Goal: Transaction & Acquisition: Purchase product/service

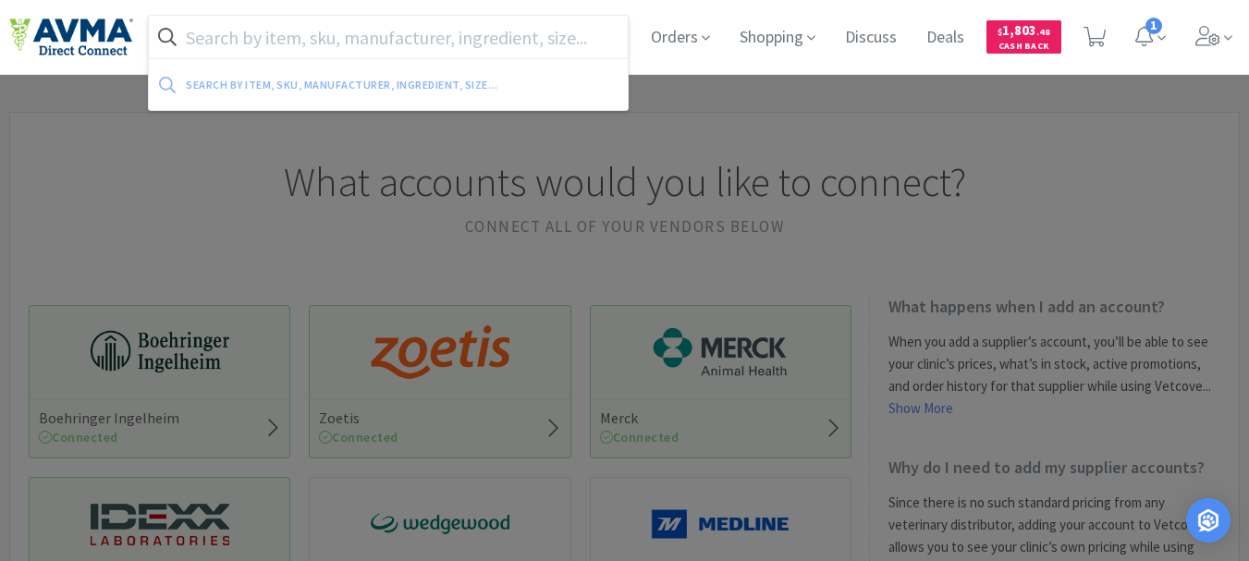
click at [302, 41] on input "text" at bounding box center [388, 37] width 479 height 43
paste input "030361"
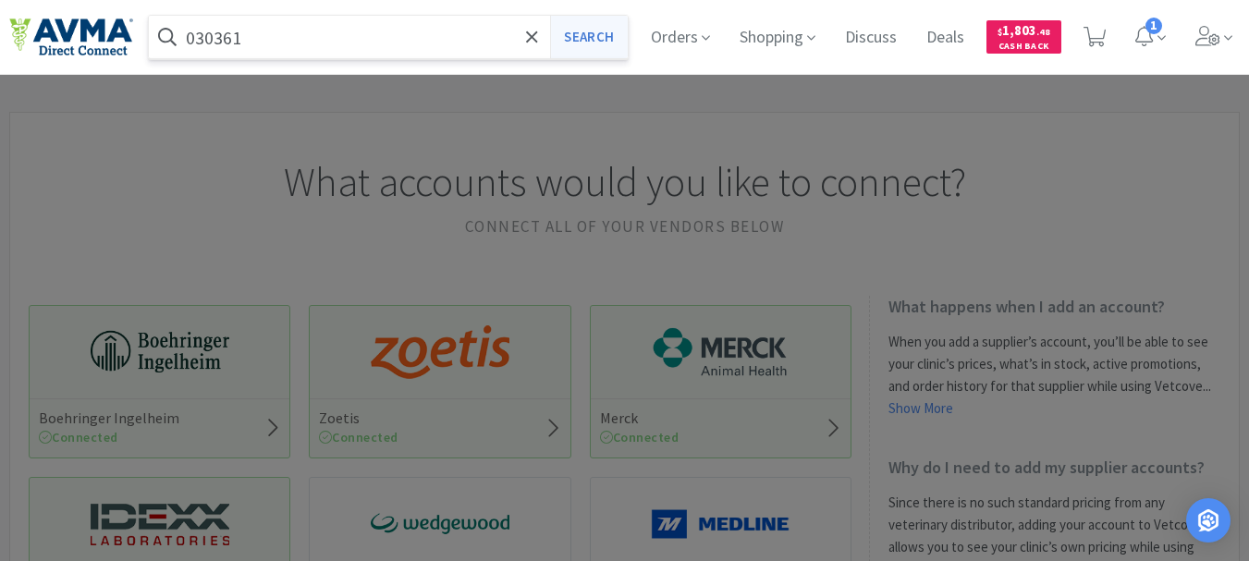
type input "030361"
click at [594, 28] on button "Search" at bounding box center [588, 37] width 77 height 43
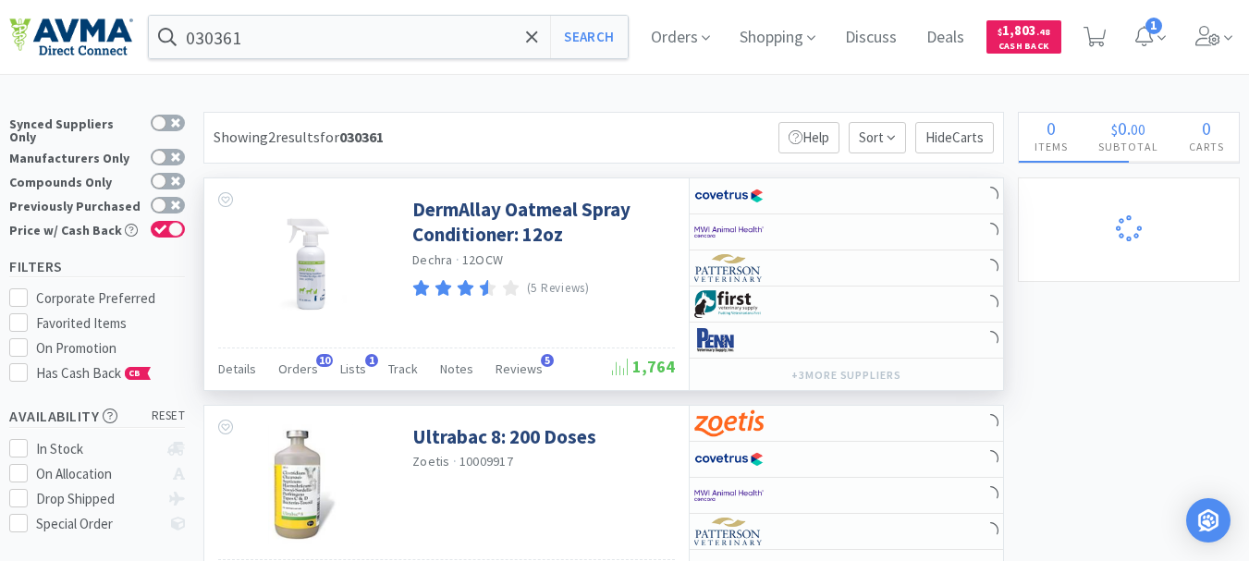
select select "10"
select select "5"
select select "3"
select select "7"
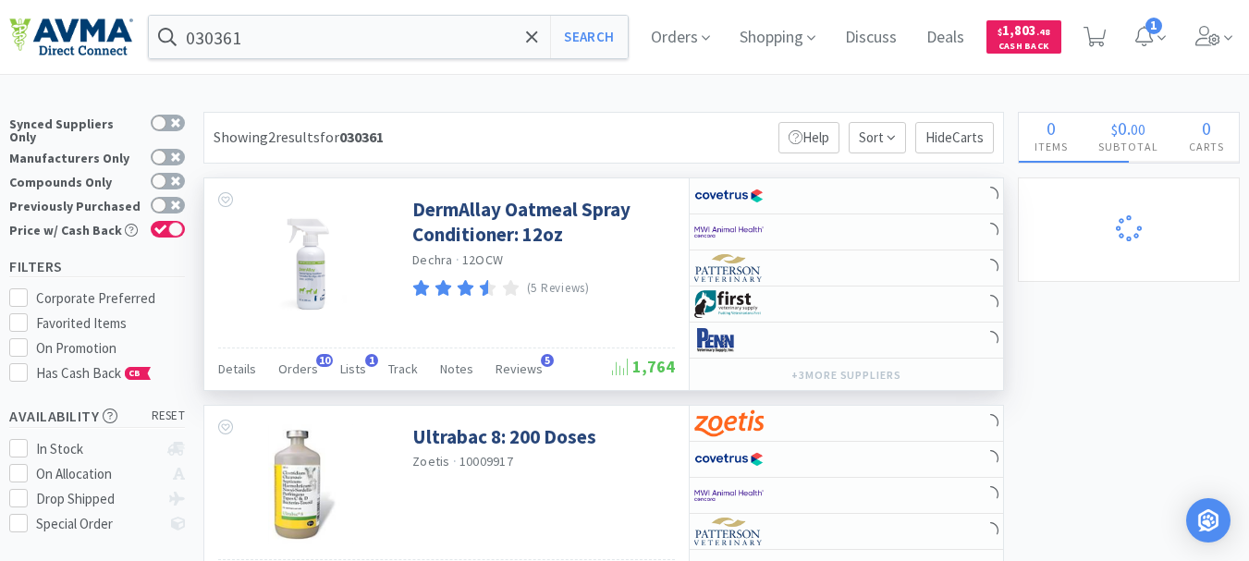
select select "1"
select select "9"
select select "1"
select select "4"
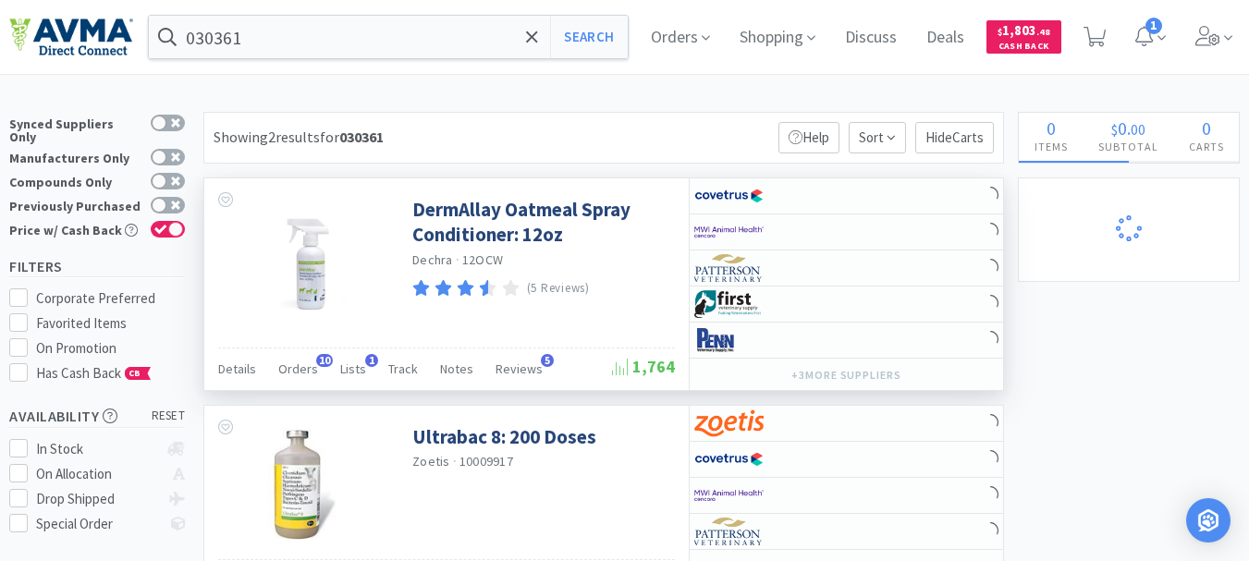
select select "1"
select select "12"
select select "1"
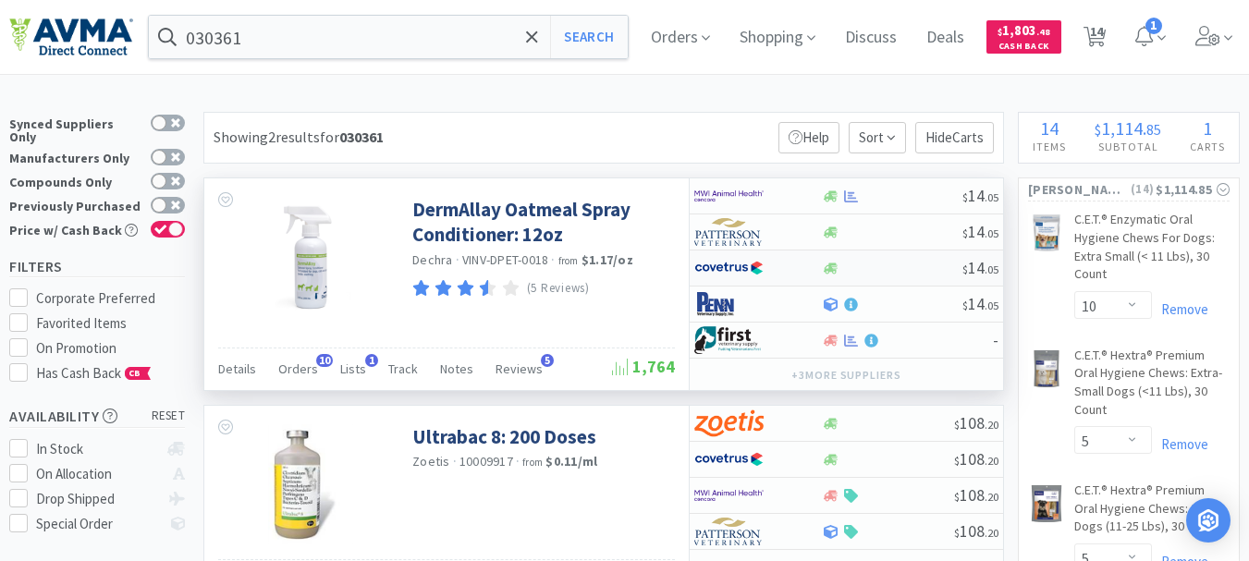
click at [715, 270] on img at bounding box center [728, 268] width 69 height 28
select select "1"
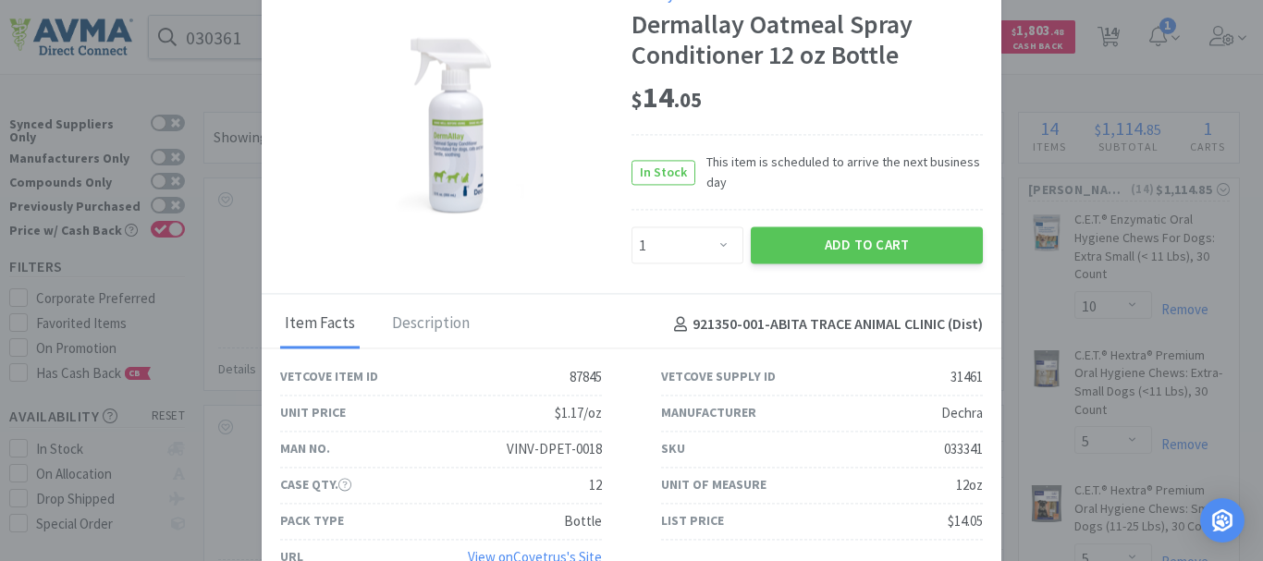
drag, startPoint x: 1069, startPoint y: 70, endPoint x: 1025, endPoint y: 70, distance: 43.5
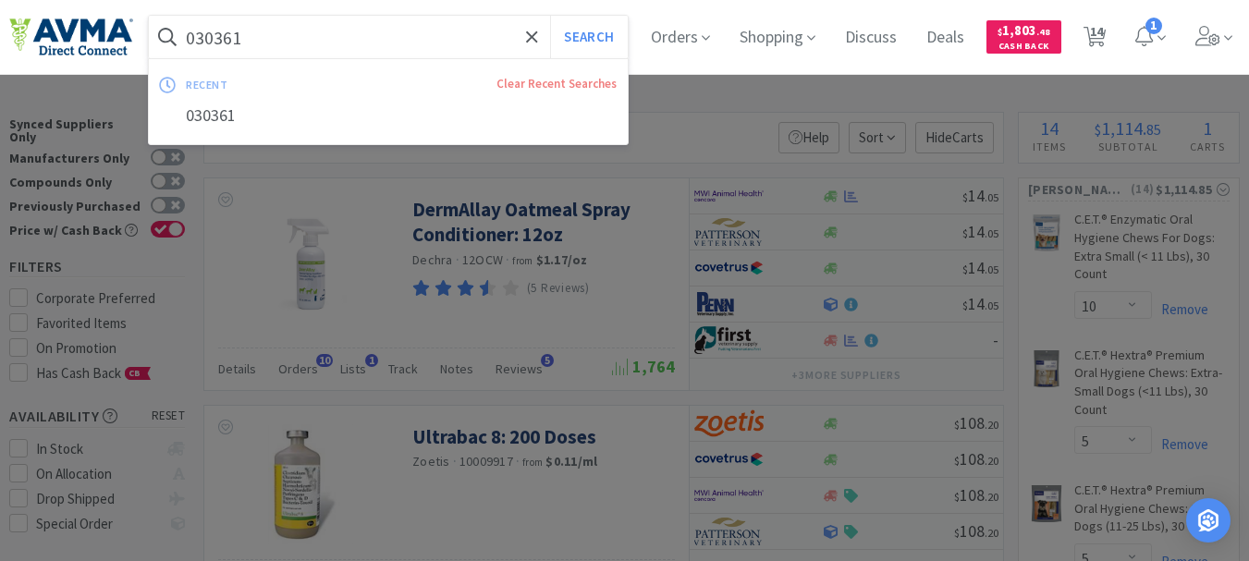
click at [423, 42] on input "030361" at bounding box center [388, 37] width 479 height 43
paste input "2089"
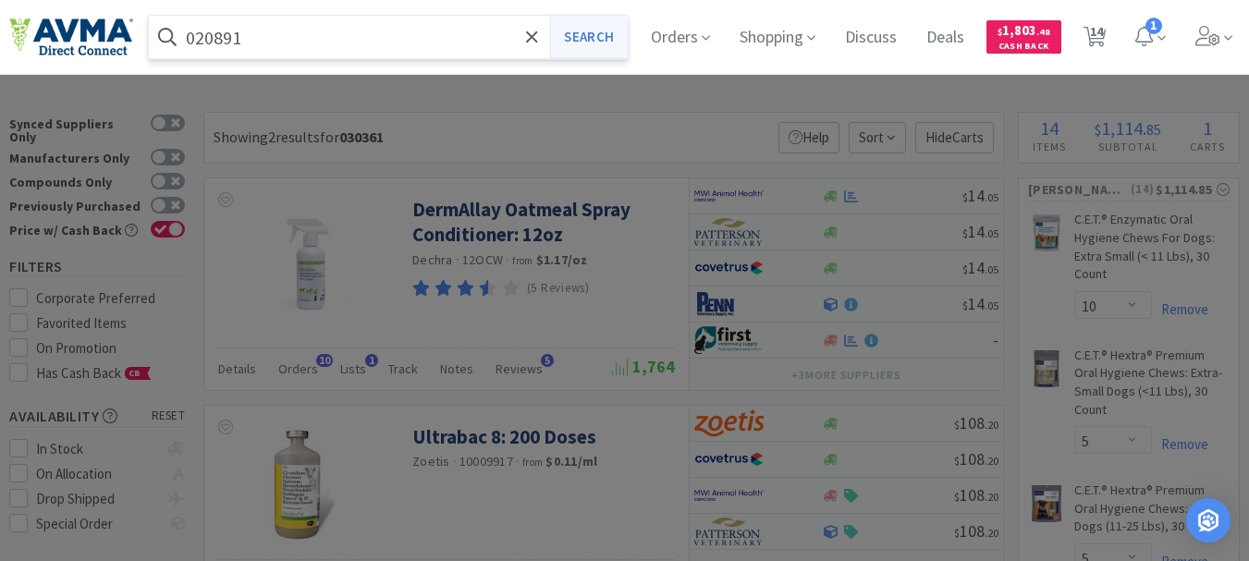
type input "020891"
click at [606, 35] on button "Search" at bounding box center [588, 37] width 77 height 43
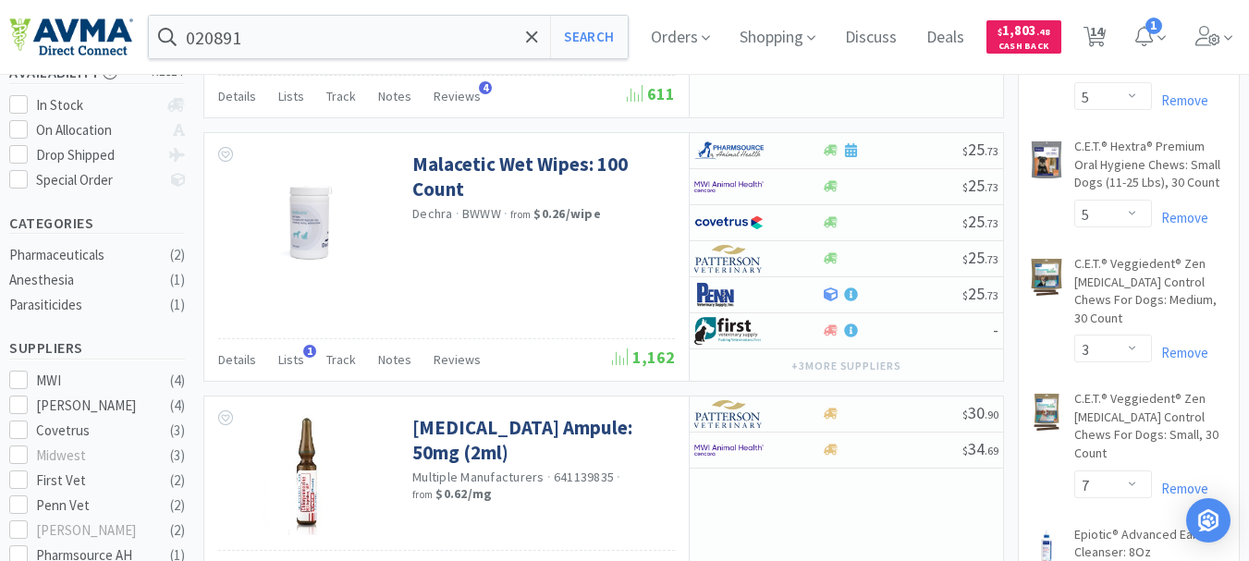
scroll to position [370, 0]
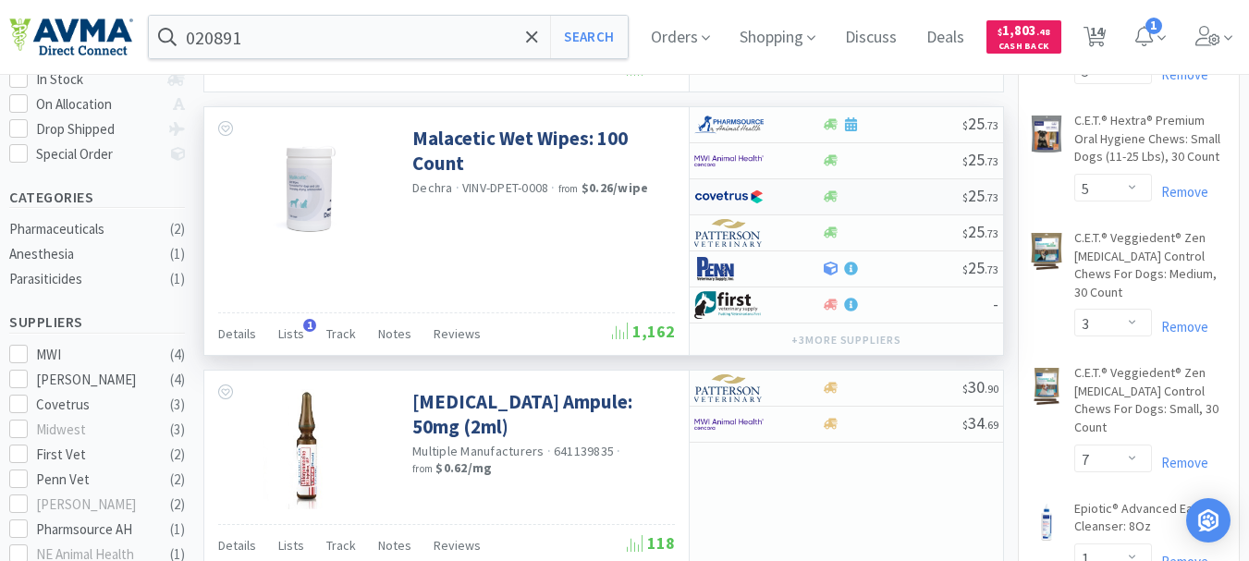
click at [728, 193] on img at bounding box center [728, 197] width 69 height 28
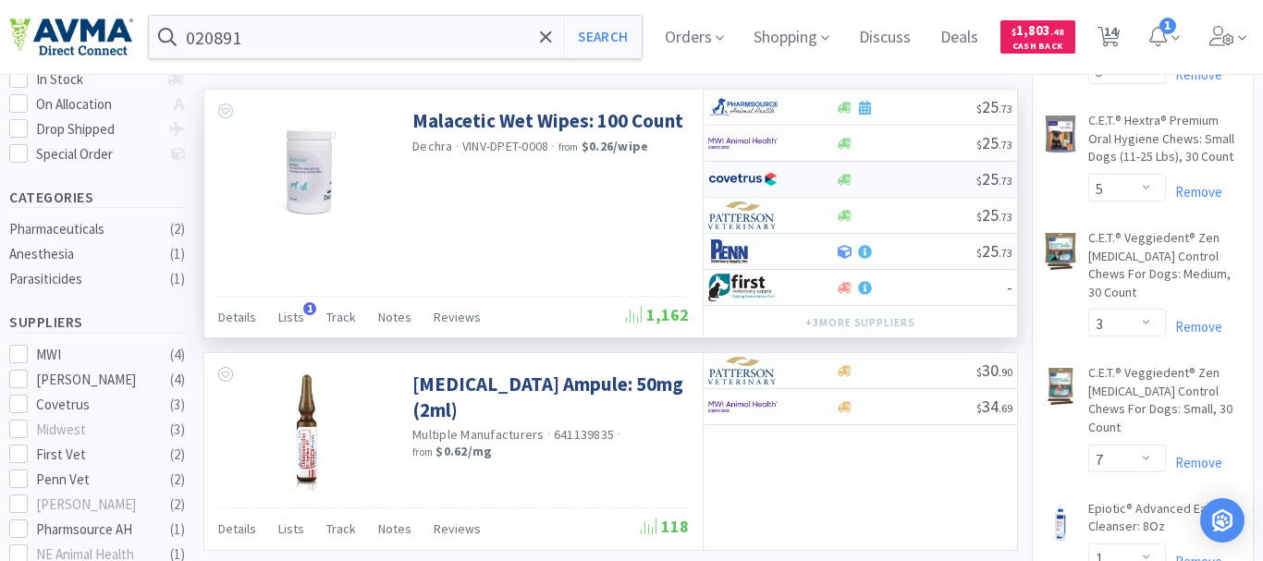
select select "1"
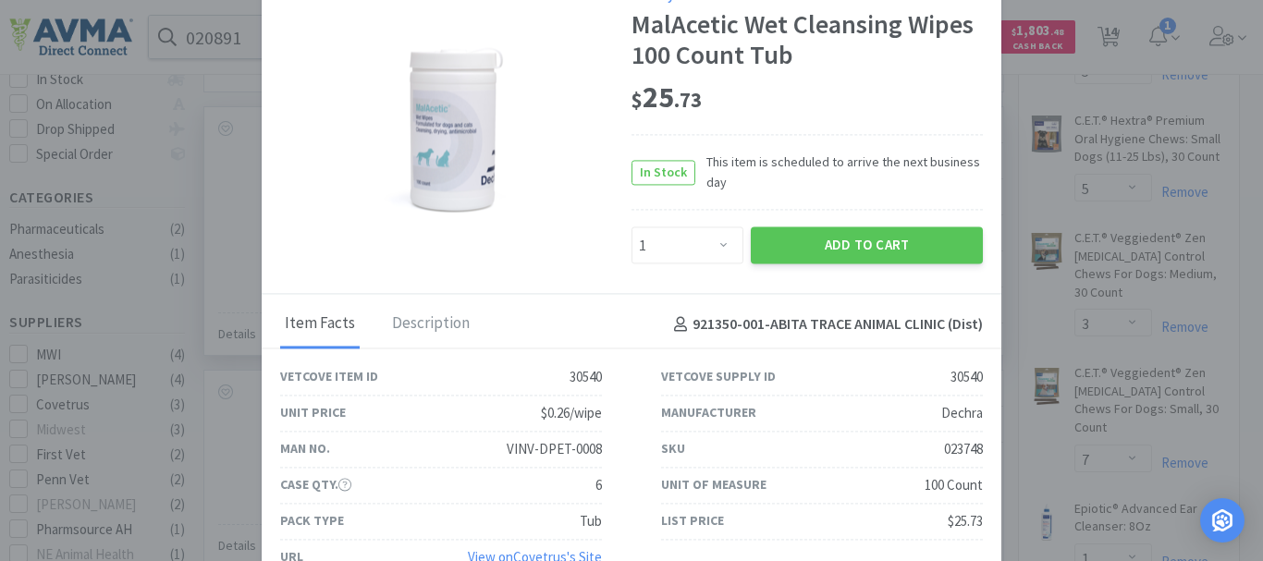
click at [955, 444] on div "023748" at bounding box center [963, 449] width 39 height 22
copy div "023748"
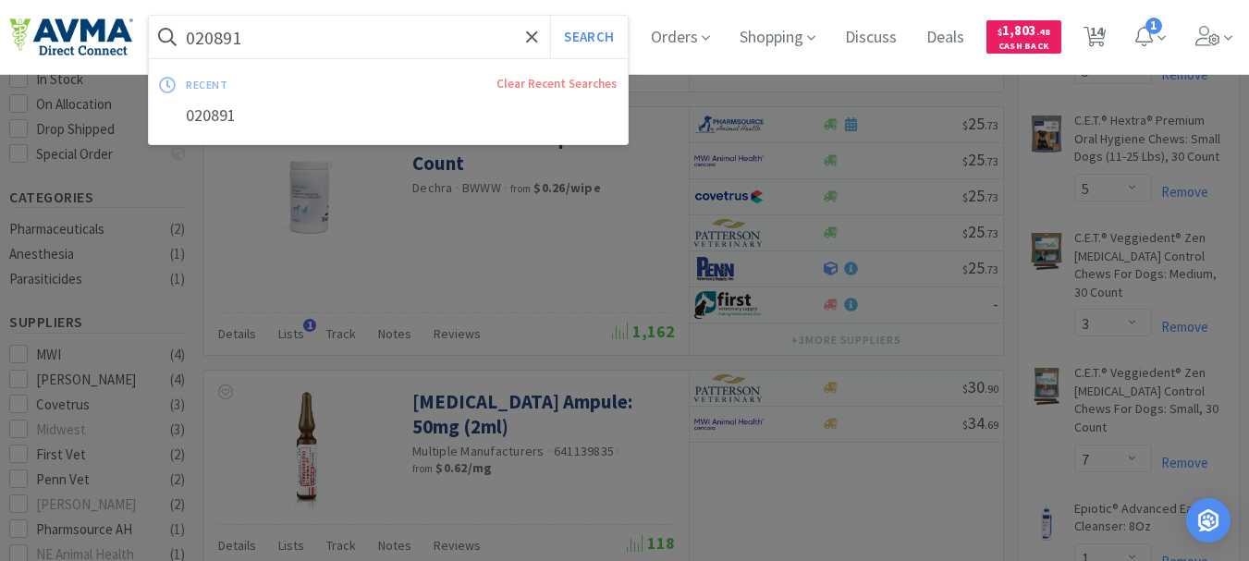
click at [330, 26] on input "020891" at bounding box center [388, 37] width 479 height 43
paste input "PVS605"
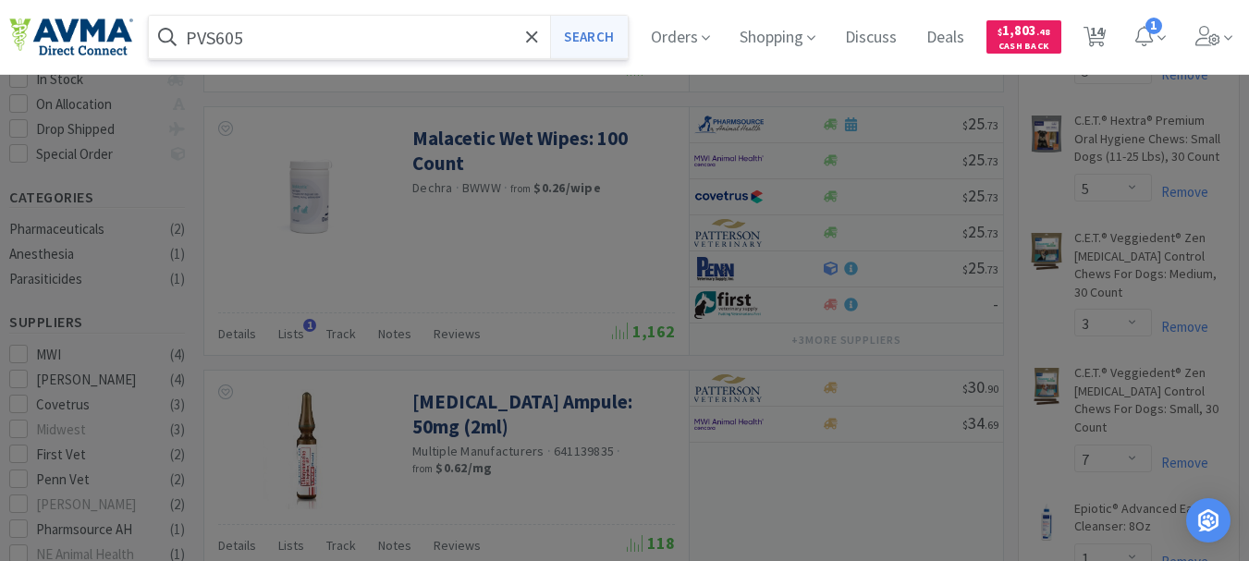
type input "PVS605"
click at [610, 43] on button "Search" at bounding box center [588, 37] width 77 height 43
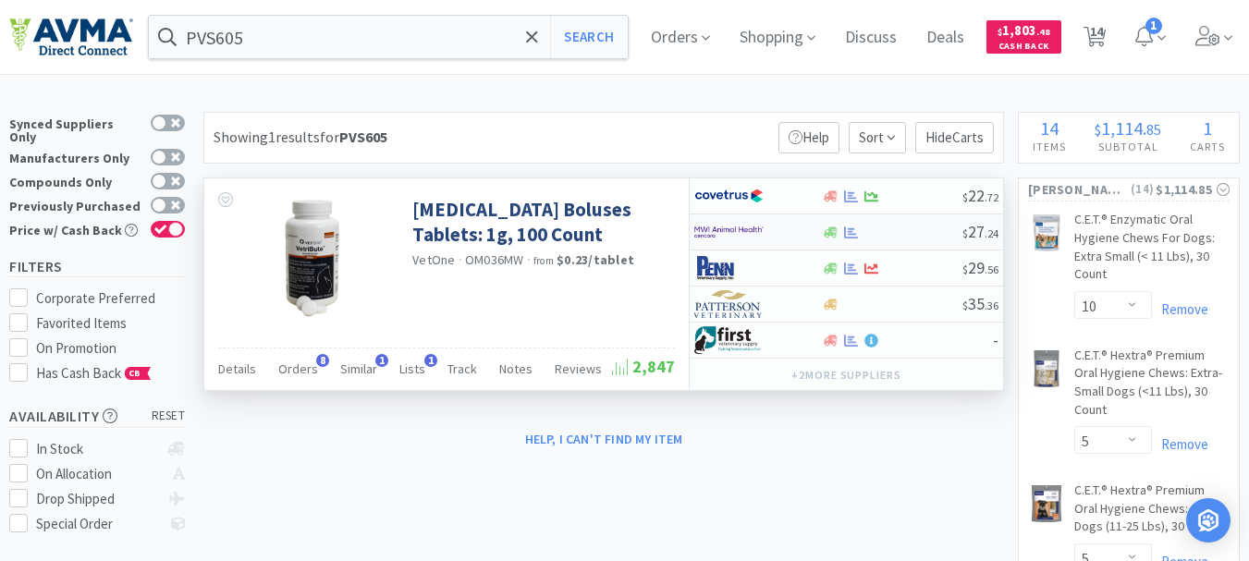
click at [740, 233] on img at bounding box center [728, 232] width 69 height 28
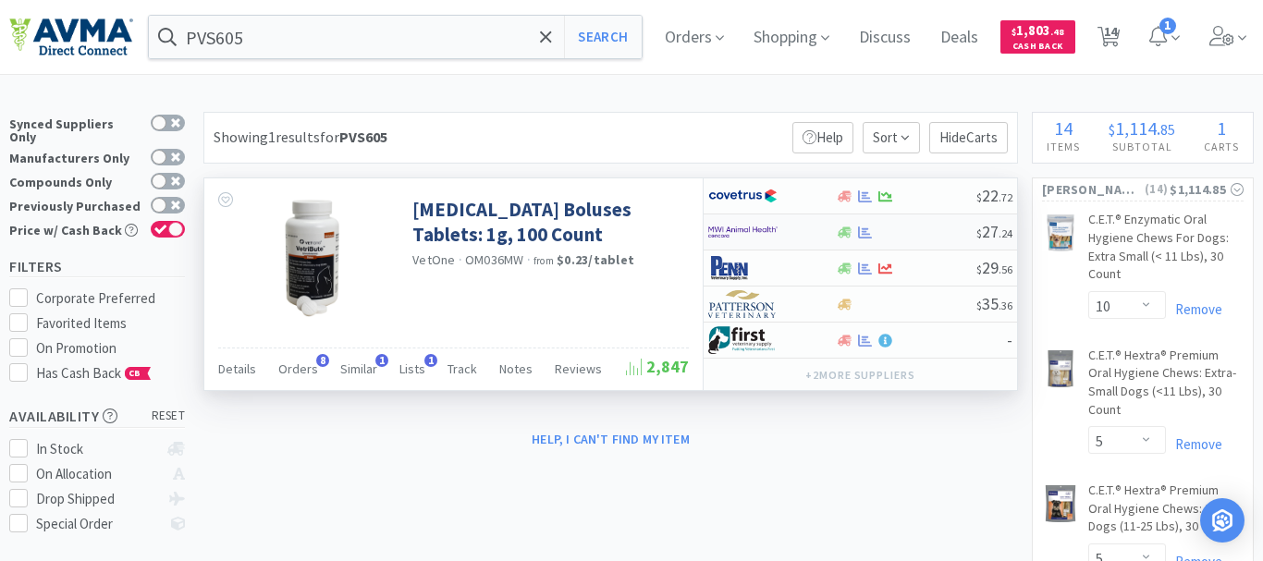
select select "1"
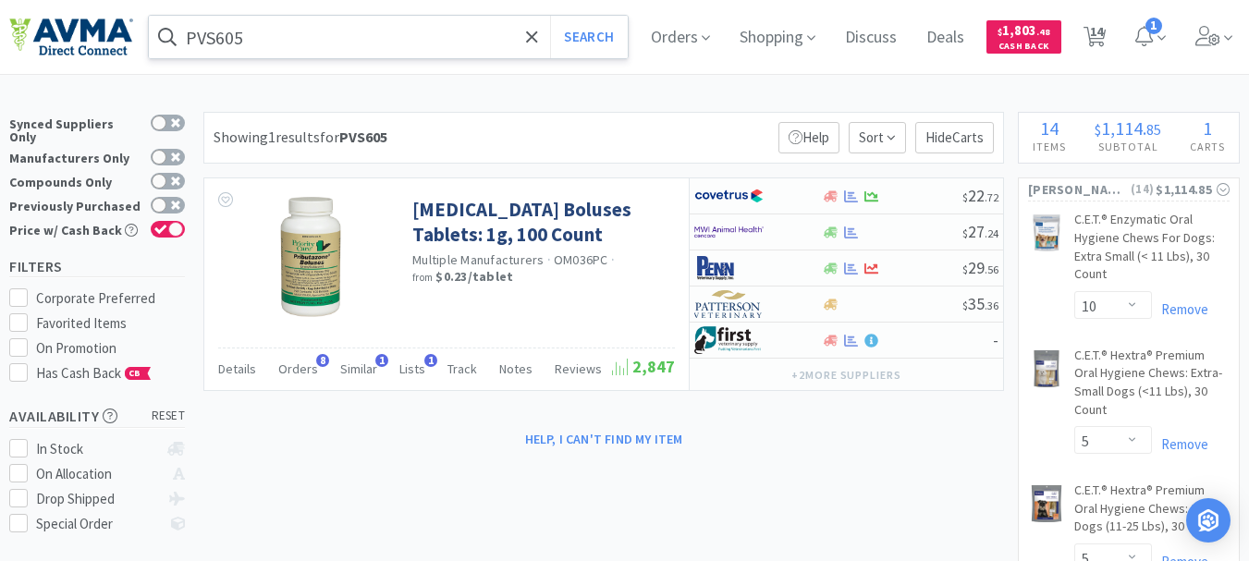
click at [427, 28] on input "PVS605" at bounding box center [388, 37] width 479 height 43
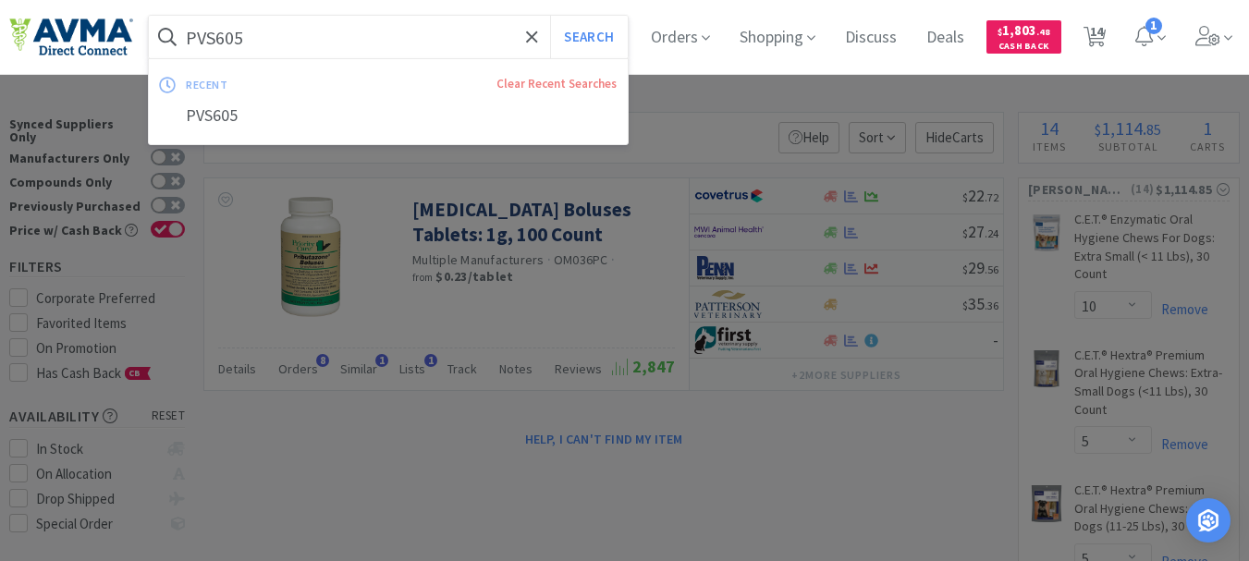
paste input "082878"
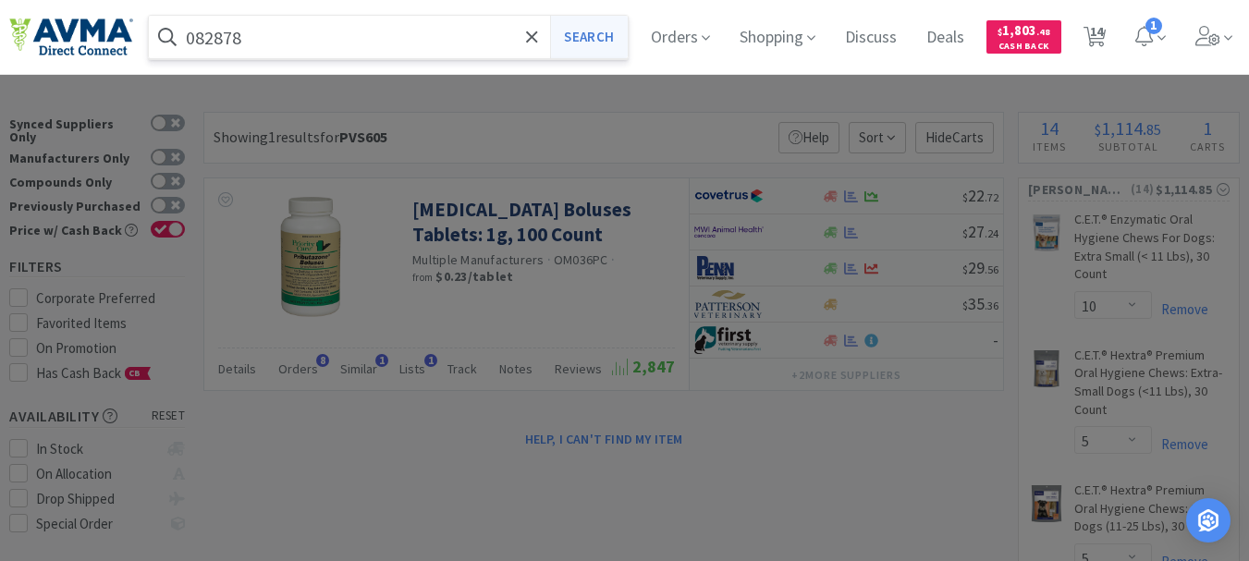
type input "082878"
click at [605, 31] on button "Search" at bounding box center [588, 37] width 77 height 43
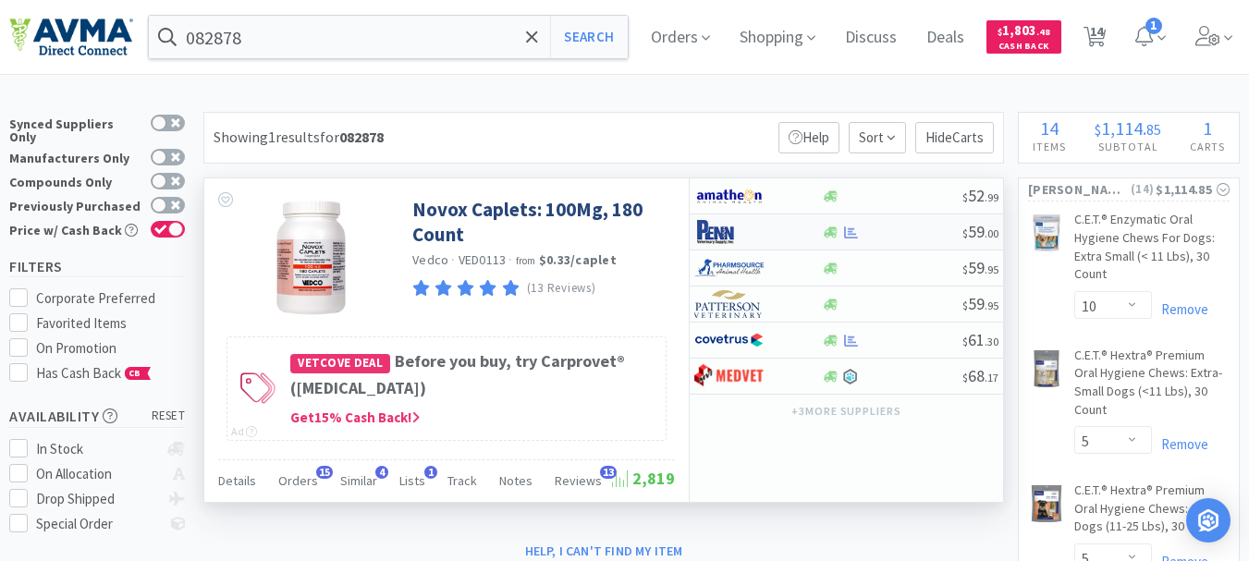
click at [716, 232] on img at bounding box center [728, 232] width 69 height 28
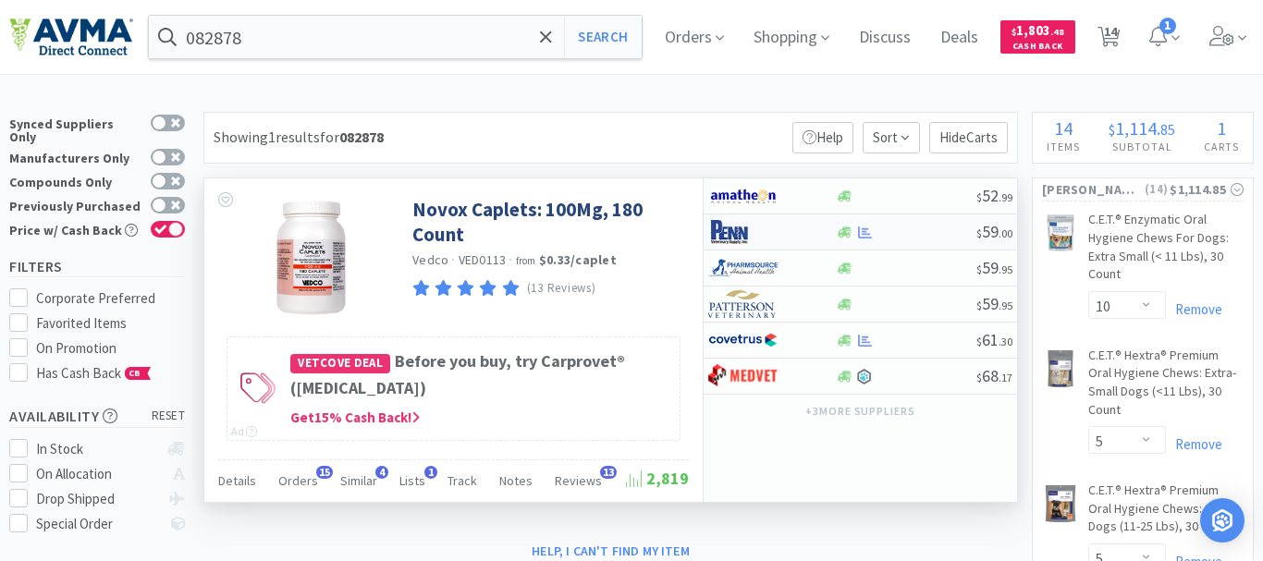
select select "1"
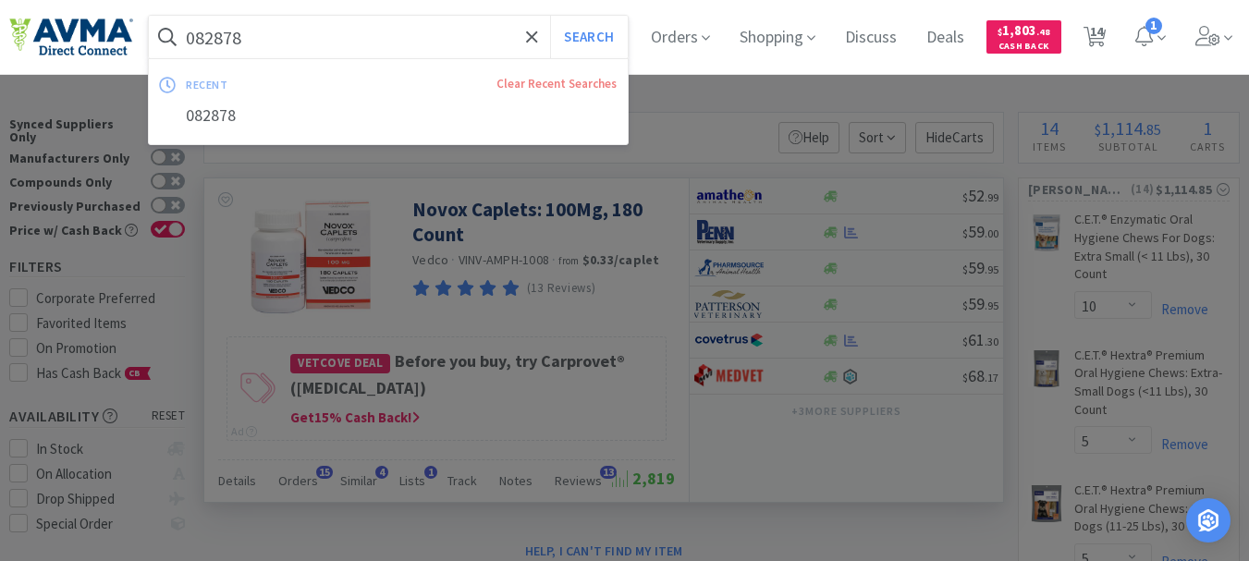
click at [325, 36] on input "082878" at bounding box center [388, 37] width 479 height 43
paste input "98485"
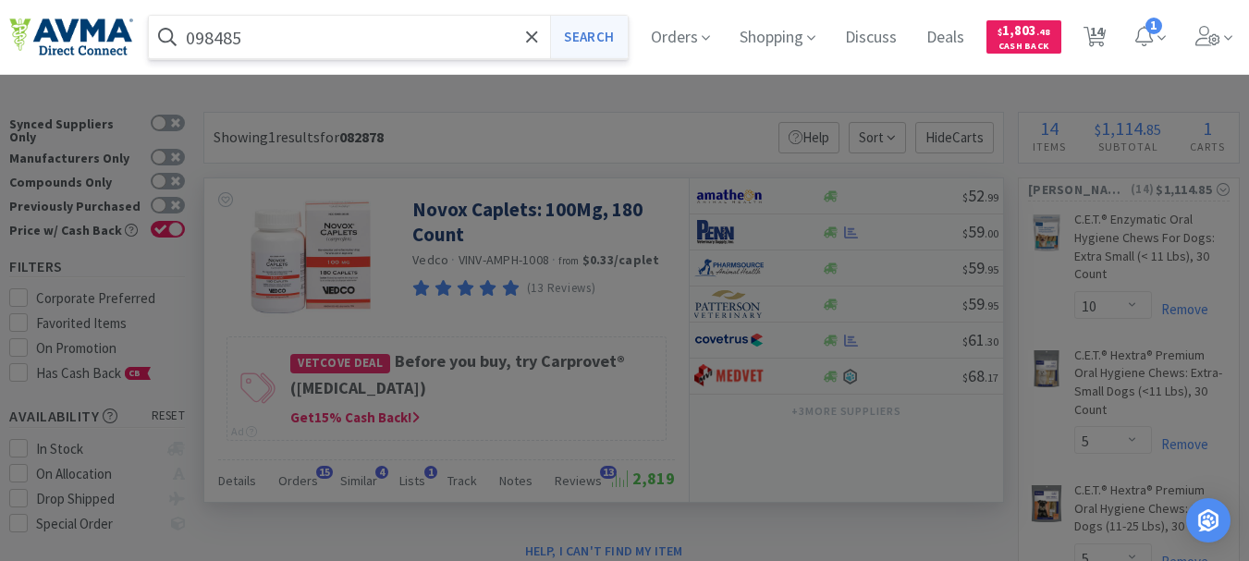
type input "098485"
click at [604, 27] on button "Search" at bounding box center [588, 37] width 77 height 43
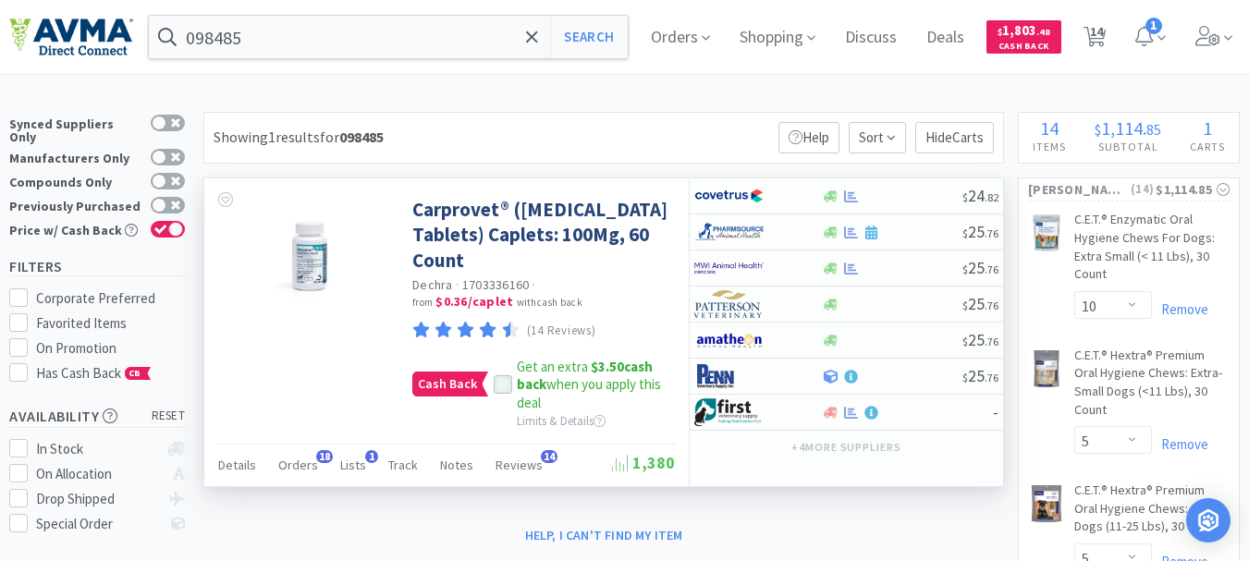
click at [500, 385] on icon at bounding box center [502, 385] width 13 height 13
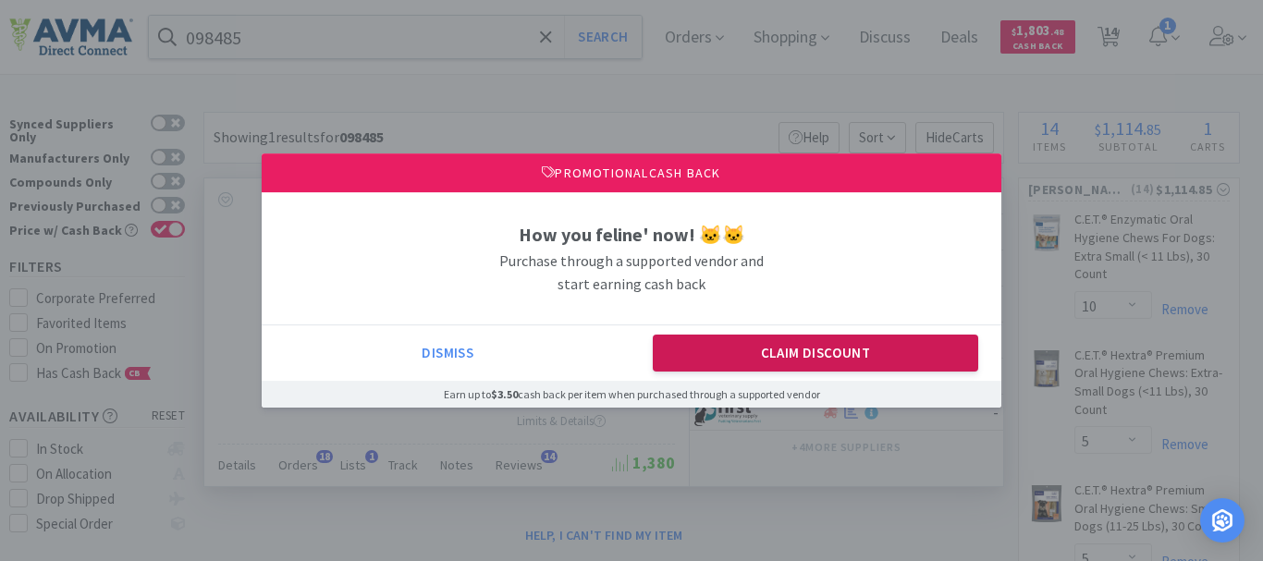
click at [721, 348] on button "Claim Discount" at bounding box center [816, 353] width 326 height 37
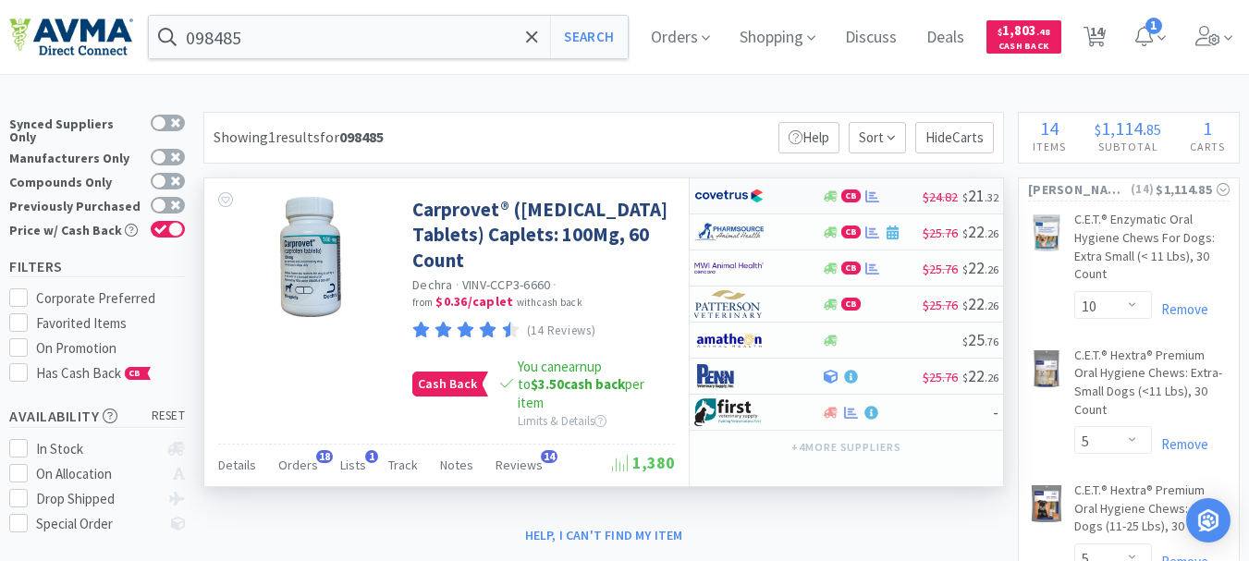
click at [726, 197] on img at bounding box center [728, 196] width 69 height 28
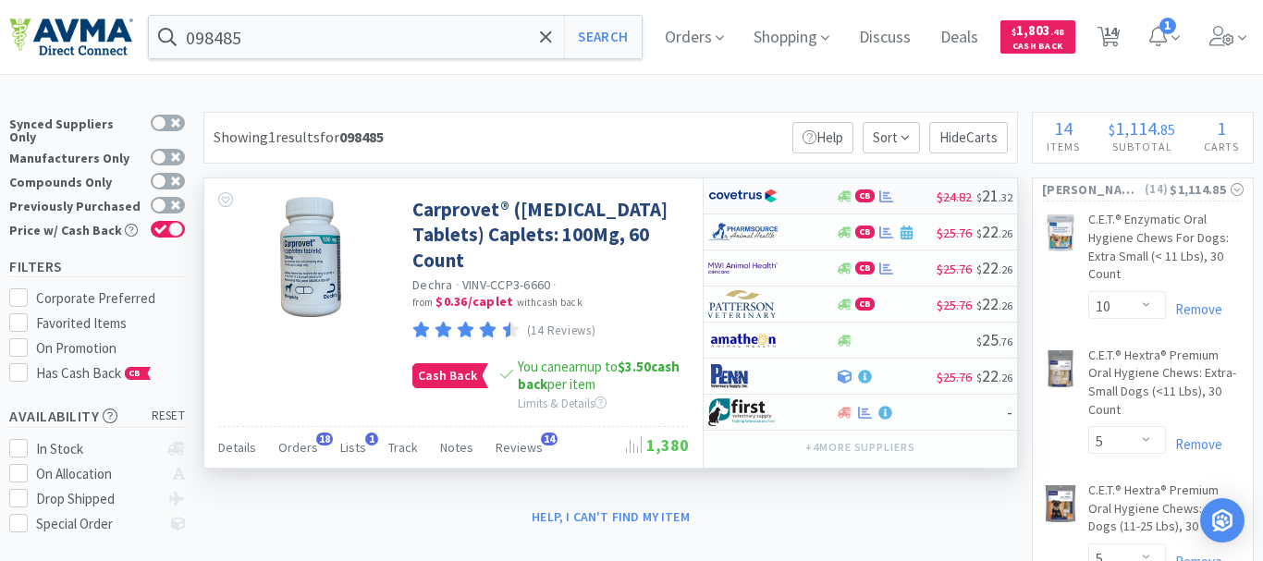
select select "1"
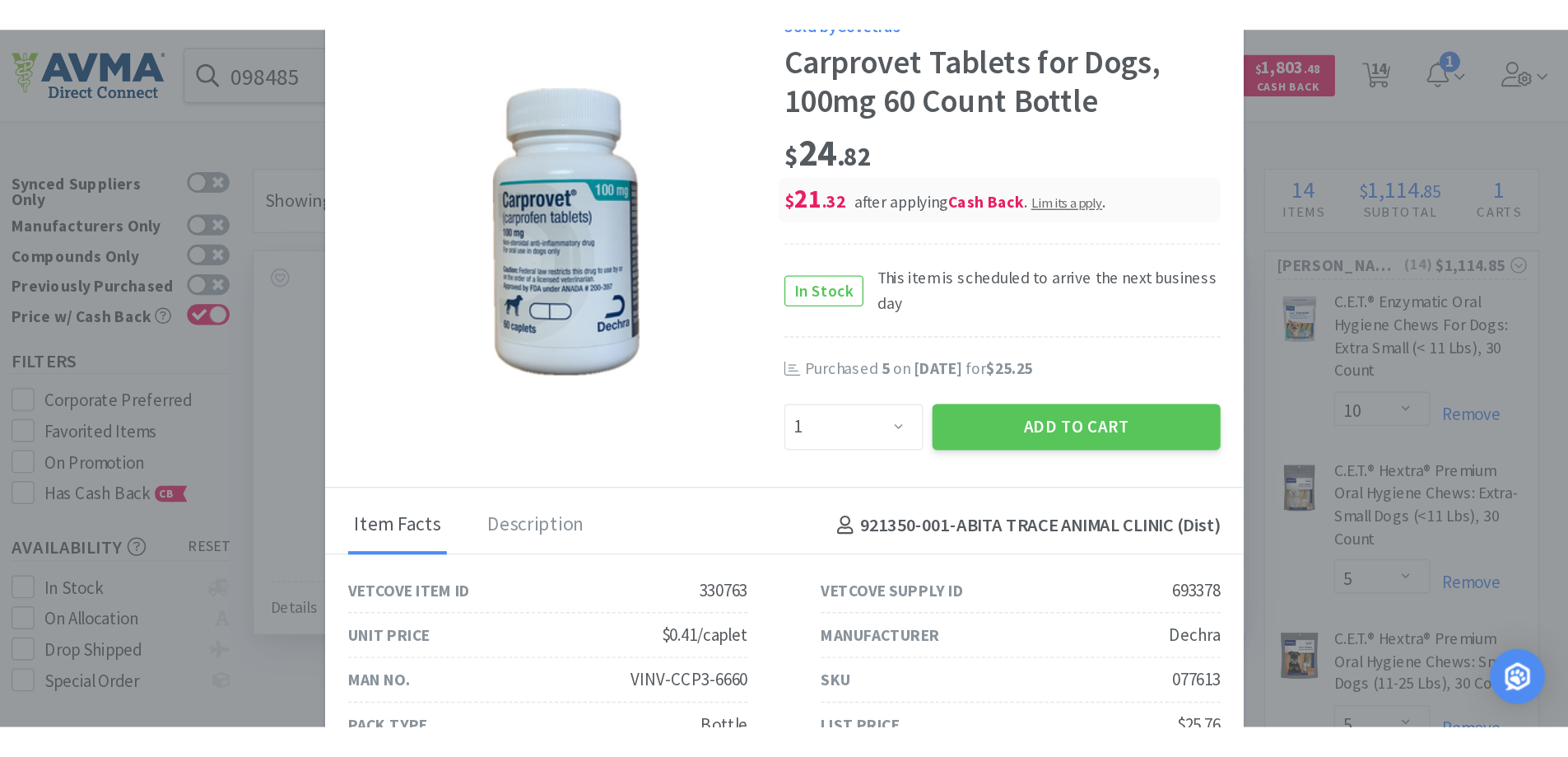
scroll to position [49, 0]
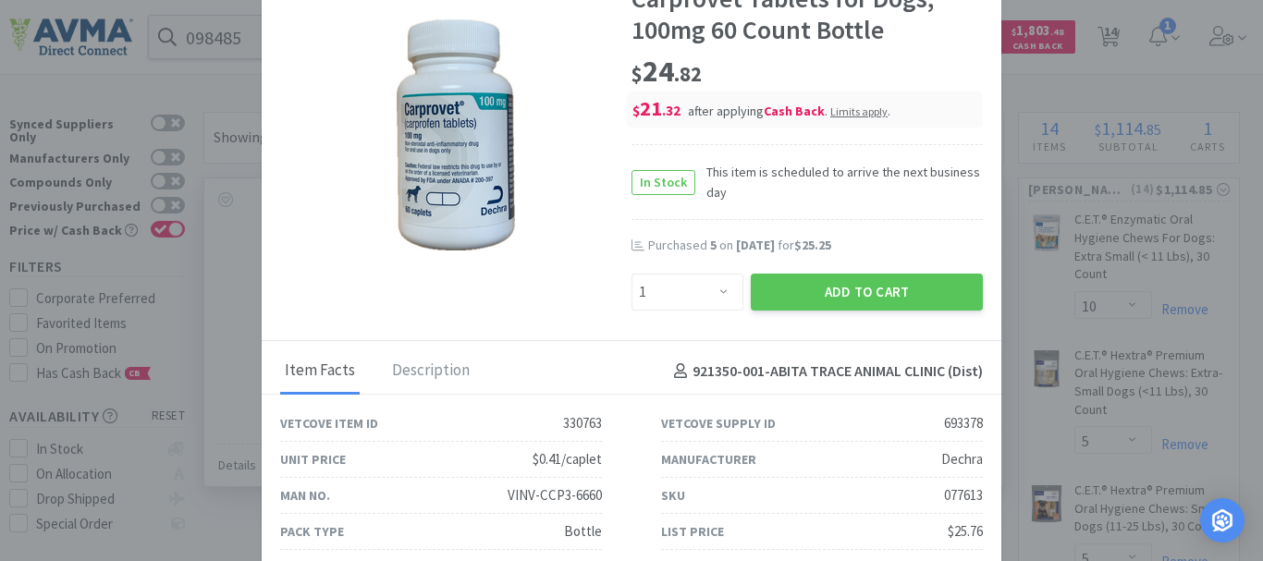
click at [955, 496] on div "077613" at bounding box center [963, 495] width 39 height 22
copy div "077613"
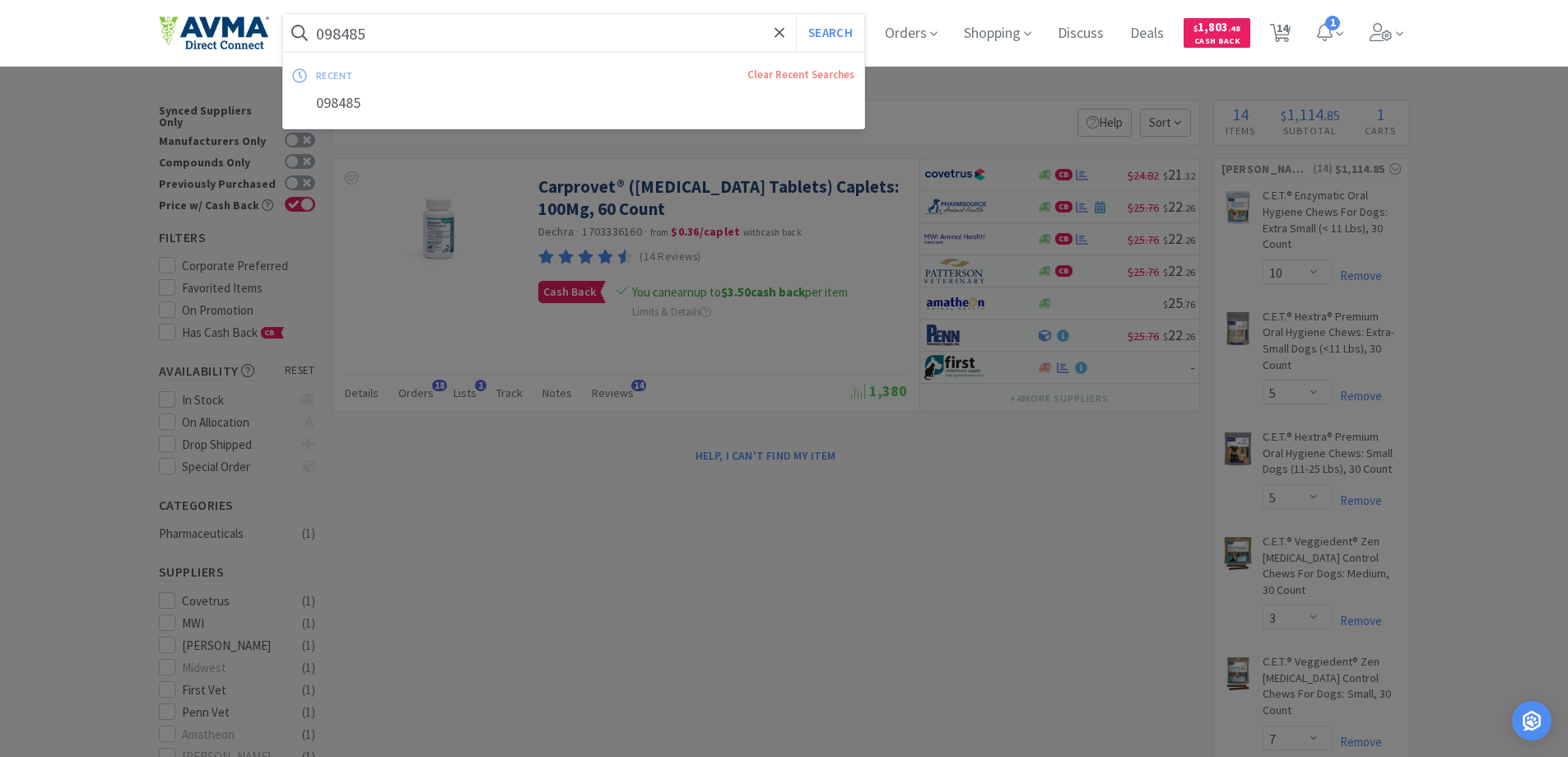
click at [431, 18] on input "098485" at bounding box center [574, 33] width 582 height 38
click at [826, 35] on button "Search" at bounding box center [830, 33] width 69 height 38
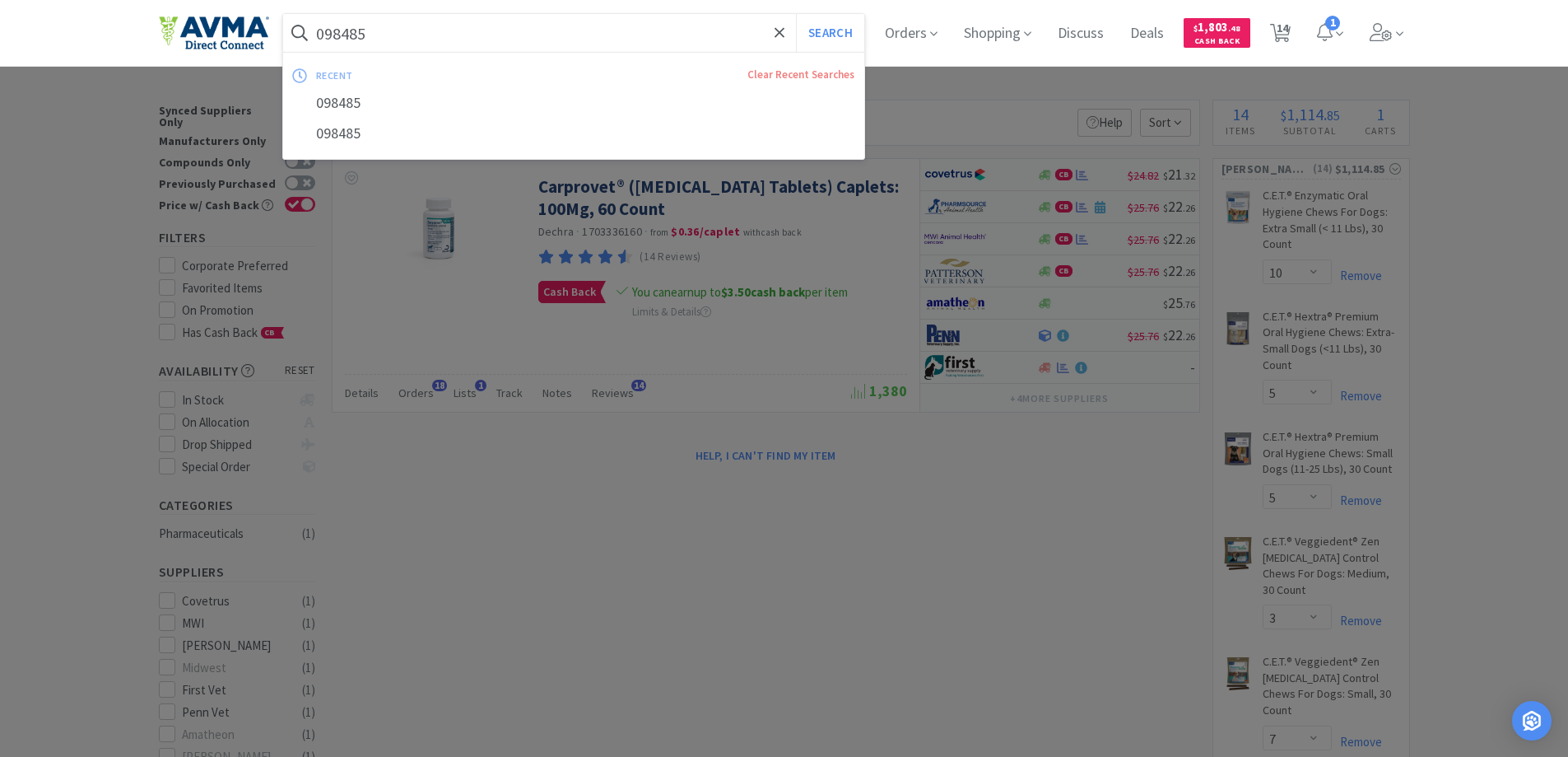
click at [485, 33] on input "098485" at bounding box center [574, 33] width 582 height 38
click at [478, 29] on input "098485" at bounding box center [574, 33] width 582 height 38
click at [363, 36] on input "098485" at bounding box center [574, 33] width 582 height 38
click at [353, 34] on input "098485" at bounding box center [574, 33] width 582 height 38
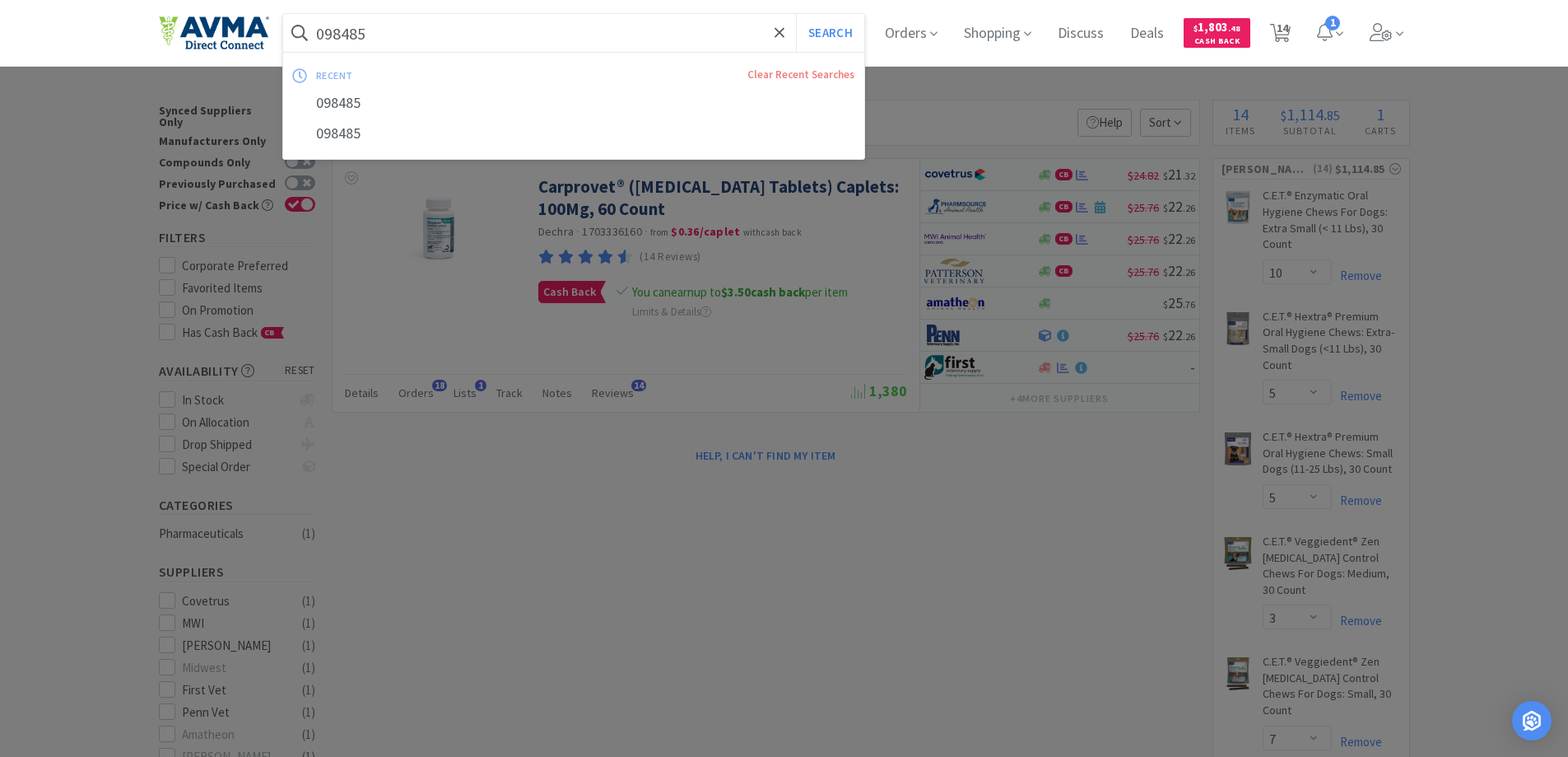
click at [353, 34] on input "098485" at bounding box center [574, 33] width 582 height 38
paste input "20475"
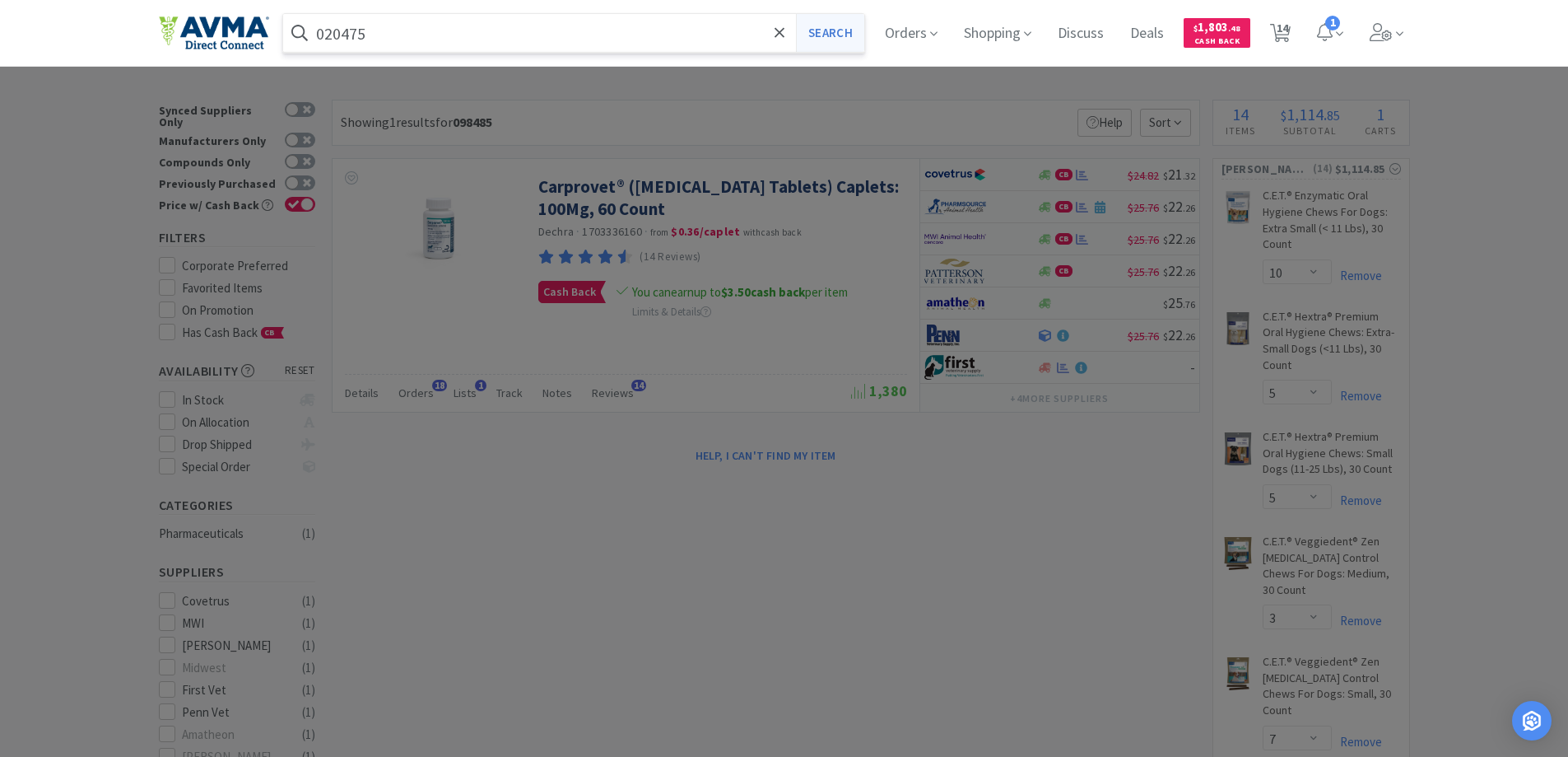
click at [843, 35] on button "Search" at bounding box center [830, 33] width 69 height 38
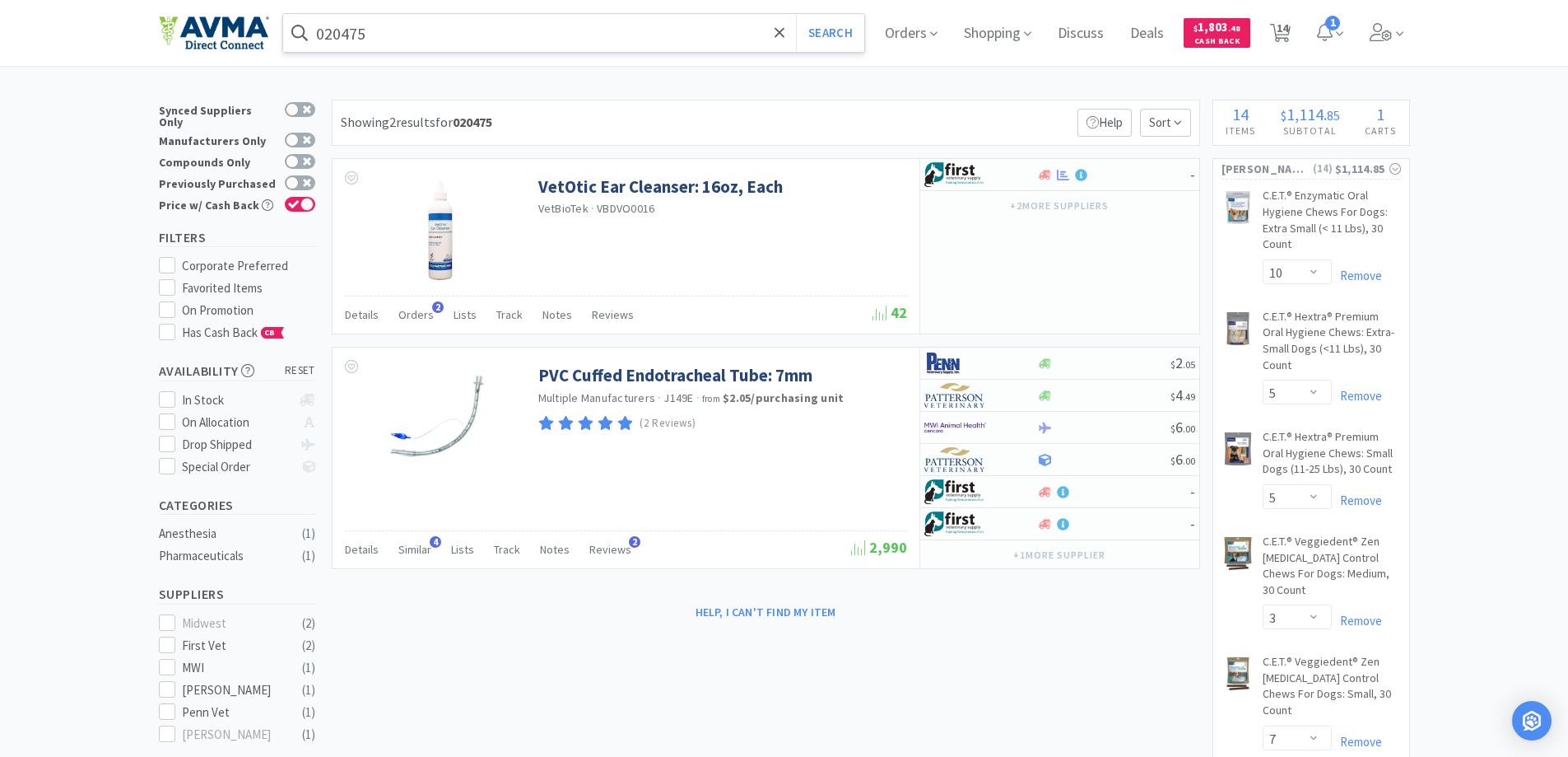
click at [421, 34] on input "020475" at bounding box center [574, 33] width 582 height 38
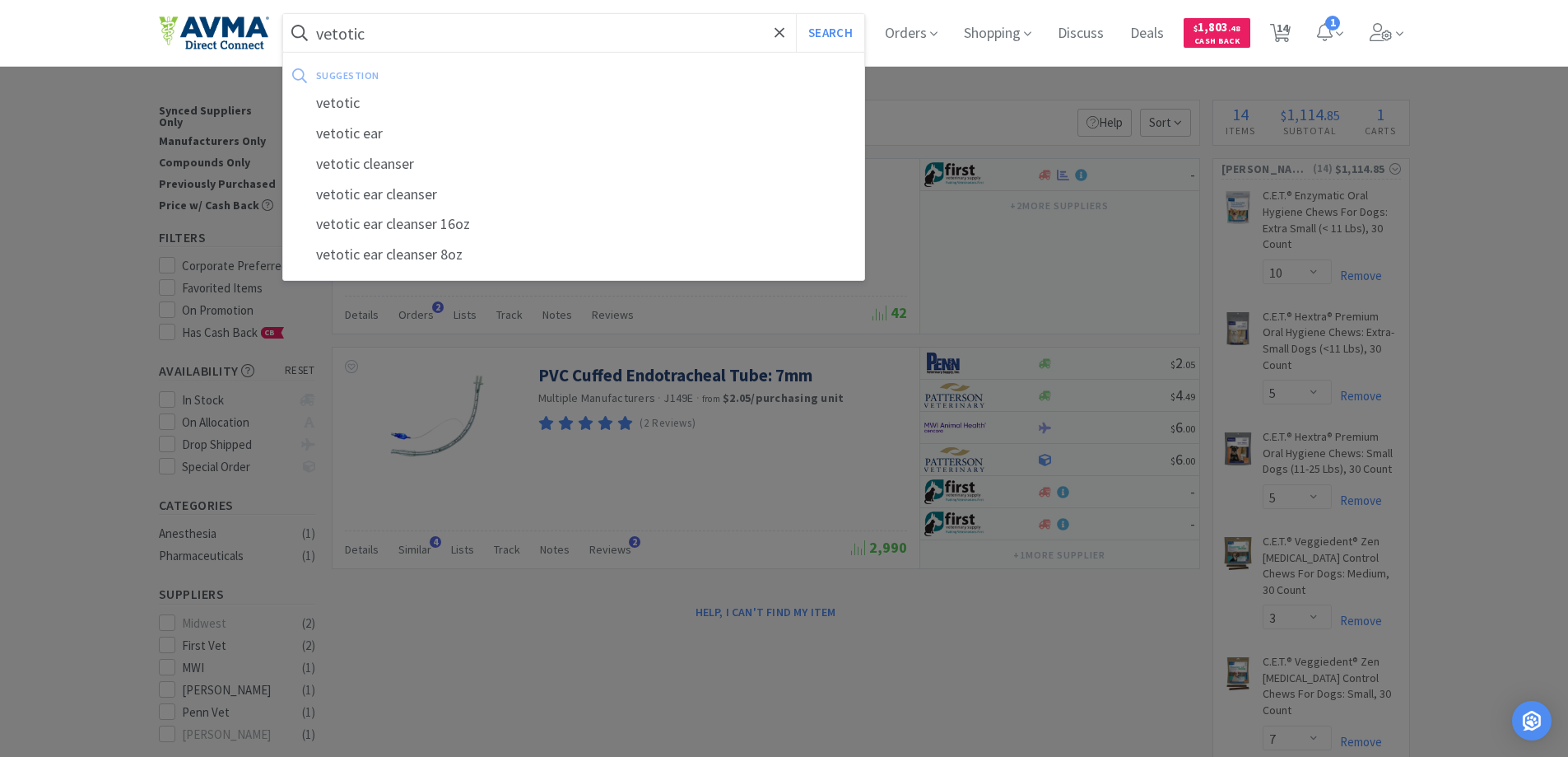
click at [796, 14] on button "Search" at bounding box center [830, 33] width 69 height 38
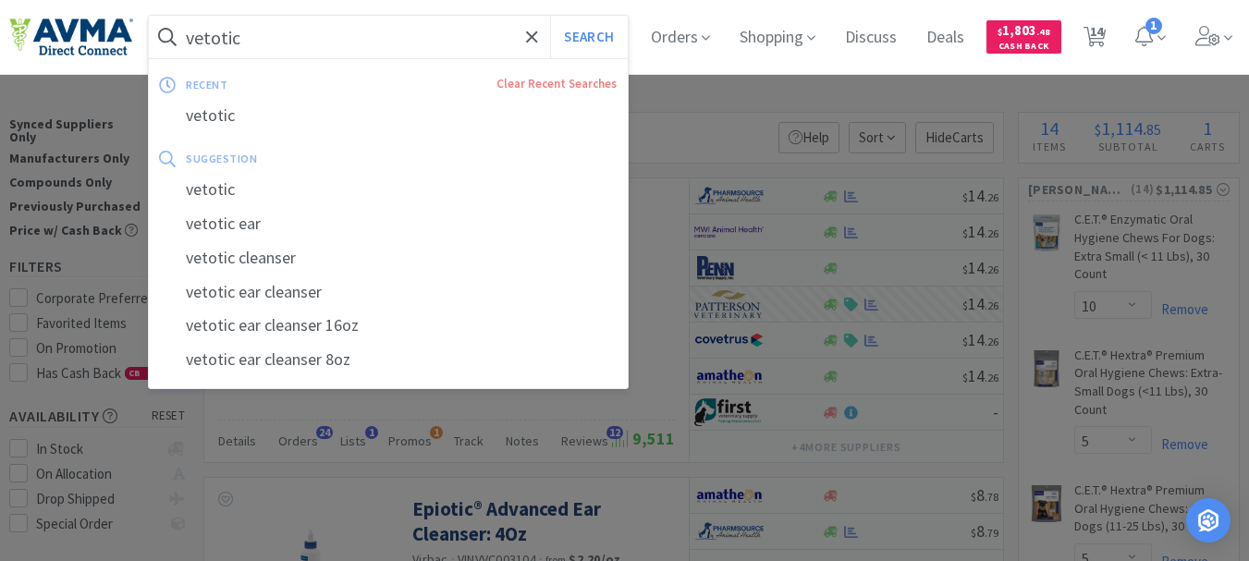
click at [337, 52] on input "vetotic" at bounding box center [388, 37] width 479 height 43
paste input "033341"
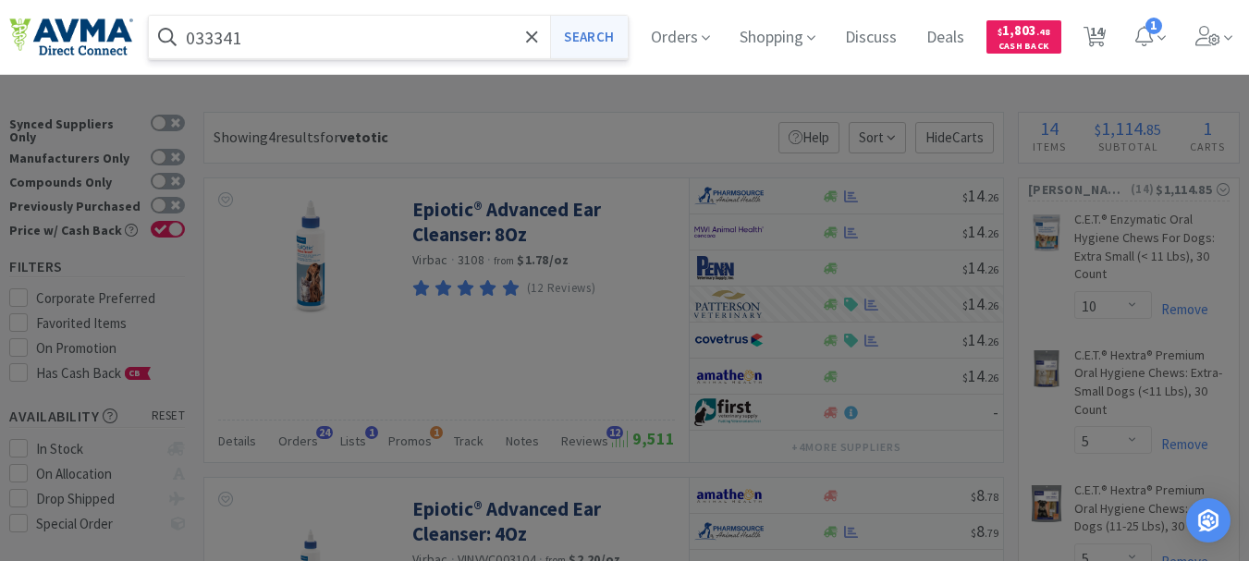
type input "033341"
click at [605, 25] on button "Search" at bounding box center [588, 37] width 77 height 43
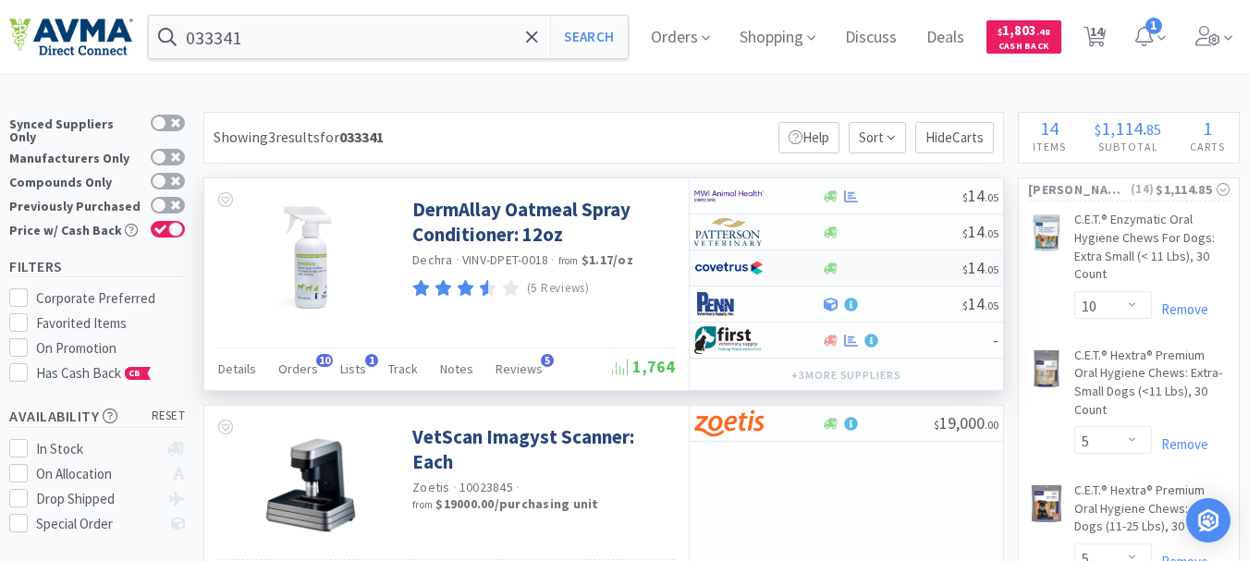
click at [722, 268] on img at bounding box center [728, 268] width 69 height 28
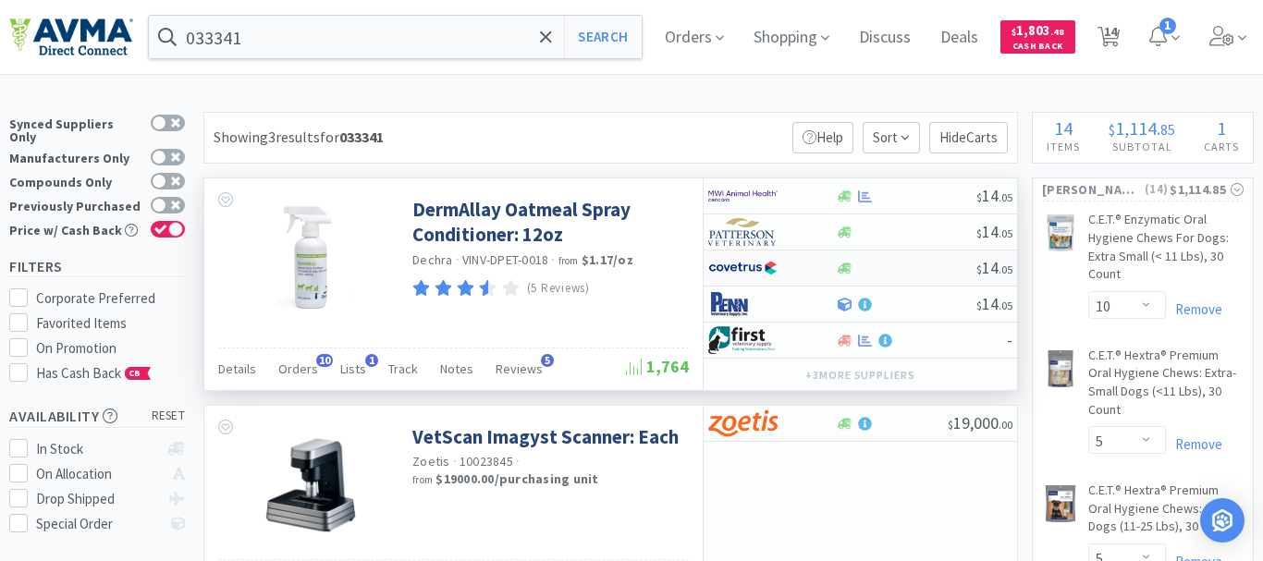
select select "1"
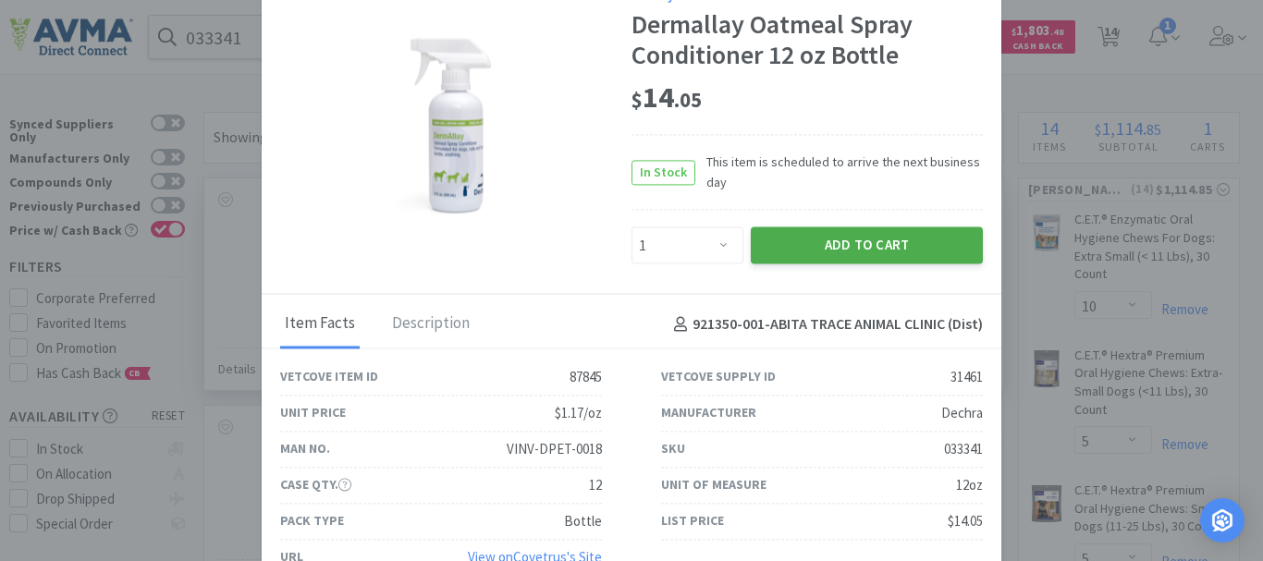
click at [885, 251] on button "Add to Cart" at bounding box center [867, 245] width 232 height 37
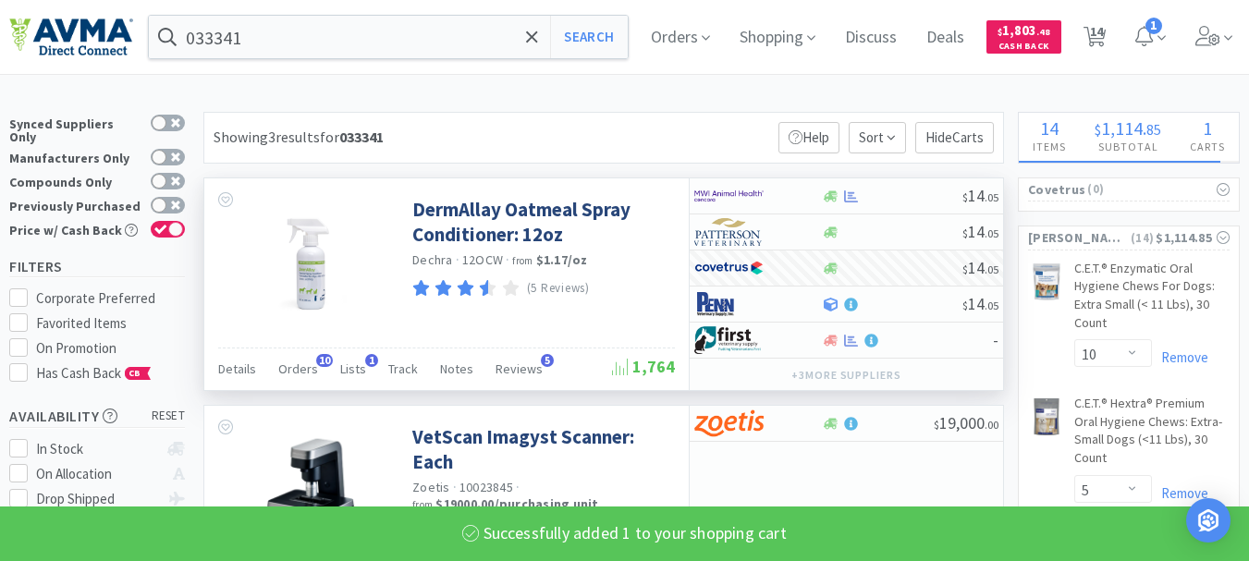
select select "1"
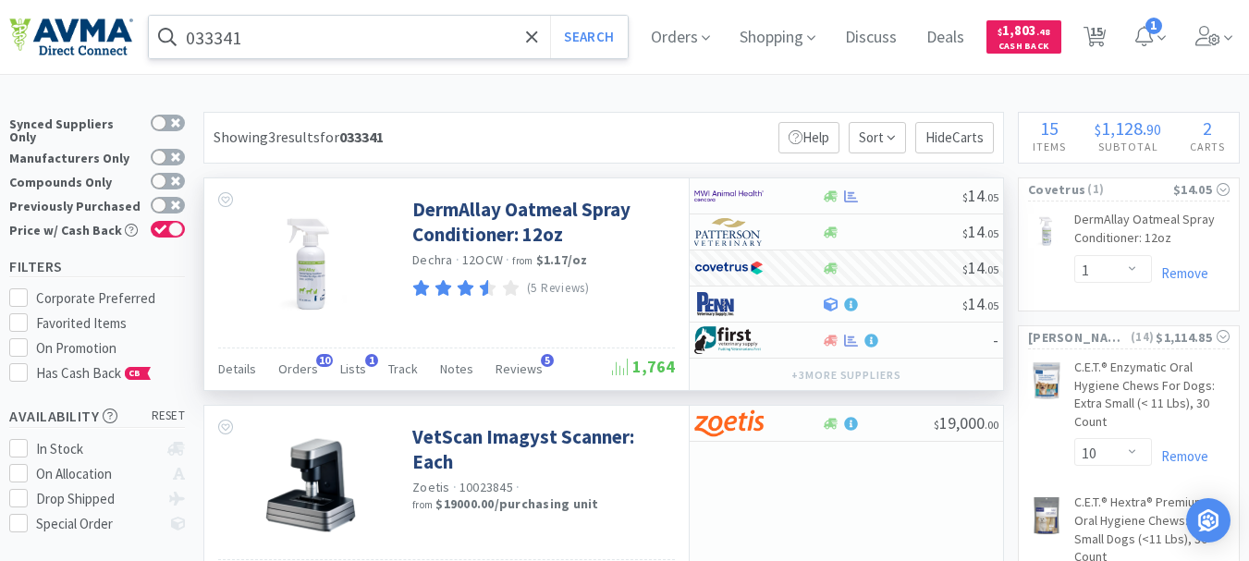
click at [253, 52] on input "033341" at bounding box center [388, 37] width 479 height 43
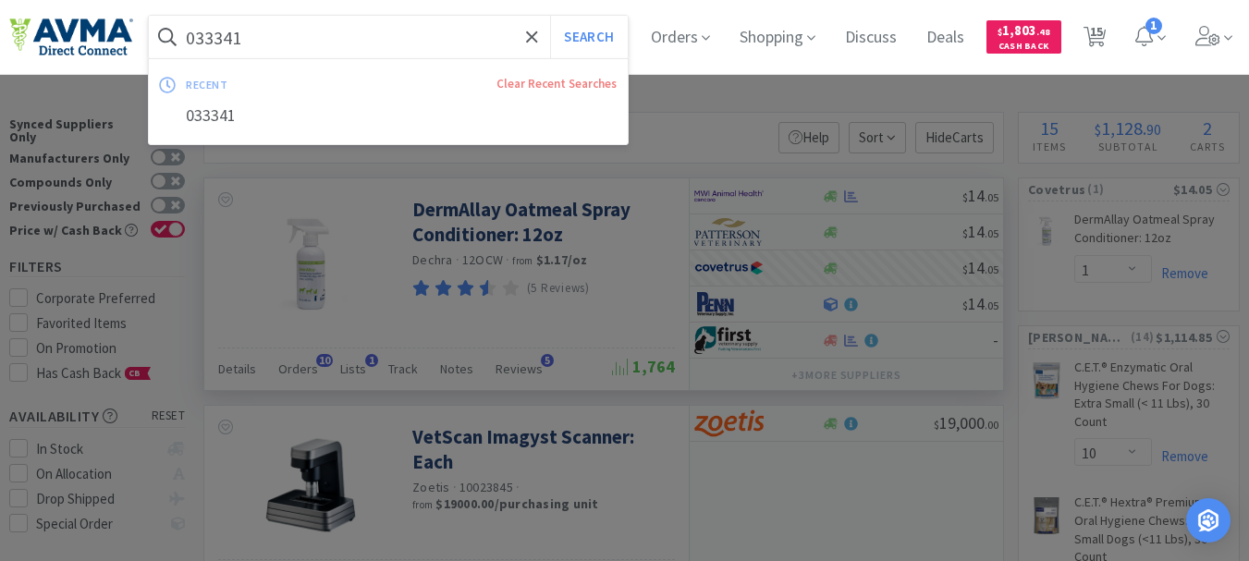
paste input "5856"
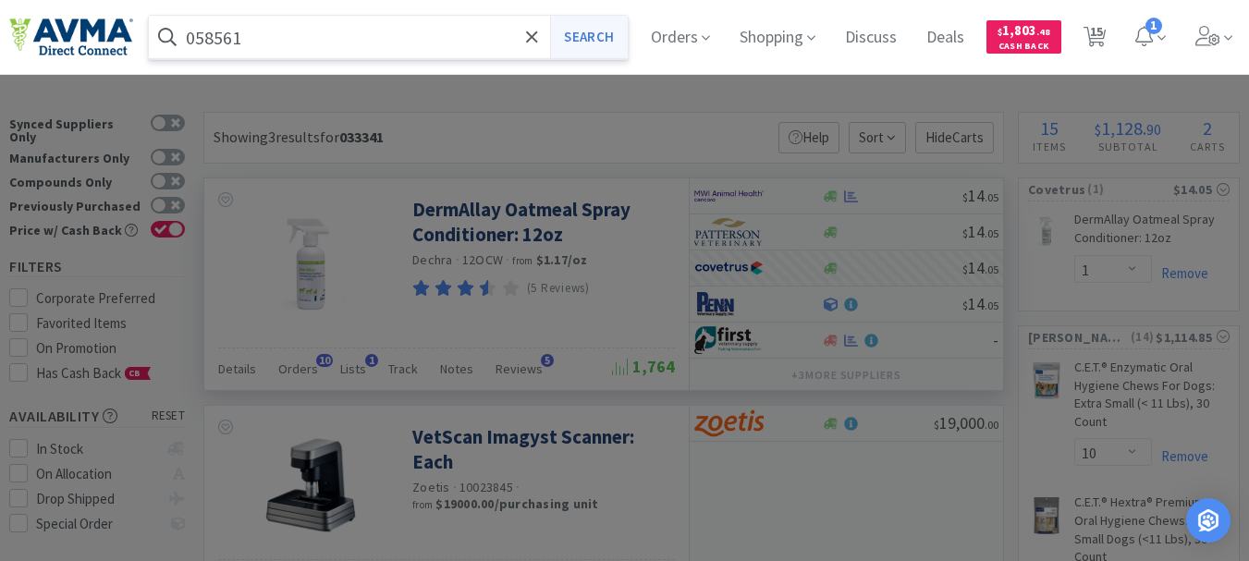
click at [617, 31] on button "Search" at bounding box center [588, 37] width 77 height 43
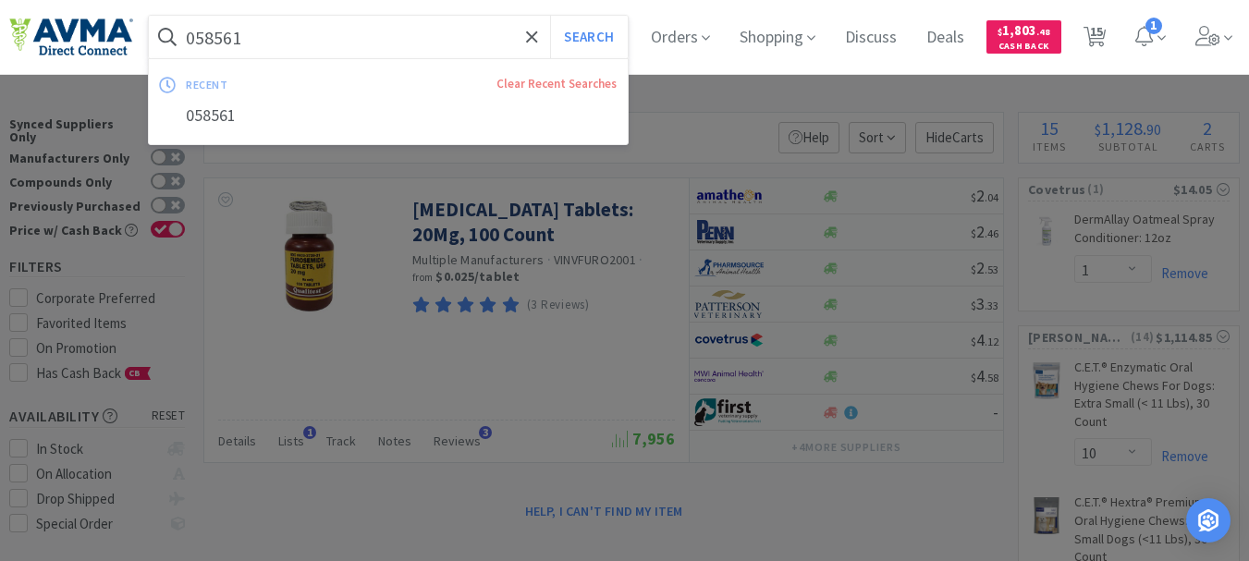
click at [317, 40] on input "058561" at bounding box center [388, 37] width 479 height 43
paste input "49143"
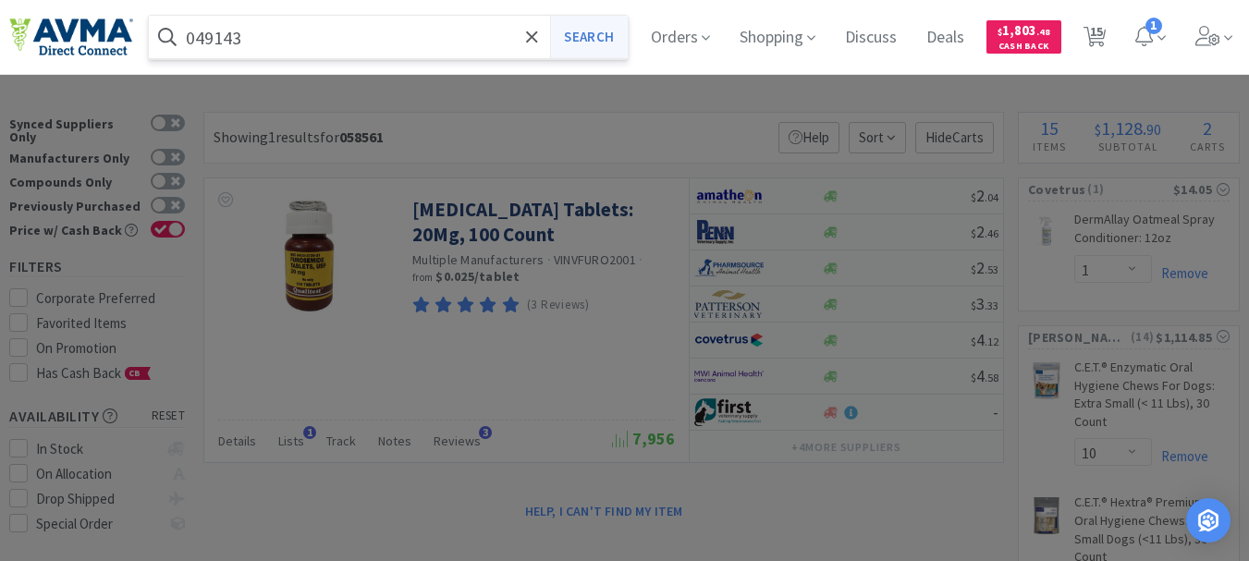
type input "049143"
click at [596, 41] on button "Search" at bounding box center [588, 37] width 77 height 43
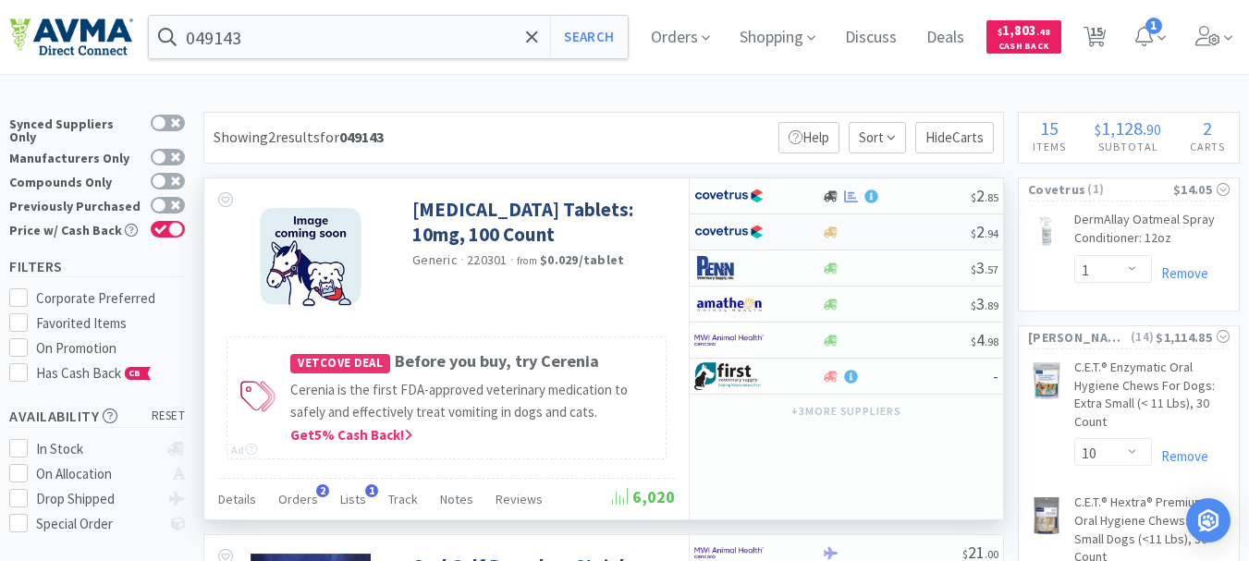
click at [713, 231] on img at bounding box center [728, 232] width 69 height 28
select select "1"
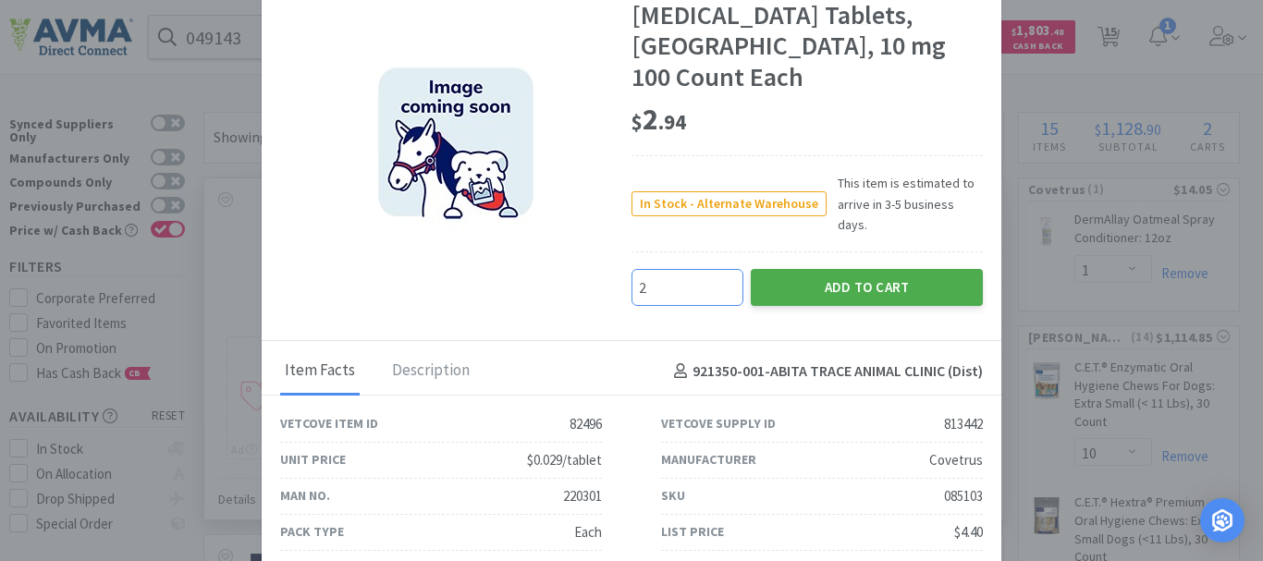
type input "2"
click at [855, 269] on button "Add to Cart" at bounding box center [867, 287] width 232 height 37
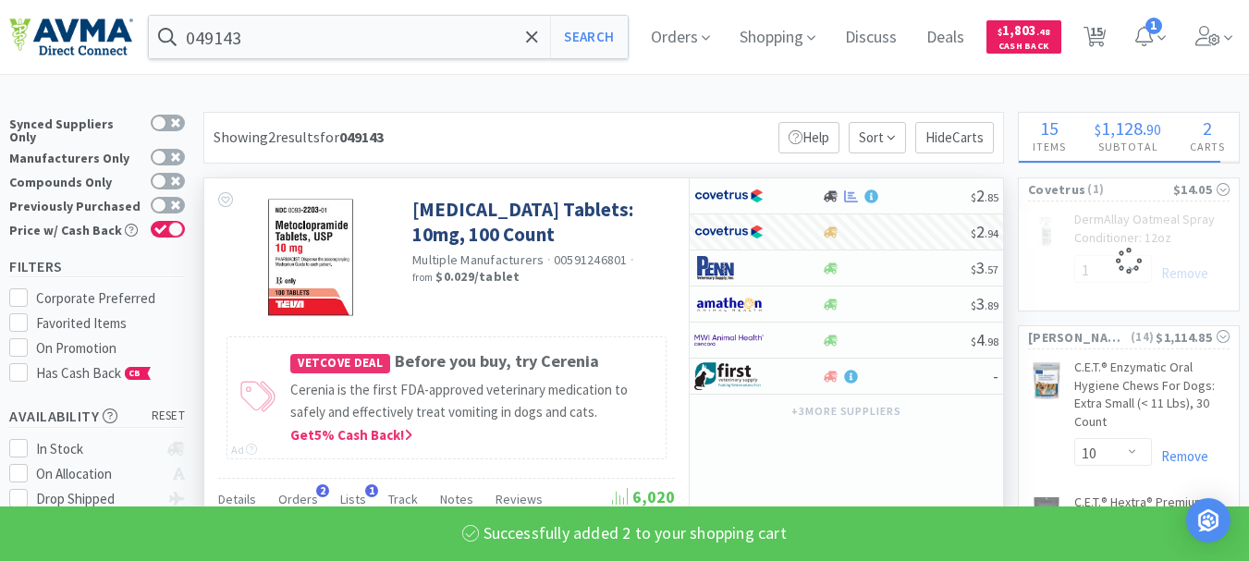
select select "2"
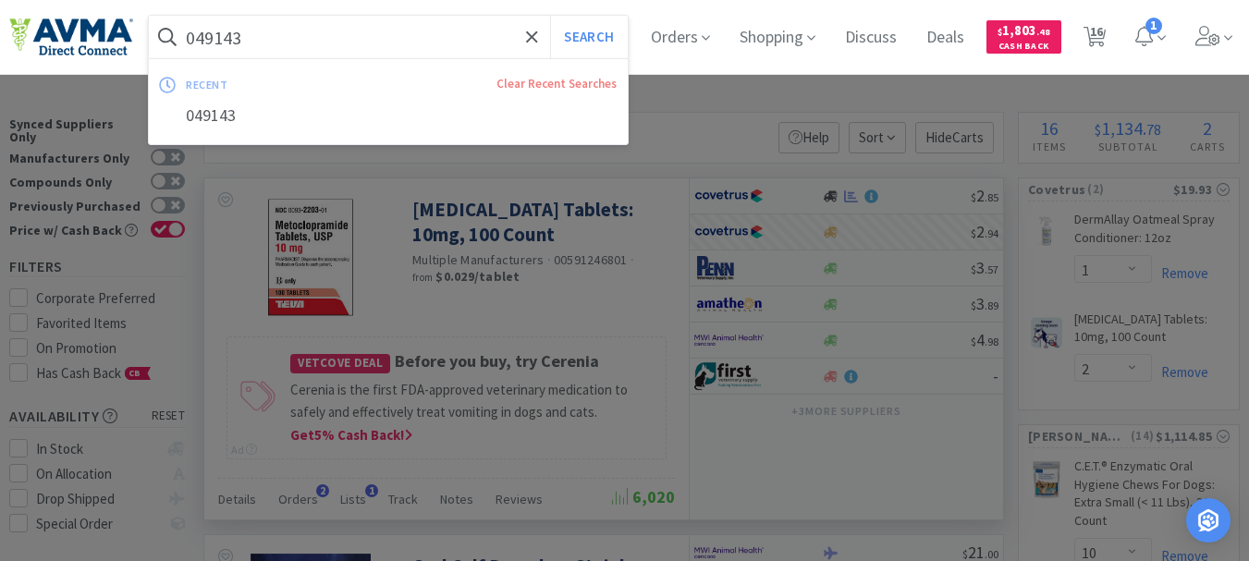
click at [248, 36] on input "049143" at bounding box center [388, 37] width 479 height 43
paste input "23748"
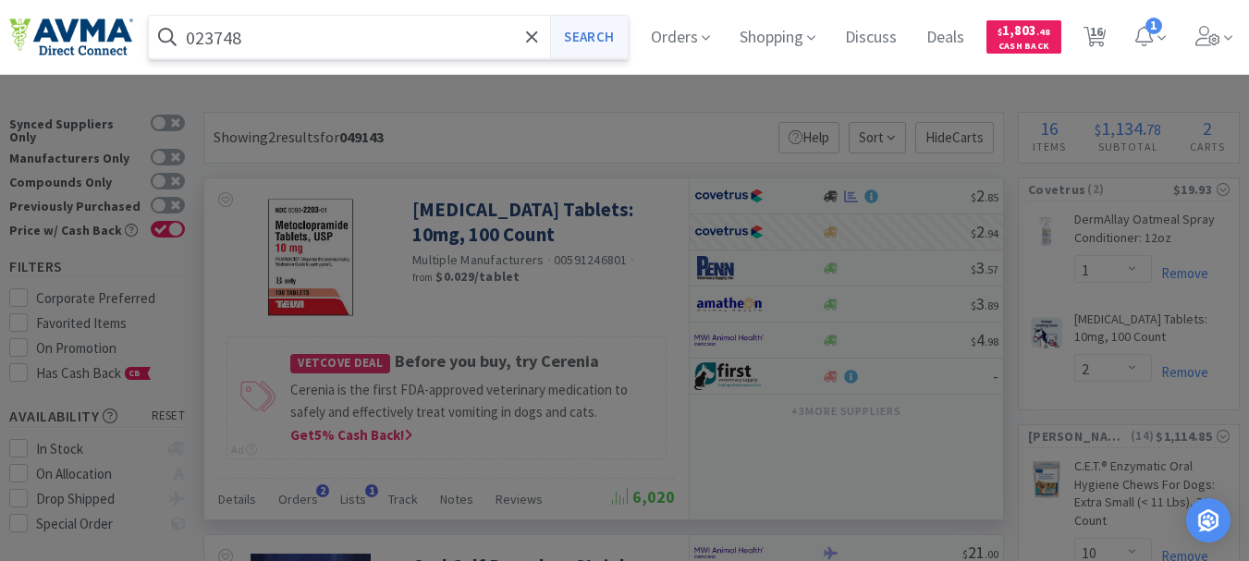
type input "023748"
click at [580, 28] on button "Search" at bounding box center [588, 37] width 77 height 43
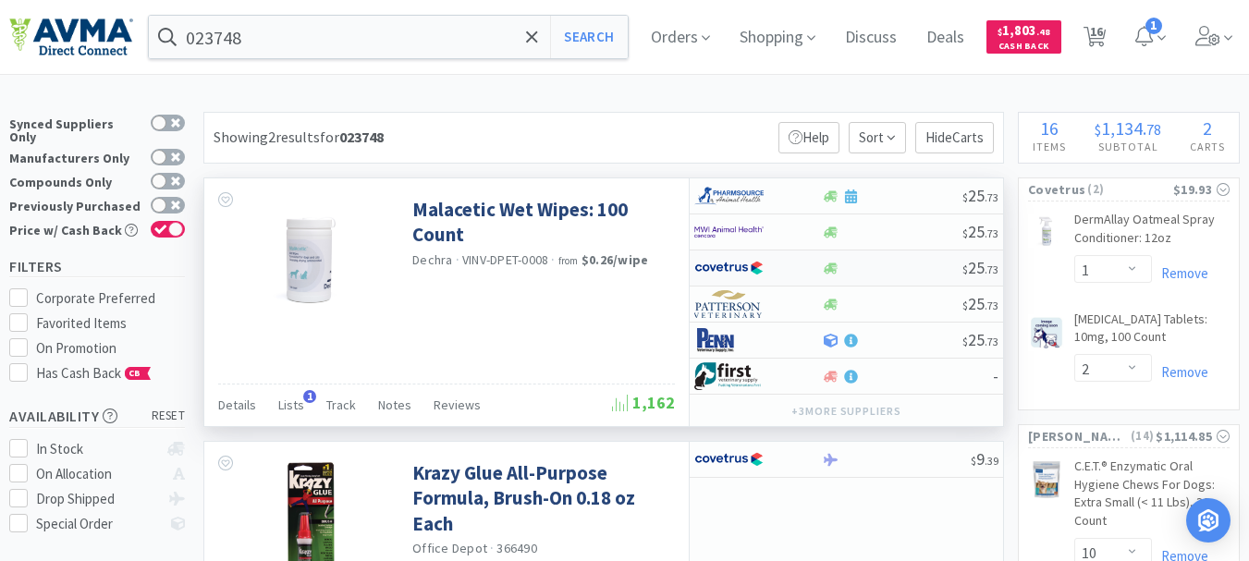
click at [733, 263] on img at bounding box center [728, 268] width 69 height 28
select select "1"
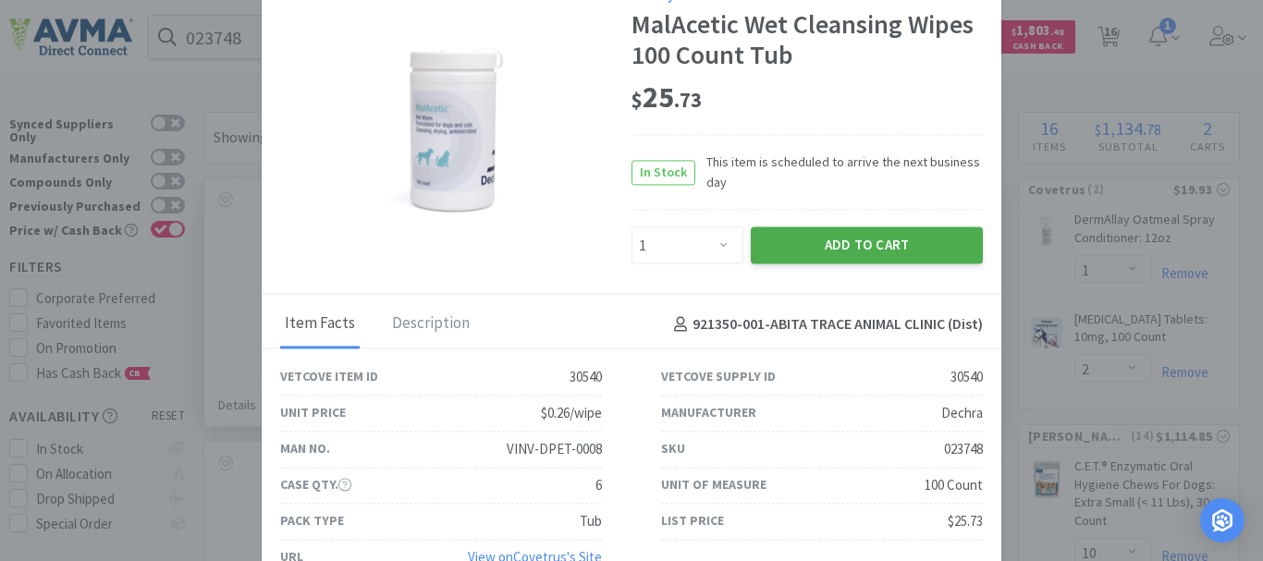
click at [855, 244] on button "Add to Cart" at bounding box center [867, 245] width 232 height 37
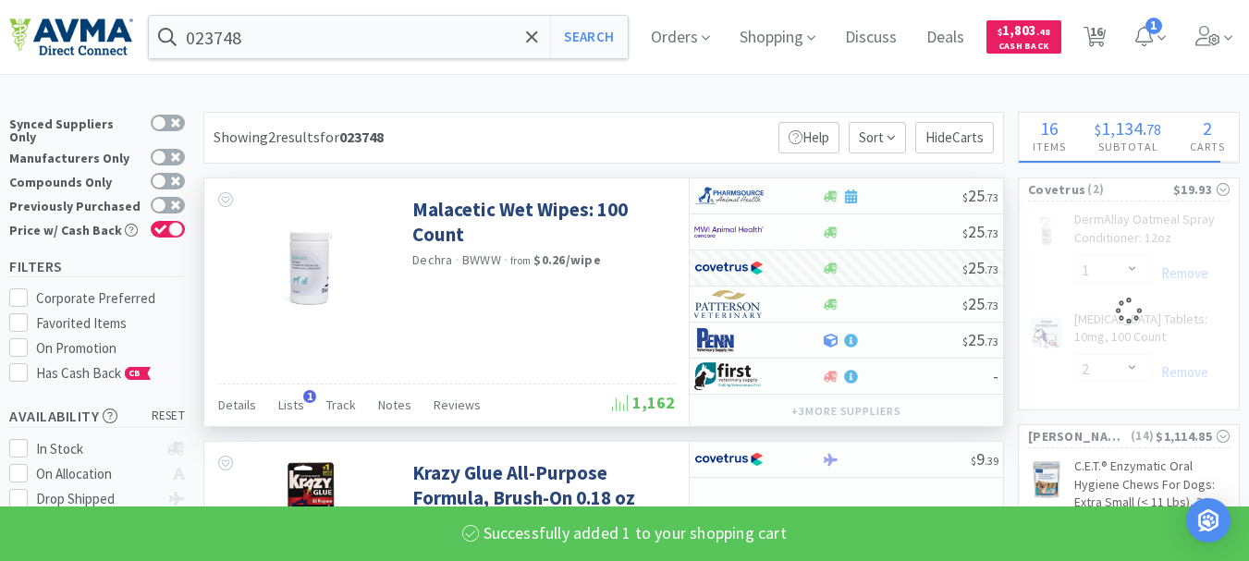
select select "1"
select select "2"
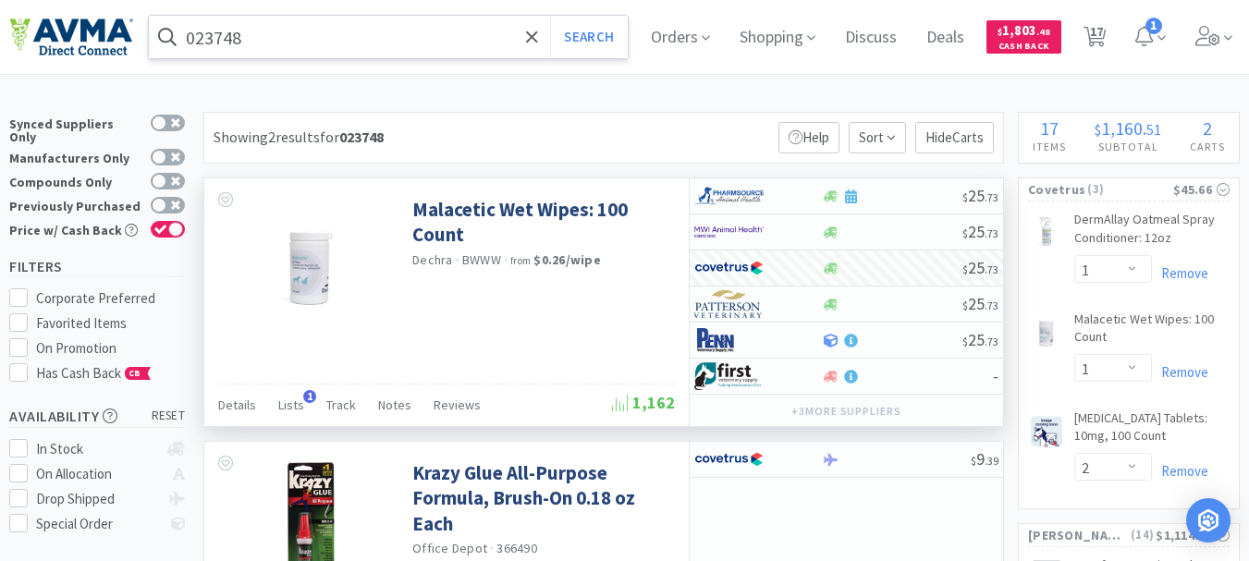
click at [184, 43] on span at bounding box center [167, 37] width 37 height 30
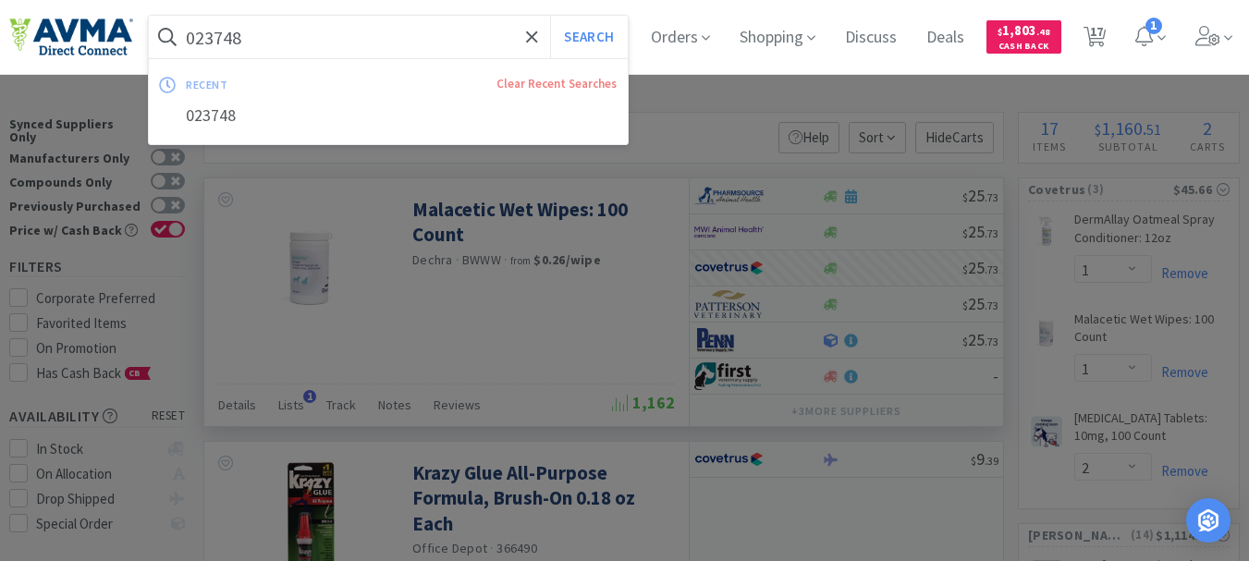
click at [200, 39] on input "023748" at bounding box center [388, 37] width 479 height 43
paste input "659"
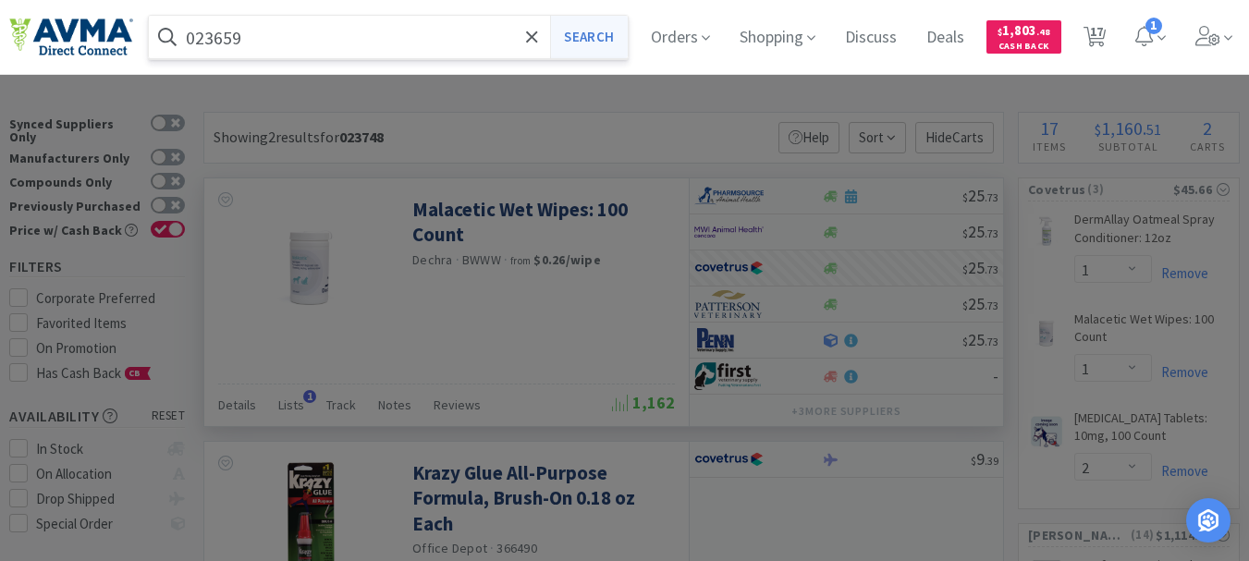
type input "023659"
click at [611, 34] on button "Search" at bounding box center [588, 37] width 77 height 43
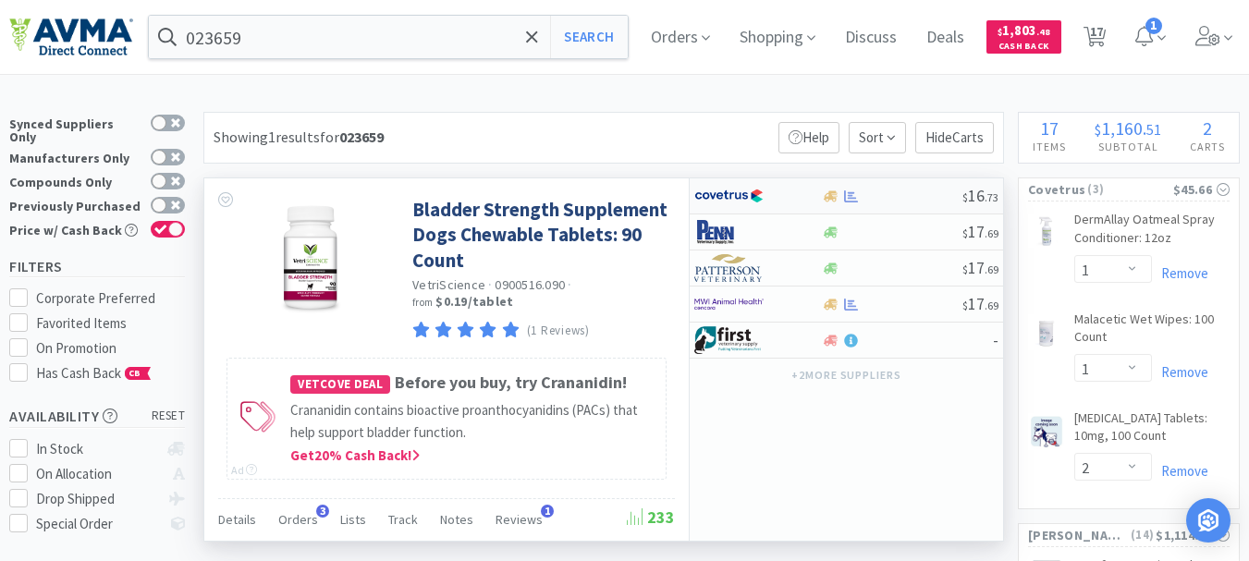
click at [727, 195] on img at bounding box center [728, 196] width 69 height 28
select select "1"
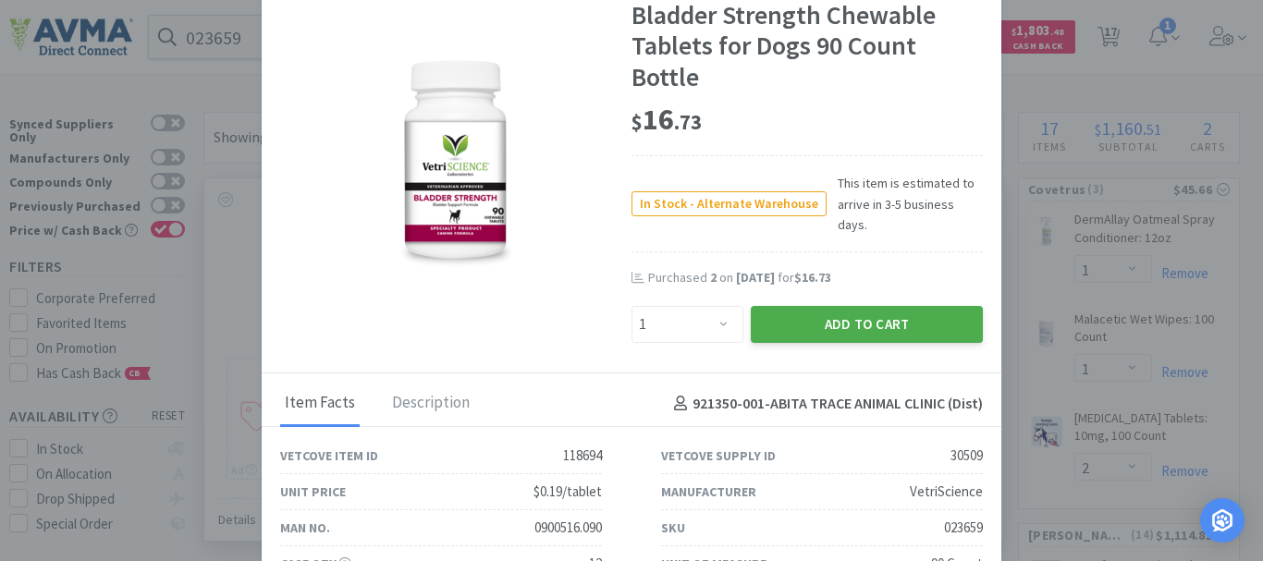
click at [876, 306] on button "Add to Cart" at bounding box center [867, 324] width 232 height 37
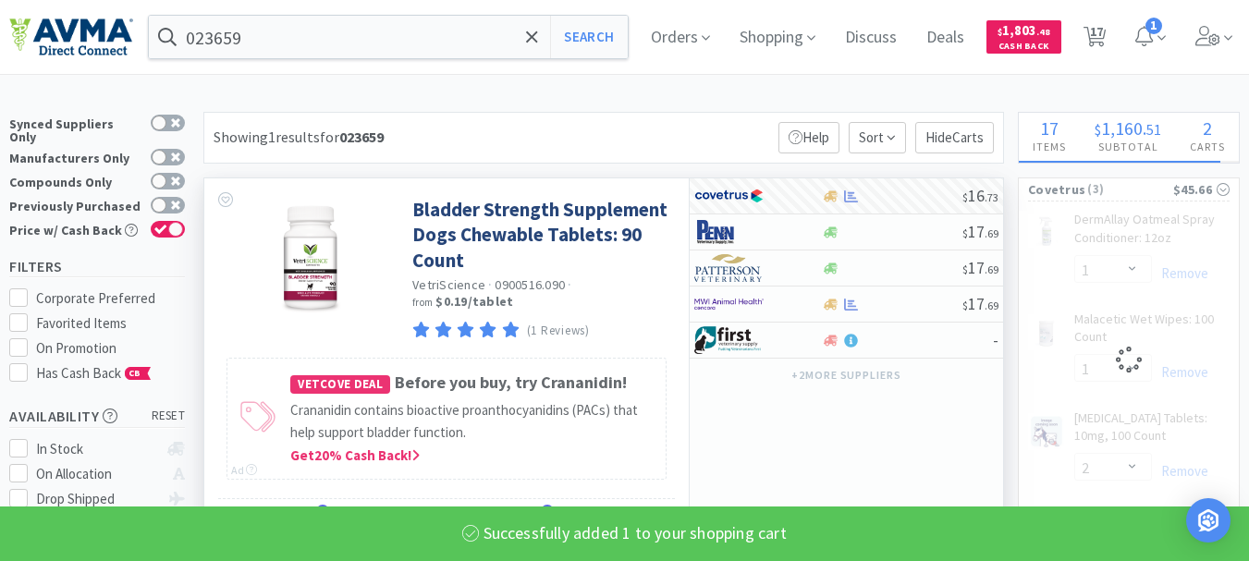
select select "1"
select select "2"
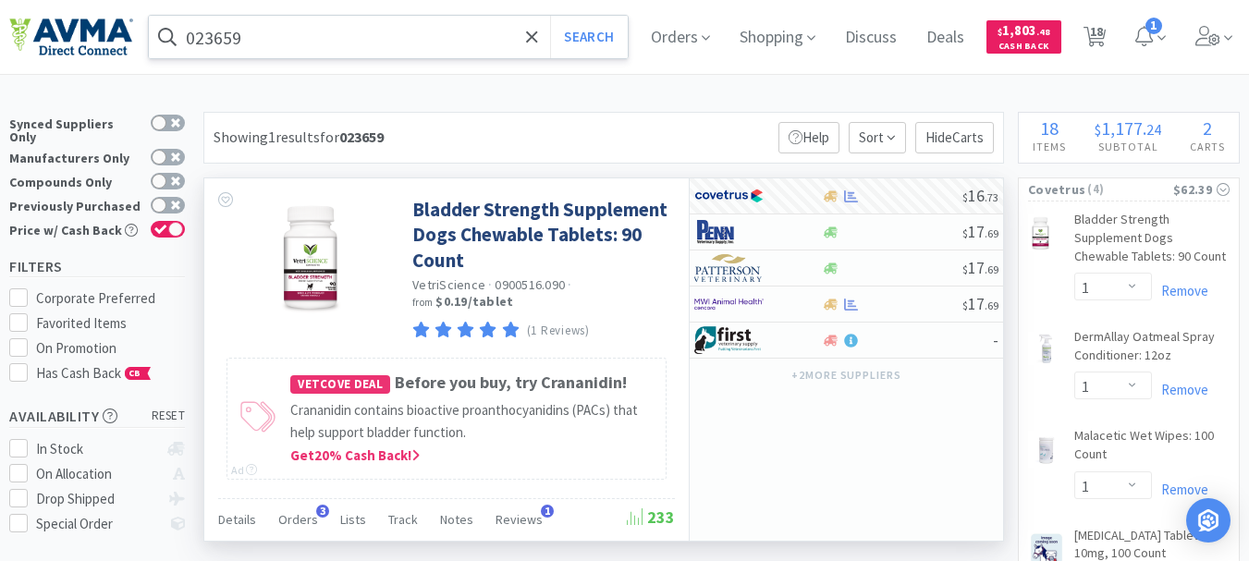
click at [247, 42] on input "023659" at bounding box center [388, 37] width 479 height 43
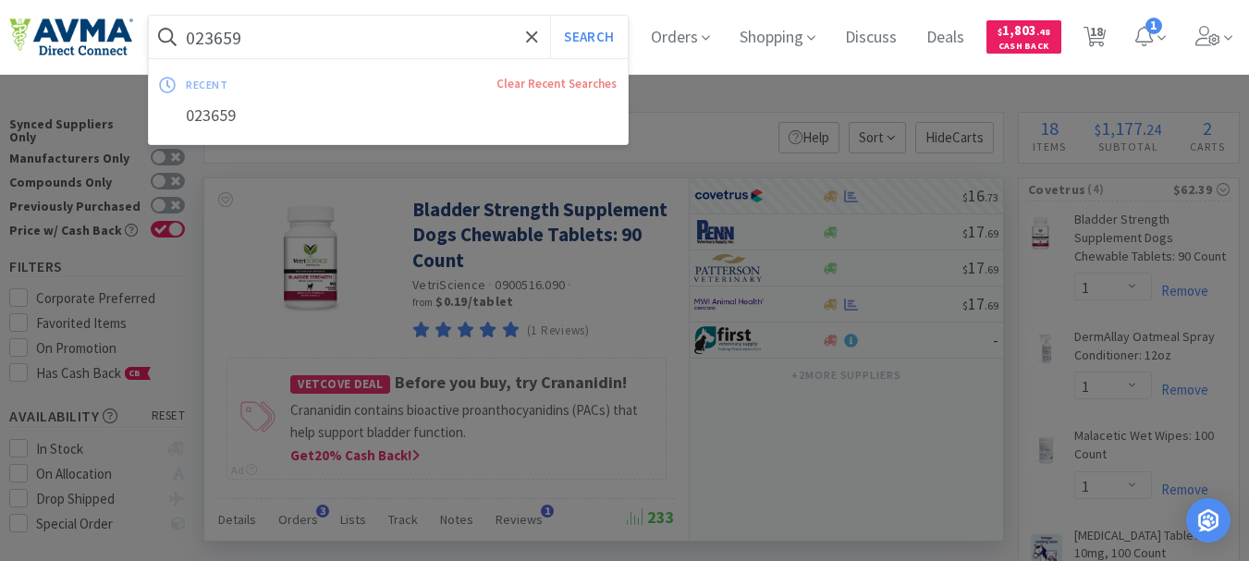
paste input "77613"
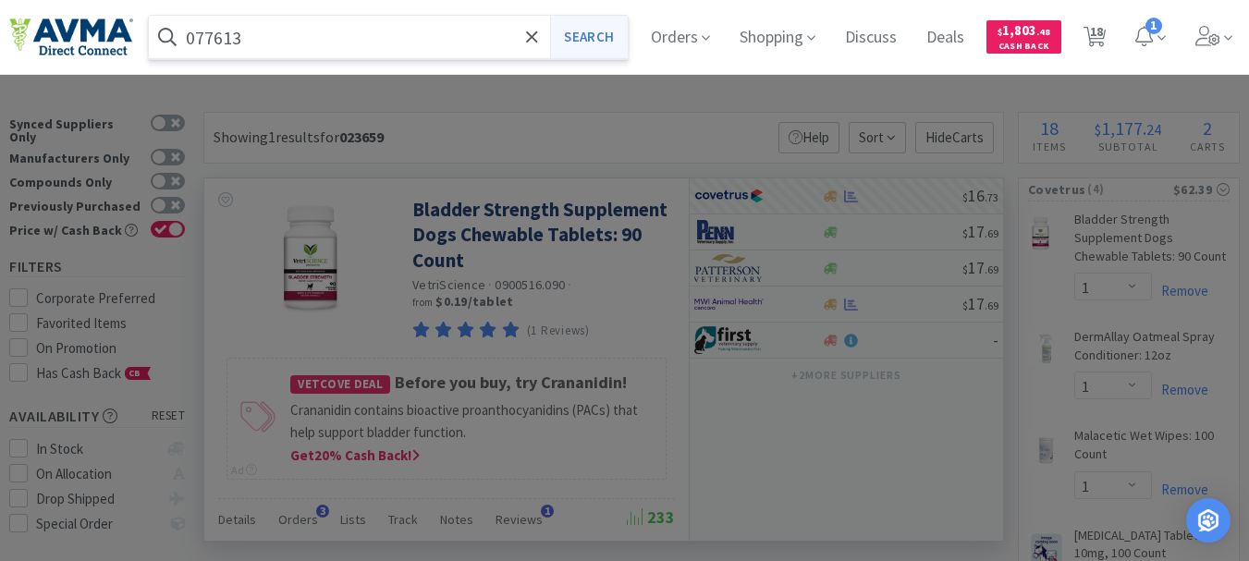
type input "077613"
click at [594, 41] on button "Search" at bounding box center [588, 37] width 77 height 43
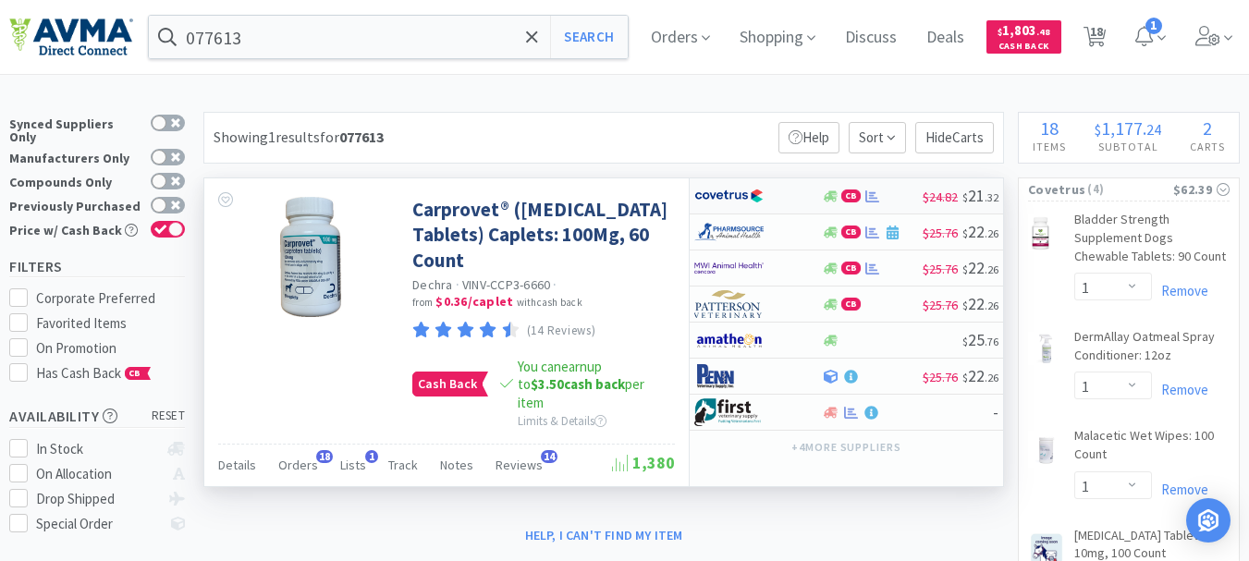
click at [727, 195] on img at bounding box center [728, 196] width 69 height 28
select select "1"
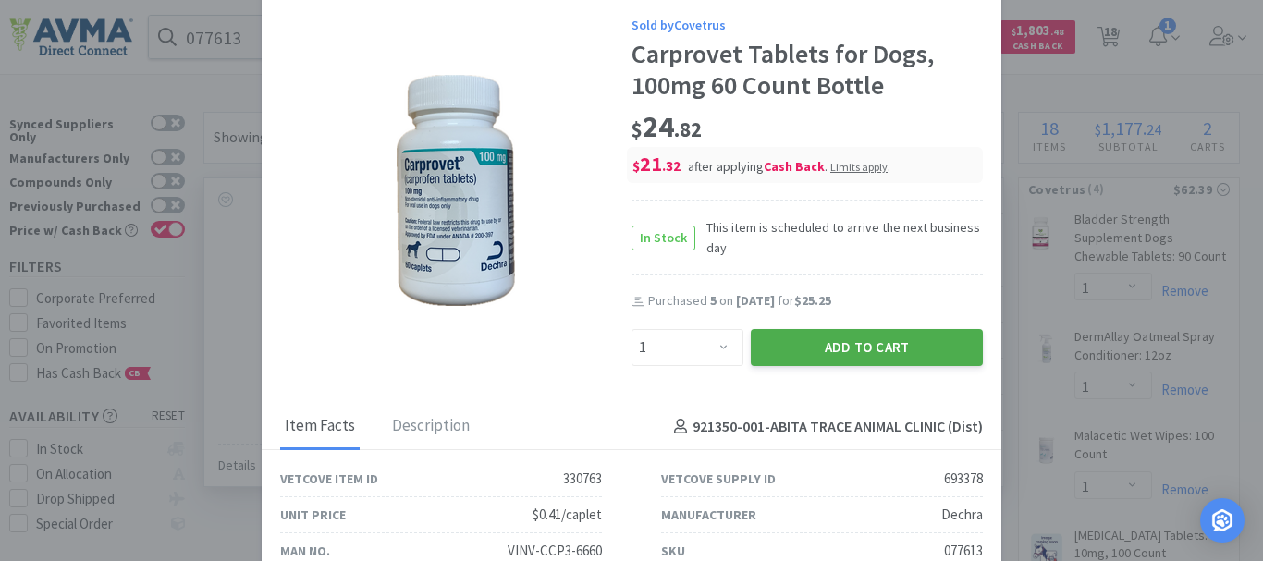
click at [793, 337] on button "Add to Cart" at bounding box center [867, 347] width 232 height 37
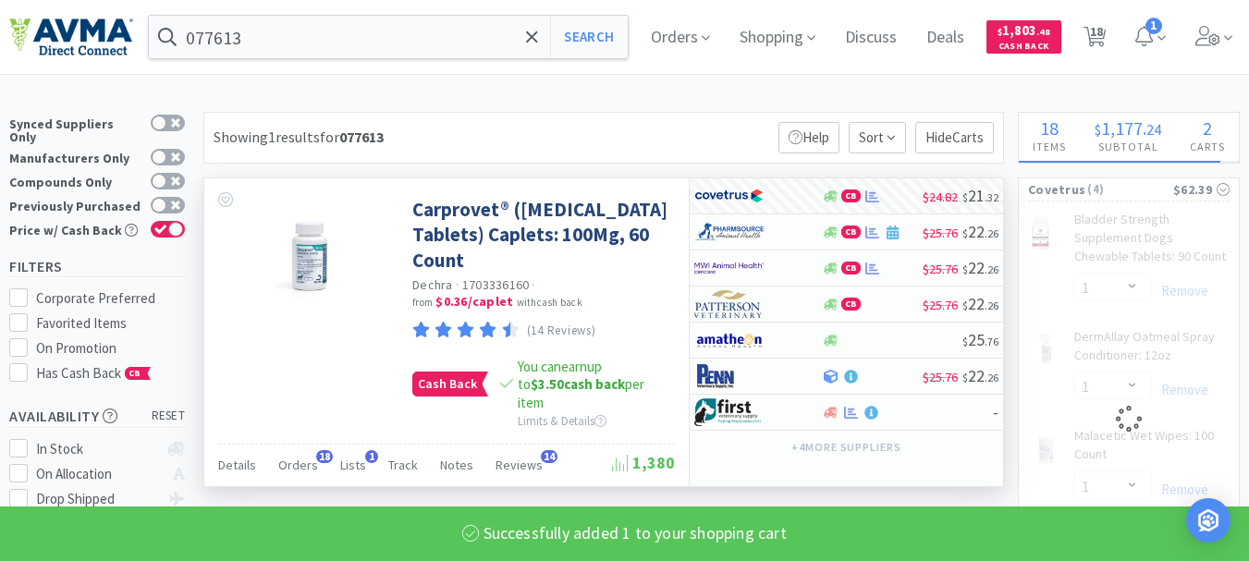
select select "1"
select select "2"
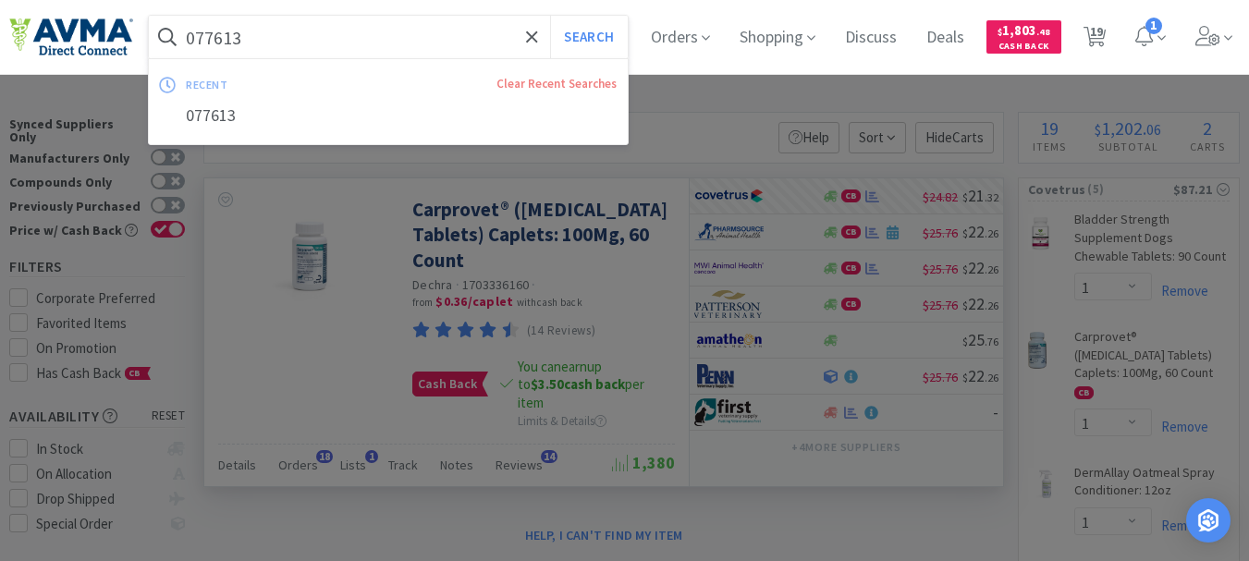
click at [299, 53] on input "077613" at bounding box center [388, 37] width 479 height 43
paste input "48362"
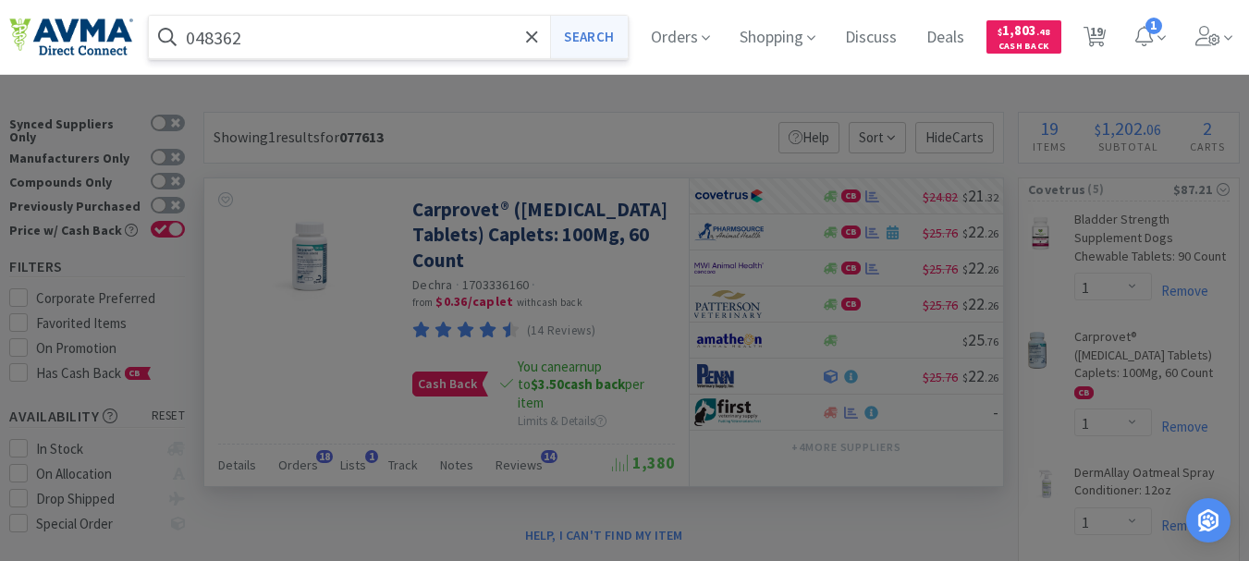
type input "048362"
click at [618, 38] on button "Search" at bounding box center [588, 37] width 77 height 43
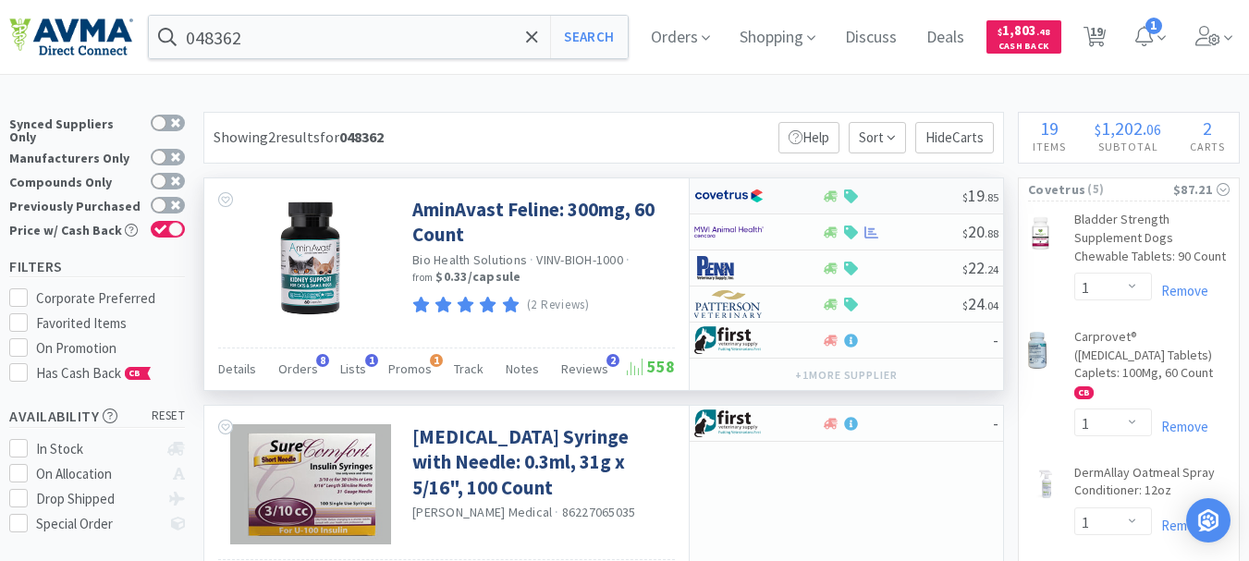
click at [721, 201] on img at bounding box center [728, 196] width 69 height 28
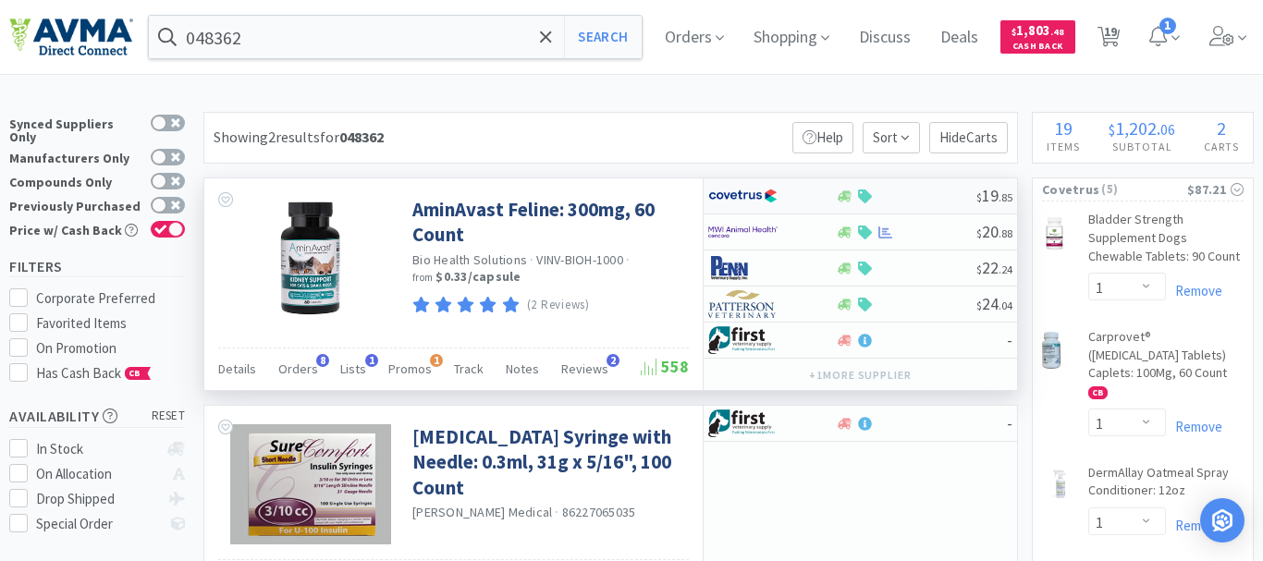
select select "1"
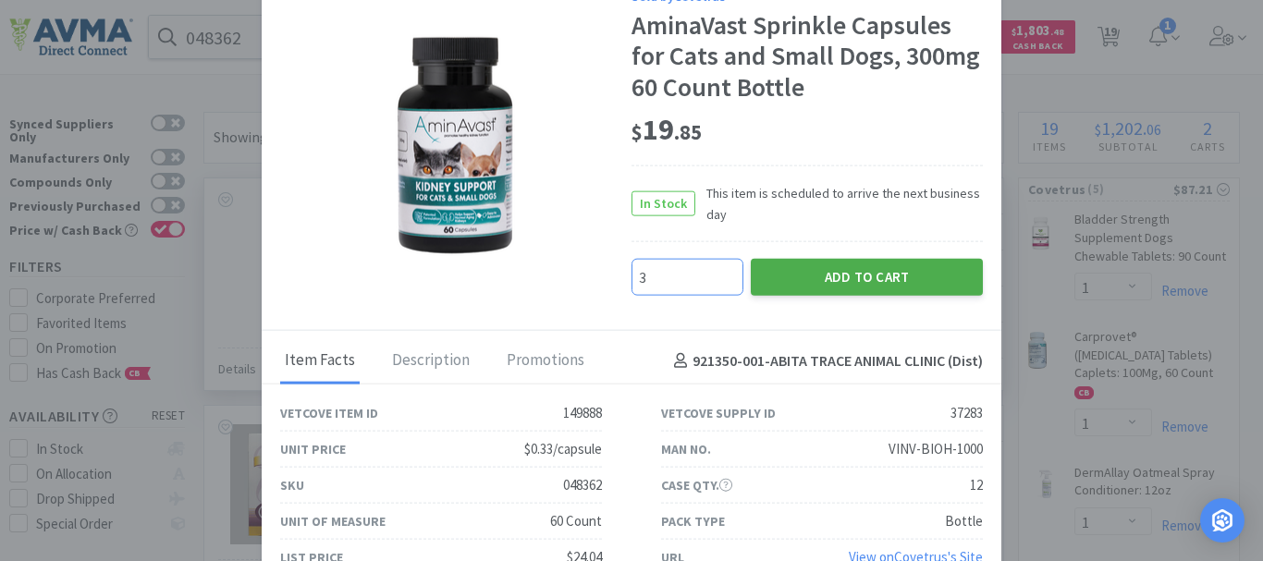
type input "3"
click at [824, 271] on button "Add to Cart" at bounding box center [867, 277] width 232 height 37
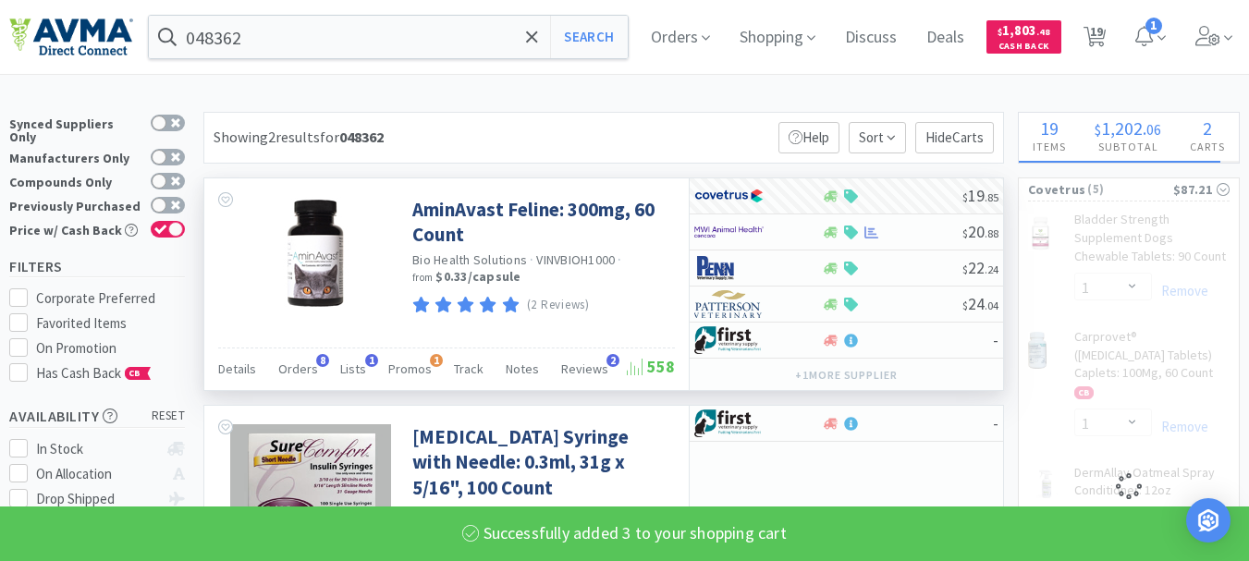
select select "3"
select select "1"
select select "2"
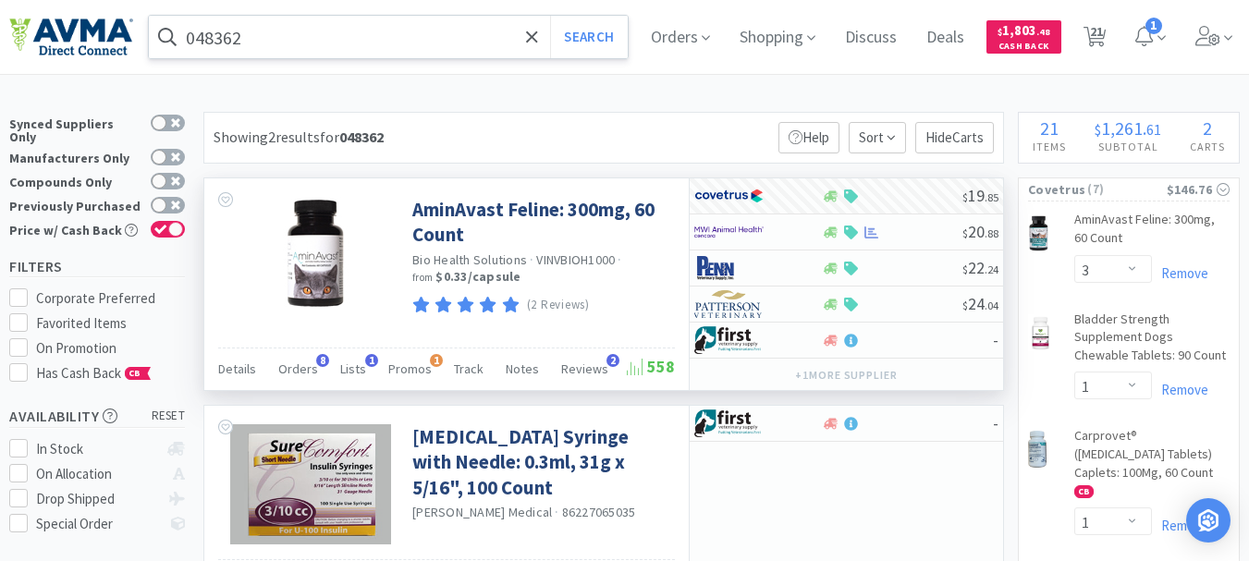
click at [336, 52] on input "048362" at bounding box center [388, 37] width 479 height 43
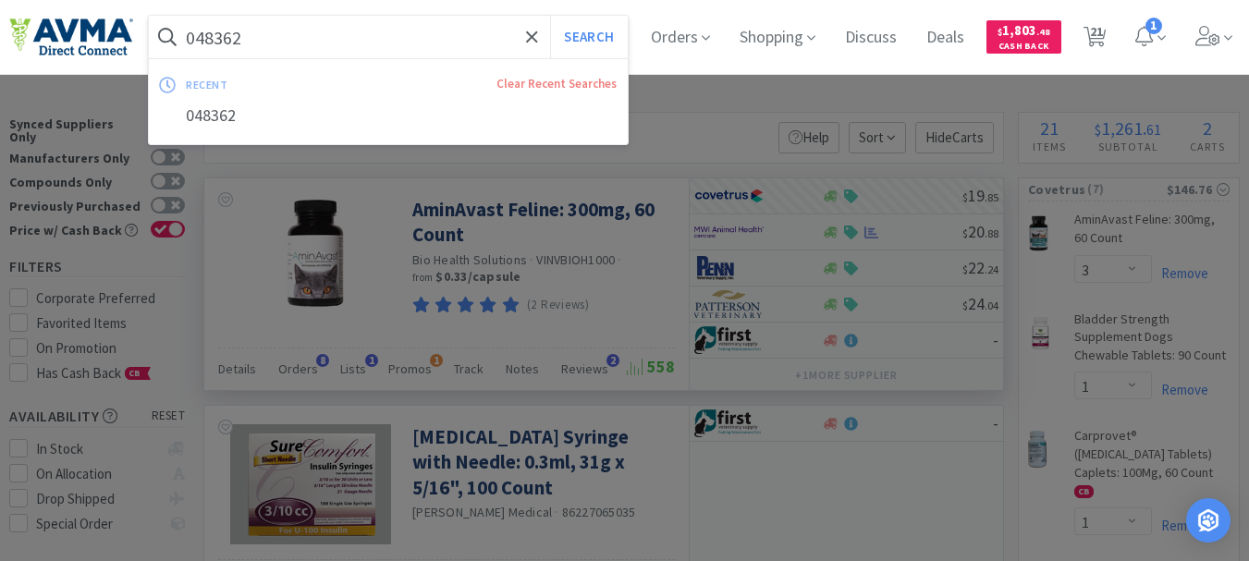
paste input "58561"
type input "058561"
click at [596, 31] on button "Search" at bounding box center [588, 37] width 77 height 43
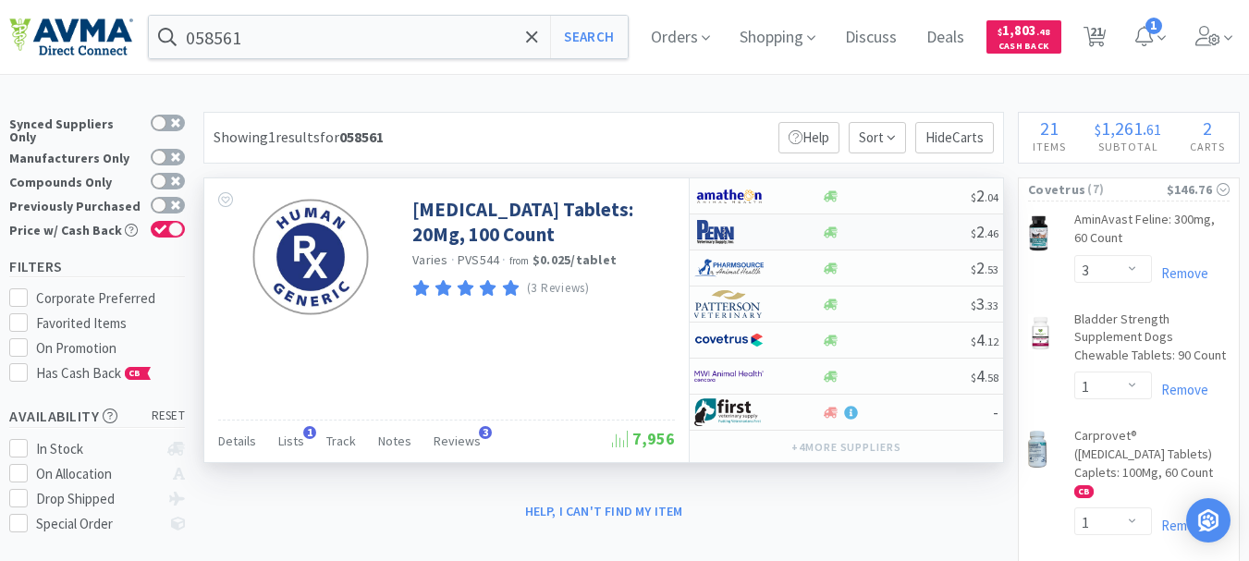
click at [745, 235] on img at bounding box center [728, 232] width 69 height 28
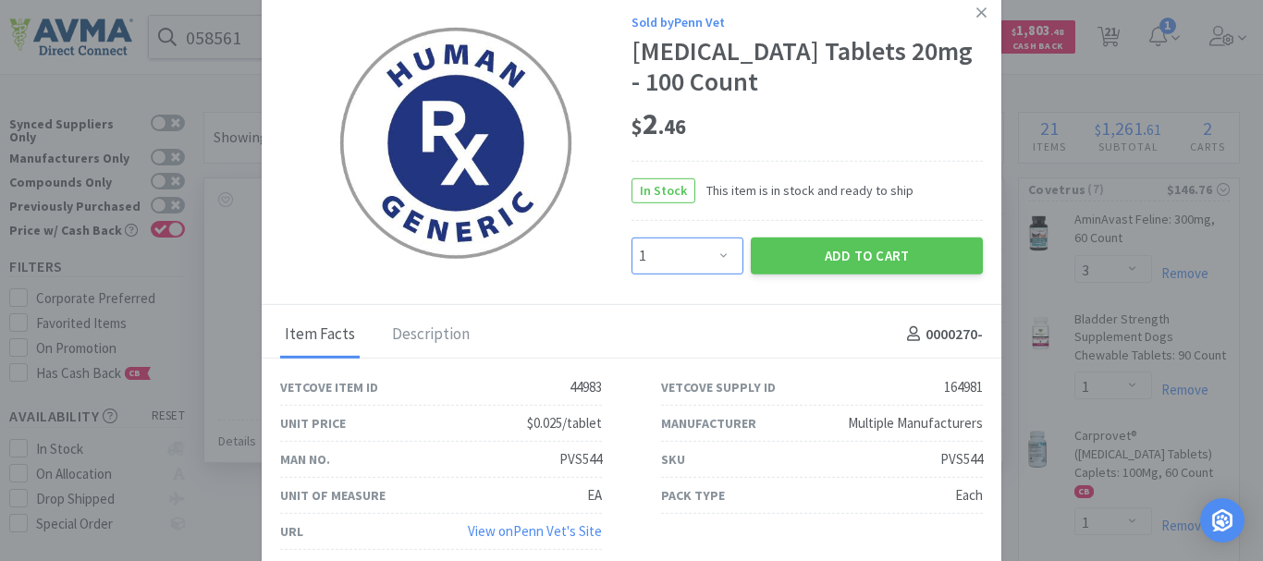
click at [716, 251] on select "Enter Quantity 1 2 3 4 5 6 7 8 9 10 11 12 13 14 15 16 17 18 19 20 Enter Quantity" at bounding box center [687, 255] width 112 height 37
select select "3"
click at [631, 237] on select "Enter Quantity 1 2 3 4 5 6 7 8 9 10 11 12 13 14 15 16 17 18 19 20 Enter Quantity" at bounding box center [687, 255] width 112 height 37
click at [856, 253] on button "Add to Cart" at bounding box center [867, 255] width 232 height 37
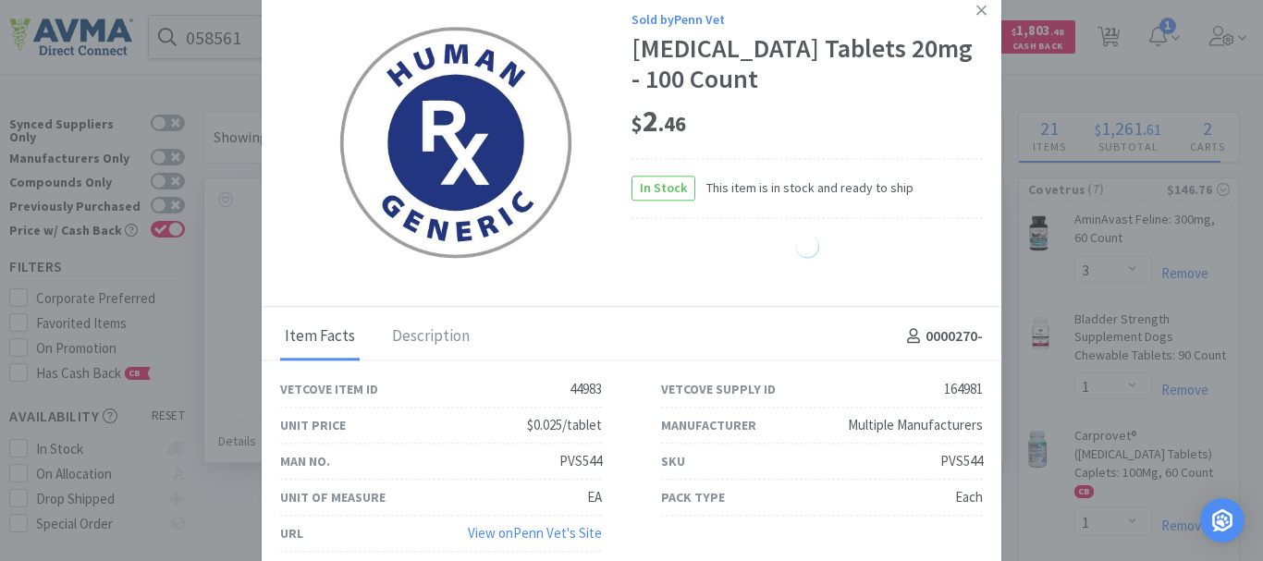
select select "3"
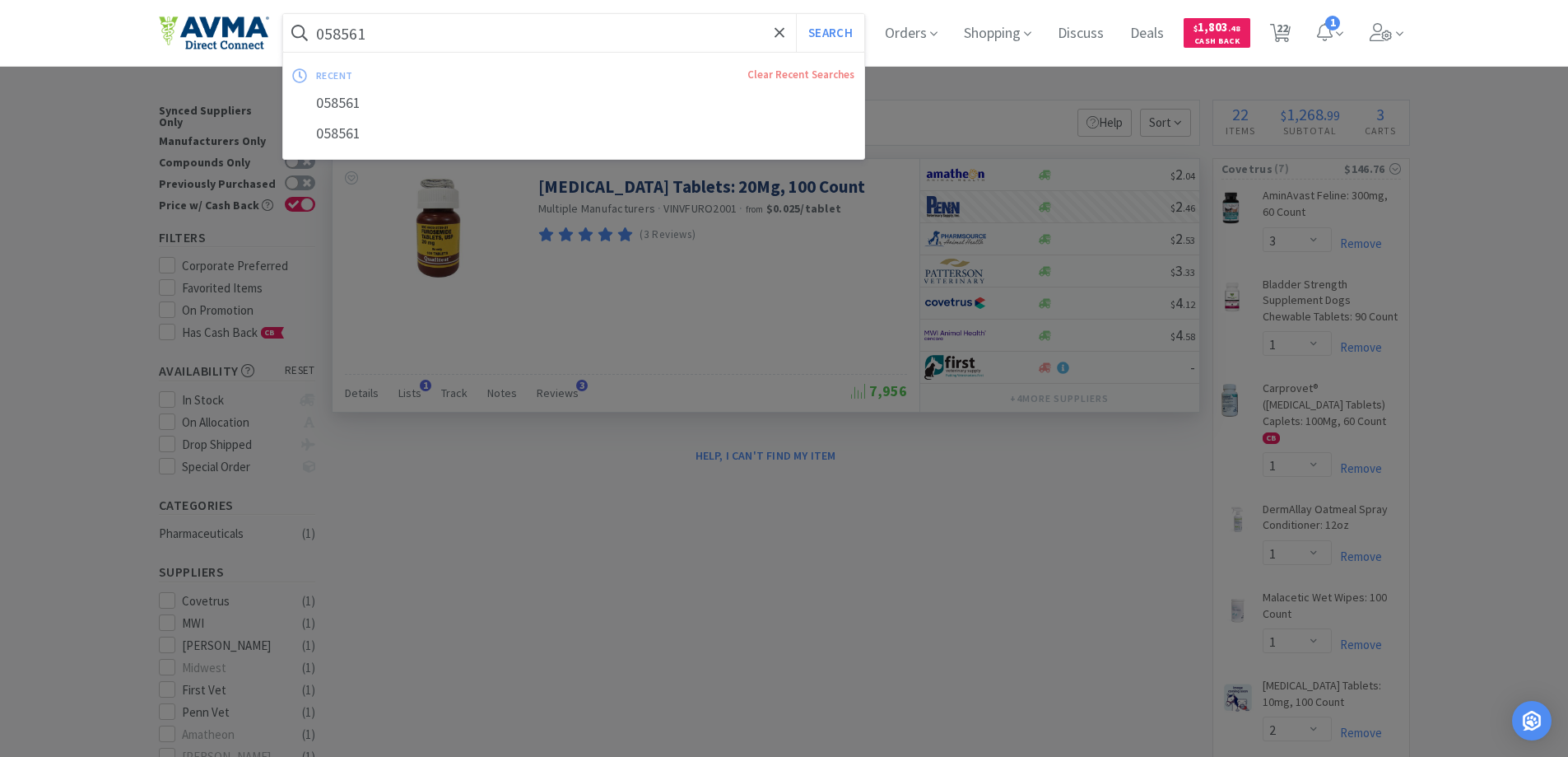
click at [454, 25] on input "058561" at bounding box center [574, 33] width 582 height 38
paste input "48993 +"
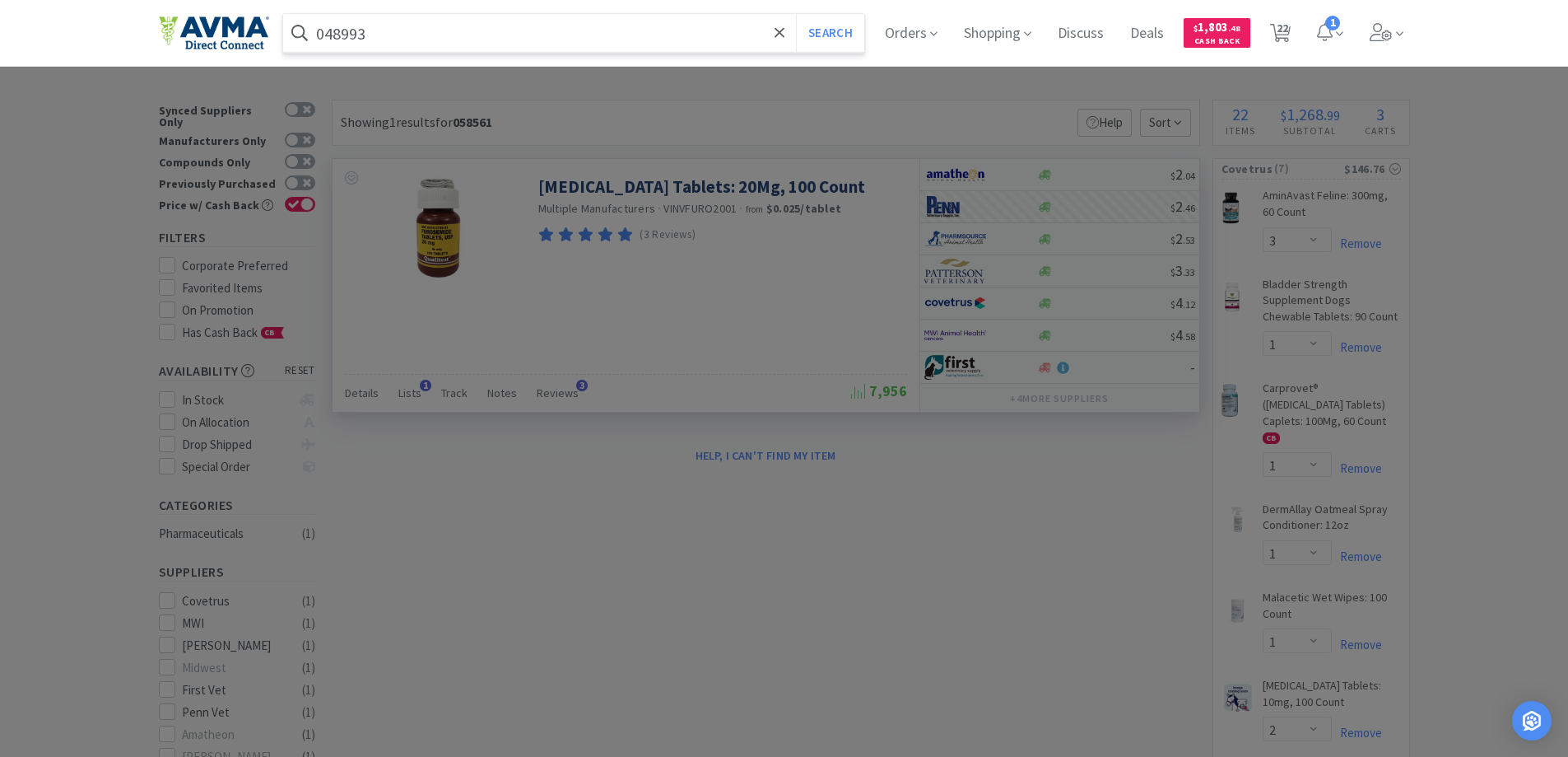
type input "048993"
click at [796, 14] on button "Search" at bounding box center [830, 33] width 69 height 38
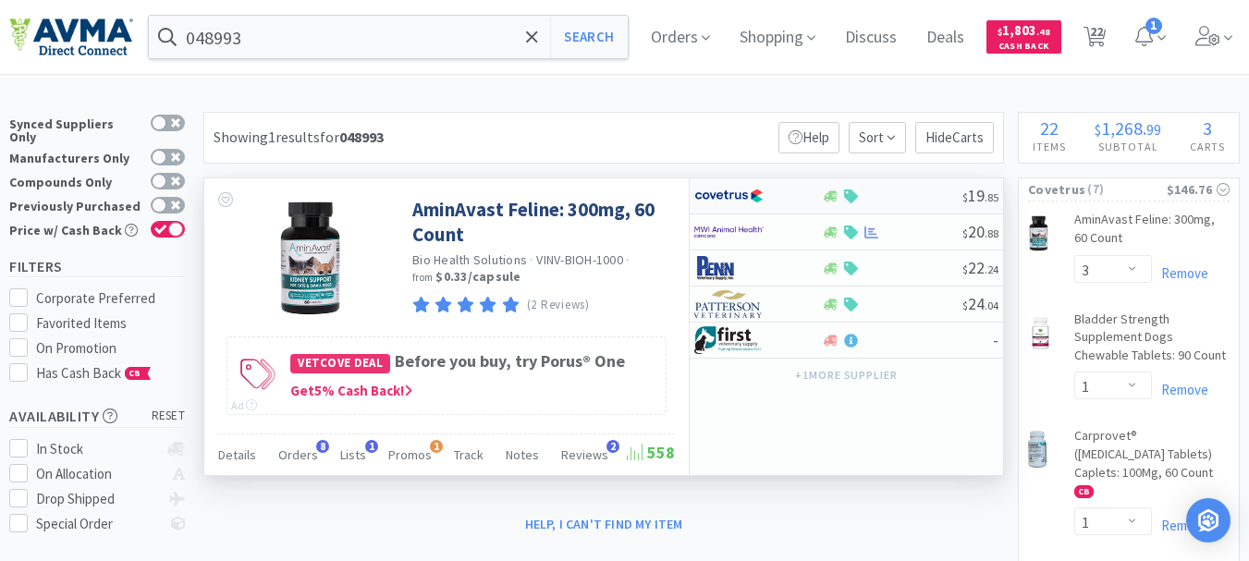
click at [728, 195] on img at bounding box center [728, 196] width 69 height 28
select select "1"
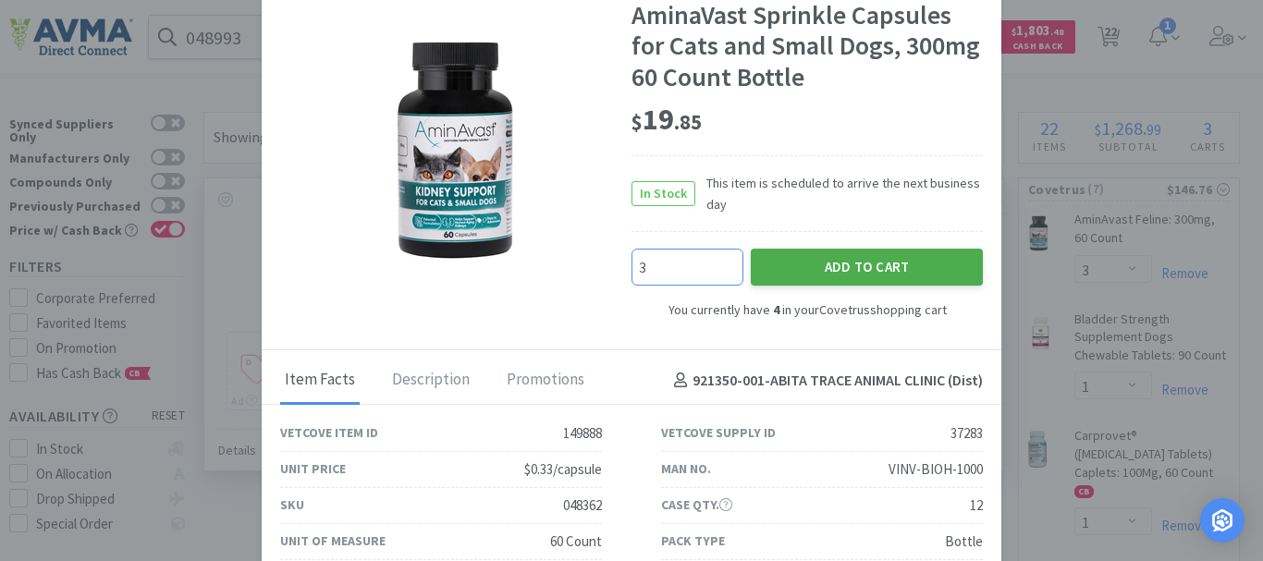
type input "3"
click at [835, 258] on button "Add to Cart" at bounding box center [867, 267] width 232 height 37
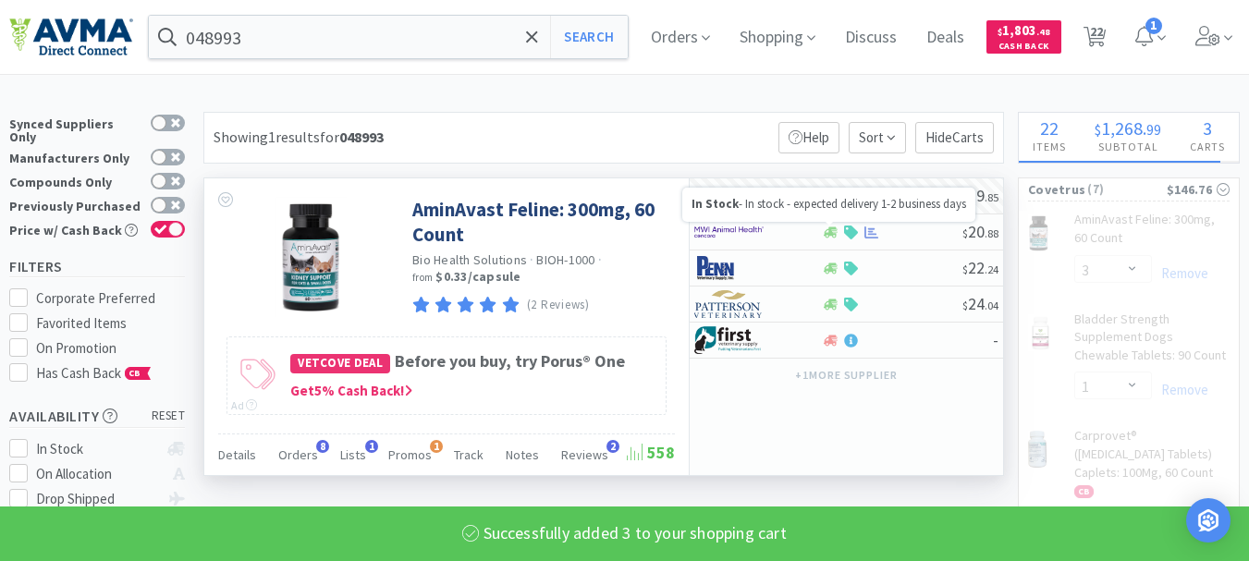
select select "6"
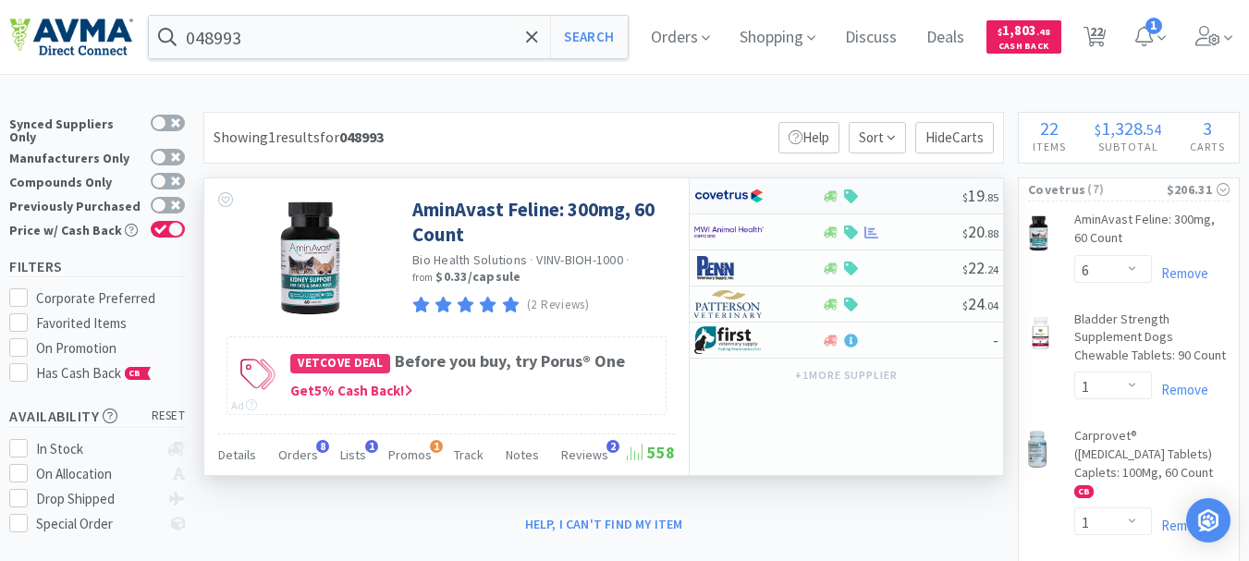
click at [716, 193] on img at bounding box center [728, 196] width 69 height 28
select select "1"
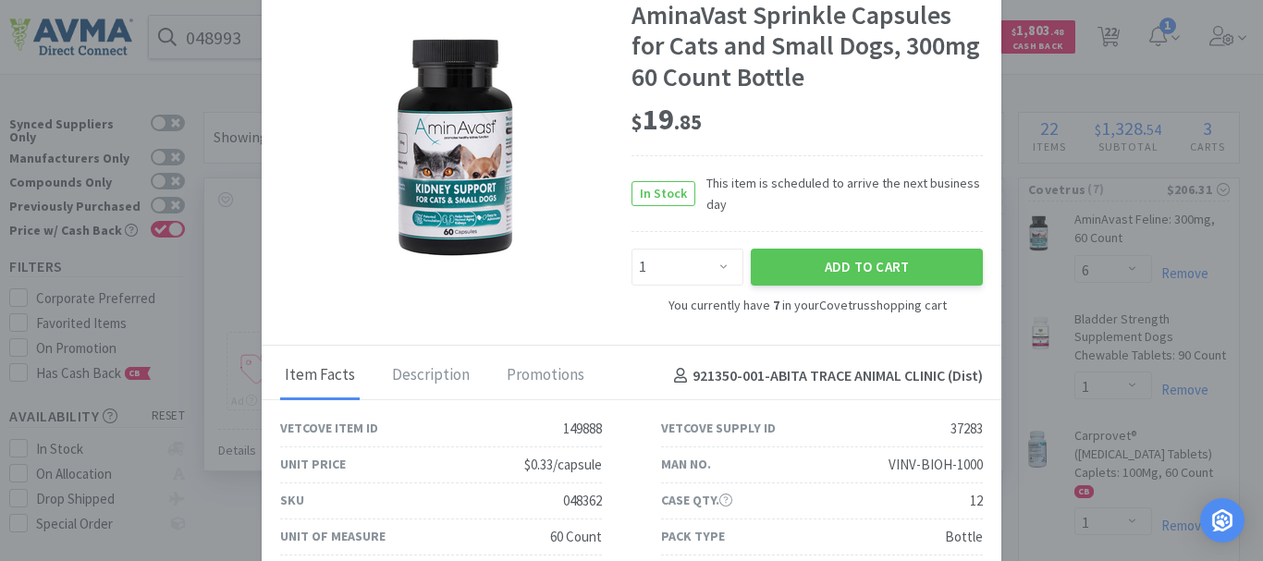
scroll to position [6, 0]
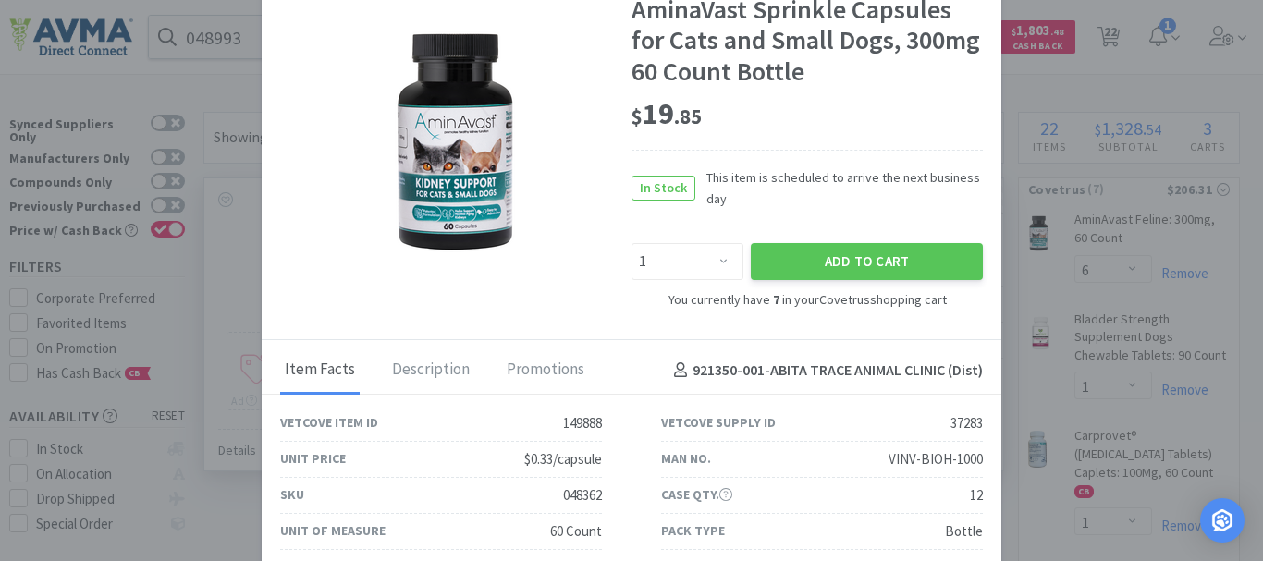
click at [576, 496] on div "048362" at bounding box center [582, 495] width 39 height 22
copy div "048362"
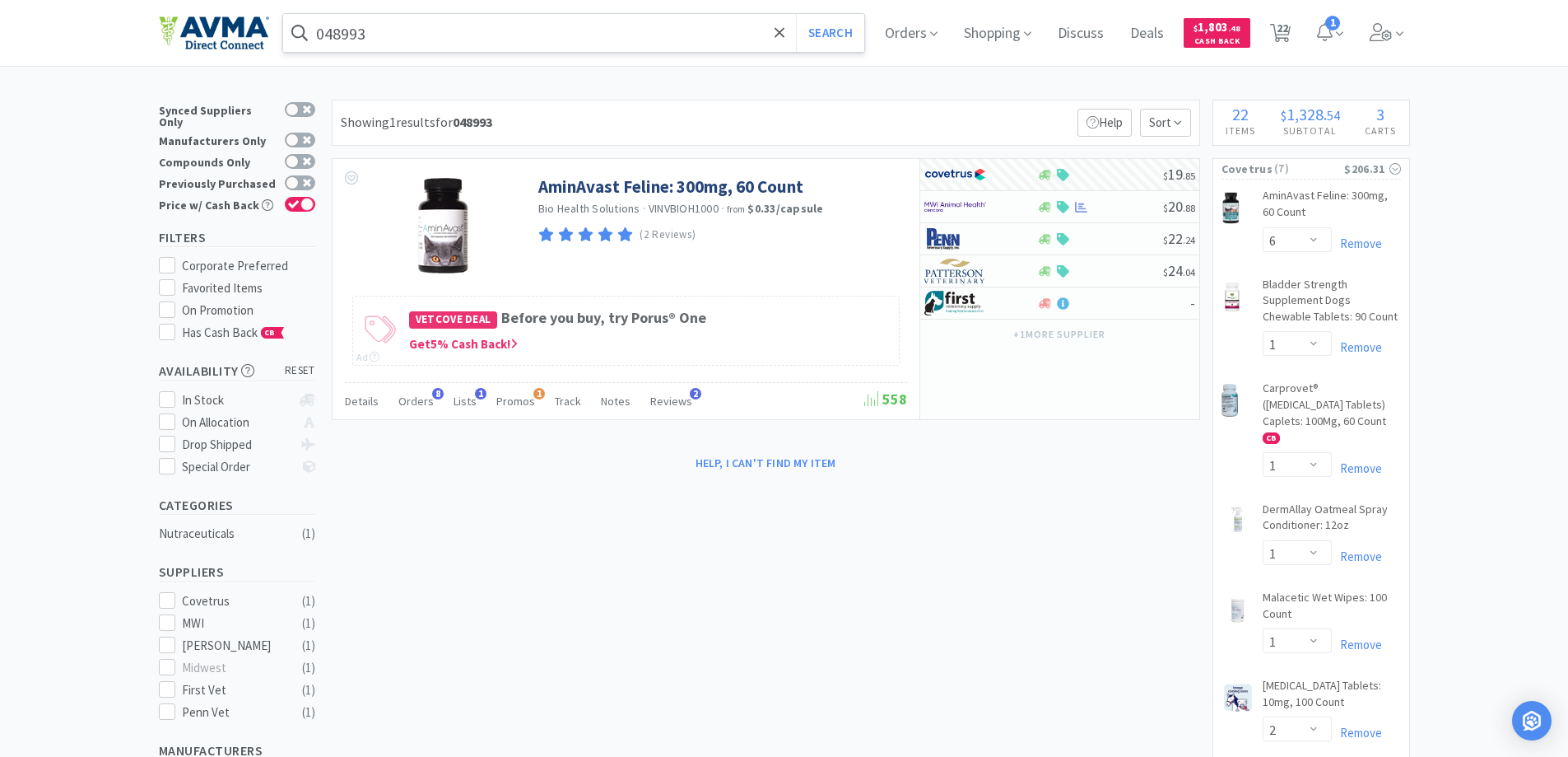
click at [452, 21] on input "048993" at bounding box center [574, 33] width 582 height 38
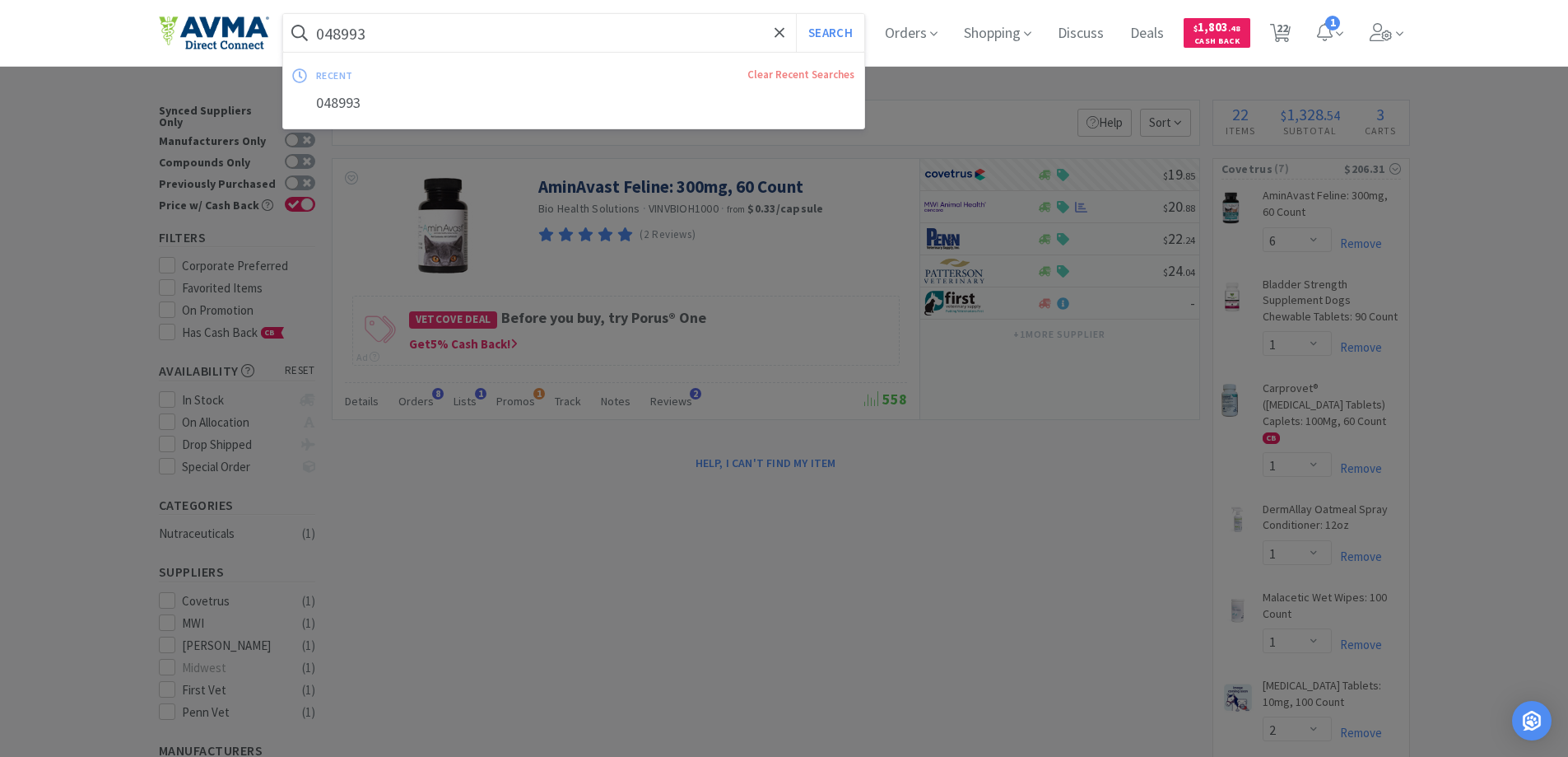
paste input "10024026"
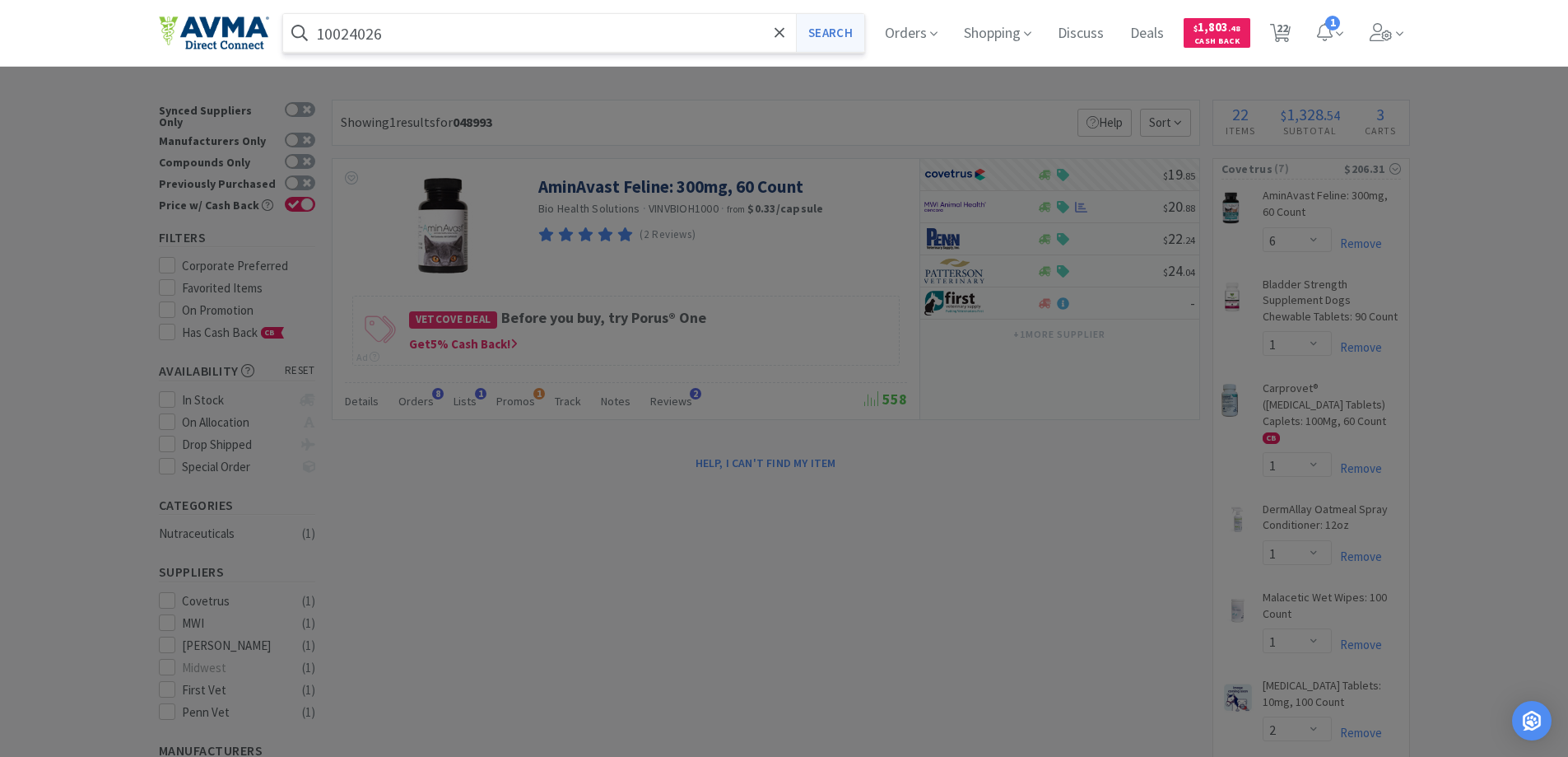
click at [833, 29] on button "Search" at bounding box center [830, 33] width 69 height 38
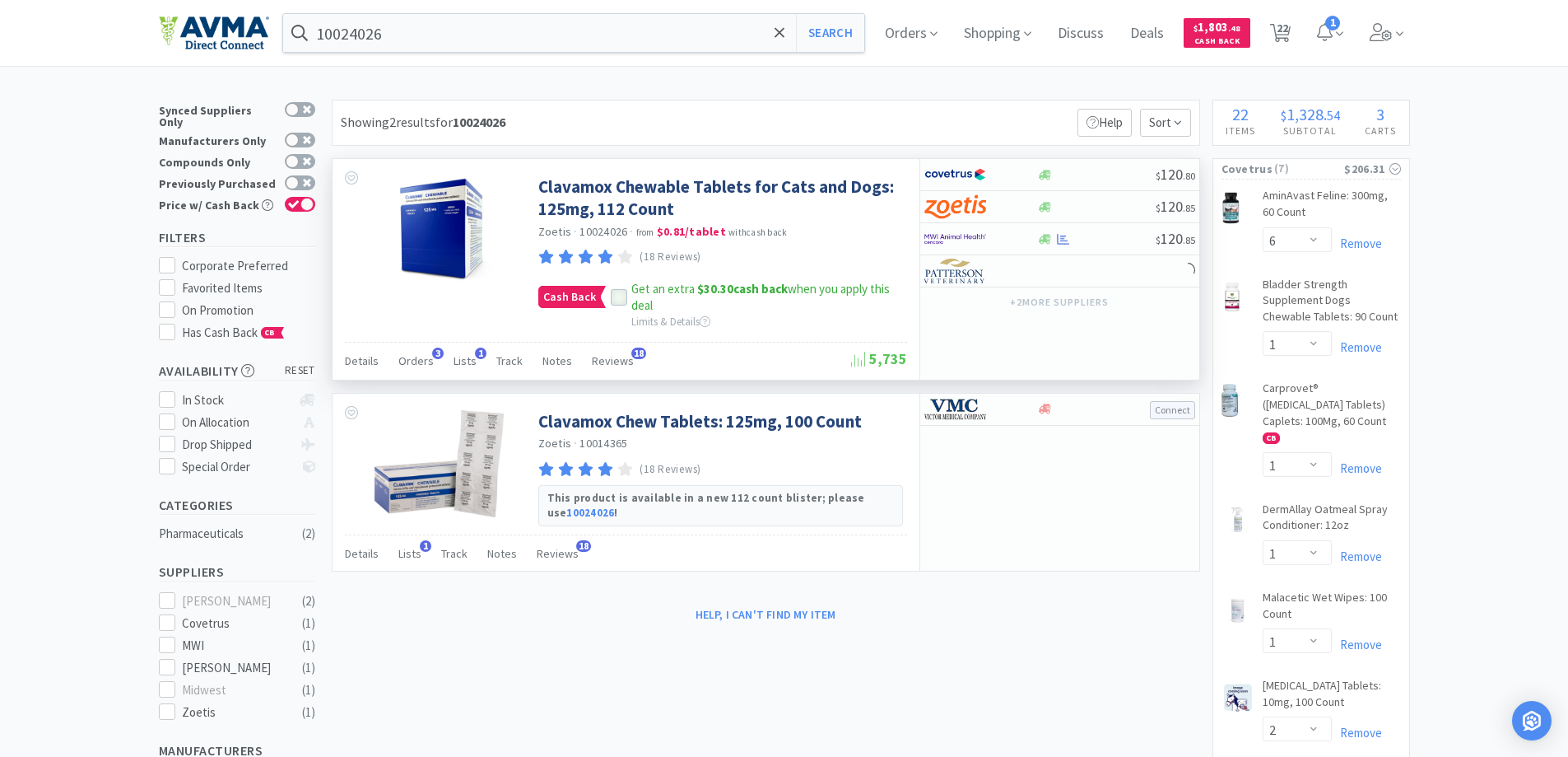
click at [615, 296] on icon at bounding box center [619, 297] width 12 height 12
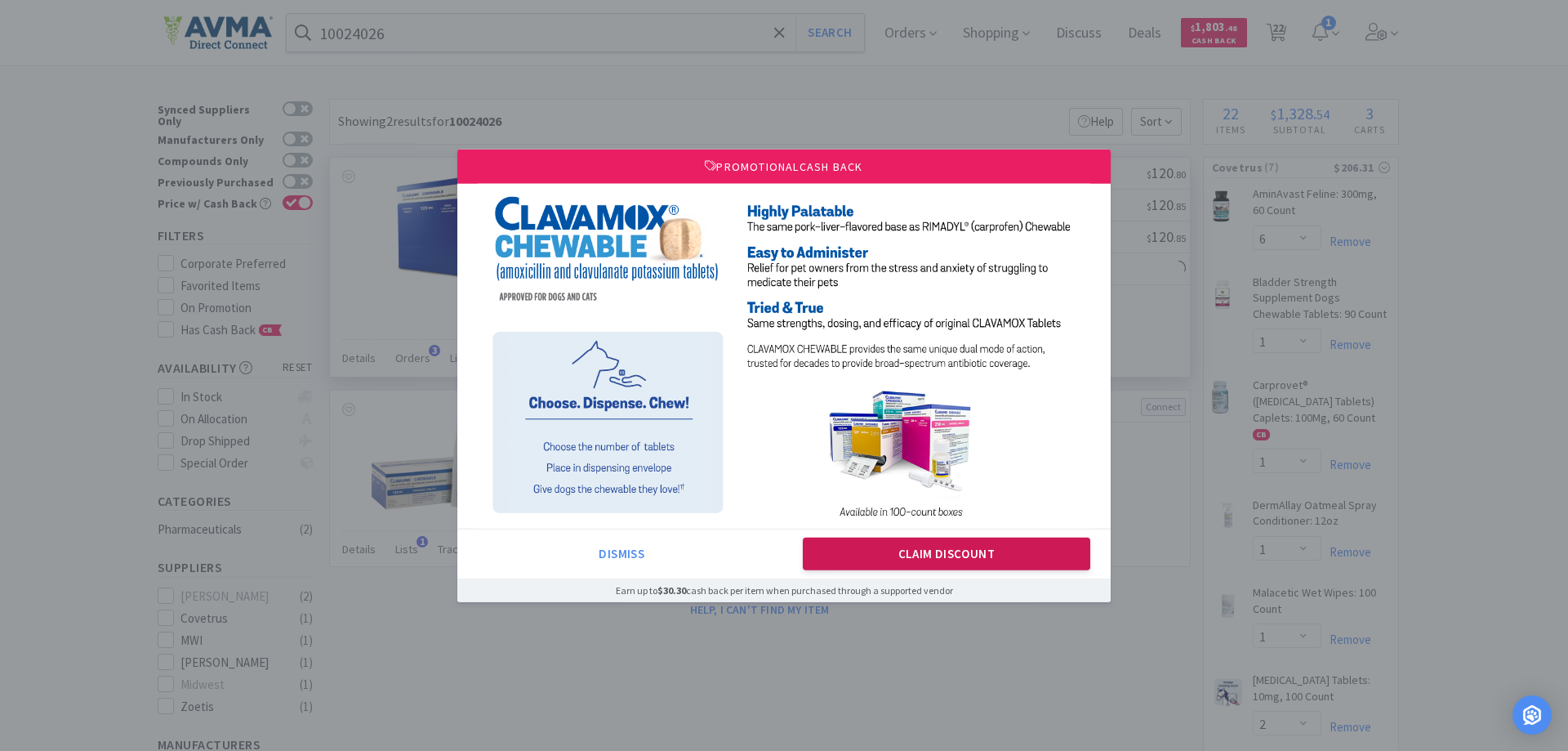
click at [908, 559] on button "Claim Discount" at bounding box center [947, 553] width 288 height 33
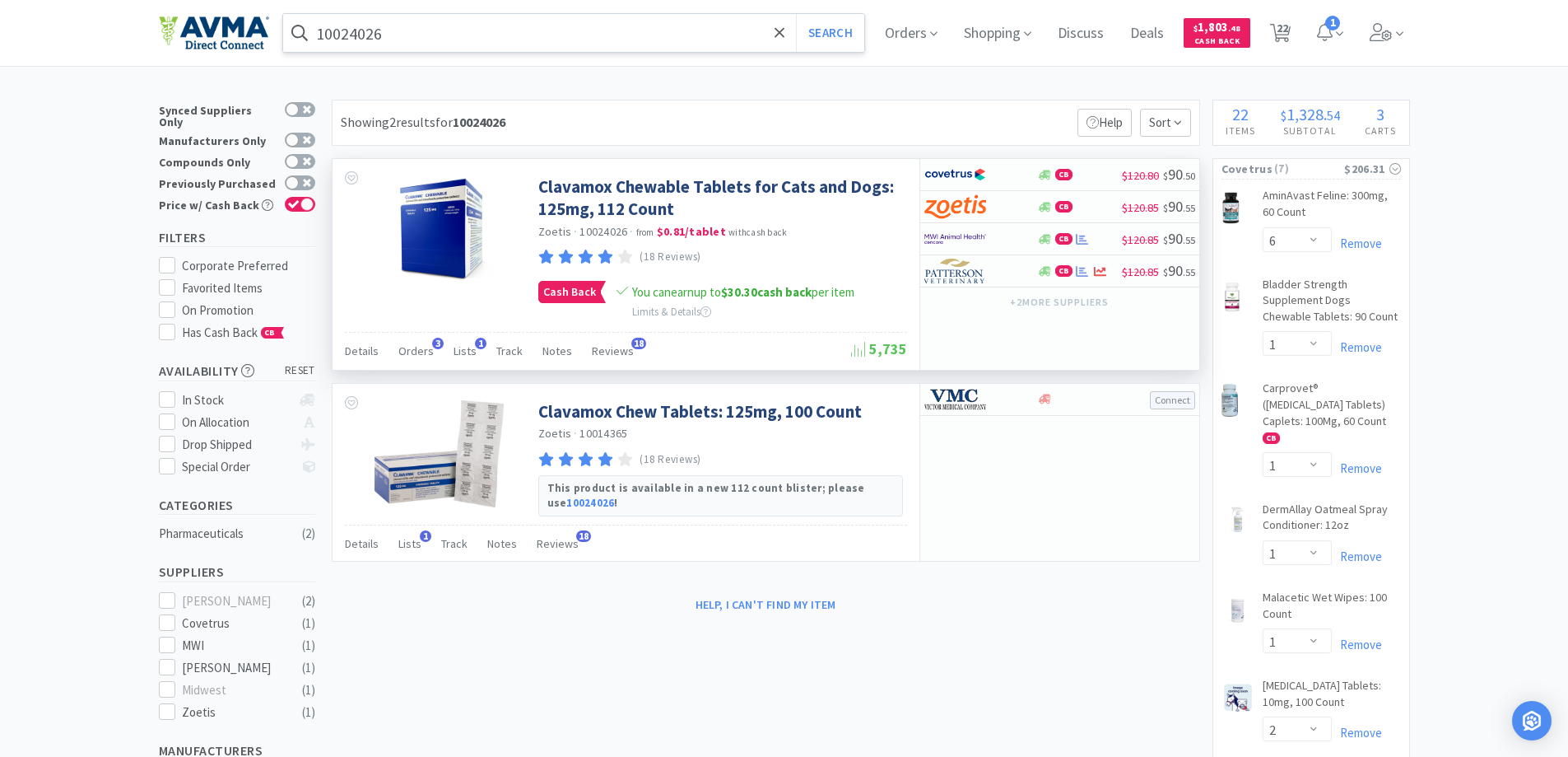
click at [451, 38] on input "10024026" at bounding box center [574, 33] width 582 height 38
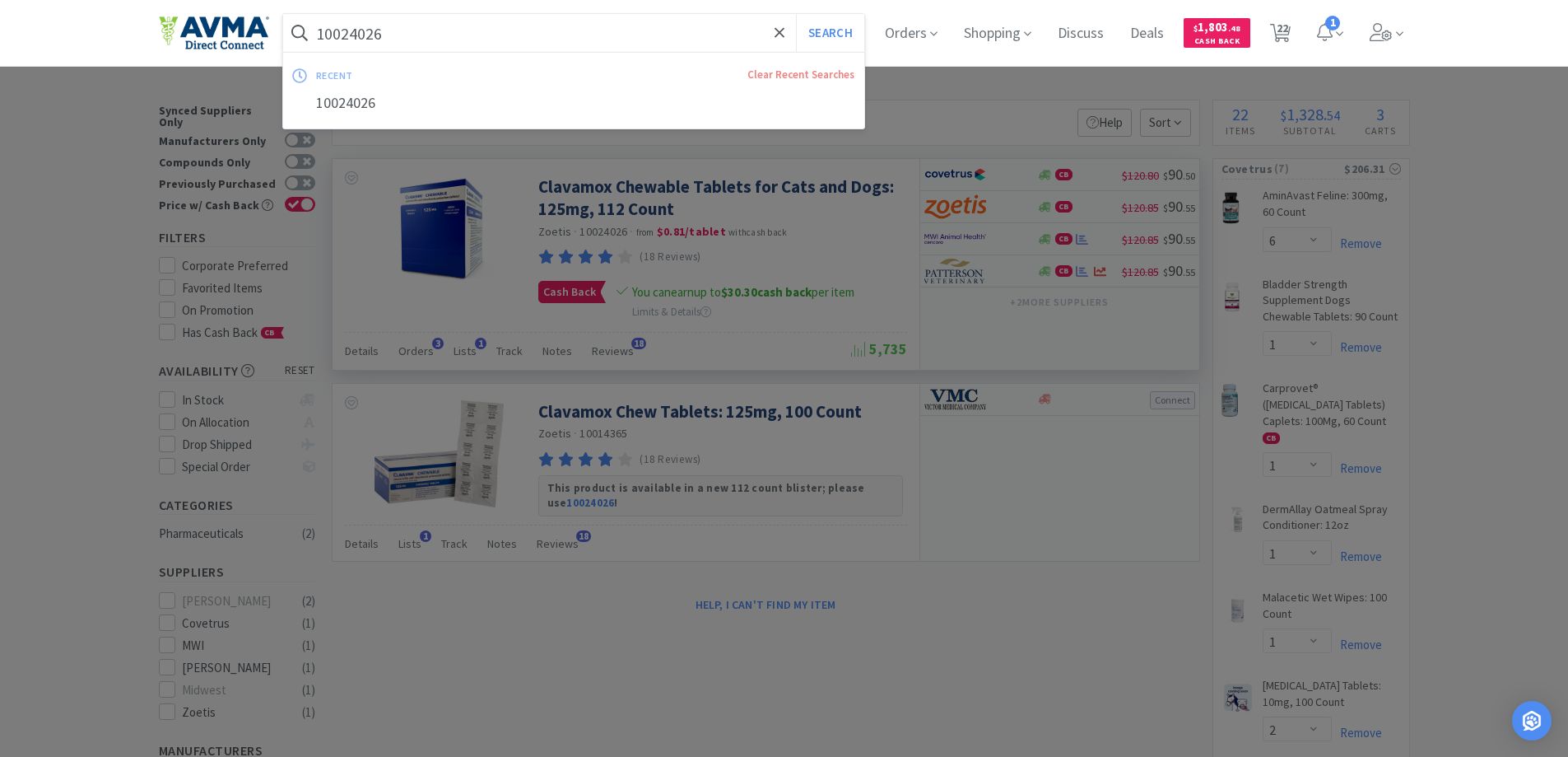
paste input "093627"
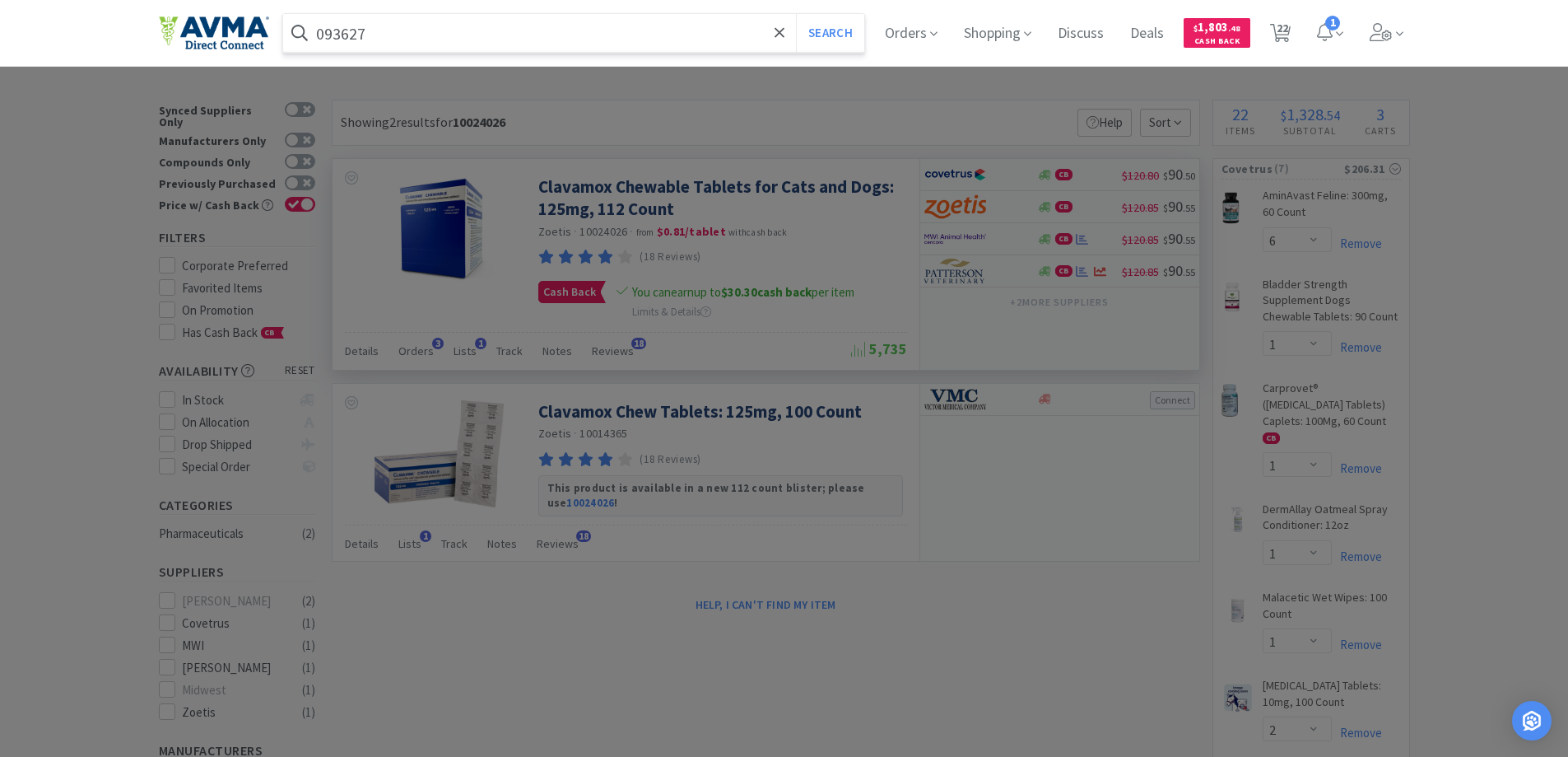
click at [796, 14] on button "Search" at bounding box center [830, 33] width 69 height 38
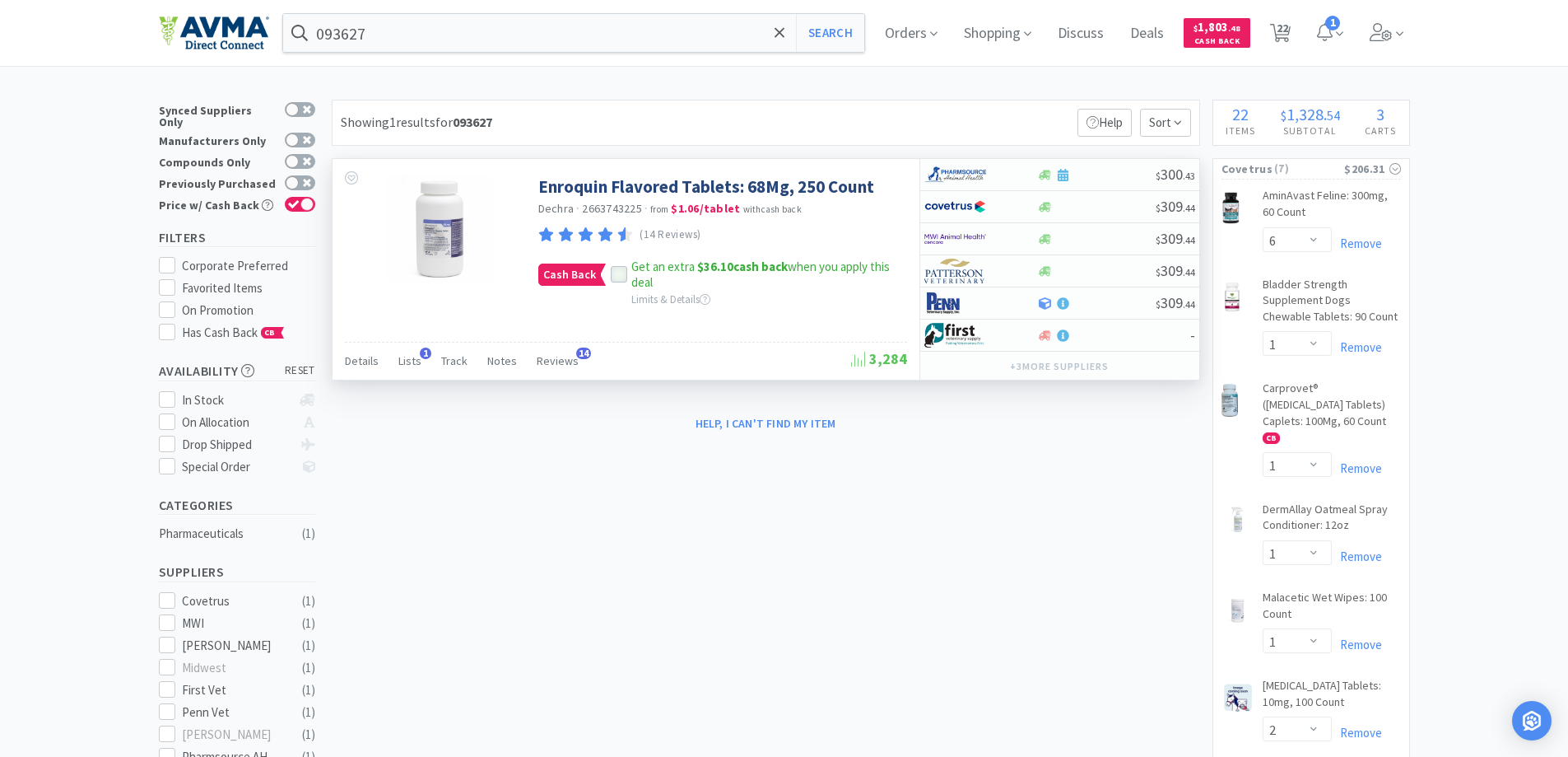
click at [613, 274] on icon at bounding box center [619, 274] width 12 height 12
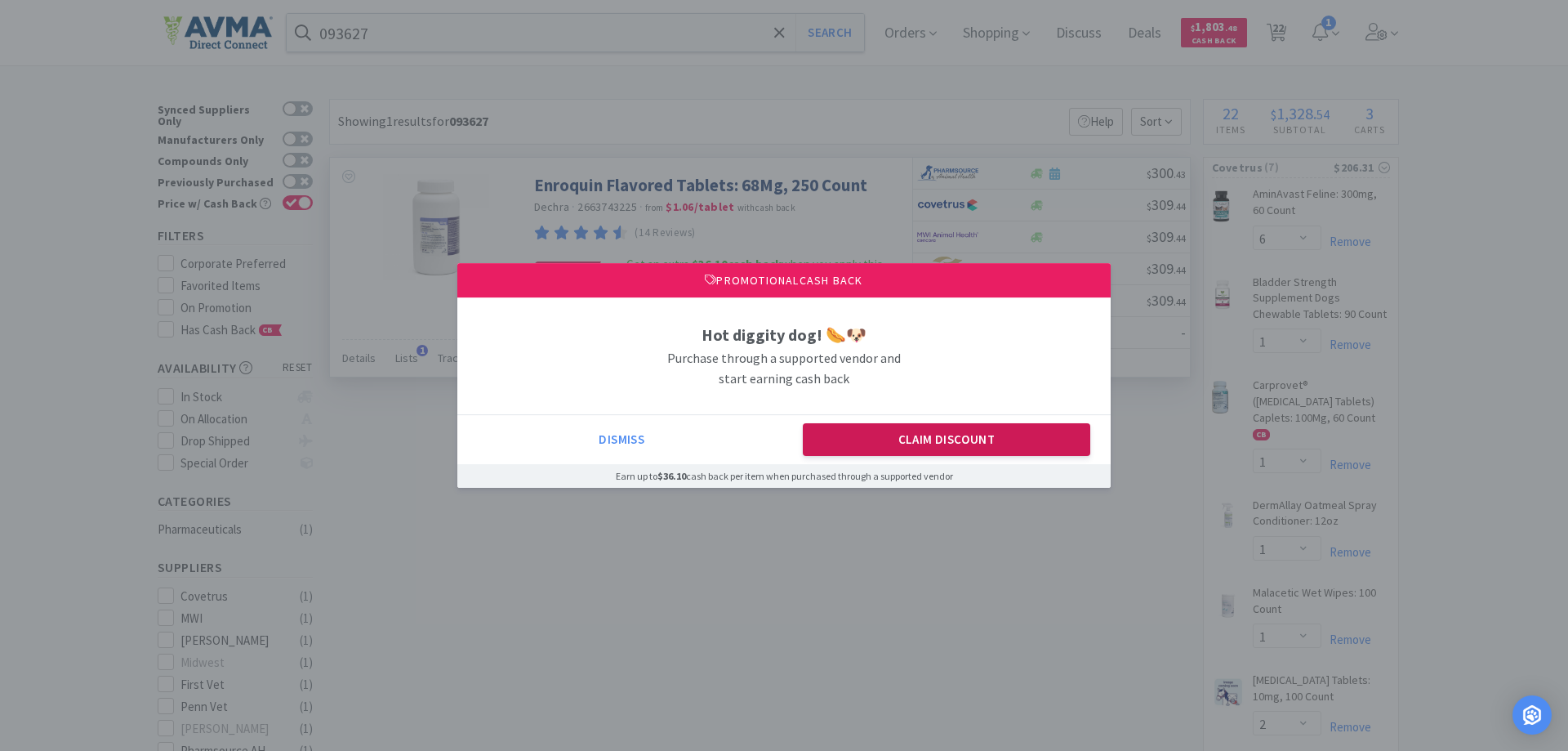
click at [947, 437] on button "Claim Discount" at bounding box center [947, 439] width 288 height 33
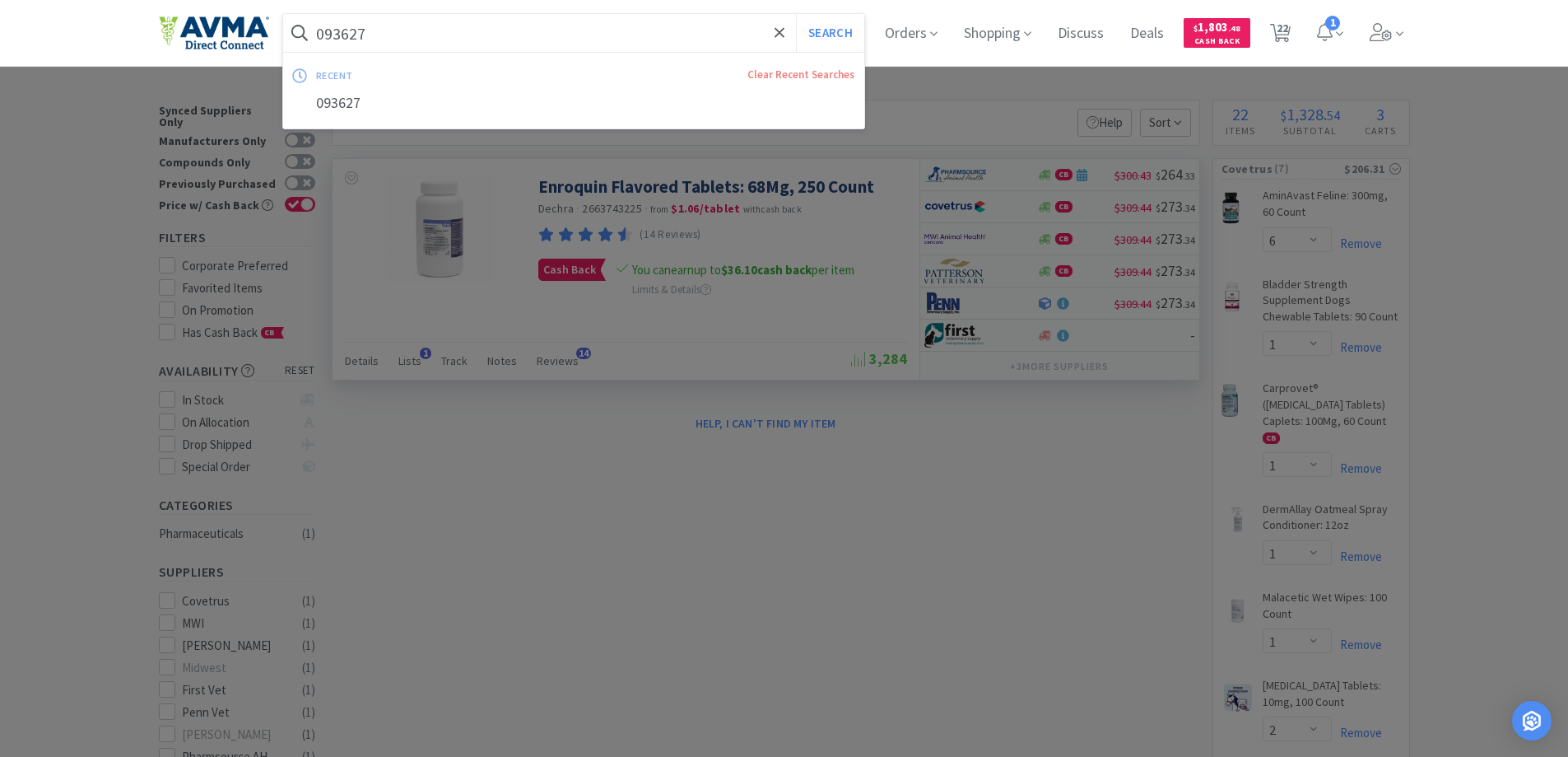
click at [464, 37] on input "093627" at bounding box center [574, 33] width 582 height 38
paste input "501019"
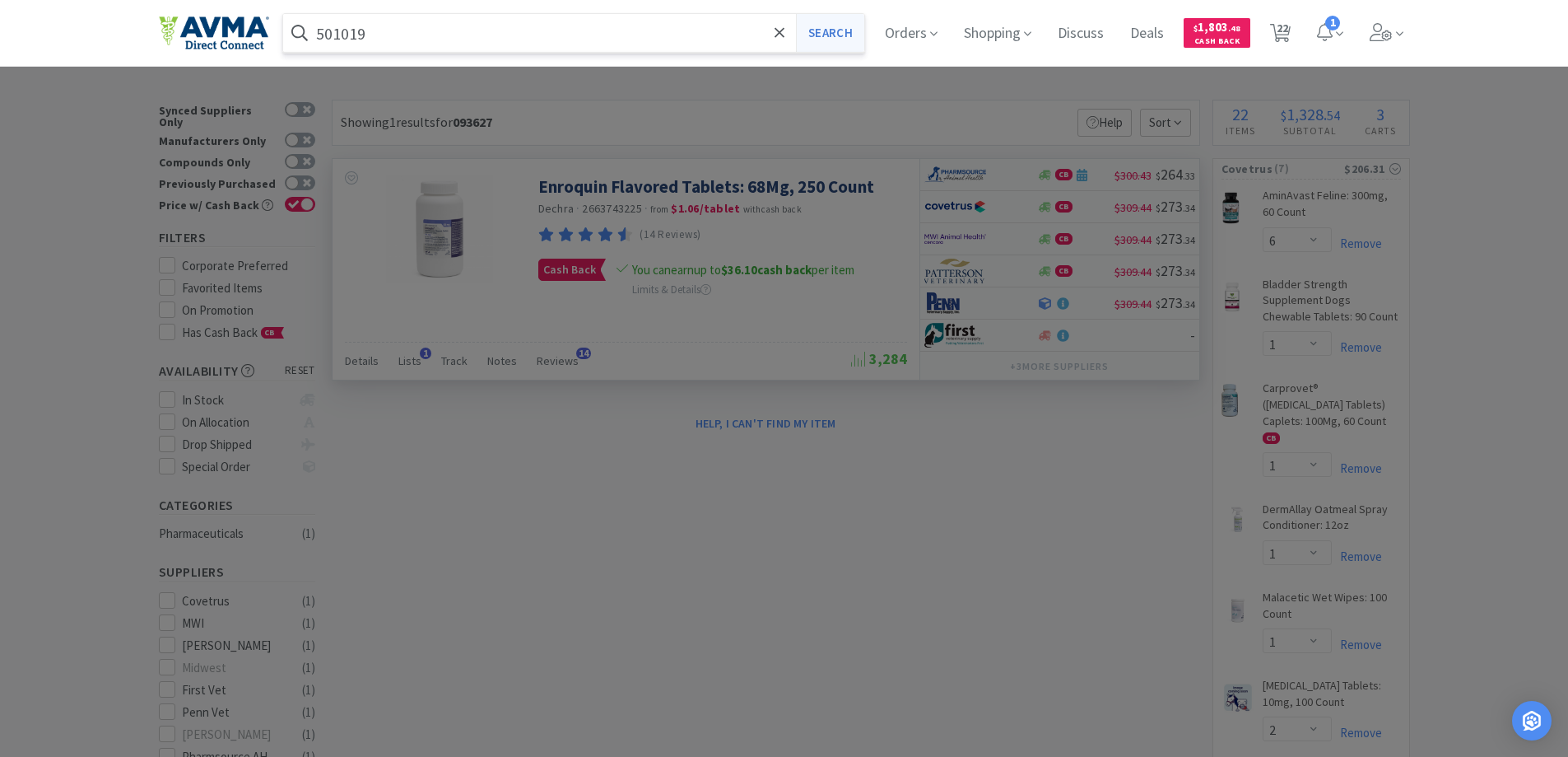
click at [843, 33] on button "Search" at bounding box center [830, 33] width 69 height 38
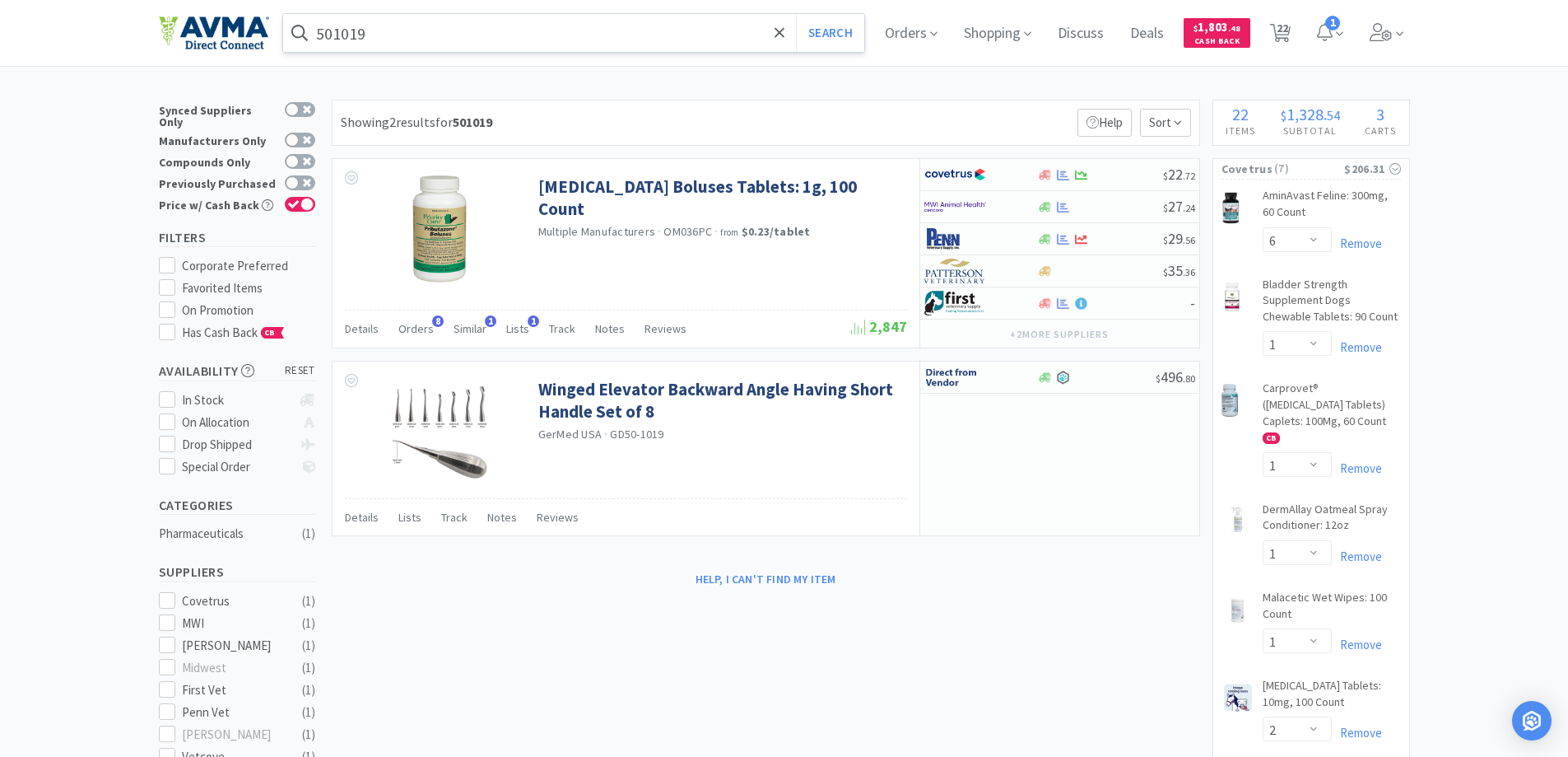
click at [463, 38] on input "501019" at bounding box center [574, 33] width 582 height 38
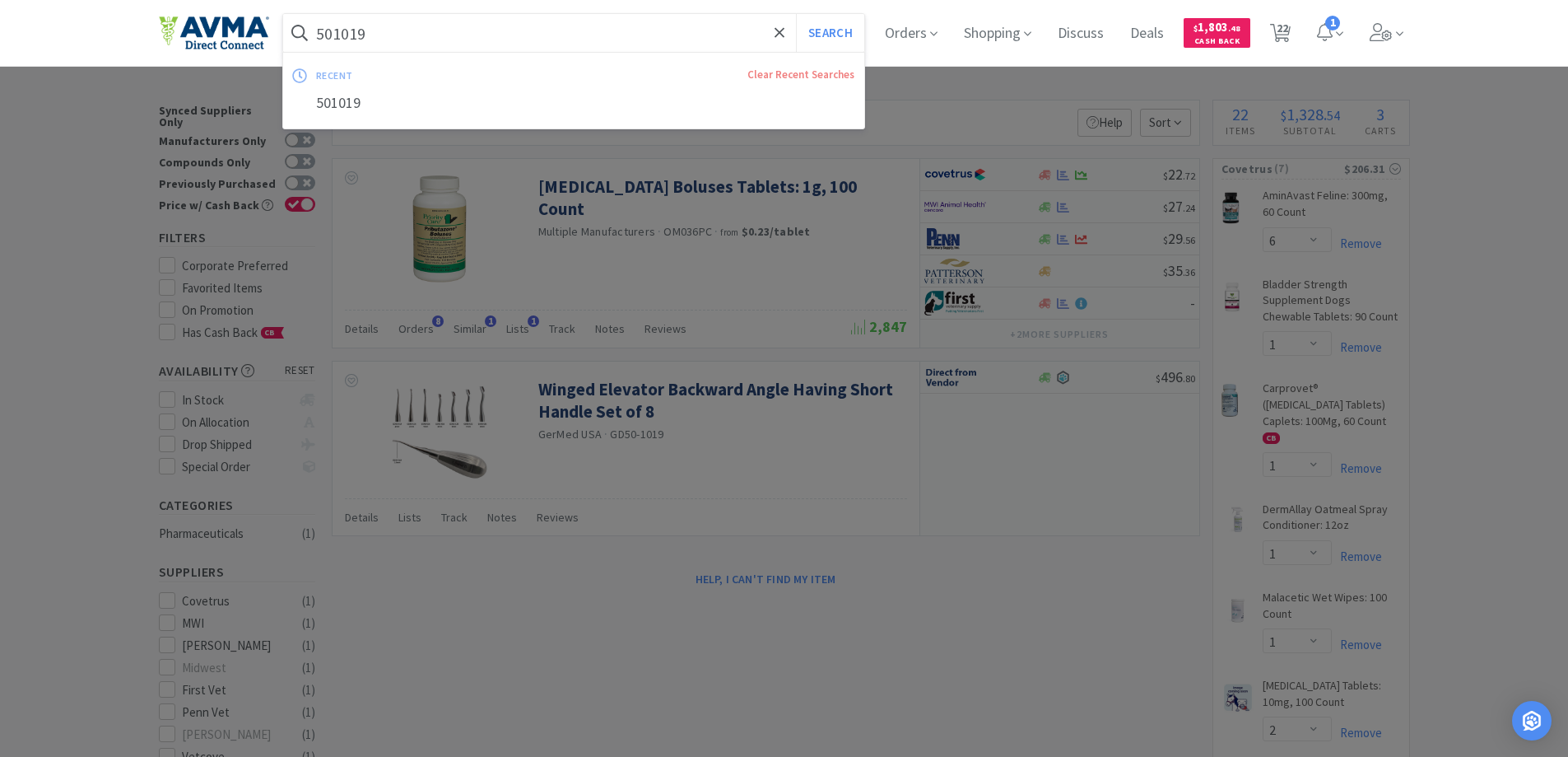
paste input "019277"
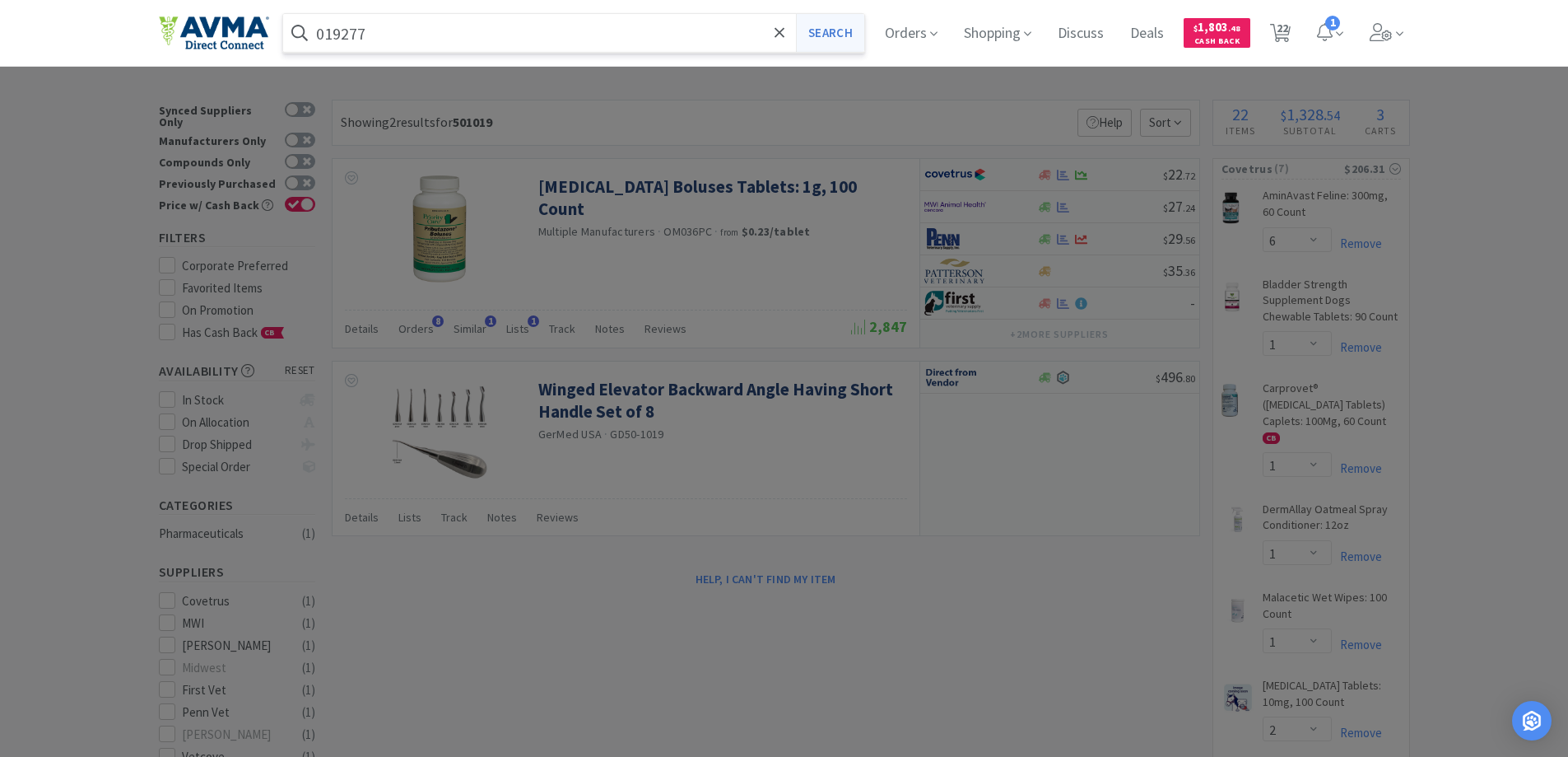
click at [834, 22] on button "Search" at bounding box center [830, 33] width 69 height 38
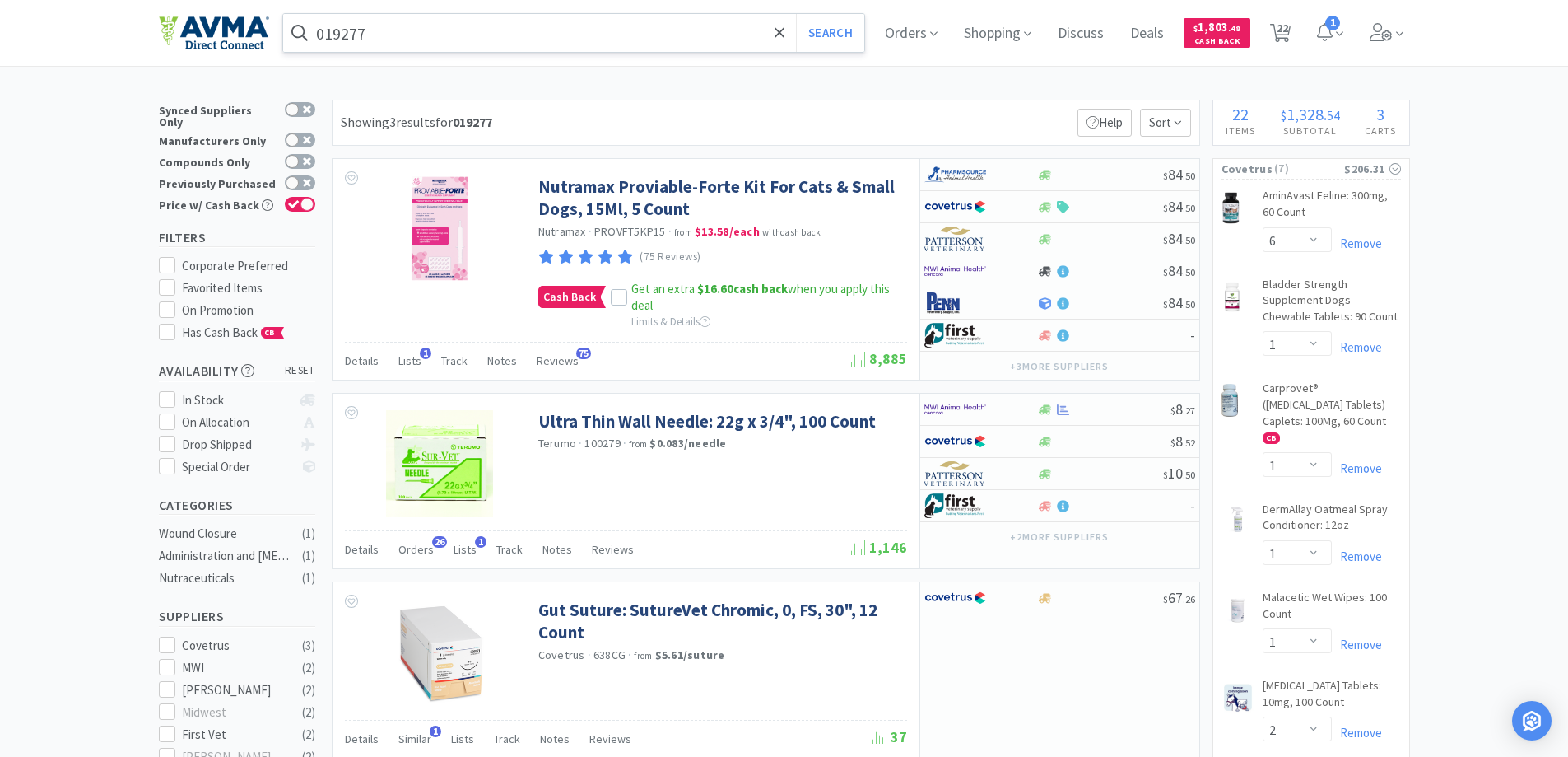
click at [408, 38] on input "019277" at bounding box center [574, 33] width 582 height 38
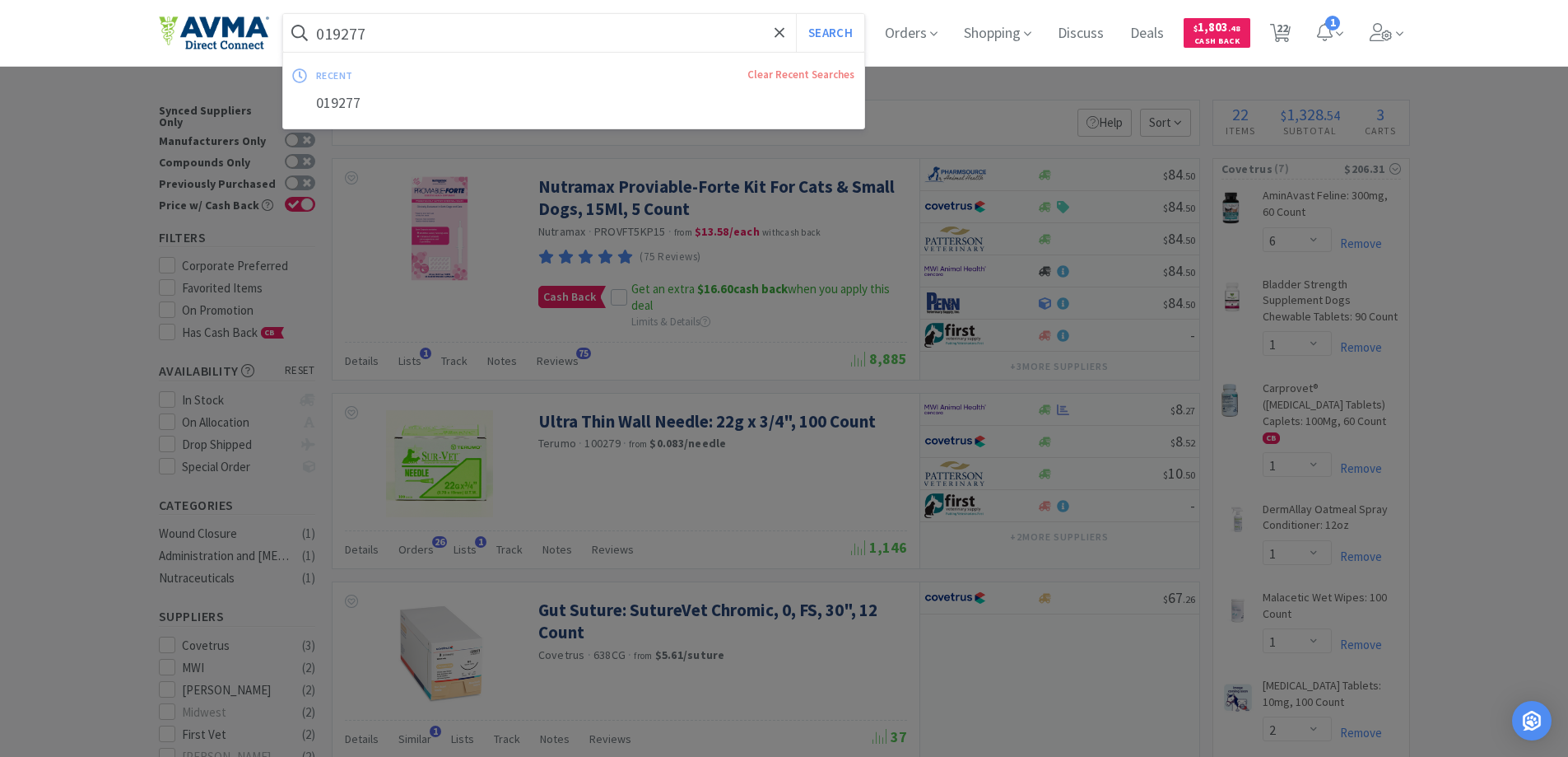
paste input "04040"
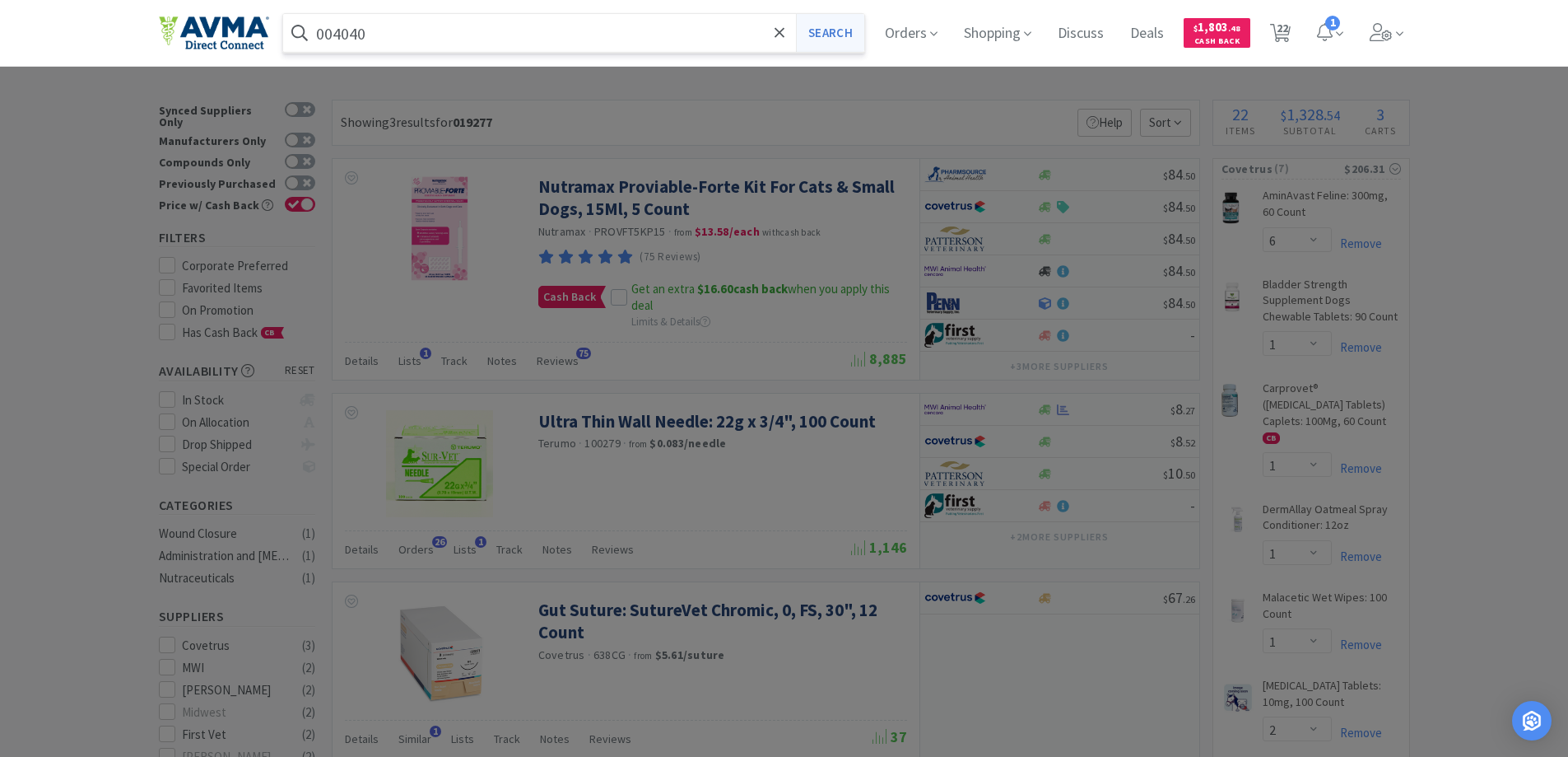
click at [853, 37] on button "Search" at bounding box center [830, 33] width 69 height 38
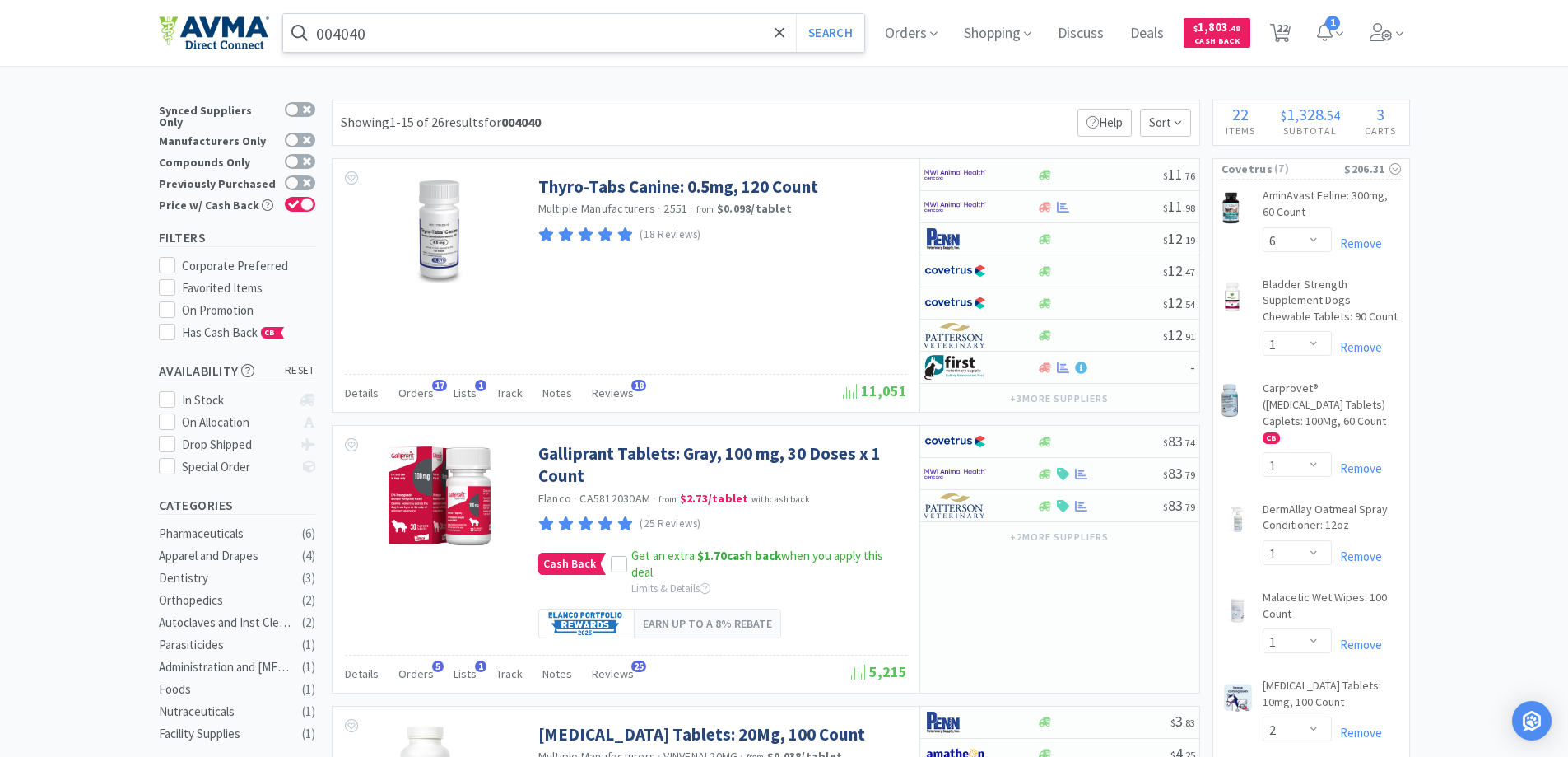
click at [459, 28] on input "004040" at bounding box center [574, 33] width 582 height 38
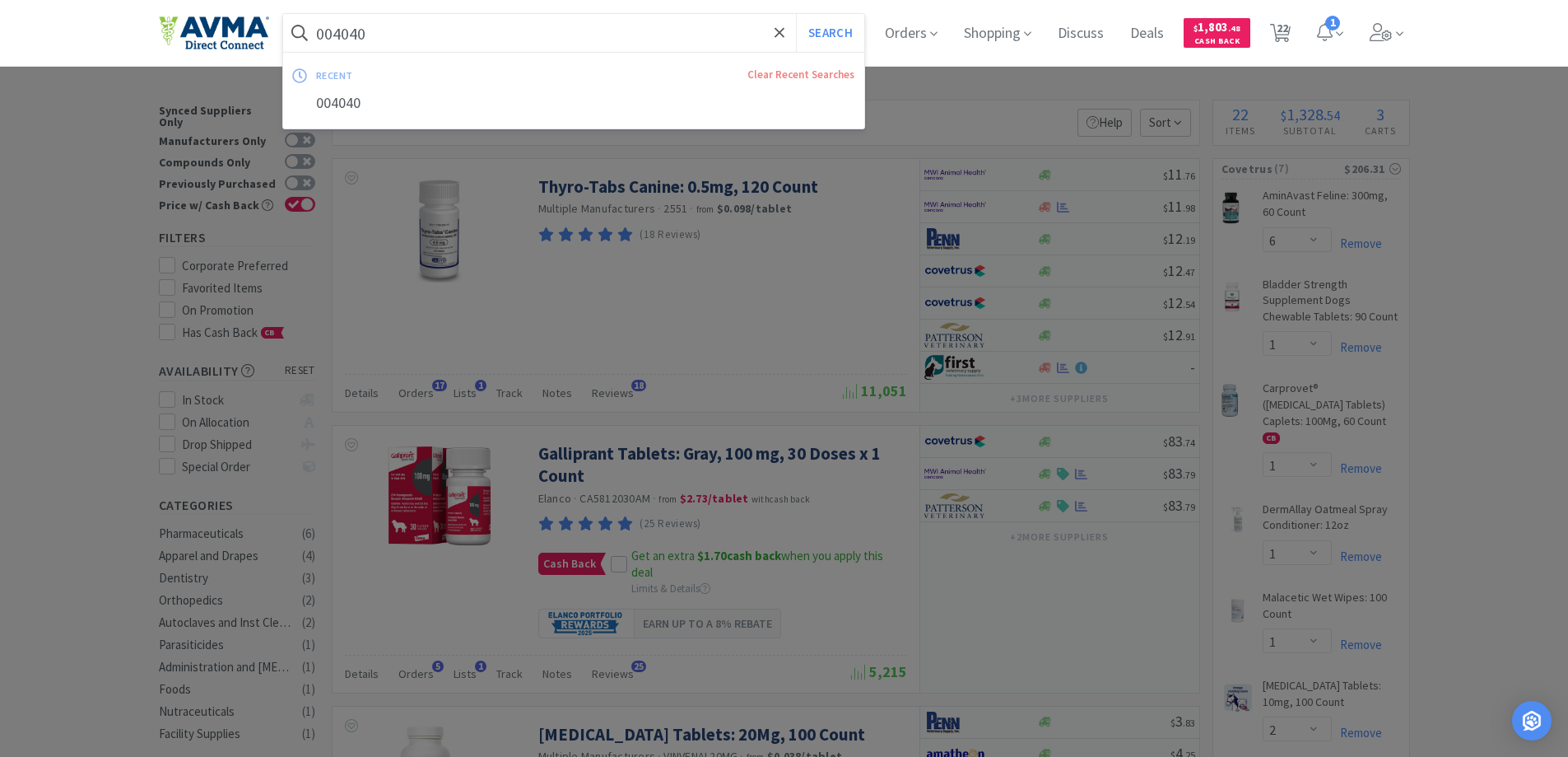
paste input "51060"
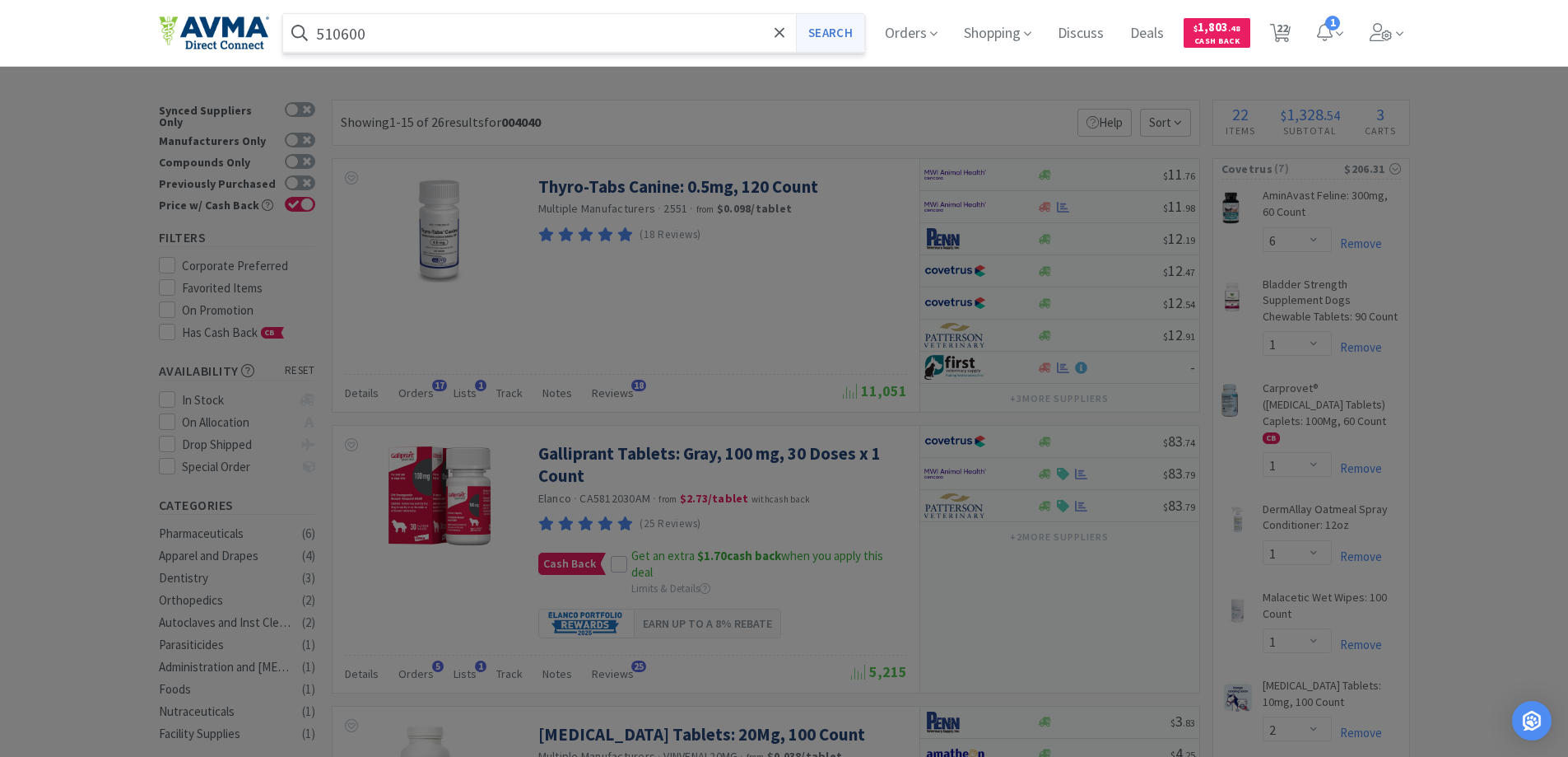
click at [842, 30] on button "Search" at bounding box center [830, 33] width 69 height 38
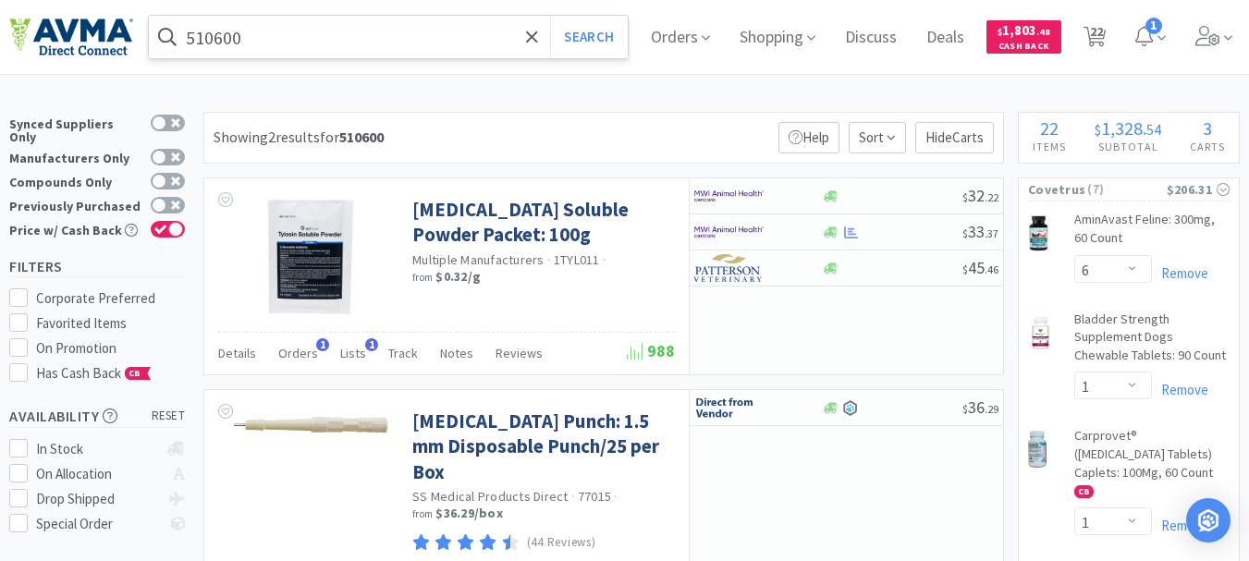
click at [239, 33] on input "510600" at bounding box center [388, 37] width 479 height 43
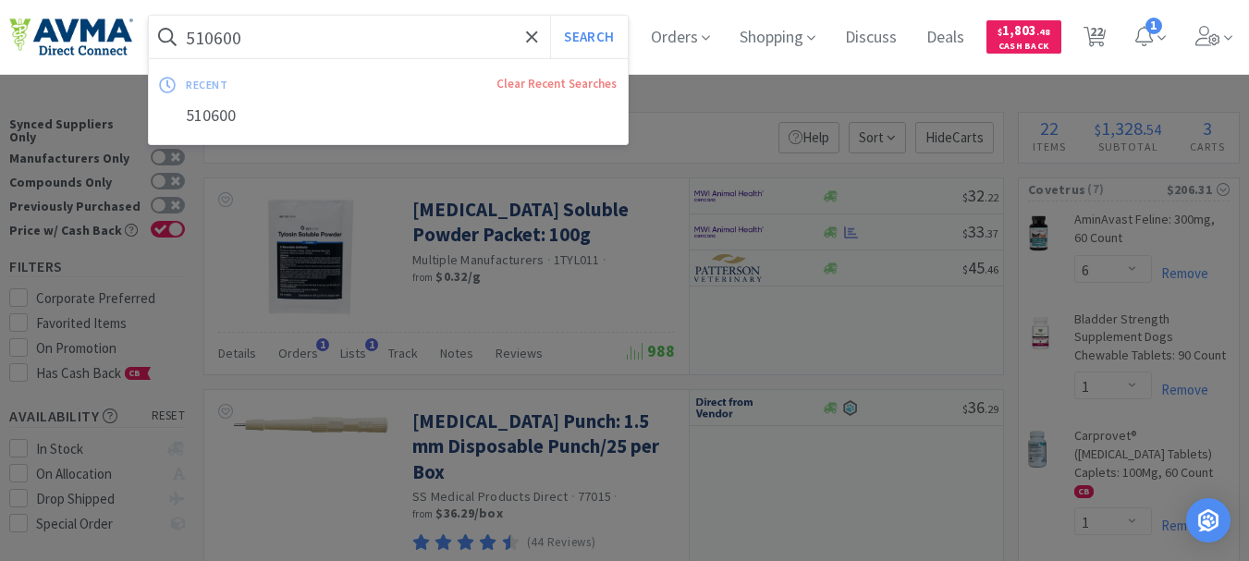
paste input "068744"
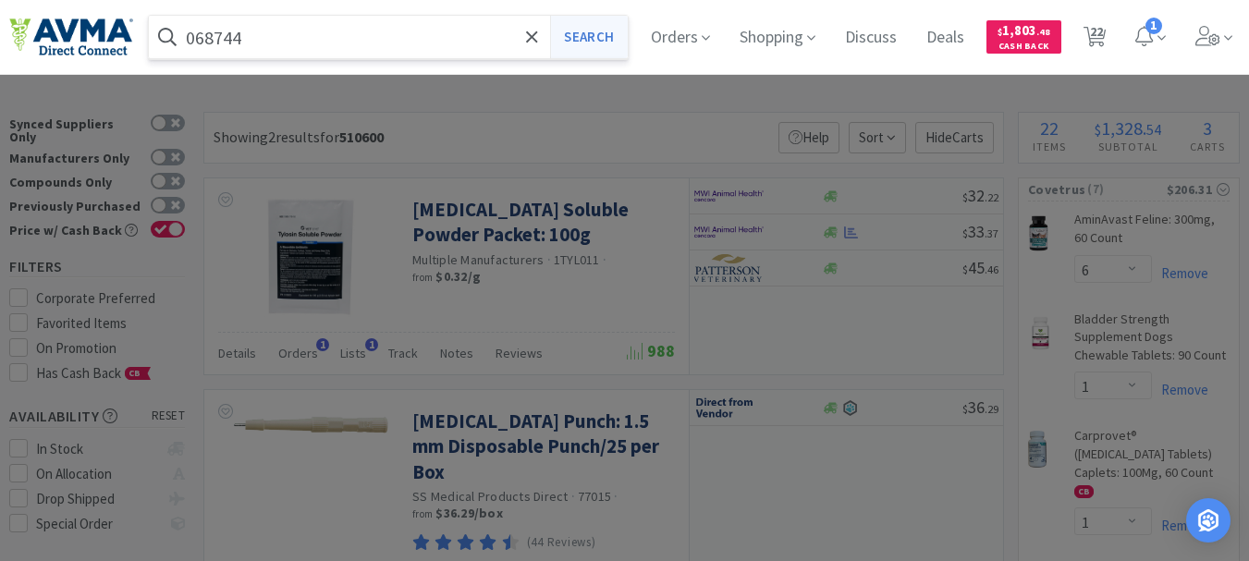
type input "068744"
click at [624, 34] on button "Search" at bounding box center [588, 37] width 77 height 43
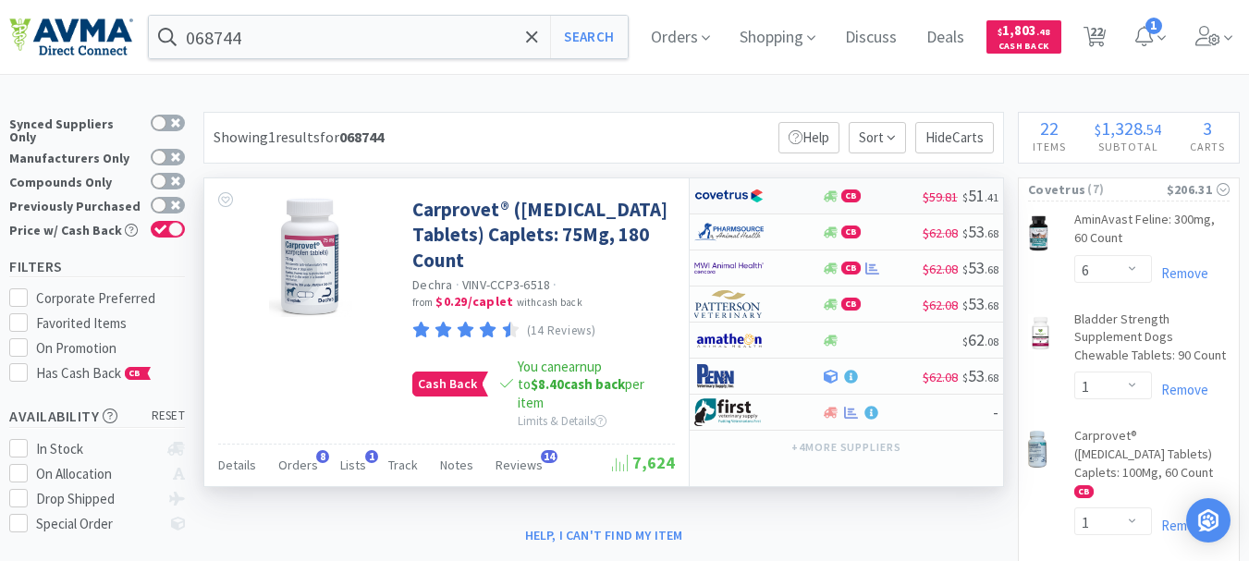
click at [730, 196] on img at bounding box center [728, 196] width 69 height 28
select select "1"
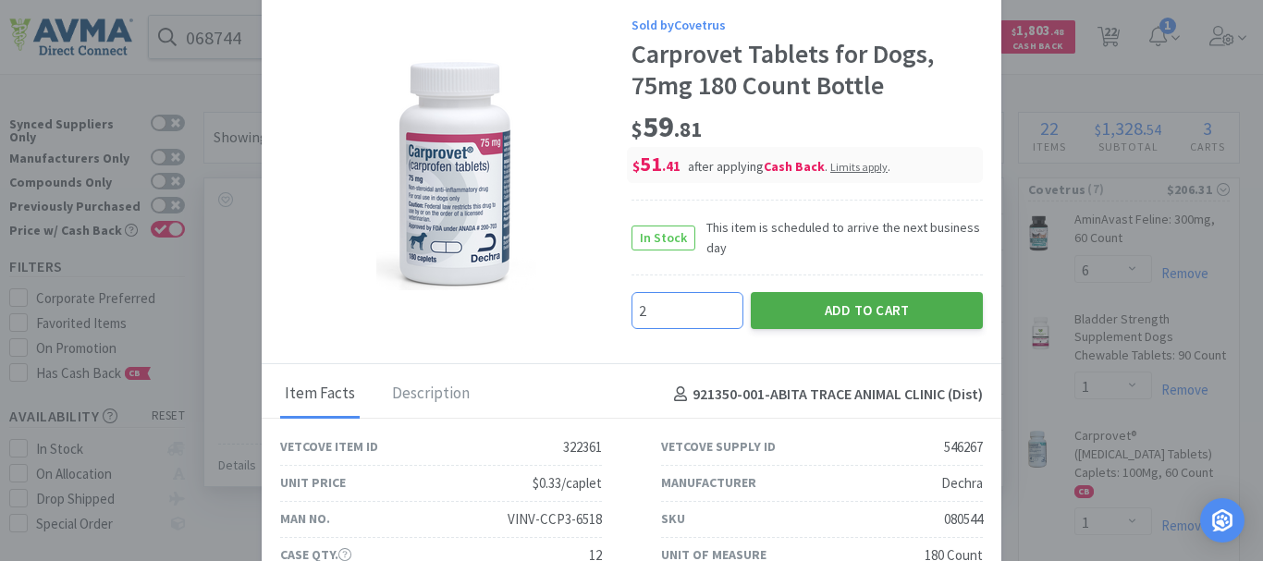
type input "2"
click at [827, 302] on button "Add to Cart" at bounding box center [867, 310] width 232 height 37
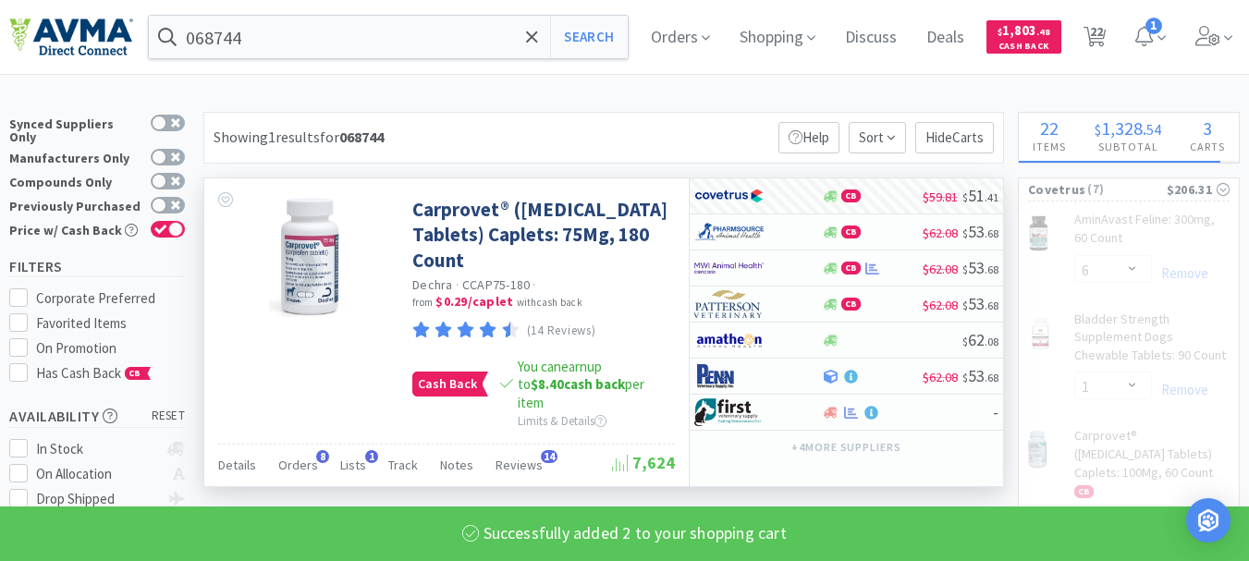
select select "2"
select select "1"
select select "2"
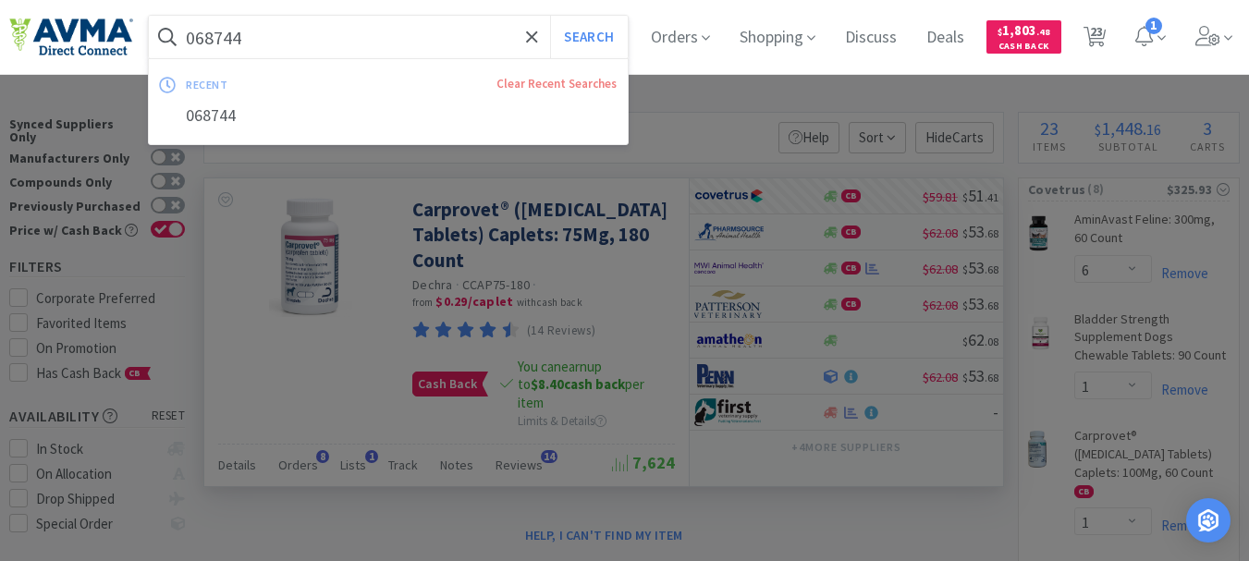
click at [302, 51] on input "068744" at bounding box center [388, 37] width 479 height 43
paste input "75148"
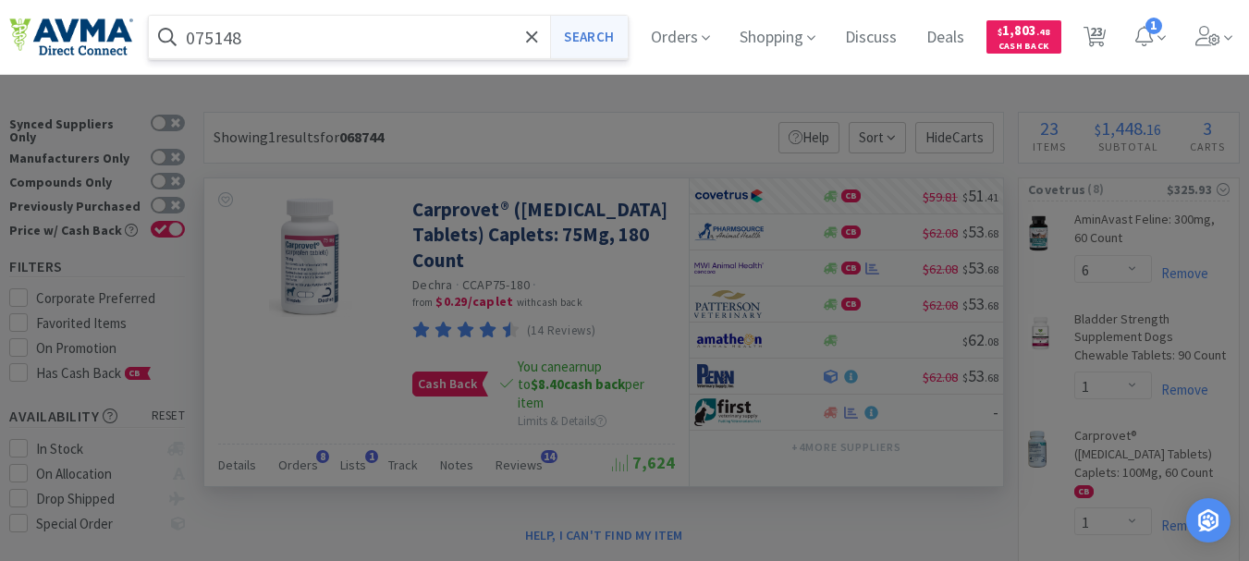
type input "075148"
click at [591, 35] on button "Search" at bounding box center [588, 37] width 77 height 43
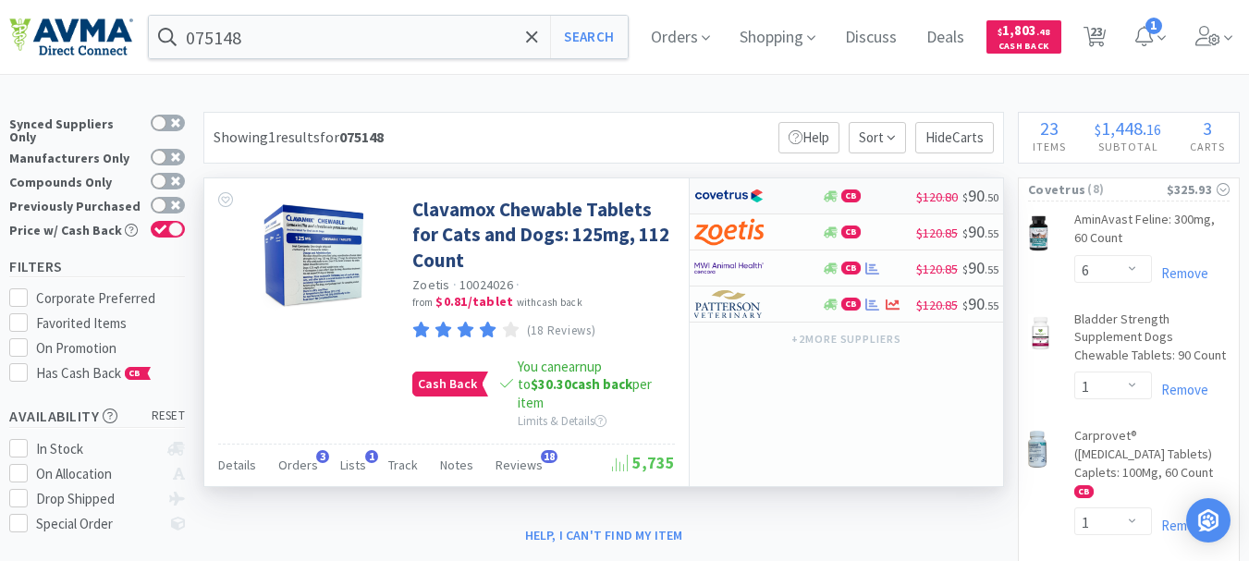
click at [723, 191] on img at bounding box center [728, 196] width 69 height 28
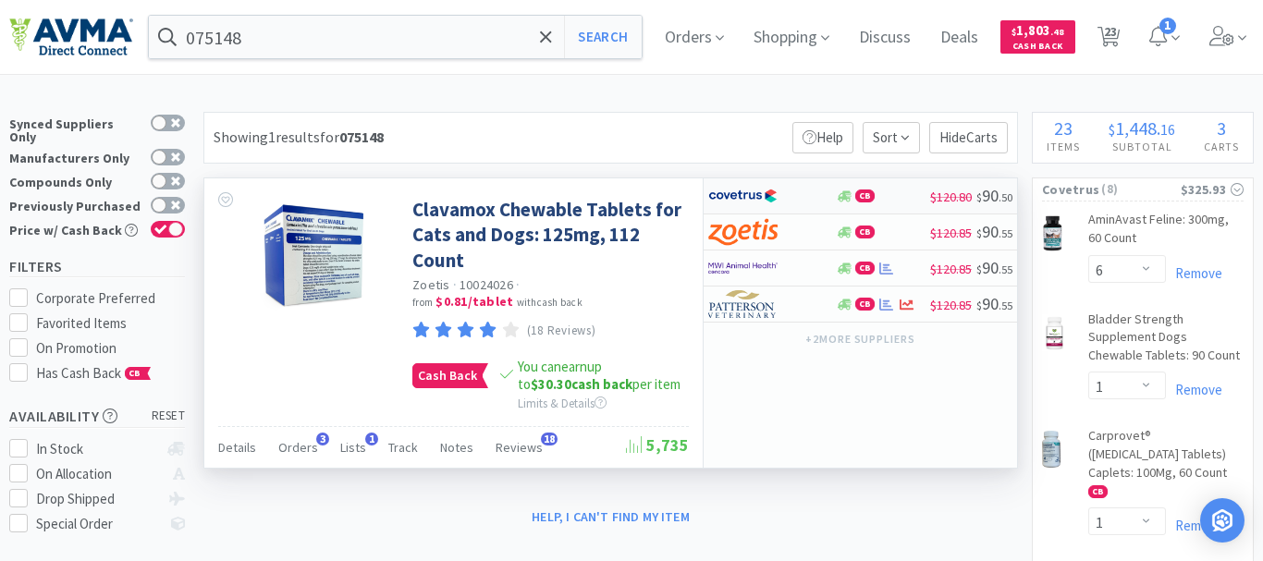
select select "1"
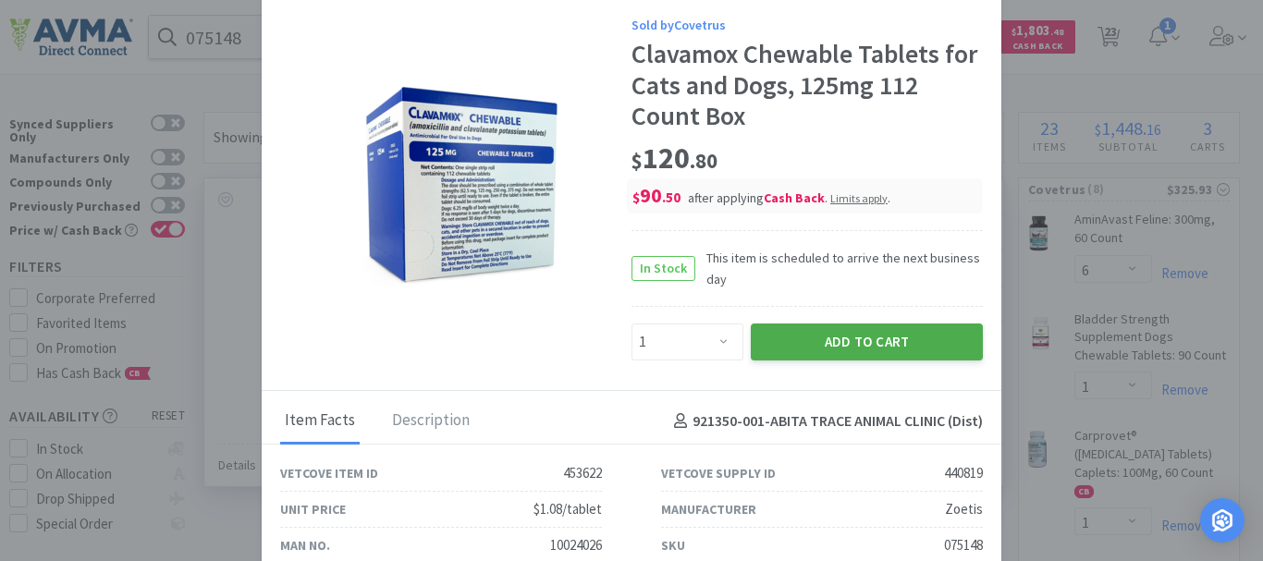
click at [818, 337] on button "Add to Cart" at bounding box center [867, 342] width 232 height 37
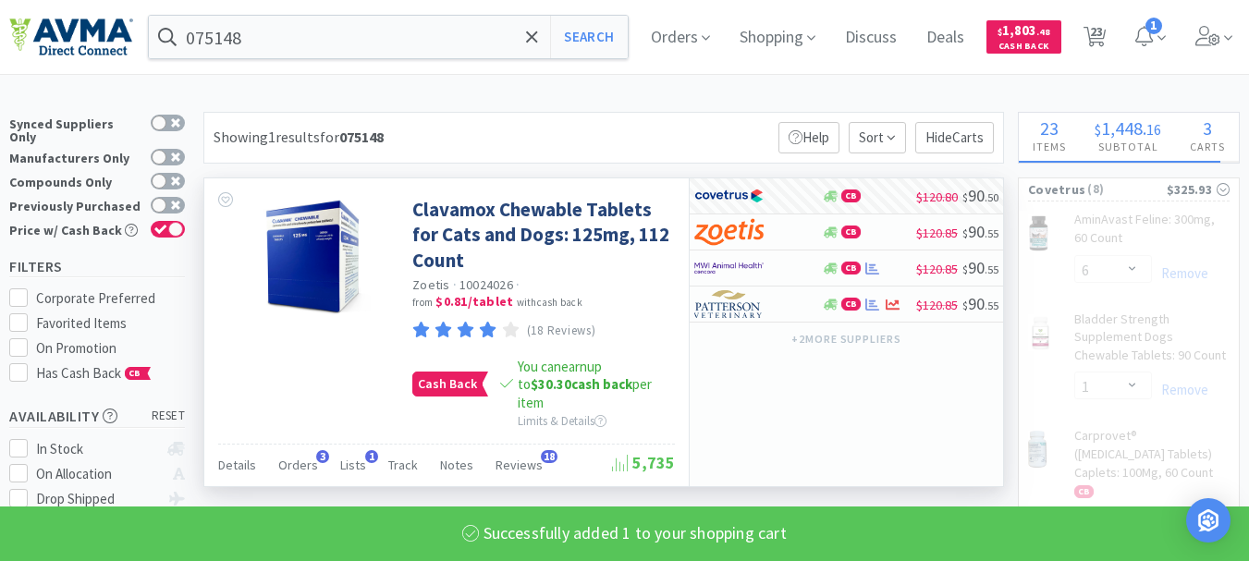
select select "1"
select select "2"
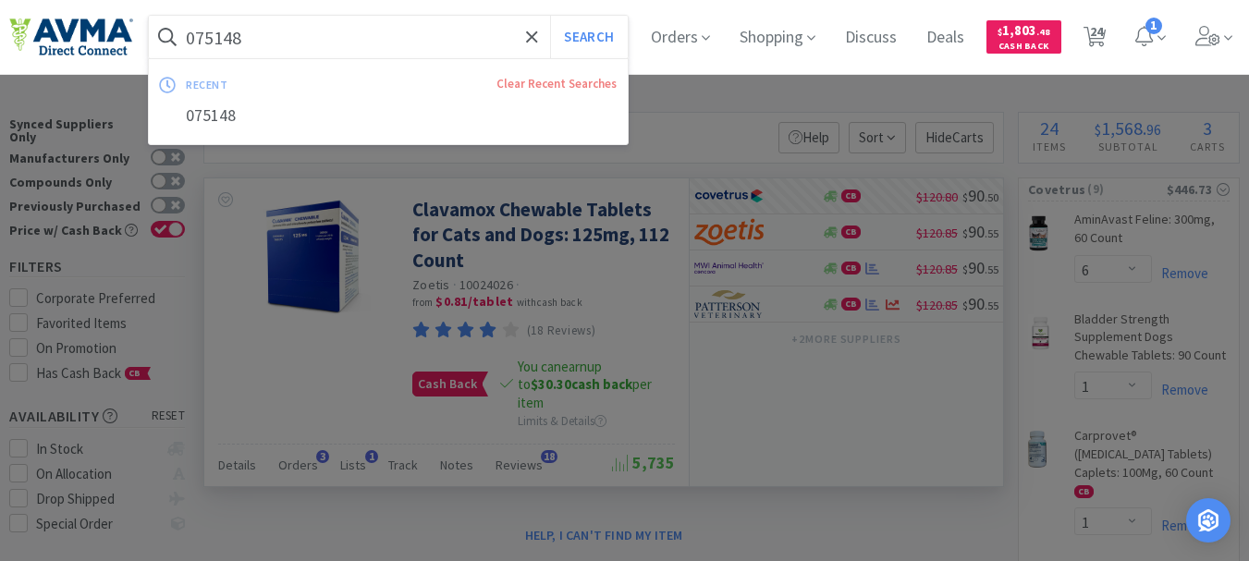
click at [346, 23] on input "075148" at bounding box center [388, 37] width 479 height 43
paste input "93627"
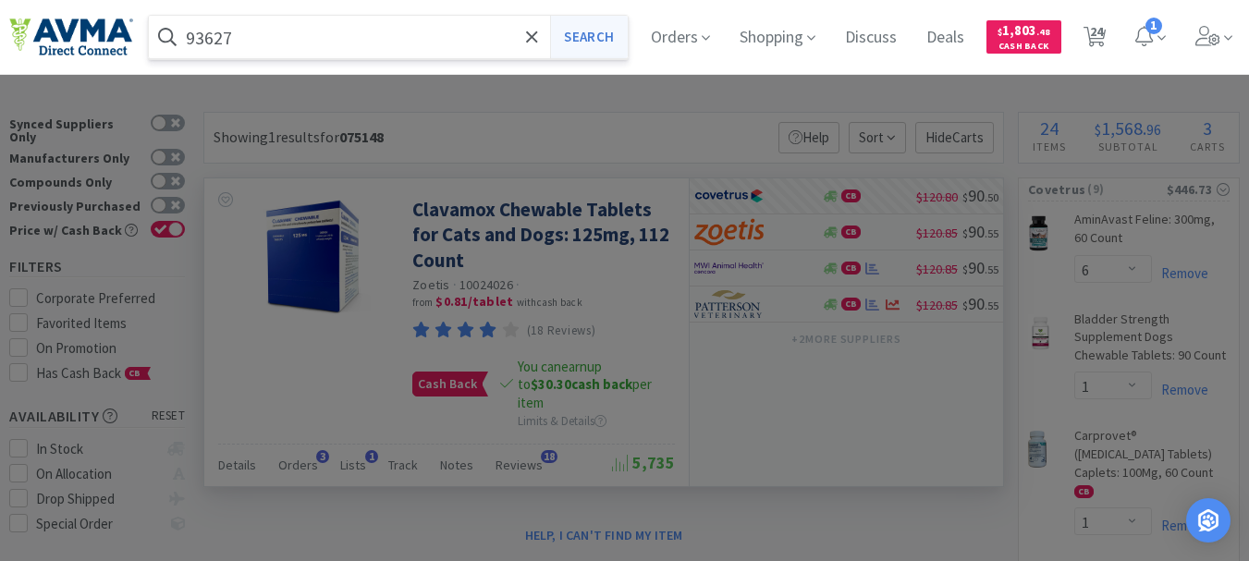
type input "93627"
click at [619, 43] on button "Search" at bounding box center [588, 37] width 77 height 43
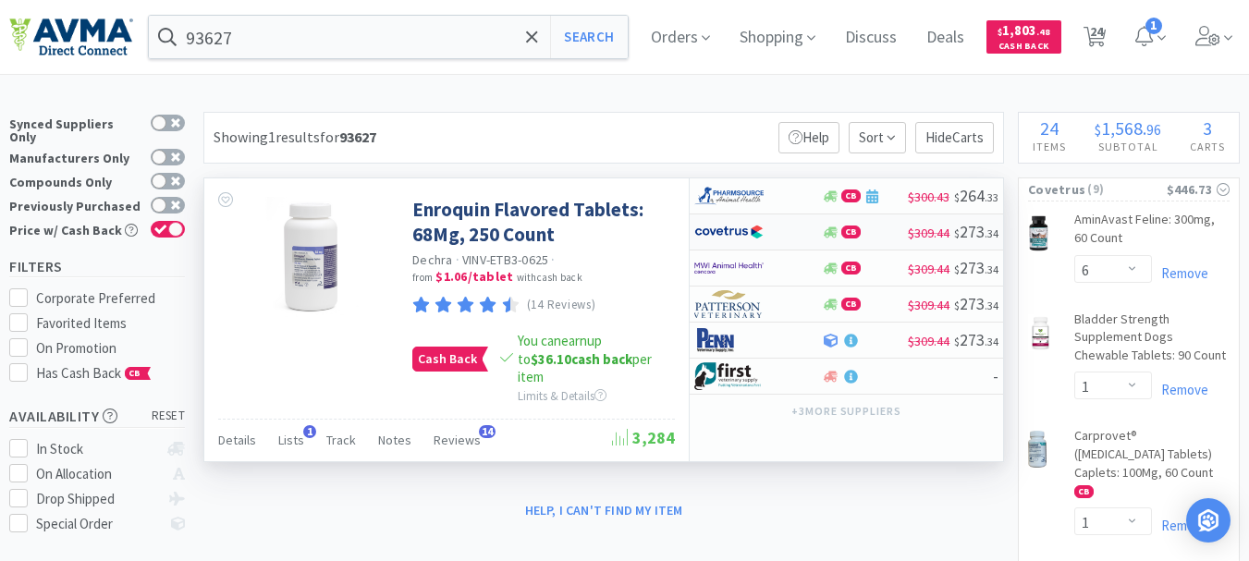
click at [725, 227] on img at bounding box center [728, 232] width 69 height 28
select select "1"
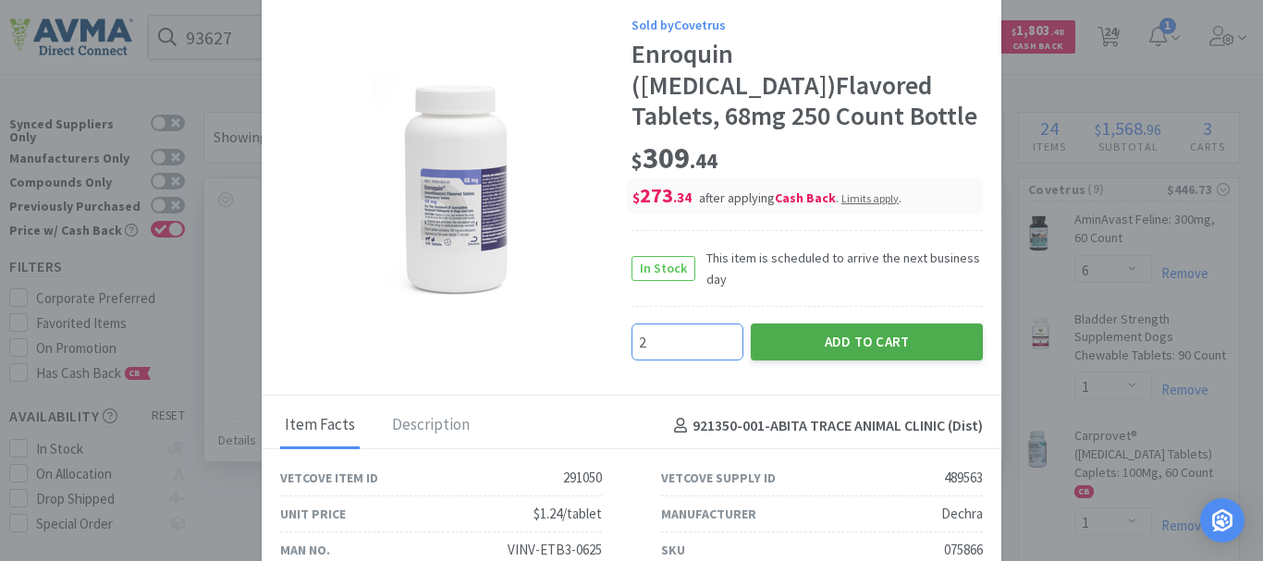
type input "2"
click at [838, 361] on button "Add to Cart" at bounding box center [867, 342] width 232 height 37
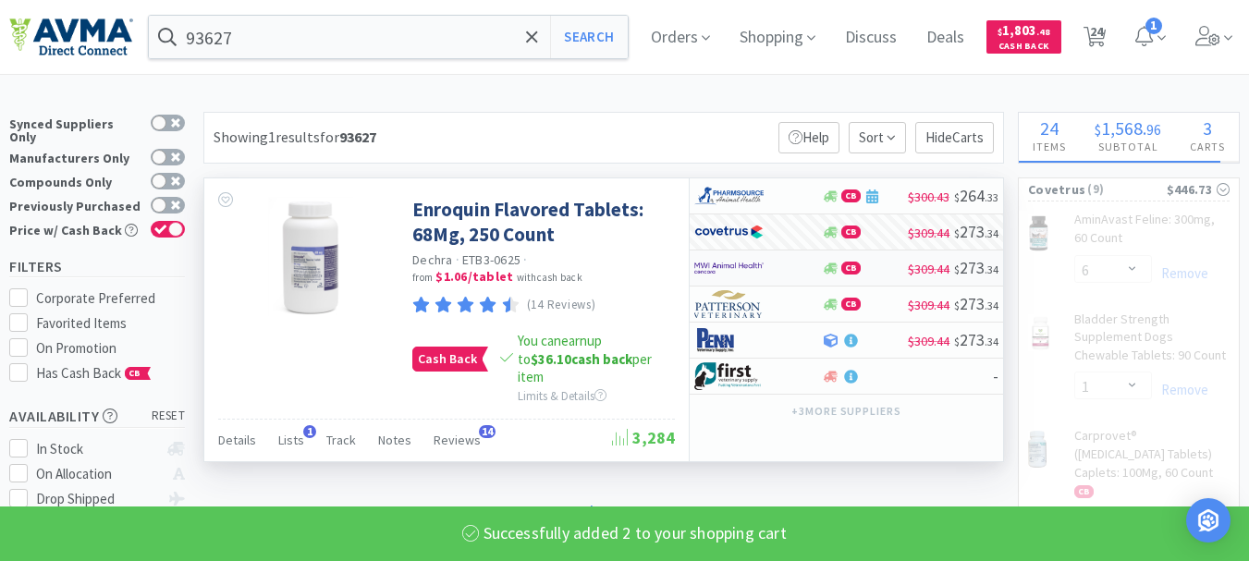
select select "2"
select select "1"
select select "2"
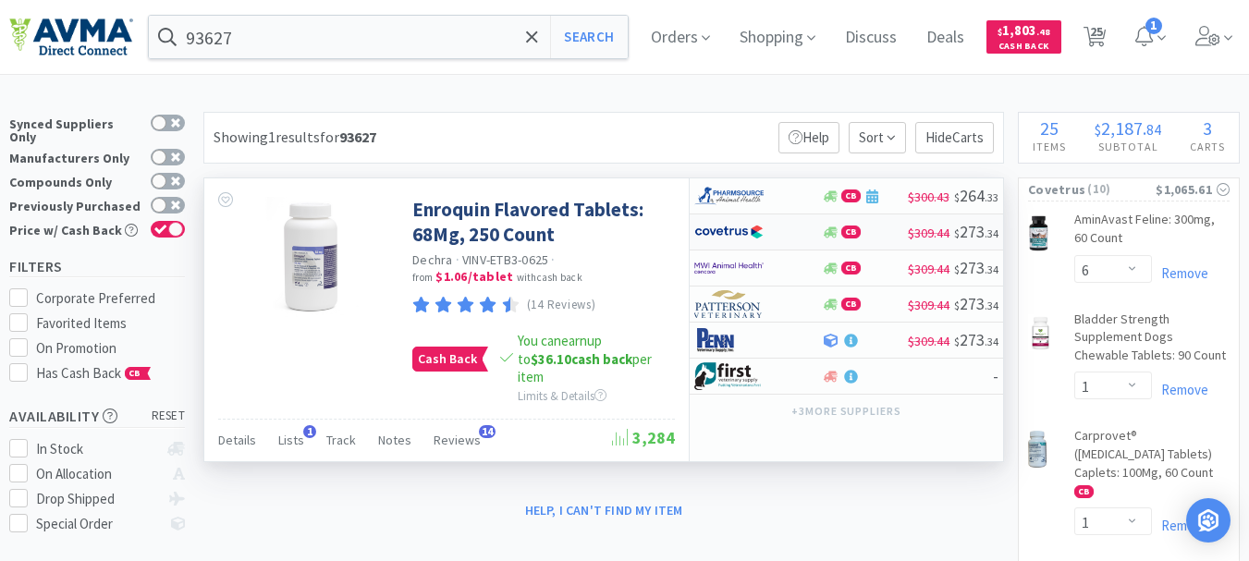
click at [742, 231] on img at bounding box center [728, 232] width 69 height 28
select select "1"
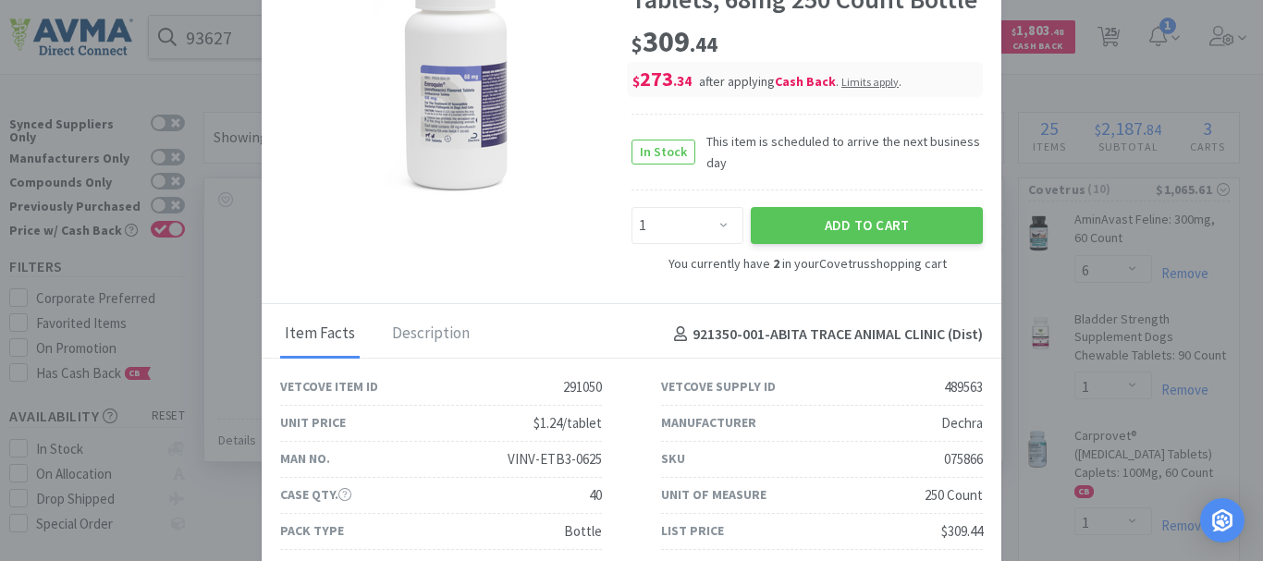
scroll to position [147, 0]
click at [950, 454] on div "075866" at bounding box center [963, 459] width 39 height 22
copy div "075866"
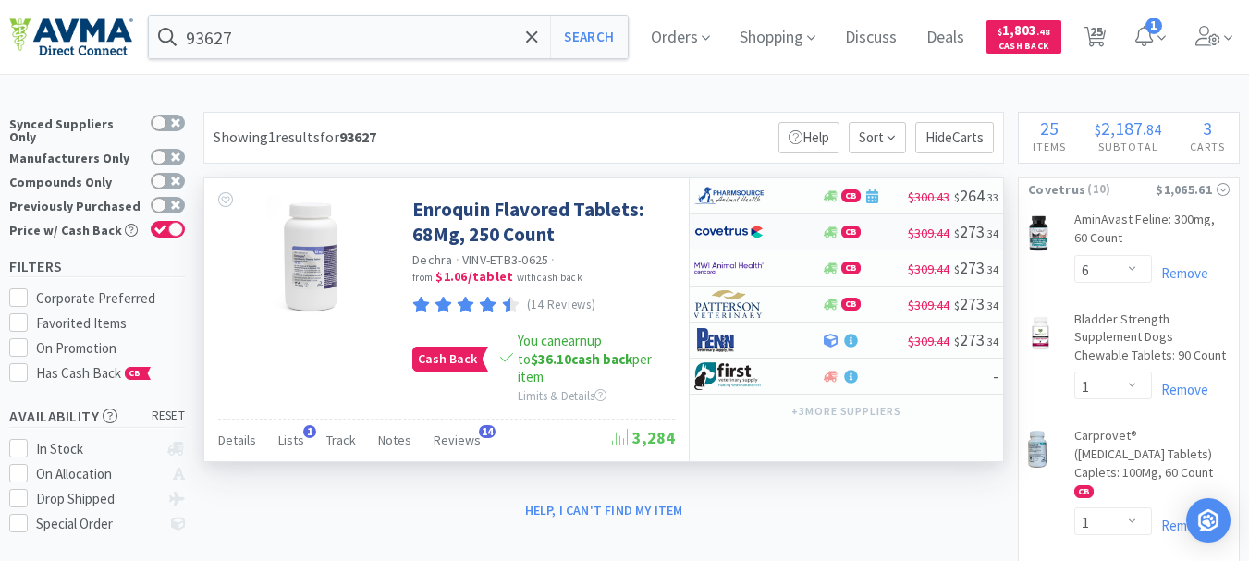
click at [729, 234] on img at bounding box center [728, 232] width 69 height 28
select select "1"
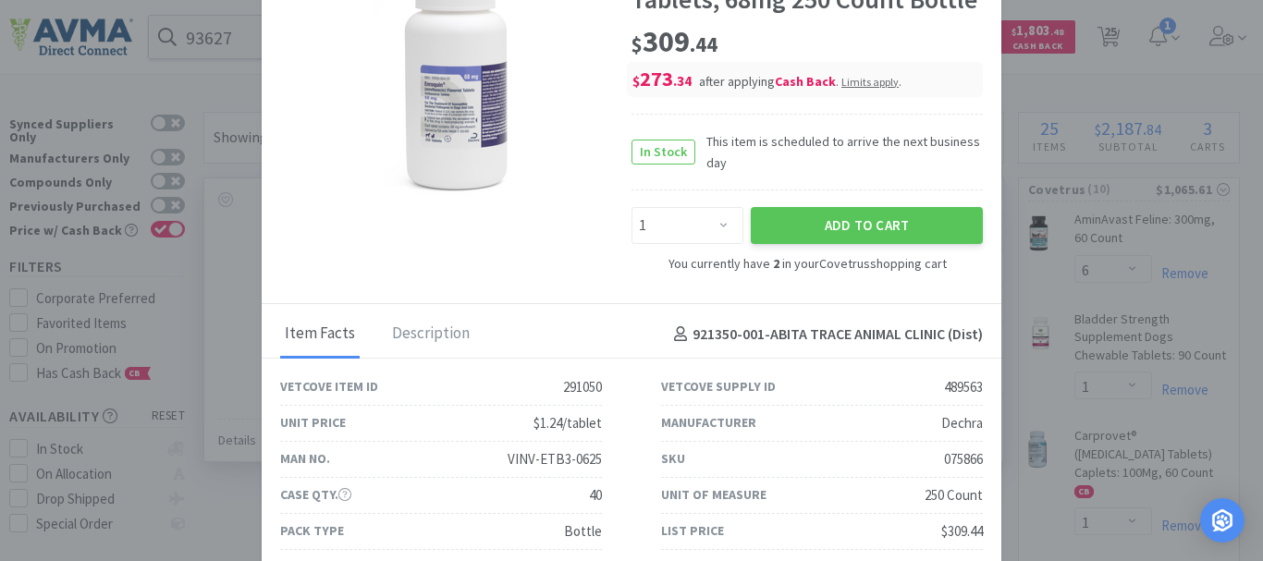
click at [958, 460] on div "075866" at bounding box center [963, 459] width 39 height 22
copy div "075866"
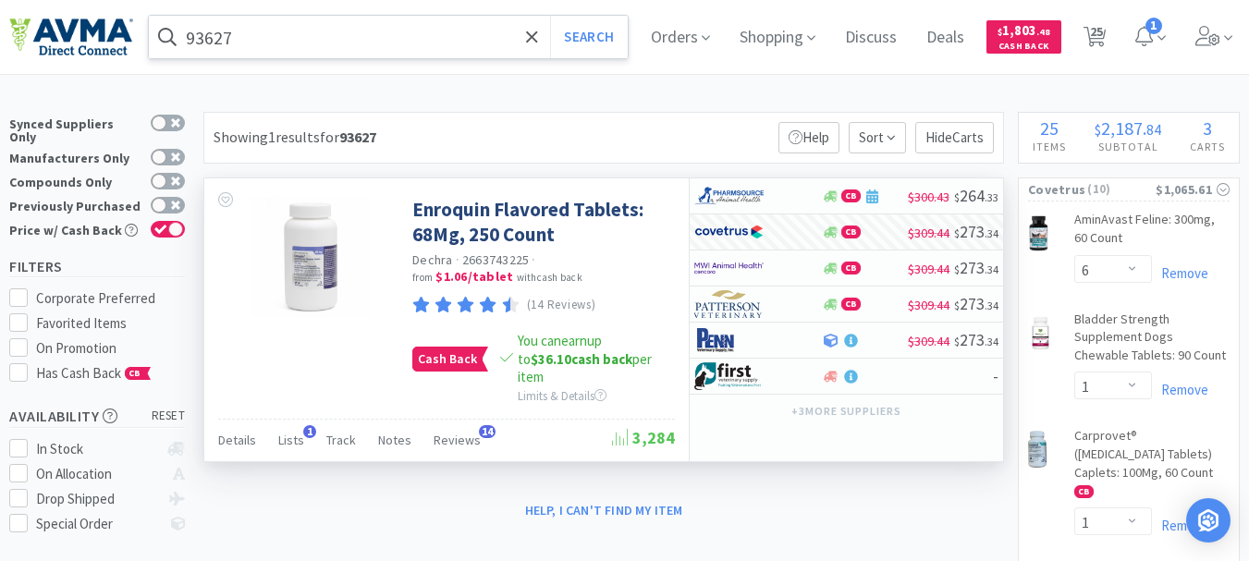
click at [325, 26] on input "93627" at bounding box center [388, 37] width 479 height 43
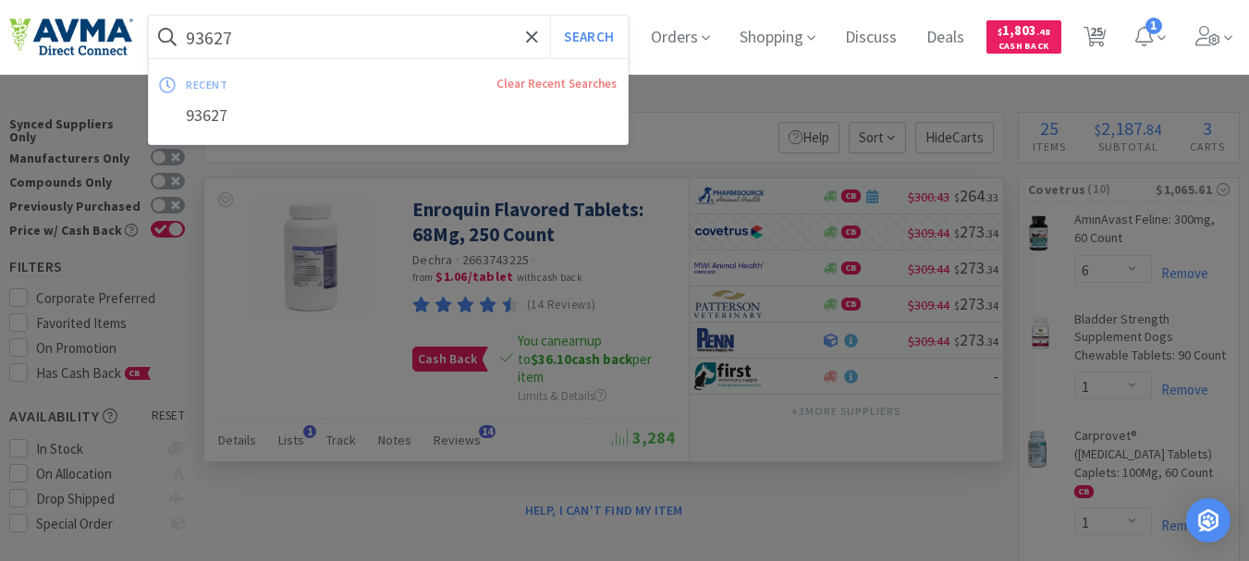
paste input "075148"
click at [550, 16] on button "Search" at bounding box center [588, 37] width 77 height 43
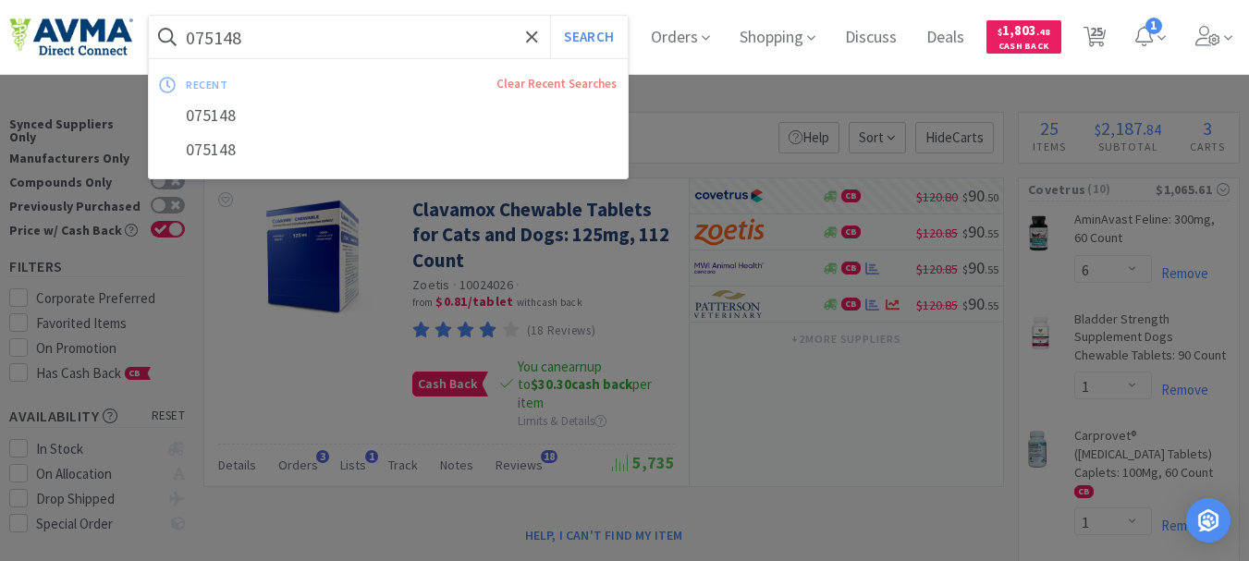
click at [336, 38] on input "075148" at bounding box center [388, 37] width 479 height 43
paste input "68744"
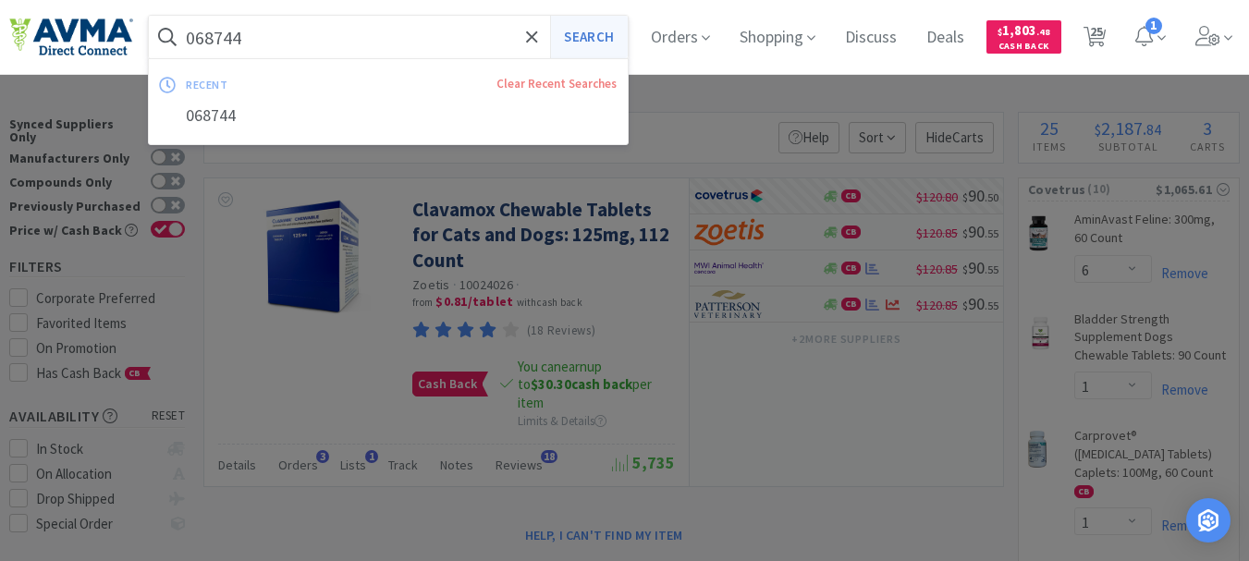
click at [607, 36] on button "Search" at bounding box center [588, 37] width 77 height 43
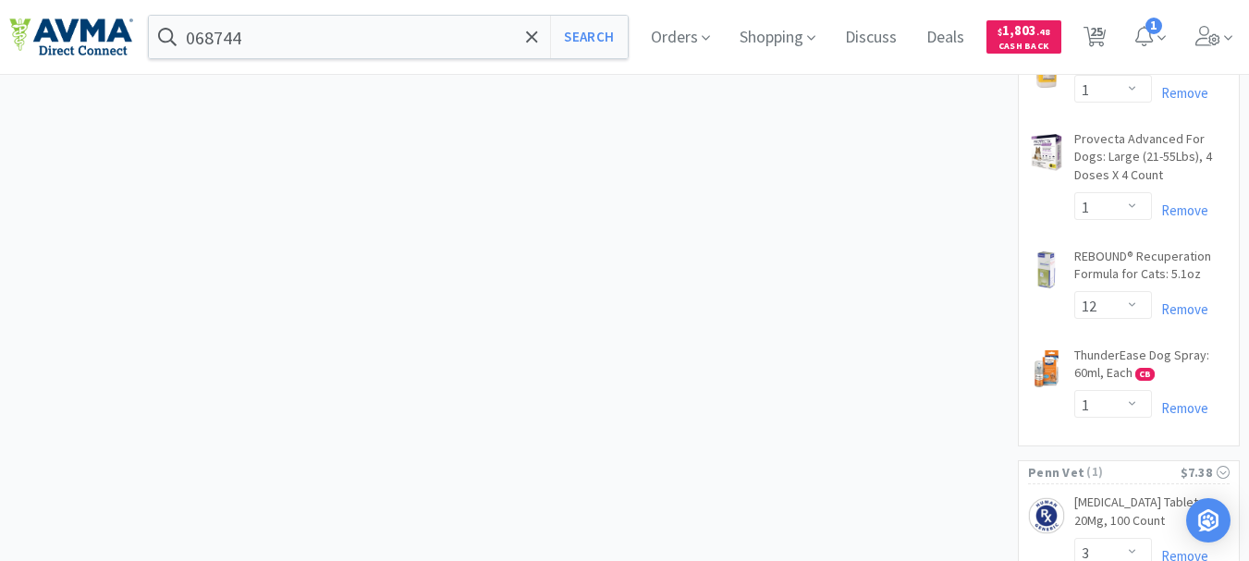
scroll to position [2381, 0]
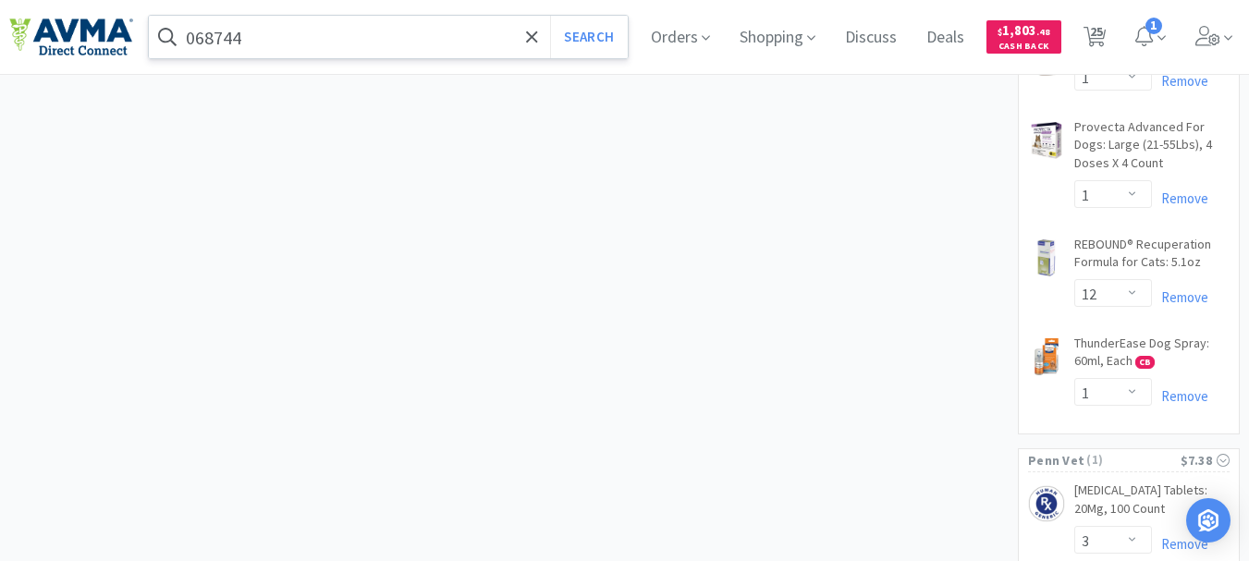
click at [343, 31] on input "068744" at bounding box center [388, 37] width 479 height 43
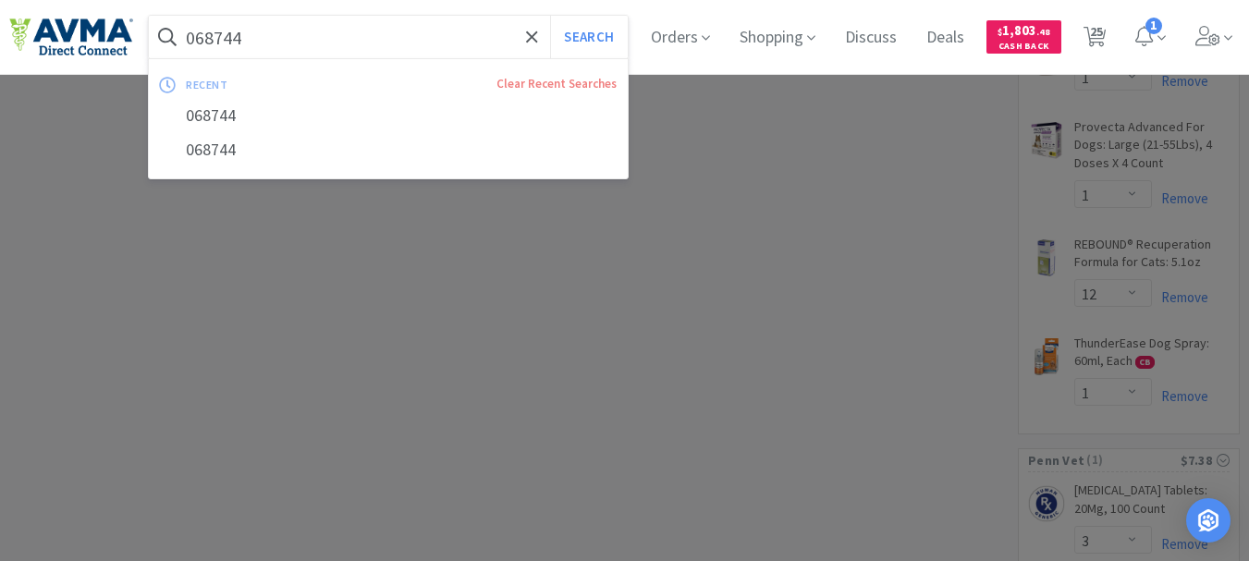
paste input "VED1081"
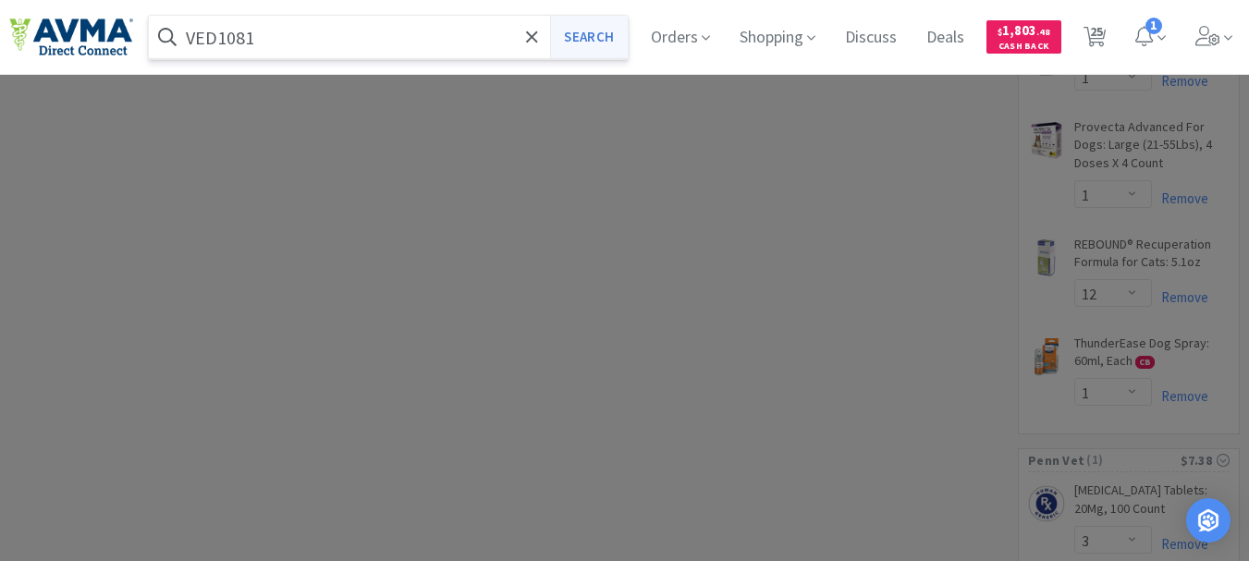
click at [599, 30] on button "Search" at bounding box center [588, 37] width 77 height 43
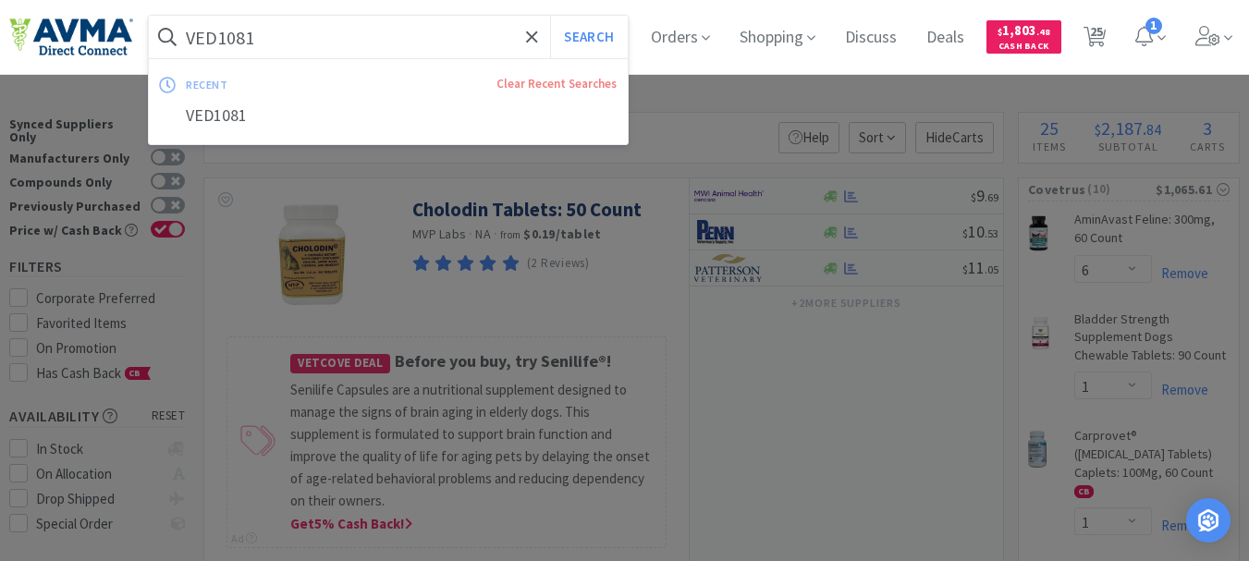
click at [350, 39] on input "VED1081" at bounding box center [388, 37] width 479 height 43
click at [782, 337] on div at bounding box center [624, 280] width 1249 height 561
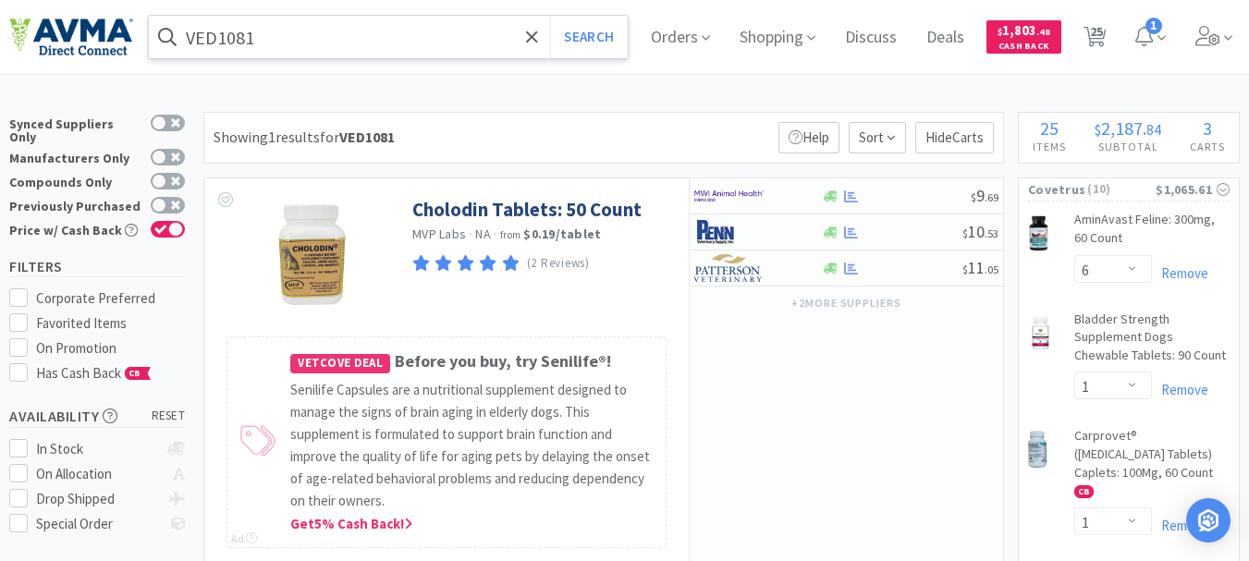
click at [389, 41] on input "VED1081" at bounding box center [388, 37] width 479 height 43
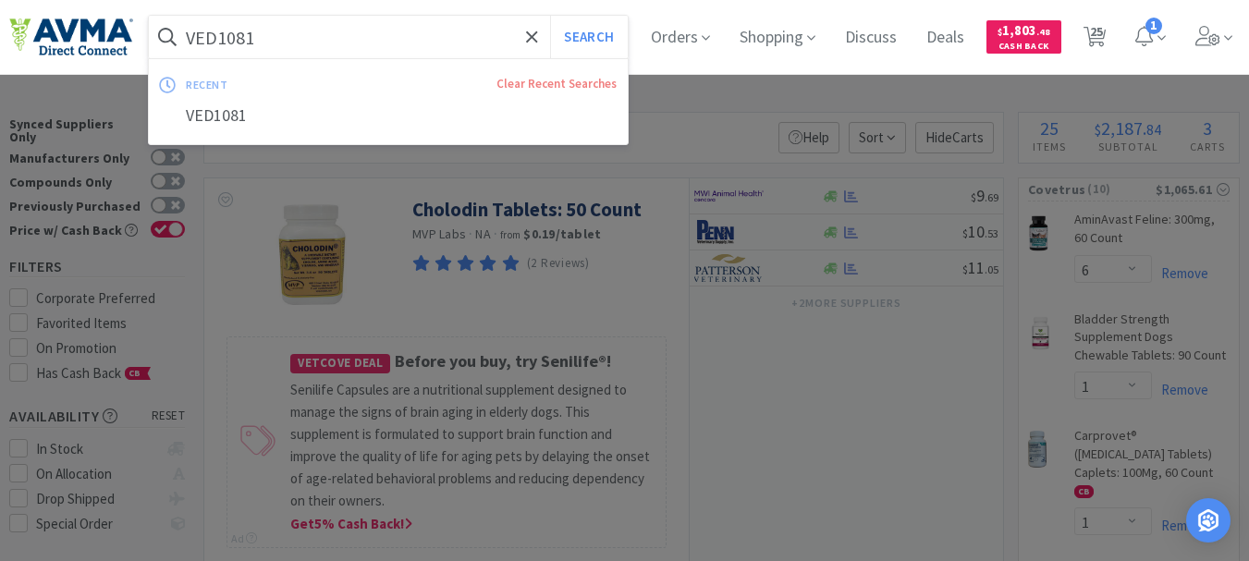
paste input "0113"
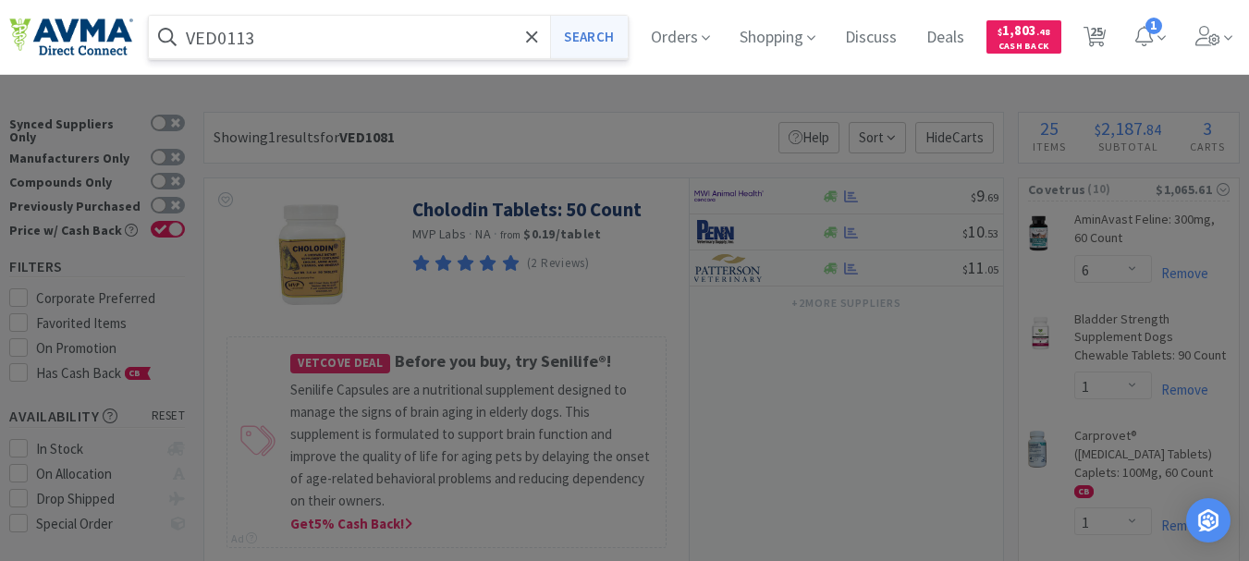
type input "VED0113"
click at [594, 39] on button "Search" at bounding box center [588, 37] width 77 height 43
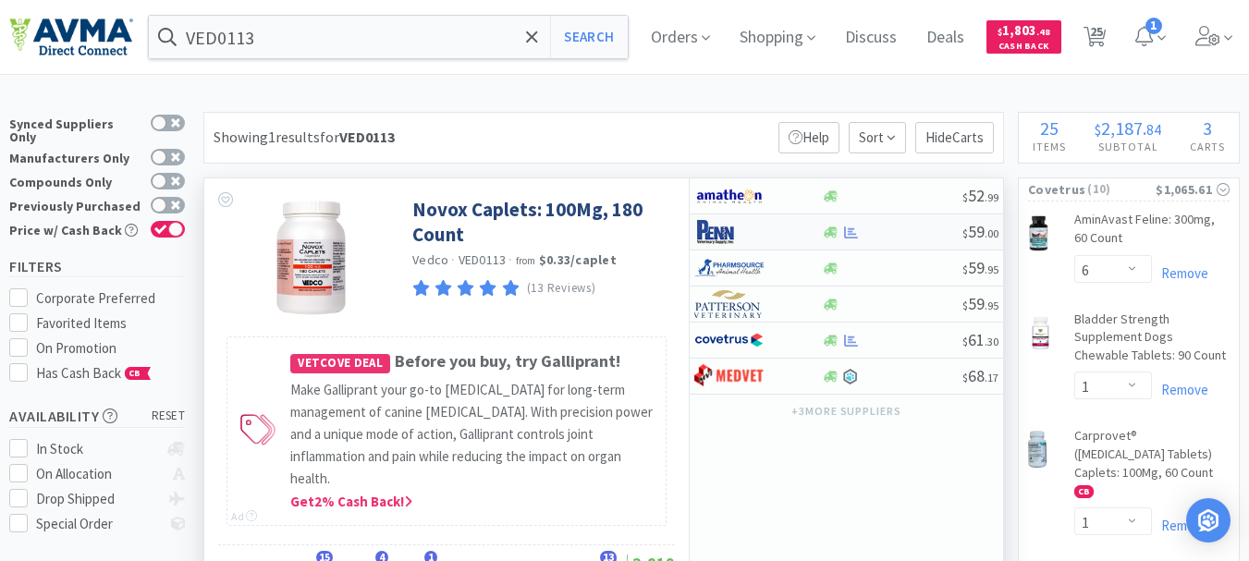
click at [708, 234] on img at bounding box center [728, 232] width 69 height 28
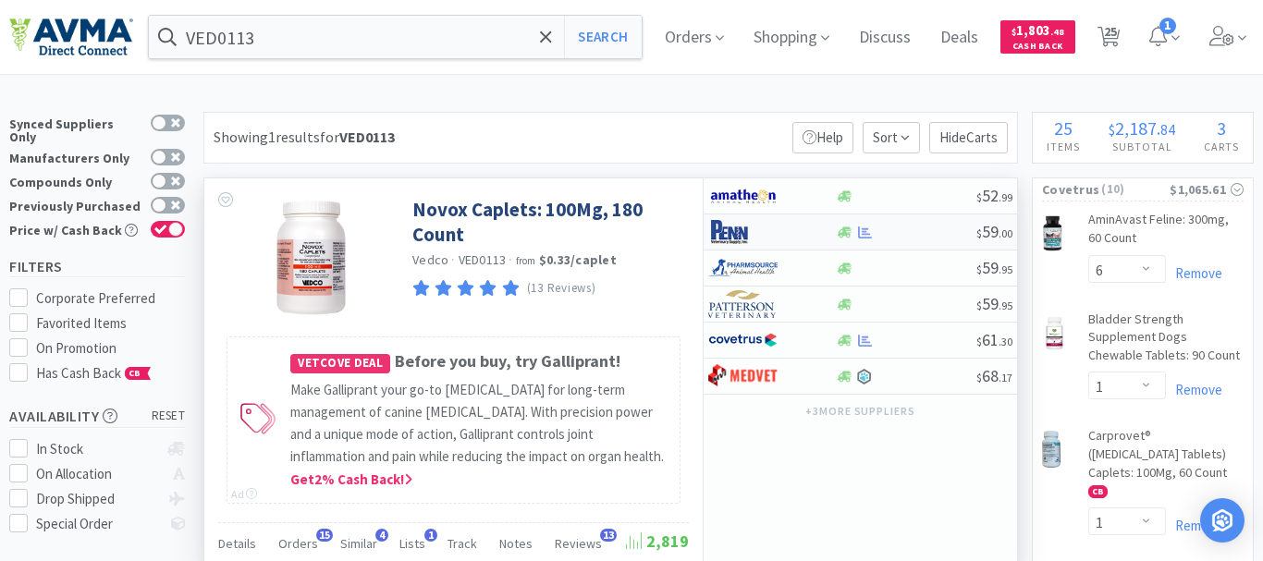
select select "1"
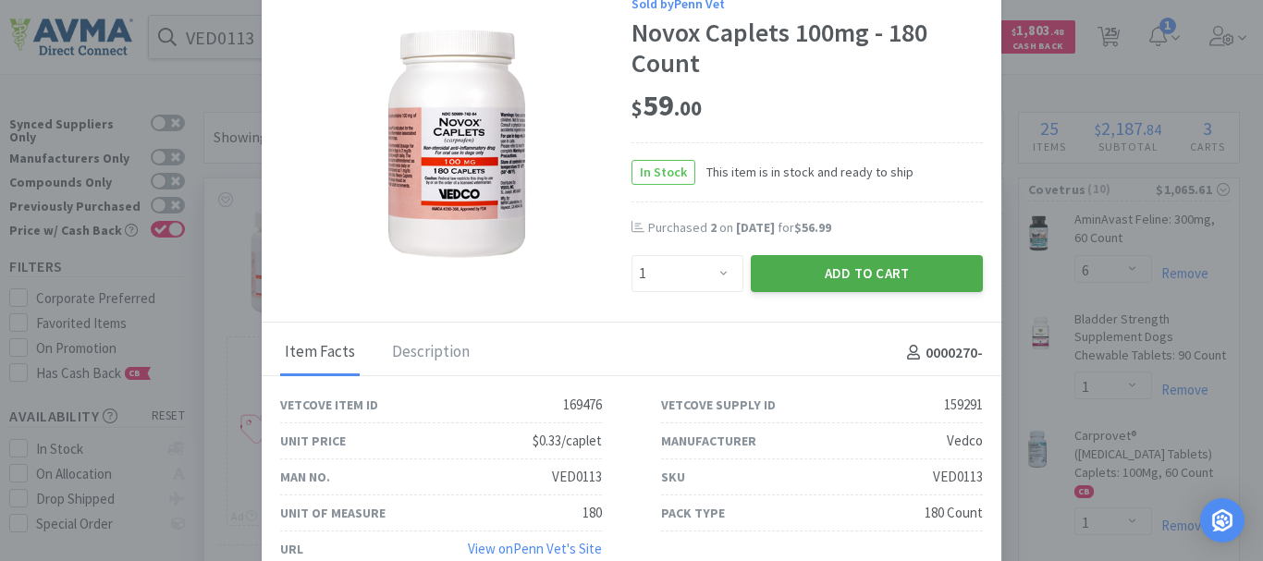
click at [830, 274] on button "Add to Cart" at bounding box center [867, 273] width 232 height 37
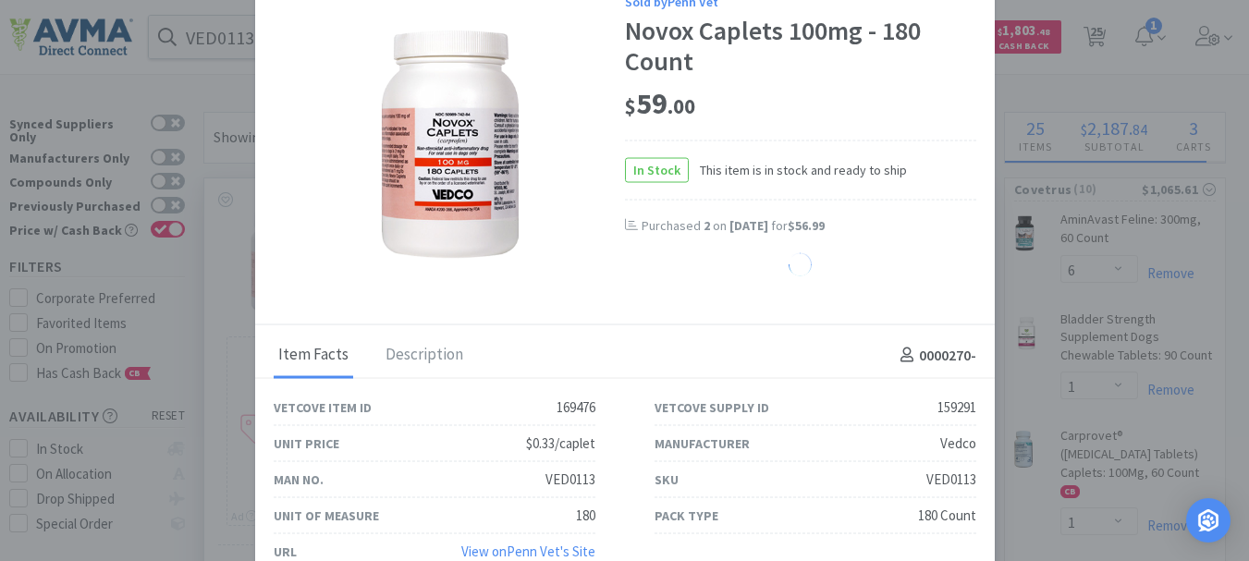
select select "1"
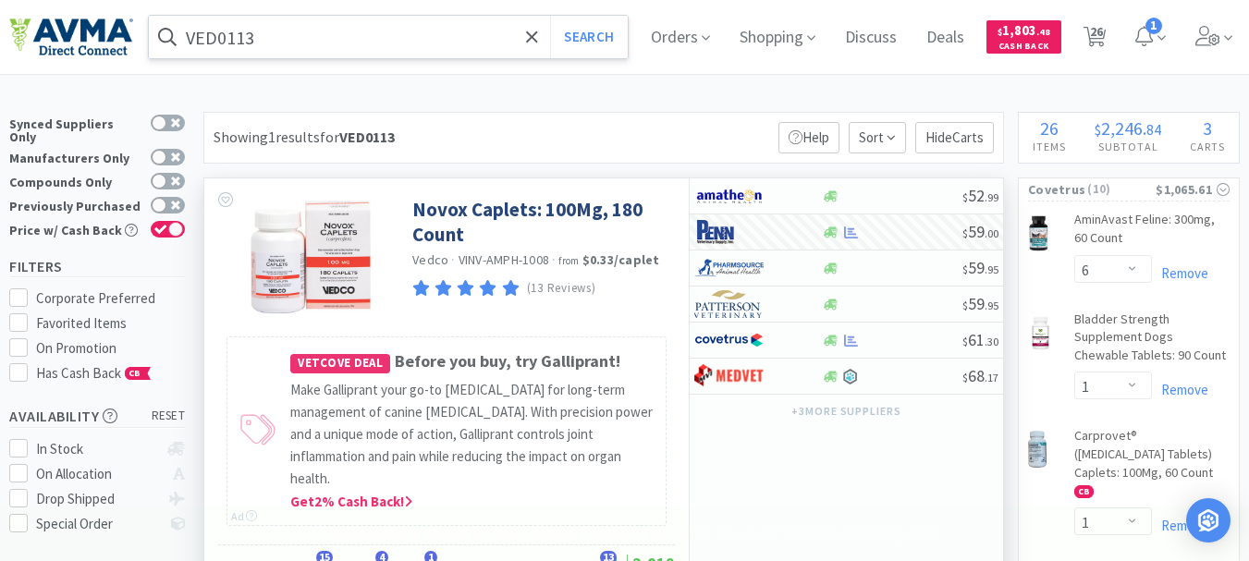
click at [292, 45] on input "VED0113" at bounding box center [388, 37] width 479 height 43
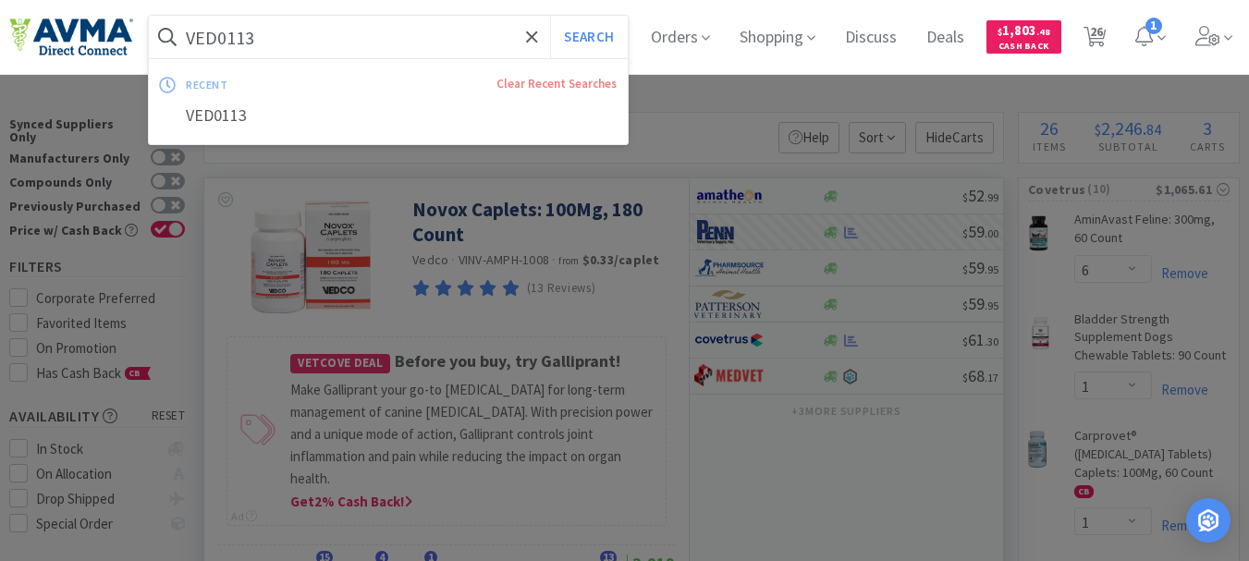
paste input "18148"
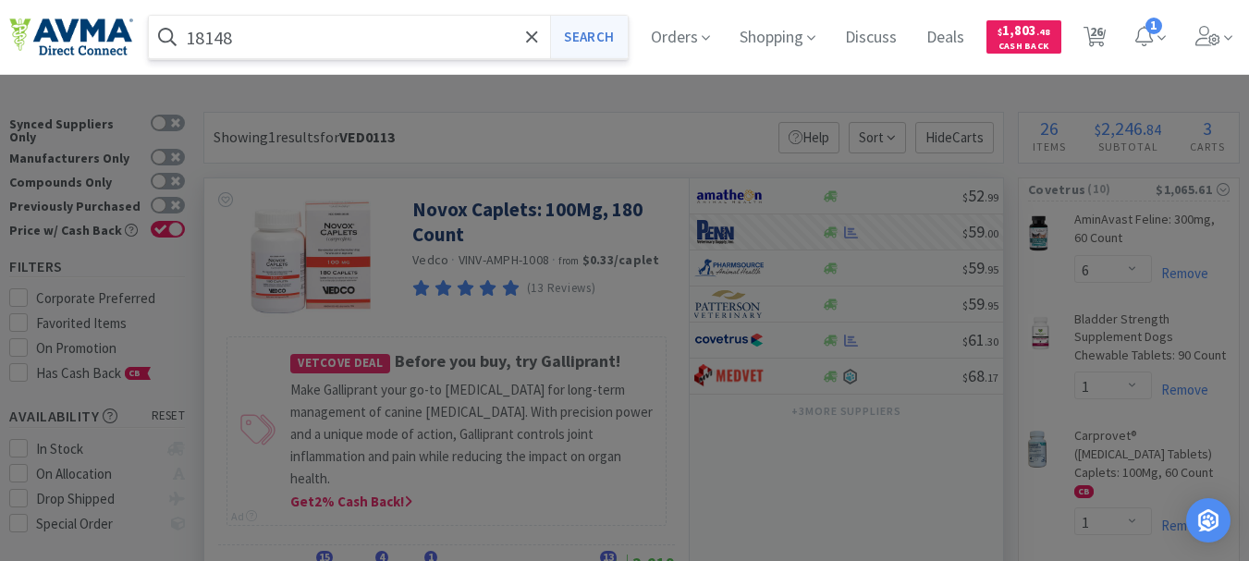
type input "18148"
click at [619, 34] on button "Search" at bounding box center [588, 37] width 77 height 43
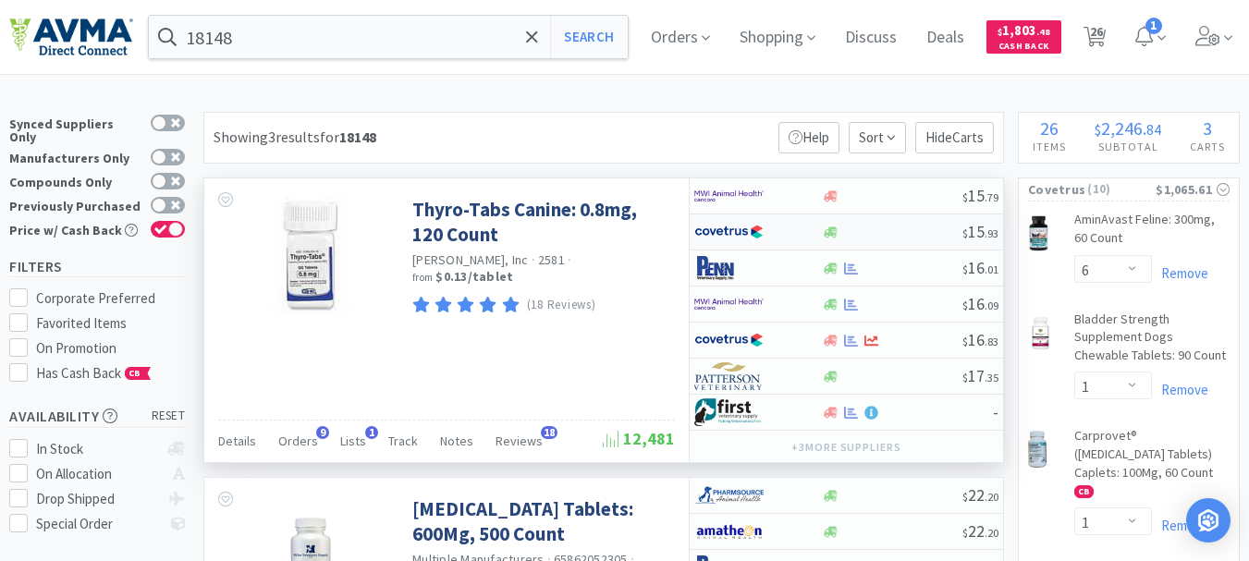
click at [741, 230] on img at bounding box center [728, 232] width 69 height 28
select select "1"
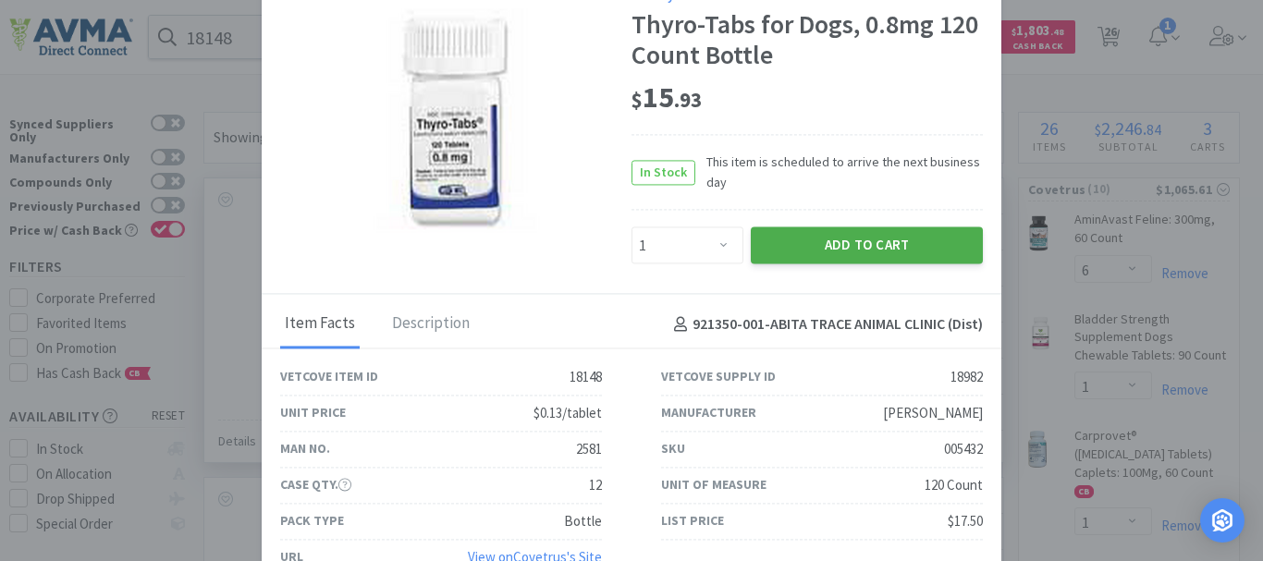
click at [839, 245] on button "Add to Cart" at bounding box center [867, 245] width 232 height 37
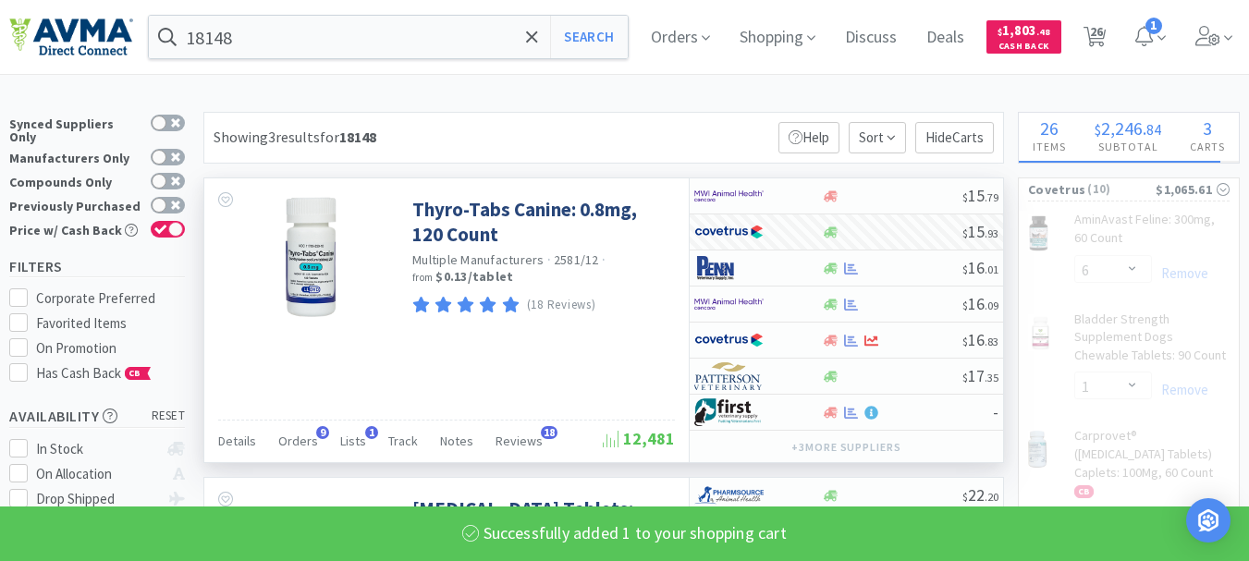
select select "1"
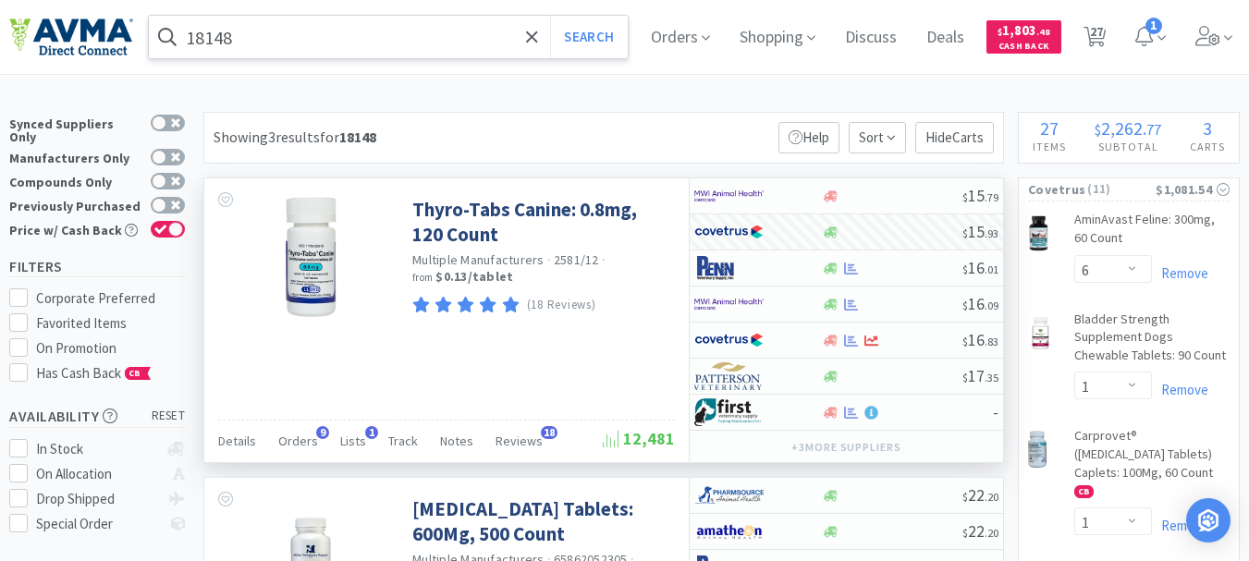
click at [271, 41] on input "18148" at bounding box center [388, 37] width 479 height 43
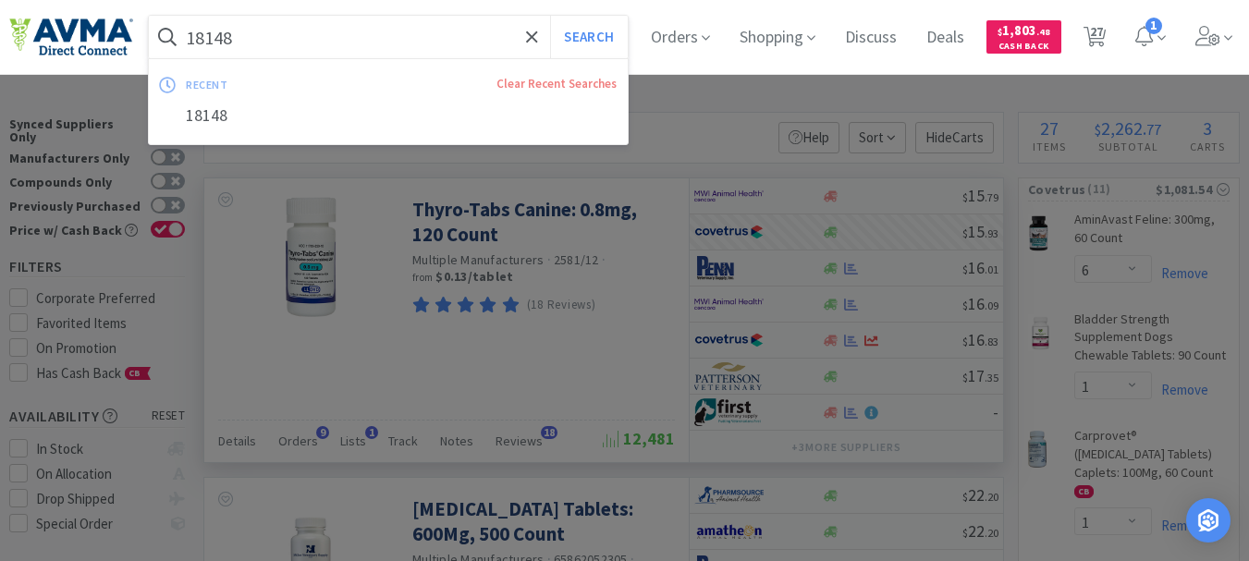
paste input "OPX4250"
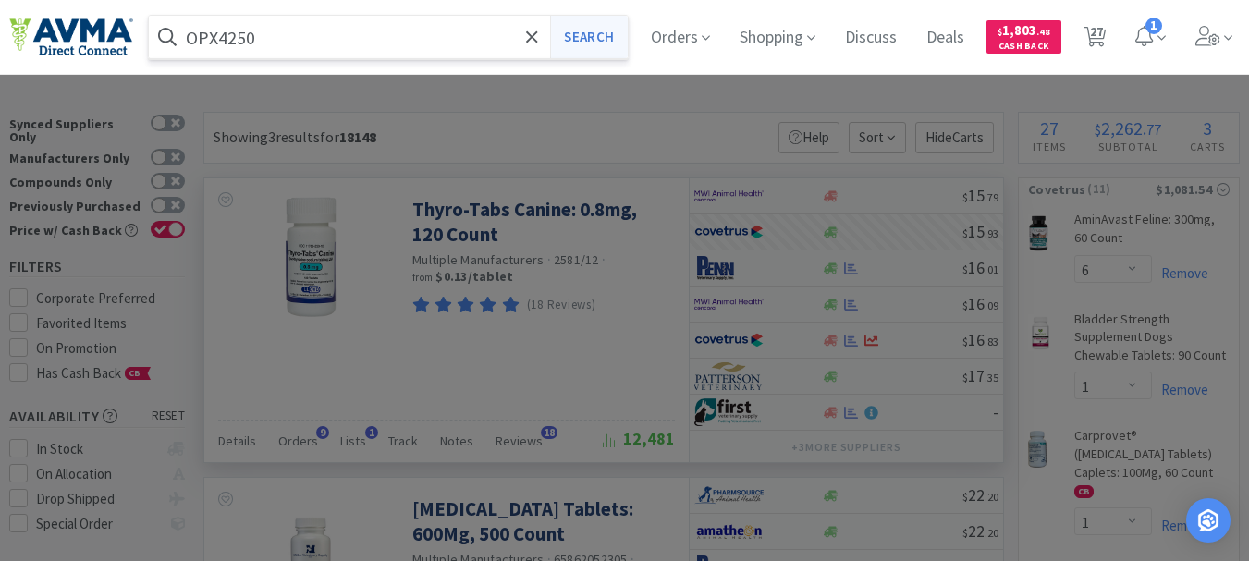
type input "OPX4250"
click at [606, 38] on button "Search" at bounding box center [588, 37] width 77 height 43
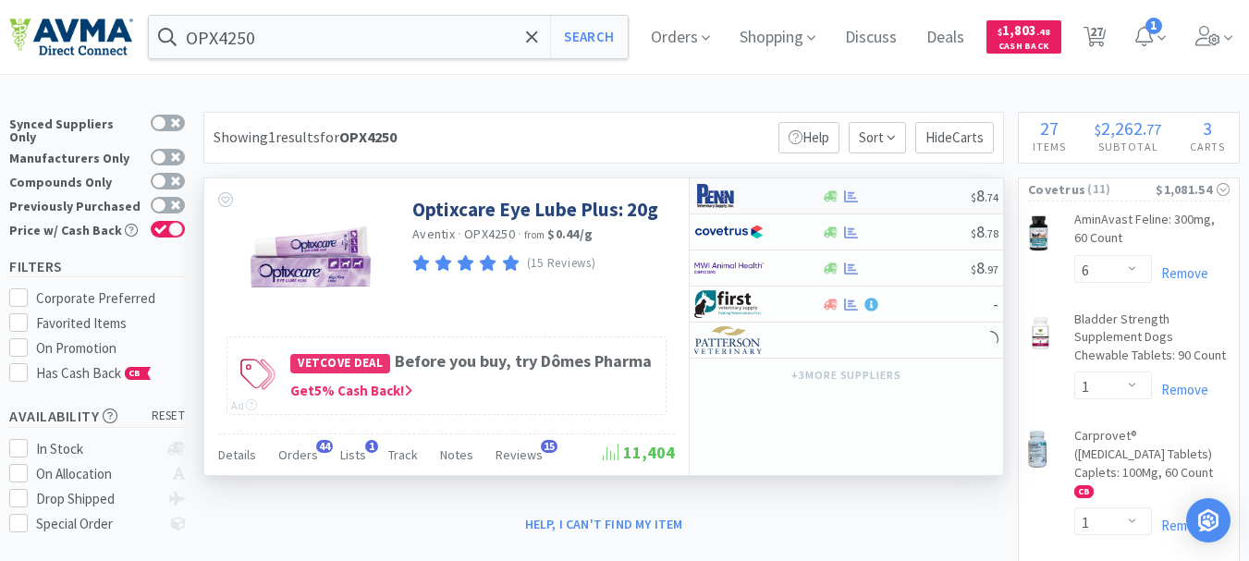
click at [704, 193] on img at bounding box center [728, 196] width 69 height 28
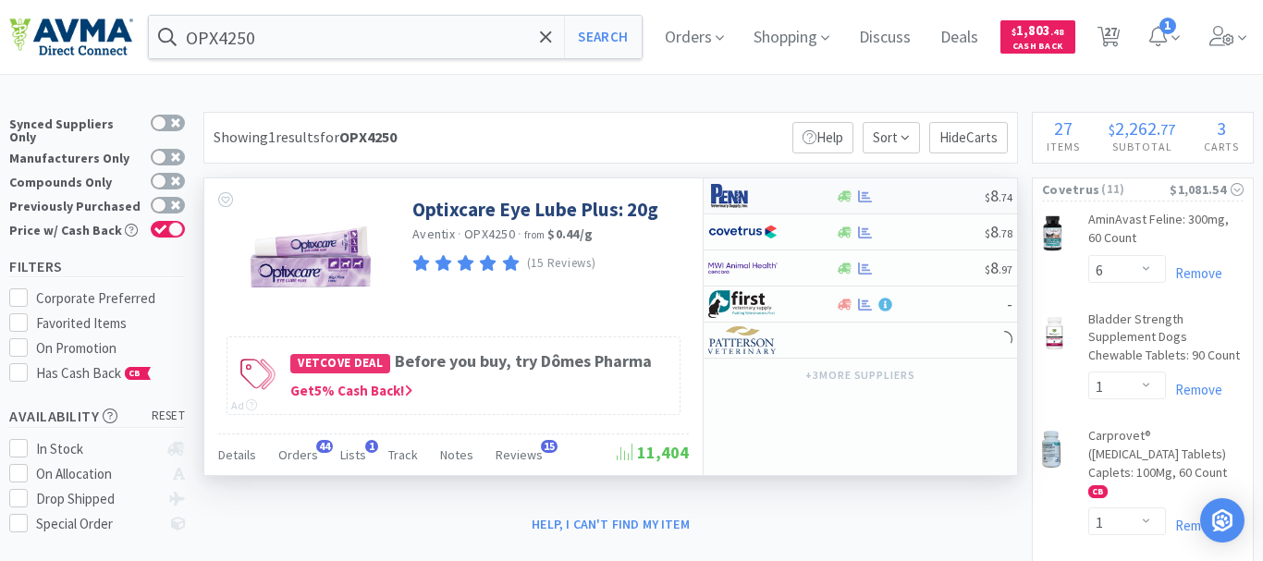
select select "1"
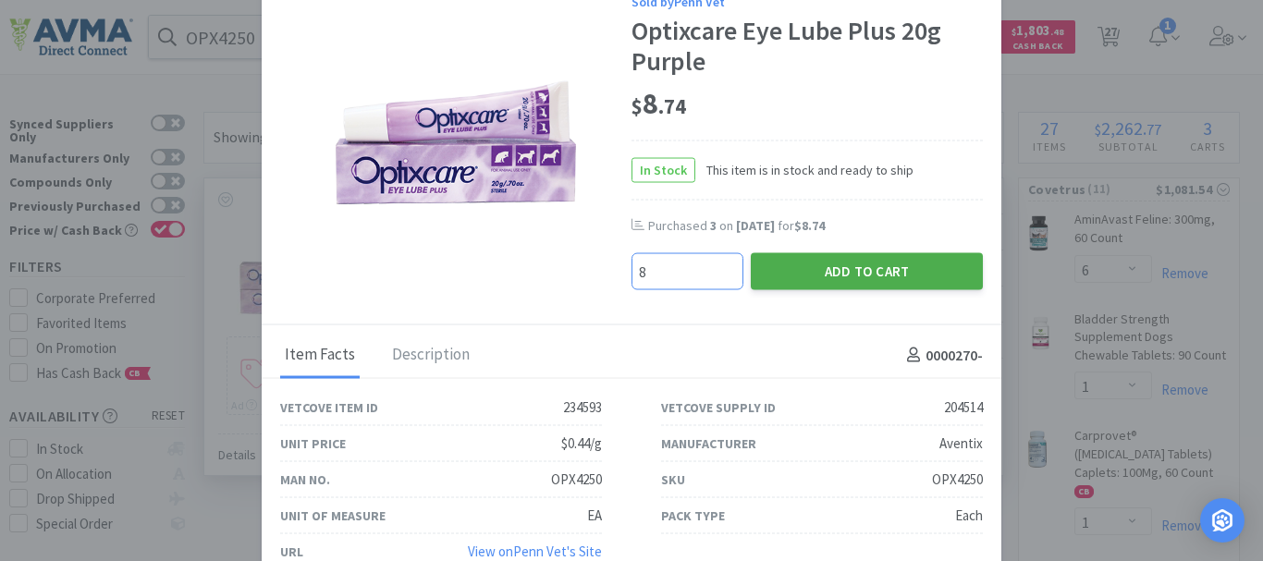
type input "8"
click at [857, 263] on button "Add to Cart" at bounding box center [867, 271] width 232 height 37
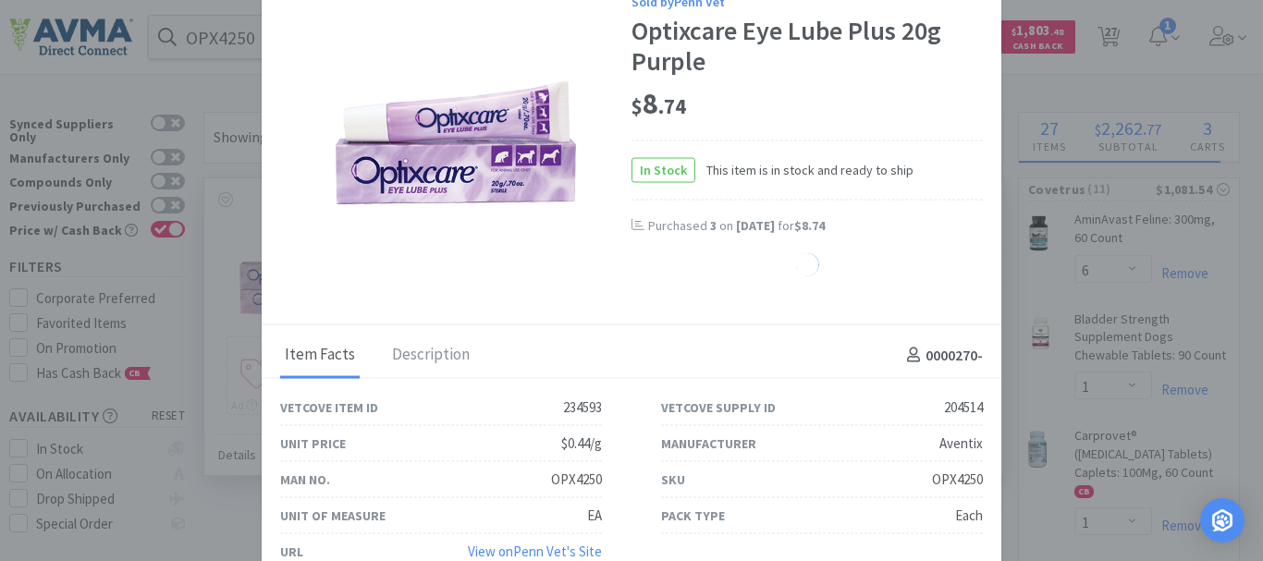
select select "8"
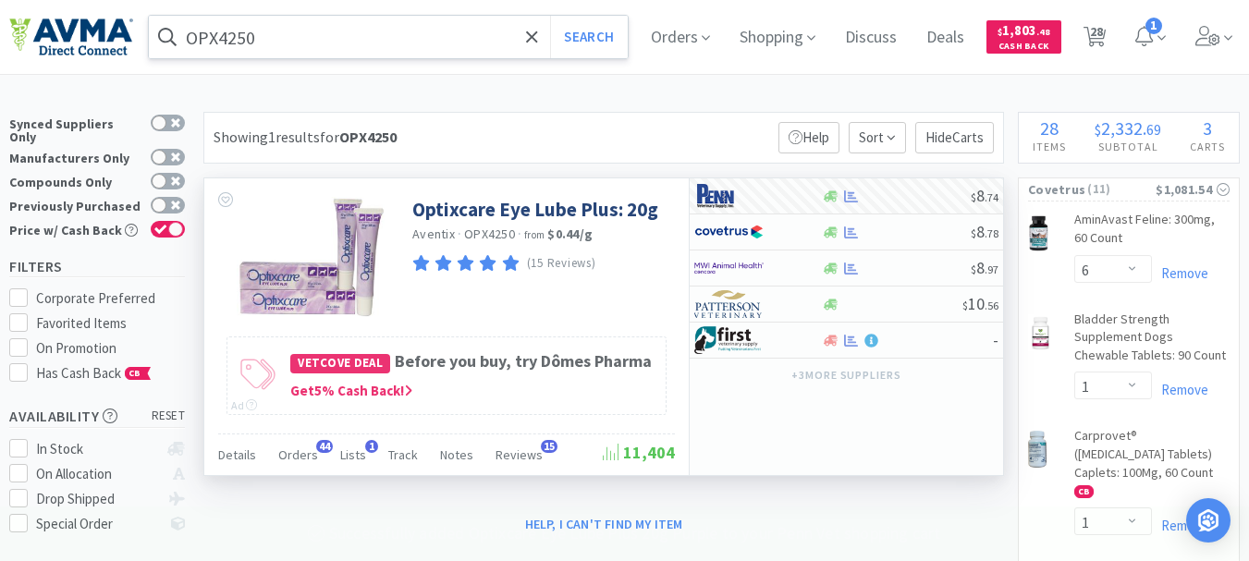
click at [236, 34] on input "OPX4250" at bounding box center [388, 37] width 479 height 43
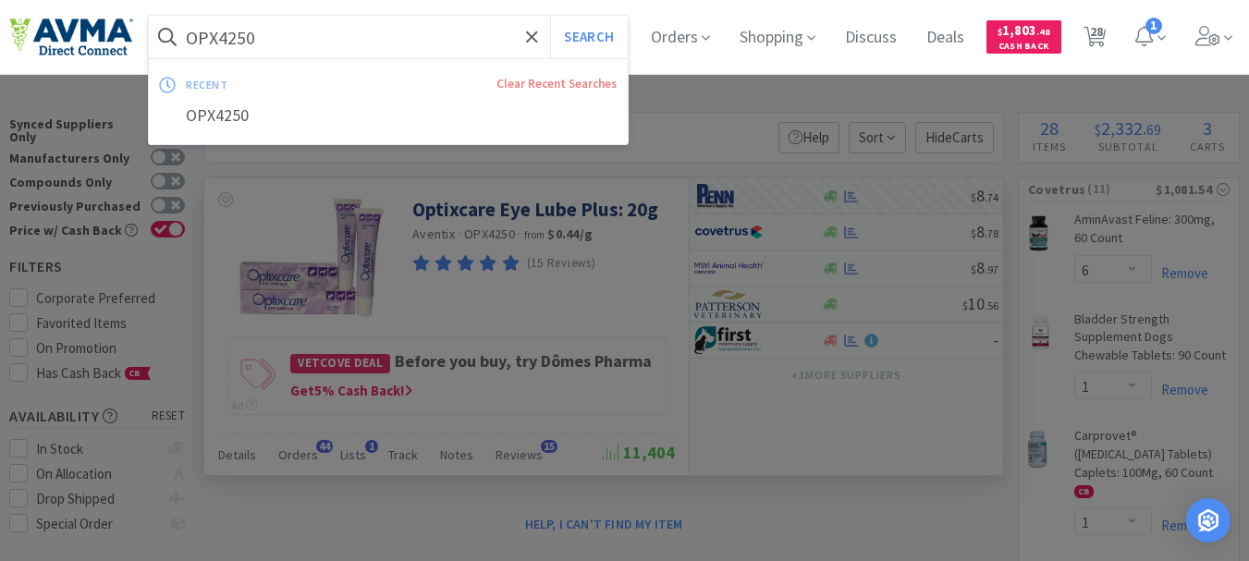
paste input "RSC23221"
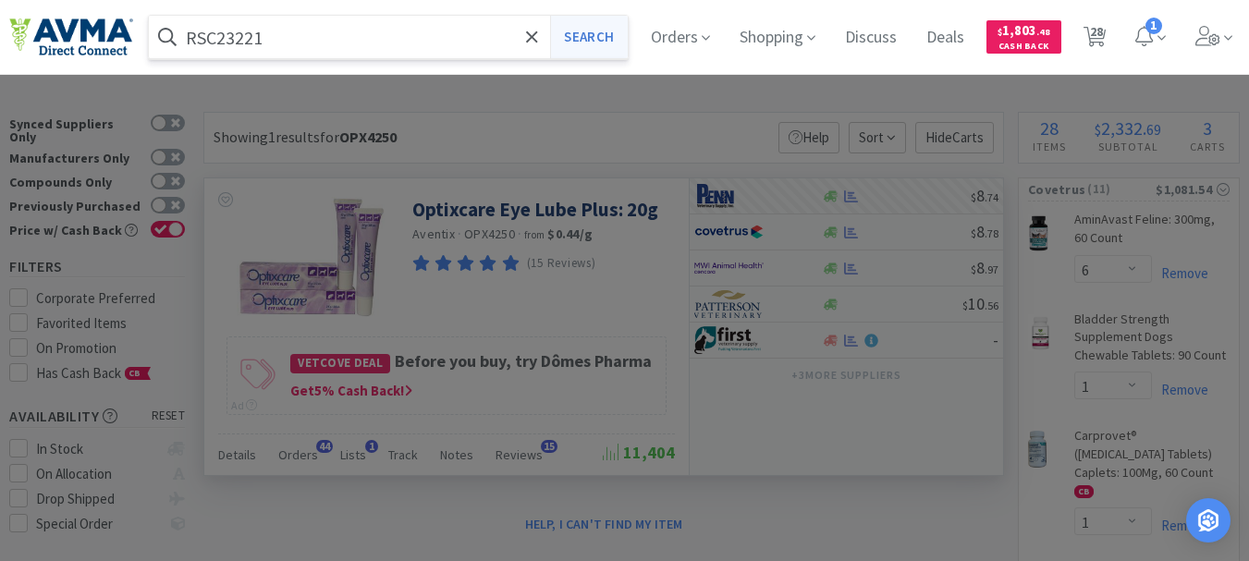
type input "RSC23221"
click at [602, 37] on button "Search" at bounding box center [588, 37] width 77 height 43
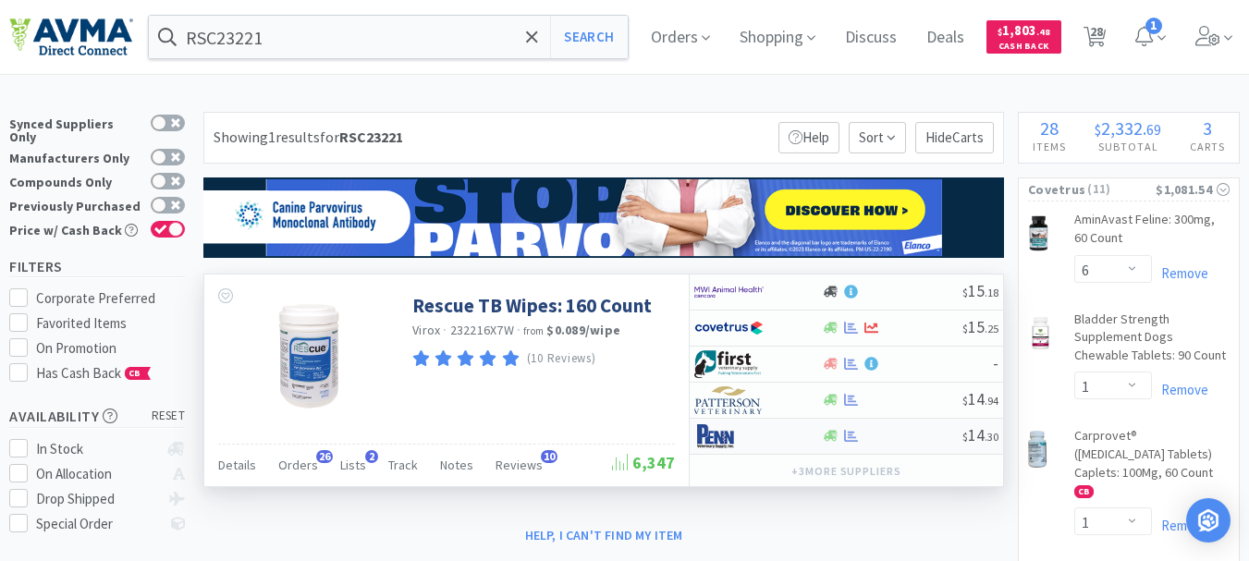
click at [717, 435] on img at bounding box center [728, 437] width 69 height 28
select select "1"
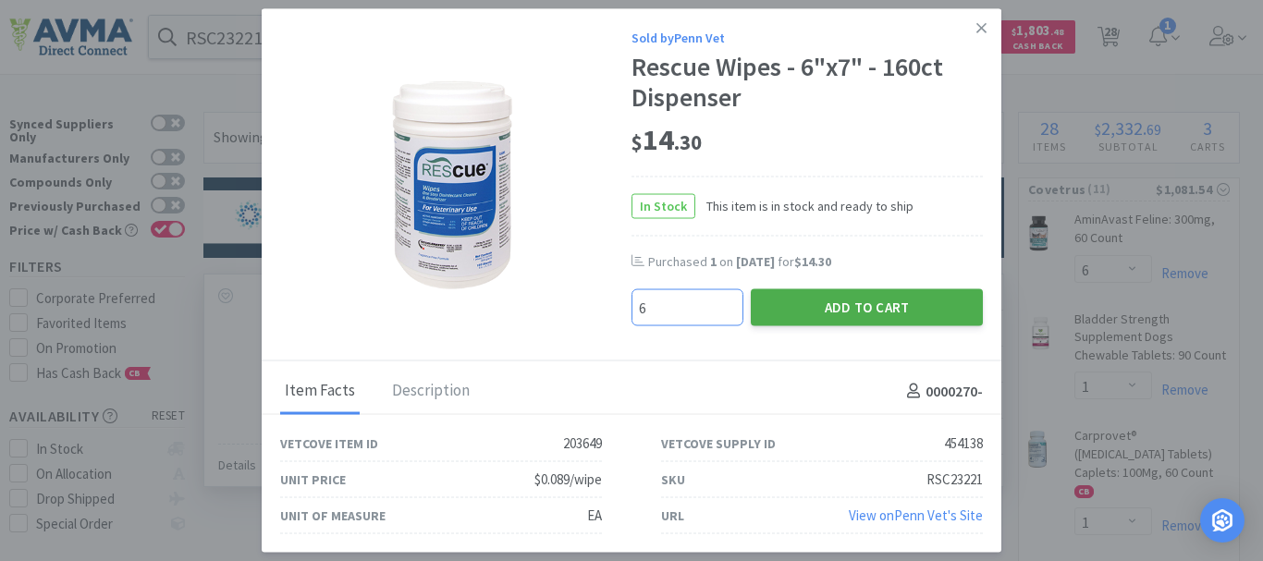
type input "6"
click at [865, 307] on button "Add to Cart" at bounding box center [867, 307] width 232 height 37
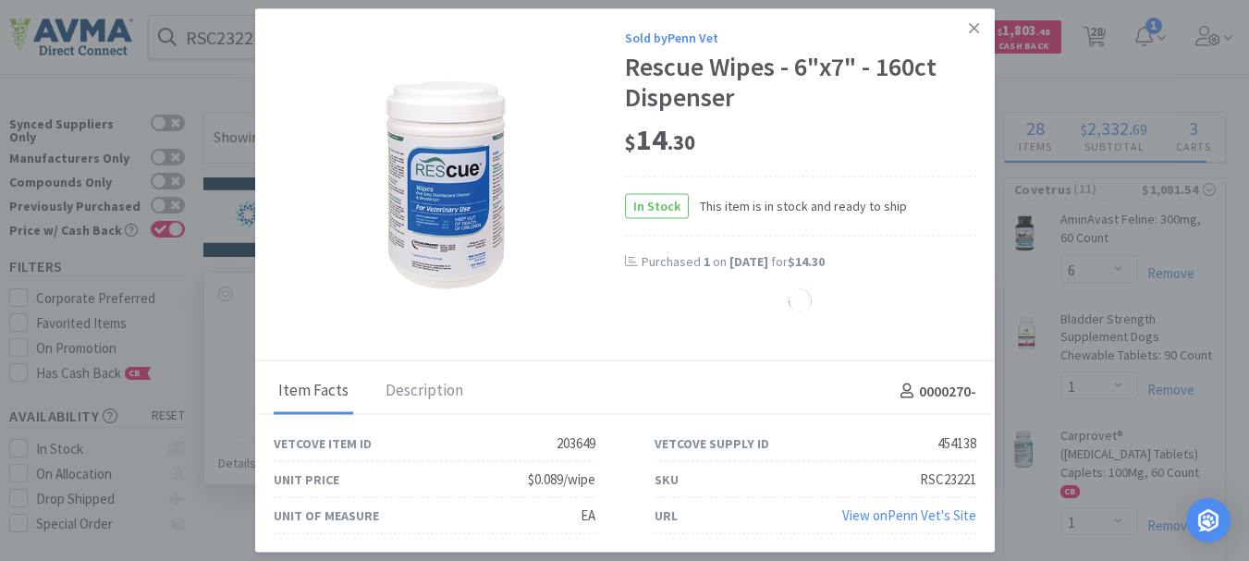
select select "6"
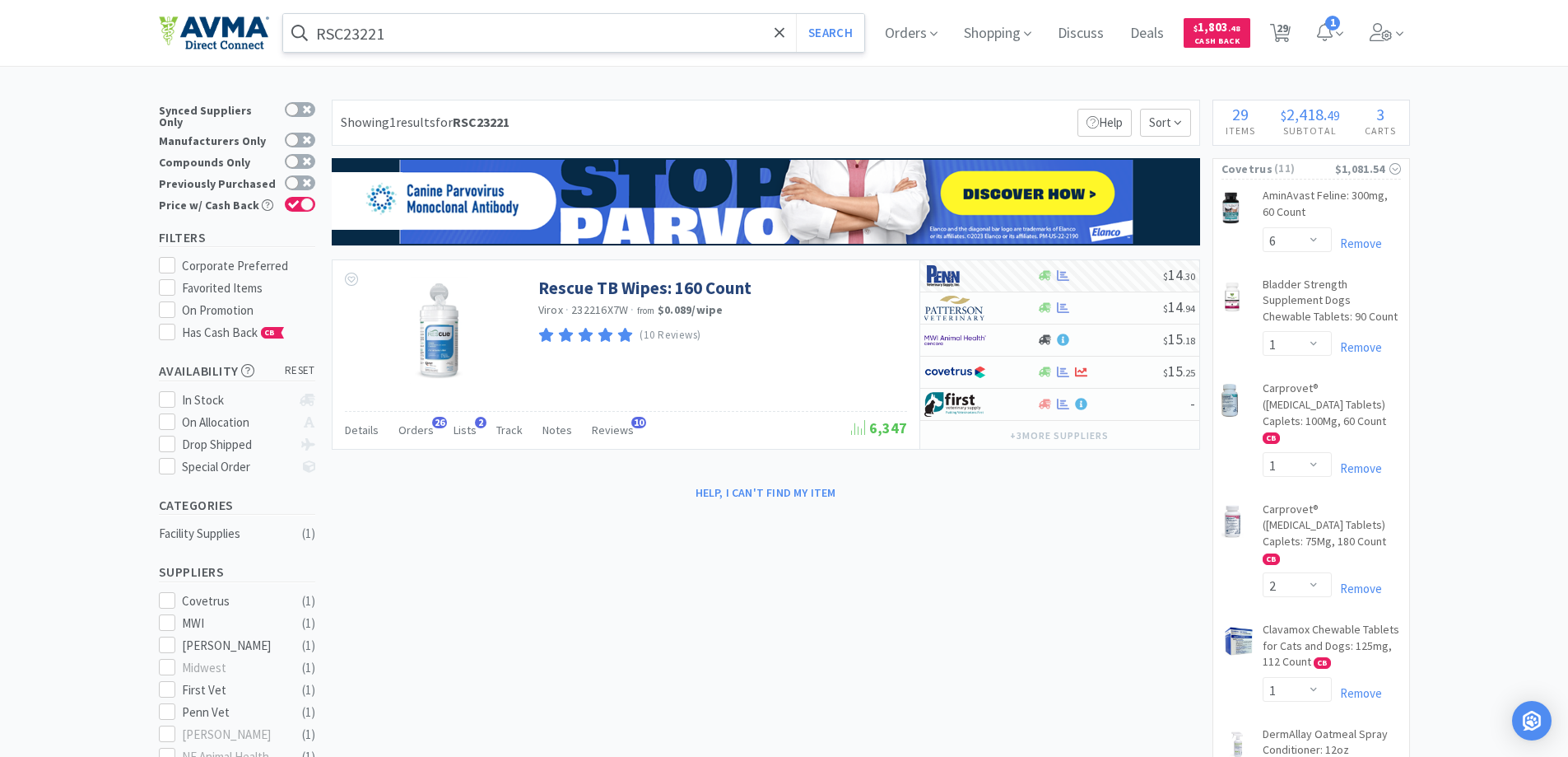
click at [431, 37] on input "RSC23221" at bounding box center [574, 33] width 582 height 38
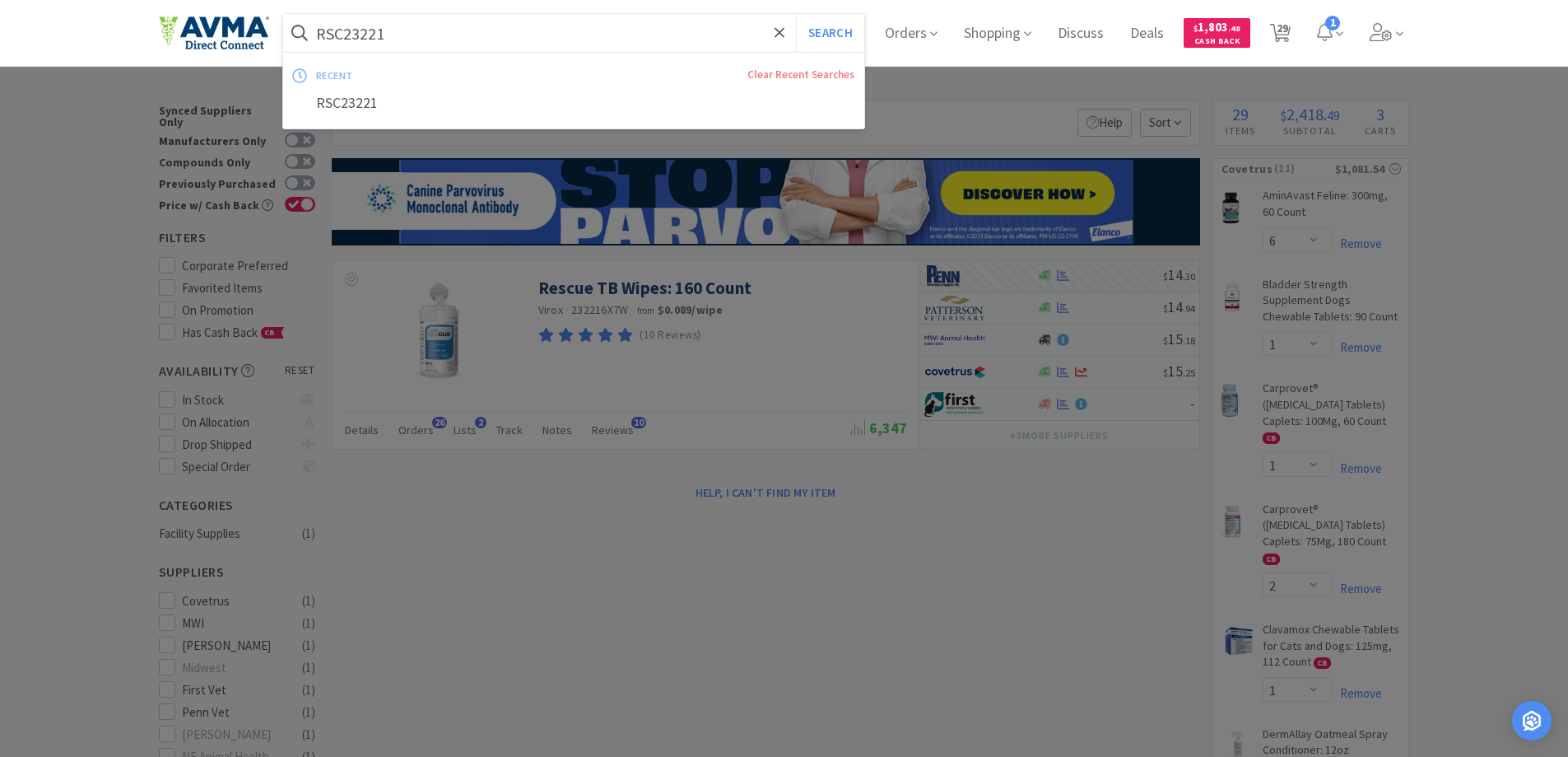
paste input "078944794"
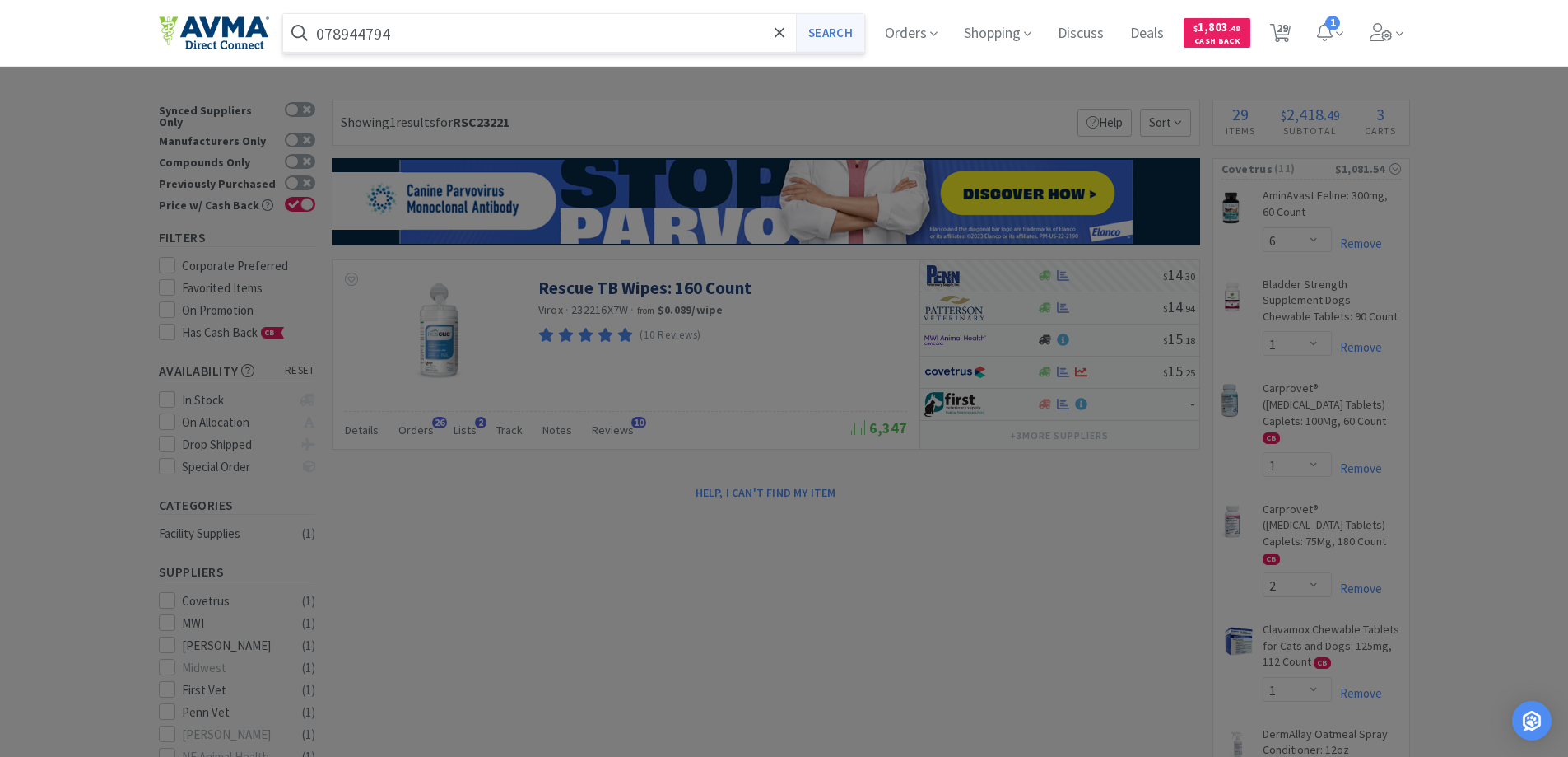
click at [825, 37] on button "Search" at bounding box center [830, 33] width 69 height 38
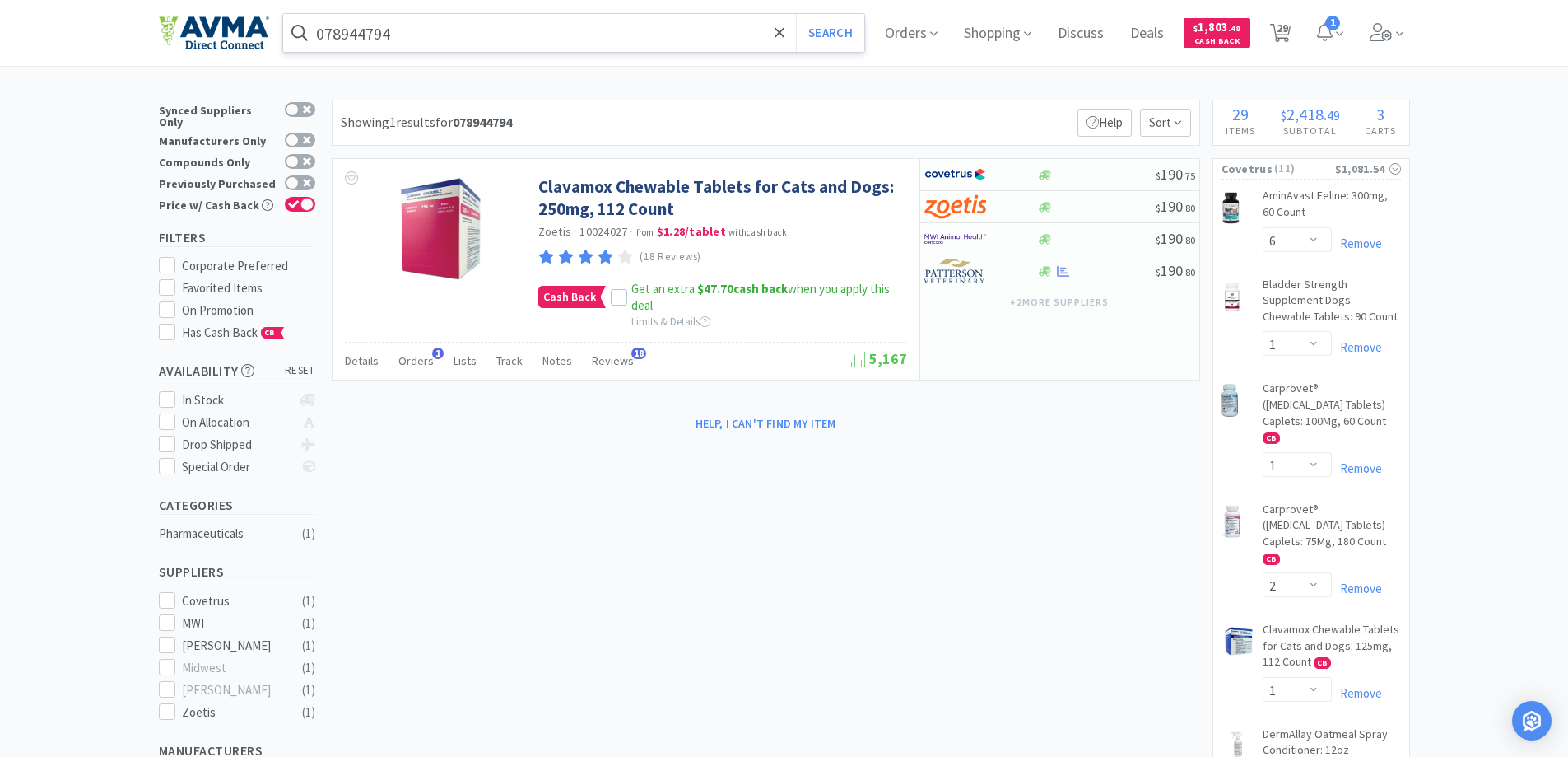
click at [397, 38] on input "078944794" at bounding box center [574, 33] width 582 height 38
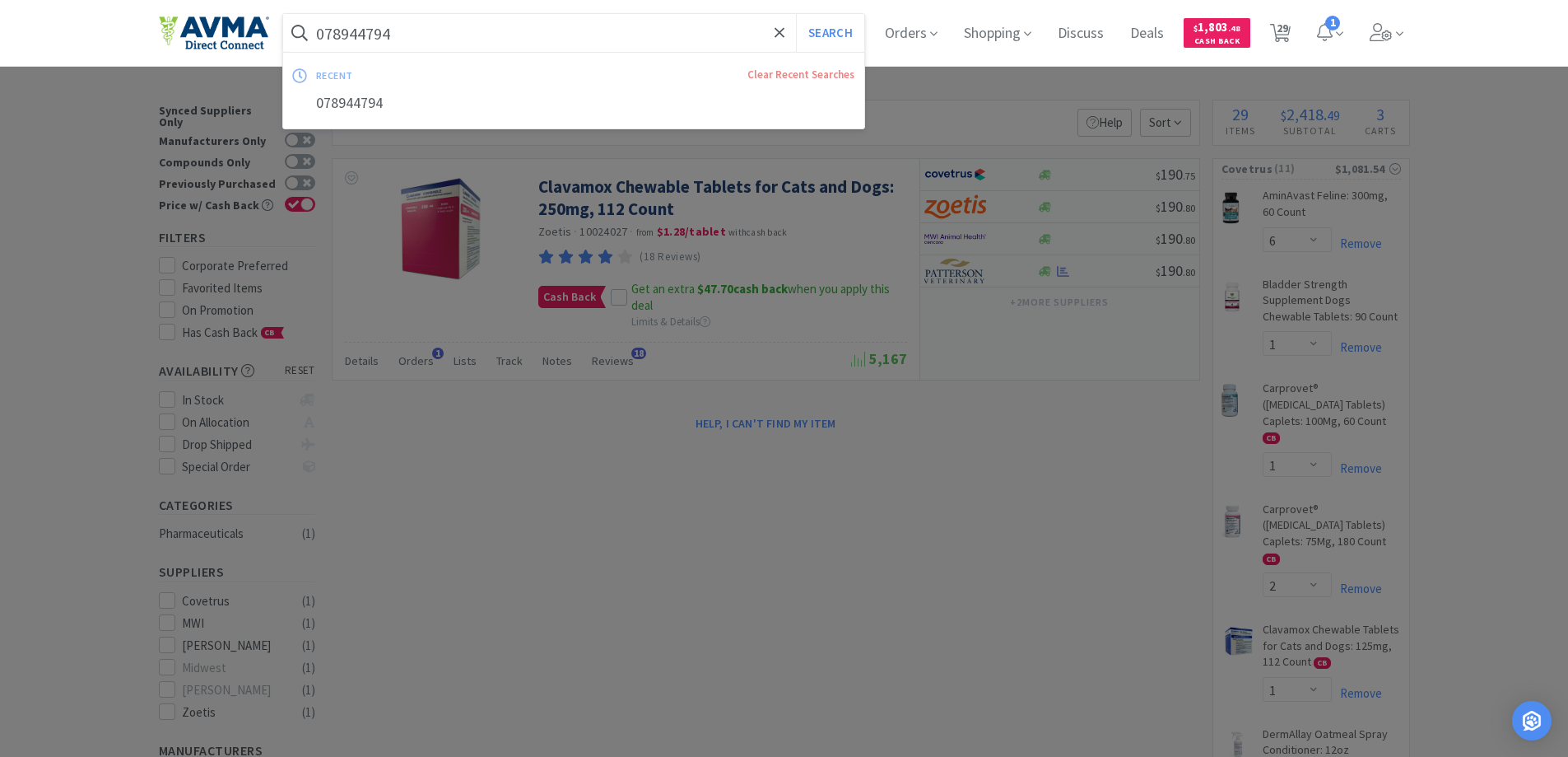
paste input "5"
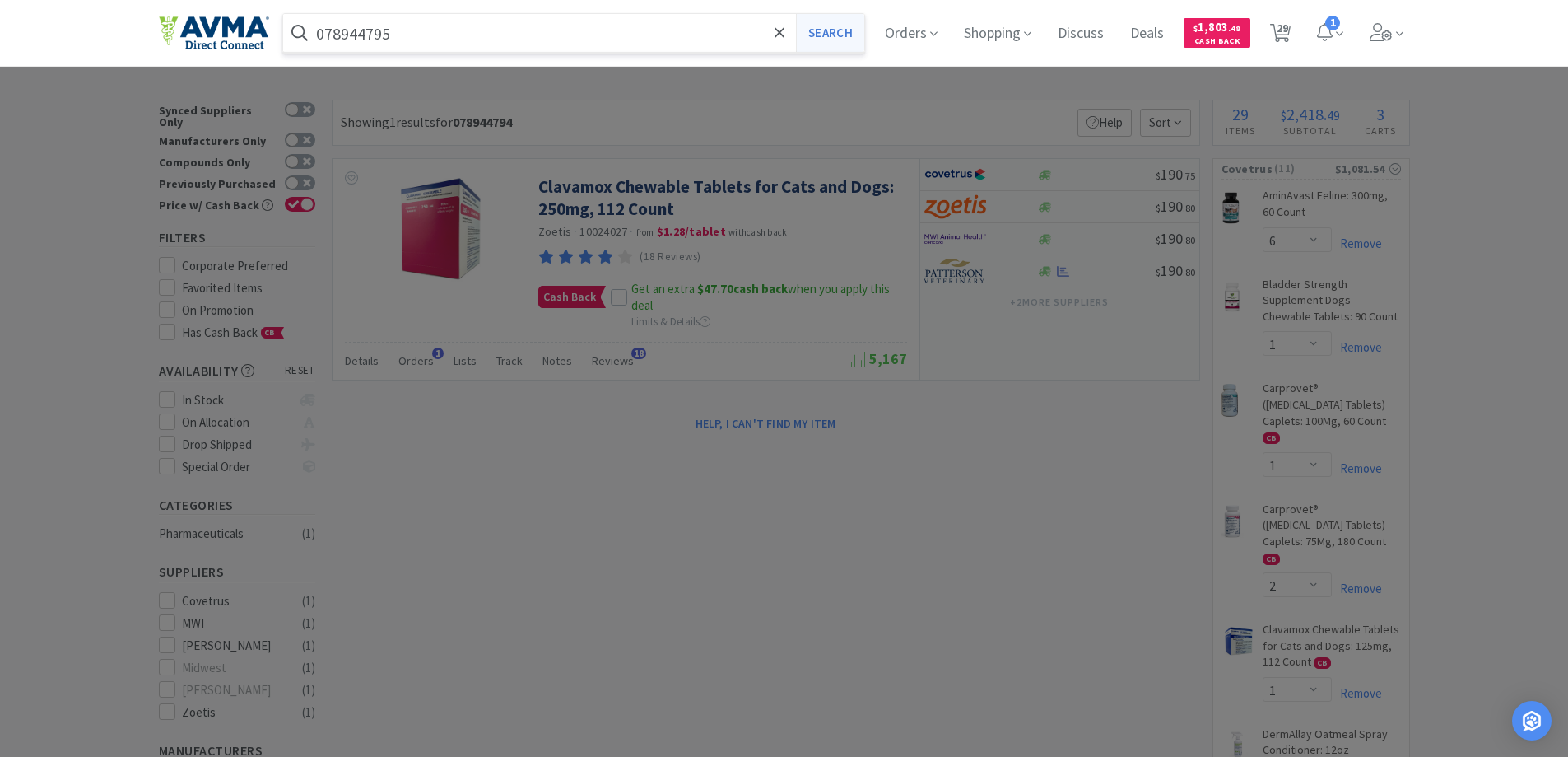
click at [830, 40] on button "Search" at bounding box center [830, 33] width 69 height 38
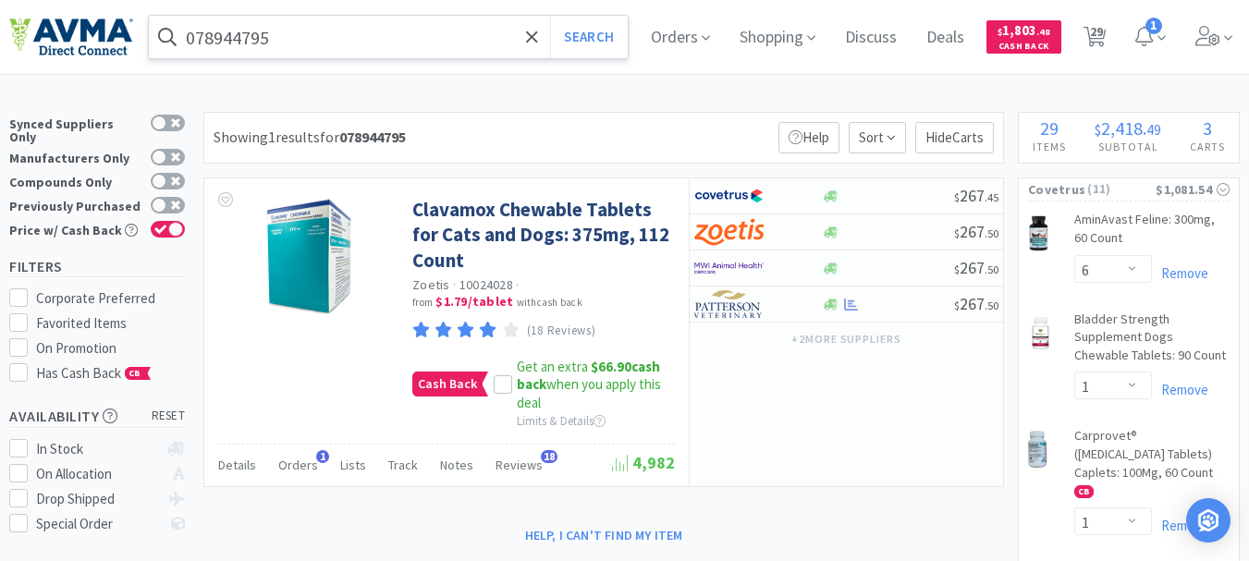
click at [358, 31] on input "078944795" at bounding box center [388, 37] width 479 height 43
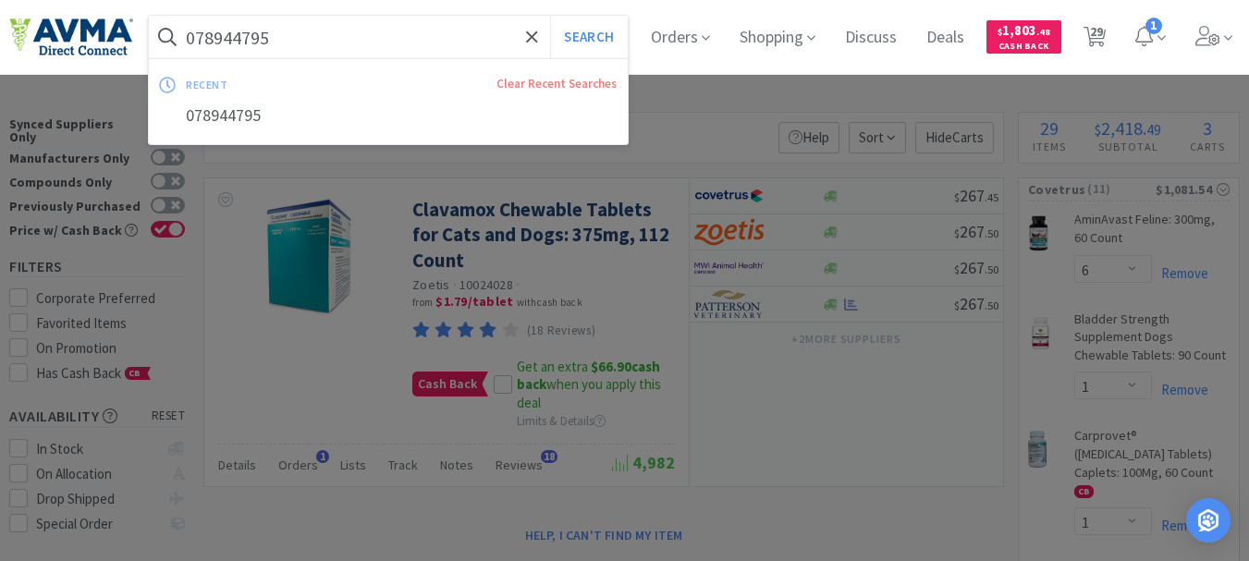
paste input "013241"
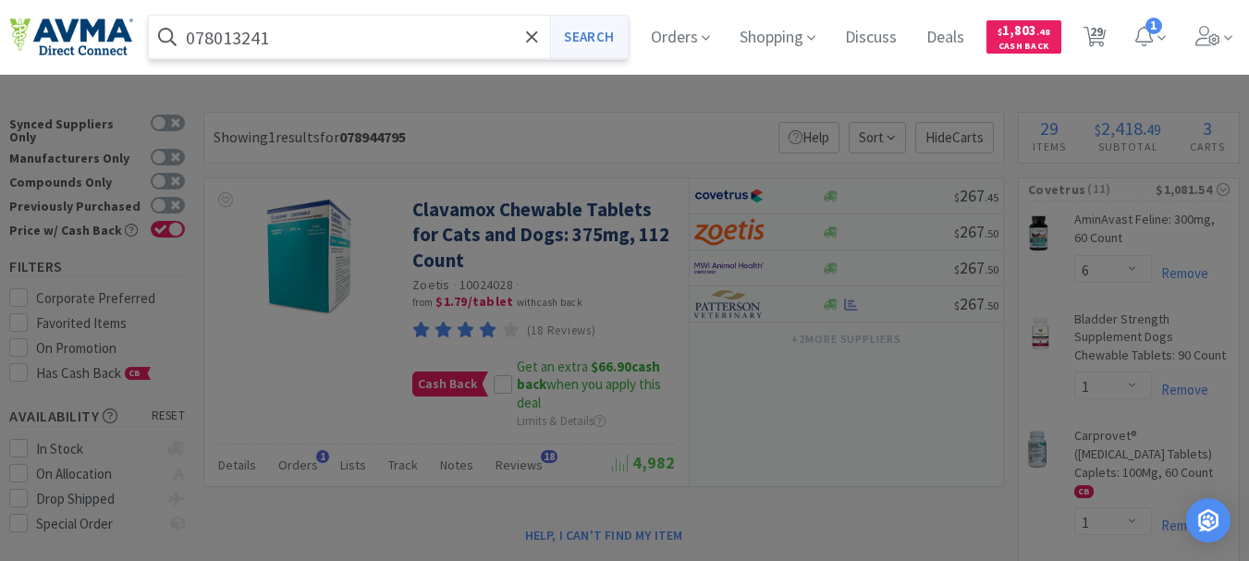
click at [594, 28] on button "Search" at bounding box center [588, 37] width 77 height 43
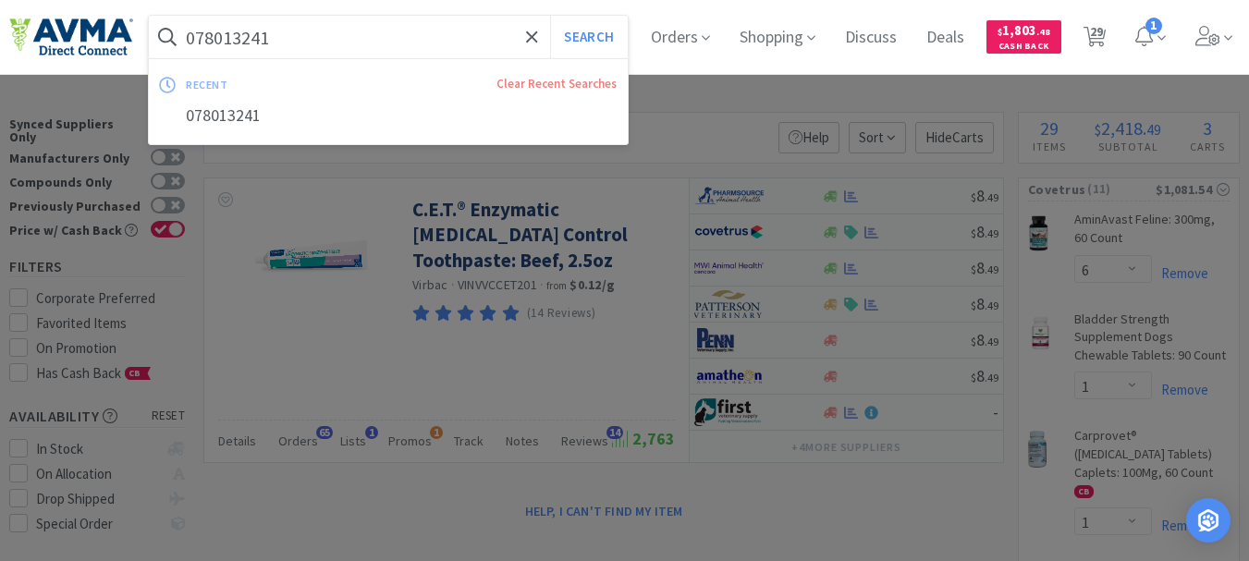
click at [386, 50] on input "078013241" at bounding box center [388, 37] width 479 height 43
paste input "952659"
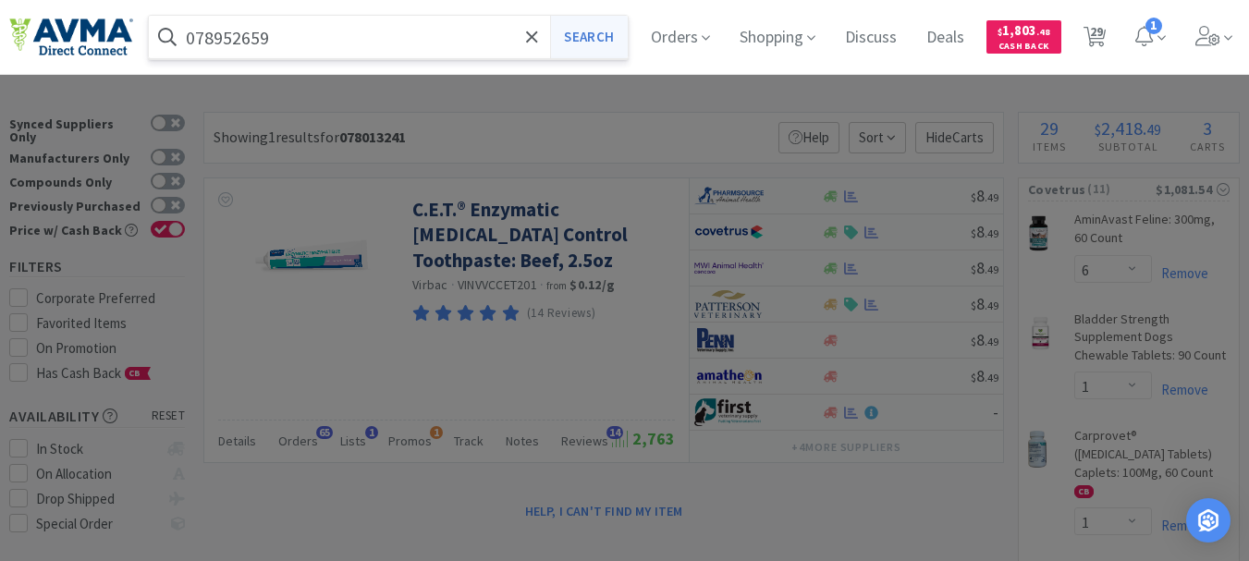
type input "078952659"
click at [595, 38] on button "Search" at bounding box center [588, 37] width 77 height 43
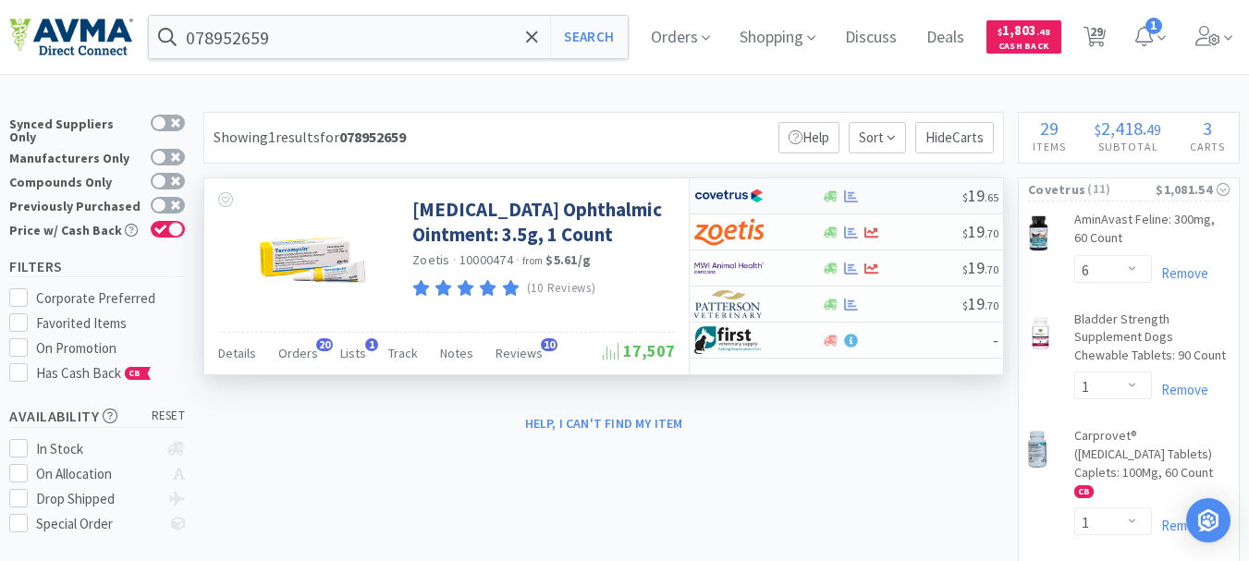
click at [744, 191] on img at bounding box center [728, 196] width 69 height 28
select select "1"
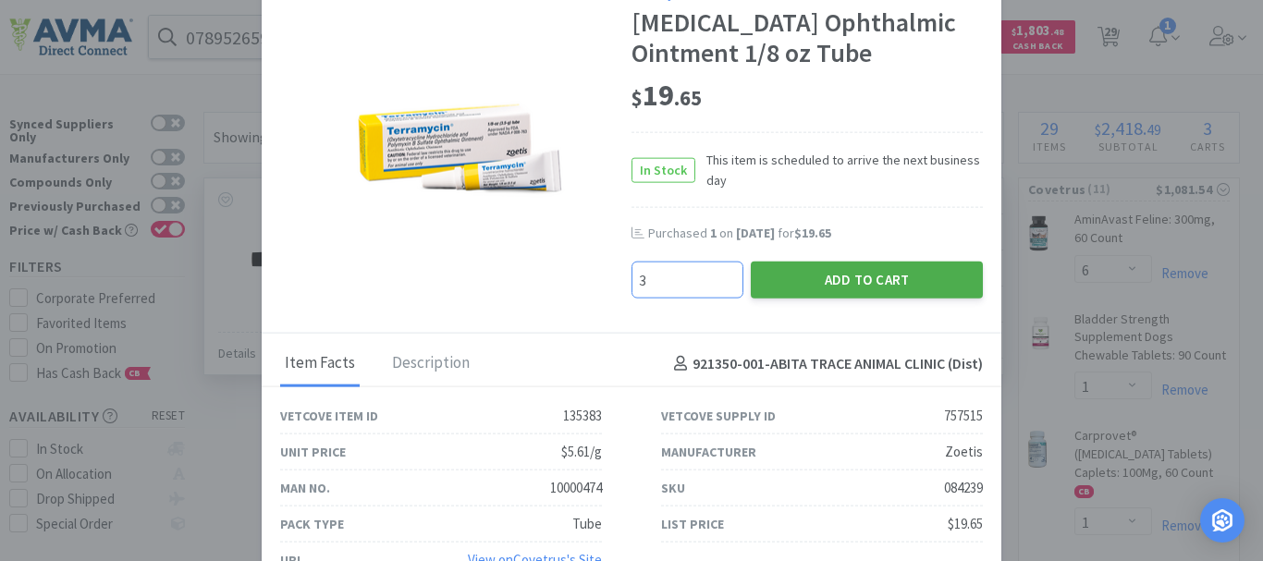
type input "3"
click at [796, 280] on button "Add to Cart" at bounding box center [867, 280] width 232 height 37
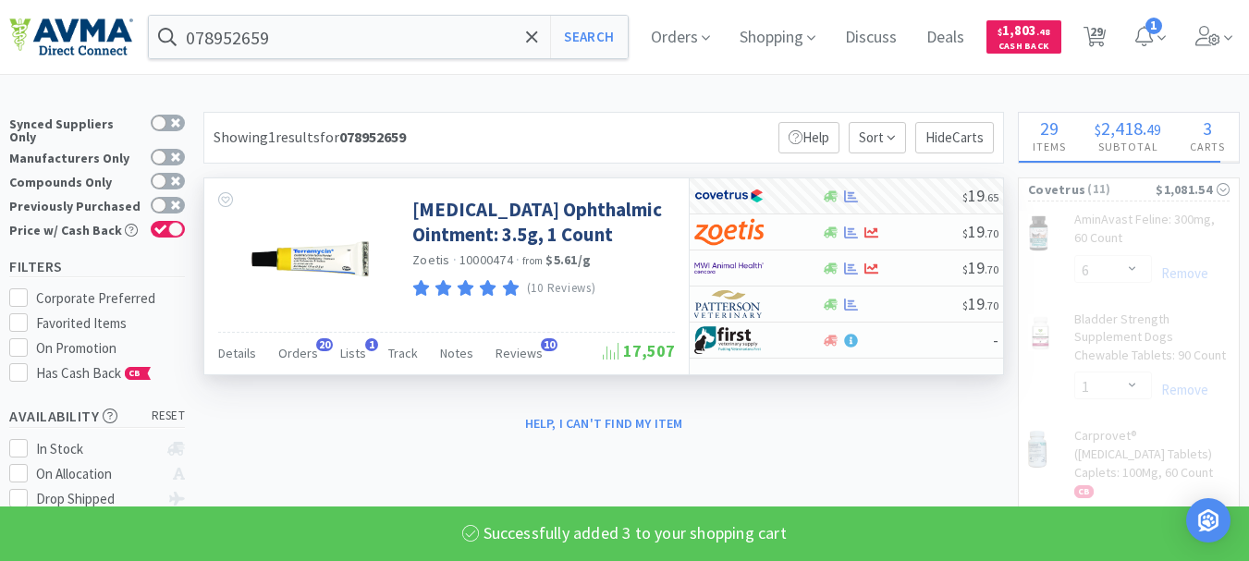
select select "3"
select select "1"
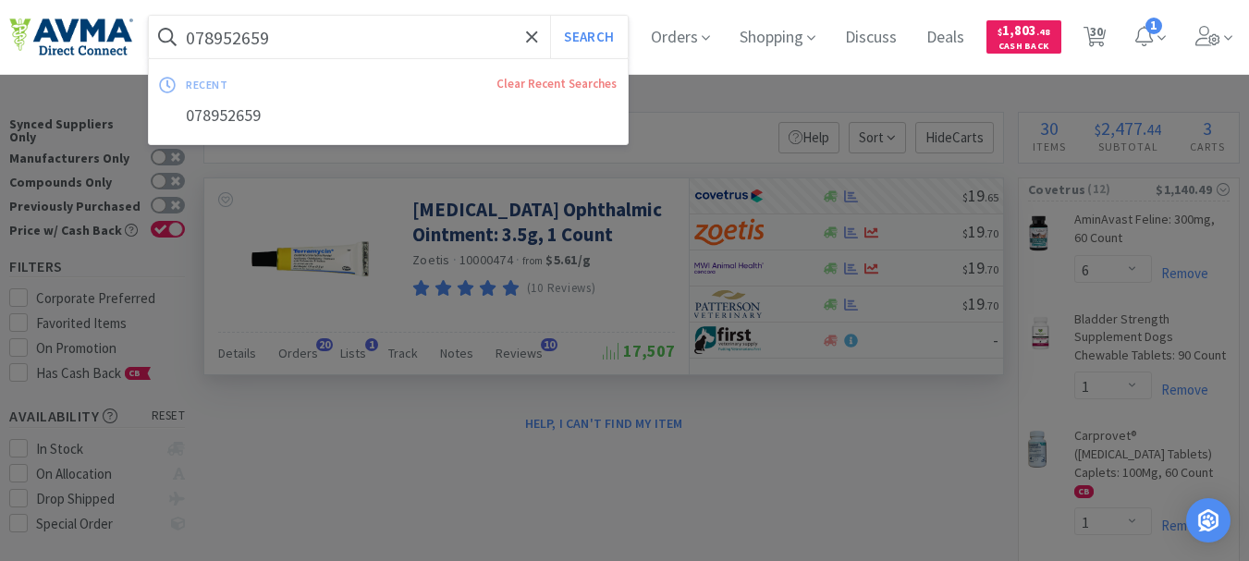
click at [292, 41] on input "078952659" at bounding box center [388, 37] width 479 height 43
paste input "013316"
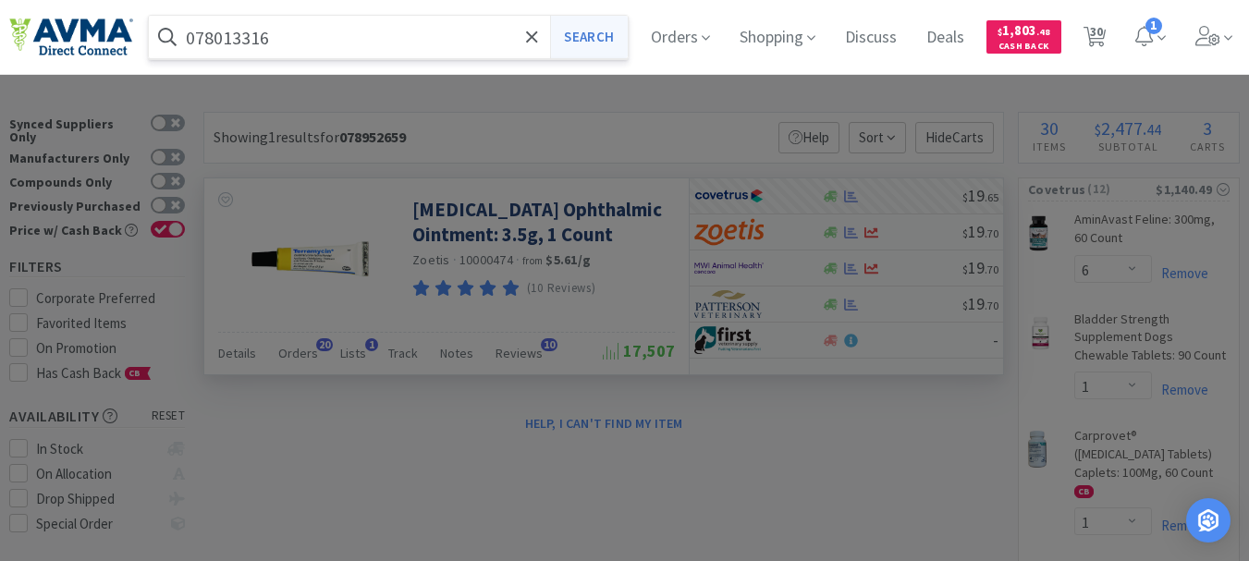
click at [592, 28] on button "Search" at bounding box center [588, 37] width 77 height 43
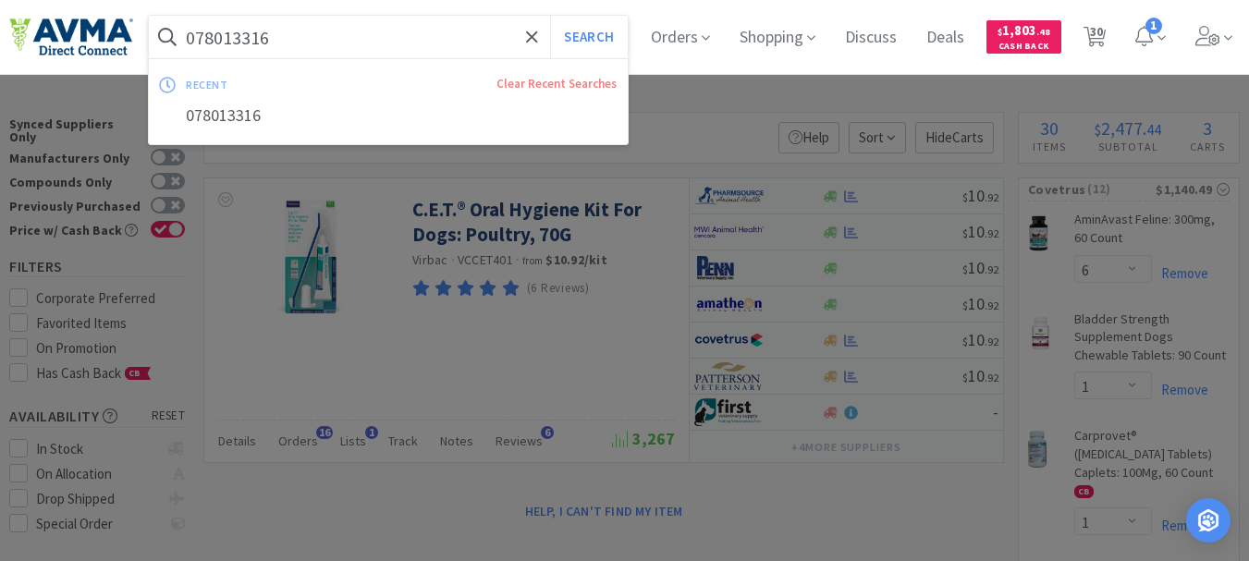
click at [346, 46] on input "078013316" at bounding box center [388, 37] width 479 height 43
paste input "092"
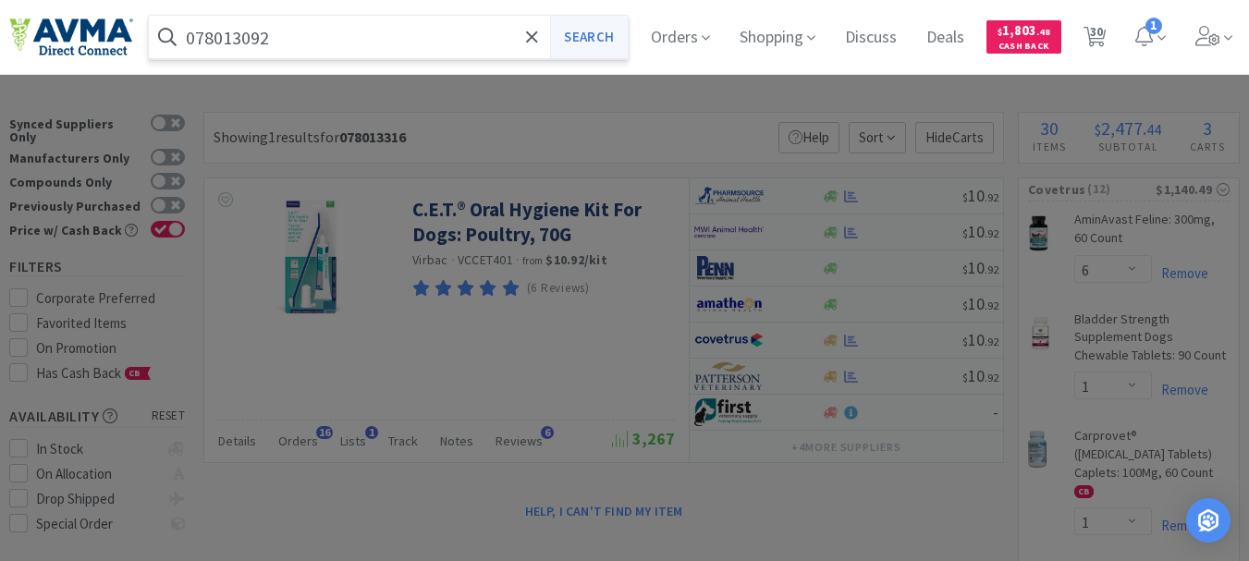
click at [621, 32] on button "Search" at bounding box center [588, 37] width 77 height 43
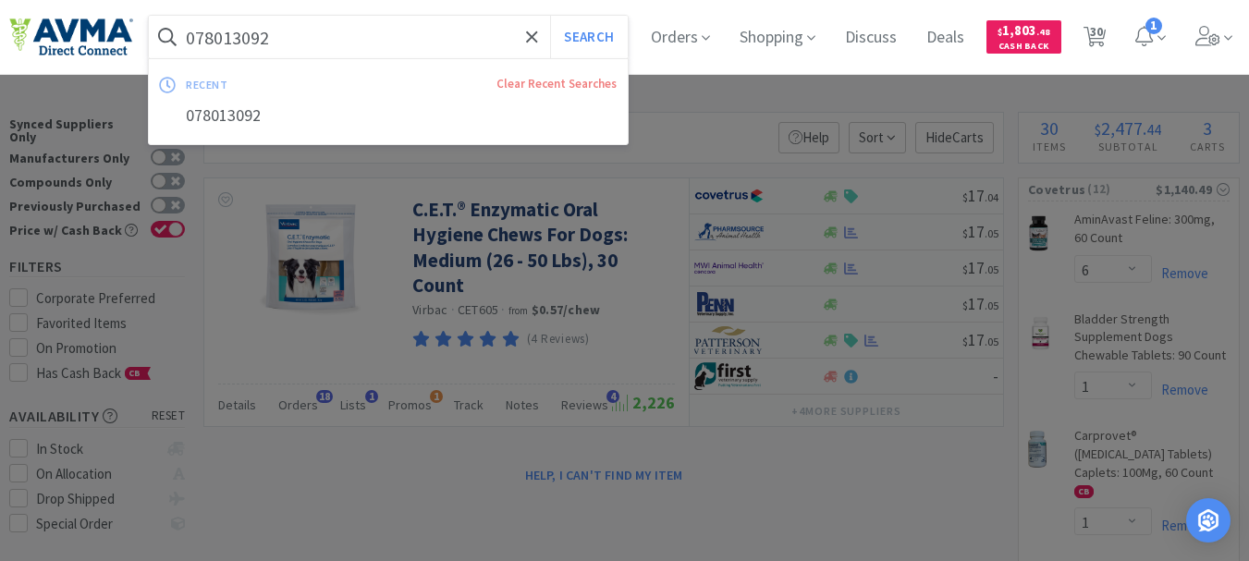
click at [291, 44] on input "078013092" at bounding box center [388, 37] width 479 height 43
paste input "50"
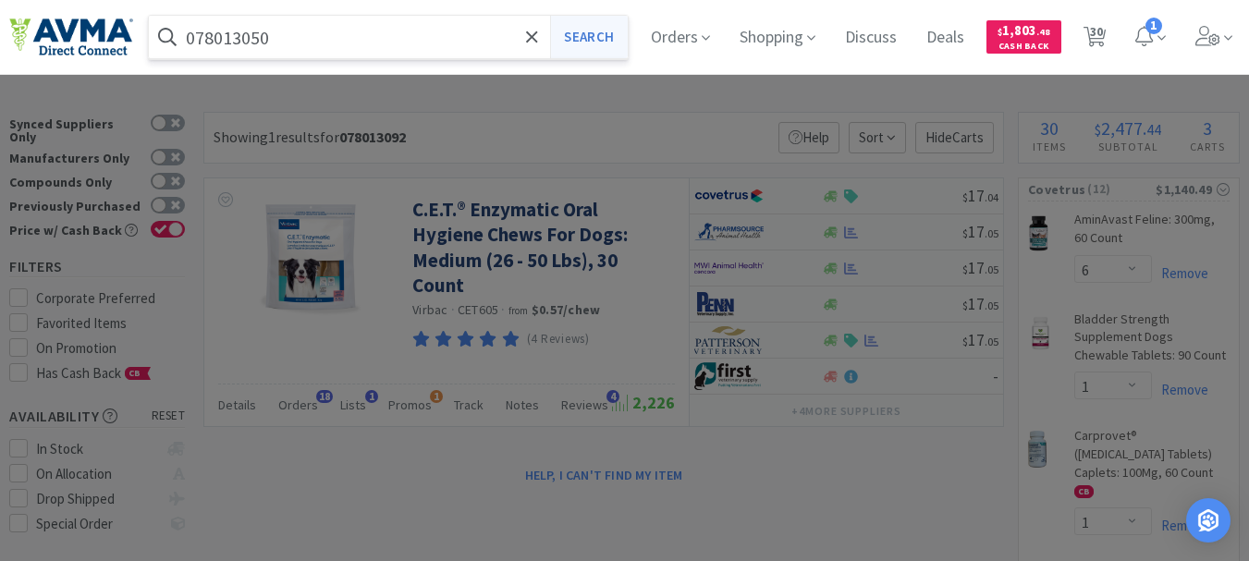
click at [589, 34] on button "Search" at bounding box center [588, 37] width 77 height 43
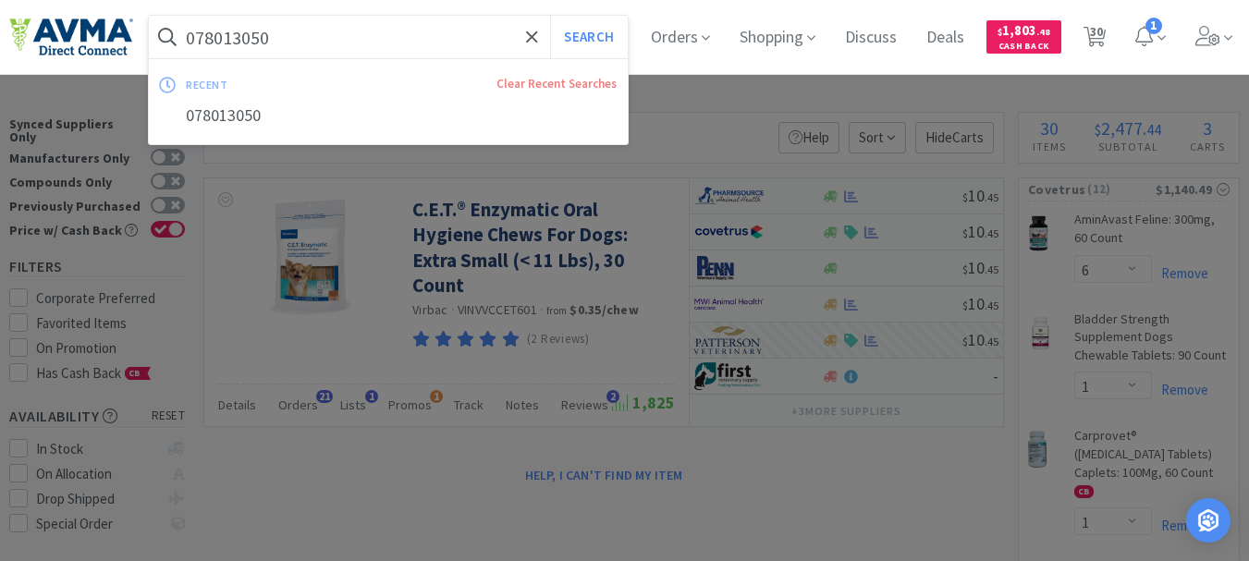
click at [314, 52] on input "078013050" at bounding box center [388, 37] width 479 height 43
paste input "233"
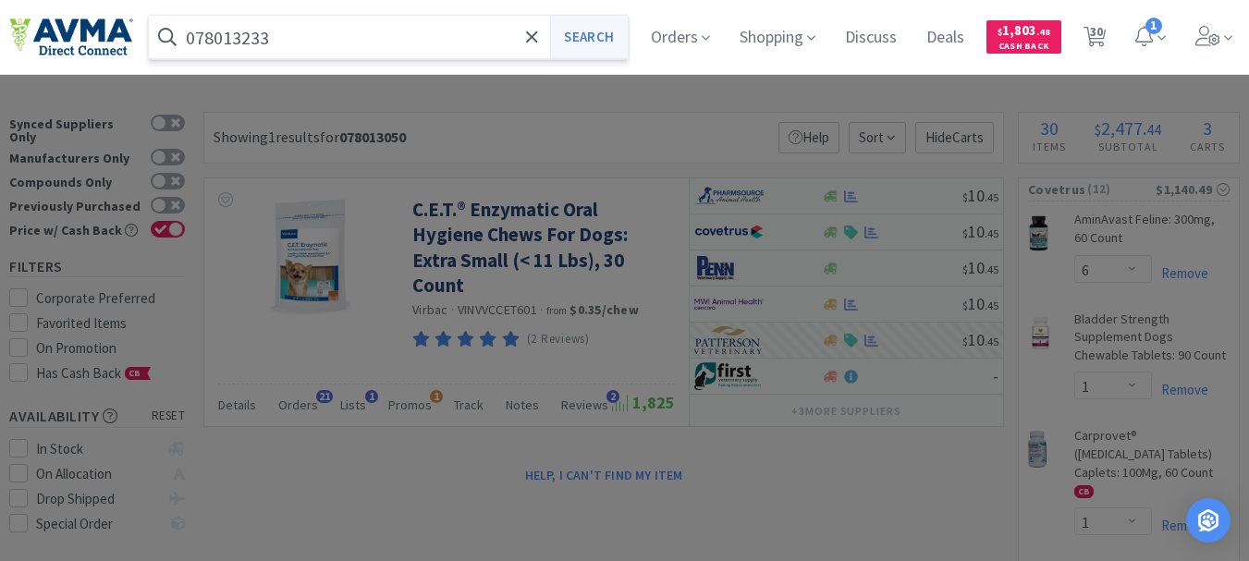
click at [595, 39] on button "Search" at bounding box center [588, 37] width 77 height 43
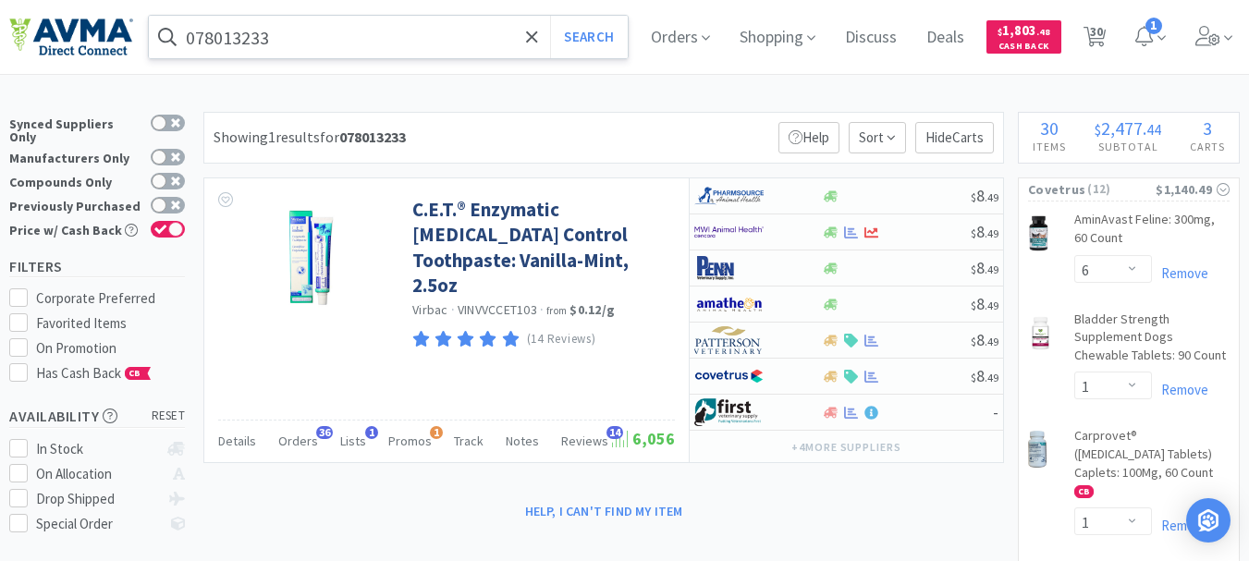
click at [288, 54] on input "078013233" at bounding box center [388, 37] width 479 height 43
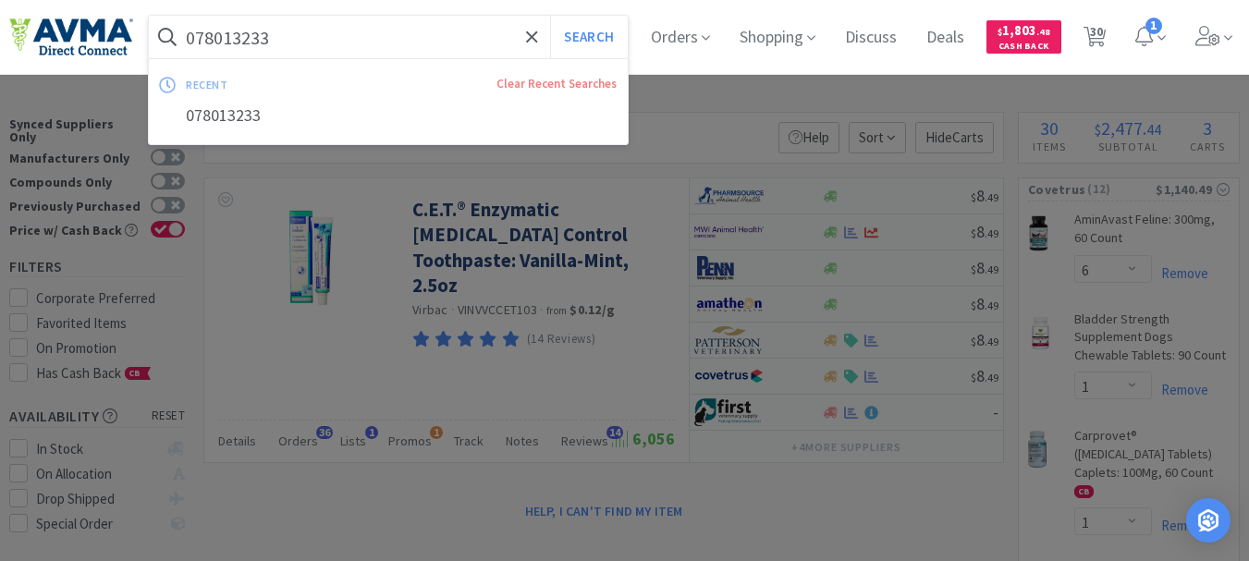
paste input "1878"
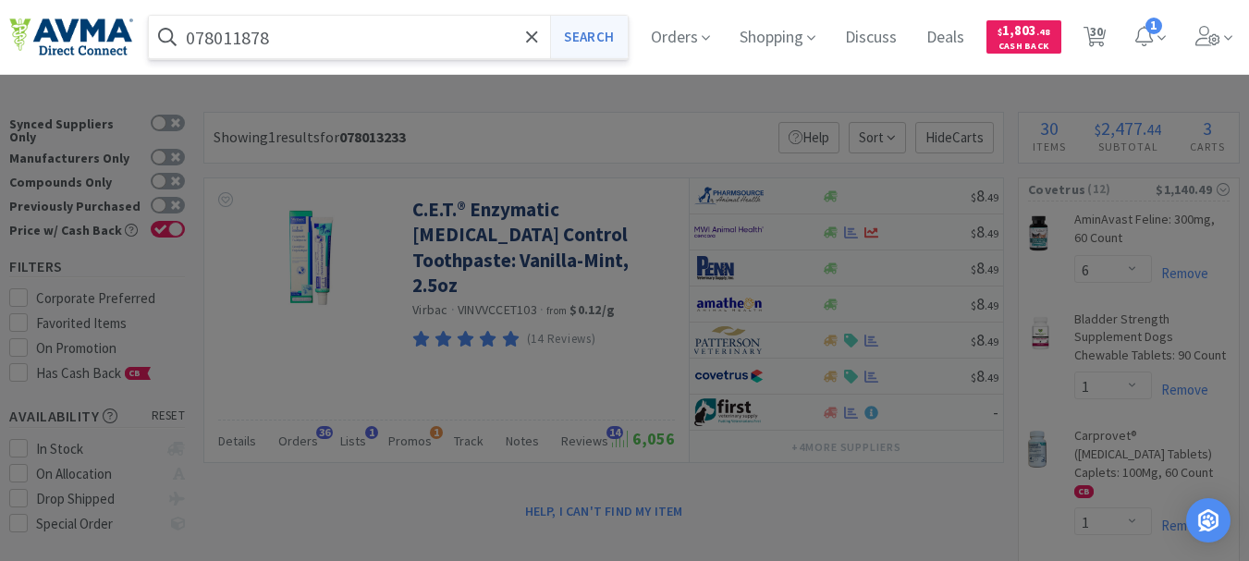
click at [612, 32] on button "Search" at bounding box center [588, 37] width 77 height 43
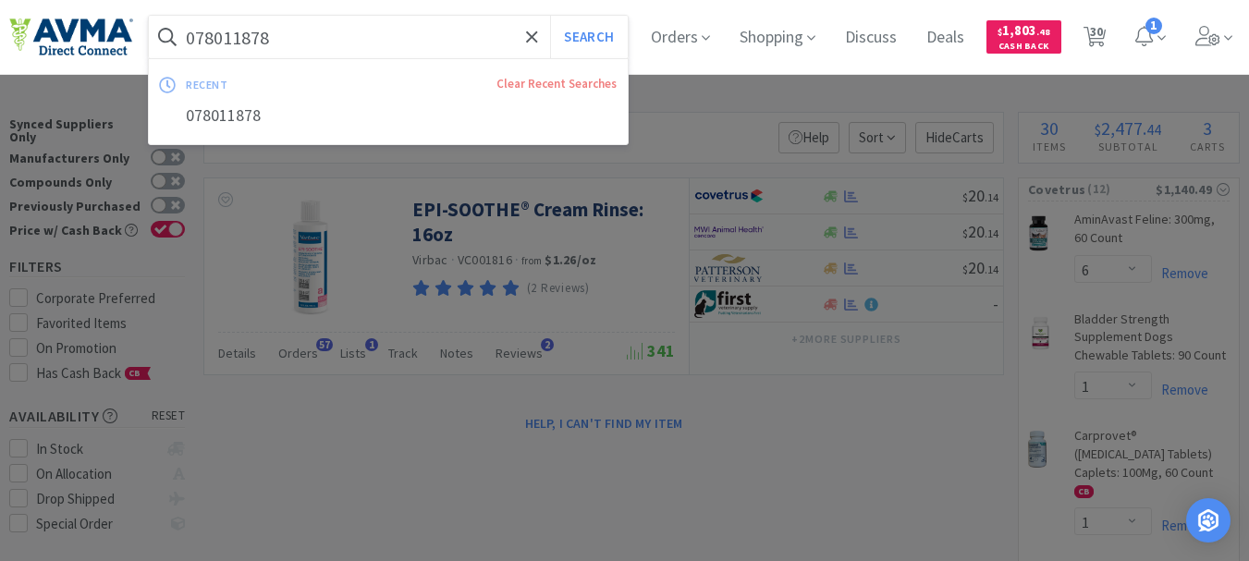
click at [360, 43] on input "078011878" at bounding box center [388, 37] width 479 height 43
paste input "856690"
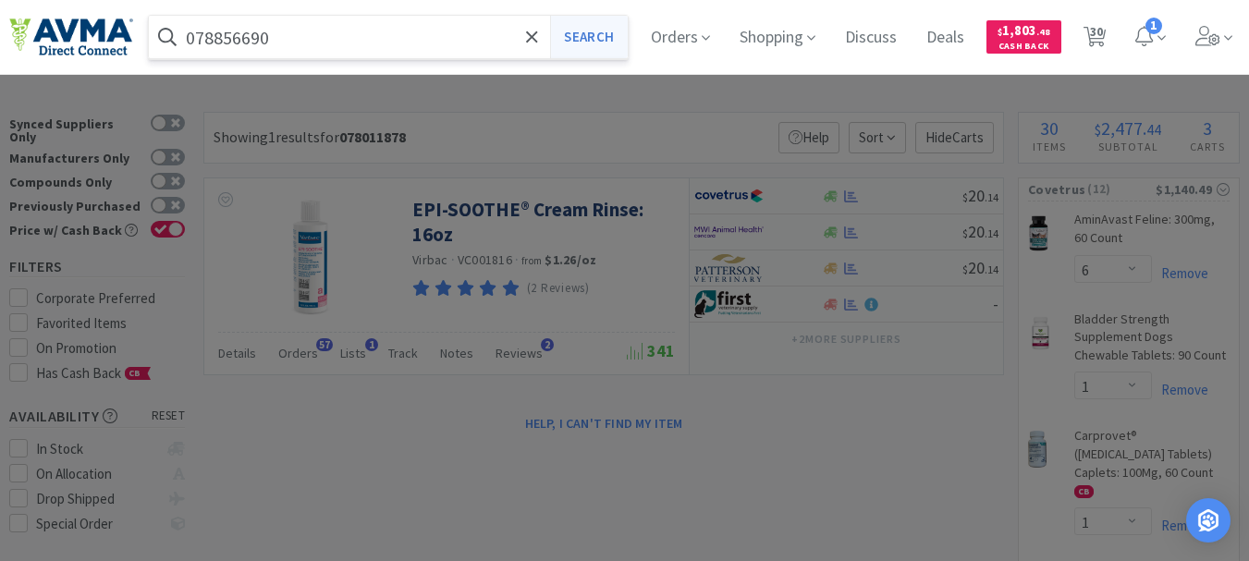
click at [599, 37] on button "Search" at bounding box center [588, 37] width 77 height 43
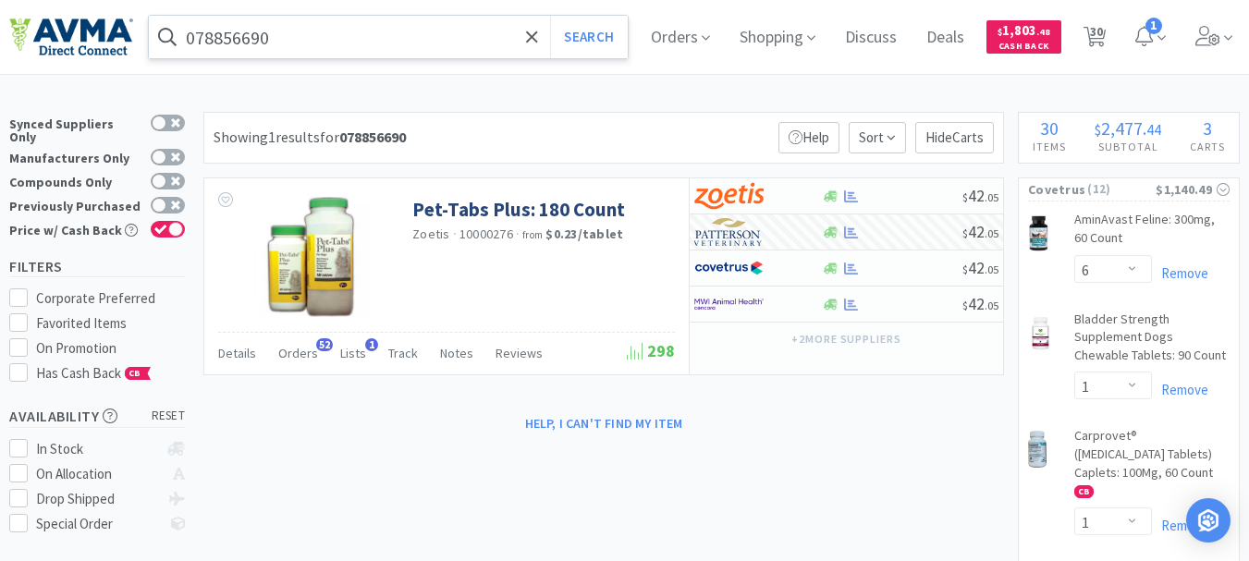
click at [311, 45] on input "078856690" at bounding box center [388, 37] width 479 height 43
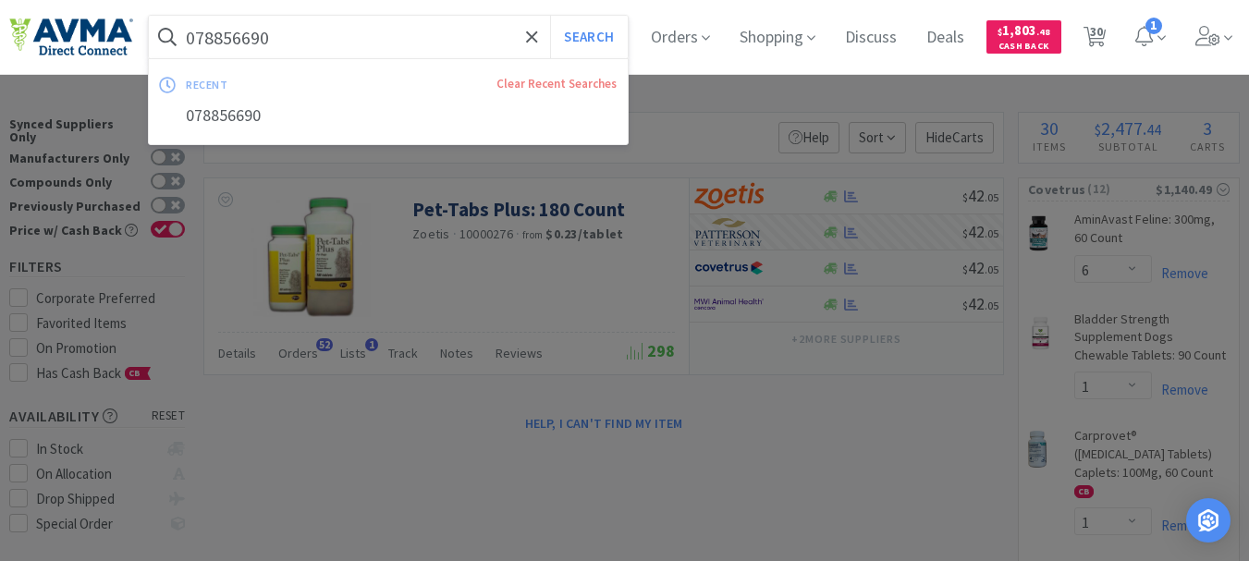
paste input "929495"
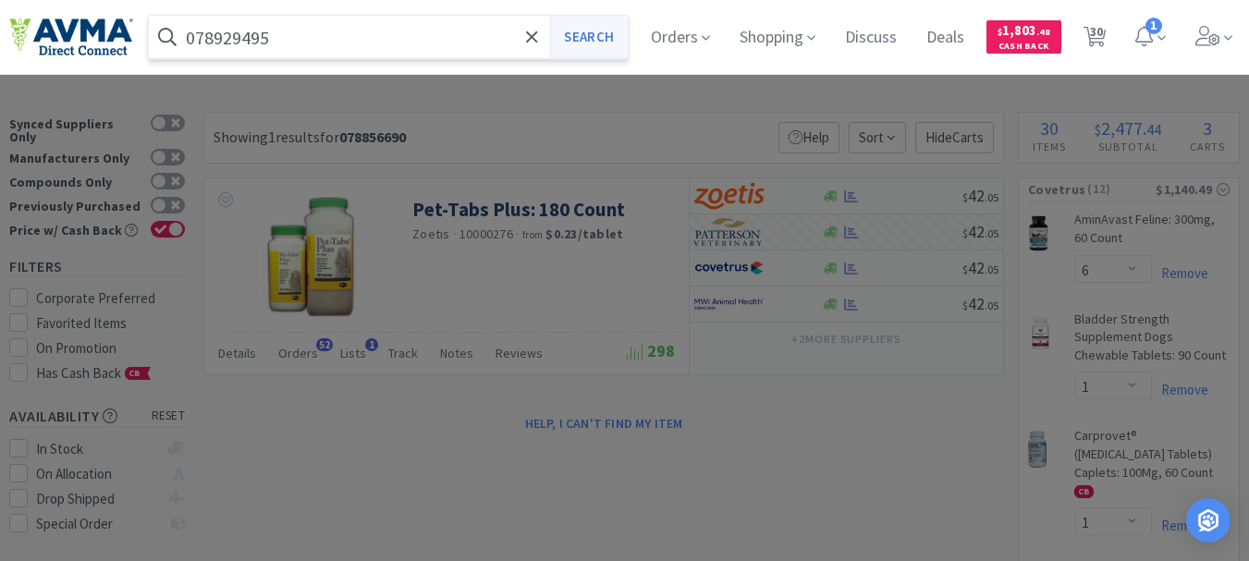
click at [582, 38] on button "Search" at bounding box center [588, 37] width 77 height 43
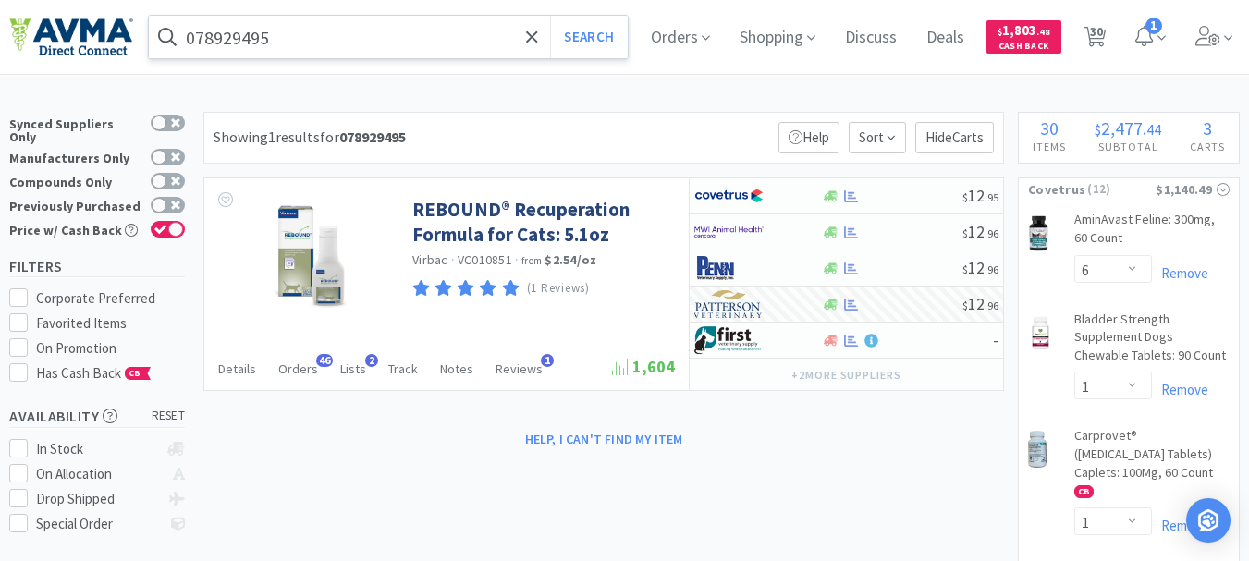
click at [224, 41] on input "078929495" at bounding box center [388, 37] width 479 height 43
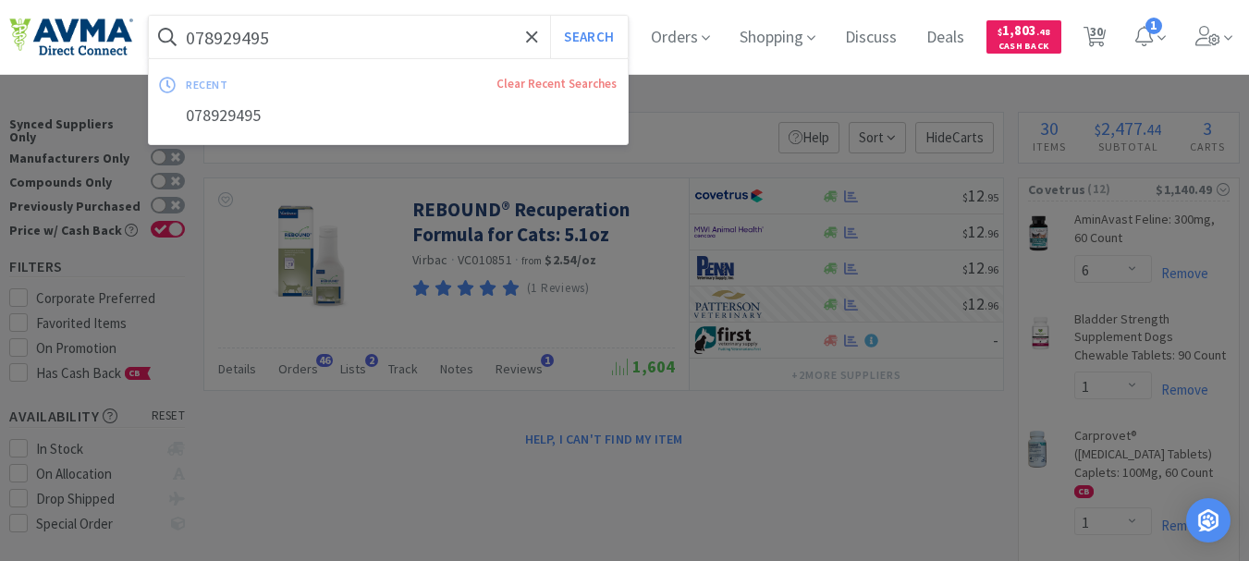
paste input "360742"
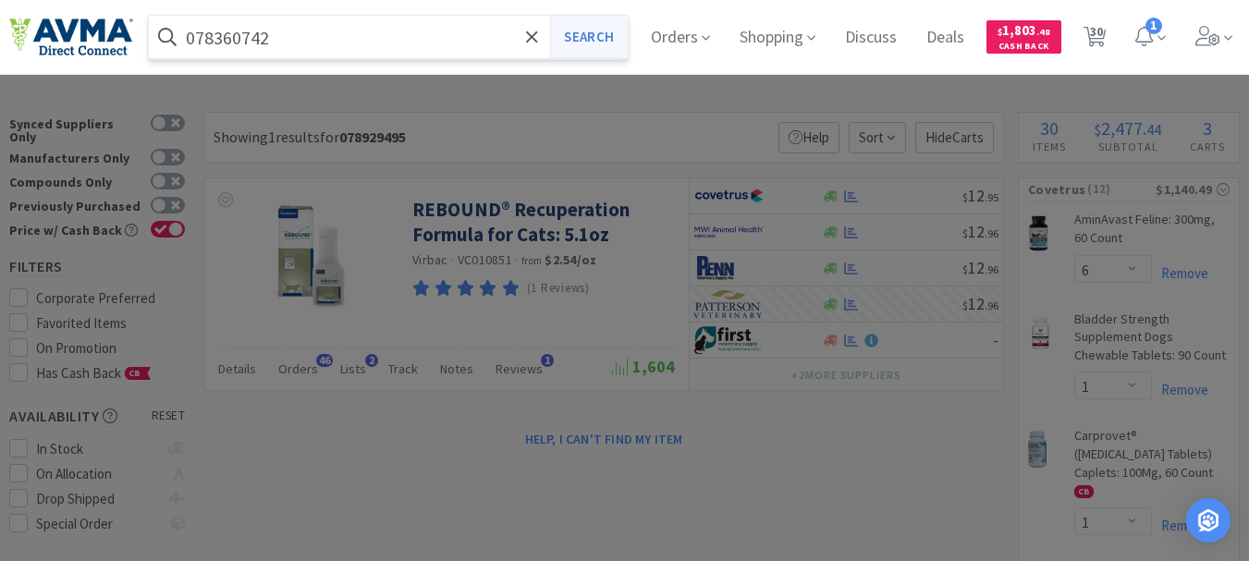
click at [627, 32] on button "Search" at bounding box center [588, 37] width 77 height 43
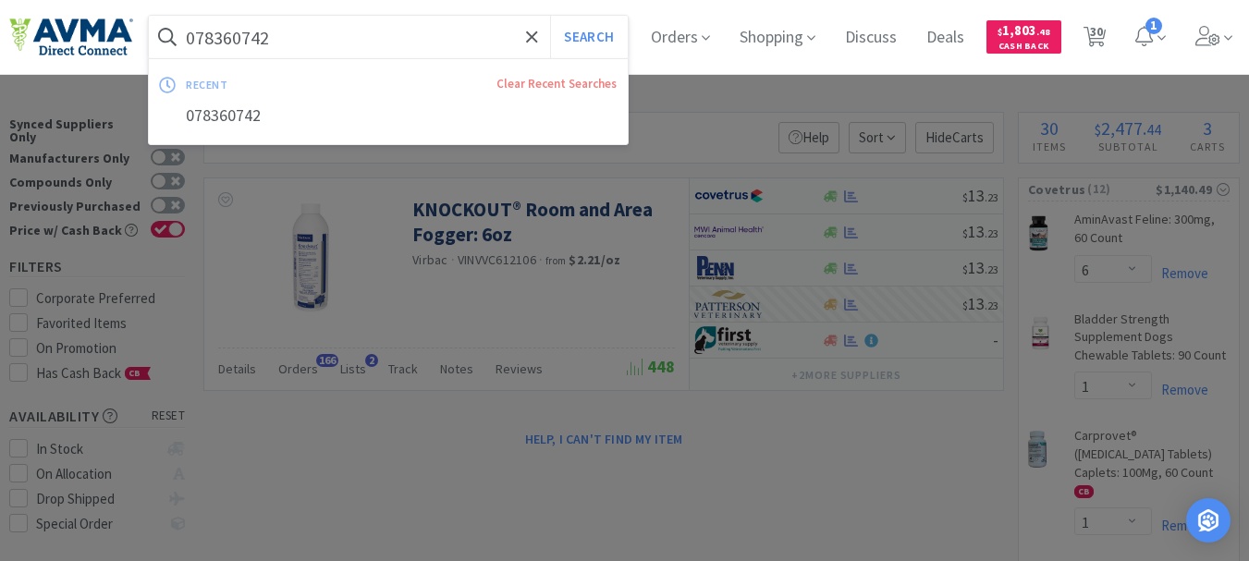
click at [217, 30] on input "078360742" at bounding box center [388, 37] width 479 height 43
paste input "935917"
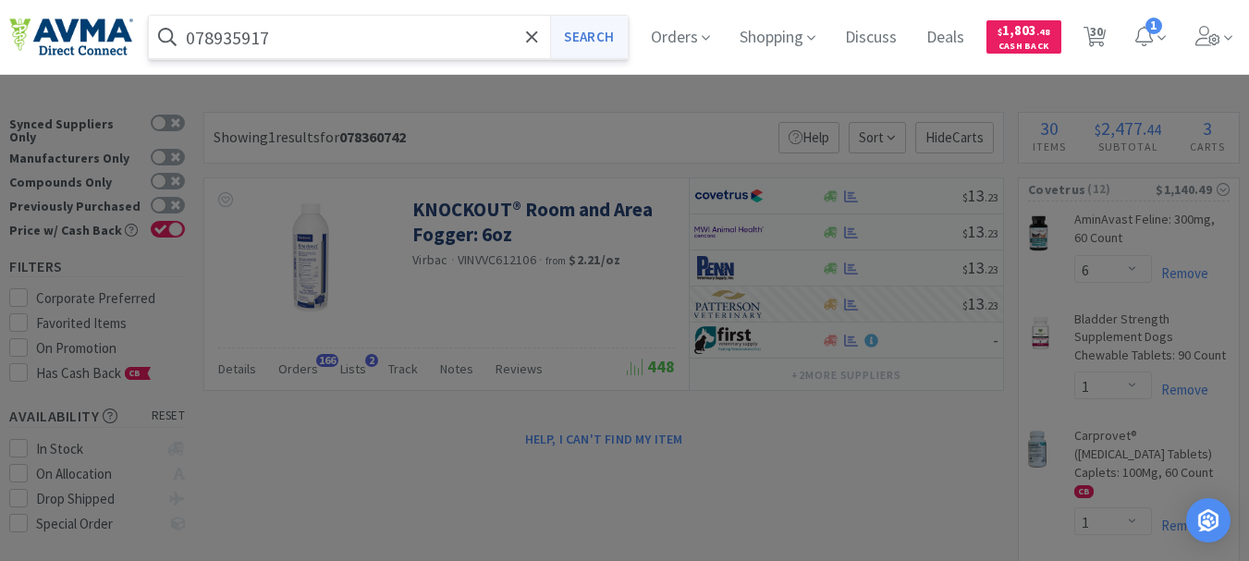
click at [605, 38] on button "Search" at bounding box center [588, 37] width 77 height 43
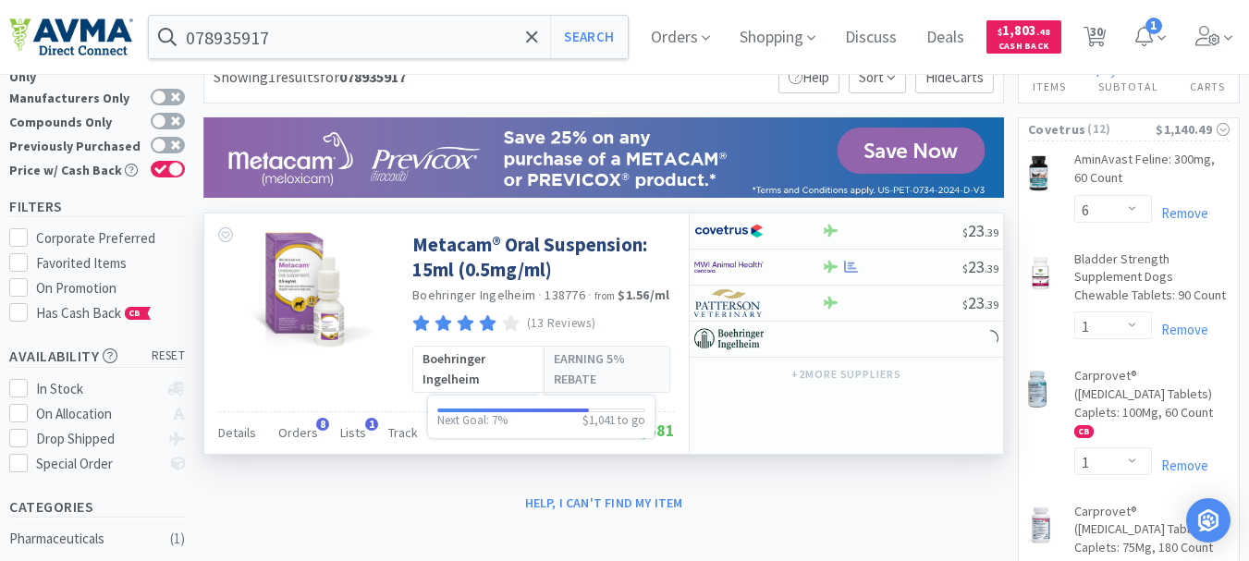
scroll to position [92, 0]
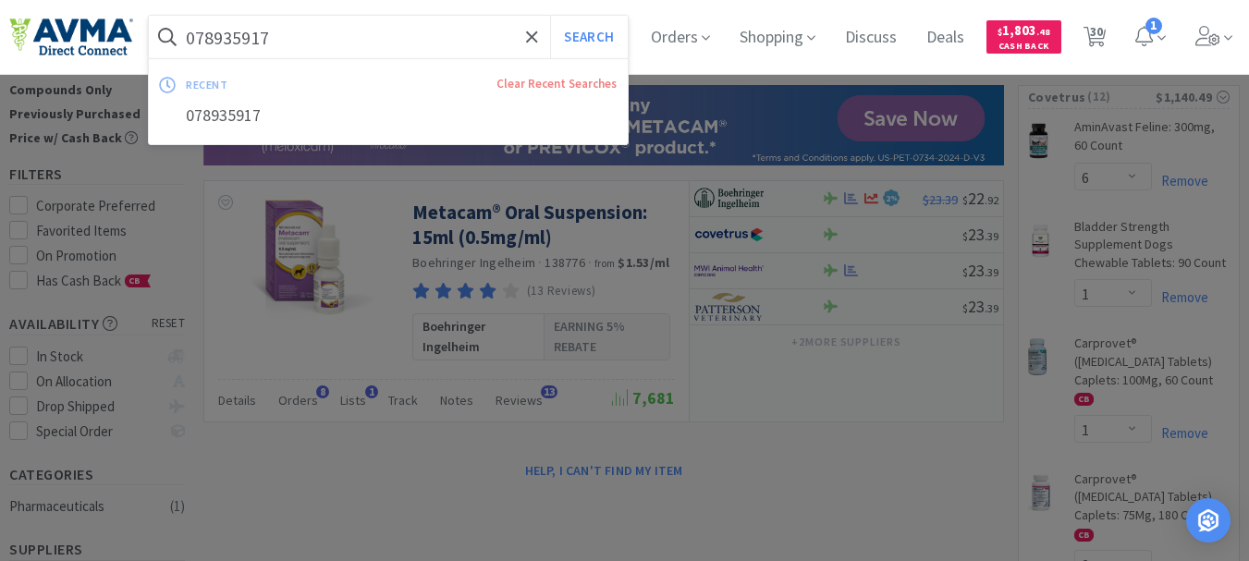
click at [350, 45] on input "078935917" at bounding box center [388, 37] width 479 height 43
paste input "011878"
click at [617, 31] on button "Search" at bounding box center [588, 37] width 77 height 43
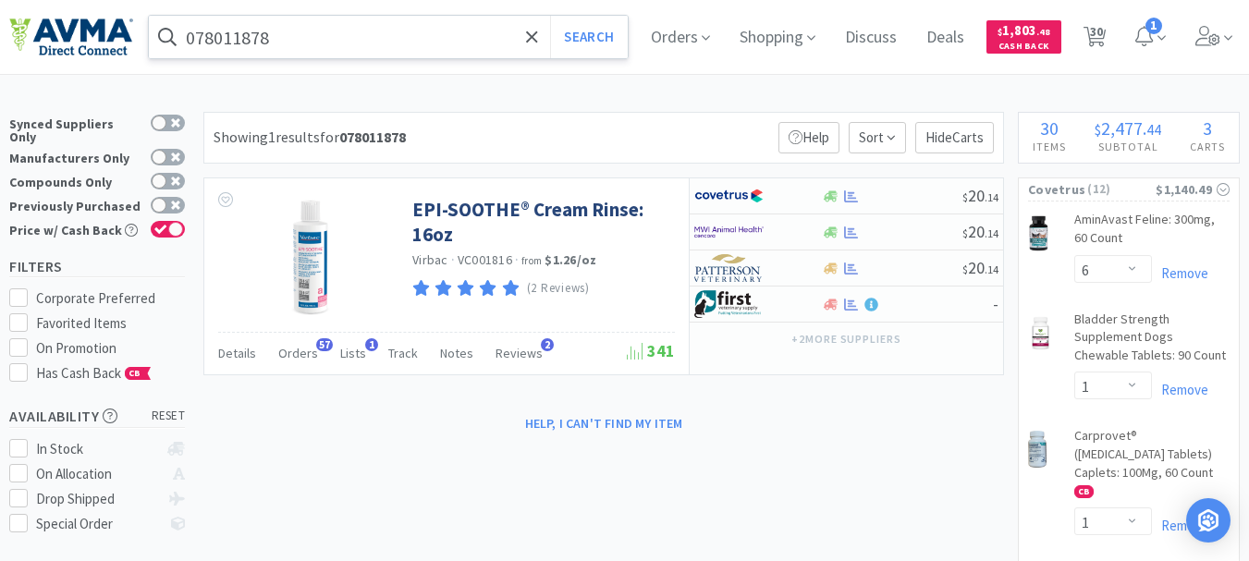
click at [364, 50] on input "078011878" at bounding box center [388, 37] width 479 height 43
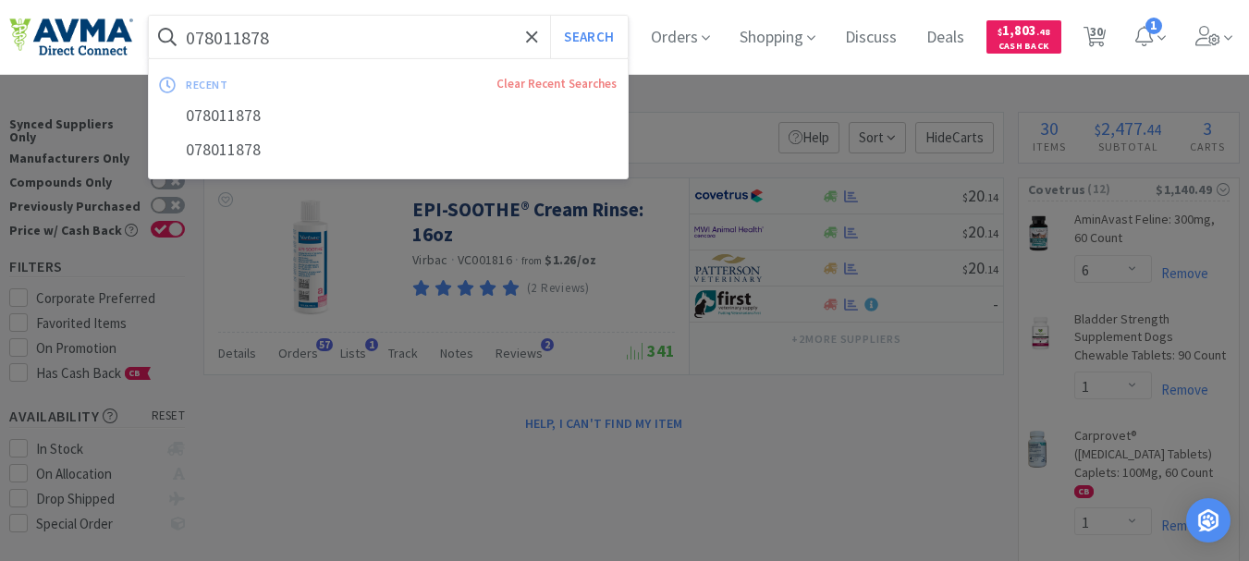
paste input "929495"
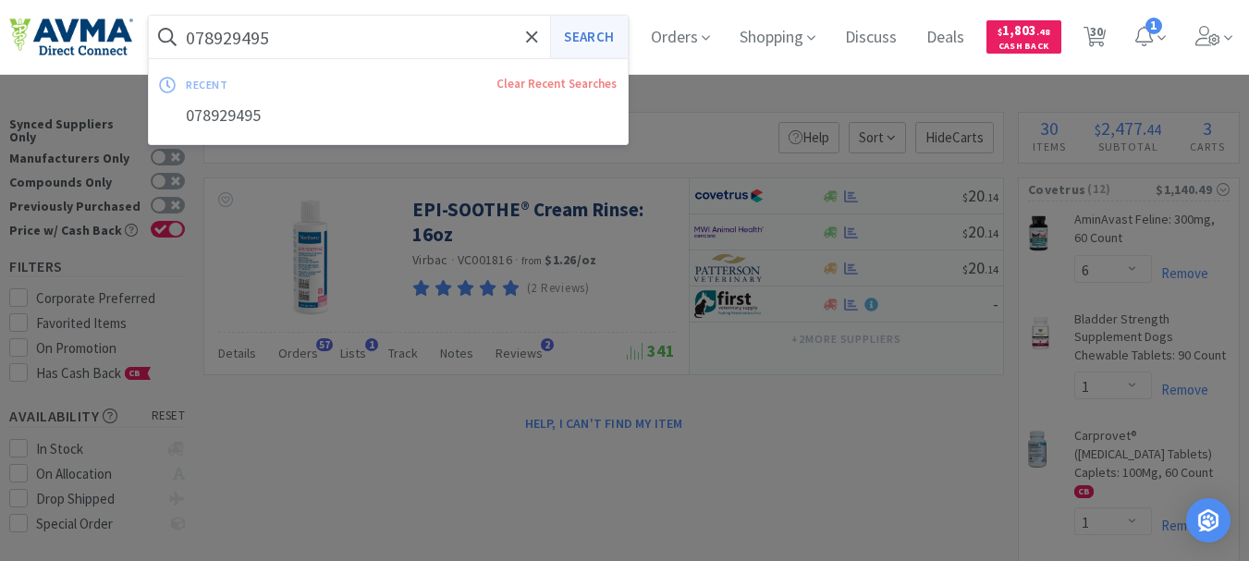
click at [597, 35] on button "Search" at bounding box center [588, 37] width 77 height 43
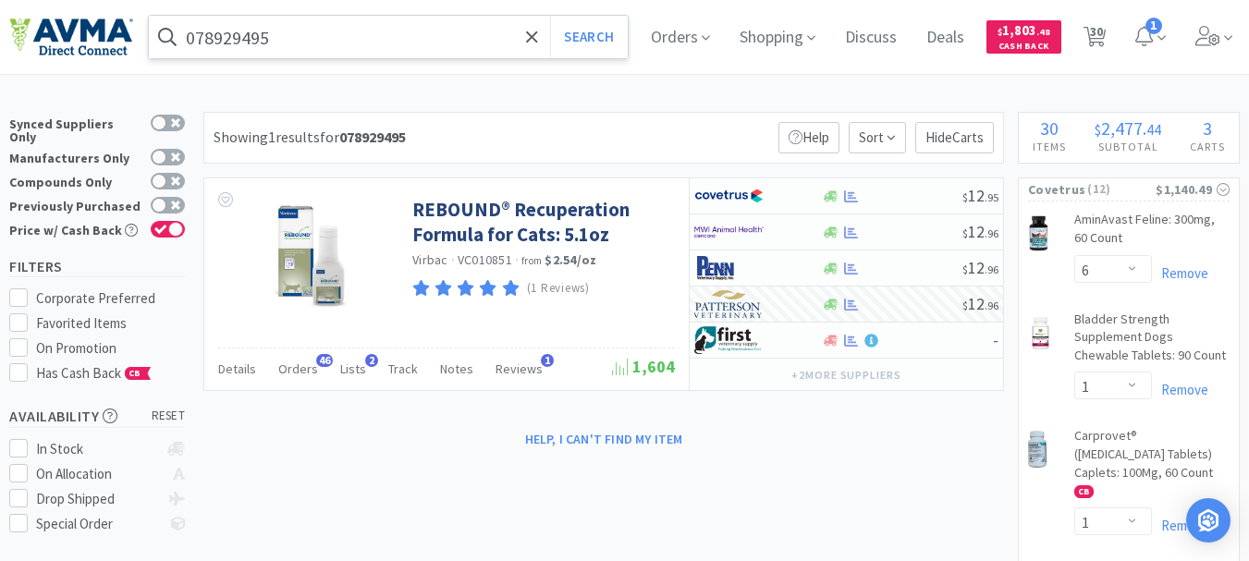
click at [212, 34] on input "078929495" at bounding box center [388, 37] width 479 height 43
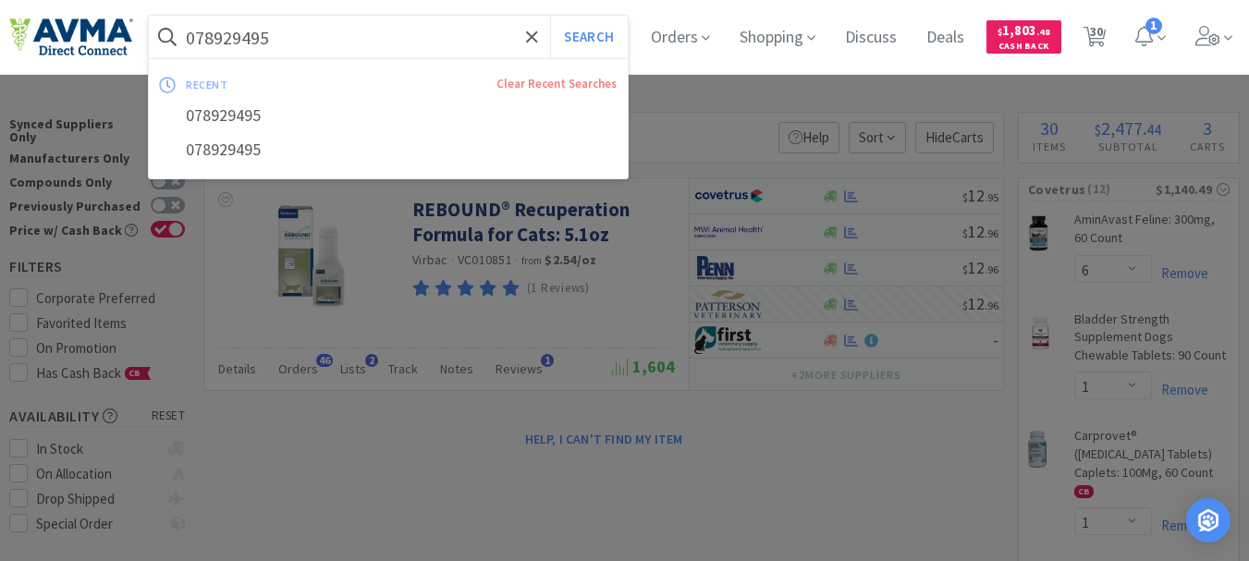
paste input "360742"
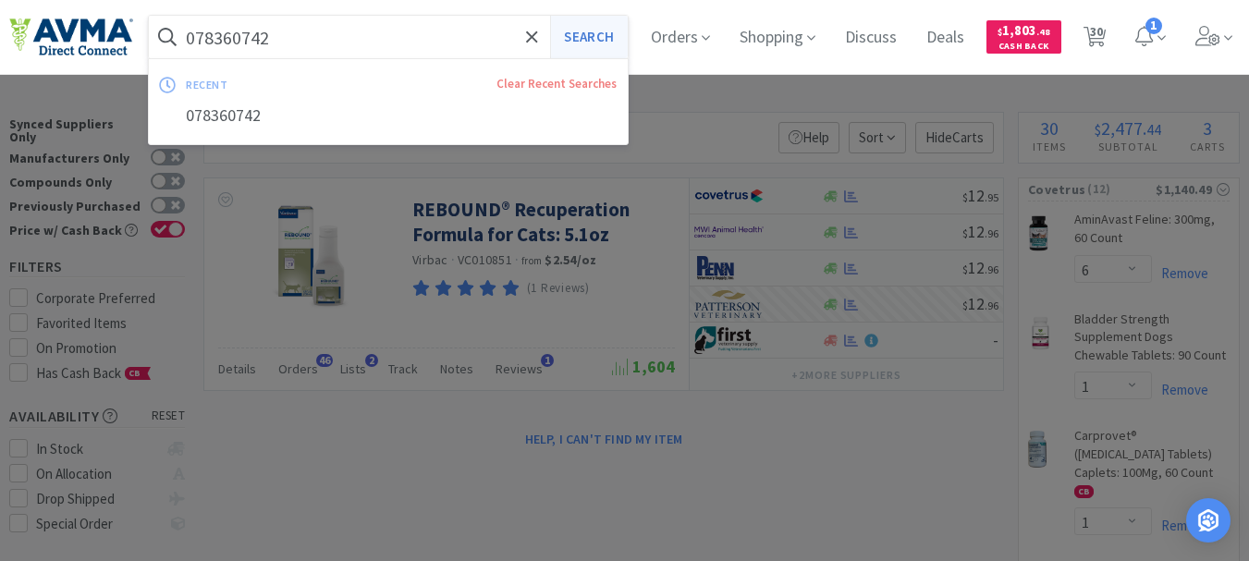
click at [603, 43] on button "Search" at bounding box center [588, 37] width 77 height 43
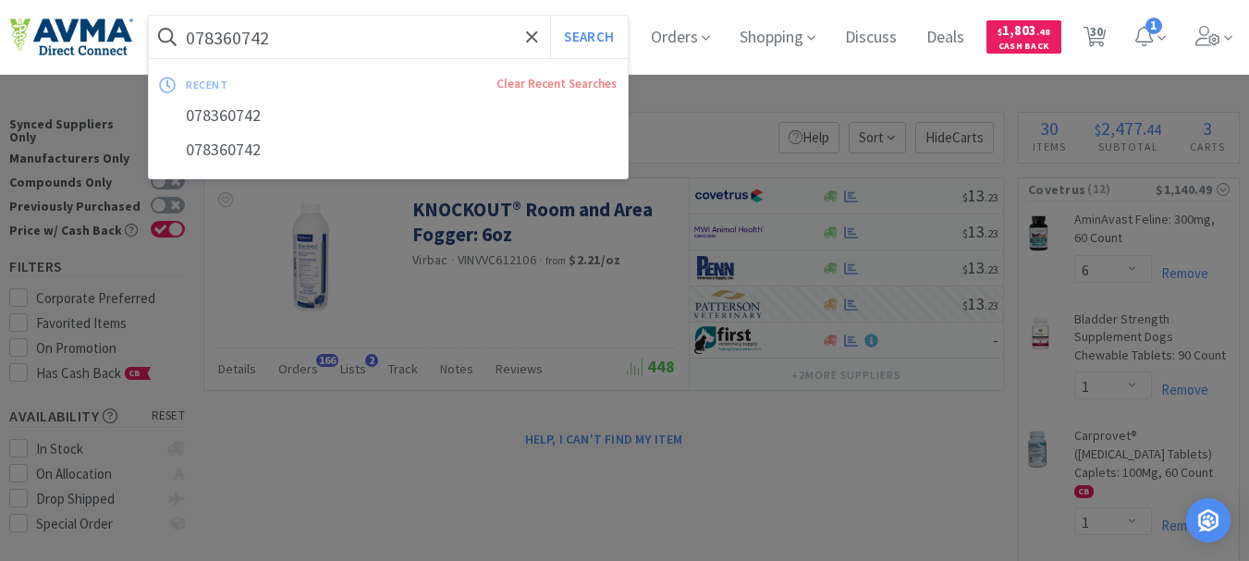
click at [338, 45] on input "078360742" at bounding box center [388, 37] width 479 height 43
paste input "47157"
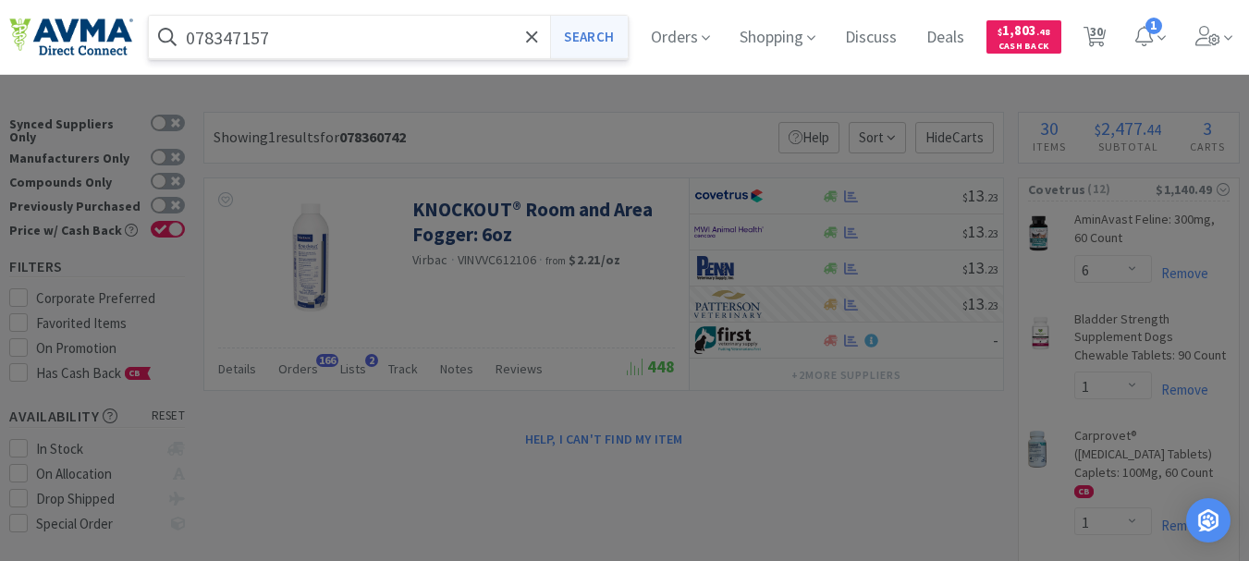
click at [597, 36] on button "Search" at bounding box center [588, 37] width 77 height 43
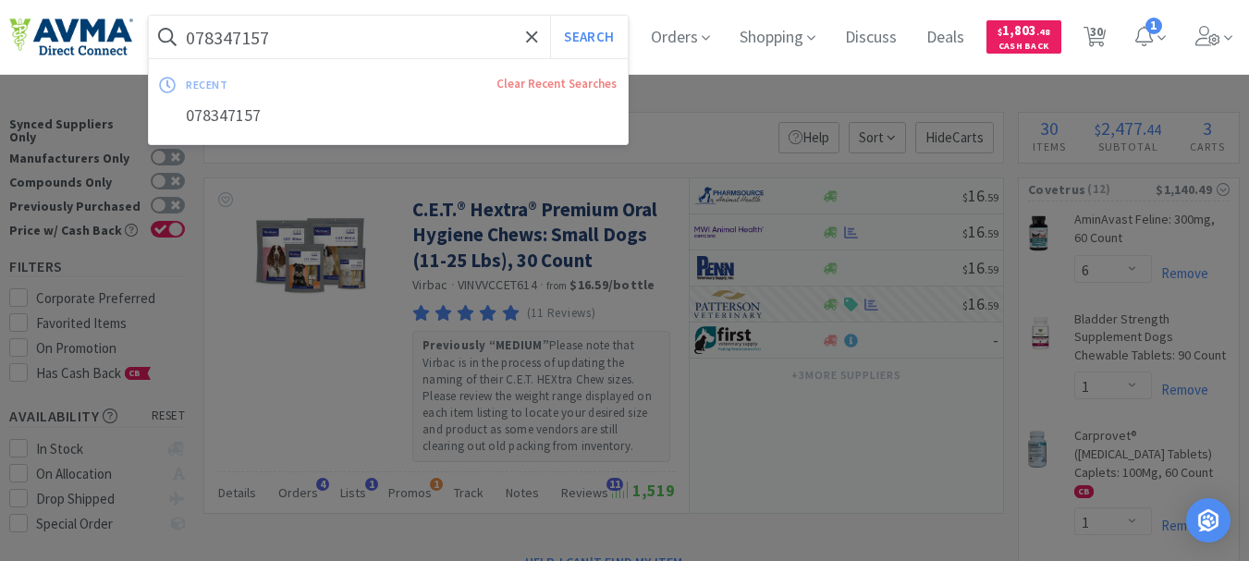
click at [292, 49] on input "078347157" at bounding box center [388, 37] width 479 height 43
paste input "944792"
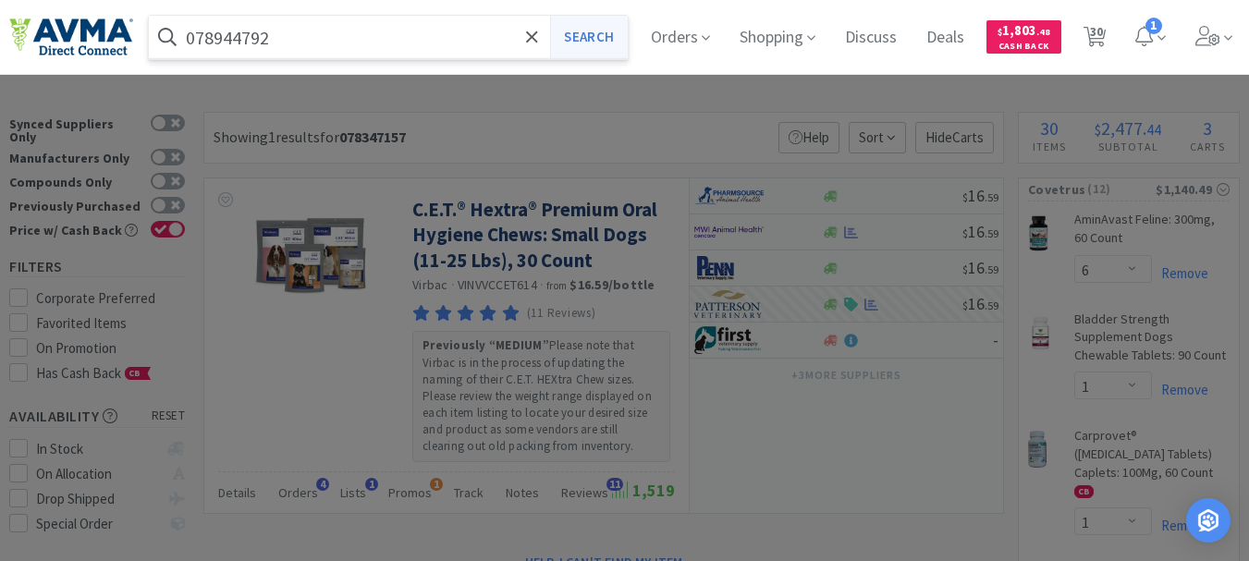
click at [611, 38] on button "Search" at bounding box center [588, 37] width 77 height 43
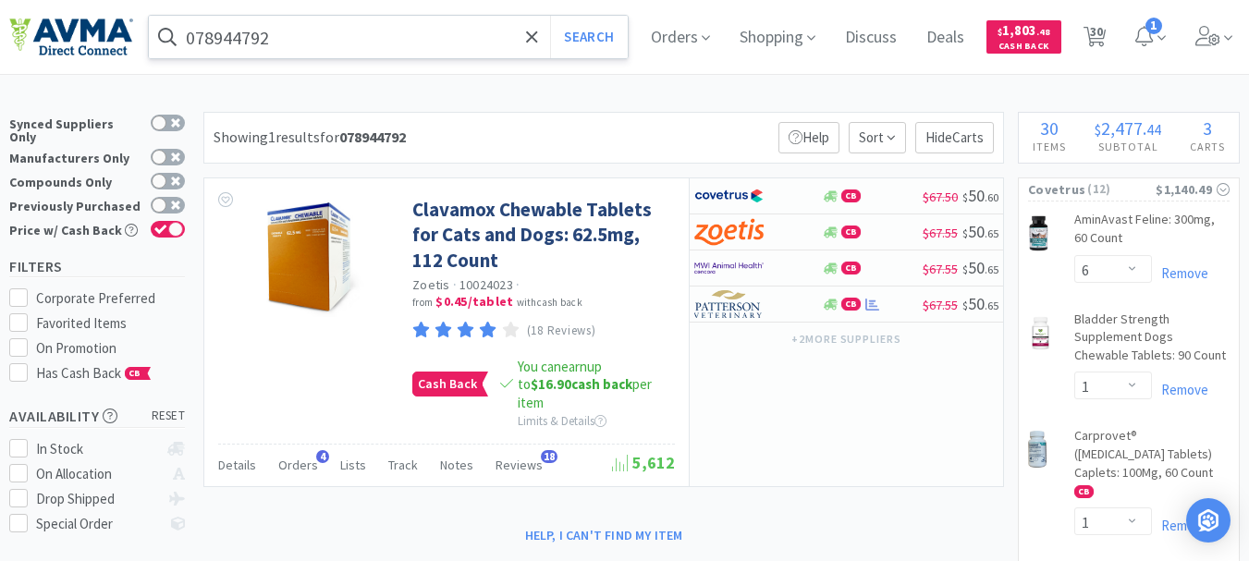
click at [335, 51] on input "078944792" at bounding box center [388, 37] width 479 height 43
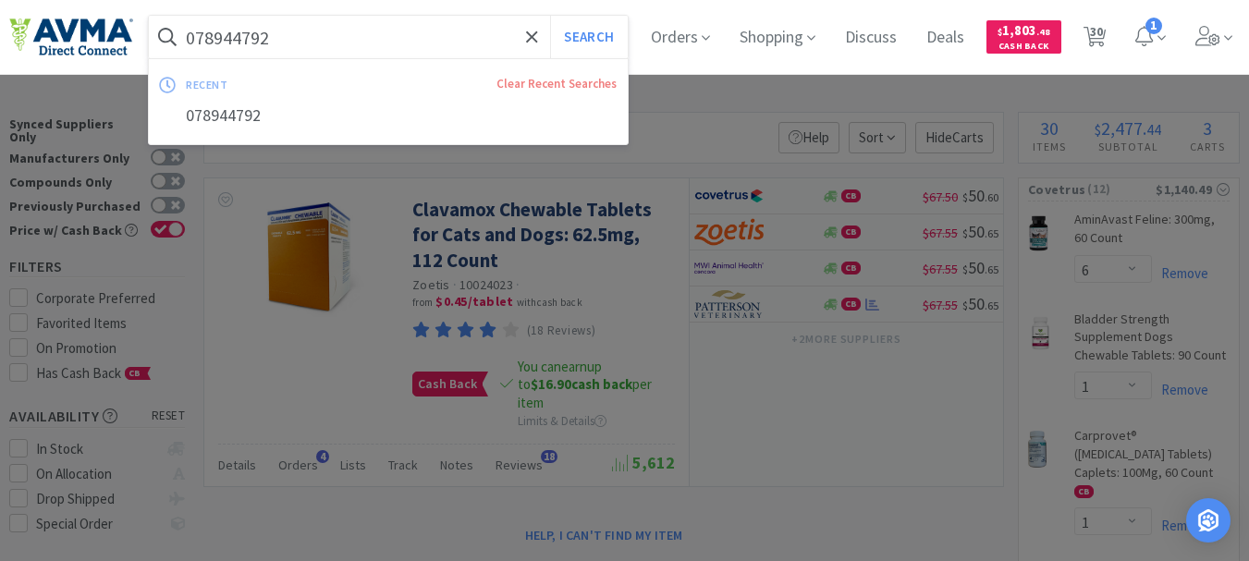
paste input "4"
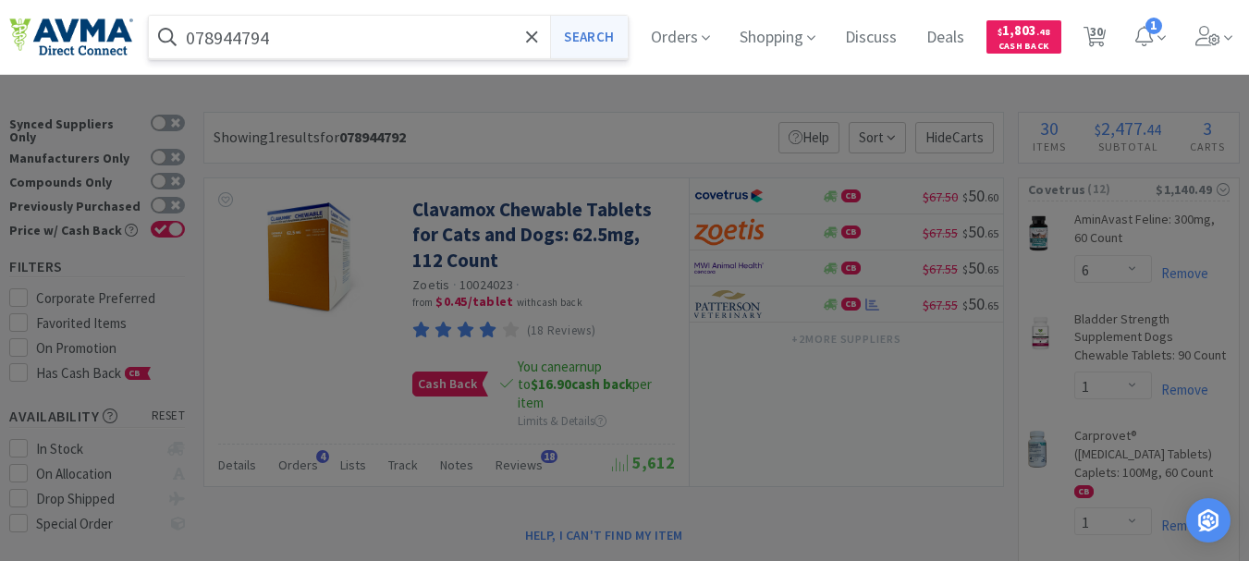
click at [616, 35] on button "Search" at bounding box center [588, 37] width 77 height 43
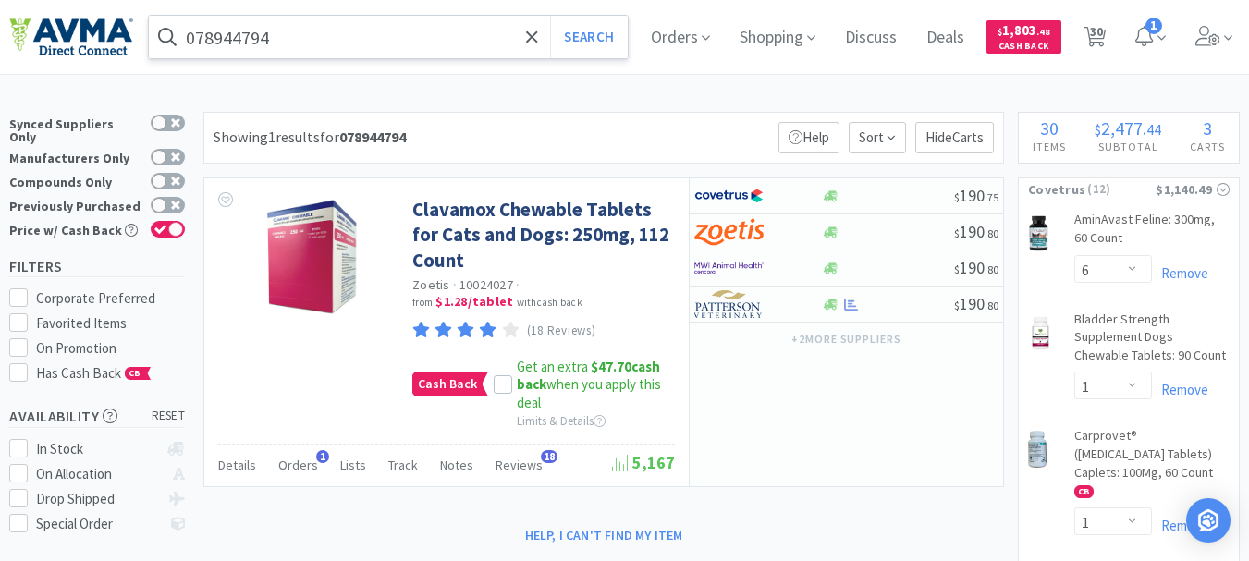
click at [276, 48] on input "078944794" at bounding box center [388, 37] width 479 height 43
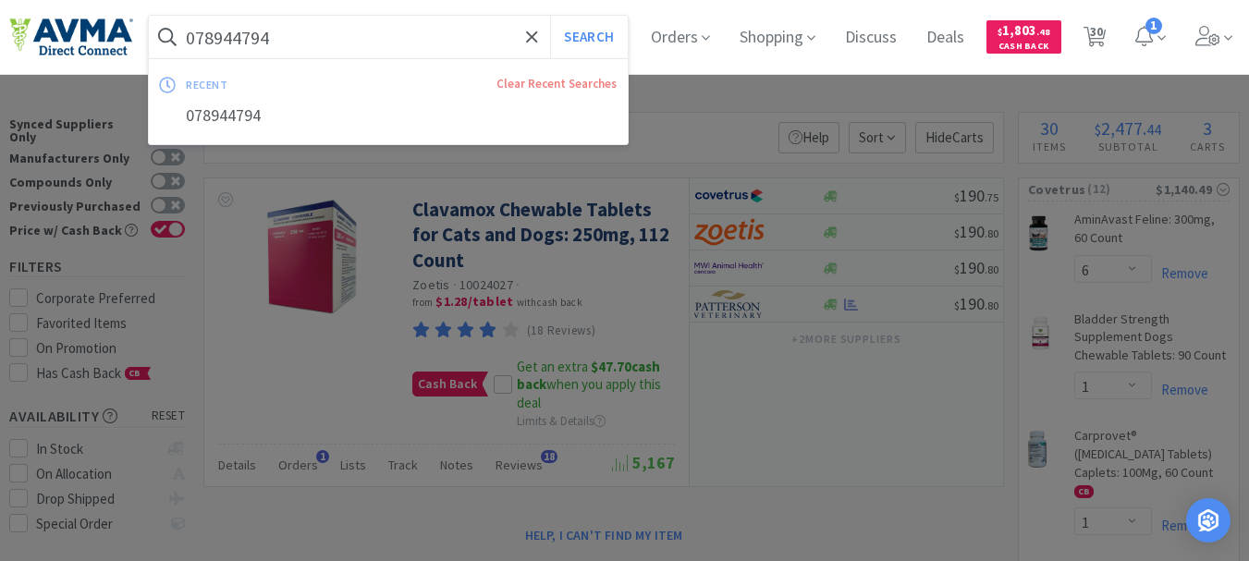
paste input "9361"
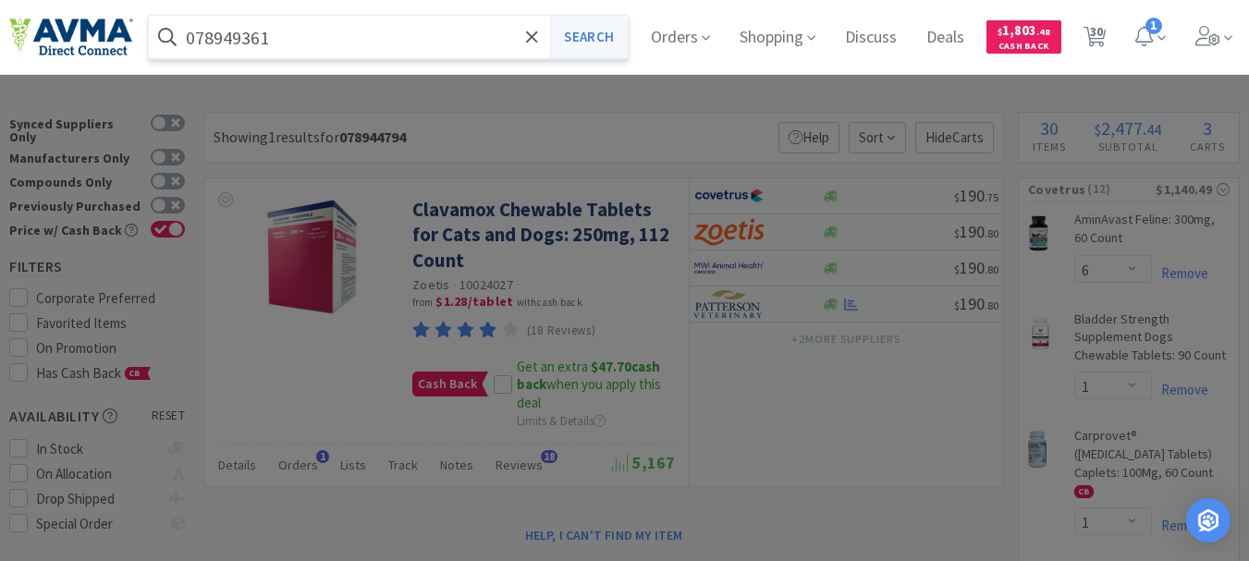
click at [616, 42] on button "Search" at bounding box center [588, 37] width 77 height 43
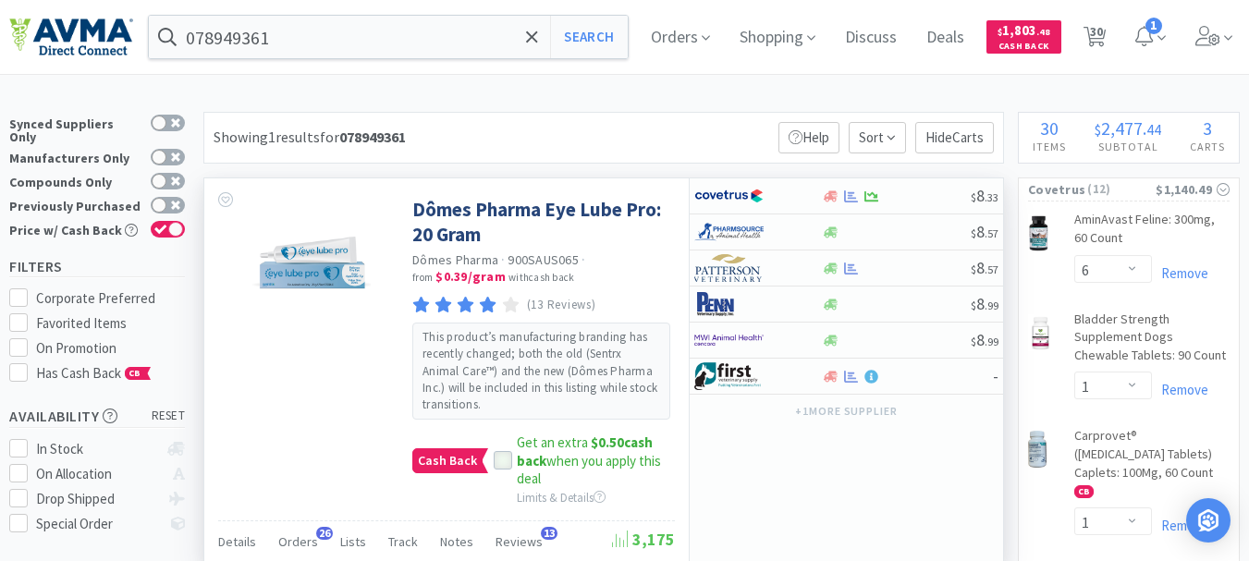
click at [494, 463] on div at bounding box center [503, 460] width 18 height 18
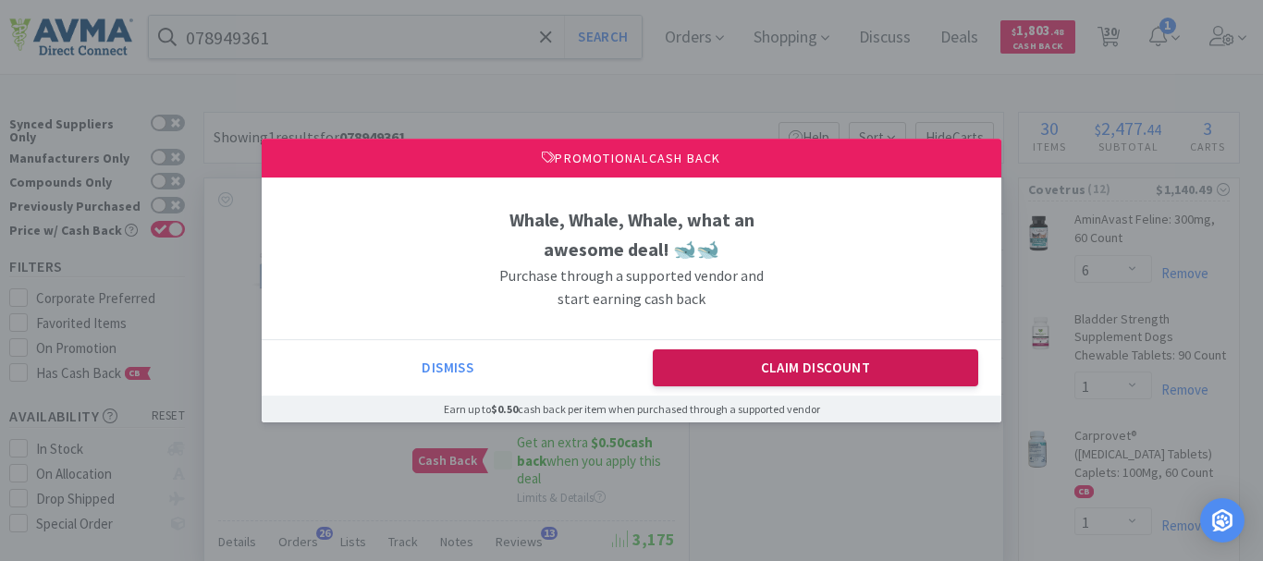
click at [765, 381] on button "Claim Discount" at bounding box center [816, 367] width 326 height 37
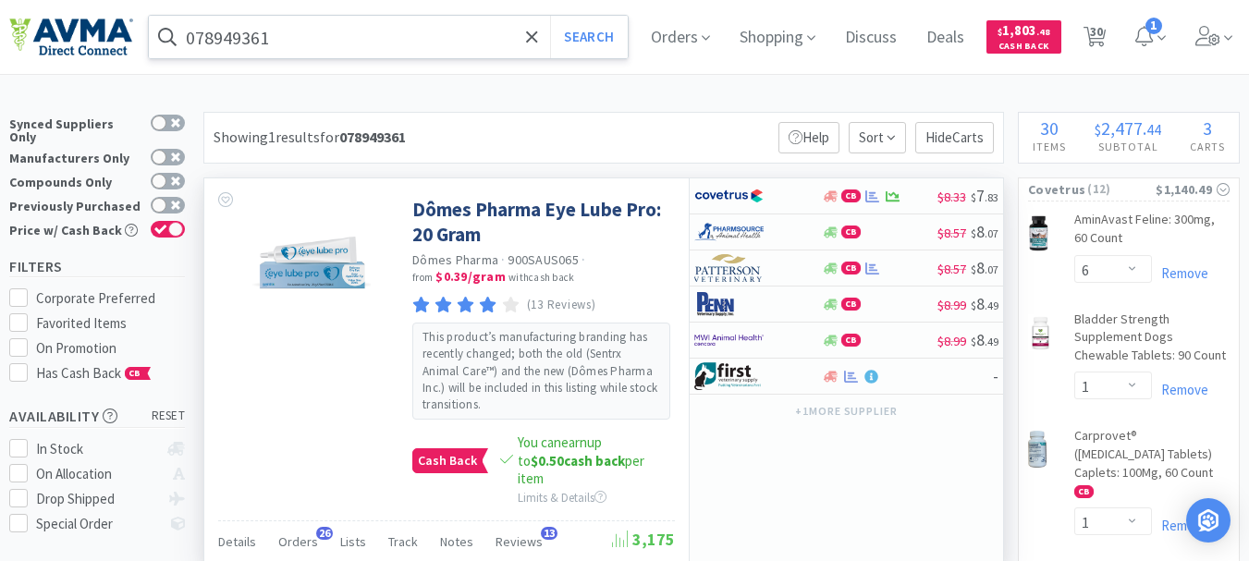
click at [323, 32] on input "078949361" at bounding box center [388, 37] width 479 height 43
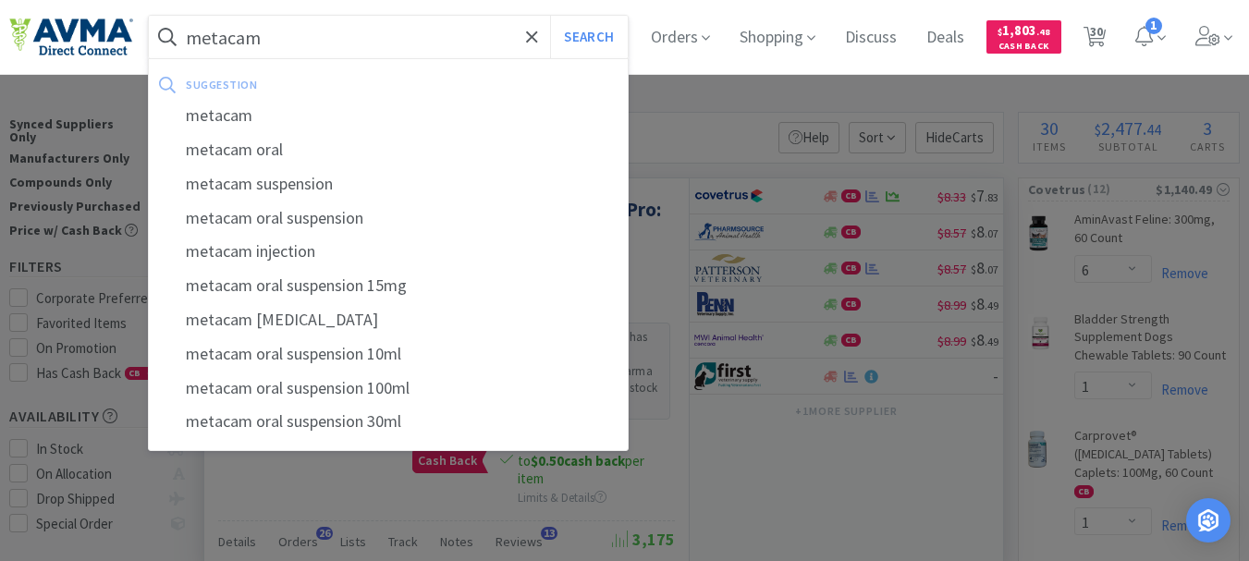
type input "metacam"
click at [550, 16] on button "Search" at bounding box center [588, 37] width 77 height 43
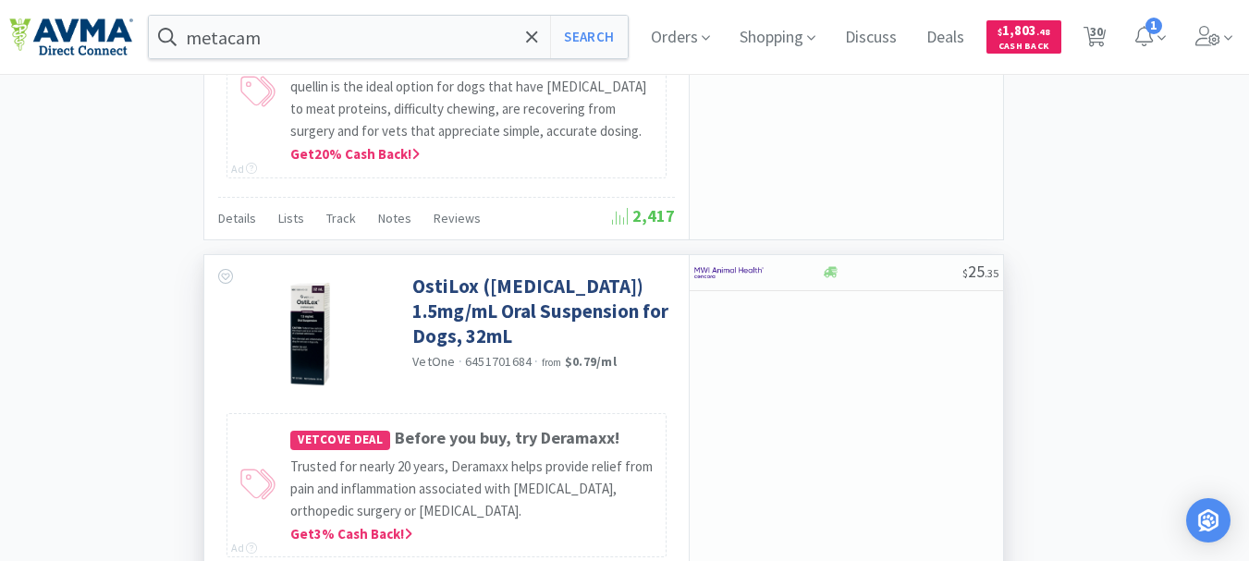
scroll to position [4109, 0]
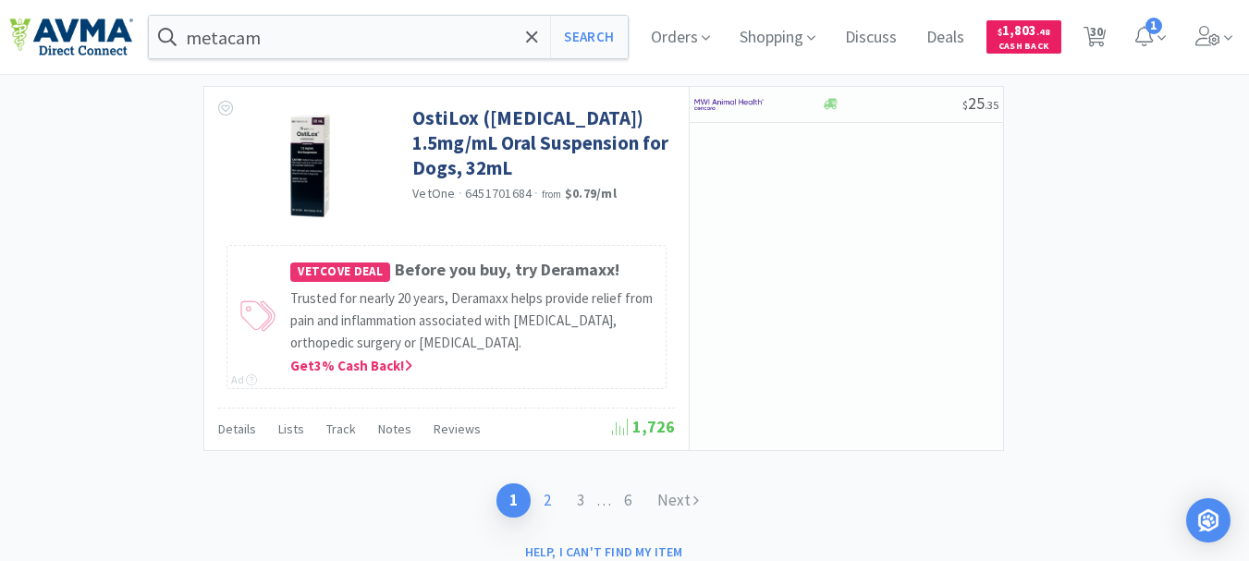
click at [546, 484] on link "2" at bounding box center [547, 501] width 33 height 34
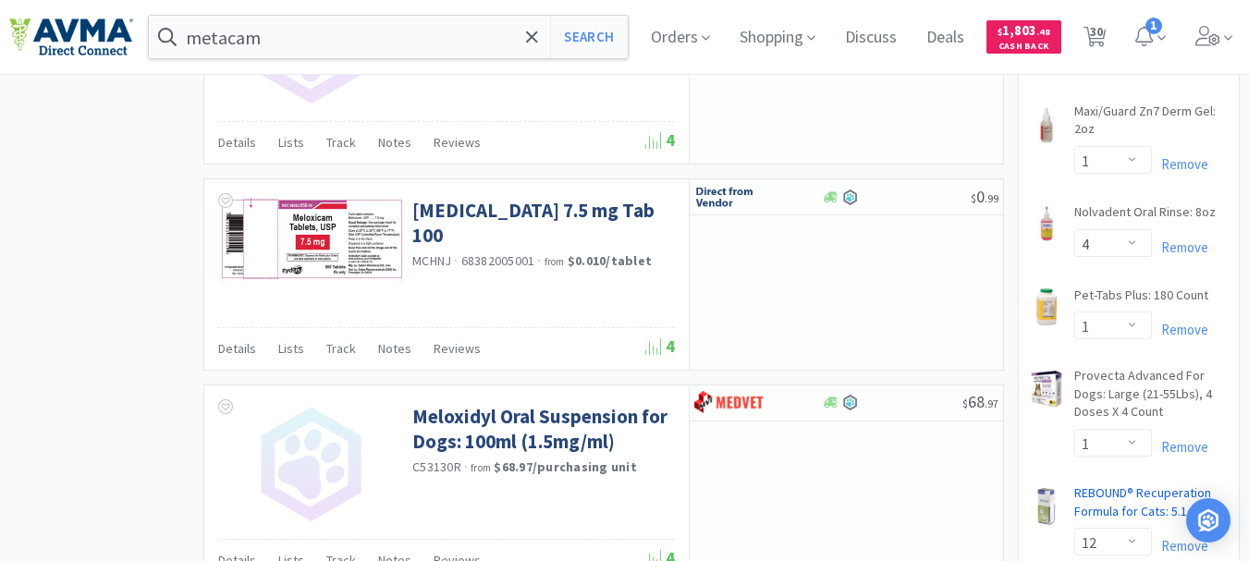
scroll to position [2311, 0]
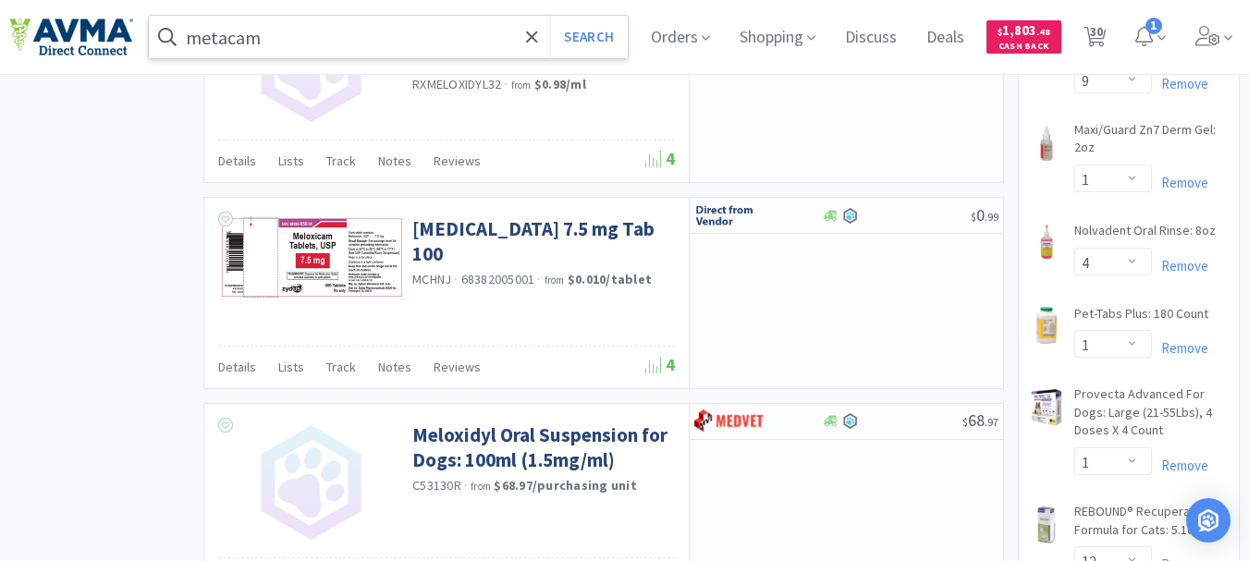
click at [366, 43] on input "metacam" at bounding box center [388, 37] width 479 height 43
click at [922, 149] on div at bounding box center [624, 280] width 1249 height 561
click at [1103, 37] on span "30" at bounding box center [1096, 31] width 13 height 74
select select "6"
select select "1"
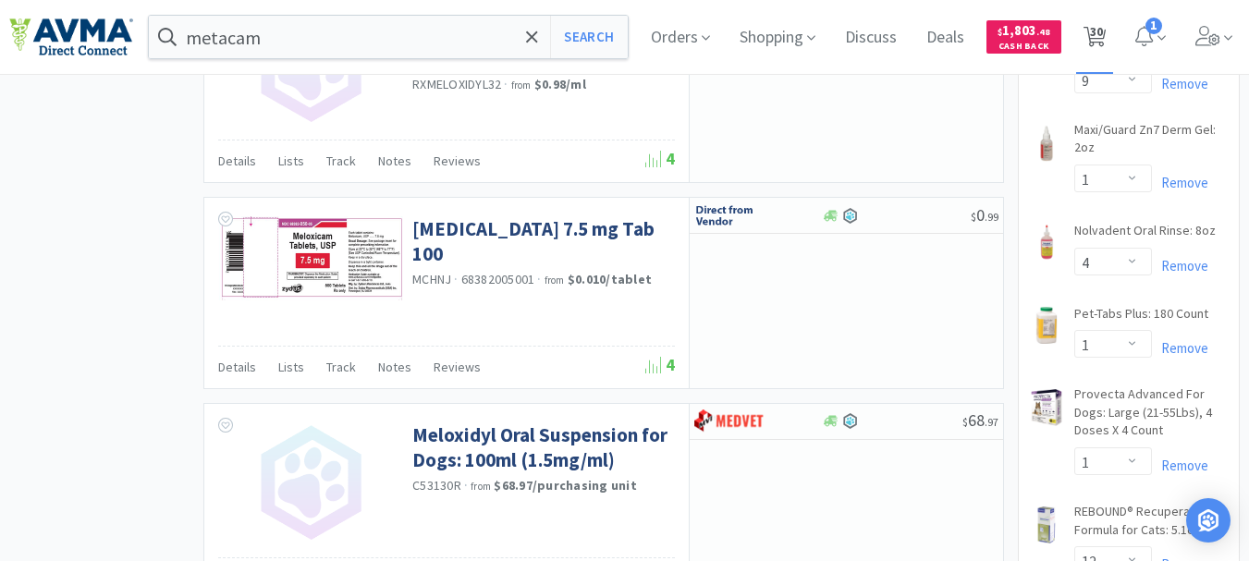
select select "1"
select select "2"
select select "1"
select select "2"
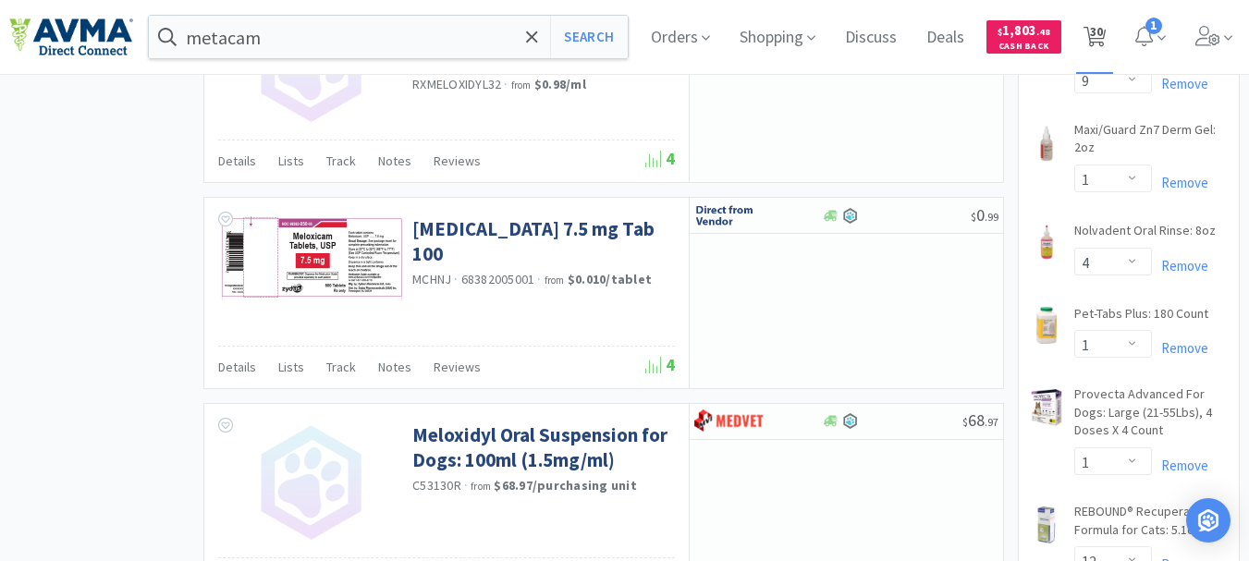
select select "1"
select select "2"
select select "3"
select select "1"
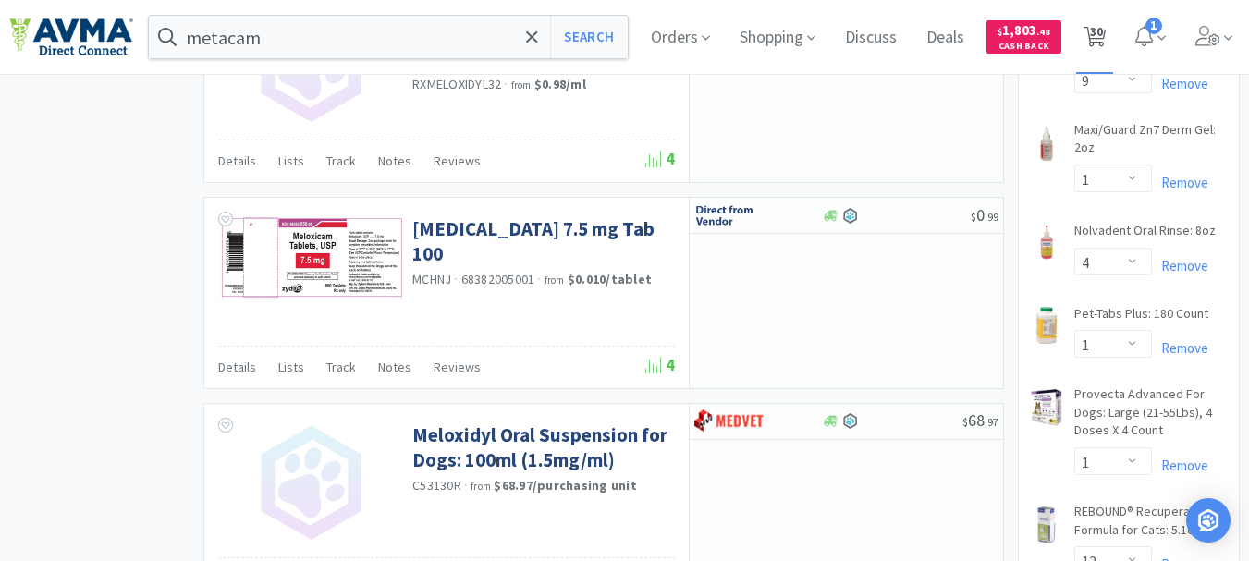
select select "10"
select select "5"
select select "3"
select select "7"
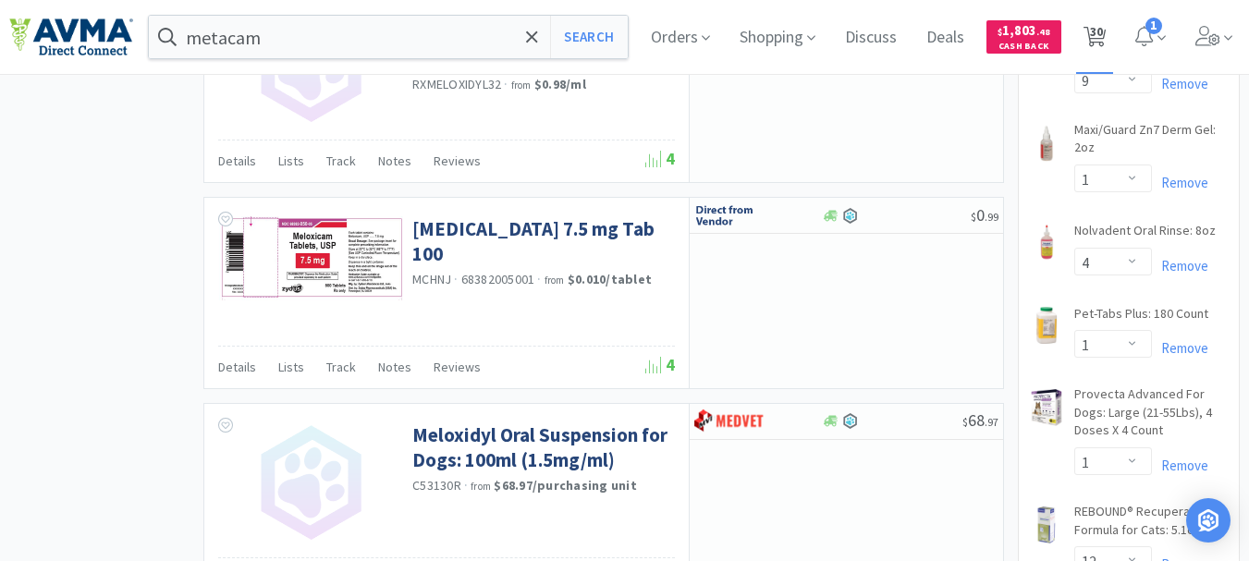
select select "1"
select select "9"
select select "1"
select select "4"
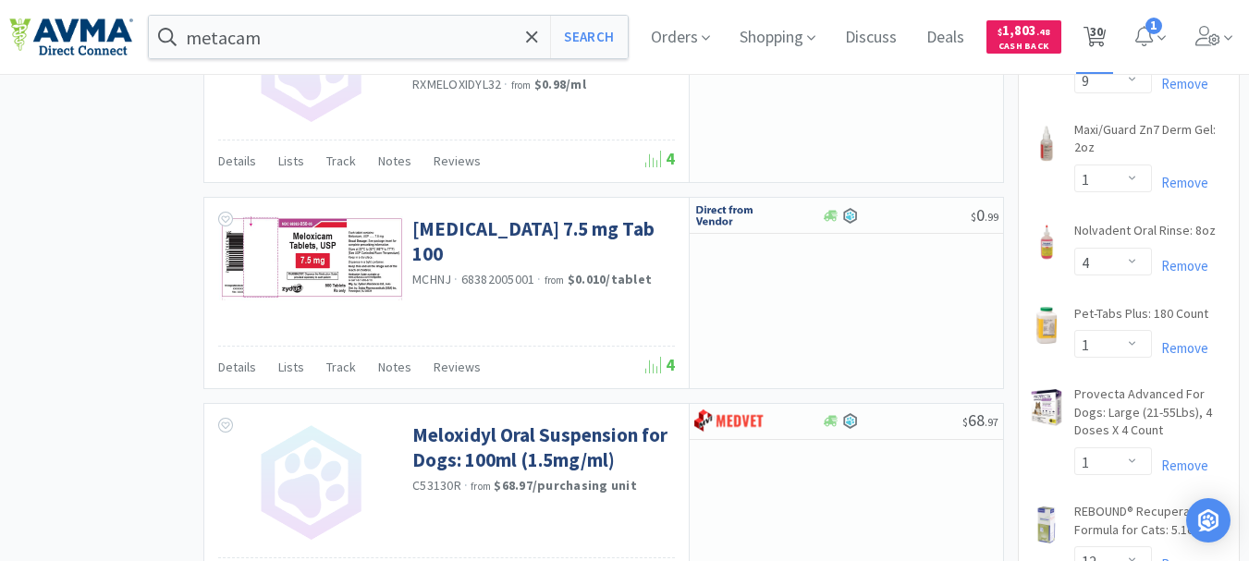
select select "1"
select select "12"
select select "1"
select select "3"
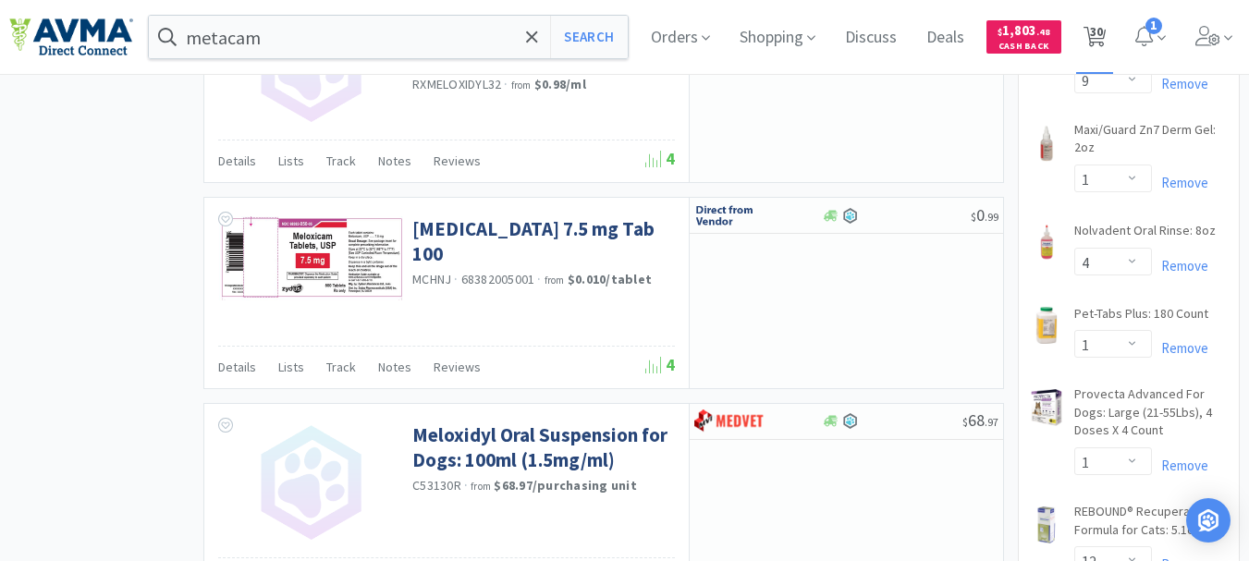
select select "1"
select select "8"
select select "6"
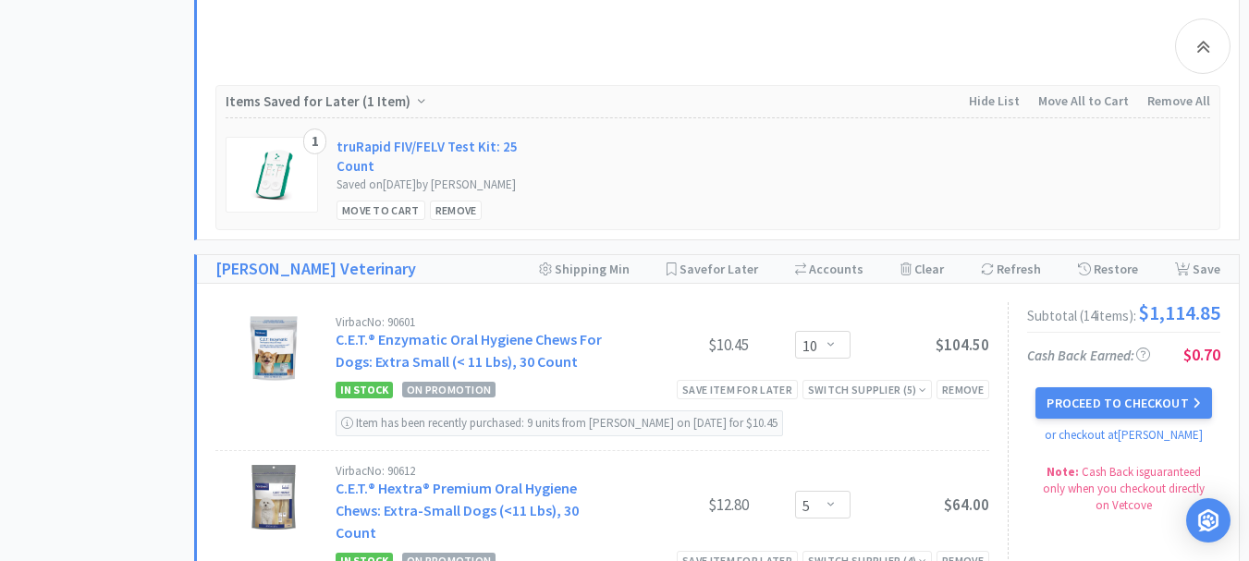
scroll to position [2404, 0]
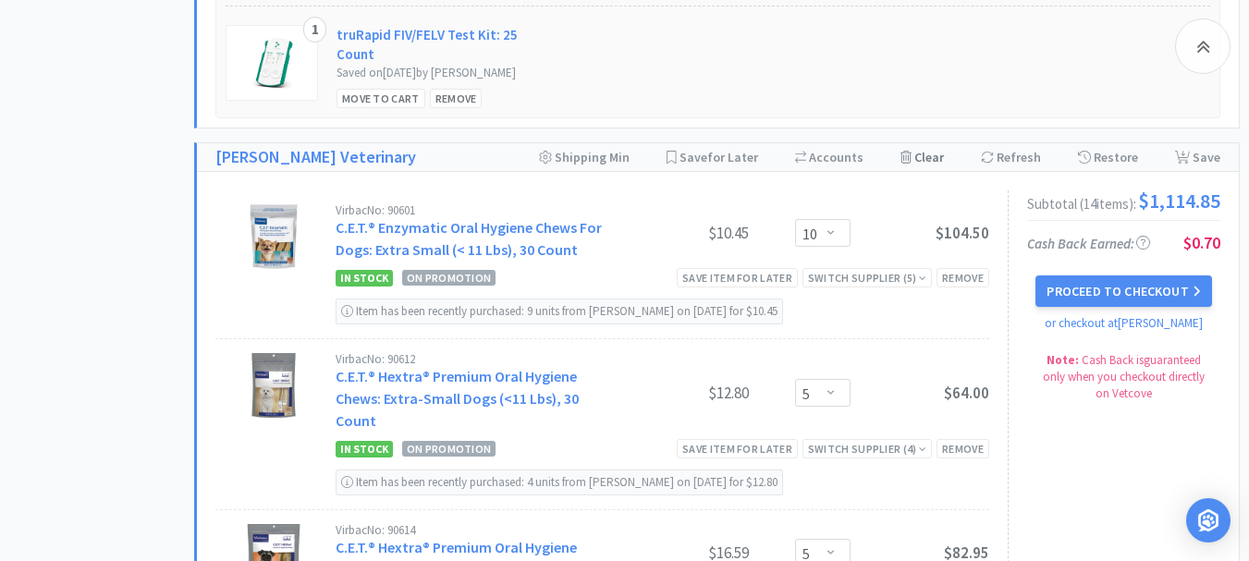
click at [928, 171] on div "Clear Cart" at bounding box center [921, 157] width 43 height 28
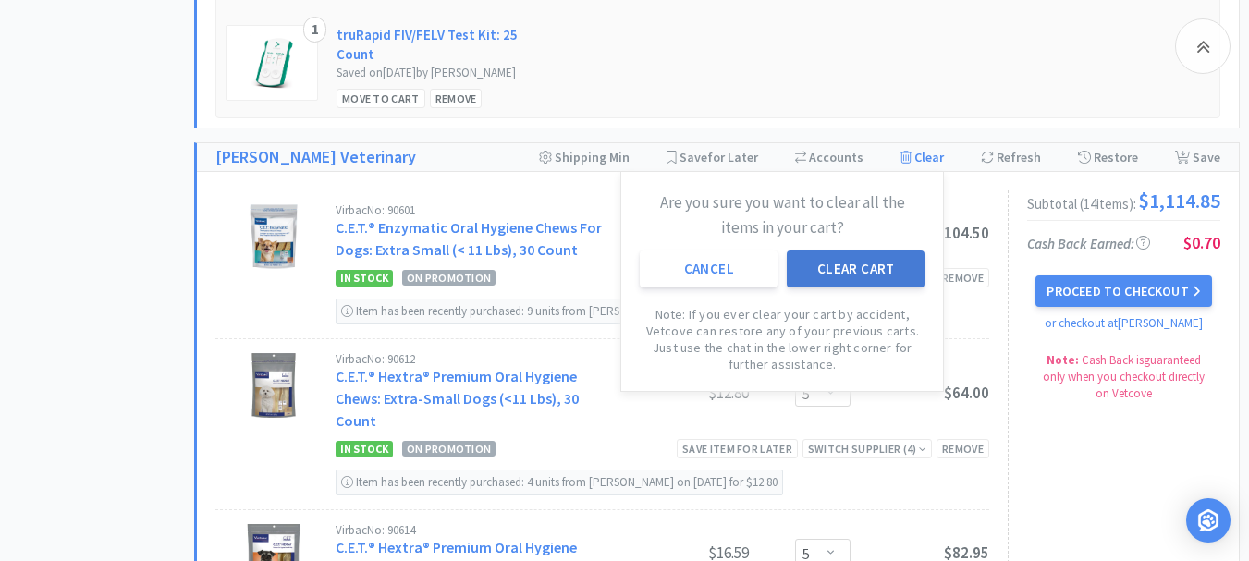
click at [892, 288] on button "Clear Cart" at bounding box center [856, 269] width 138 height 37
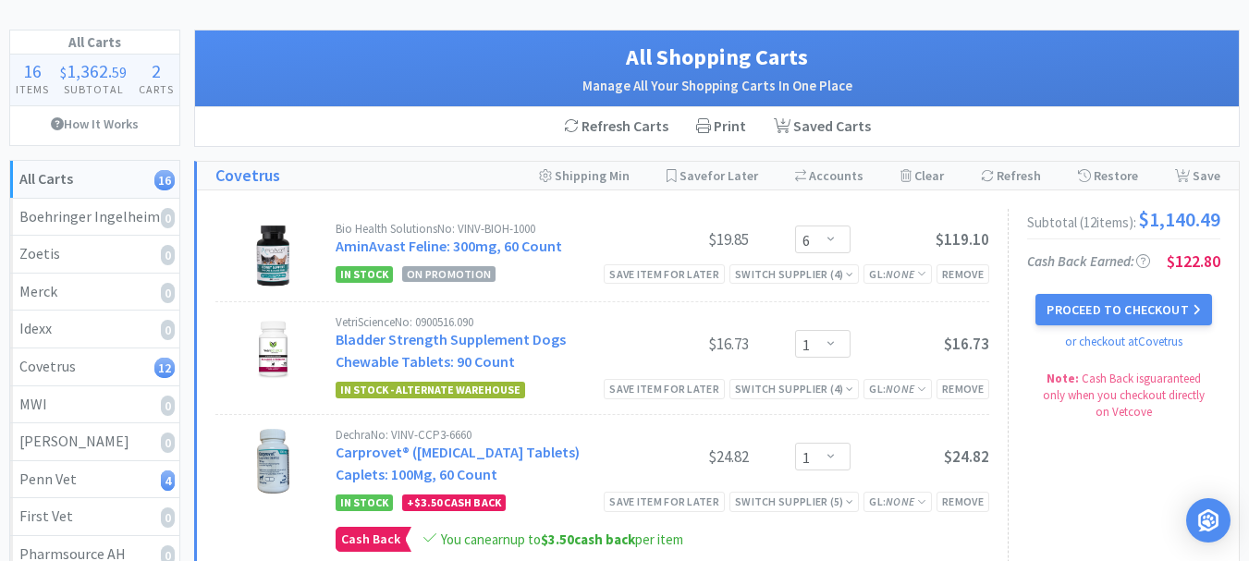
scroll to position [0, 0]
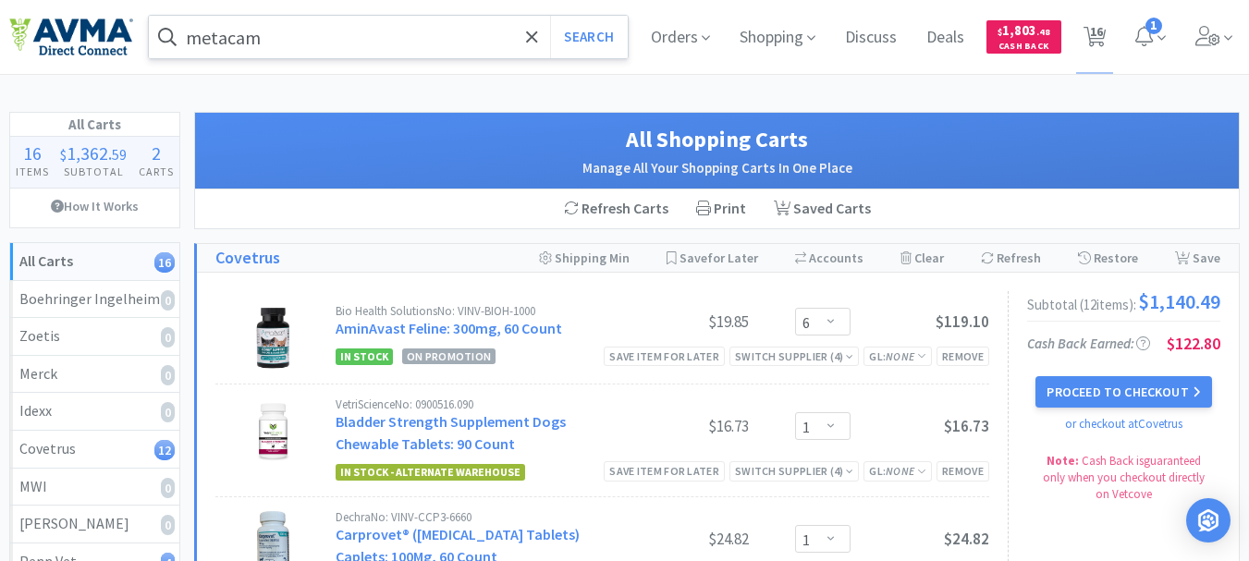
click at [378, 39] on input "metacam" at bounding box center [388, 37] width 479 height 43
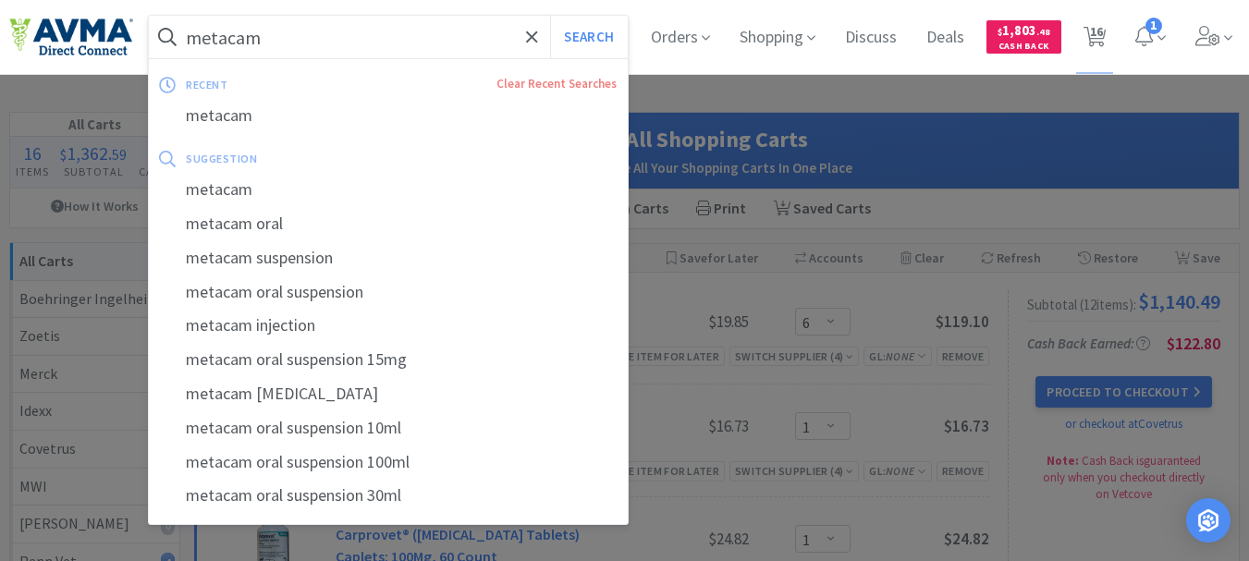
paste input "078013241"
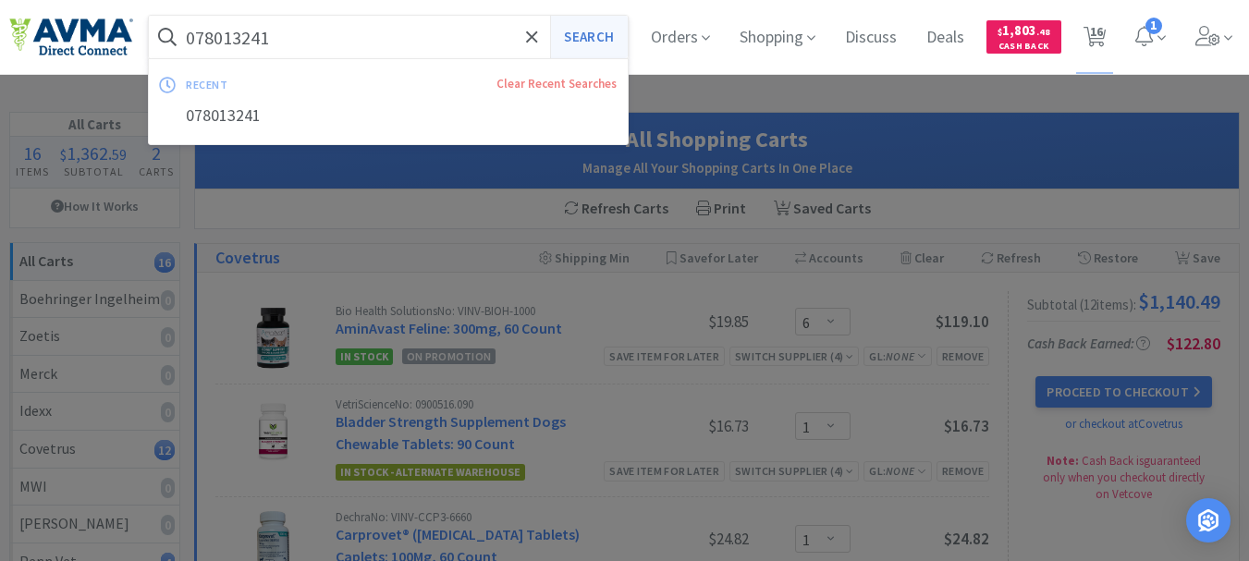
type input "078013241"
click at [602, 35] on button "Search" at bounding box center [588, 37] width 77 height 43
select select "6"
select select "1"
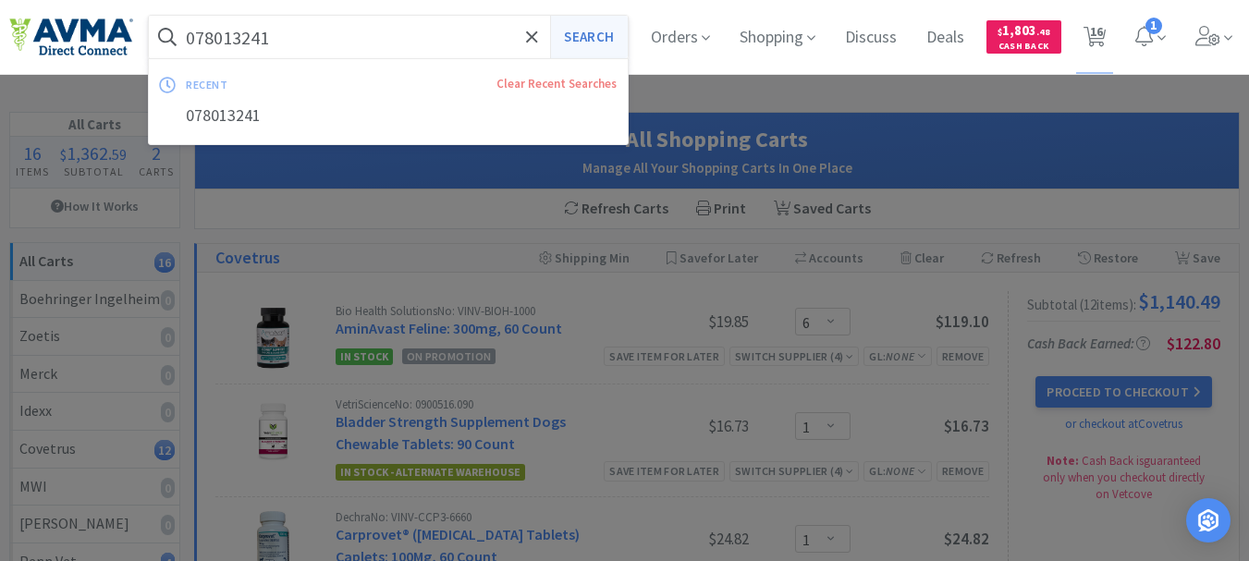
select select "2"
select select "1"
select select "2"
select select "1"
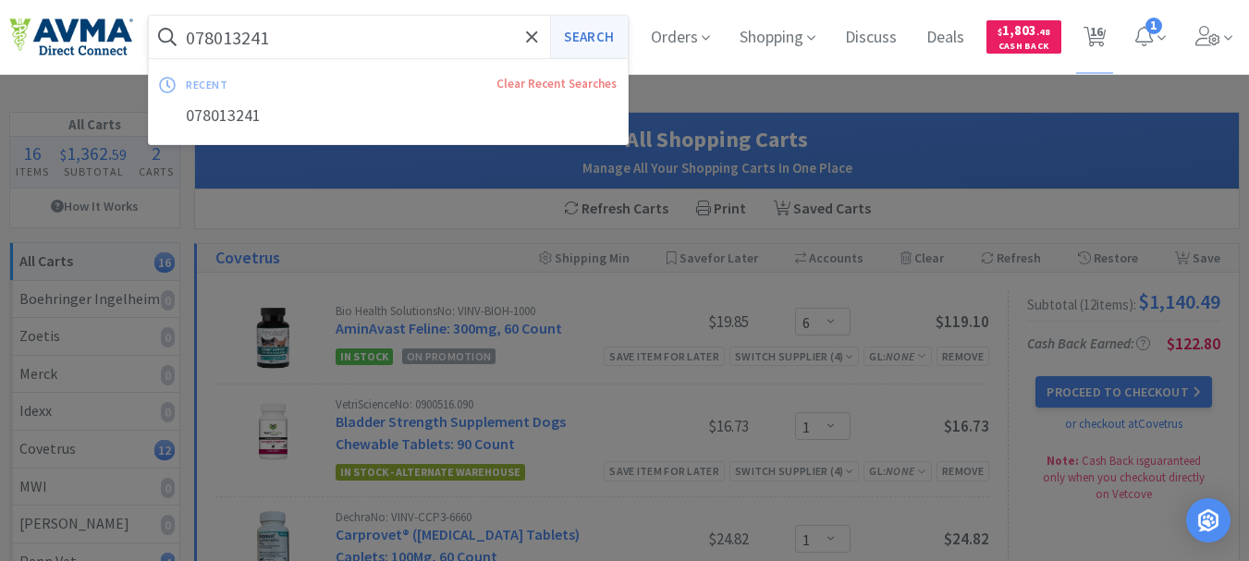
select select "2"
select select "3"
select select "1"
select select "3"
select select "1"
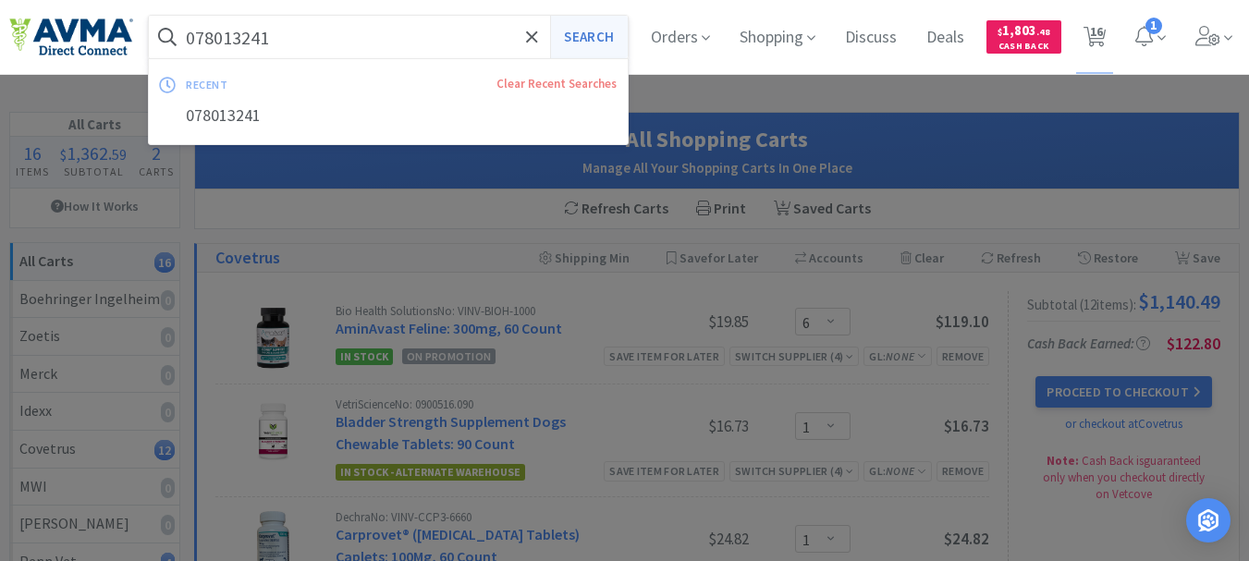
select select "8"
select select "6"
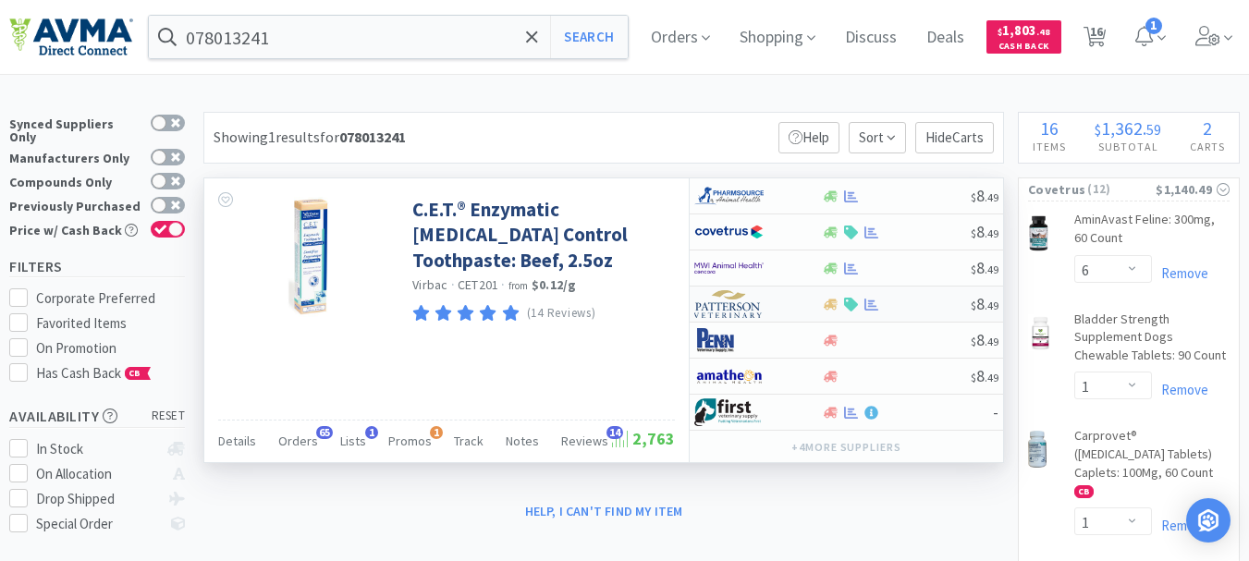
click at [740, 305] on img at bounding box center [728, 304] width 69 height 28
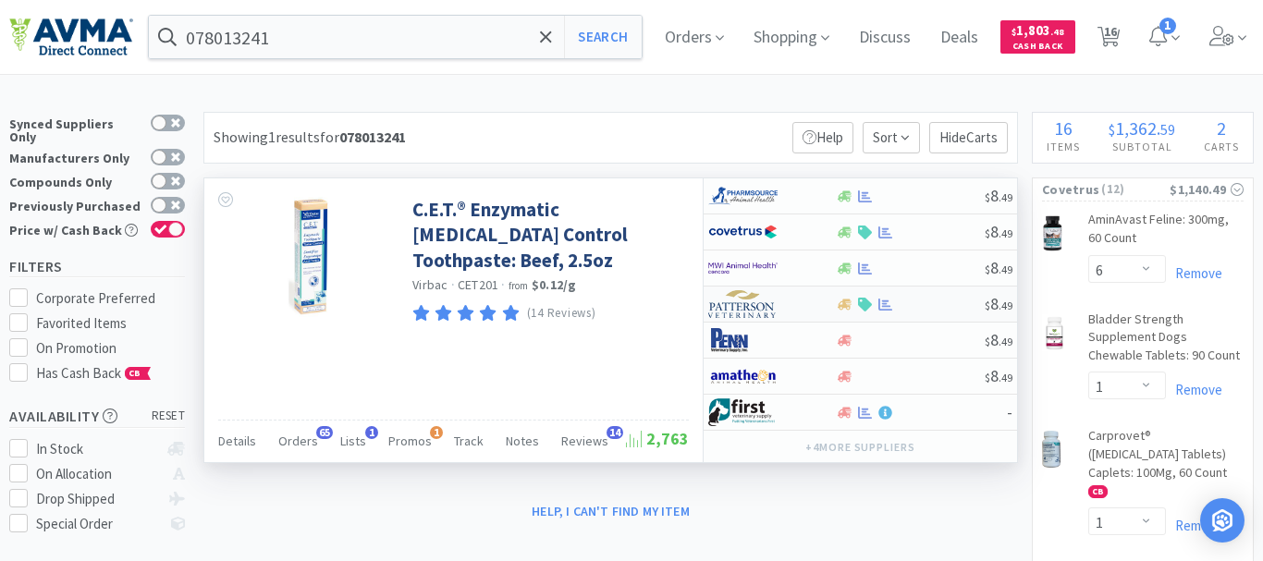
select select "1"
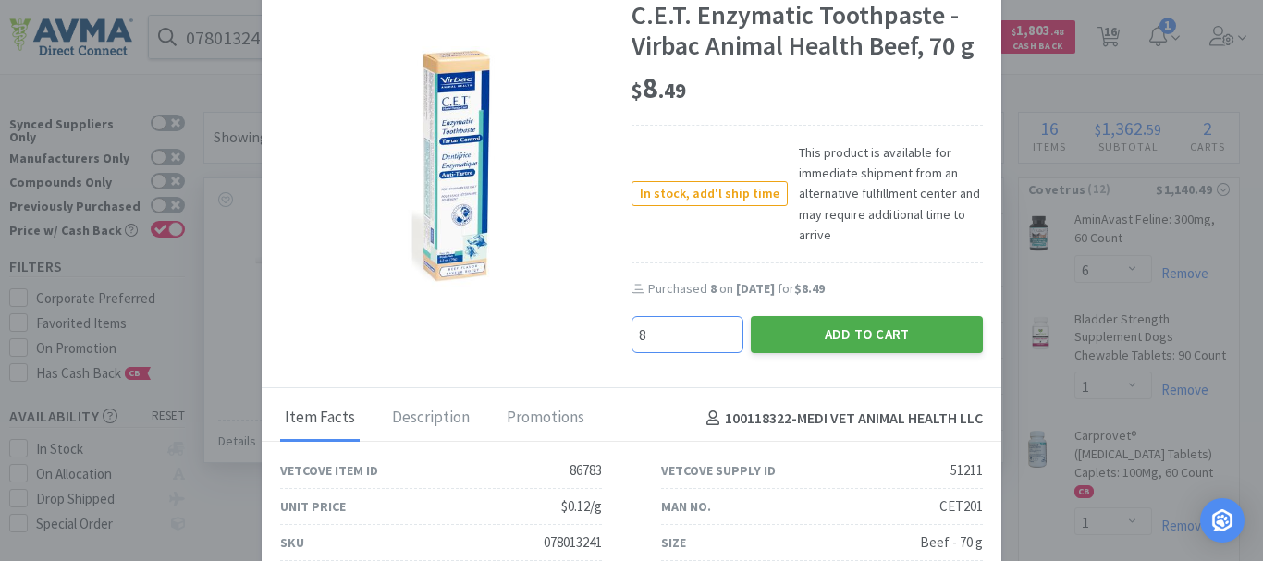
type input "8"
click at [802, 339] on button "Add to Cart" at bounding box center [867, 334] width 232 height 37
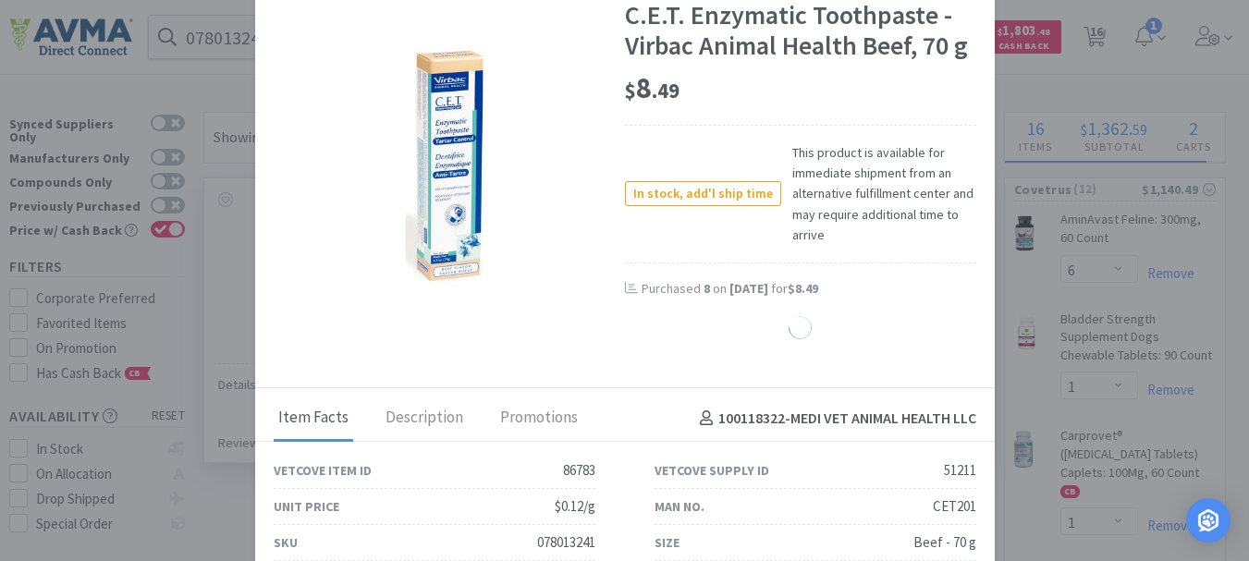
select select "8"
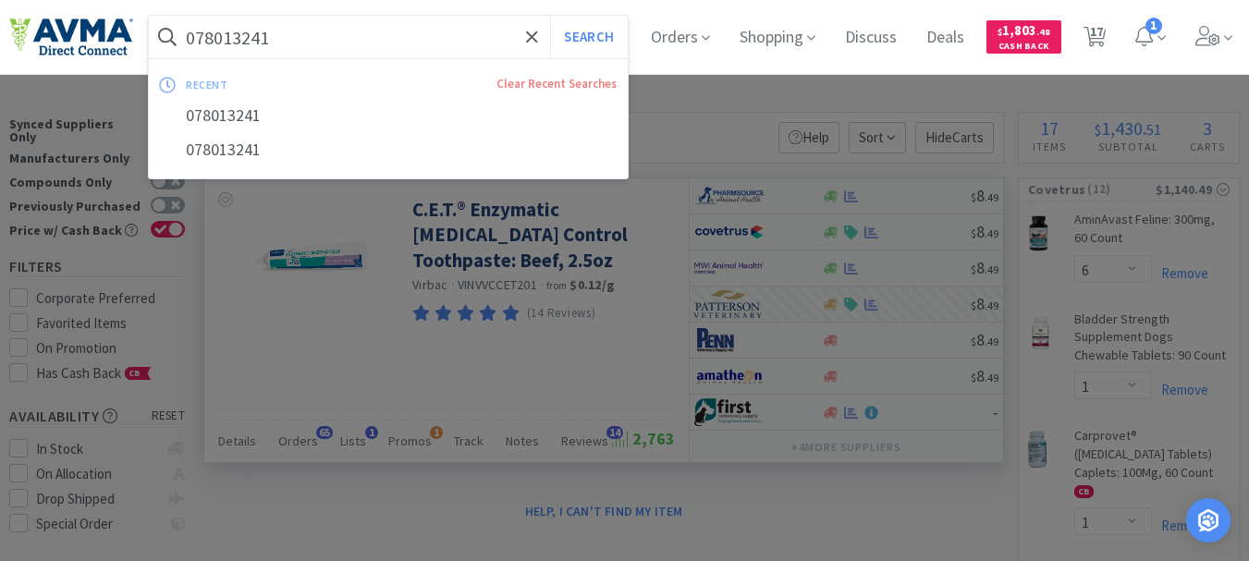
click at [310, 27] on input "078013241" at bounding box center [388, 37] width 479 height 43
paste input "316"
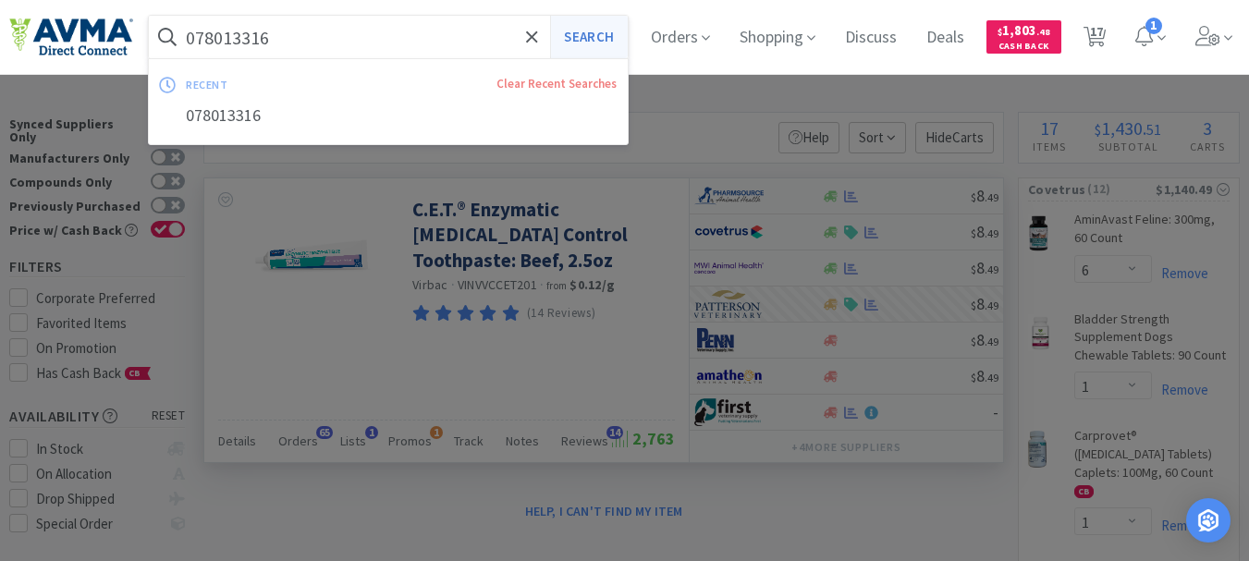
type input "078013316"
click at [612, 36] on button "Search" at bounding box center [588, 37] width 77 height 43
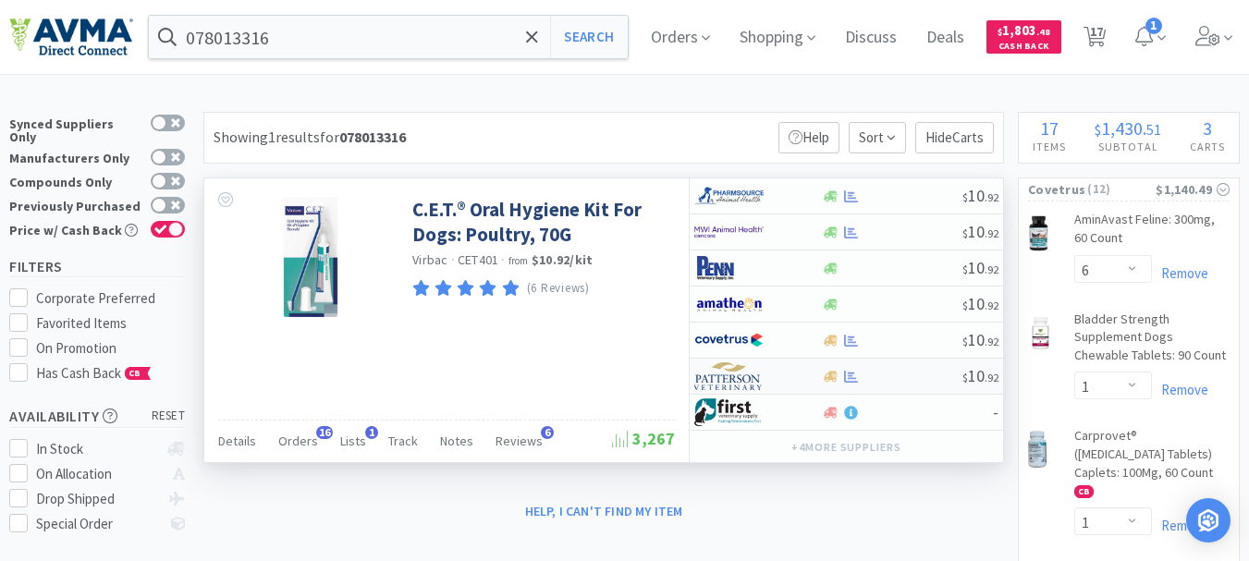
click at [747, 374] on img at bounding box center [728, 376] width 69 height 28
select select "1"
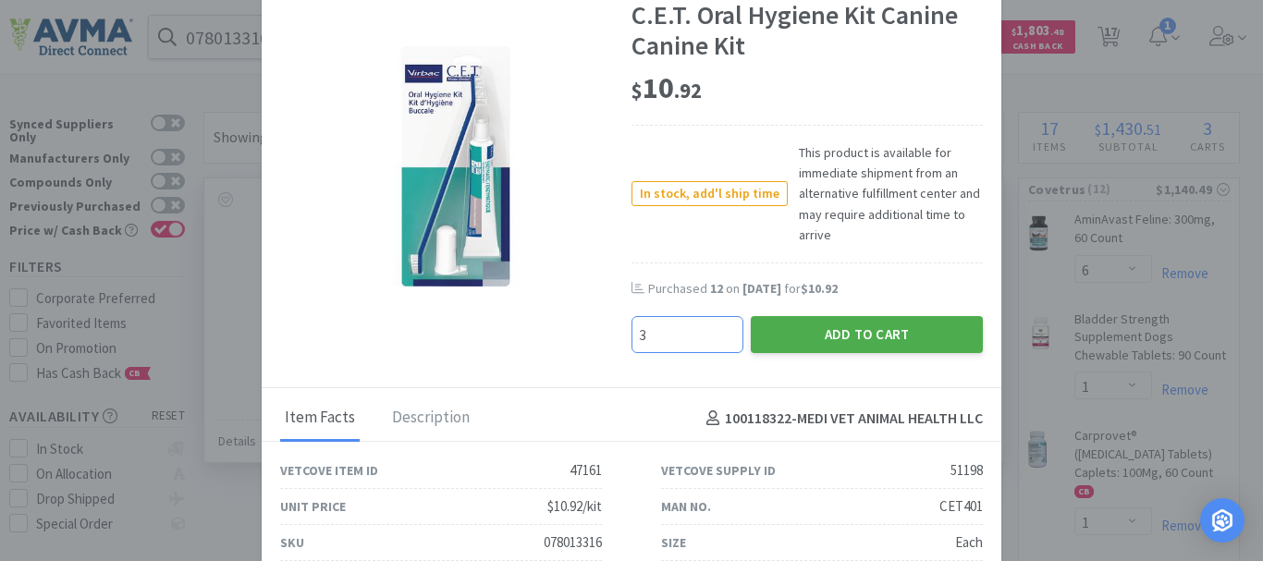
type input "3"
click at [827, 323] on button "Add to Cart" at bounding box center [867, 334] width 232 height 37
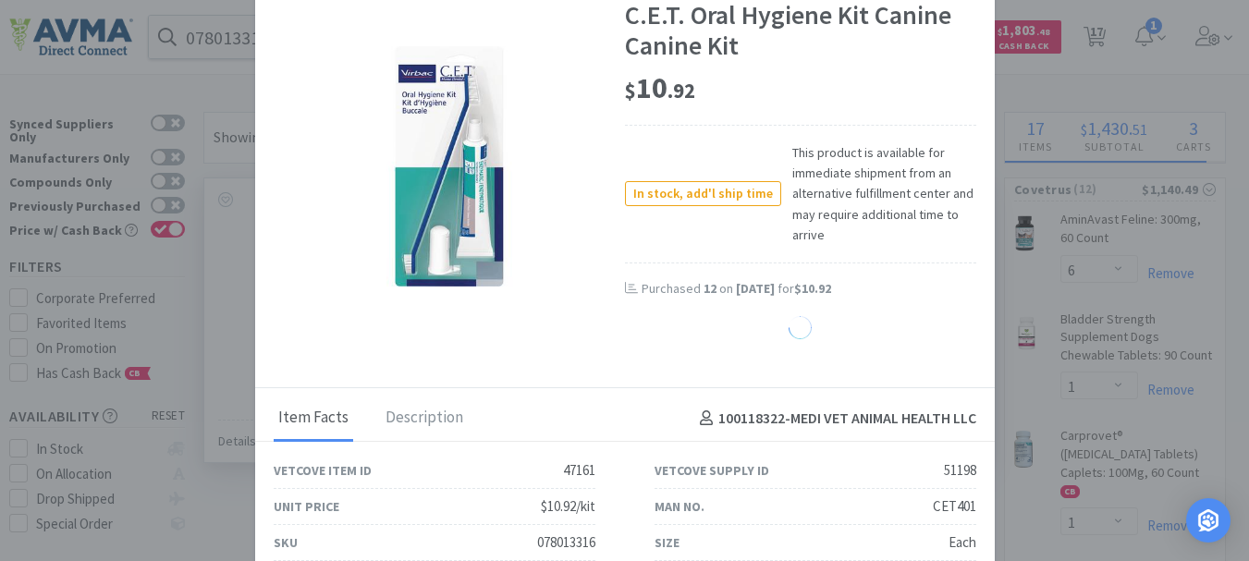
select select "3"
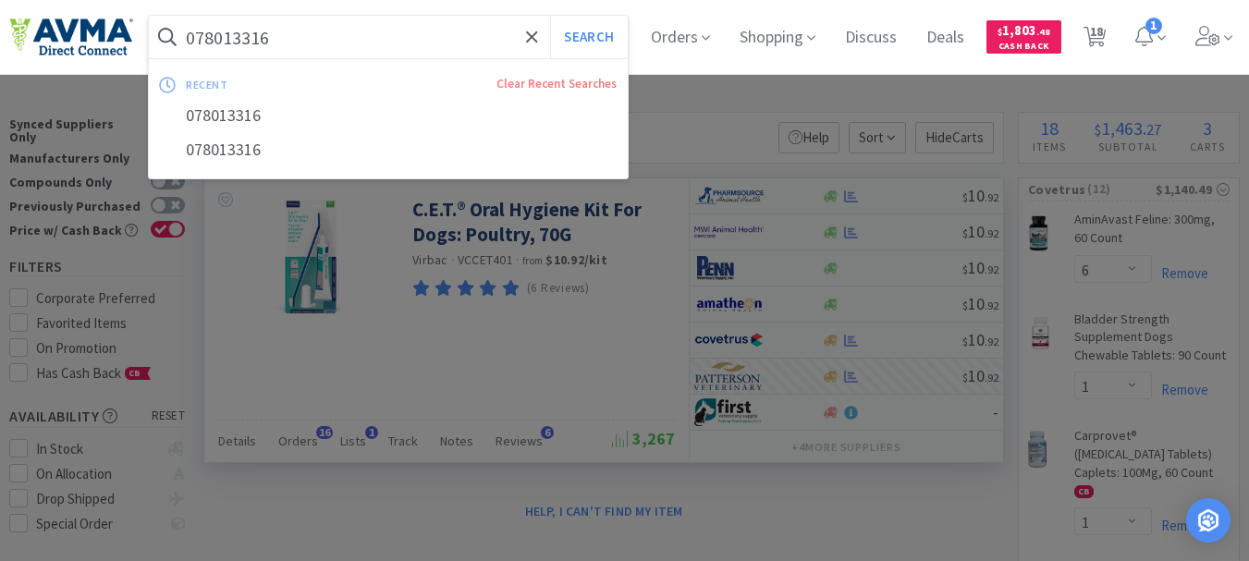
click at [330, 52] on input "078013316" at bounding box center [388, 37] width 479 height 43
paste input "092"
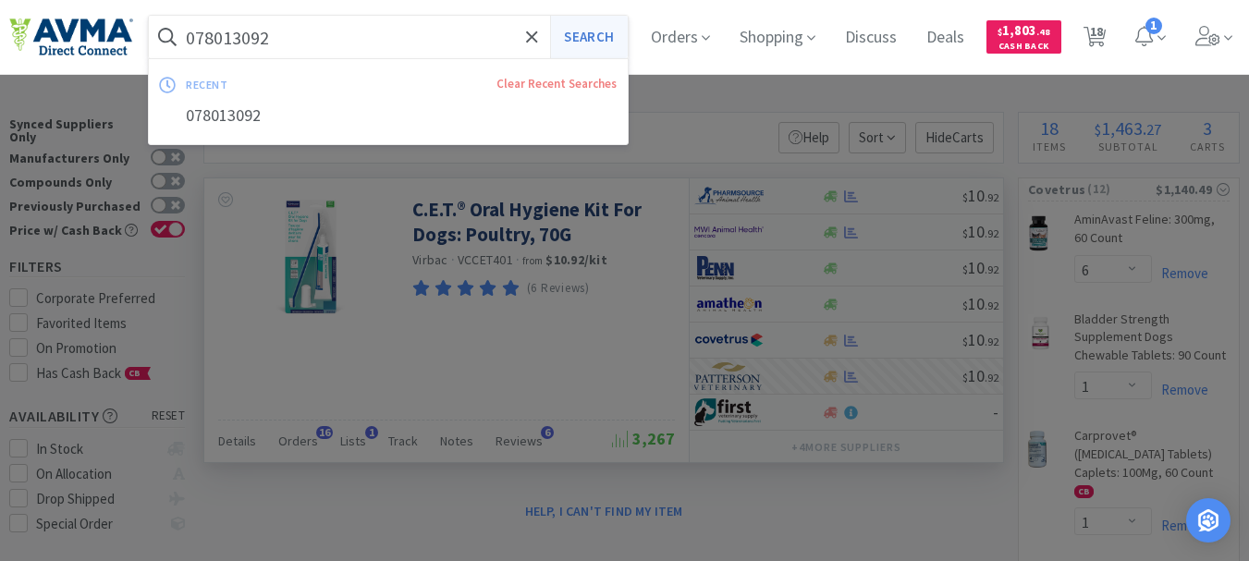
type input "078013092"
click at [592, 38] on button "Search" at bounding box center [588, 37] width 77 height 43
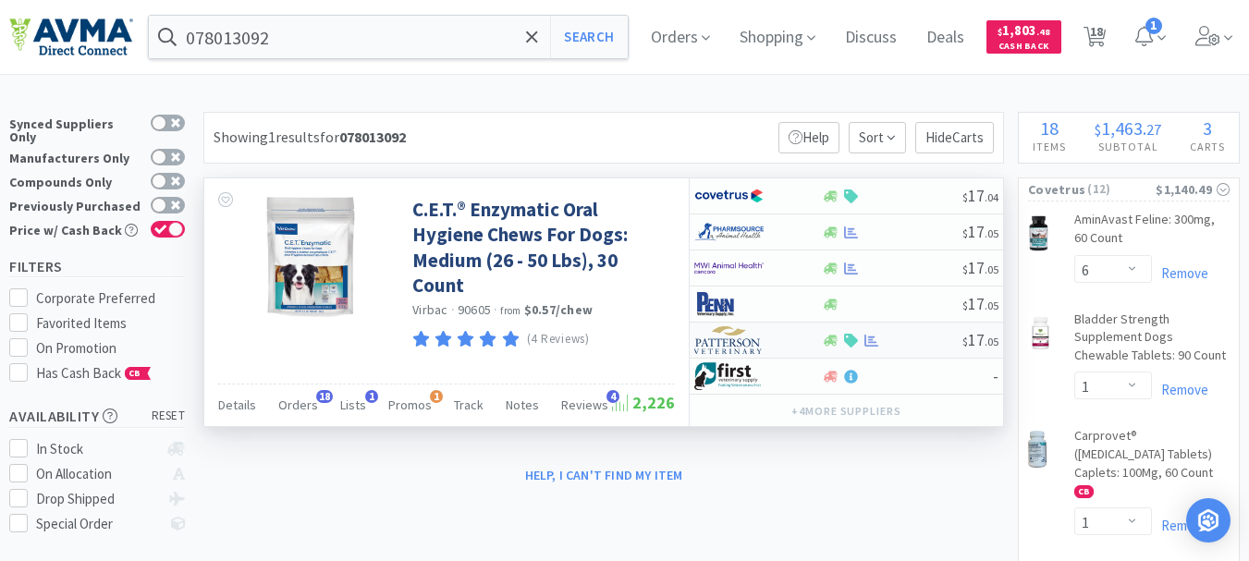
click at [742, 343] on img at bounding box center [728, 340] width 69 height 28
select select "1"
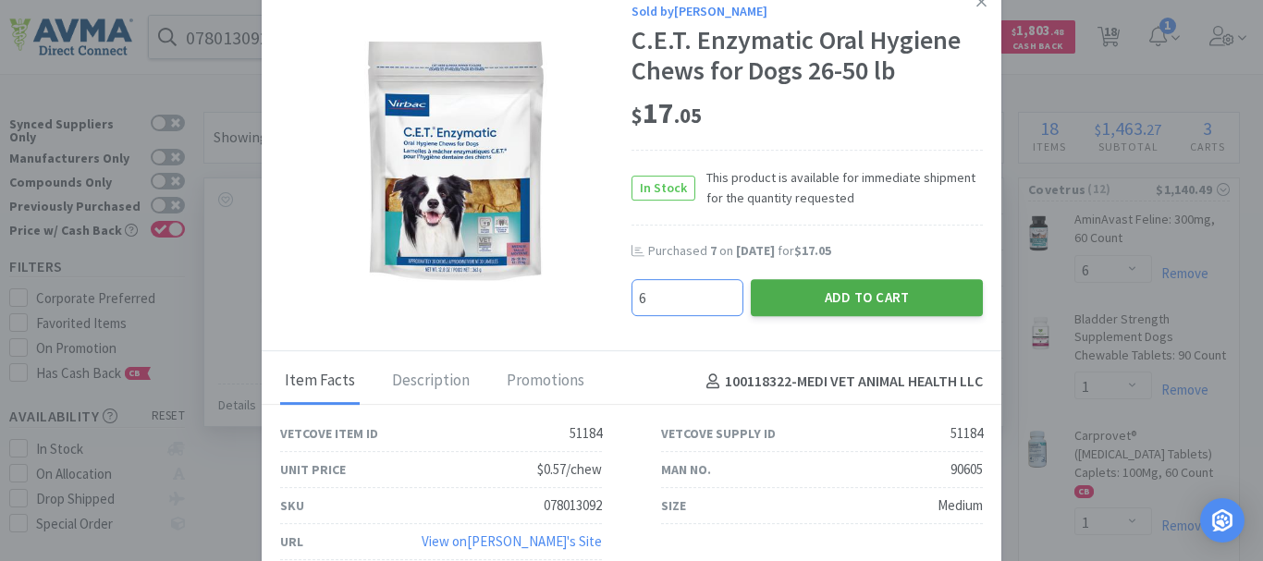
type input "6"
click at [845, 301] on button "Add to Cart" at bounding box center [867, 297] width 232 height 37
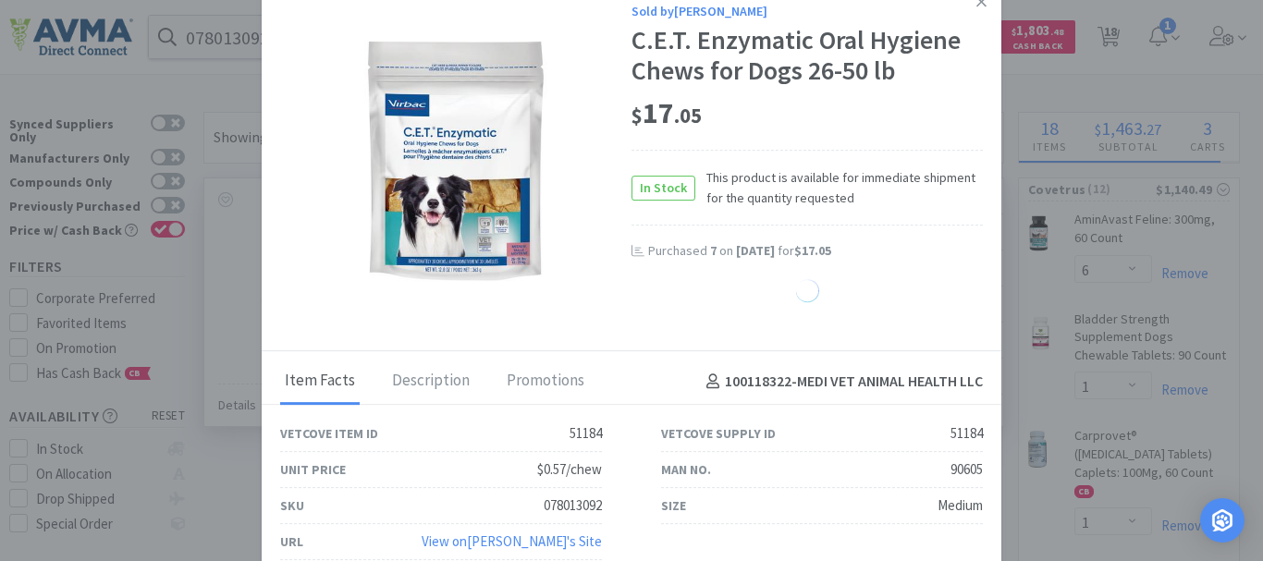
select select "6"
select select "8"
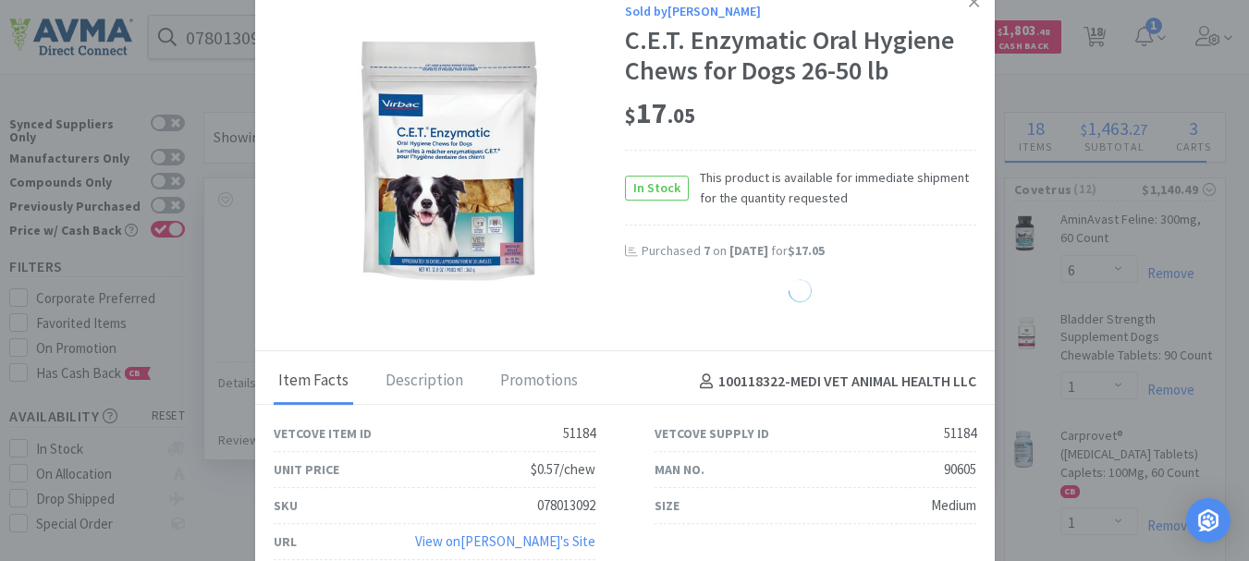
select select "3"
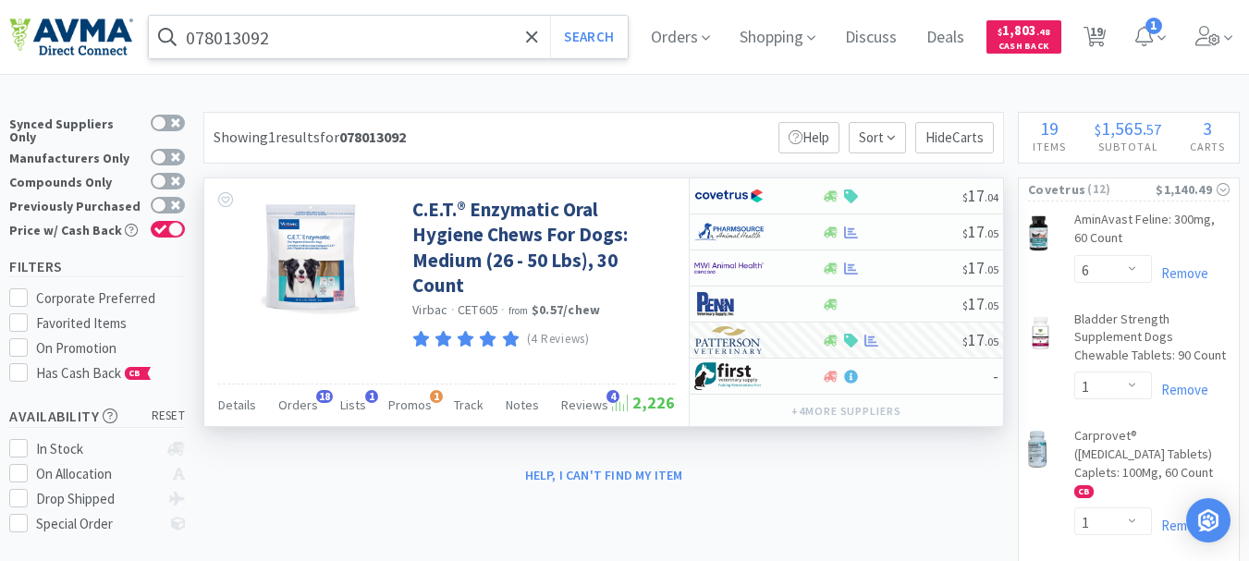
click at [352, 45] on input "078013092" at bounding box center [388, 37] width 479 height 43
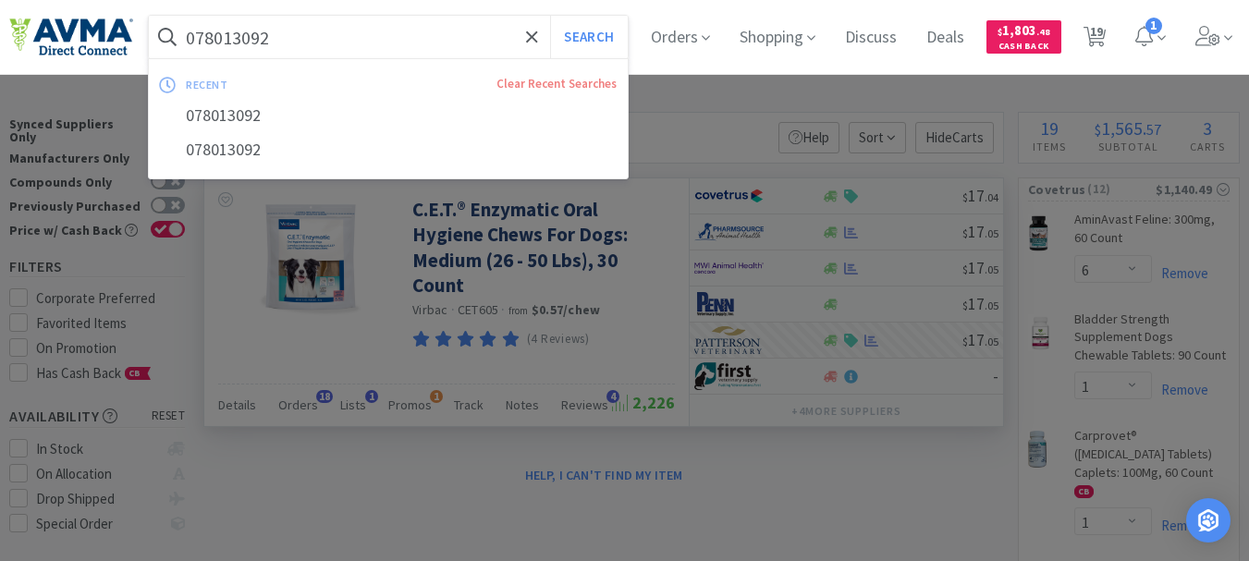
paste input "50"
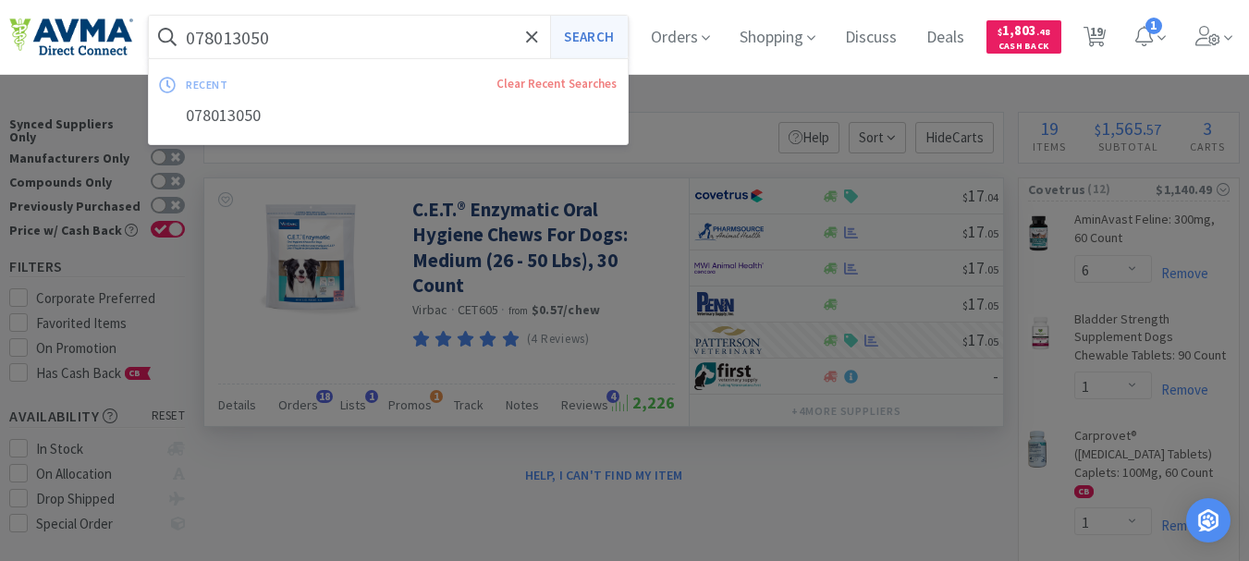
type input "078013050"
click at [584, 39] on button "Search" at bounding box center [588, 37] width 77 height 43
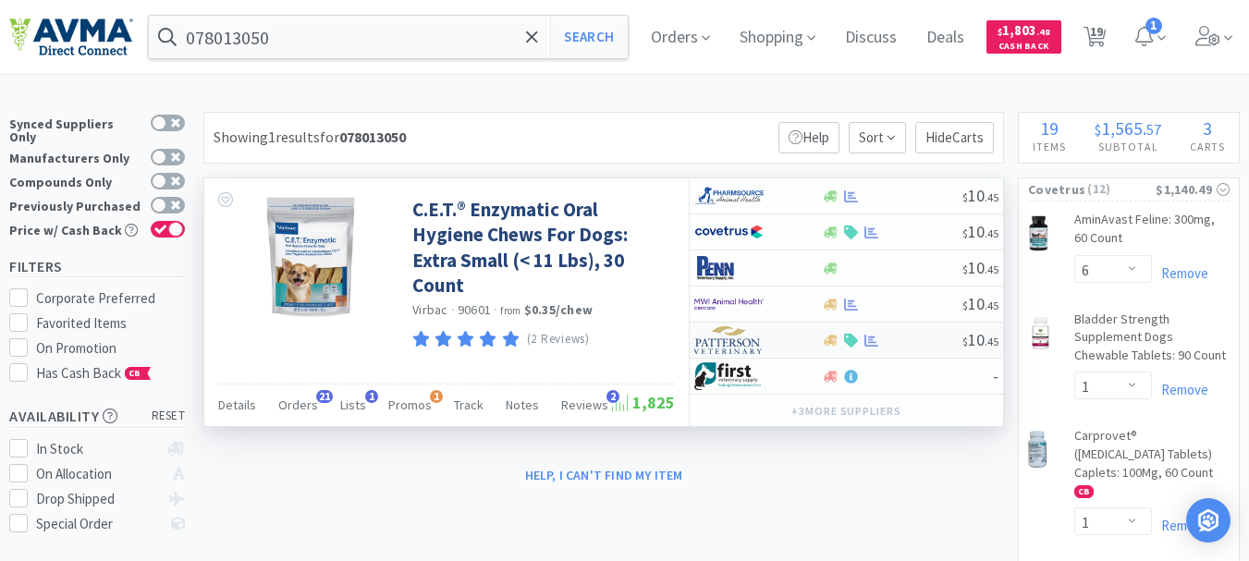
click at [729, 348] on img at bounding box center [728, 340] width 69 height 28
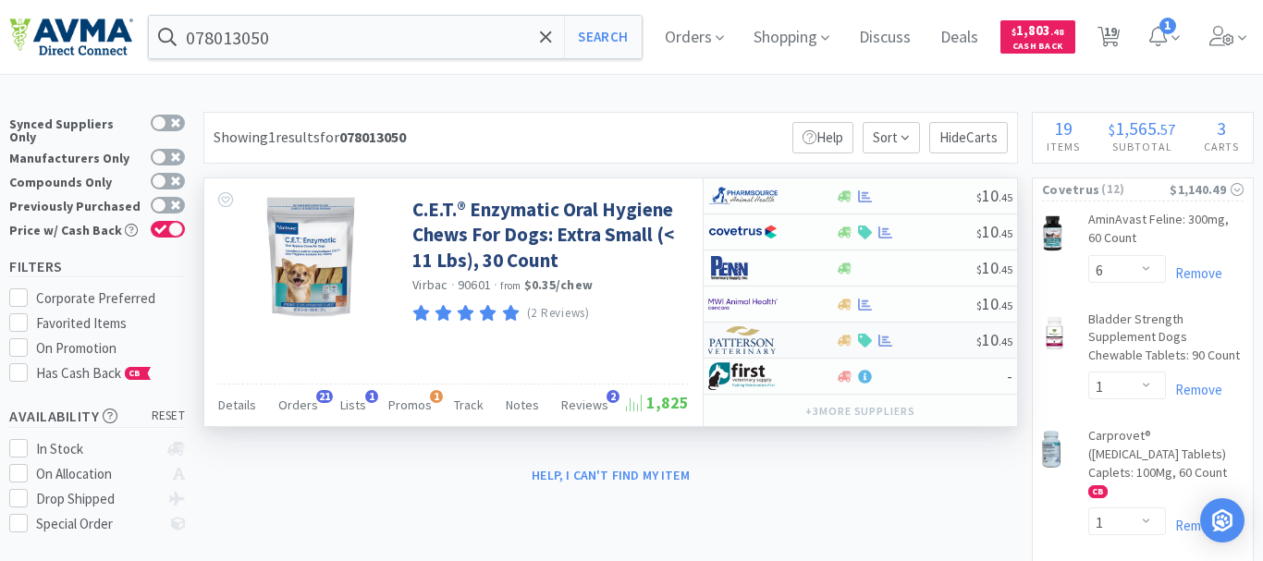
select select "1"
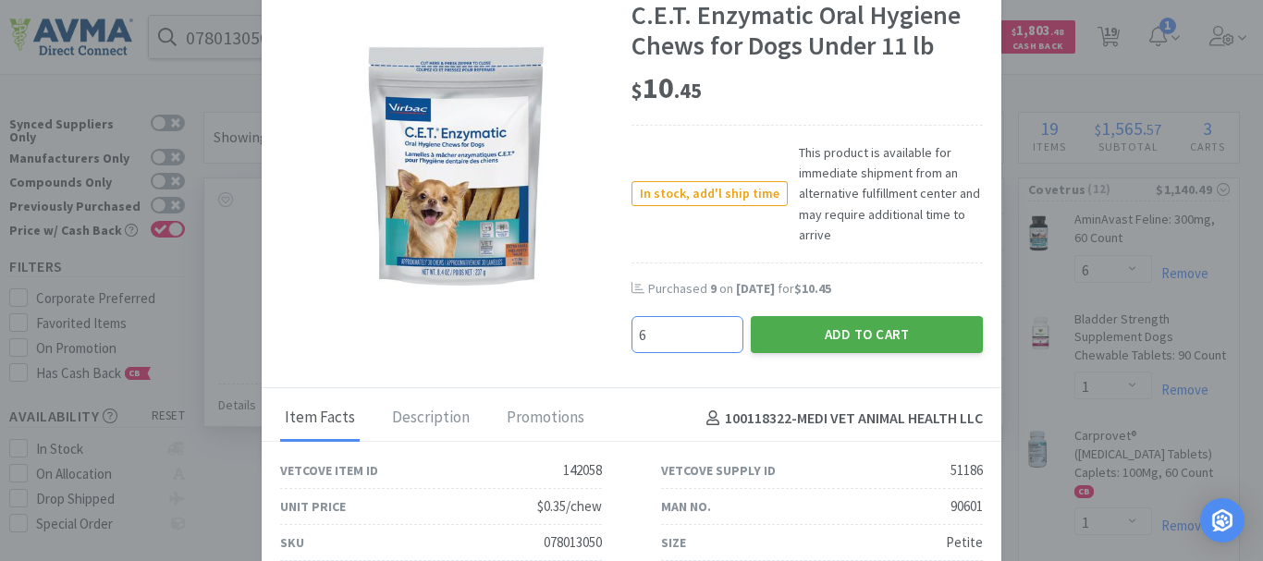
type input "6"
click at [800, 340] on button "Add to Cart" at bounding box center [867, 334] width 232 height 37
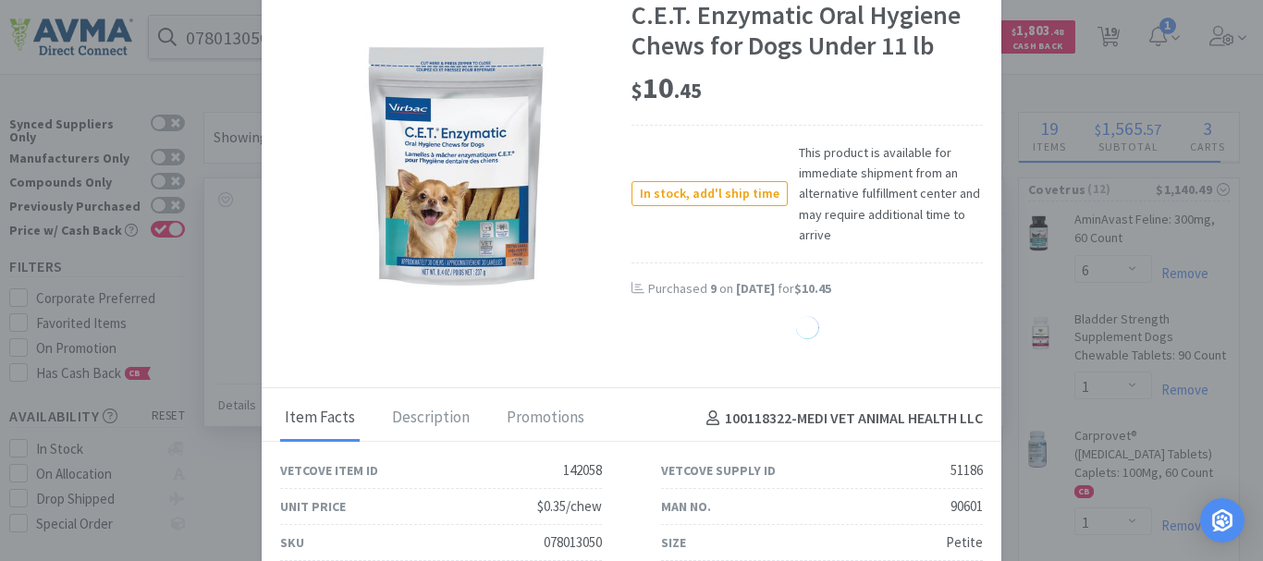
select select "6"
select select "8"
select select "3"
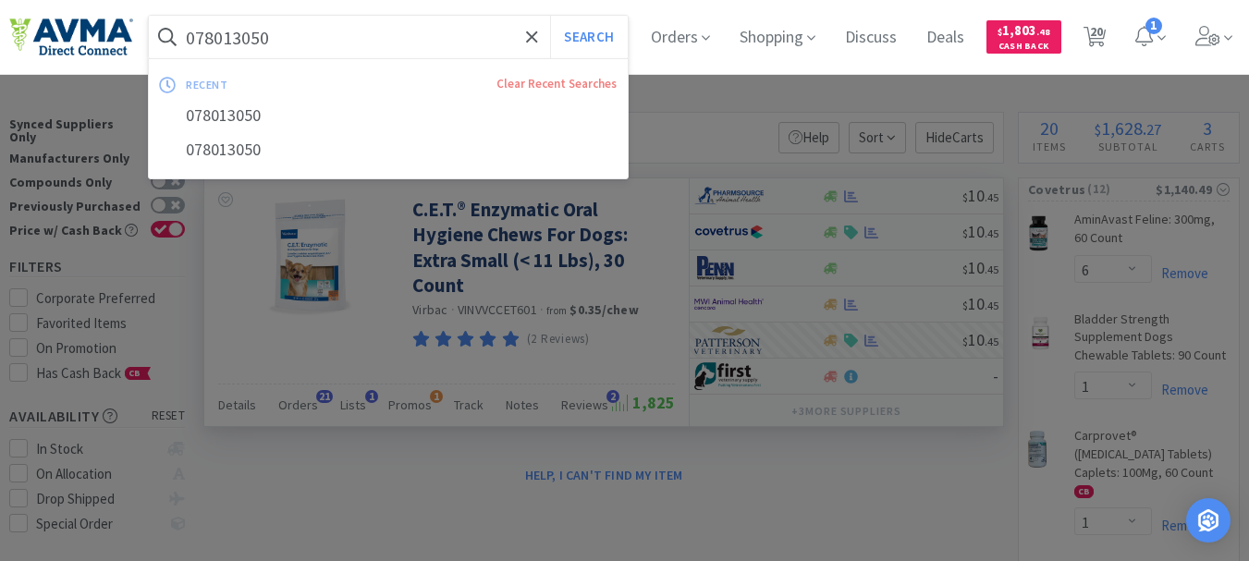
click at [381, 55] on input "078013050" at bounding box center [388, 37] width 479 height 43
paste input "233"
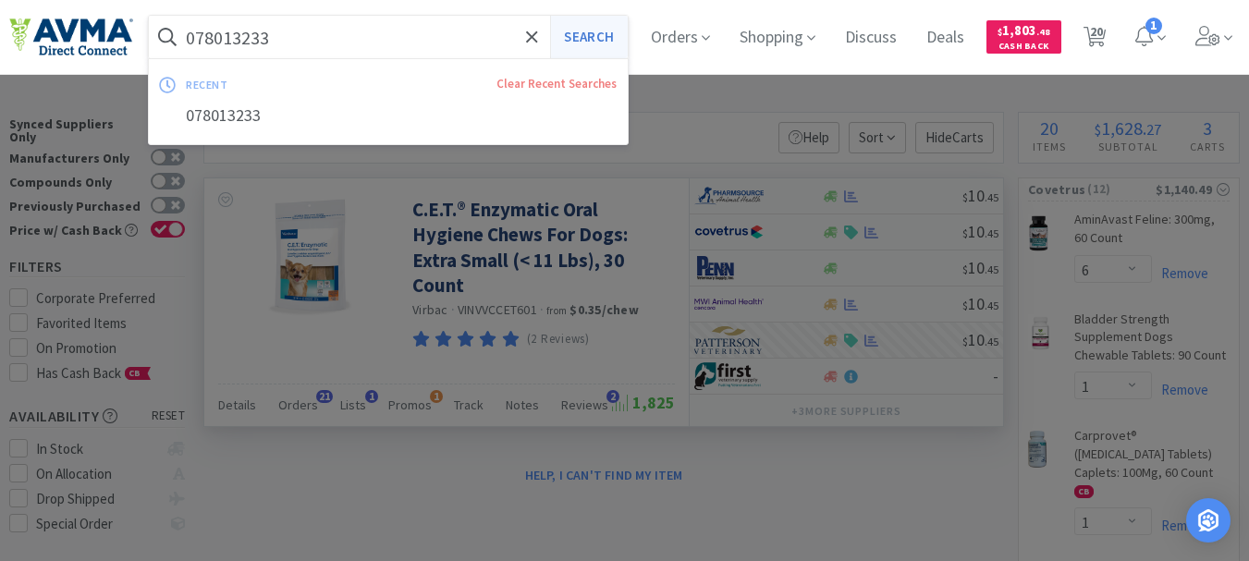
type input "078013233"
click at [593, 37] on button "Search" at bounding box center [588, 37] width 77 height 43
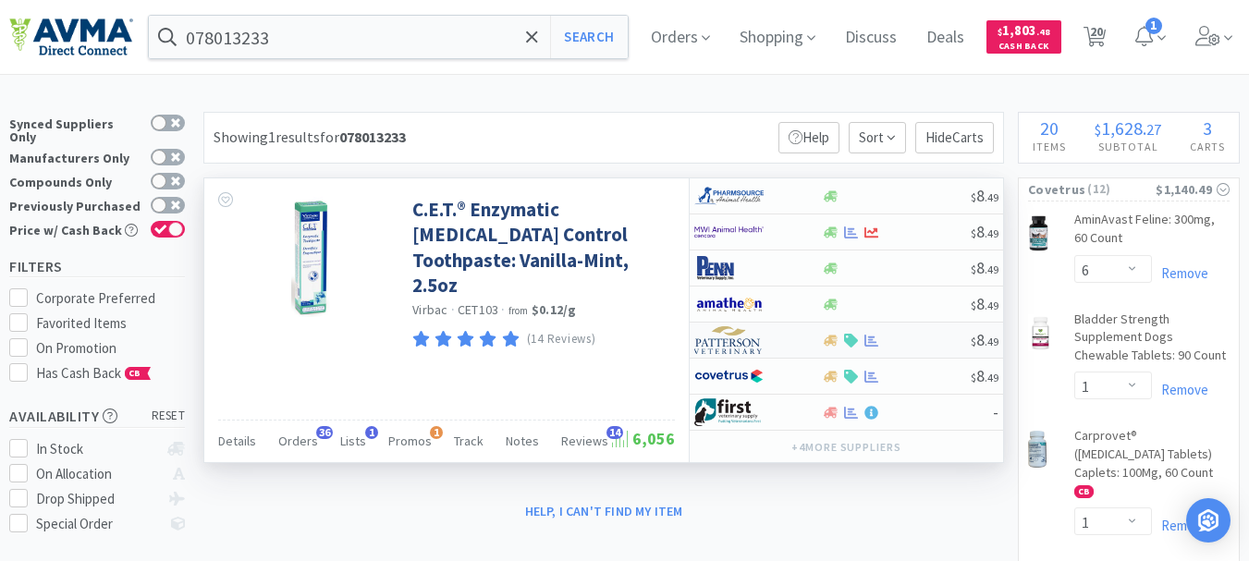
click at [729, 346] on img at bounding box center [728, 340] width 69 height 28
select select "1"
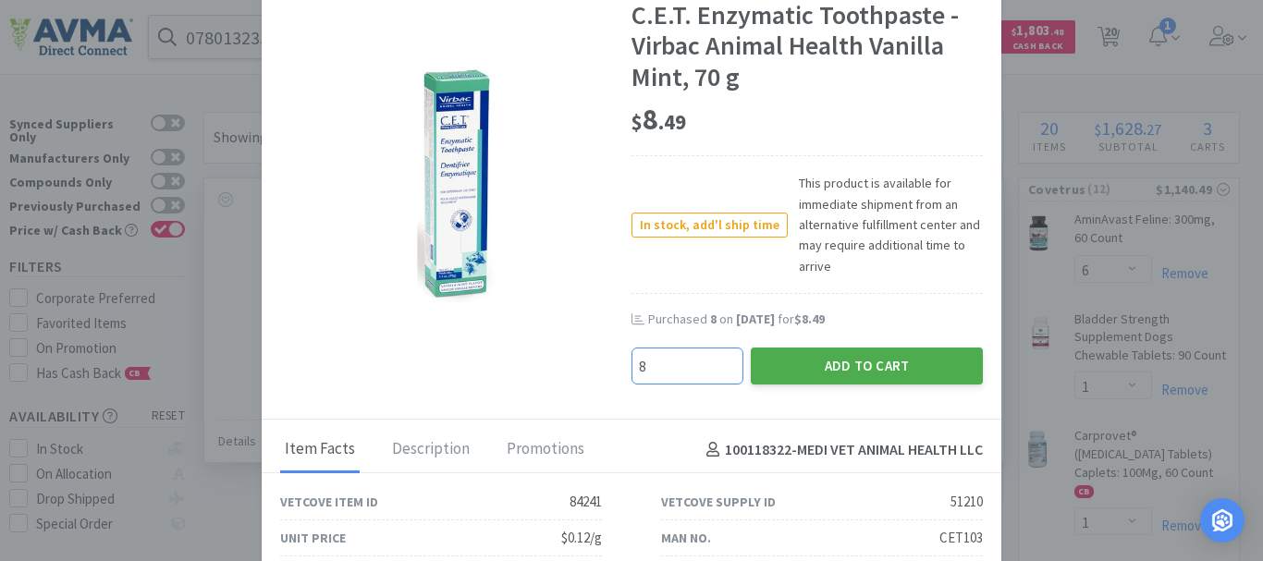
type input "8"
click at [770, 359] on button "Add to Cart" at bounding box center [867, 366] width 232 height 37
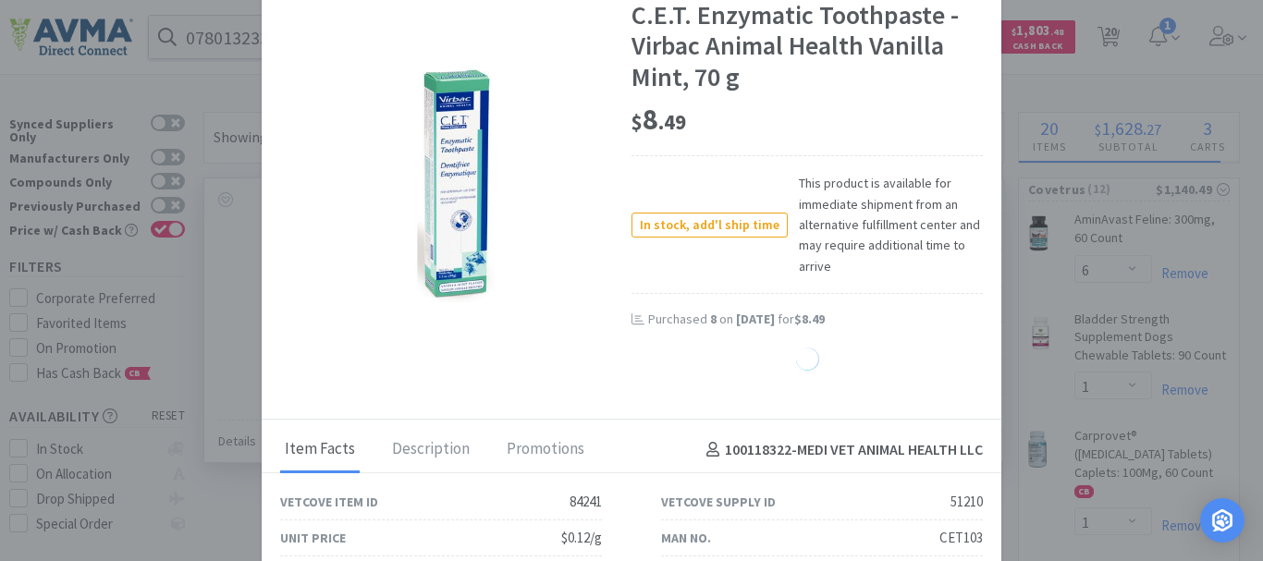
select select "8"
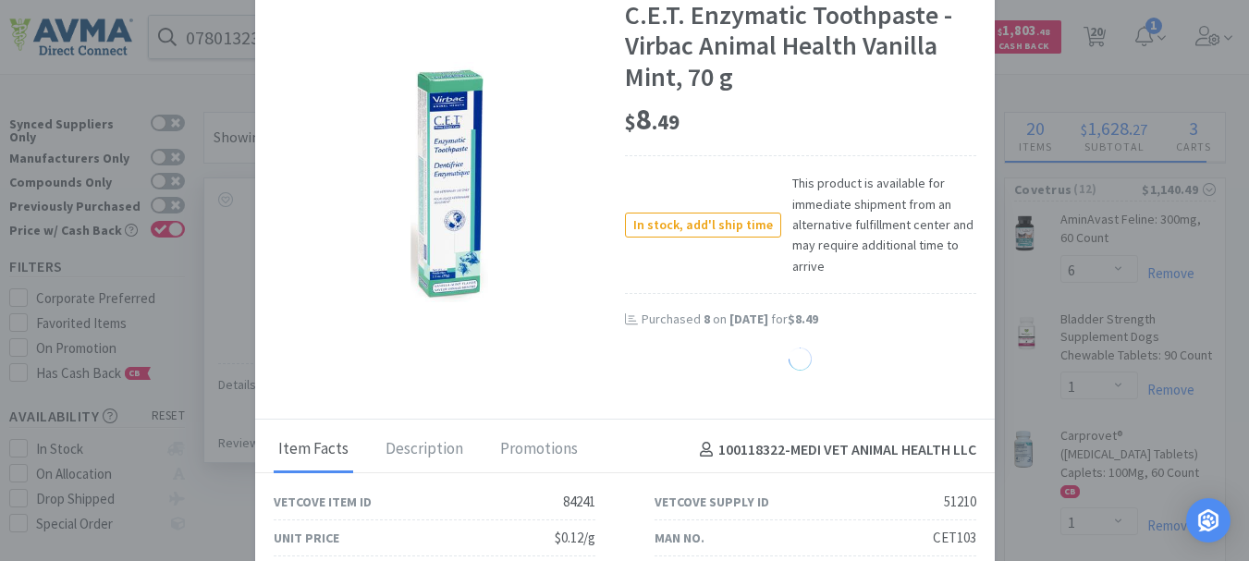
select select "3"
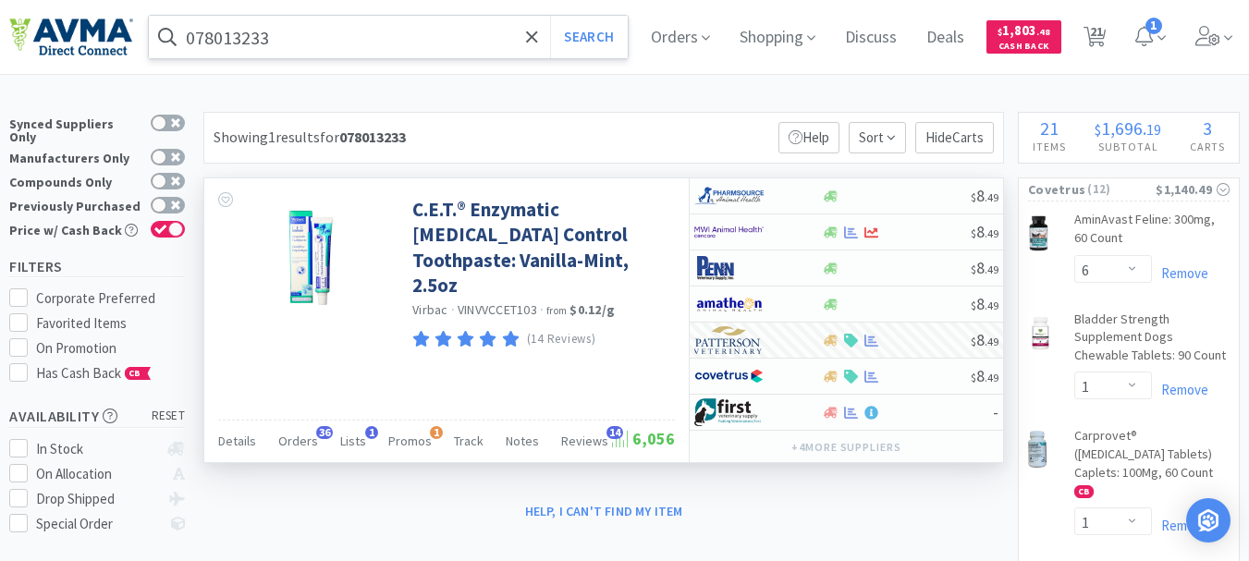
click at [345, 46] on input "078013233" at bounding box center [388, 37] width 479 height 43
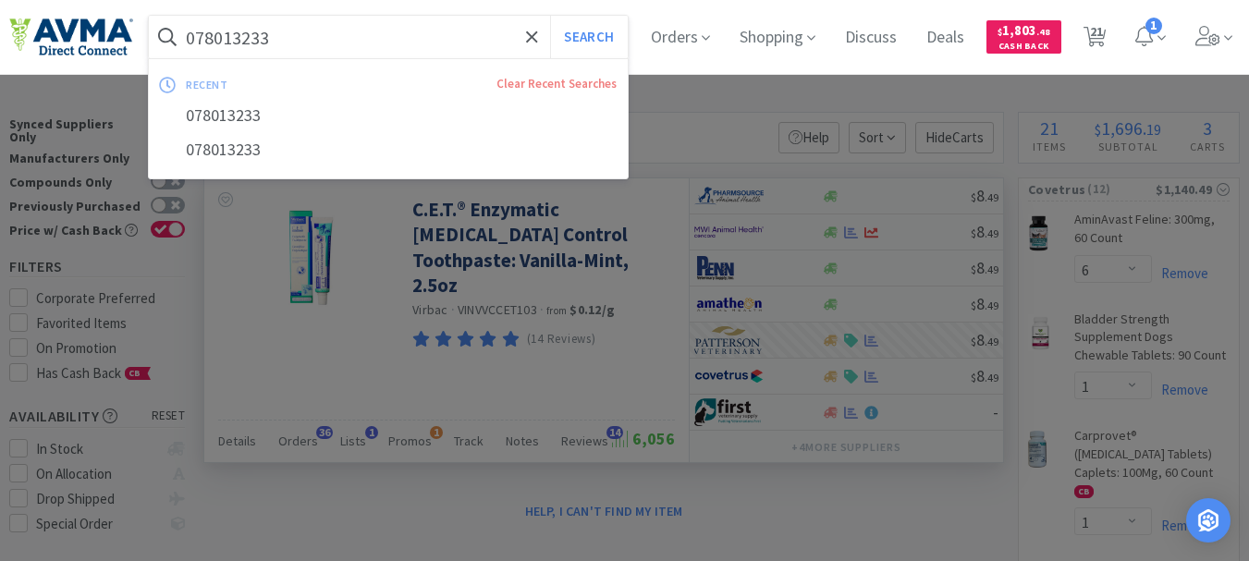
paste input "1878"
type input "078011878"
click at [591, 43] on button "Search" at bounding box center [588, 37] width 77 height 43
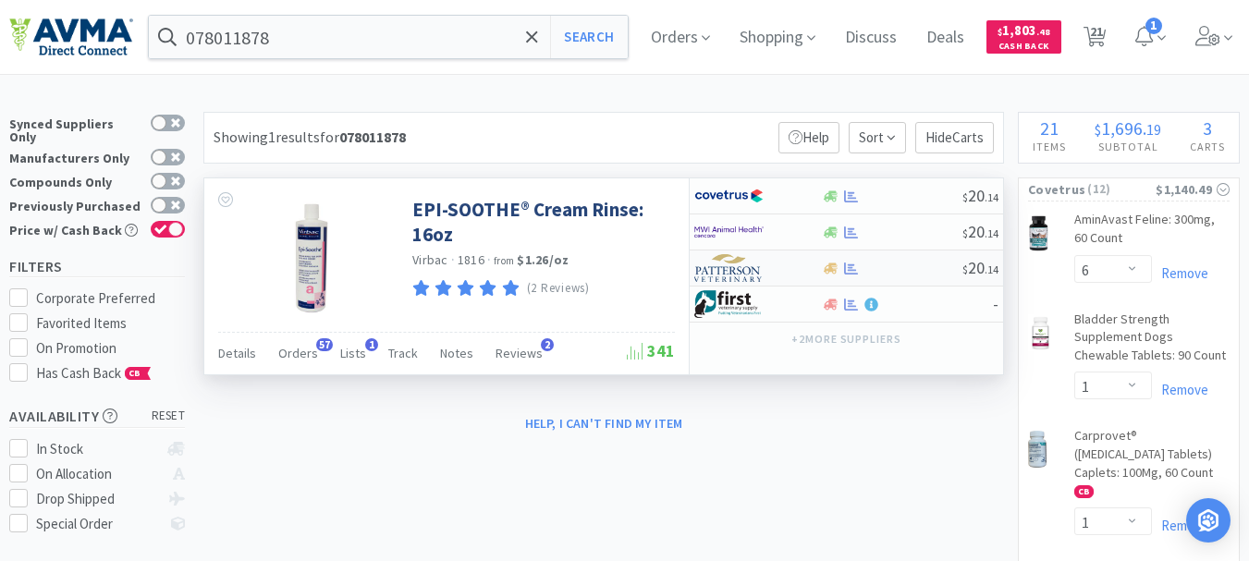
click at [749, 273] on img at bounding box center [728, 268] width 69 height 28
select select "1"
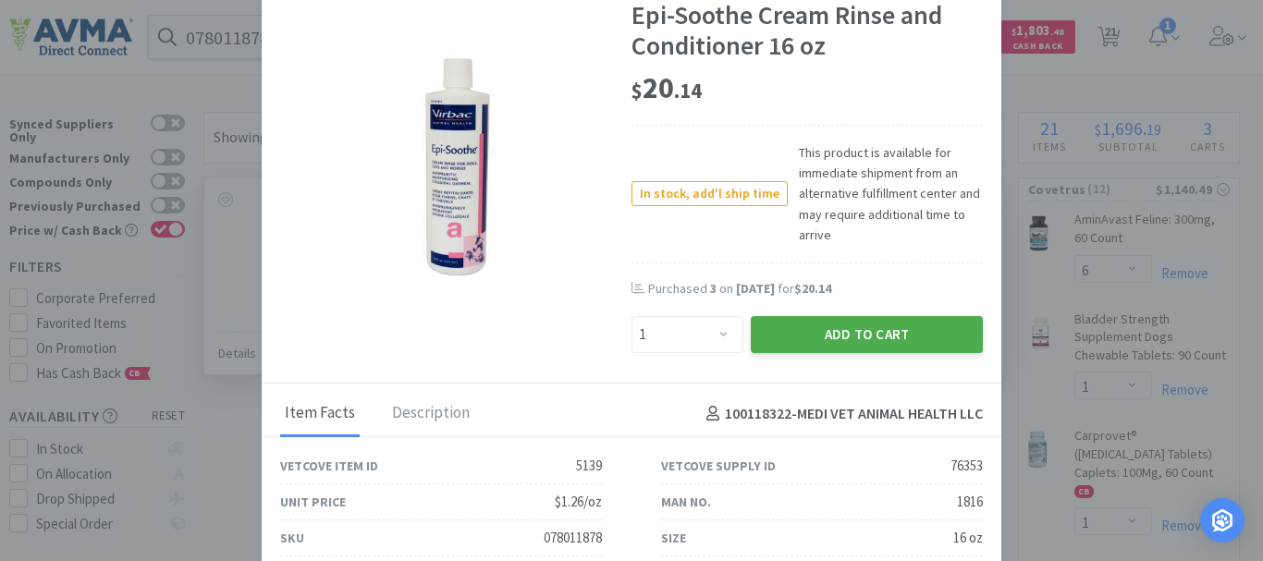
click at [813, 325] on button "Add to Cart" at bounding box center [867, 334] width 232 height 37
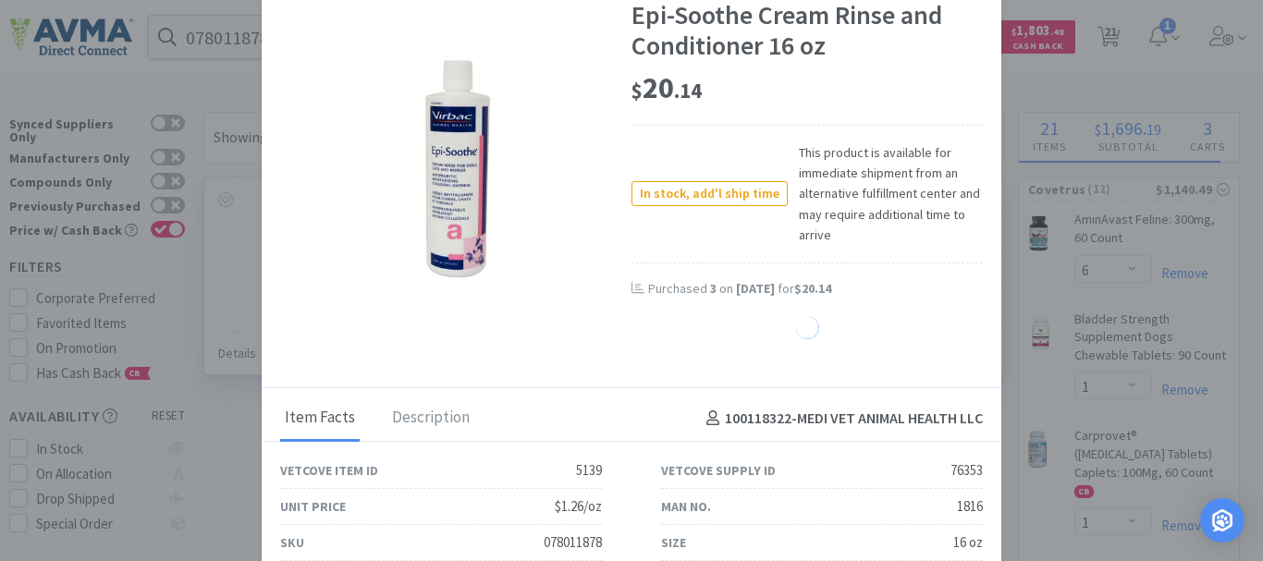
select select "1"
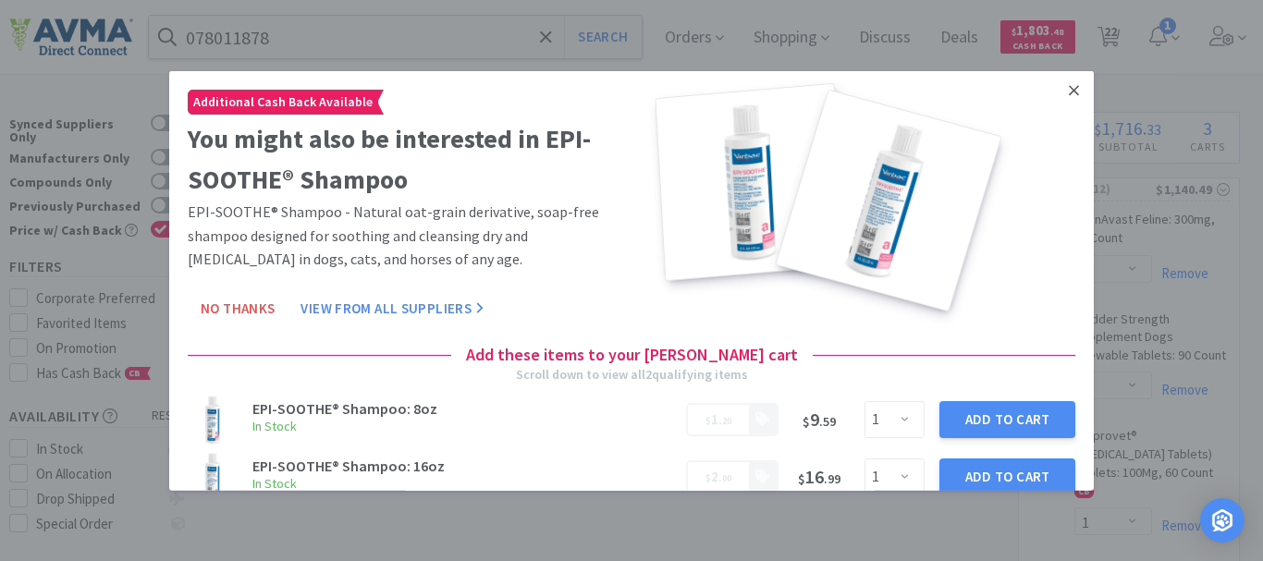
click at [1069, 94] on icon at bounding box center [1074, 89] width 10 height 17
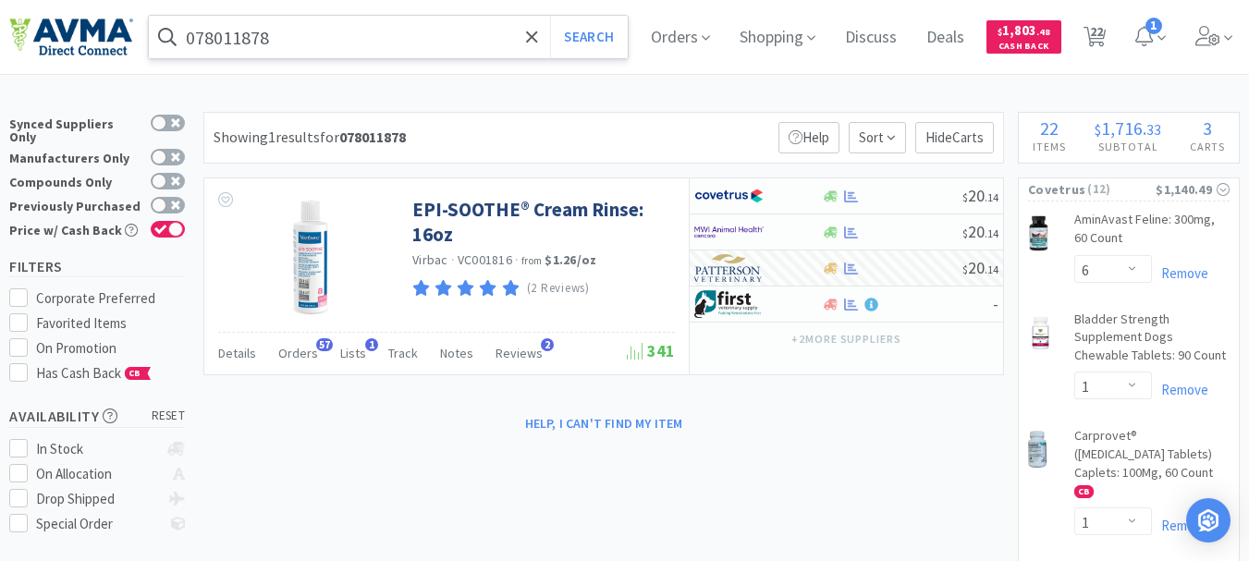
click at [350, 45] on input "078011878" at bounding box center [388, 37] width 479 height 43
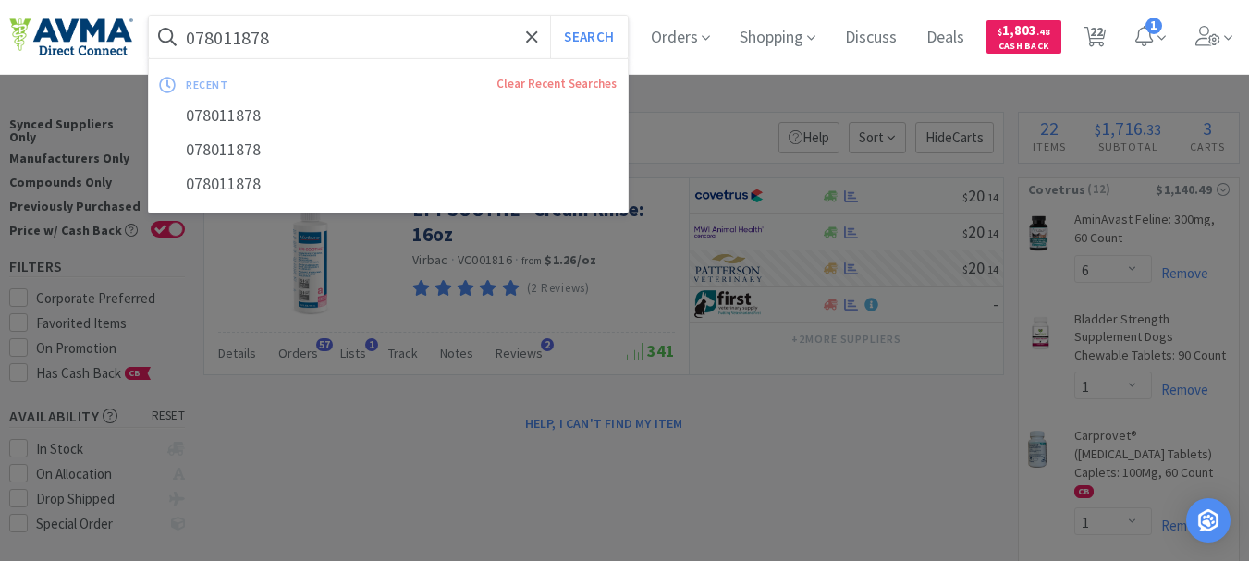
paste input "856690"
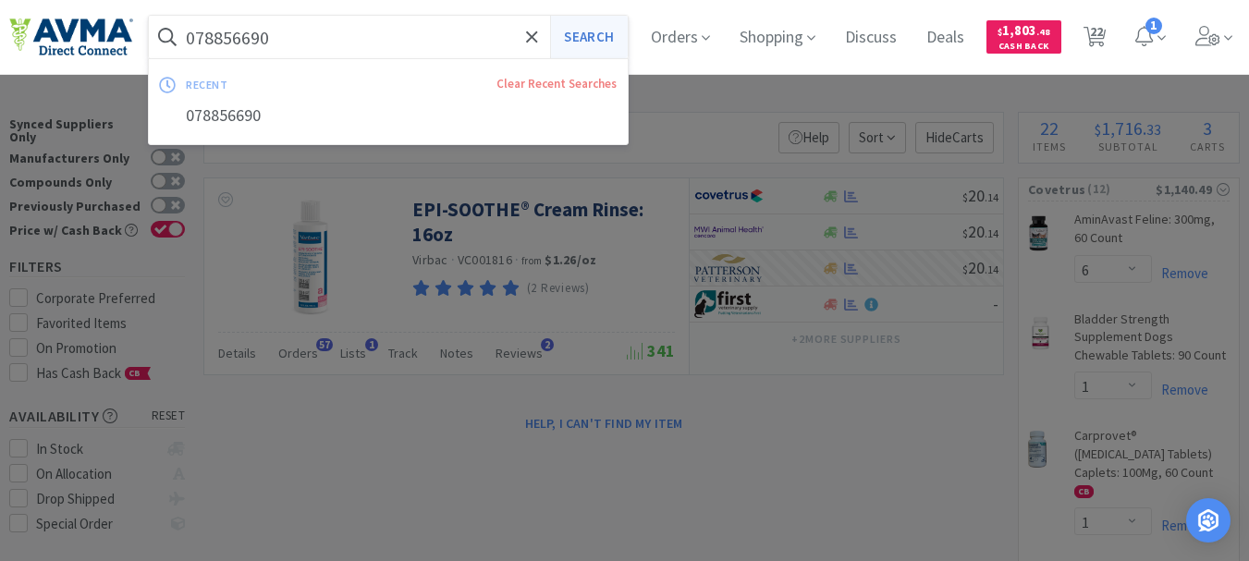
type input "078856690"
click at [619, 28] on button "Search" at bounding box center [588, 37] width 77 height 43
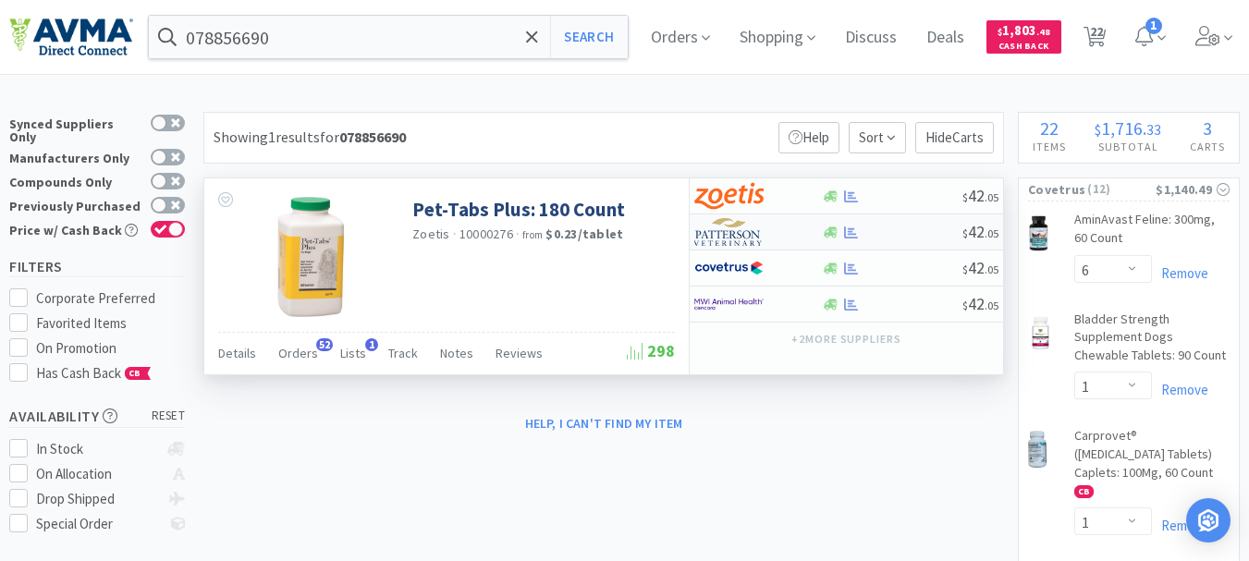
click at [716, 240] on img at bounding box center [728, 232] width 69 height 28
select select "1"
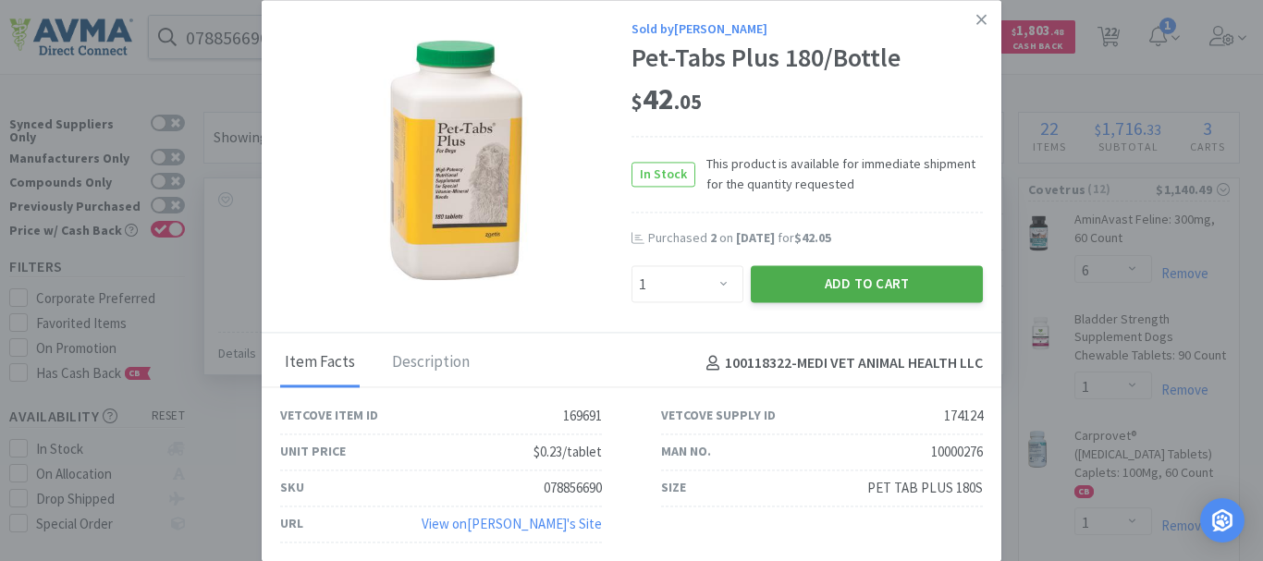
click at [812, 286] on button "Add to Cart" at bounding box center [867, 284] width 232 height 37
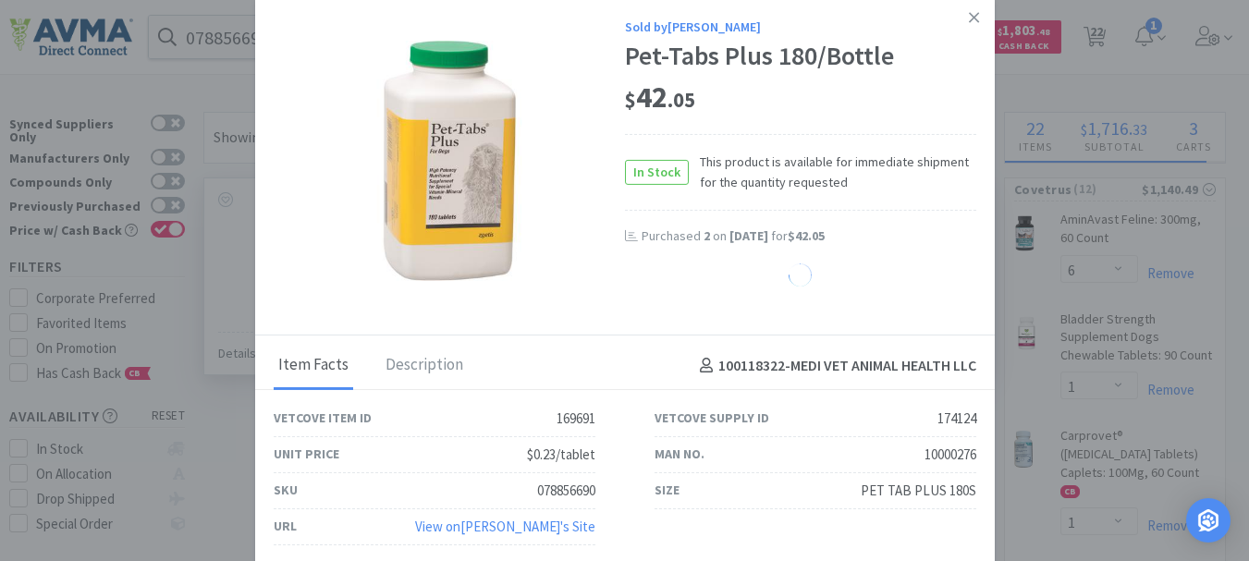
select select "1"
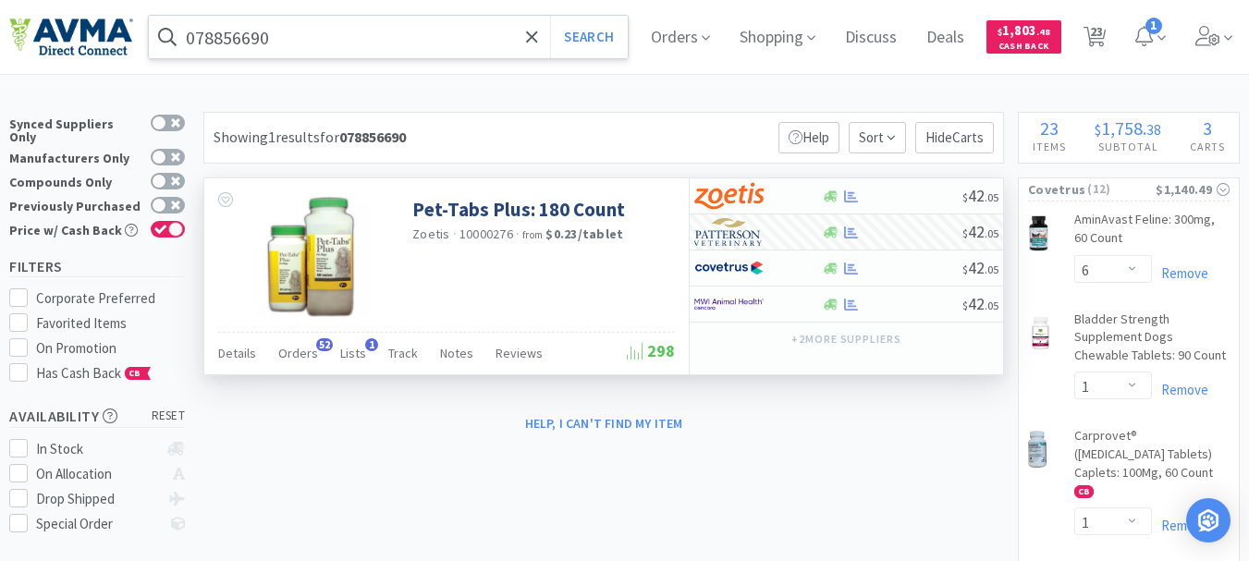
click at [325, 50] on input "078856690" at bounding box center [388, 37] width 479 height 43
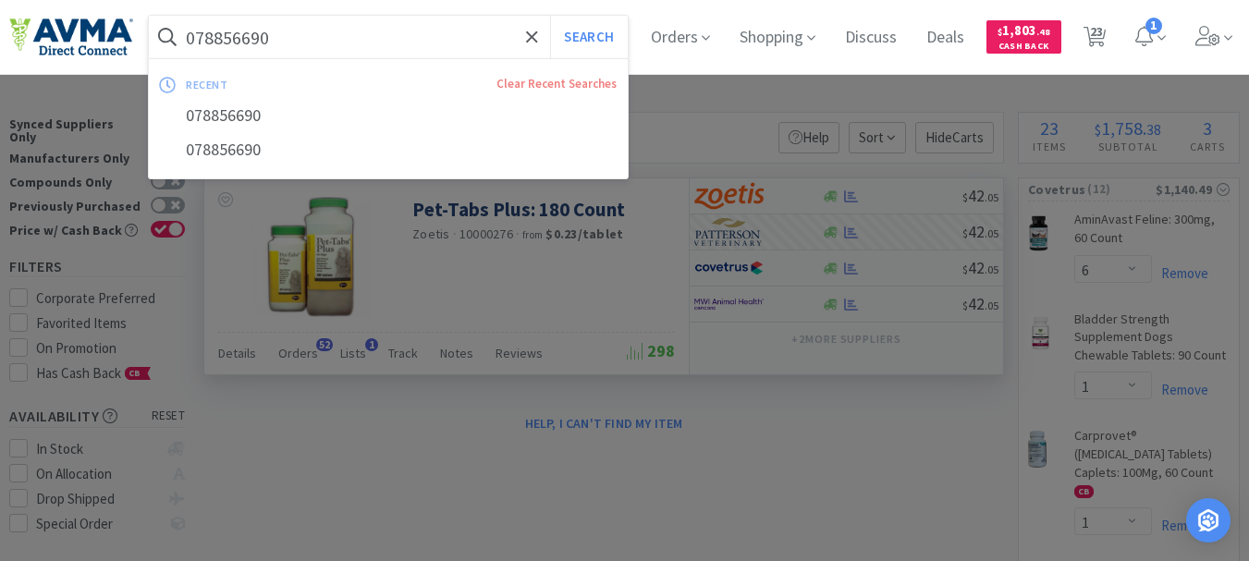
paste input "929495"
type input "078929495"
click at [612, 45] on button "Search" at bounding box center [588, 37] width 77 height 43
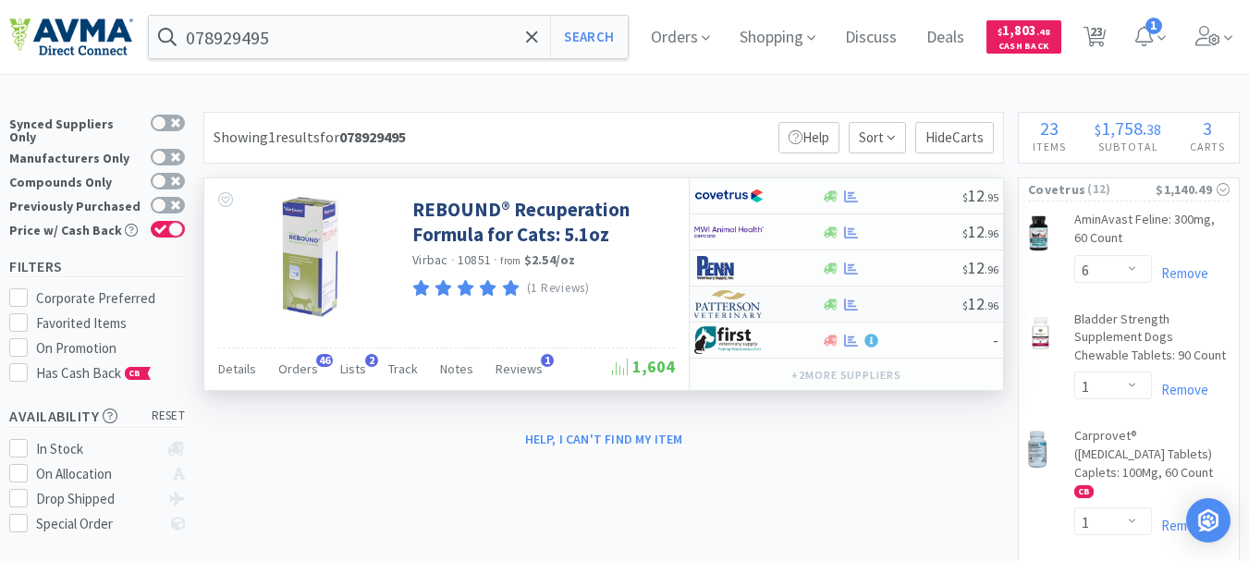
click at [726, 308] on img at bounding box center [728, 304] width 69 height 28
select select "1"
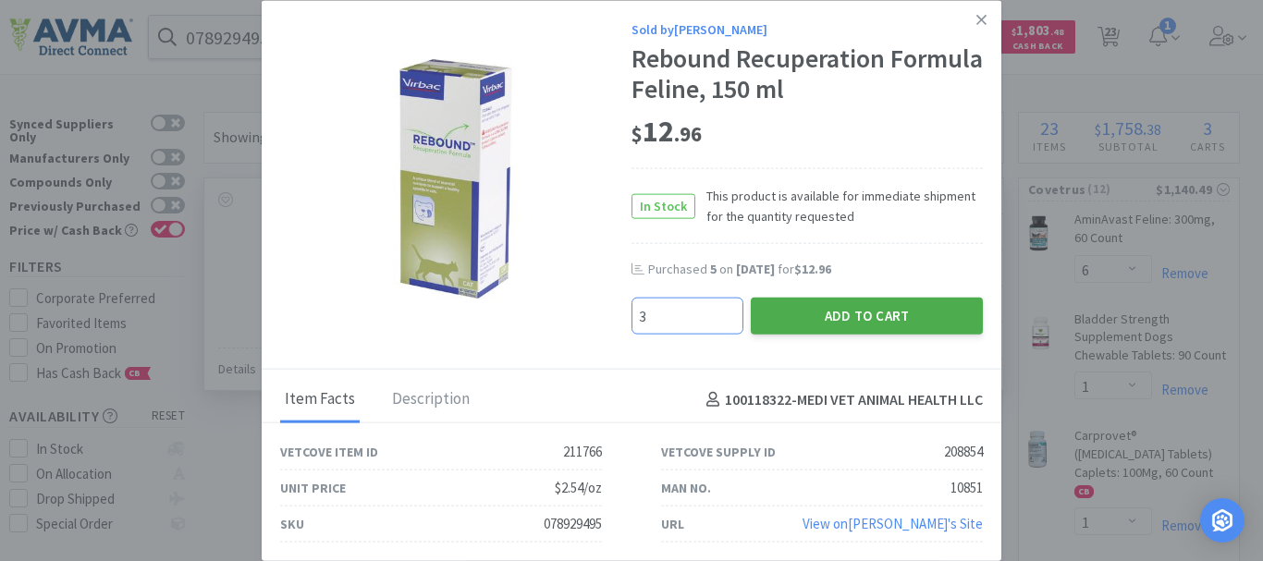
type input "3"
click at [840, 311] on button "Add to Cart" at bounding box center [867, 316] width 232 height 37
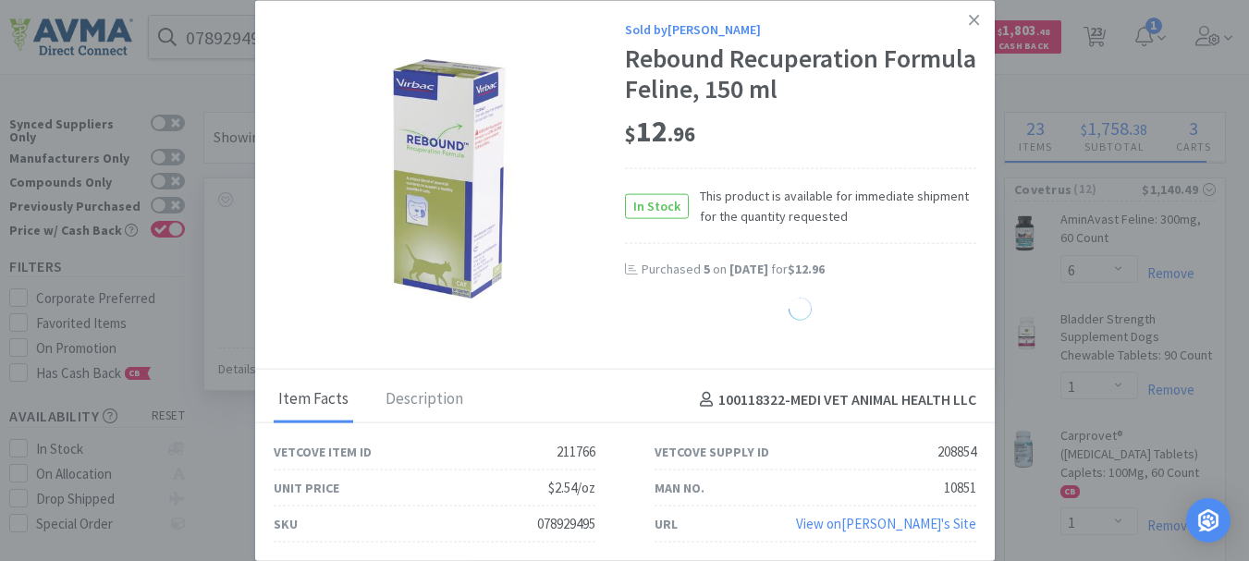
select select "3"
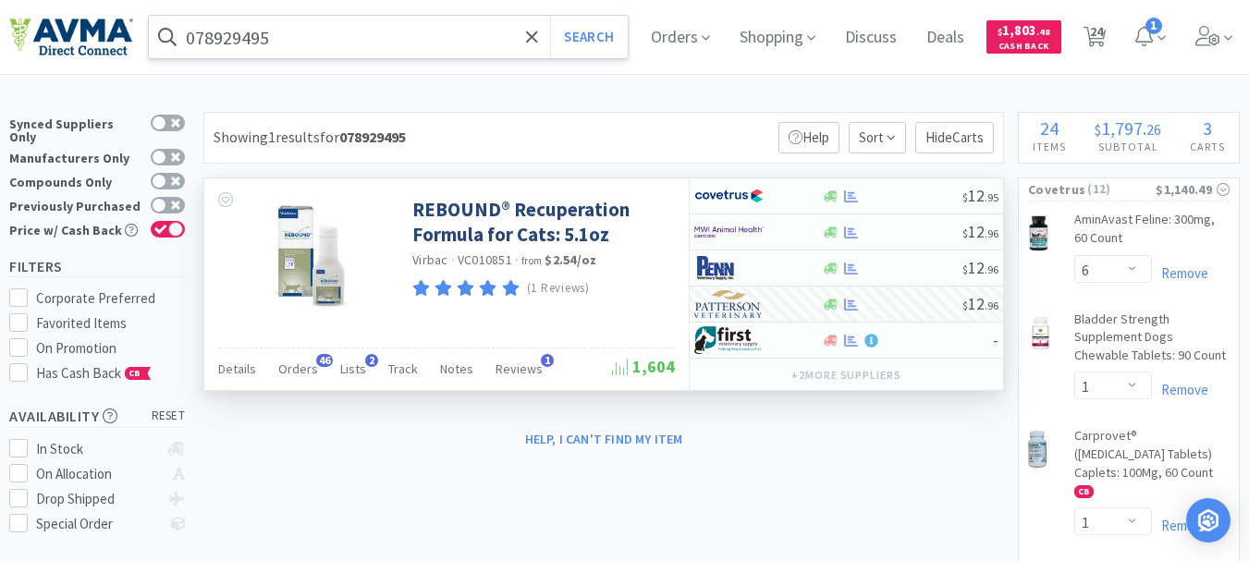
click at [273, 42] on input "078929495" at bounding box center [388, 37] width 479 height 43
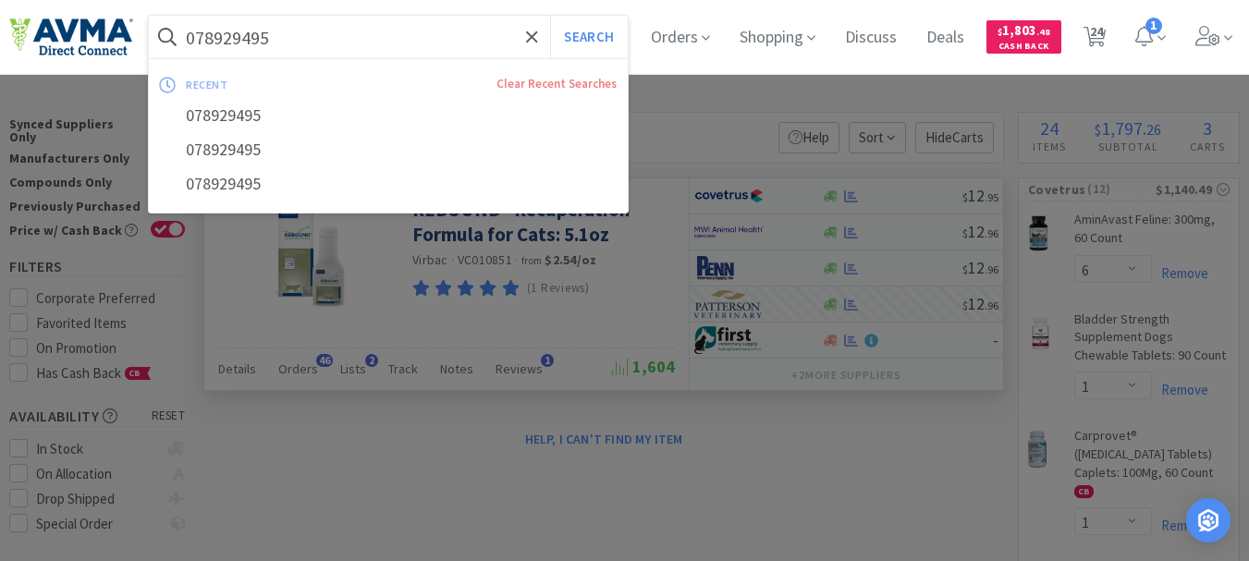
paste input "360742"
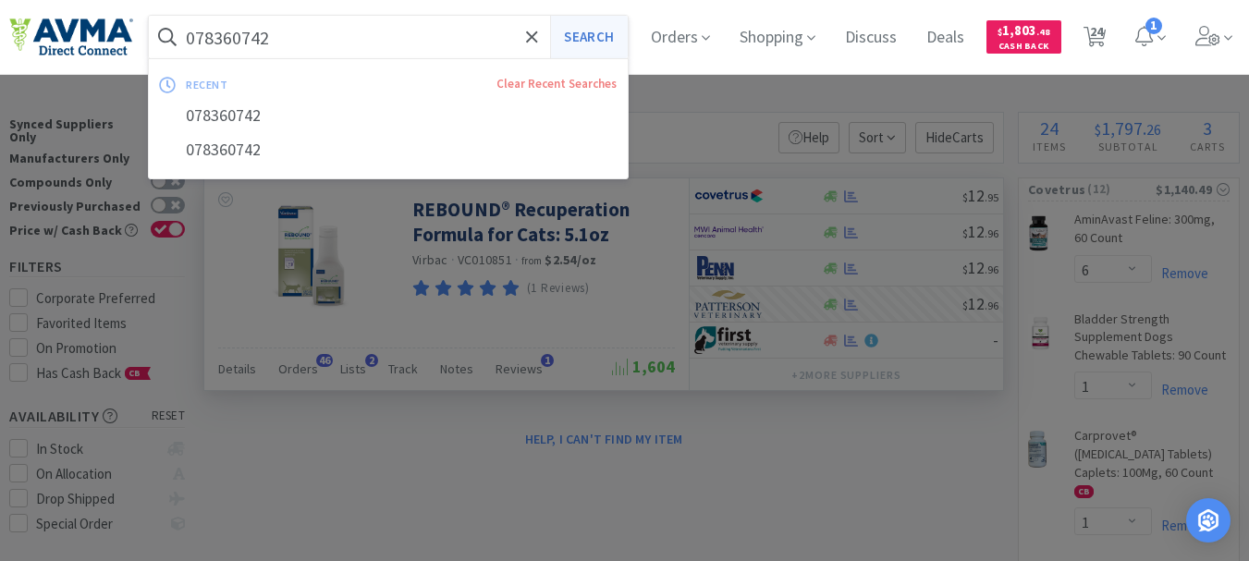
type input "078360742"
click at [579, 40] on button "Search" at bounding box center [588, 37] width 77 height 43
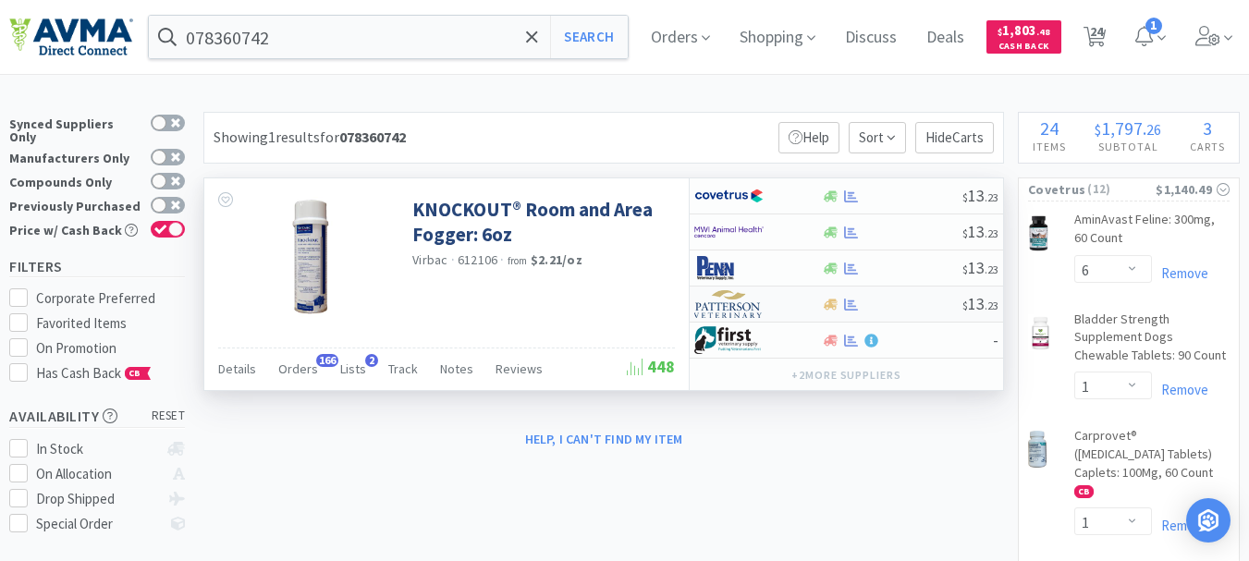
click at [732, 308] on img at bounding box center [728, 304] width 69 height 28
select select "1"
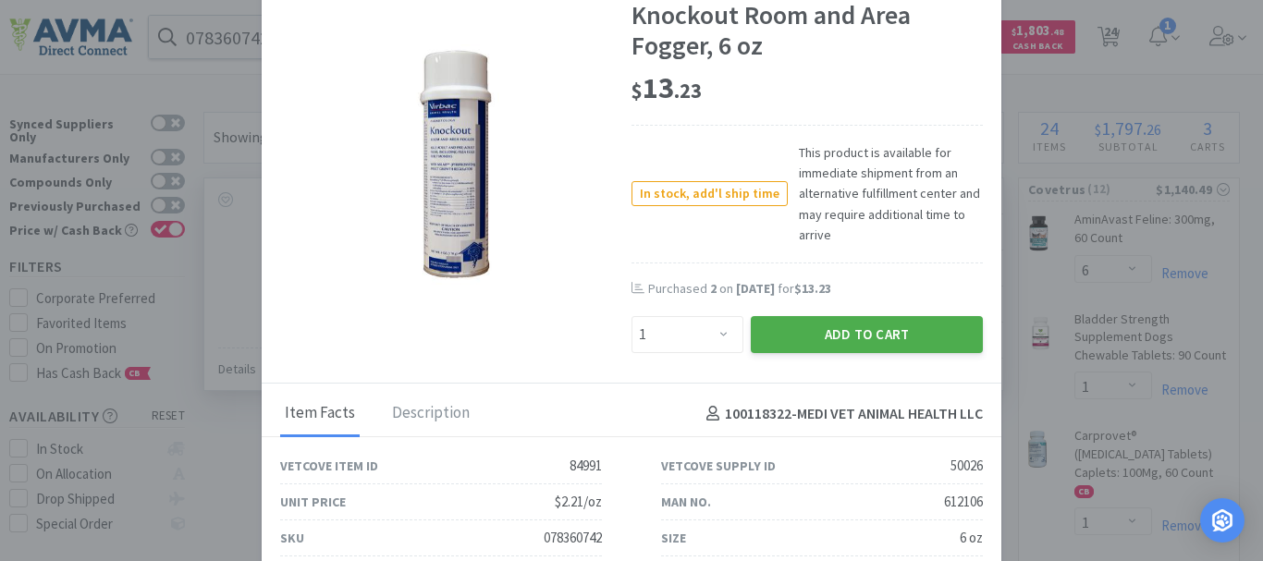
click at [826, 333] on button "Add to Cart" at bounding box center [867, 334] width 232 height 37
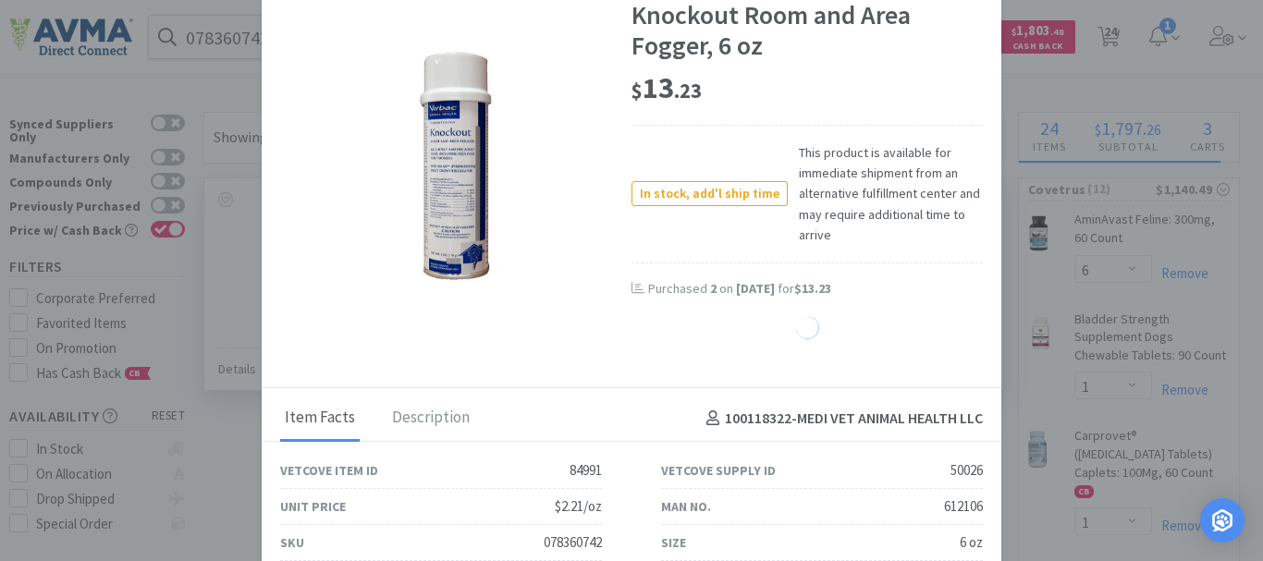
select select "1"
select select "3"
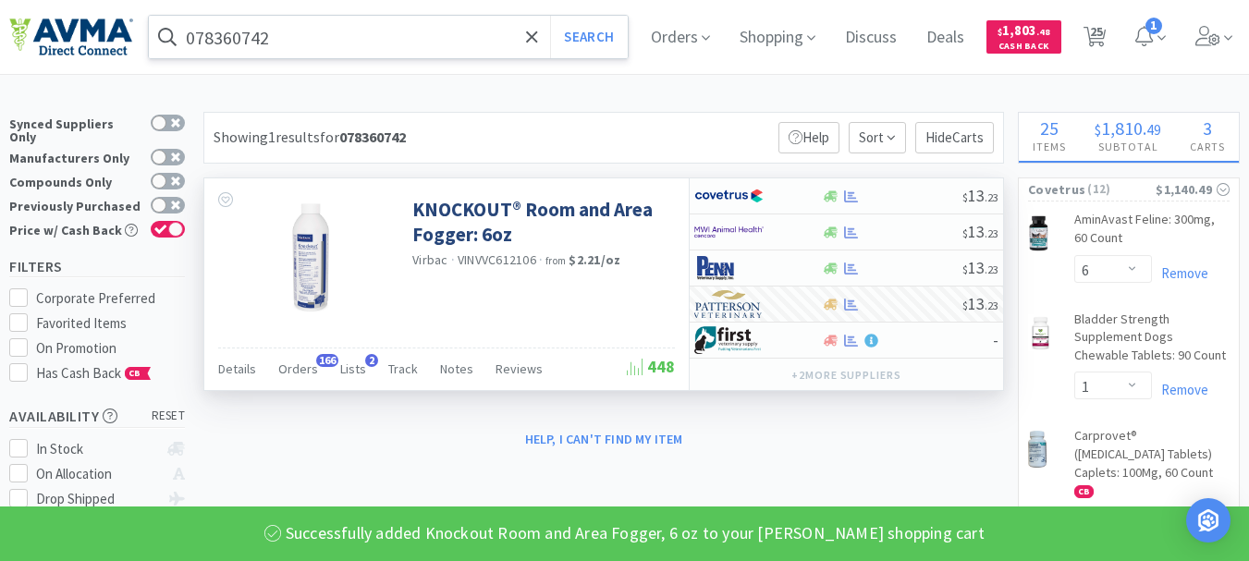
click at [369, 48] on input "078360742" at bounding box center [388, 37] width 479 height 43
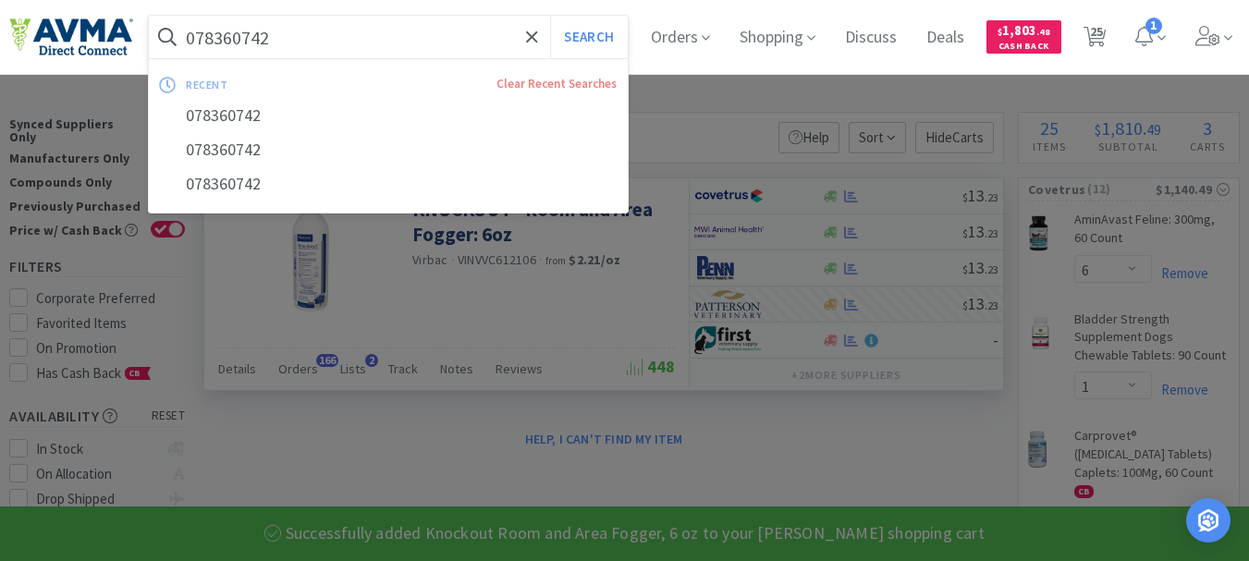
paste input "47157"
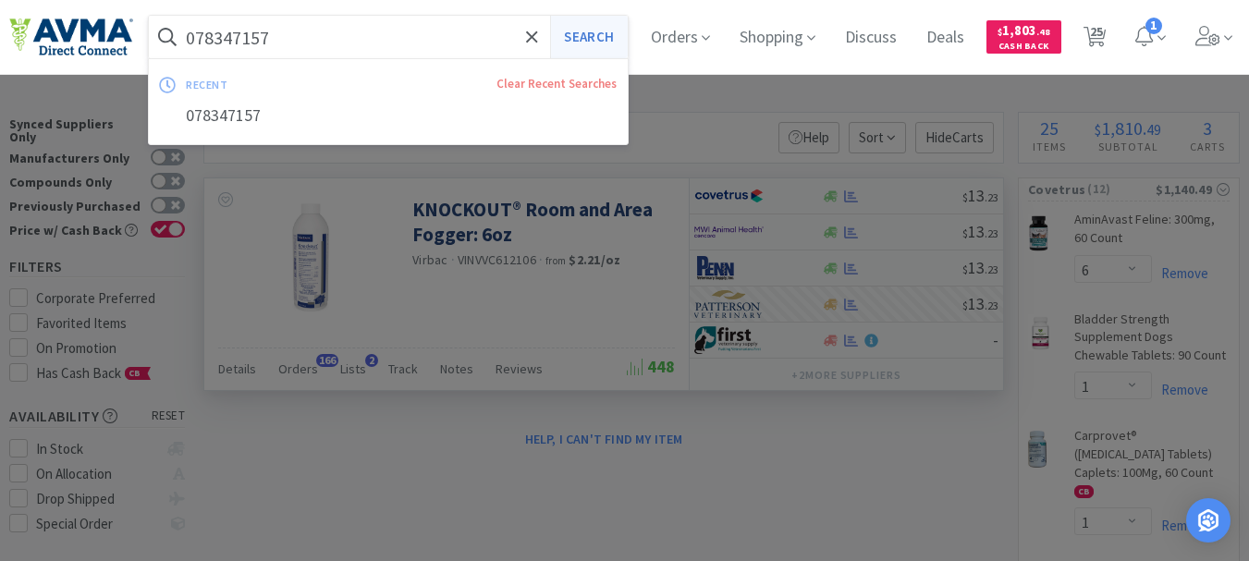
type input "078347157"
click at [613, 28] on button "Search" at bounding box center [588, 37] width 77 height 43
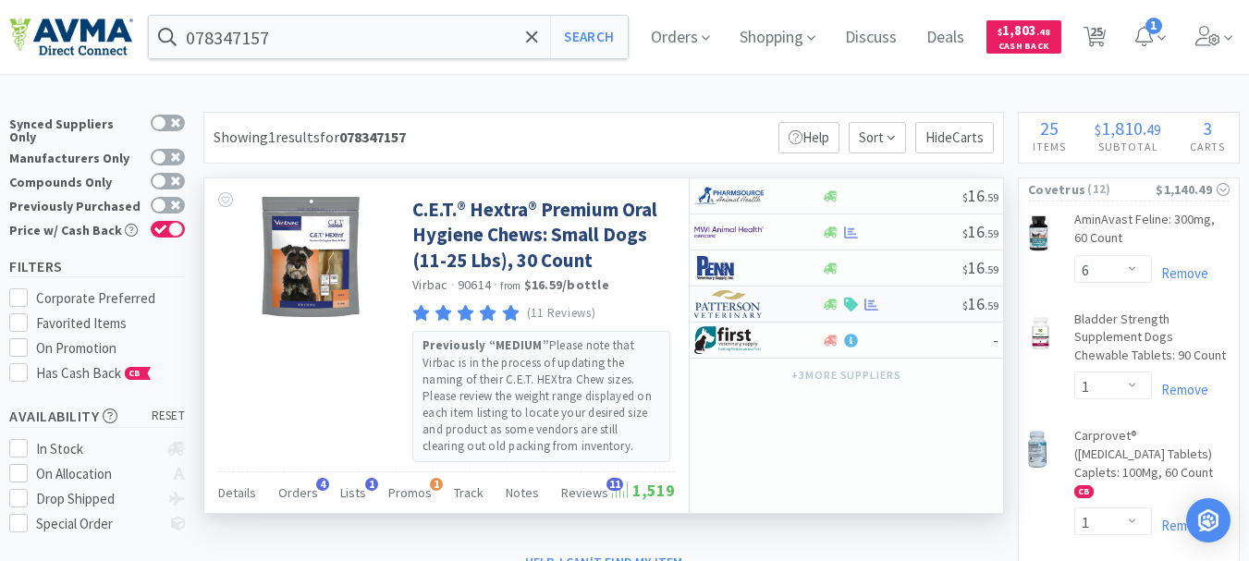
click at [727, 311] on img at bounding box center [728, 304] width 69 height 28
select select "1"
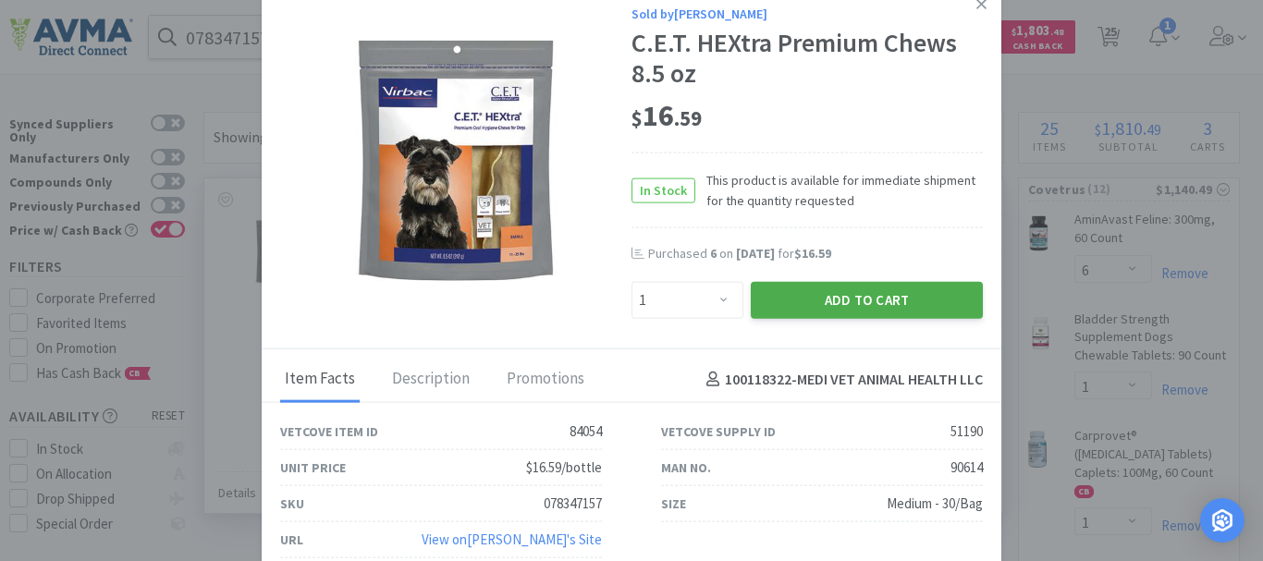
click at [832, 301] on button "Add to Cart" at bounding box center [867, 300] width 232 height 37
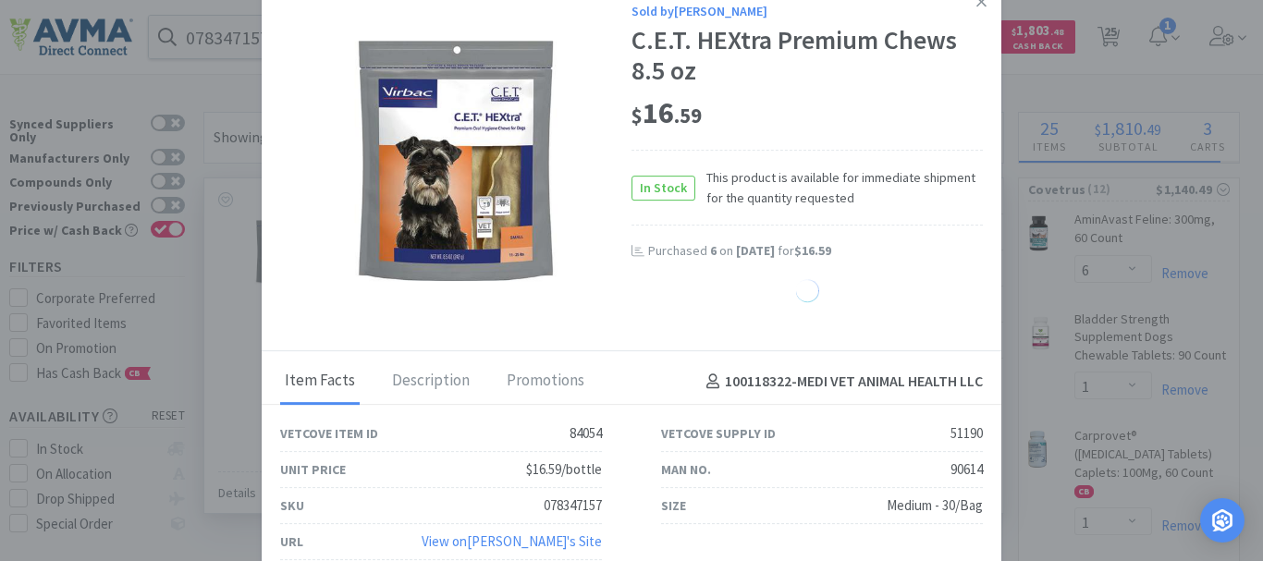
select select "1"
select select "3"
select select "1"
select select "3"
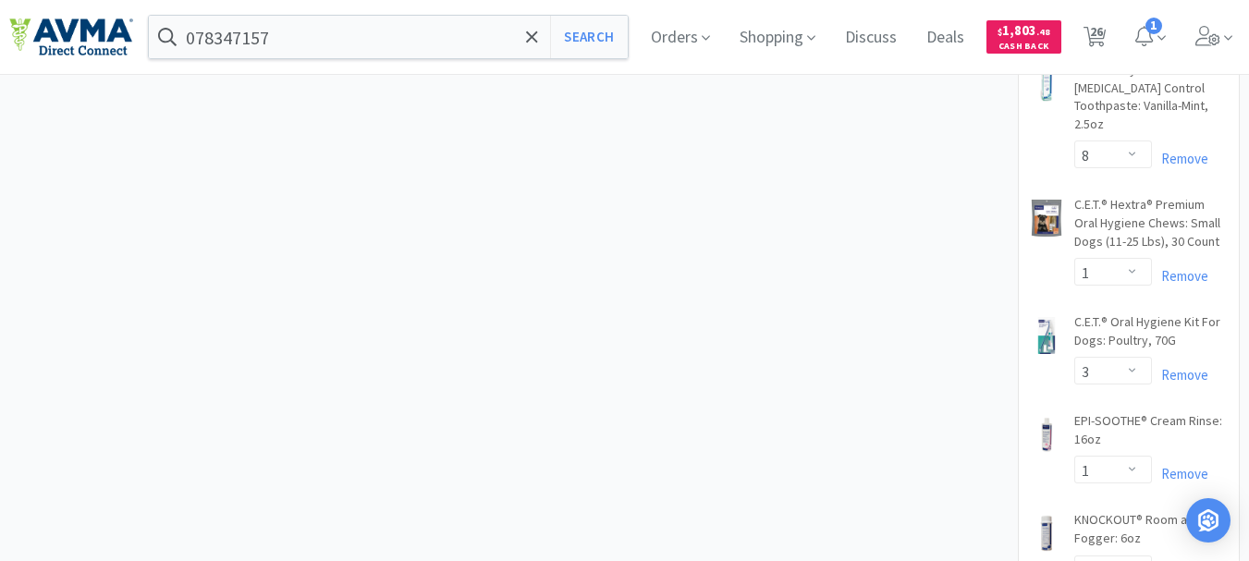
scroll to position [1757, 0]
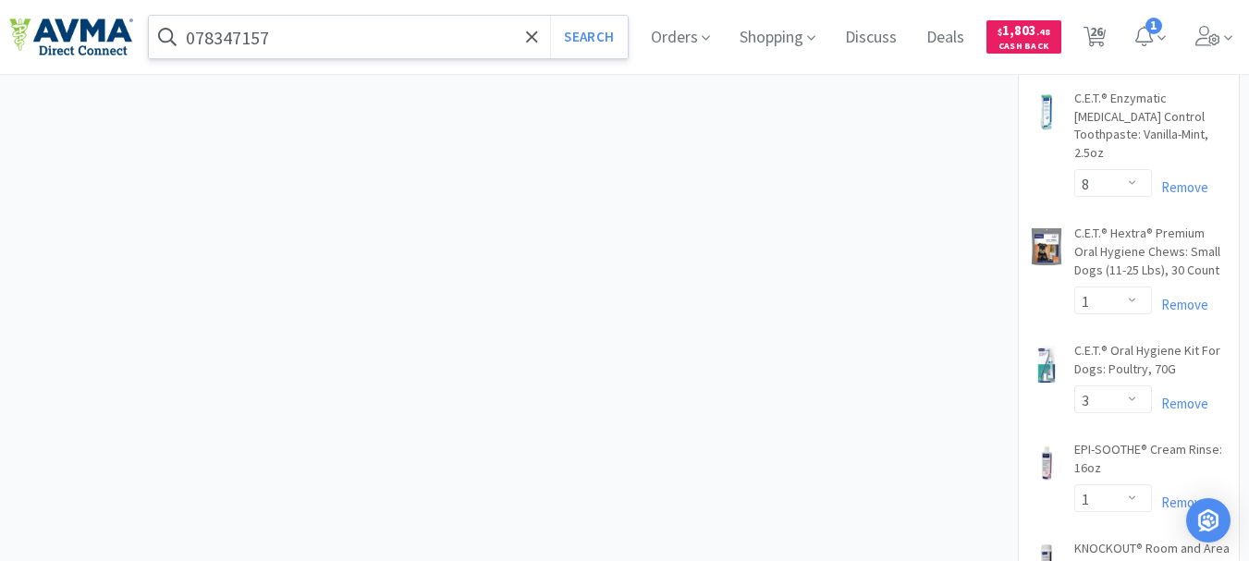
click at [360, 43] on input "078347157" at bounding box center [388, 37] width 479 height 43
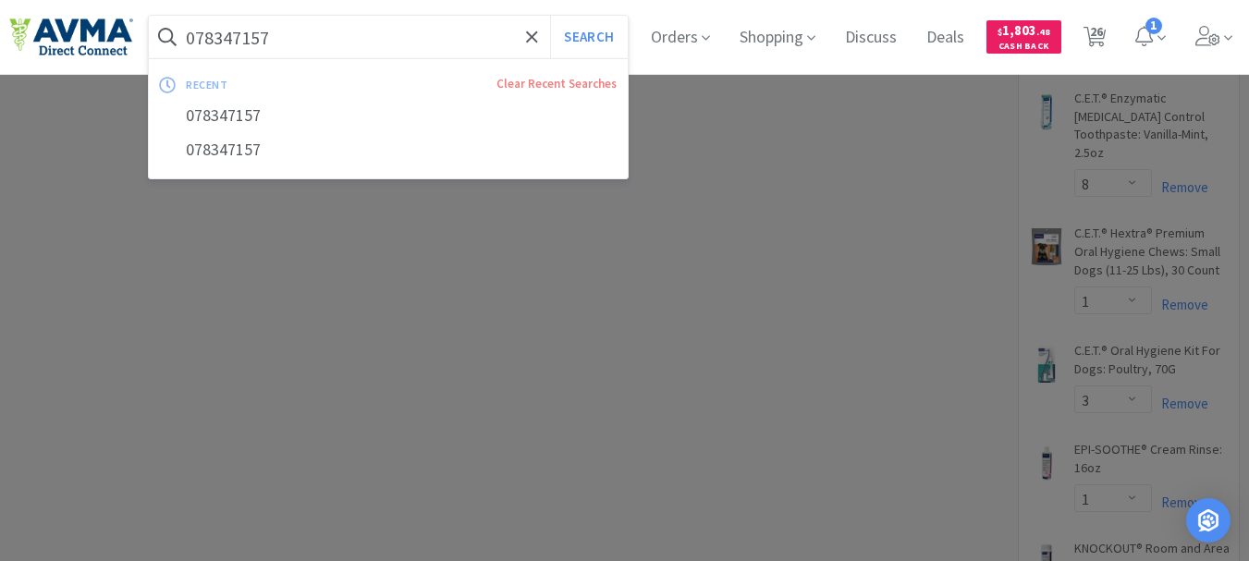
paste input "40"
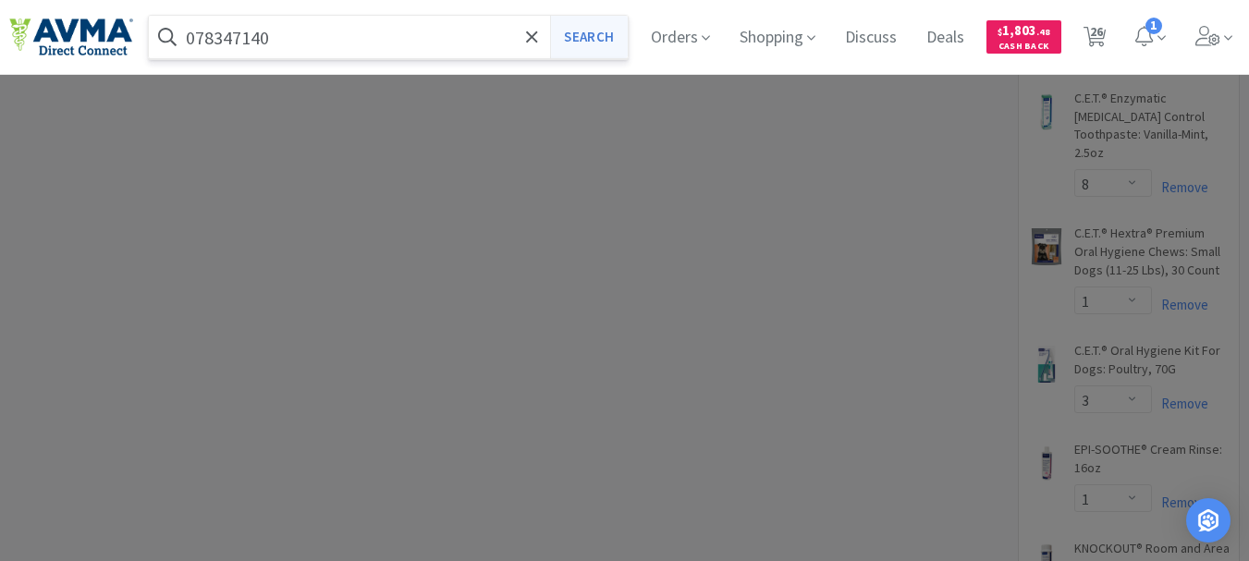
type input "078347140"
click at [601, 31] on button "Search" at bounding box center [588, 37] width 77 height 43
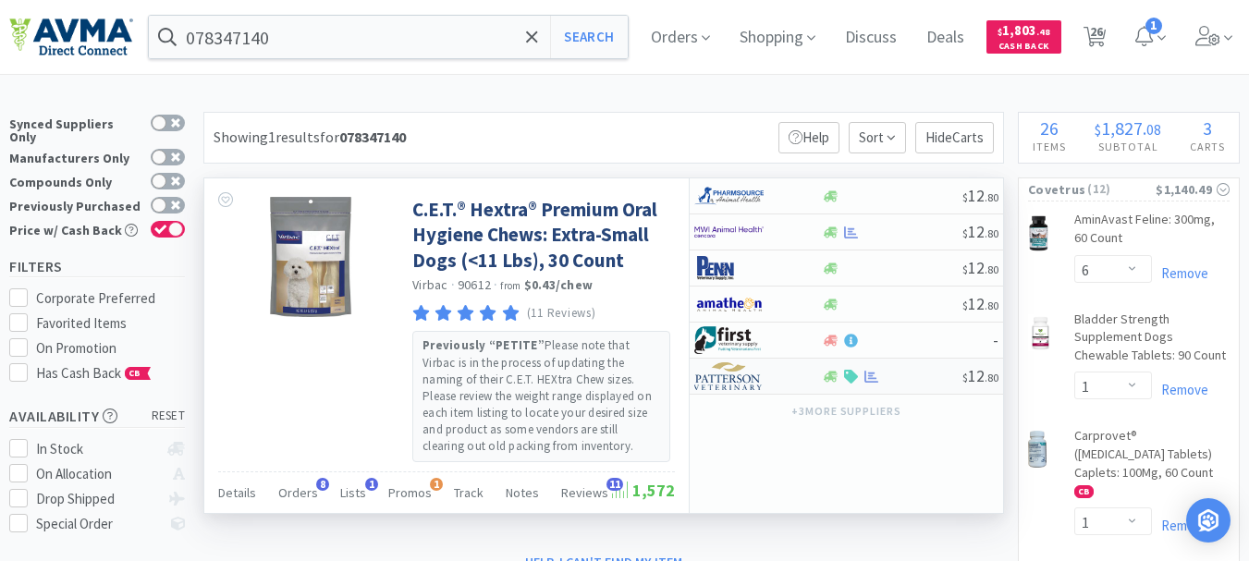
click at [732, 378] on img at bounding box center [728, 376] width 69 height 28
select select "1"
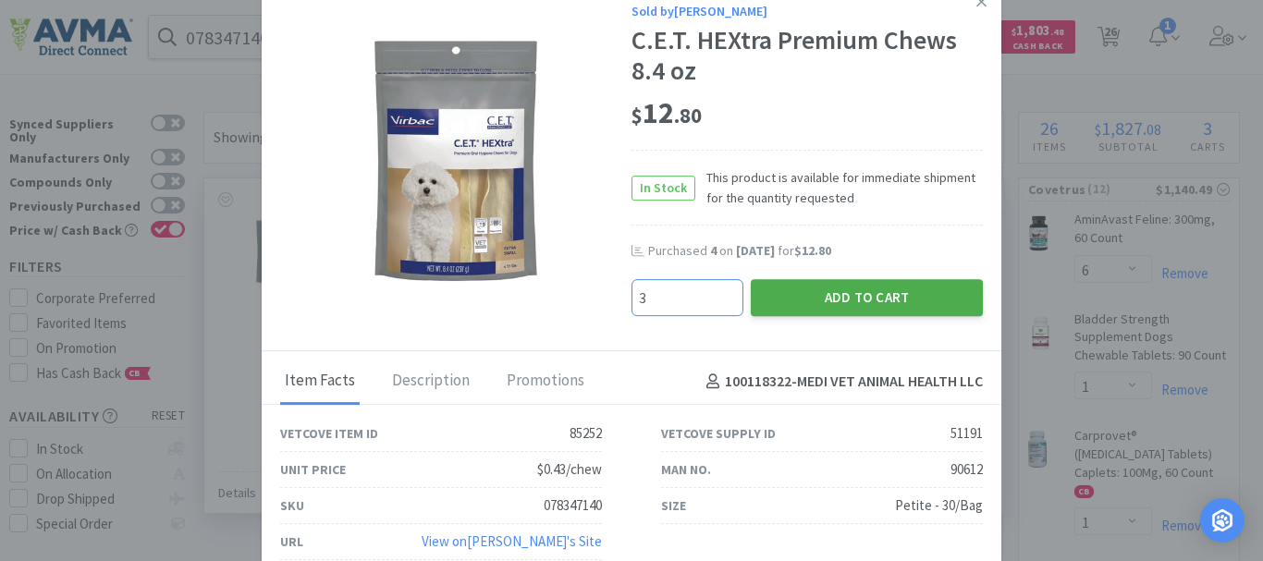
type input "3"
click at [834, 298] on button "Add to Cart" at bounding box center [867, 297] width 232 height 37
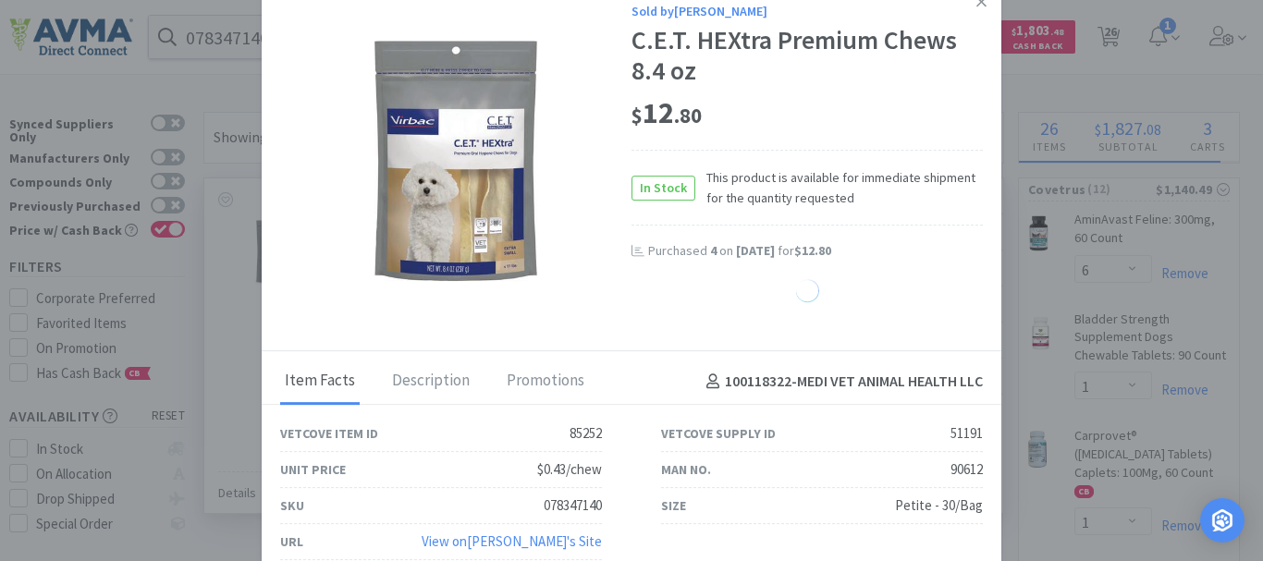
select select "3"
select select "1"
select select "3"
select select "1"
select select "3"
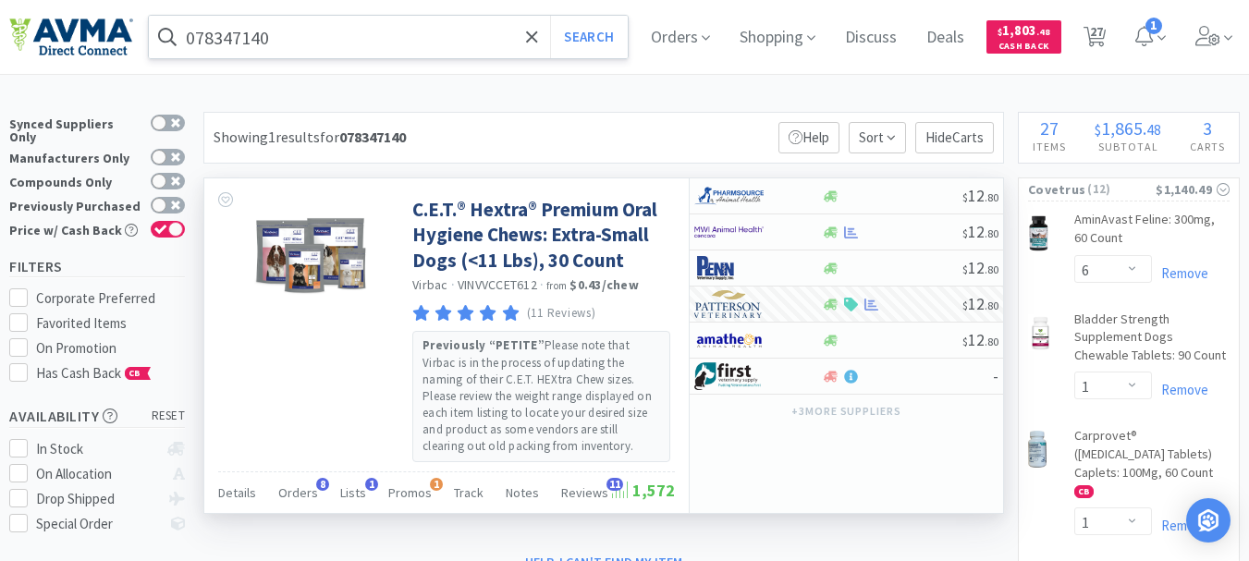
click at [346, 46] on input "078347140" at bounding box center [388, 37] width 479 height 43
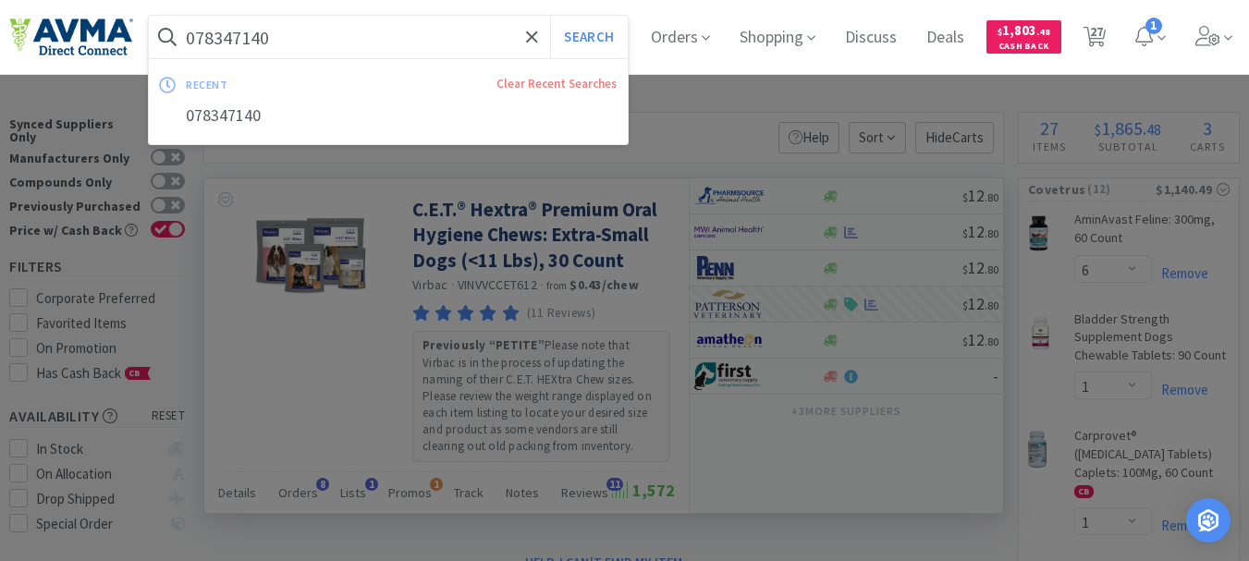
paste input "944792"
type input "078944792"
click at [580, 40] on button "Search" at bounding box center [588, 37] width 77 height 43
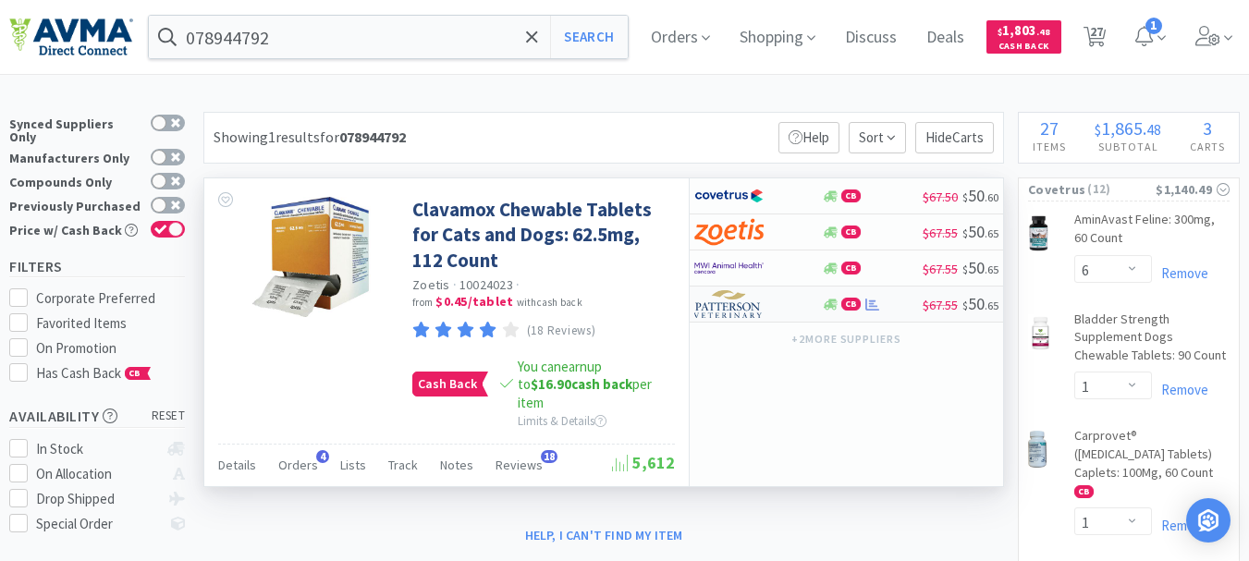
click at [722, 310] on img at bounding box center [728, 304] width 69 height 28
select select "1"
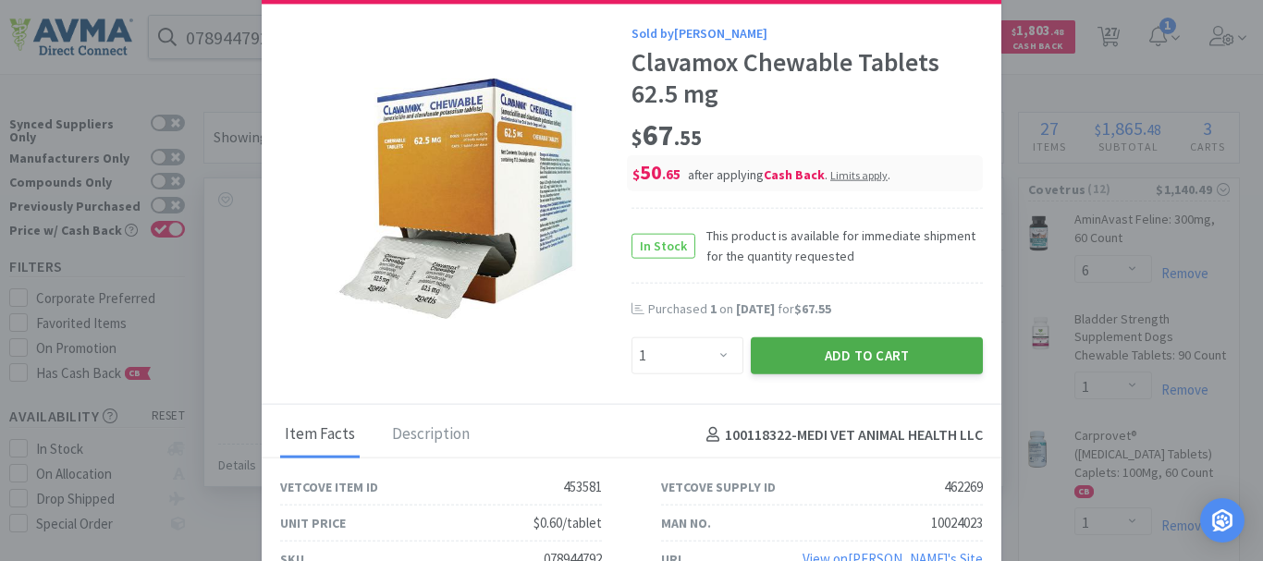
click at [832, 355] on button "Add to Cart" at bounding box center [867, 355] width 232 height 37
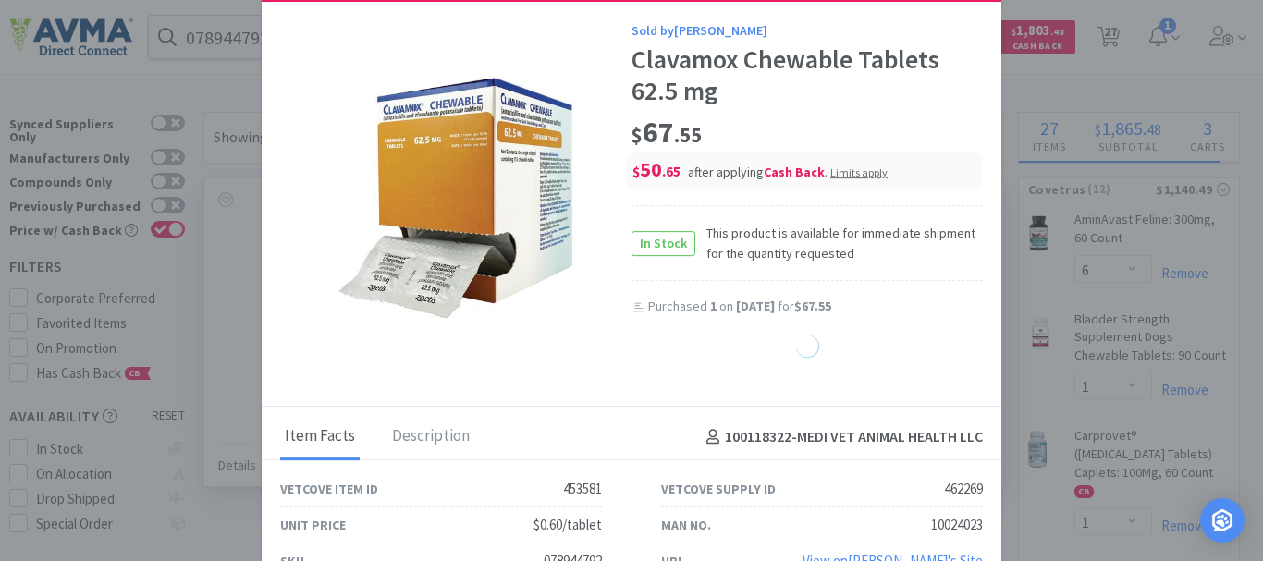
select select "1"
select select "3"
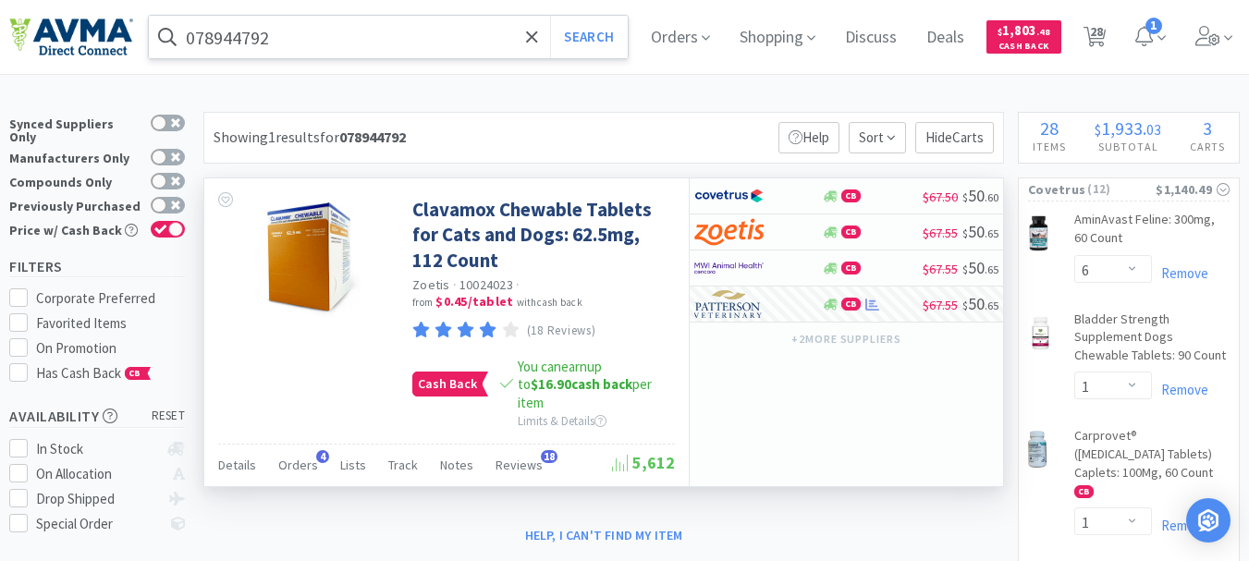
click at [365, 49] on input "078944792" at bounding box center [388, 37] width 479 height 43
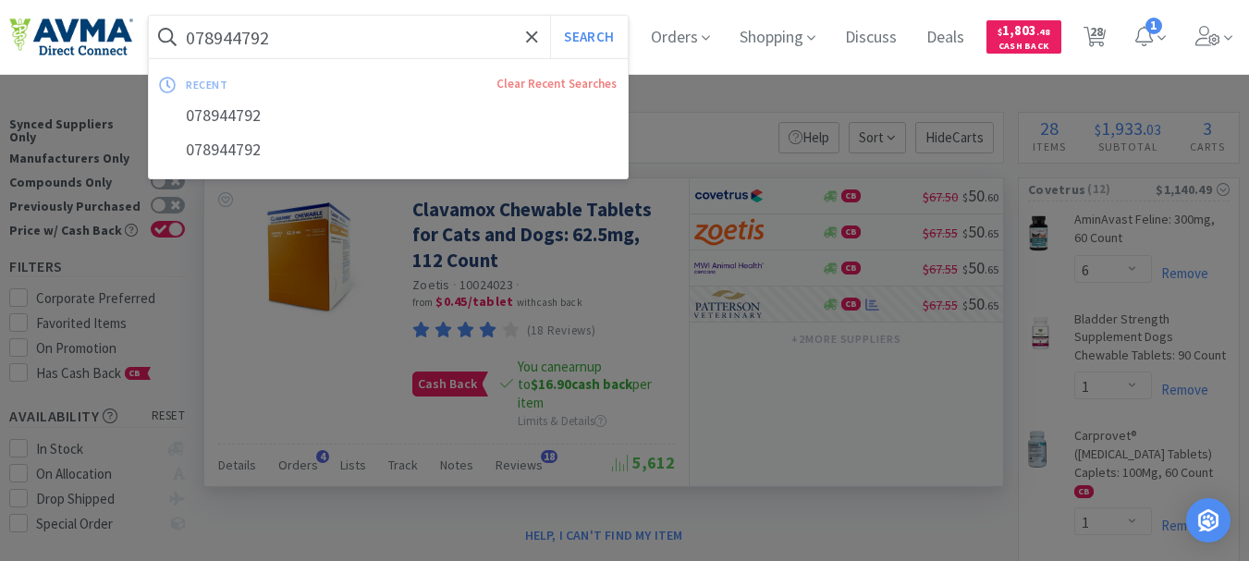
paste input "4"
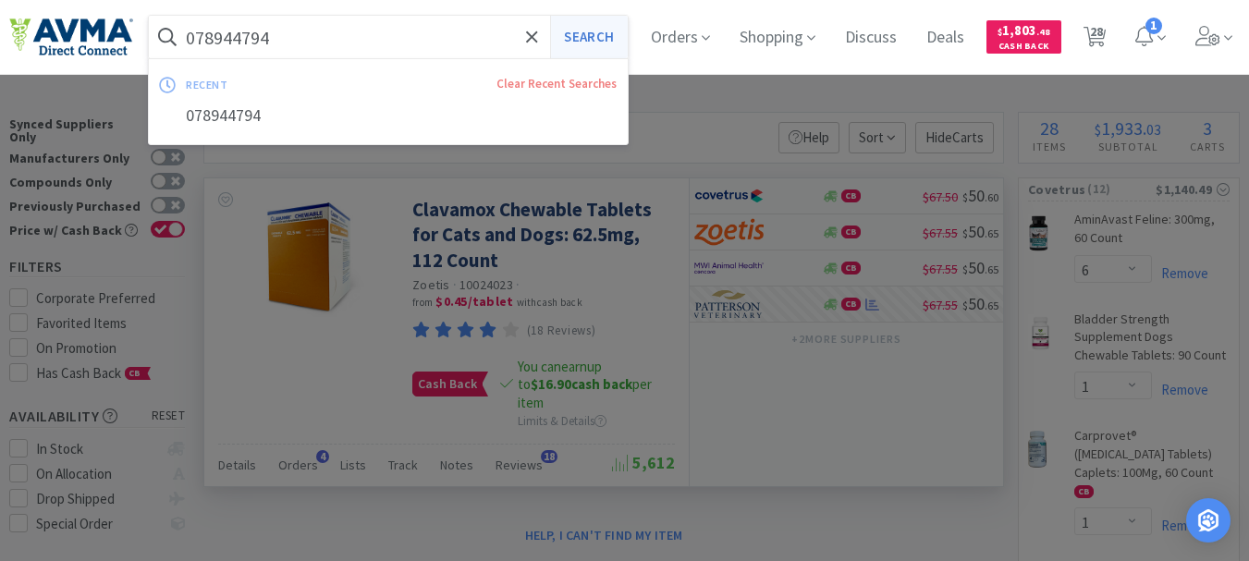
type input "078944794"
click at [585, 38] on button "Search" at bounding box center [588, 37] width 77 height 43
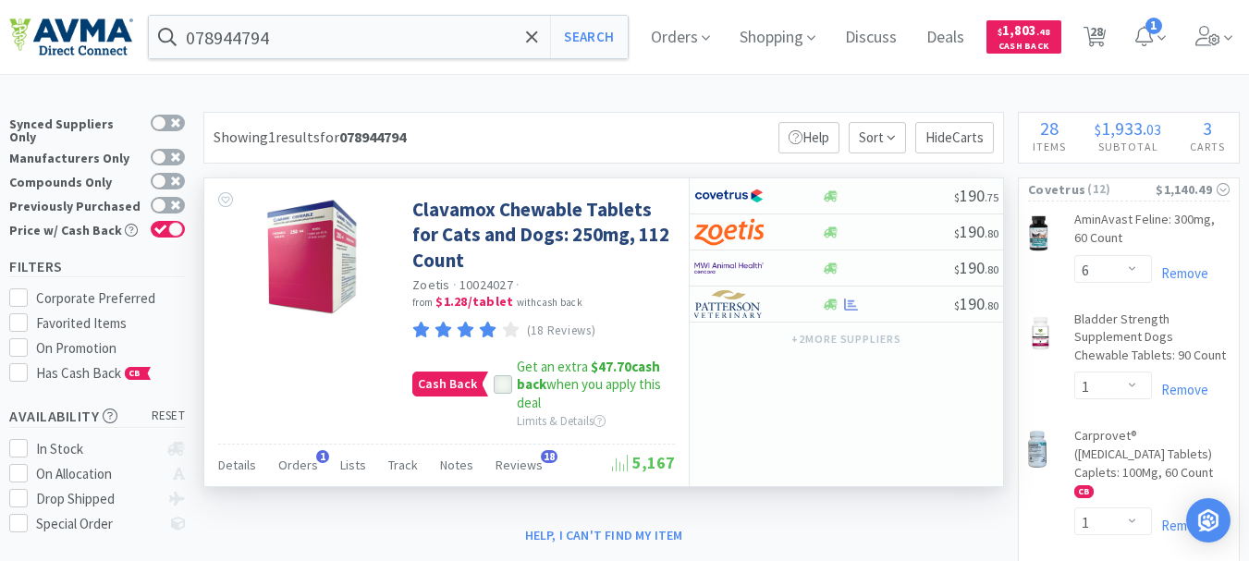
click at [501, 386] on icon at bounding box center [503, 385] width 12 height 9
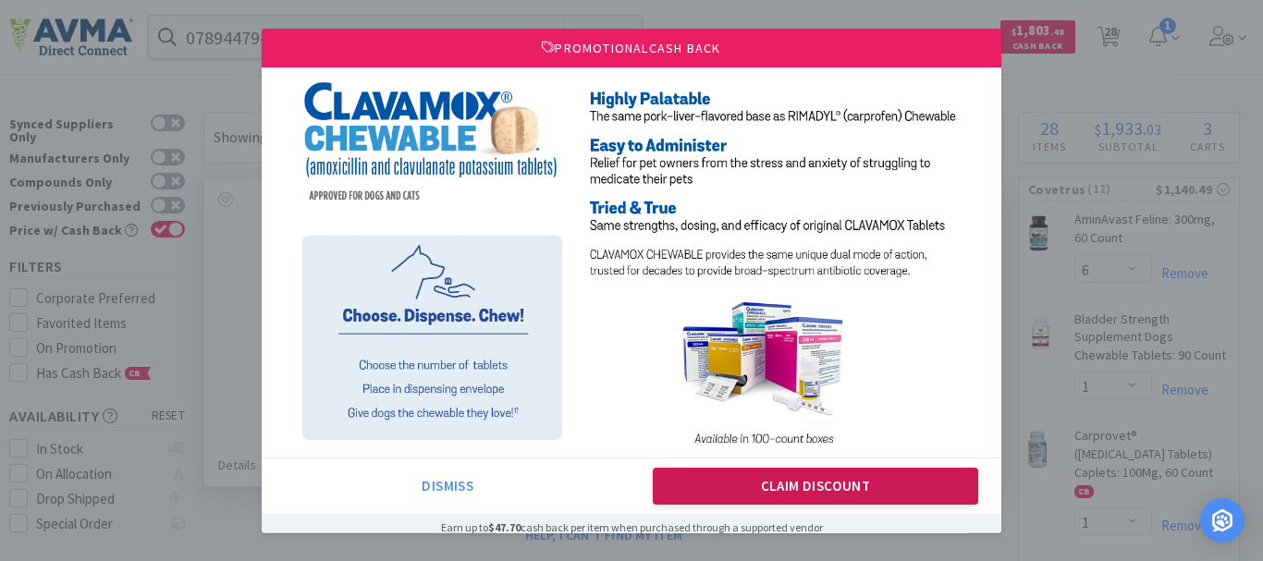
click at [790, 480] on button "Claim Discount" at bounding box center [816, 486] width 326 height 37
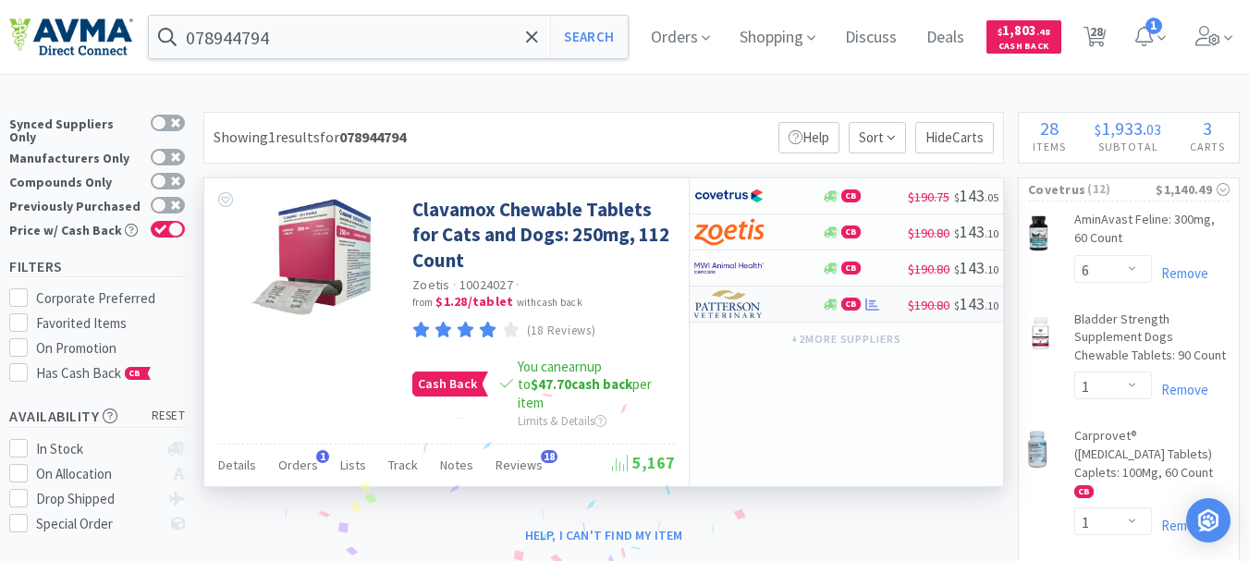
click at [754, 306] on img at bounding box center [728, 304] width 69 height 28
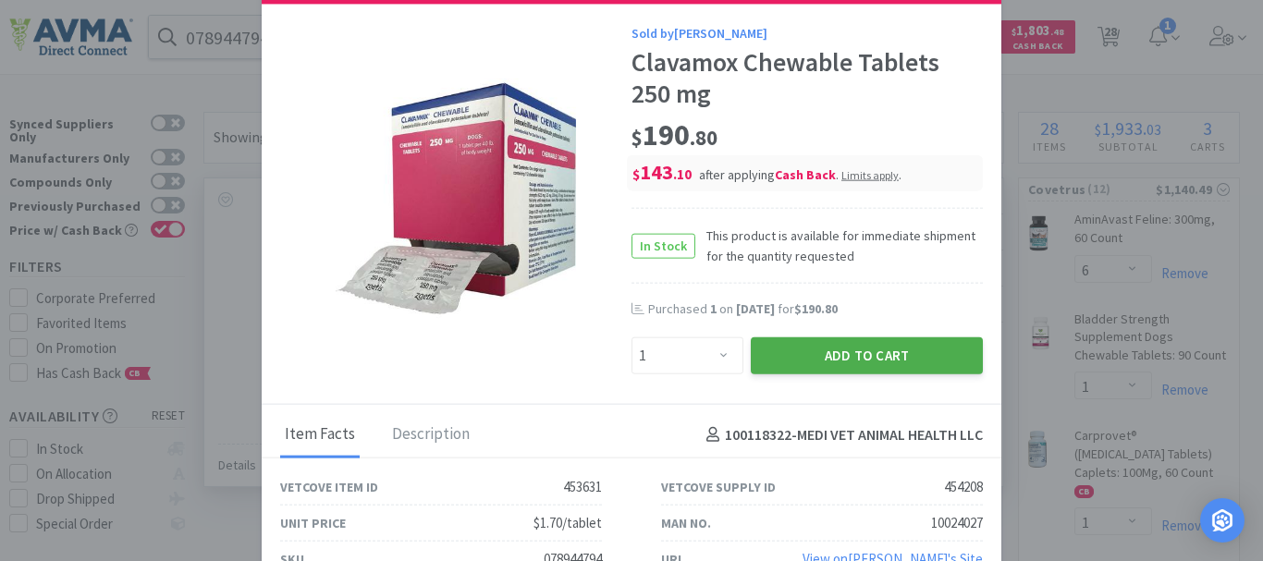
click at [830, 355] on button "Add to Cart" at bounding box center [867, 355] width 232 height 37
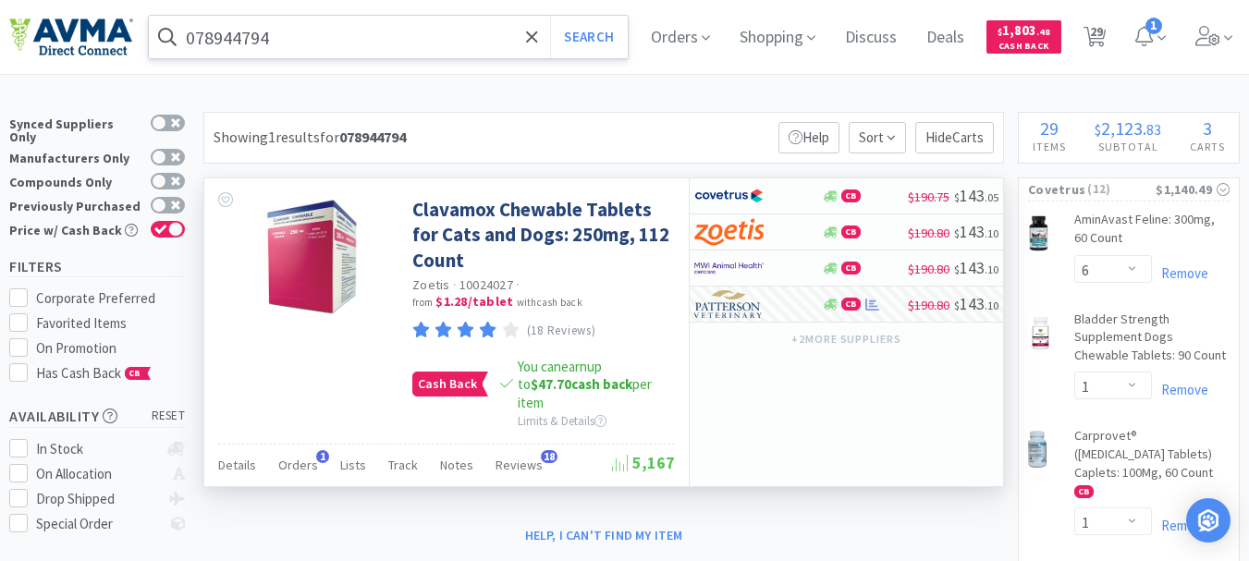
click at [292, 32] on input "078944794" at bounding box center [388, 37] width 479 height 43
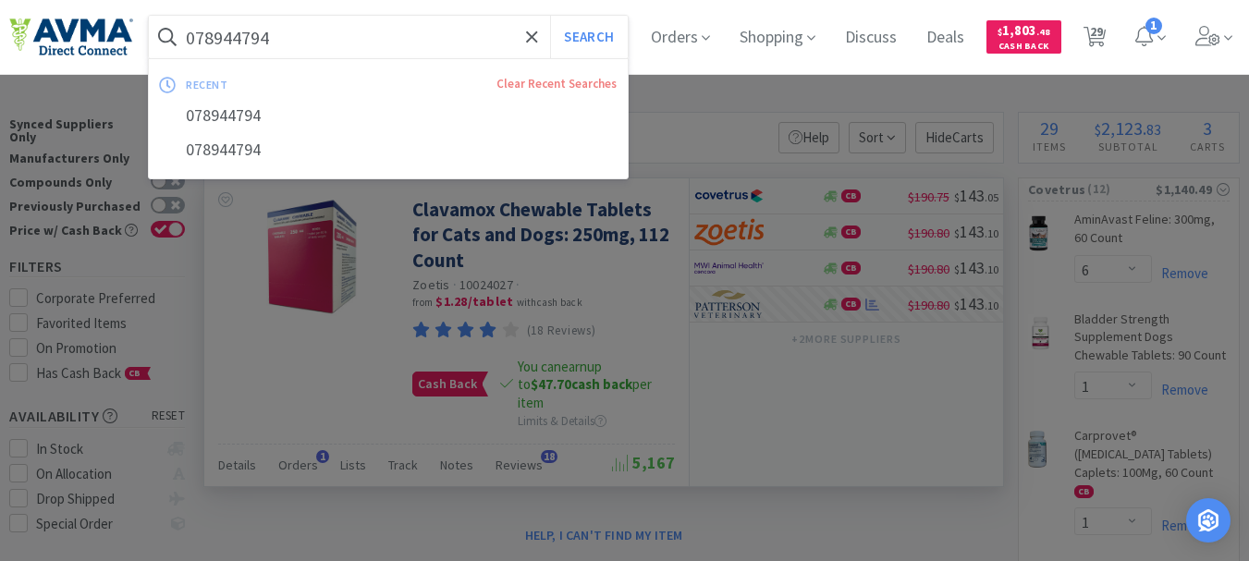
paste input "5"
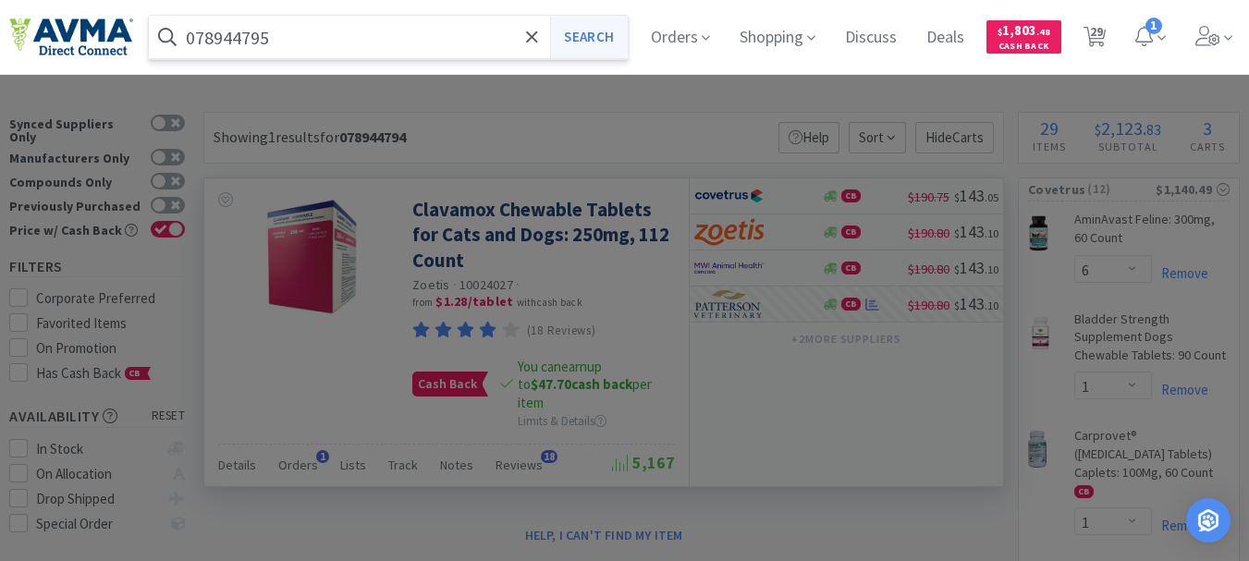
click at [609, 38] on button "Search" at bounding box center [588, 37] width 77 height 43
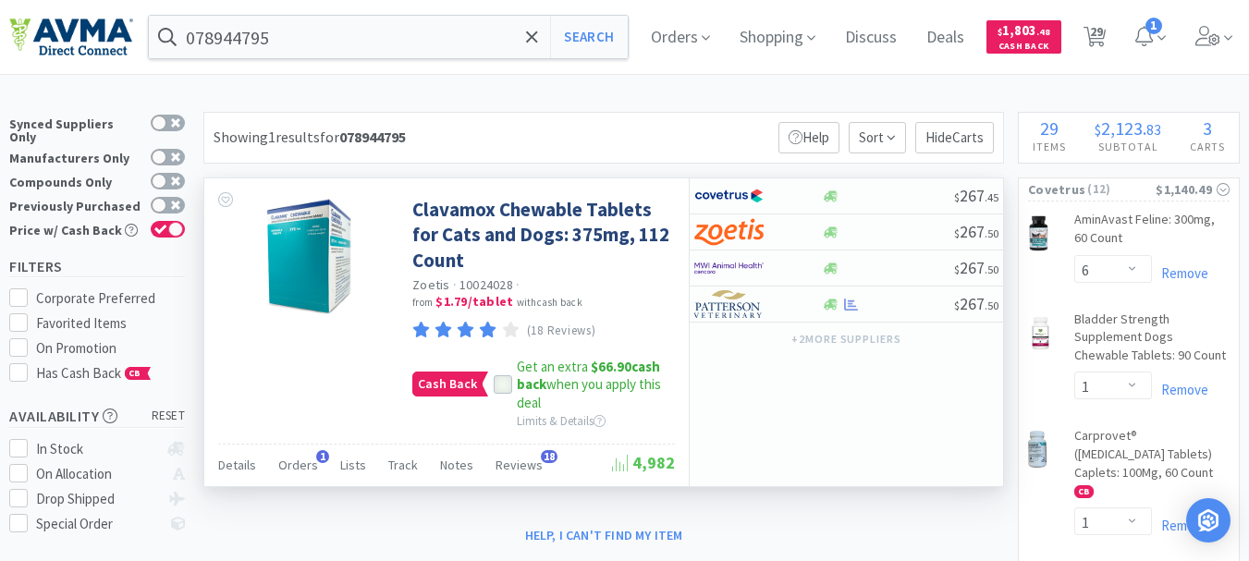
click at [498, 381] on icon at bounding box center [502, 385] width 13 height 13
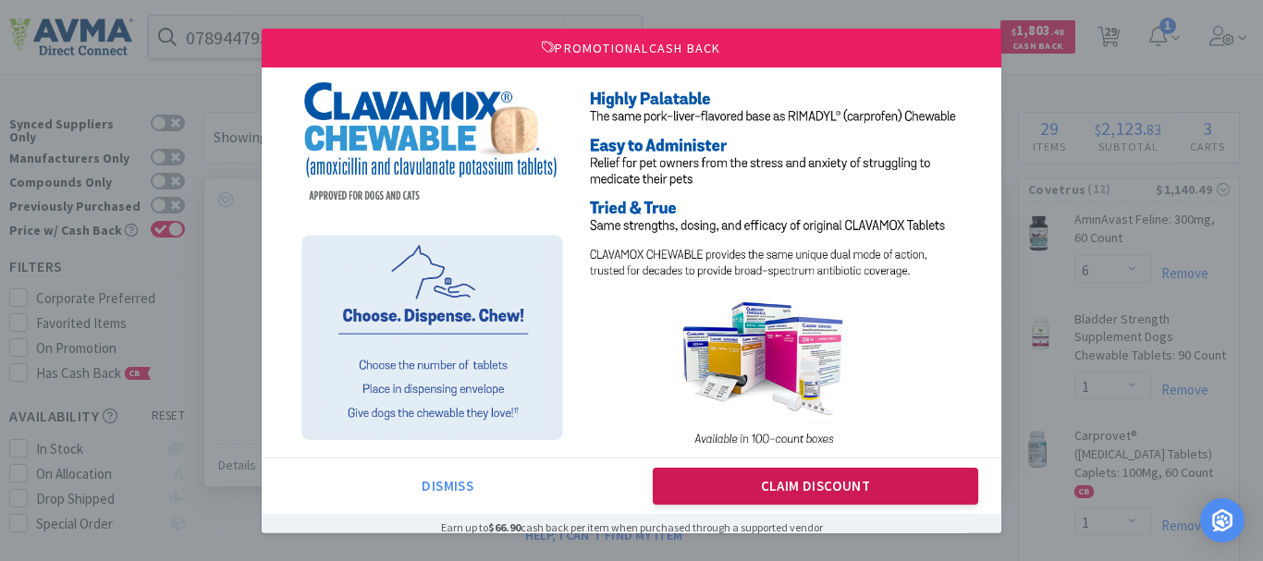
click at [766, 486] on button "Claim Discount" at bounding box center [816, 486] width 326 height 37
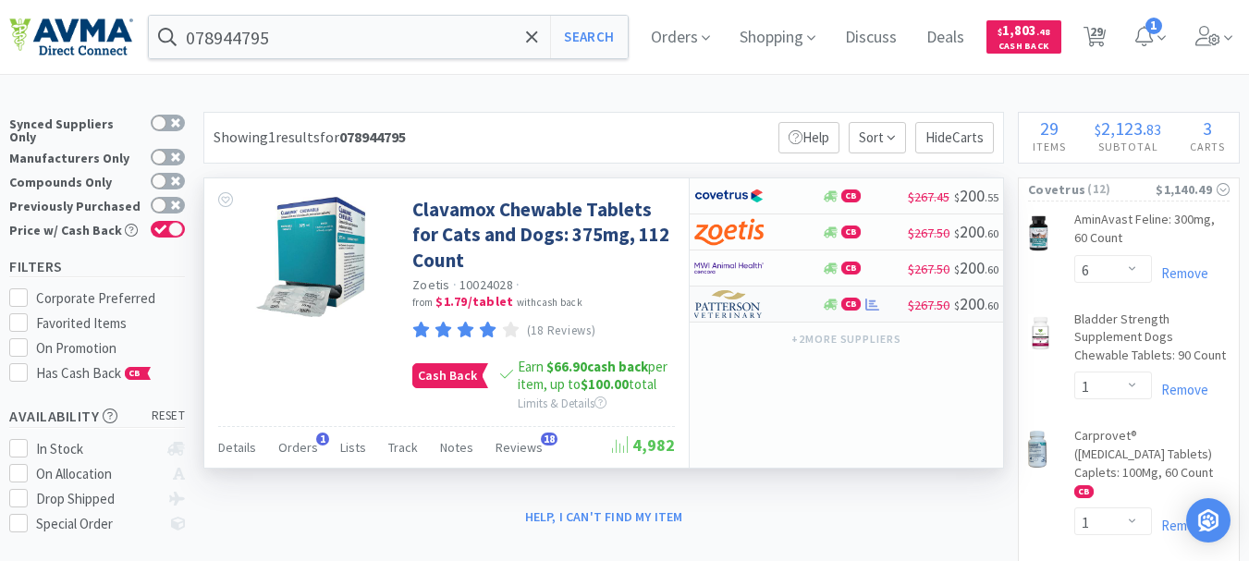
click at [722, 301] on img at bounding box center [728, 304] width 69 height 28
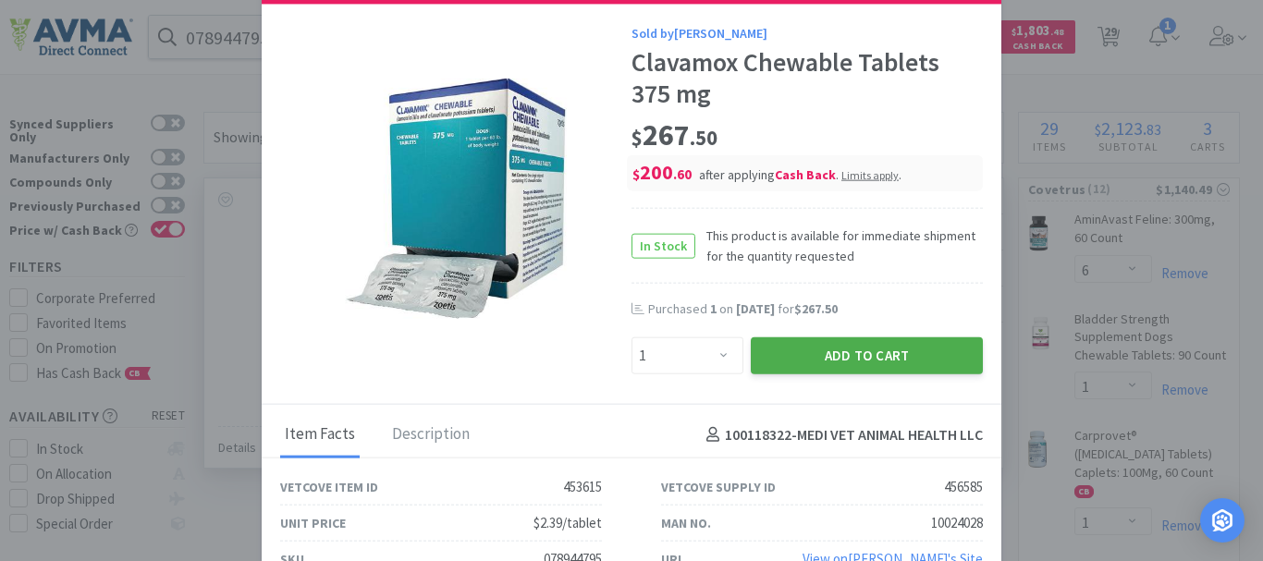
click at [849, 349] on button "Add to Cart" at bounding box center [867, 355] width 232 height 37
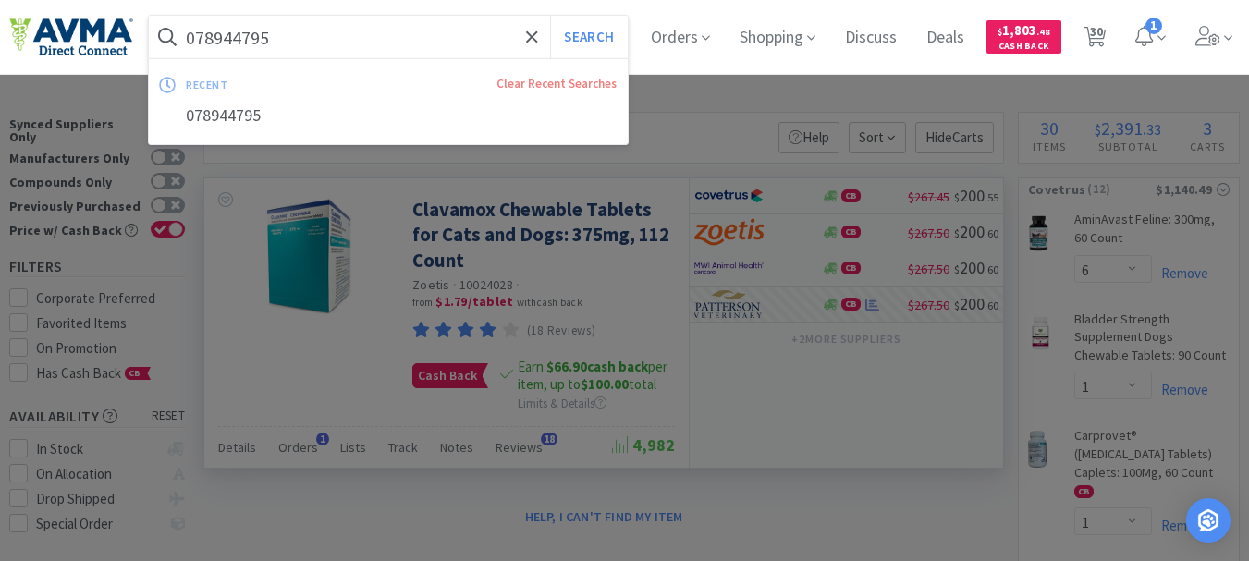
click at [323, 31] on input "078944795" at bounding box center [388, 37] width 479 height 43
paste input "34205"
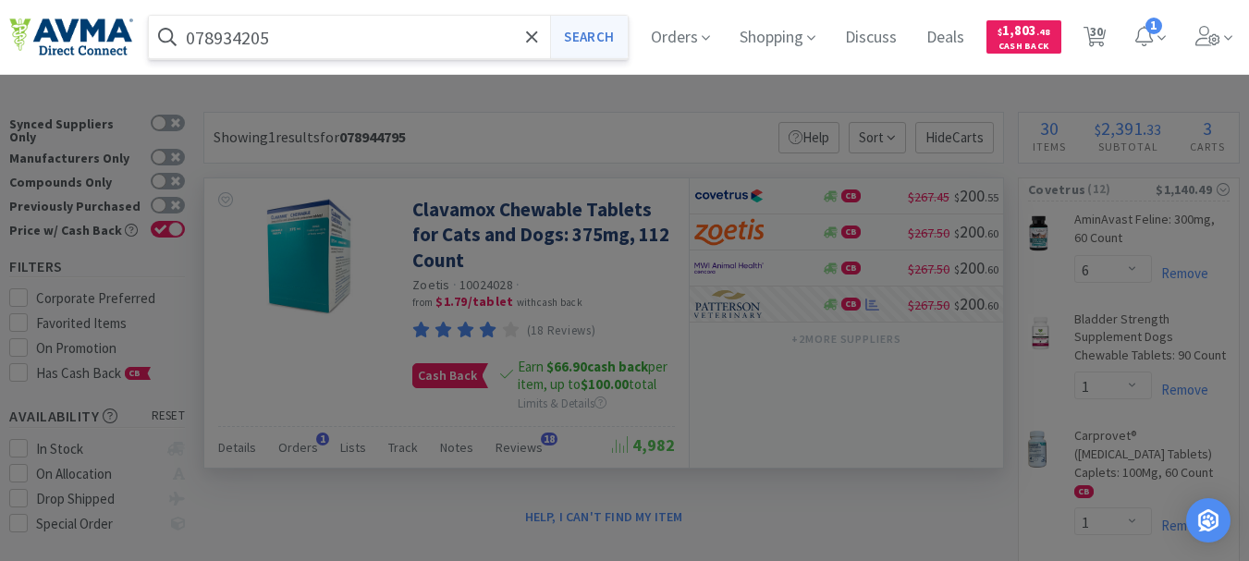
click at [607, 30] on button "Search" at bounding box center [588, 37] width 77 height 43
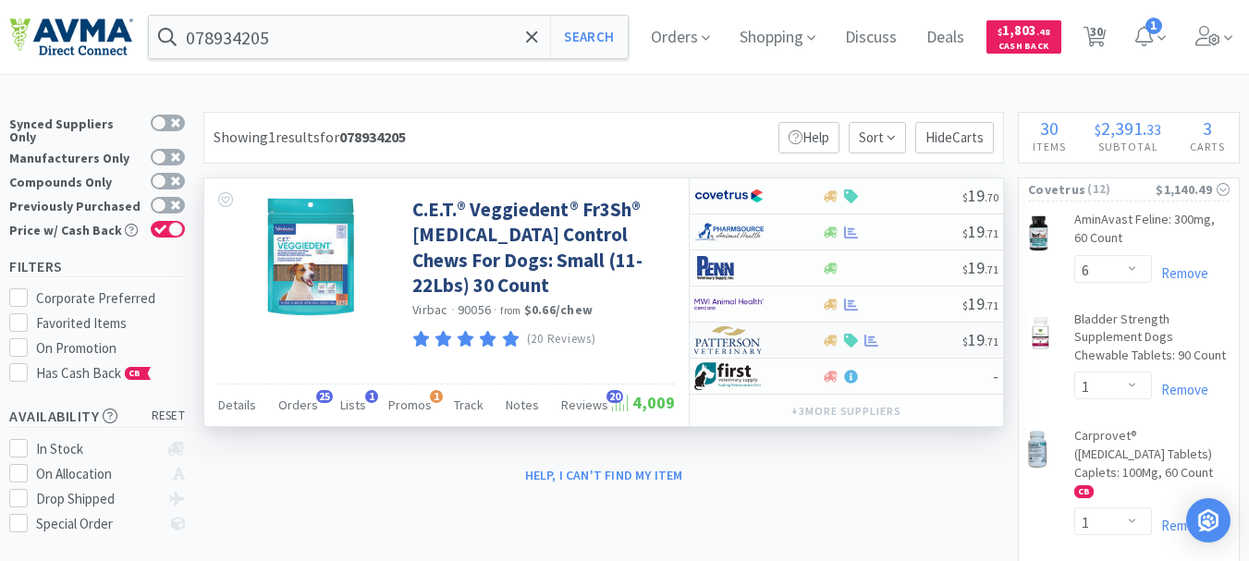
click at [734, 348] on img at bounding box center [728, 340] width 69 height 28
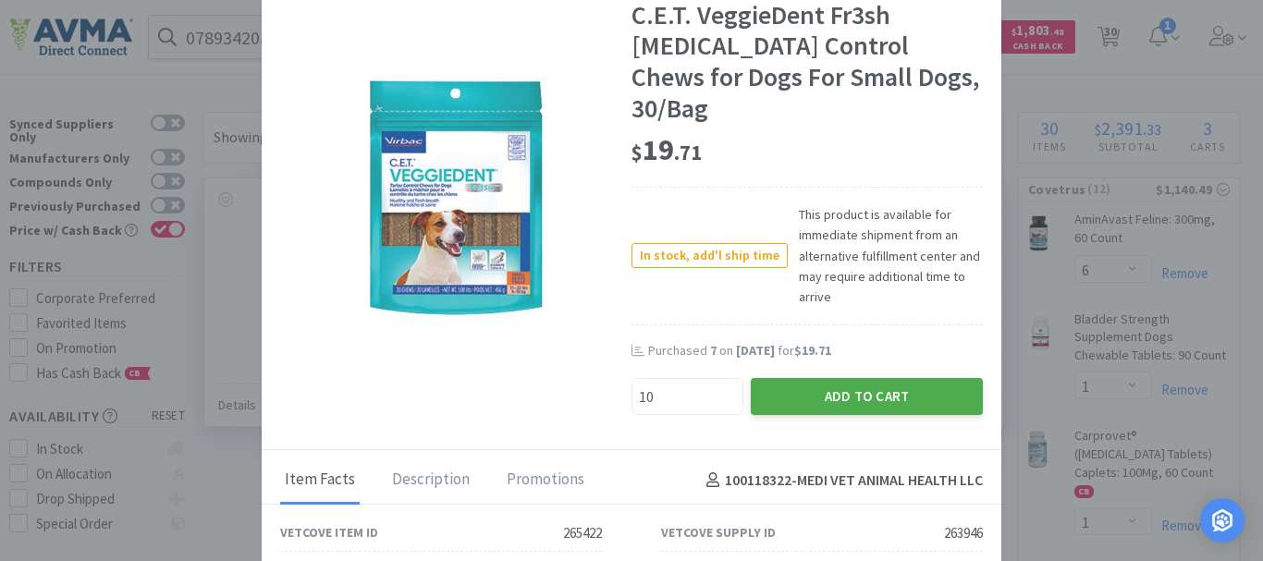
click at [804, 378] on button "Add to Cart" at bounding box center [867, 396] width 232 height 37
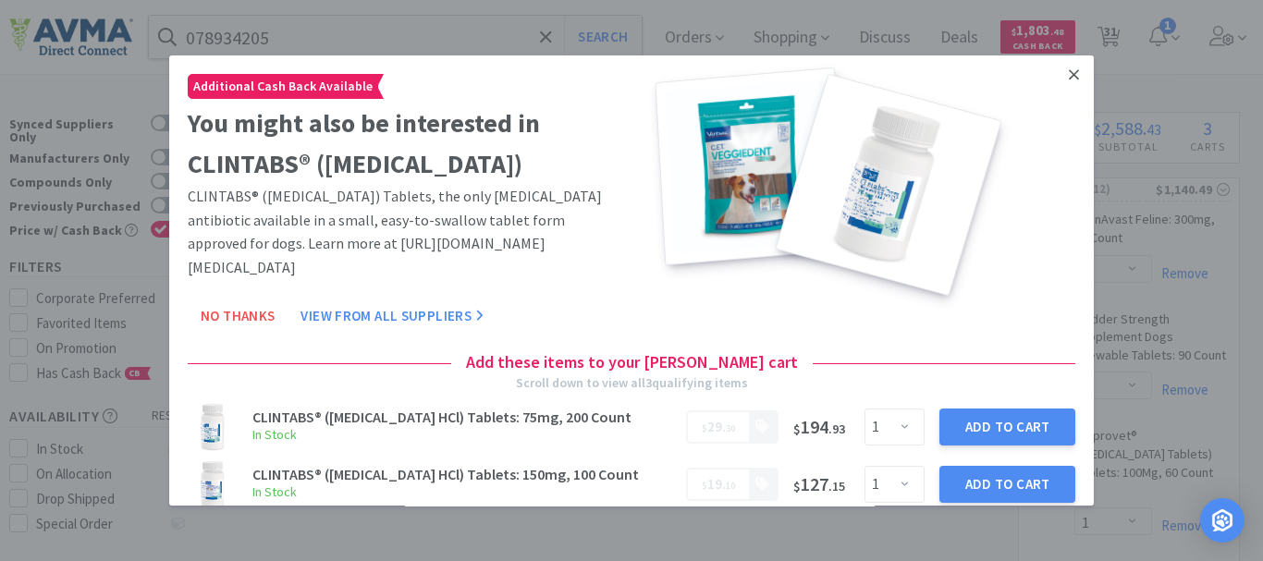
click at [1065, 92] on link at bounding box center [1074, 75] width 32 height 40
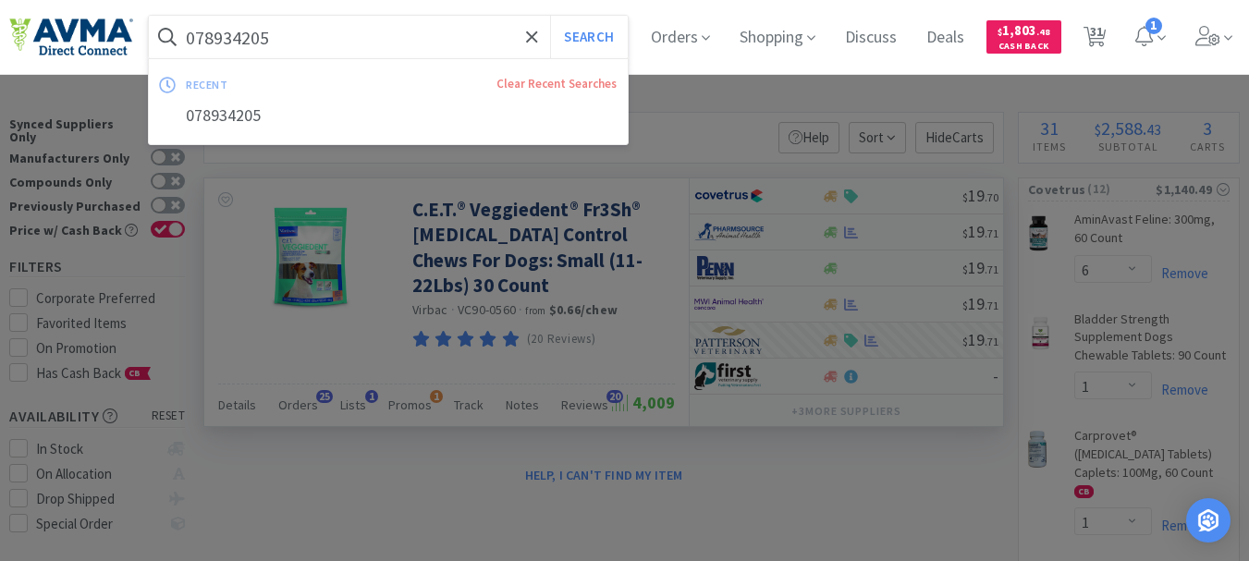
click at [304, 40] on input "078934205" at bounding box center [388, 37] width 479 height 43
paste input "6"
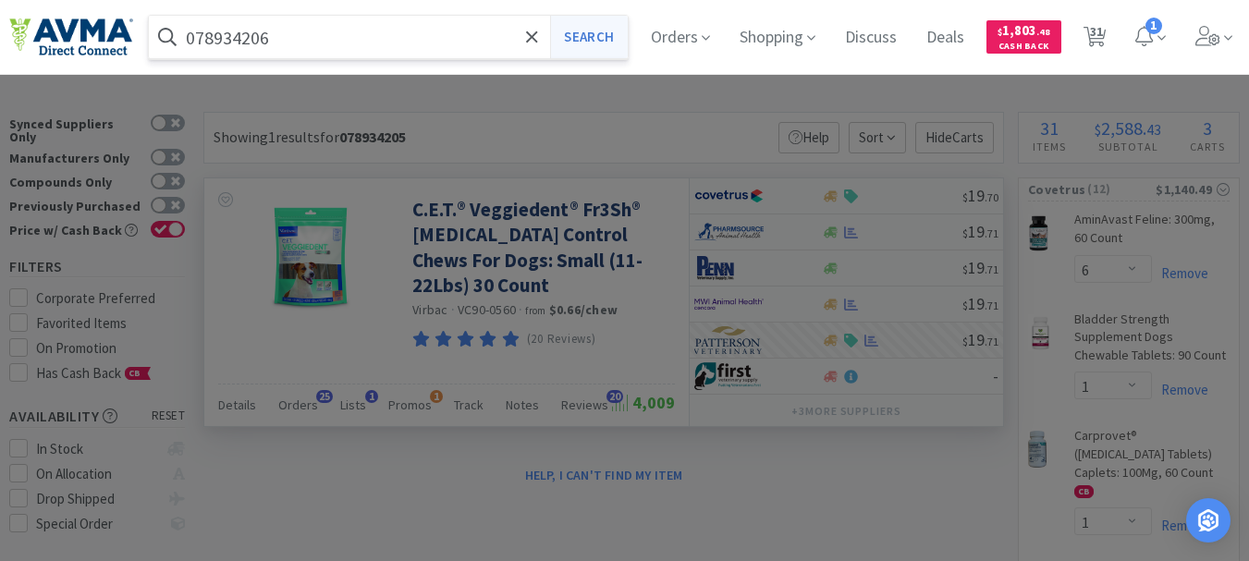
click at [595, 30] on button "Search" at bounding box center [588, 37] width 77 height 43
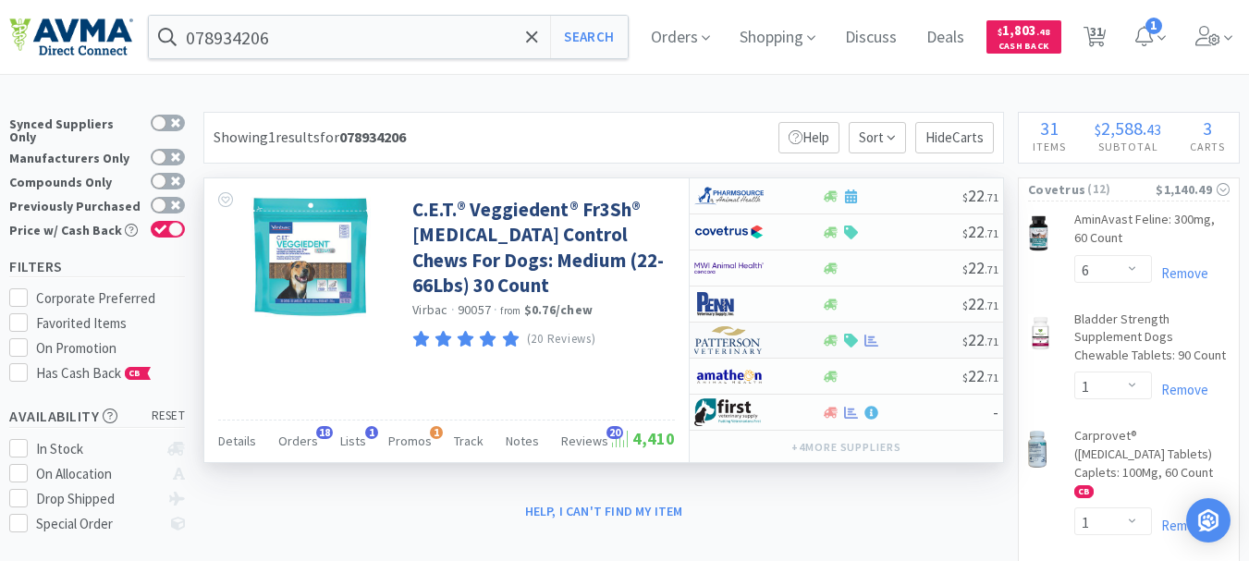
click at [733, 343] on img at bounding box center [728, 340] width 69 height 28
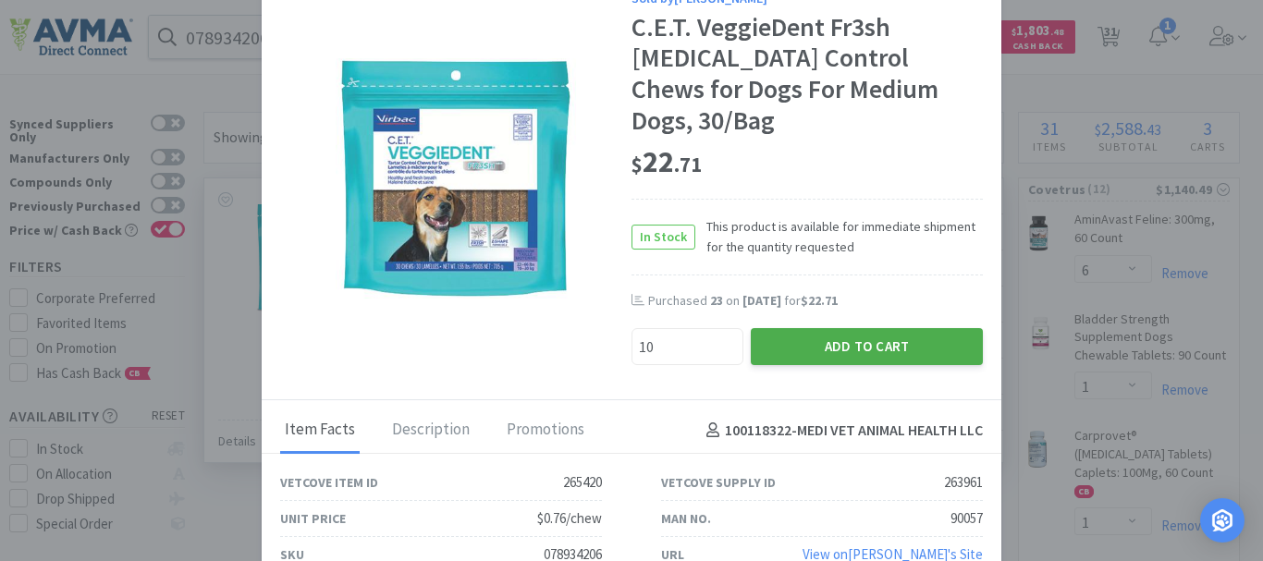
click at [840, 328] on button "Add to Cart" at bounding box center [867, 346] width 232 height 37
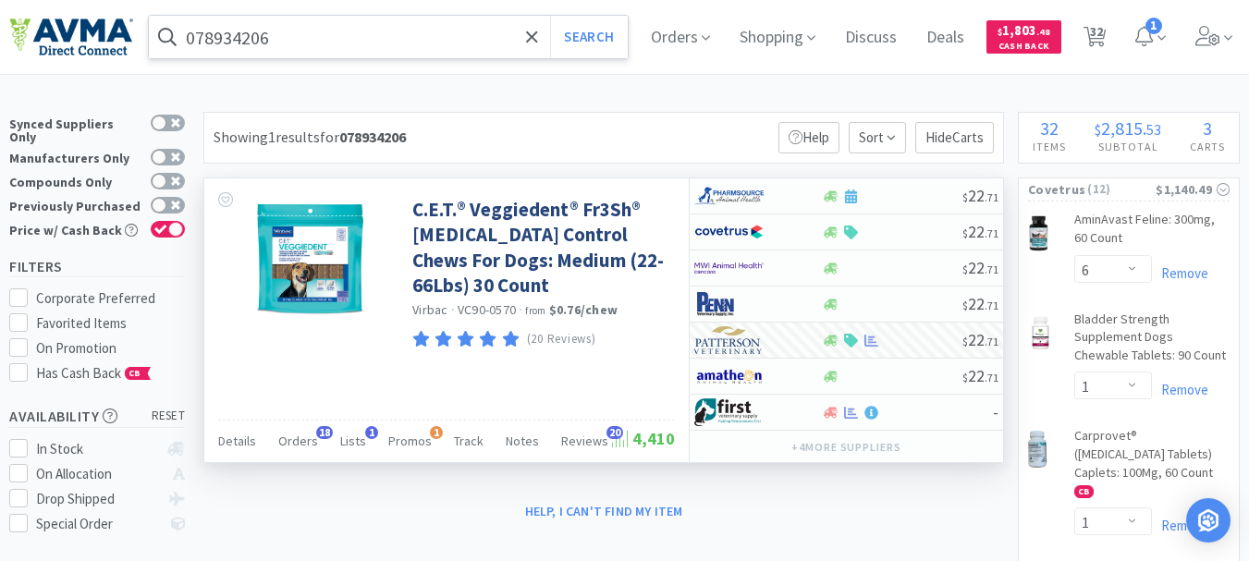
click at [323, 43] on input "078934206" at bounding box center [388, 37] width 479 height 43
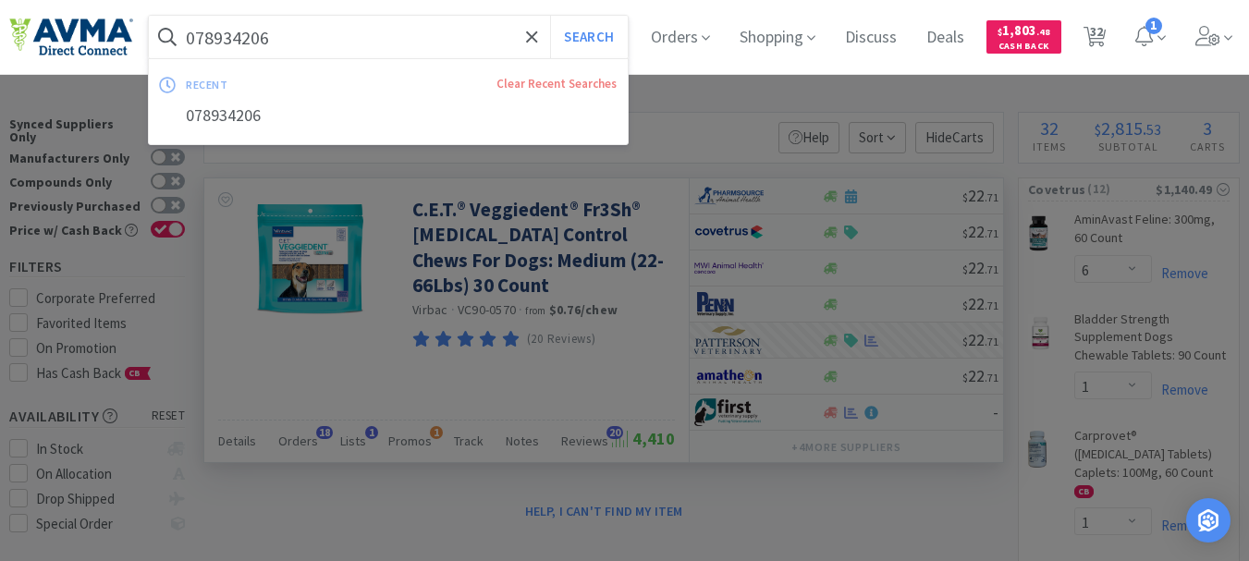
paste input "49361"
click at [614, 36] on button "Search" at bounding box center [588, 37] width 77 height 43
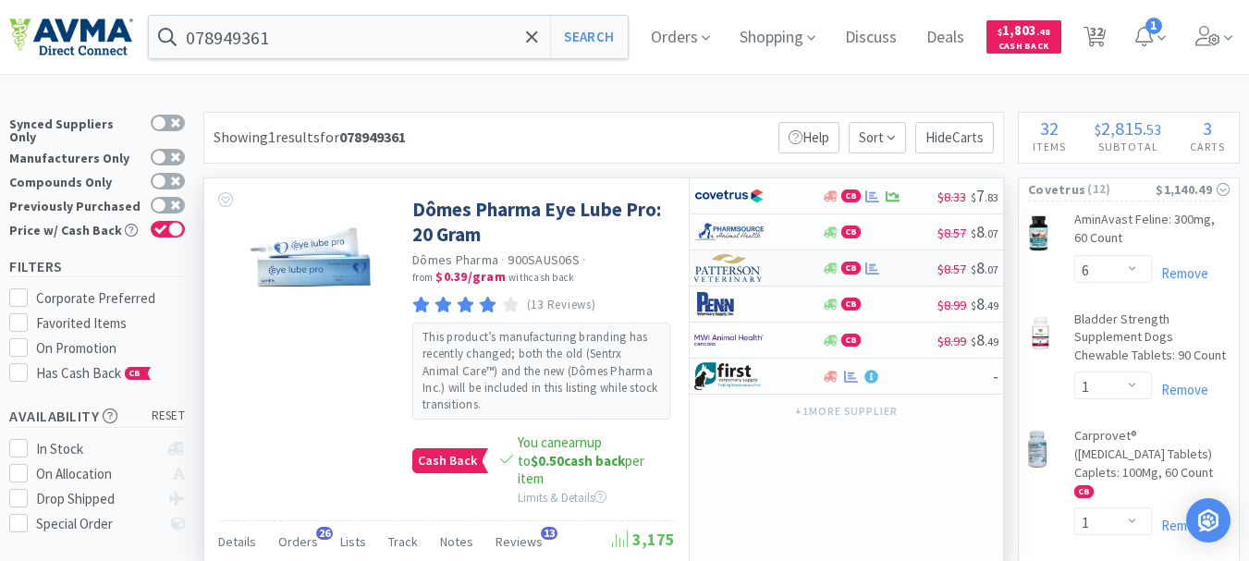
click at [733, 271] on img at bounding box center [728, 268] width 69 height 28
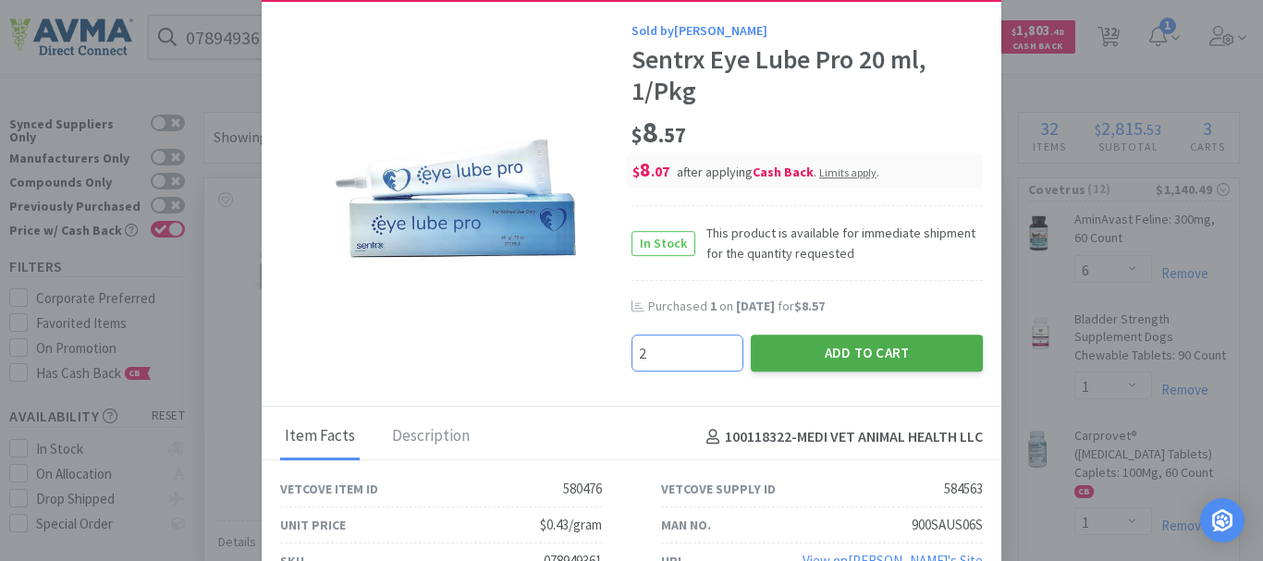
click at [832, 348] on button "Add to Cart" at bounding box center [867, 353] width 232 height 37
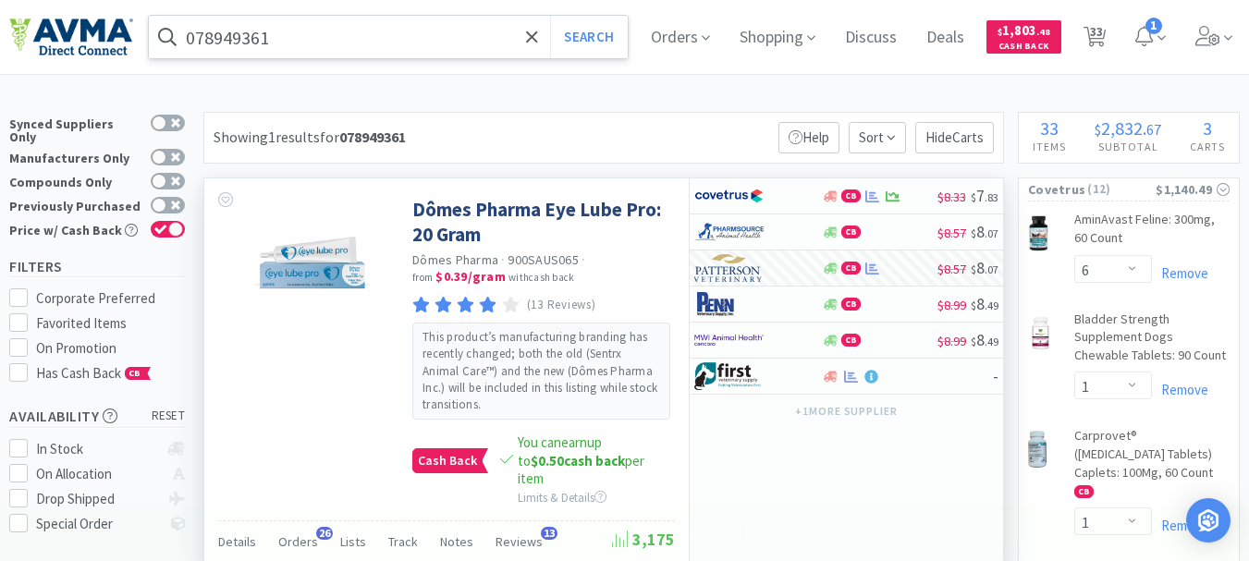
click at [317, 31] on input "078949361" at bounding box center [388, 37] width 479 height 43
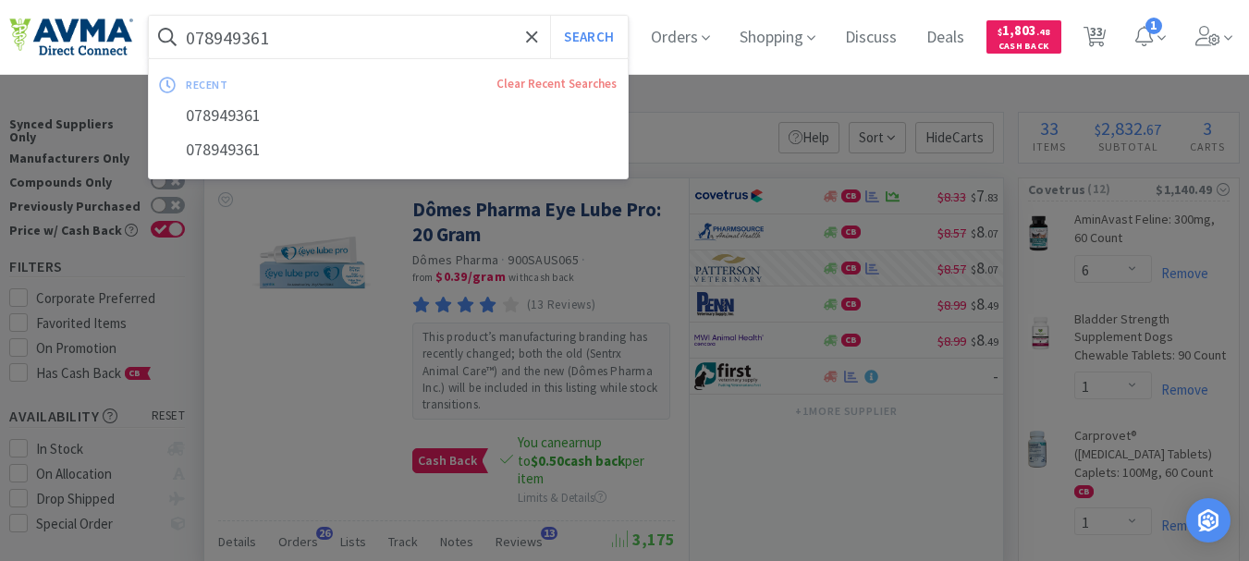
paste input "37805"
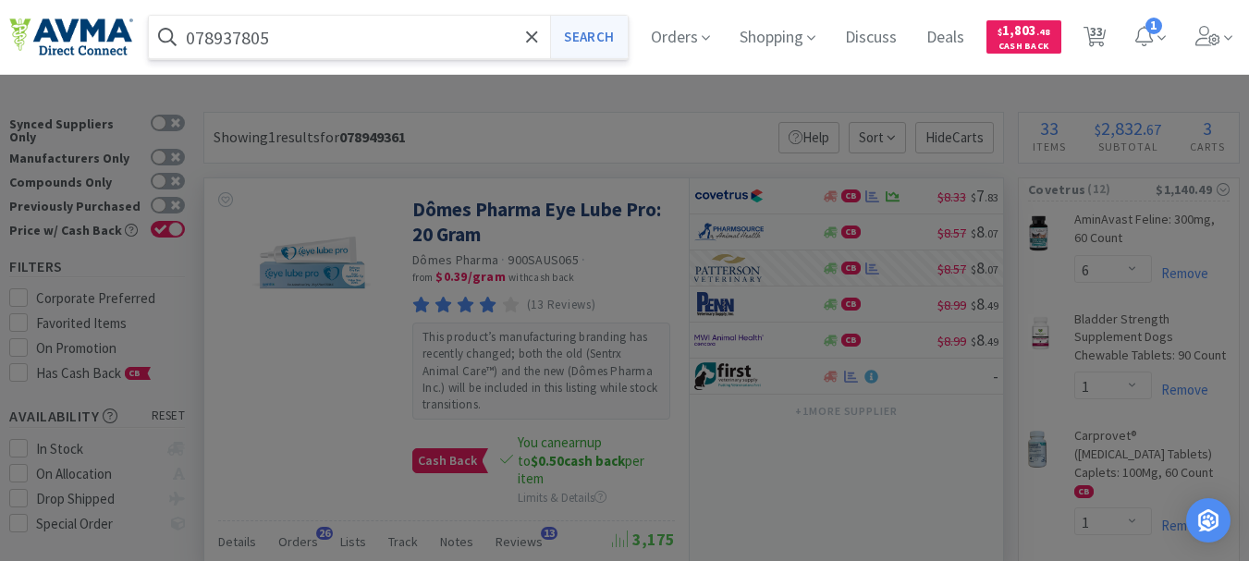
click at [627, 40] on button "Search" at bounding box center [588, 37] width 77 height 43
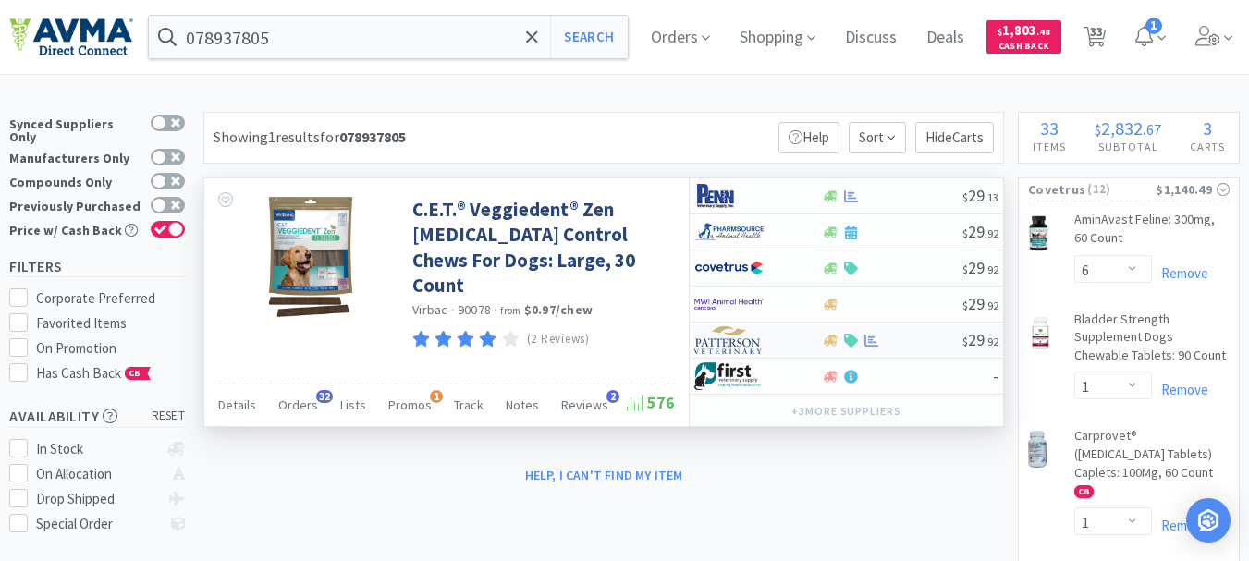
click at [726, 345] on img at bounding box center [728, 340] width 69 height 28
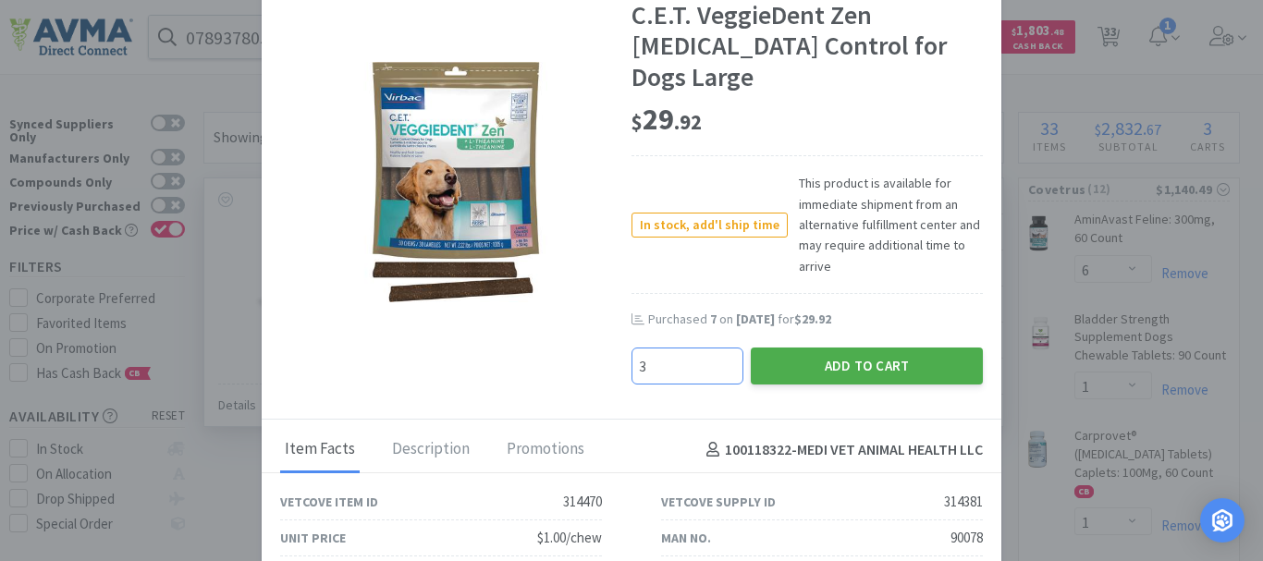
click at [784, 348] on button "Add to Cart" at bounding box center [867, 366] width 232 height 37
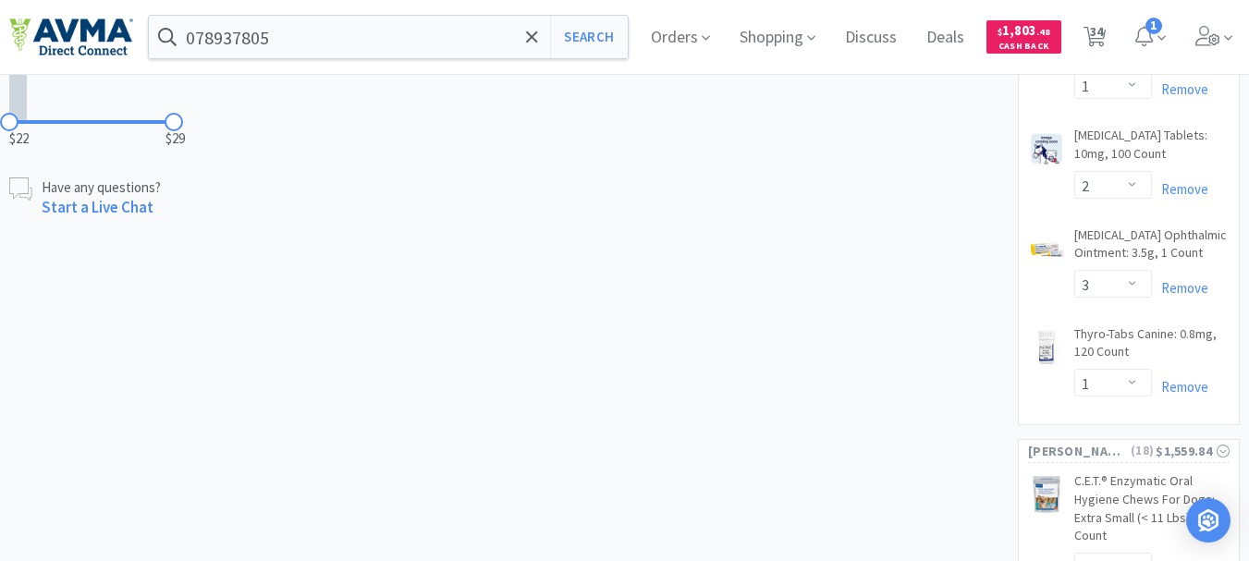
scroll to position [1017, 0]
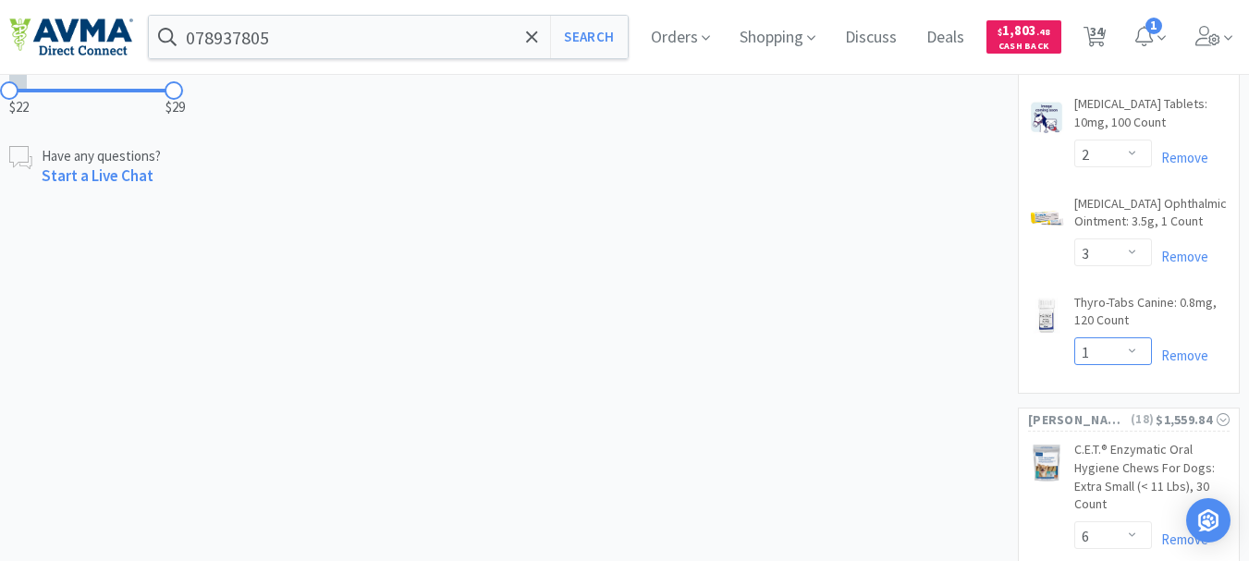
click at [1136, 337] on select "Enter Quantity 1 2 3 4 5 6 7 8 9 10 11 12 13 14 15 16 17 18 19 20 Enter Quantity" at bounding box center [1113, 351] width 78 height 28
click at [1074, 337] on select "Enter Quantity 1 2 3 4 5 6 7 8 9 10 11 12 13 14 15 16 17 18 19 20 Enter Quantity" at bounding box center [1113, 351] width 78 height 28
click at [271, 39] on input "078937805" at bounding box center [388, 37] width 479 height 43
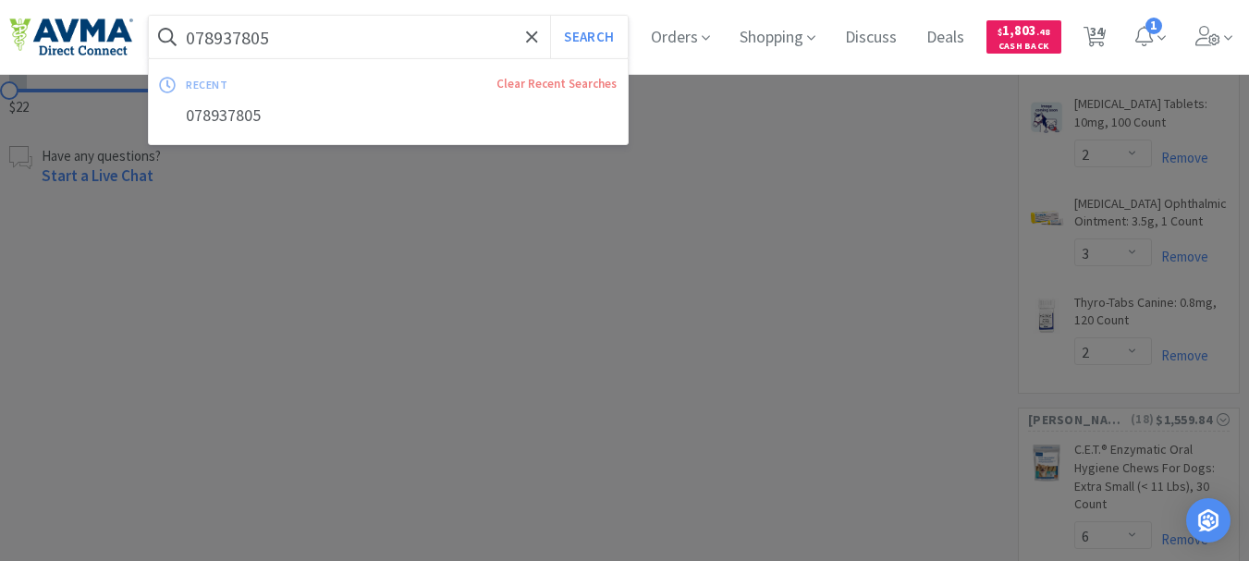
paste input "4148"
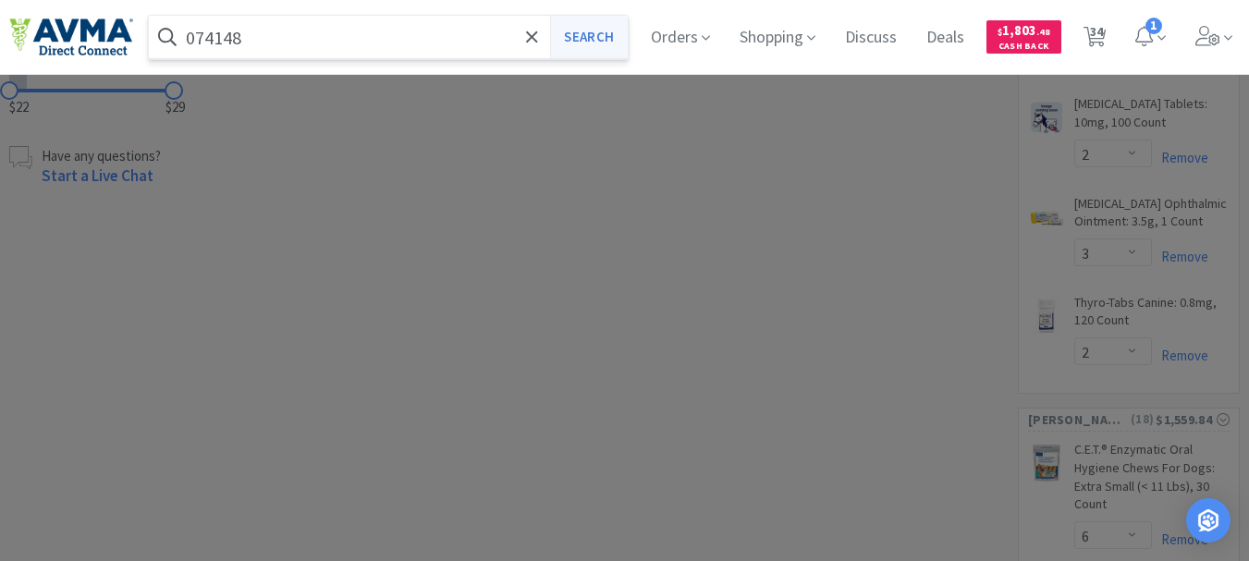
click at [581, 34] on button "Search" at bounding box center [588, 37] width 77 height 43
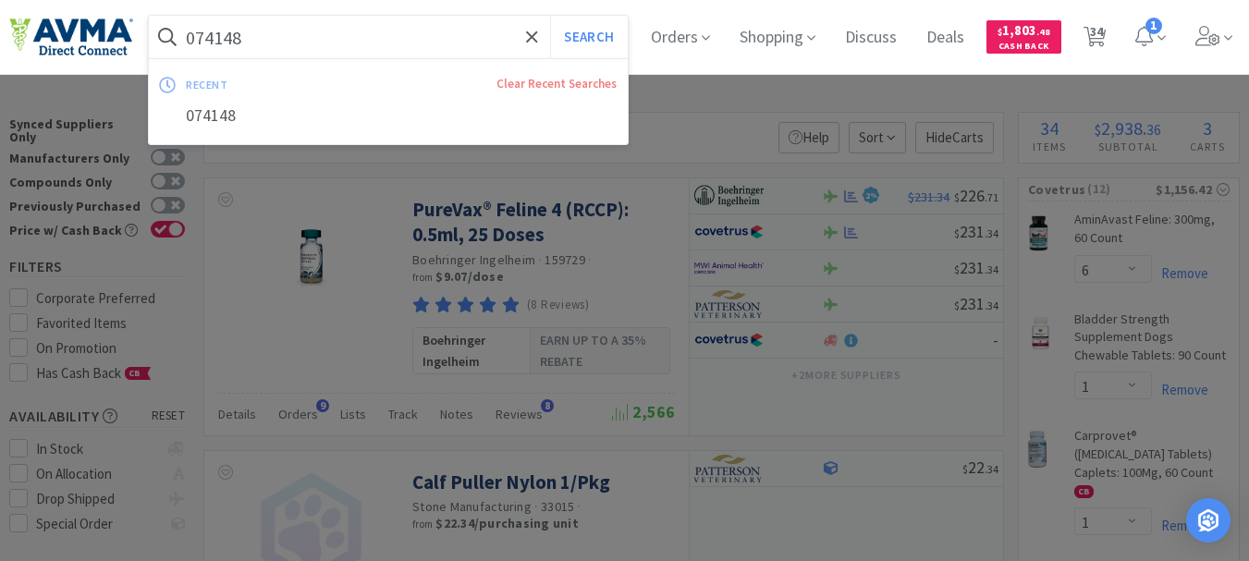
click at [247, 41] on input "074148" at bounding box center [388, 37] width 479 height 43
paste input "124273"
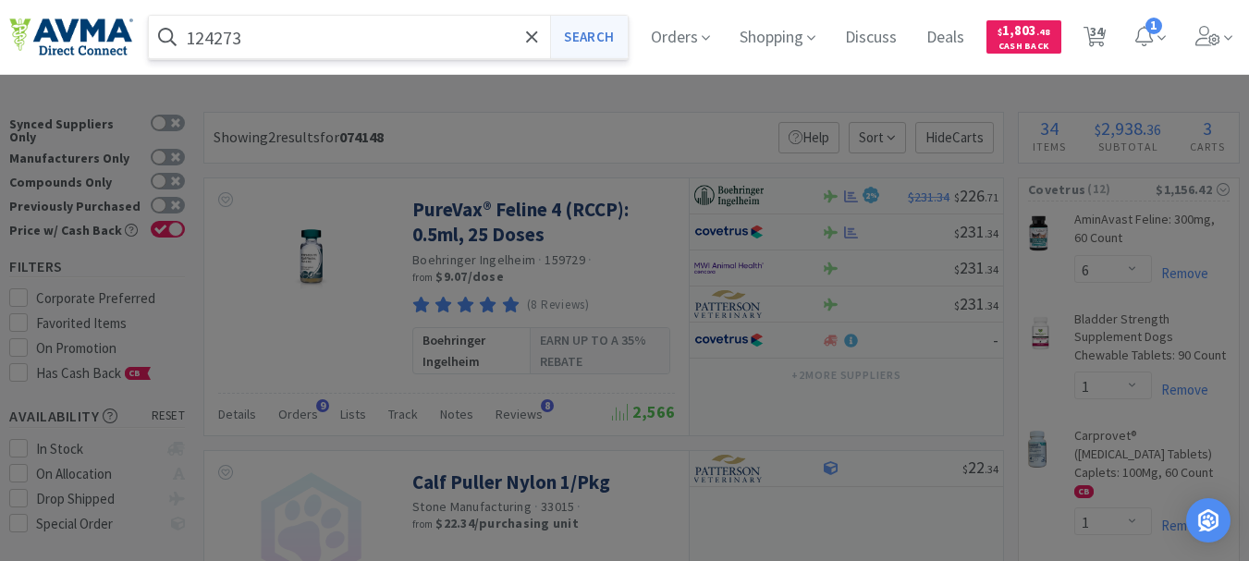
click at [597, 34] on button "Search" at bounding box center [588, 37] width 77 height 43
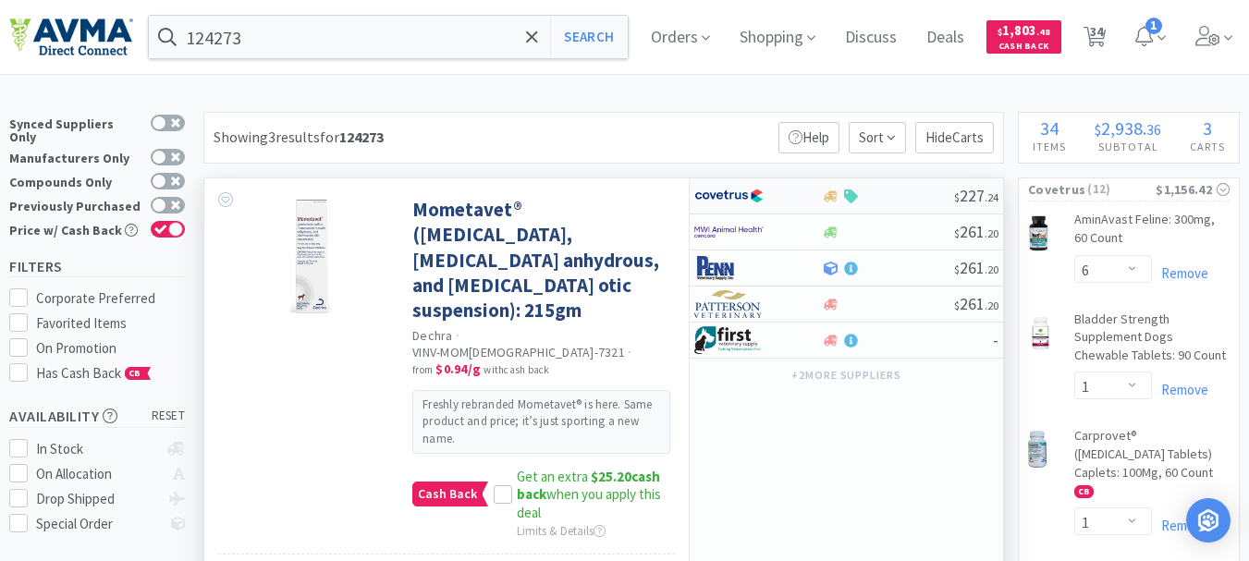
click at [720, 192] on img at bounding box center [728, 196] width 69 height 28
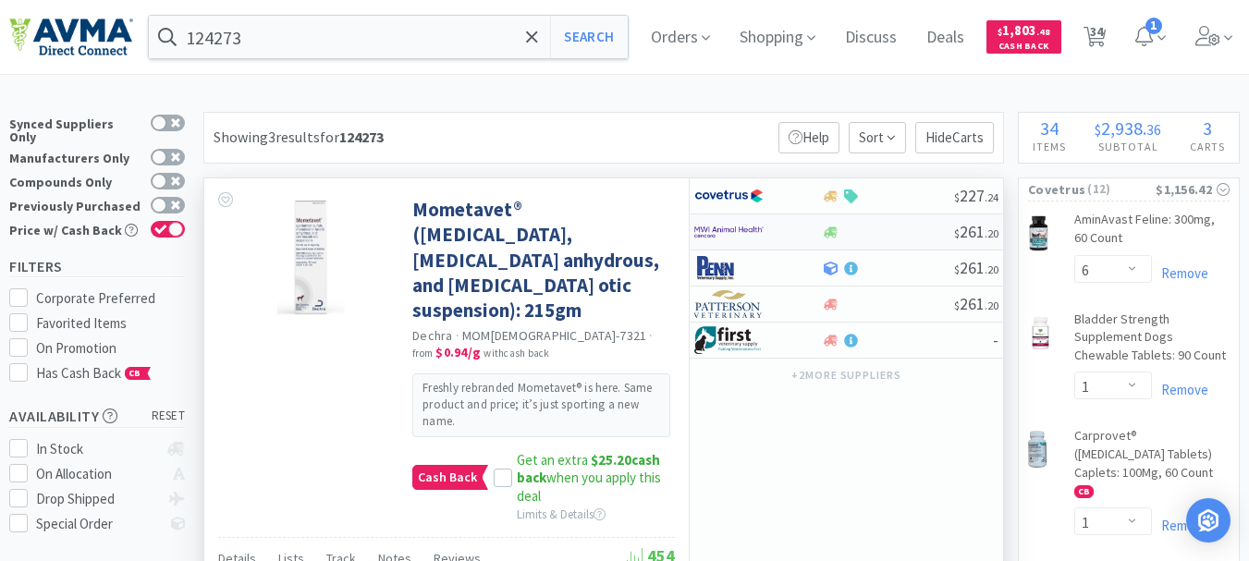
click at [742, 225] on img at bounding box center [728, 232] width 69 height 28
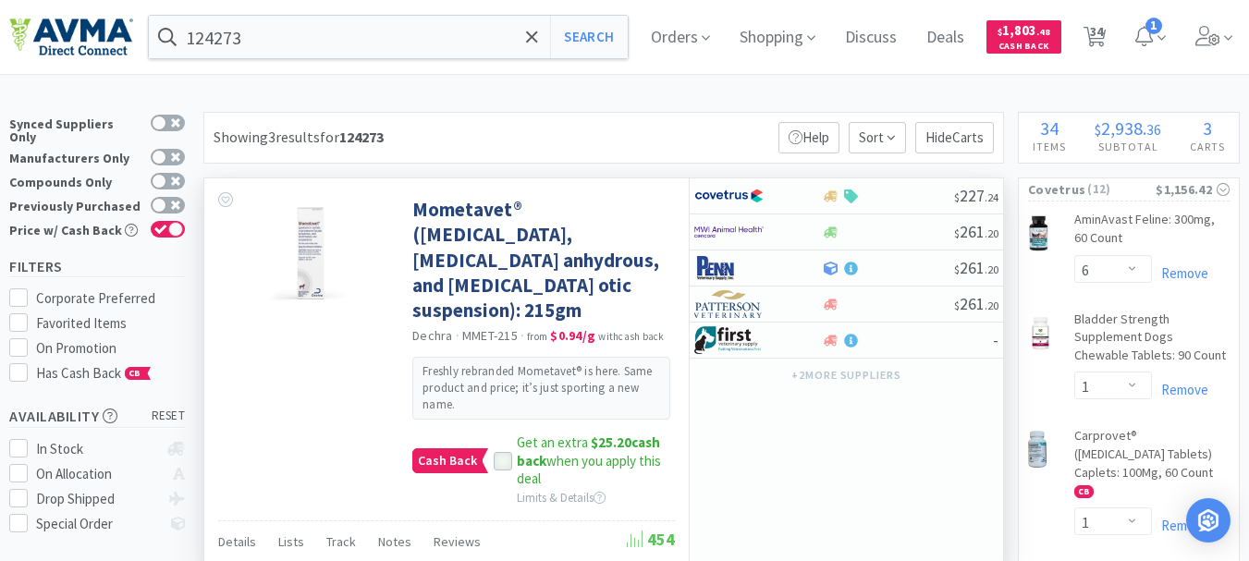
click at [500, 458] on icon at bounding box center [503, 462] width 12 height 9
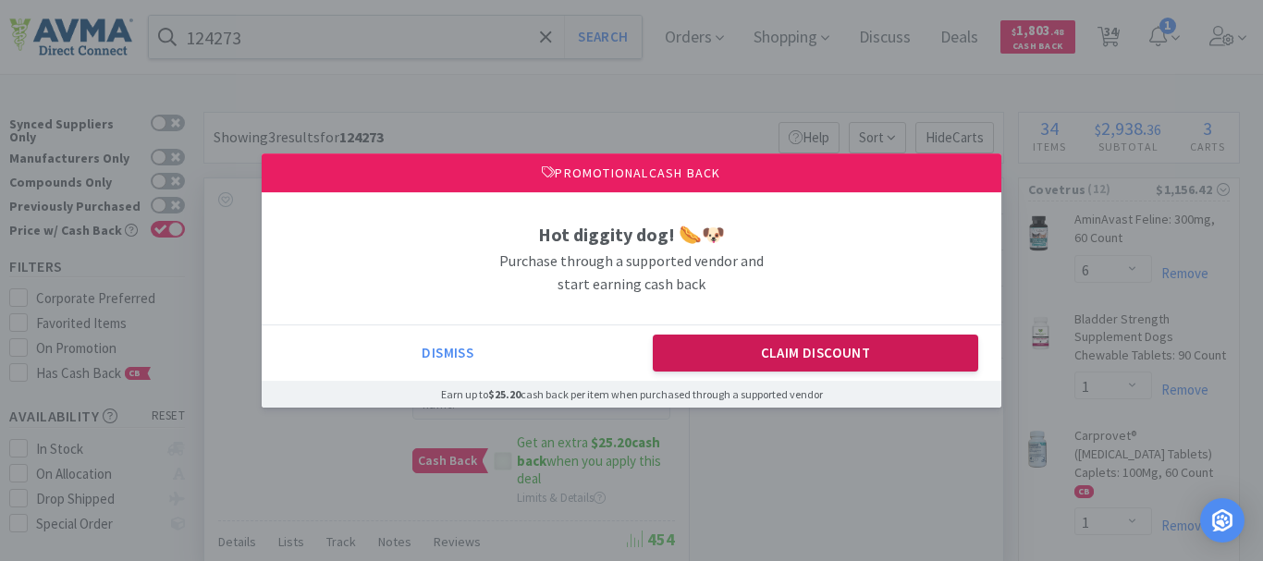
click at [729, 349] on button "Claim Discount" at bounding box center [816, 353] width 326 height 37
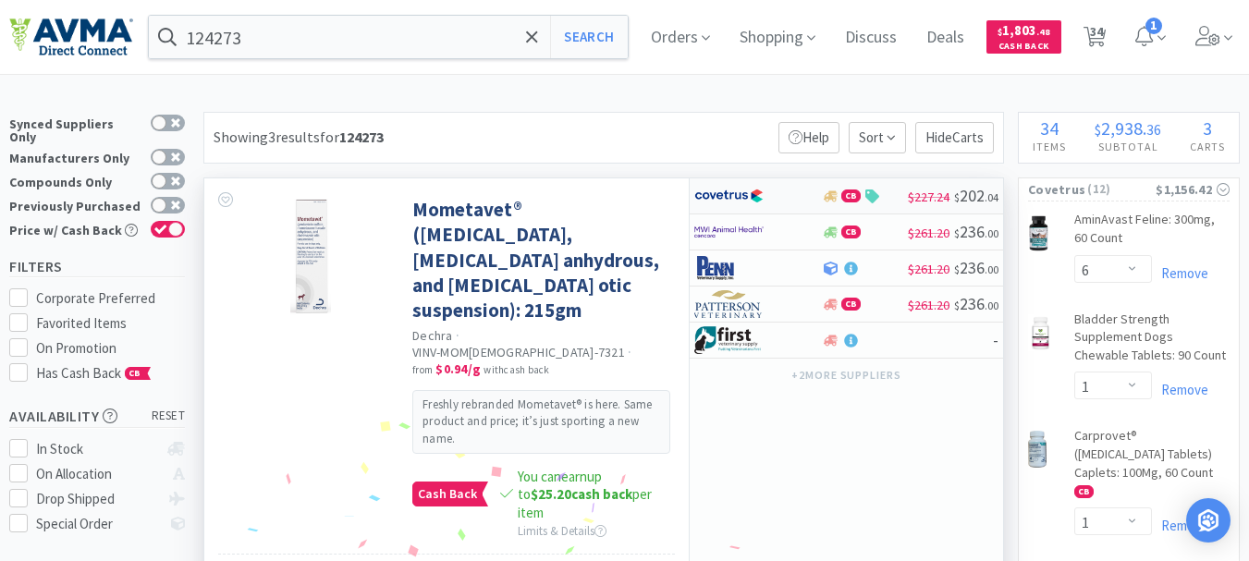
click at [719, 190] on img at bounding box center [728, 196] width 69 height 28
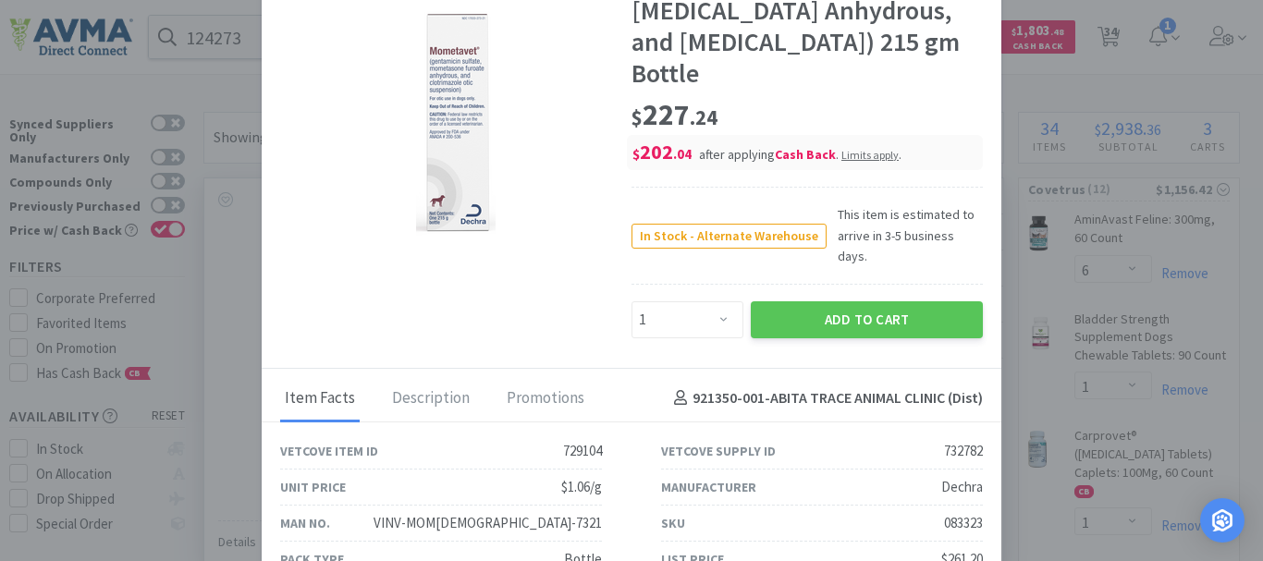
scroll to position [112, 0]
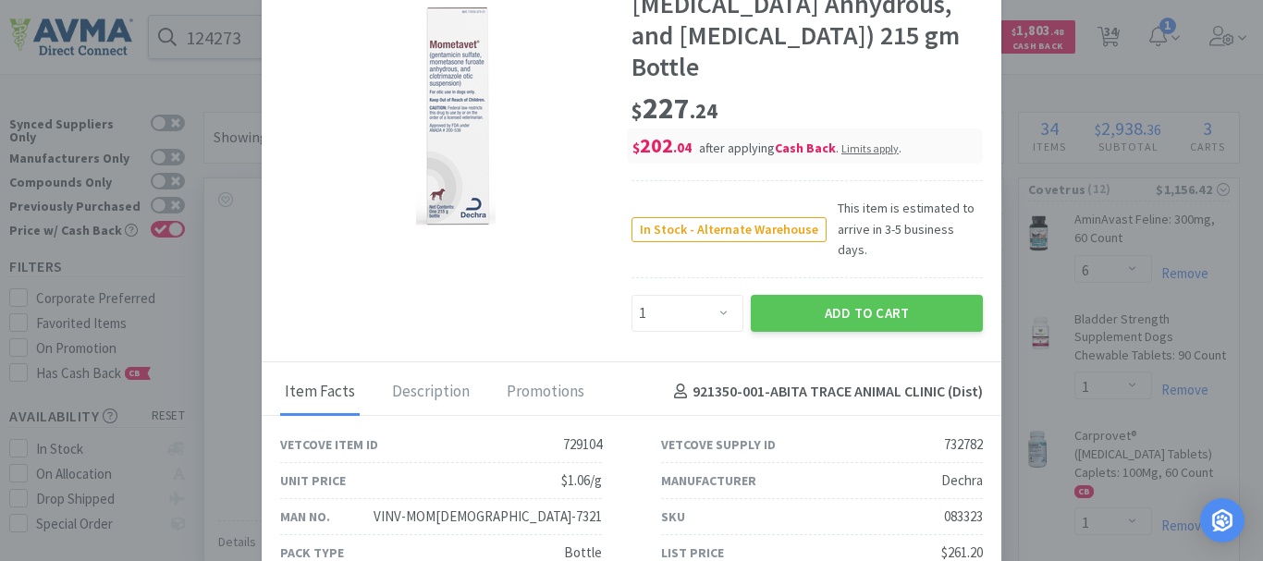
click at [958, 506] on div "083323" at bounding box center [963, 517] width 39 height 22
copy div "083323"
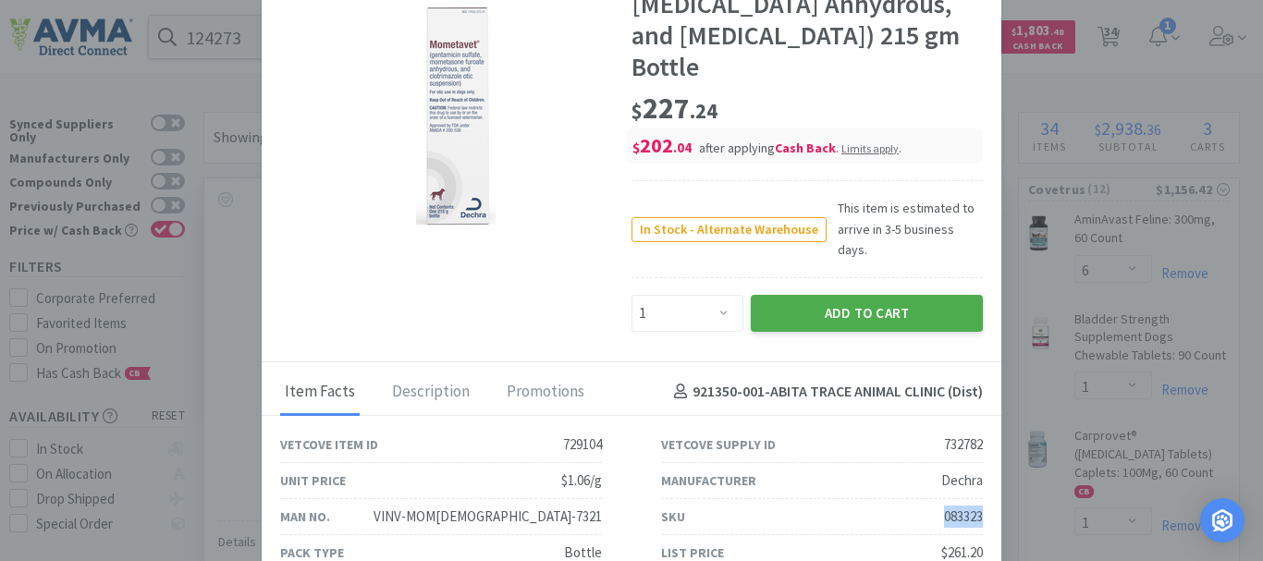
click at [810, 295] on button "Add to Cart" at bounding box center [867, 313] width 232 height 37
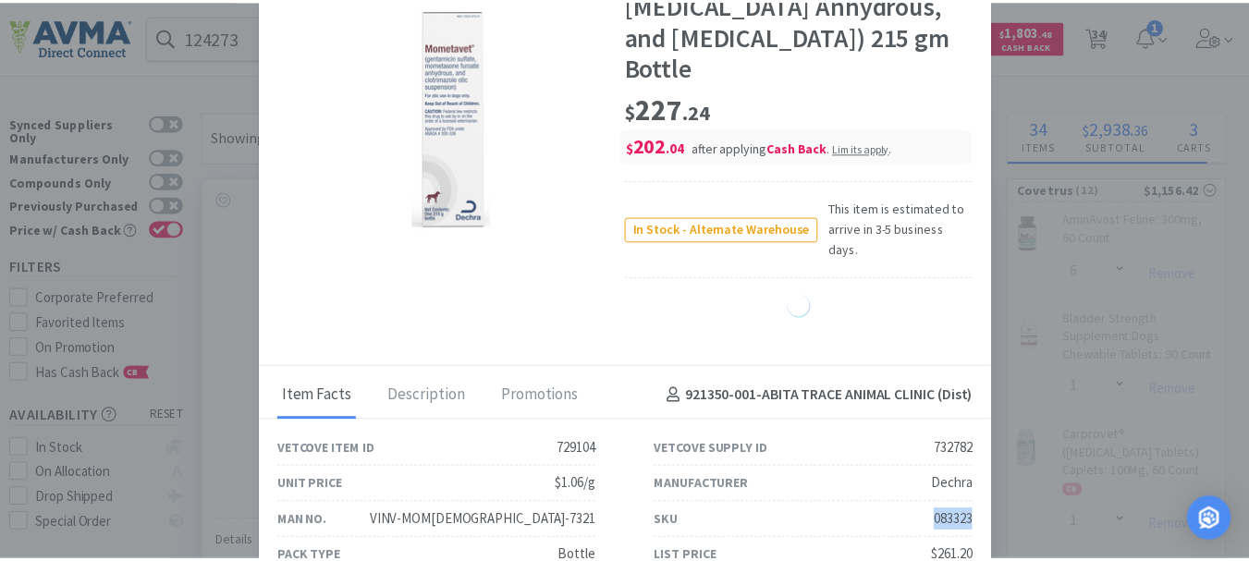
scroll to position [115, 0]
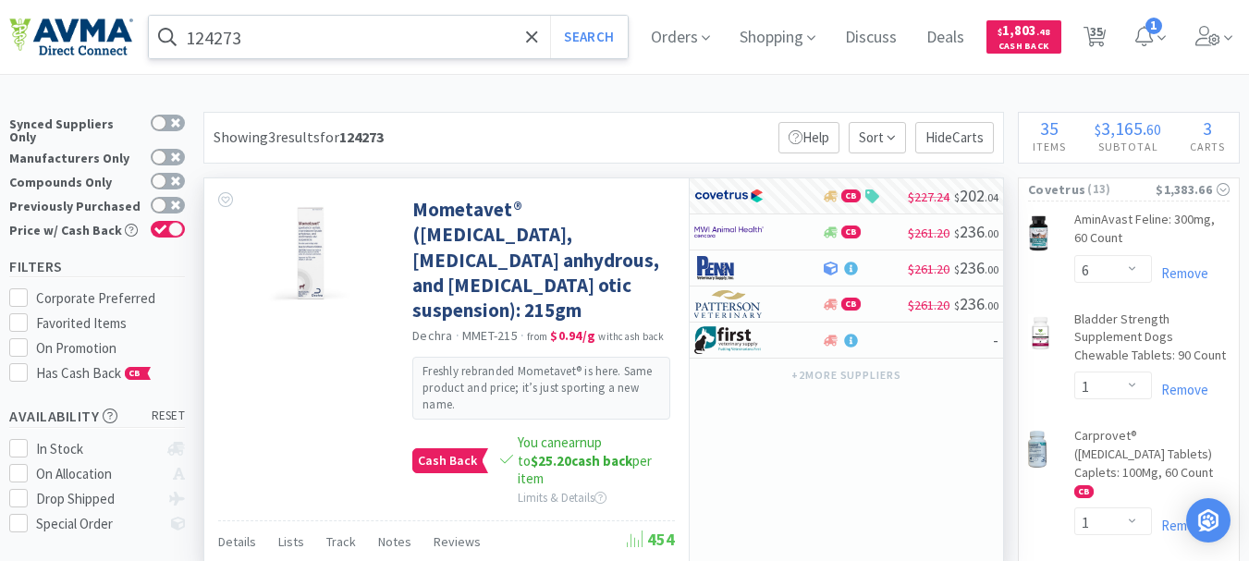
click at [289, 35] on input "124273" at bounding box center [388, 37] width 479 height 43
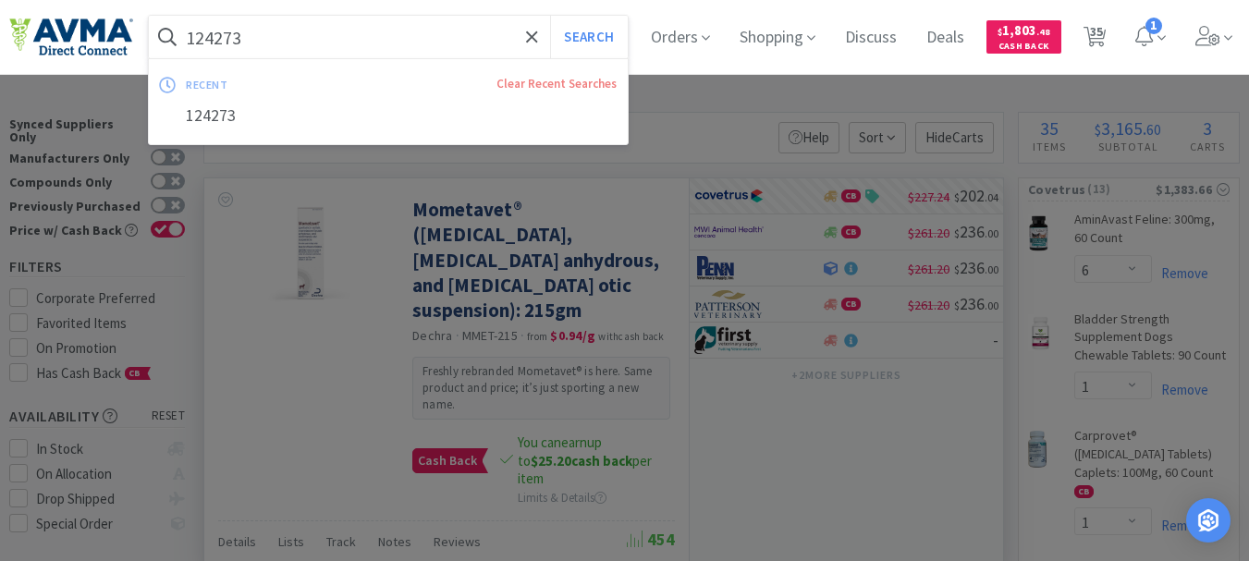
paste input "713434"
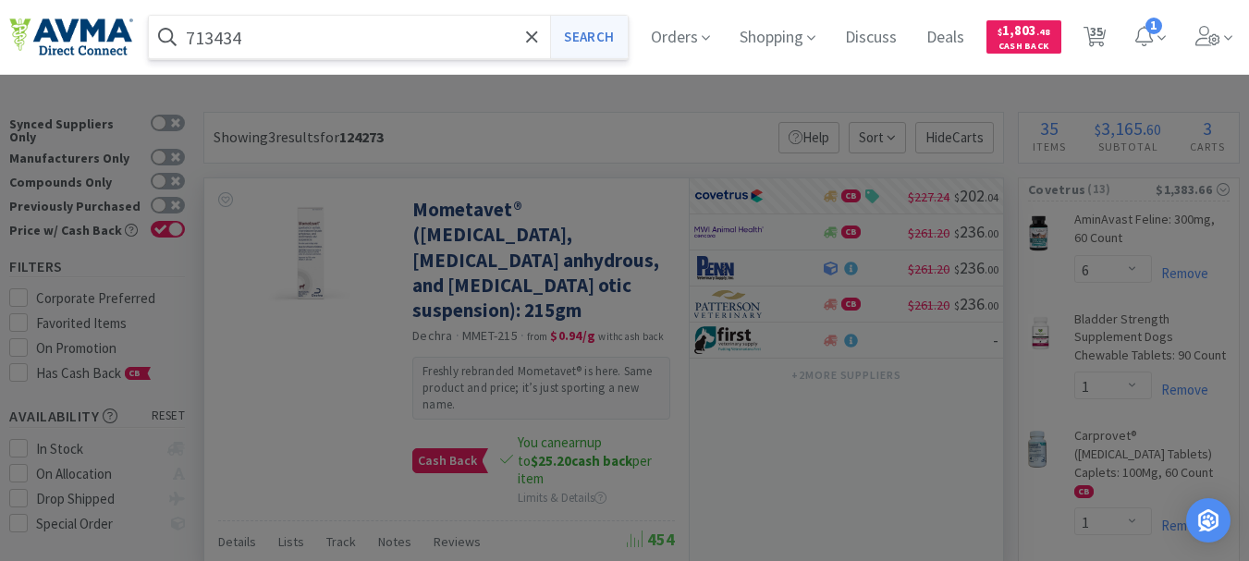
click at [591, 43] on button "Search" at bounding box center [588, 37] width 77 height 43
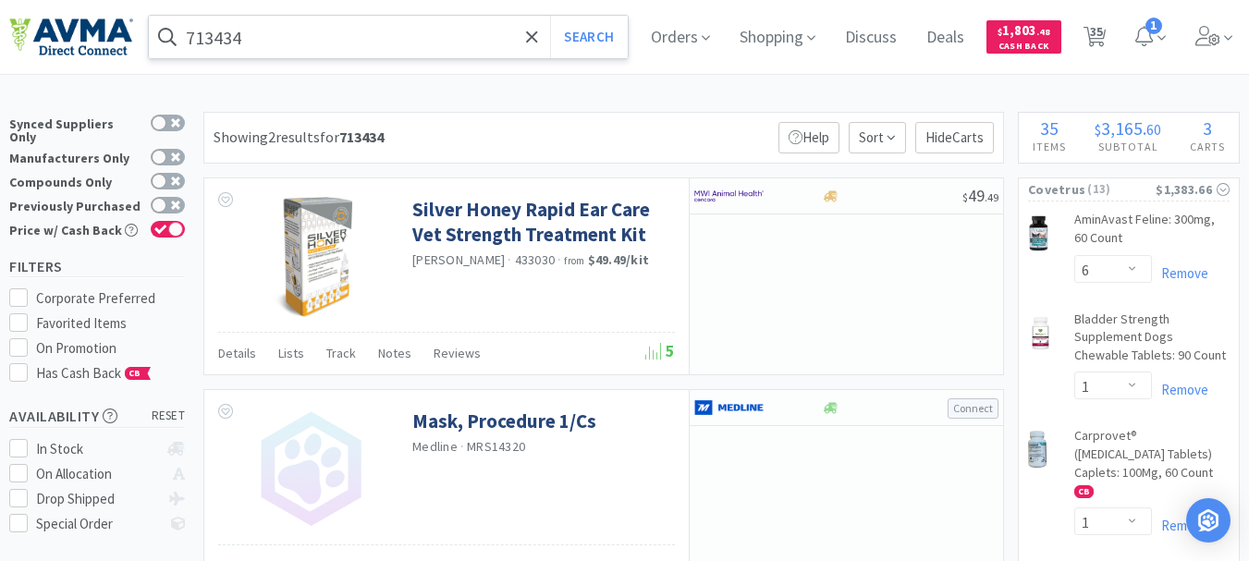
click at [286, 28] on input "713434" at bounding box center [388, 37] width 479 height 43
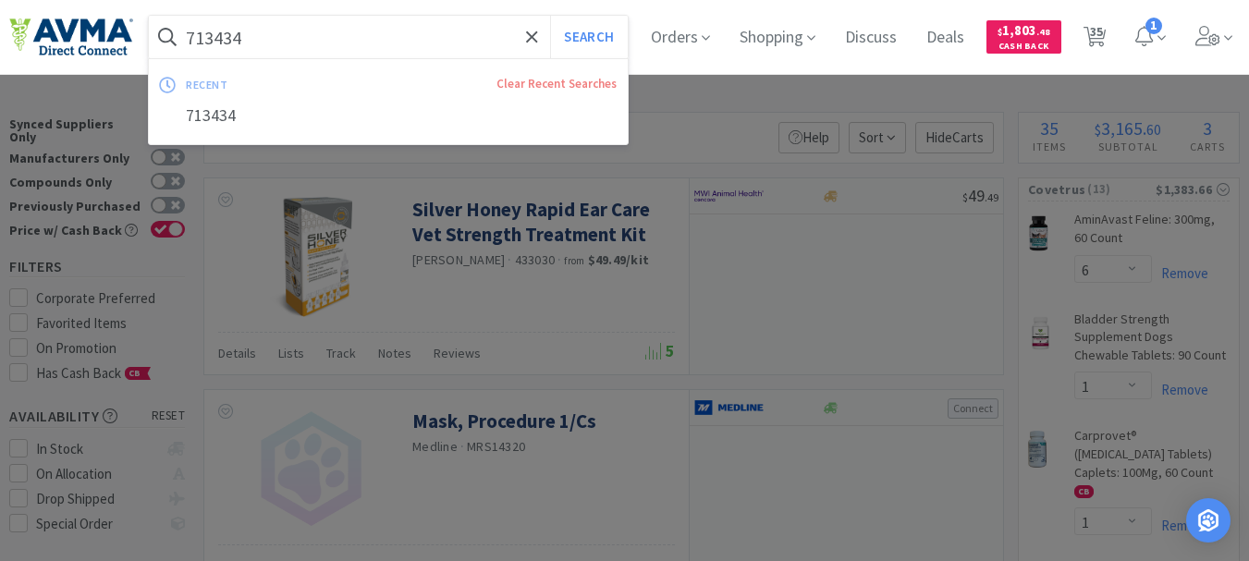
paste input "014979"
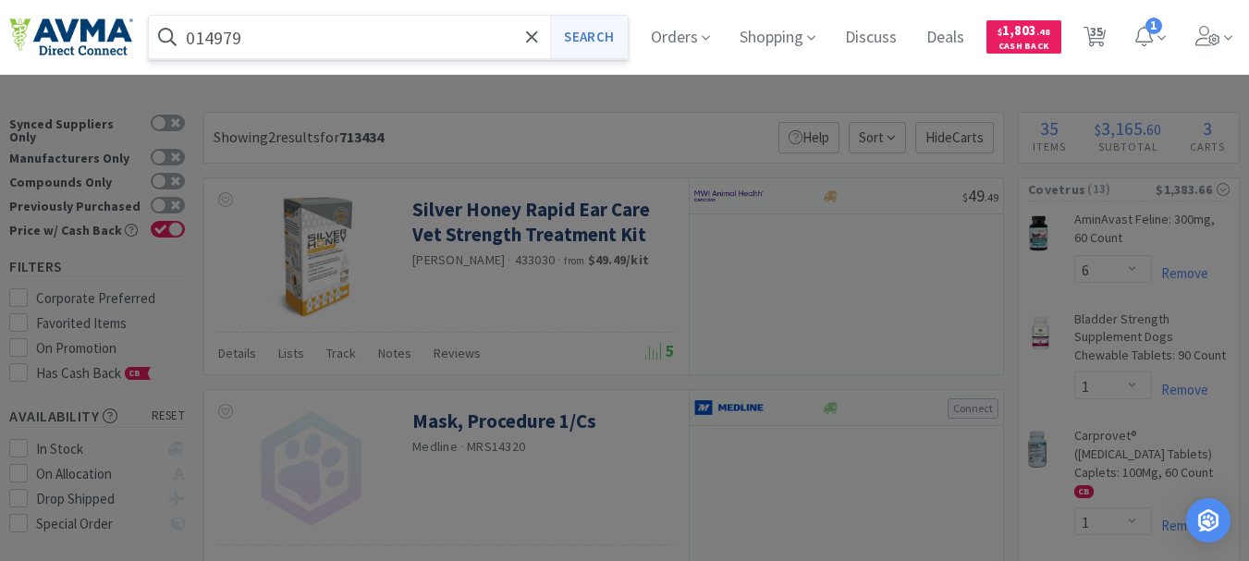
click at [593, 33] on button "Search" at bounding box center [588, 37] width 77 height 43
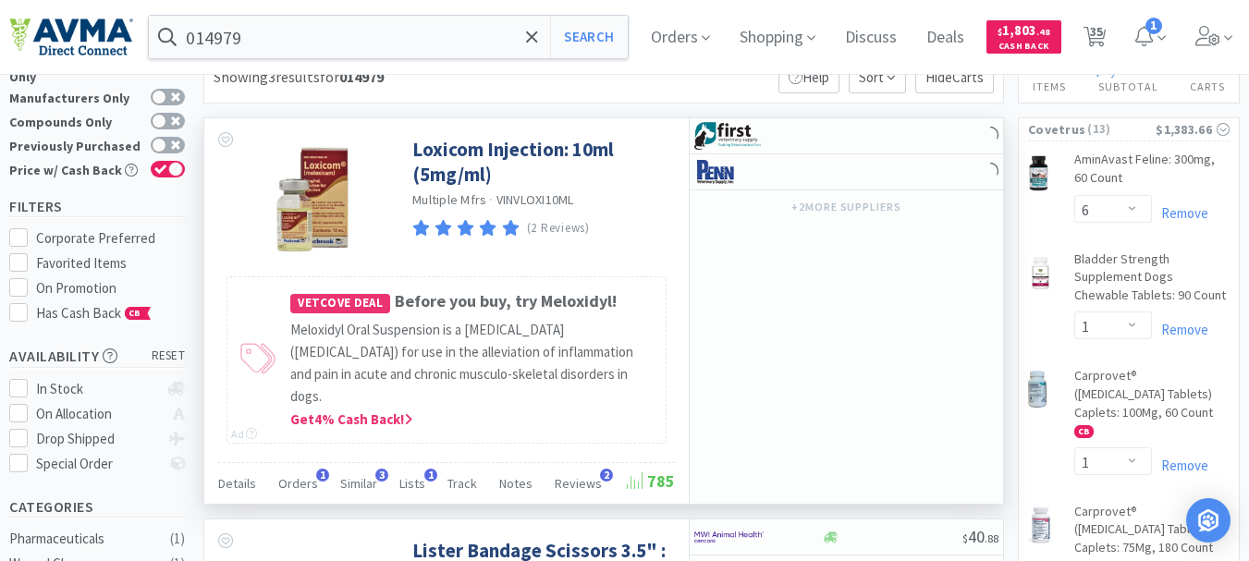
scroll to position [92, 0]
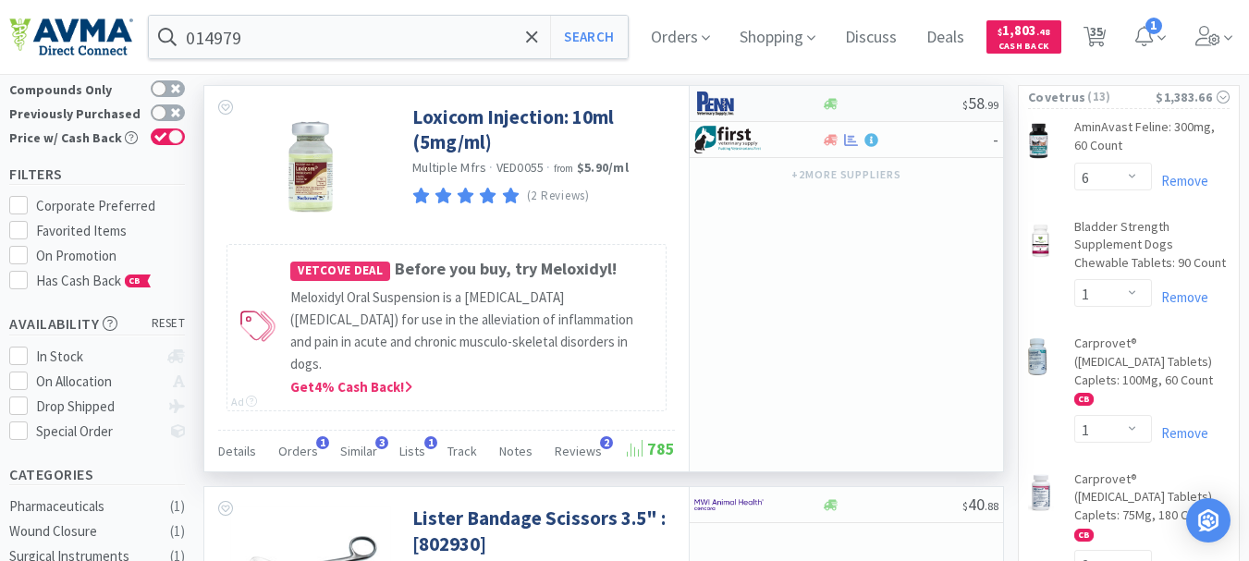
click at [736, 101] on img at bounding box center [728, 104] width 69 height 28
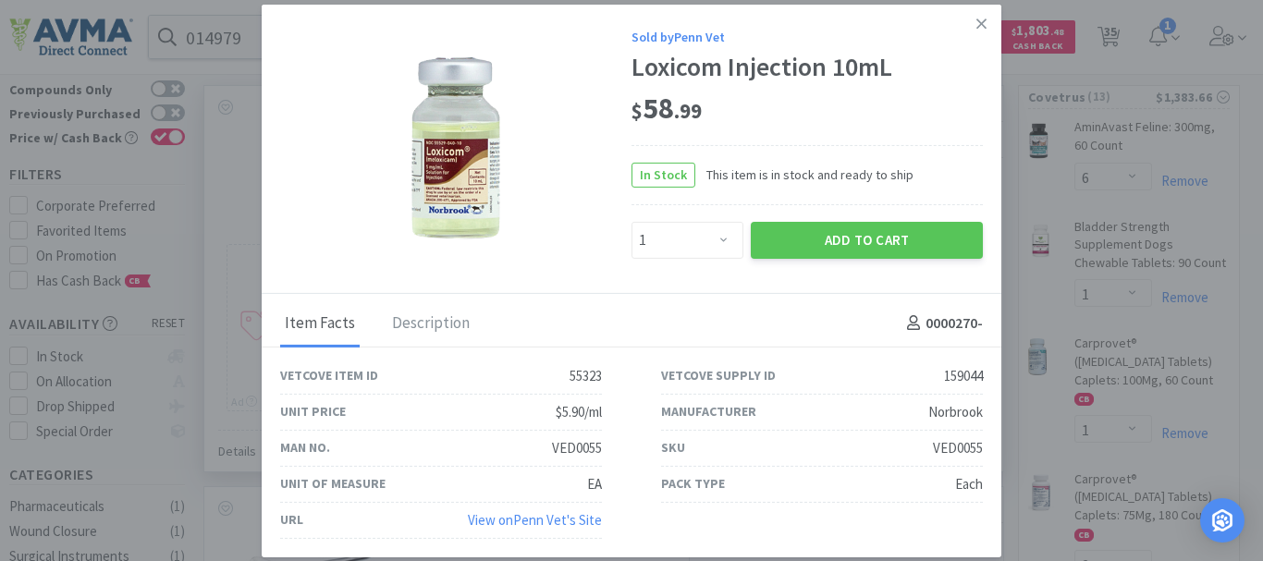
click at [974, 444] on div "VED0055" at bounding box center [958, 448] width 50 height 22
copy div "VED0055"
click at [724, 239] on select "Enter Quantity 1 2 3 4 5 6 7 8 9 10 11 12 13 14 15 16 17 18 19 20 Enter Quantity" at bounding box center [687, 240] width 112 height 37
click at [631, 222] on select "Enter Quantity 1 2 3 4 5 6 7 8 9 10 11 12 13 14 15 16 17 18 19 20 Enter Quantity" at bounding box center [687, 240] width 112 height 37
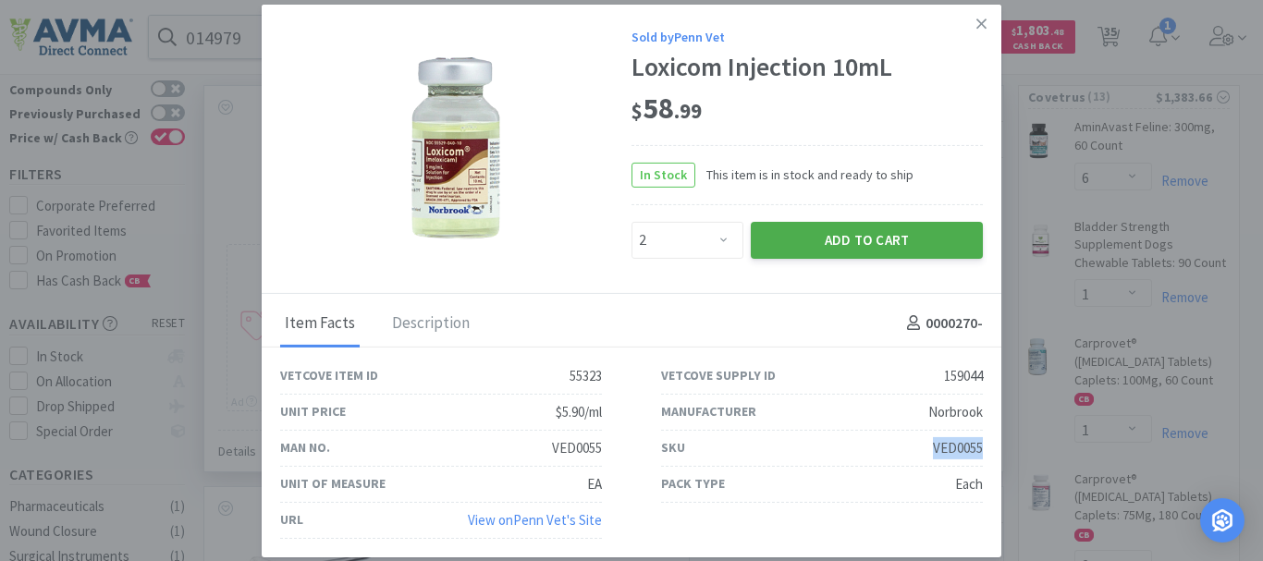
click at [834, 232] on button "Add to Cart" at bounding box center [867, 240] width 232 height 37
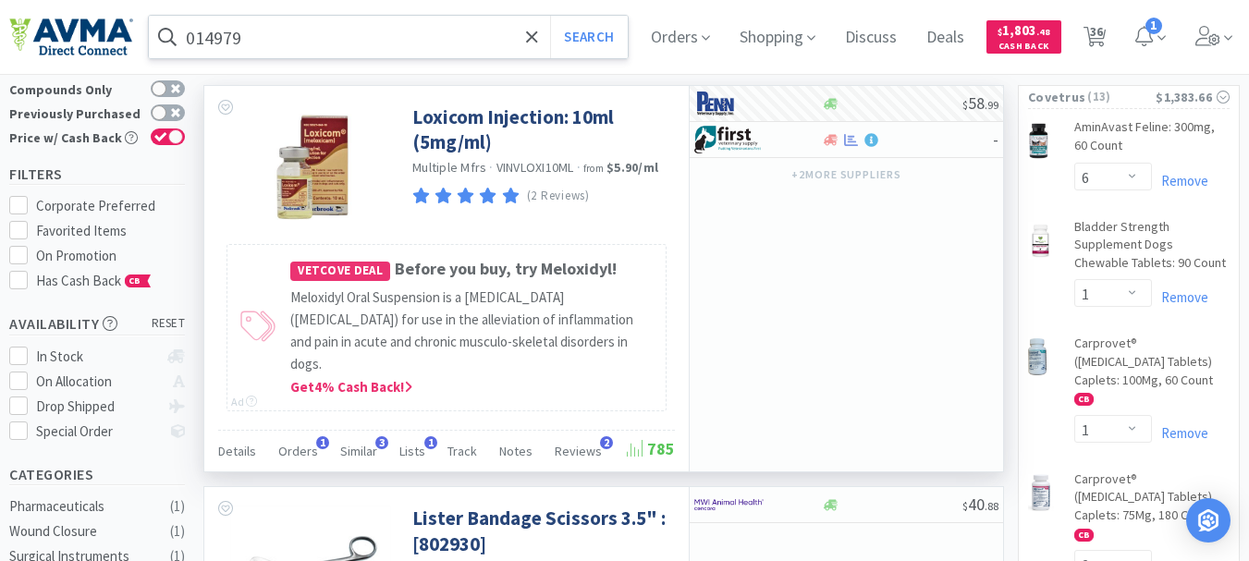
click at [257, 31] on input "014979" at bounding box center [388, 37] width 479 height 43
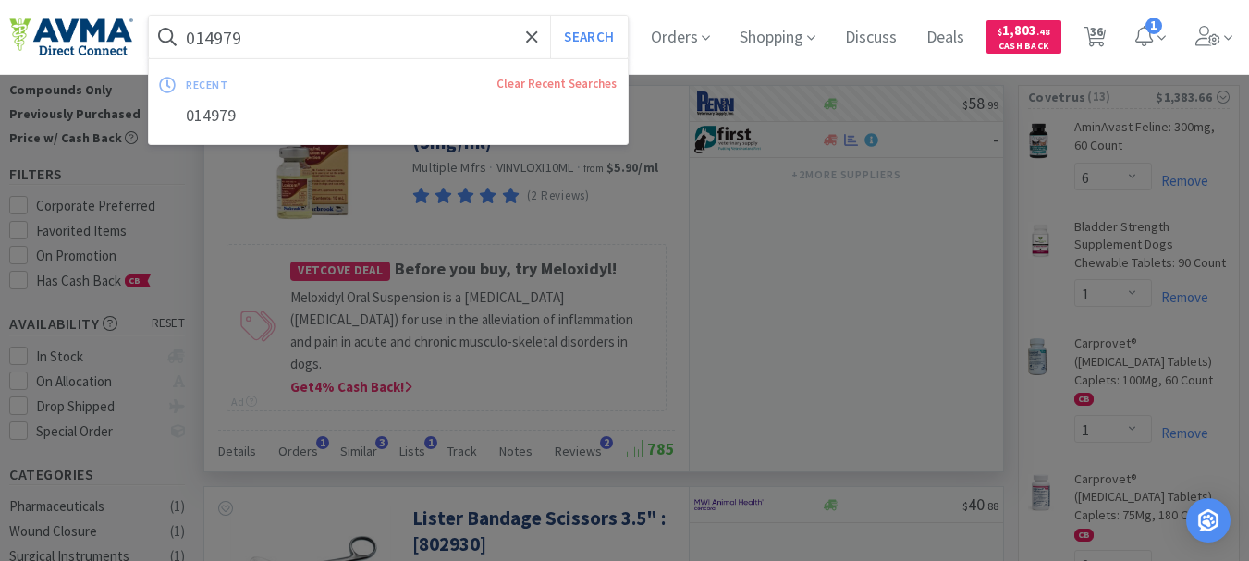
paste input "78935917"
click at [586, 32] on button "Search" at bounding box center [588, 37] width 77 height 43
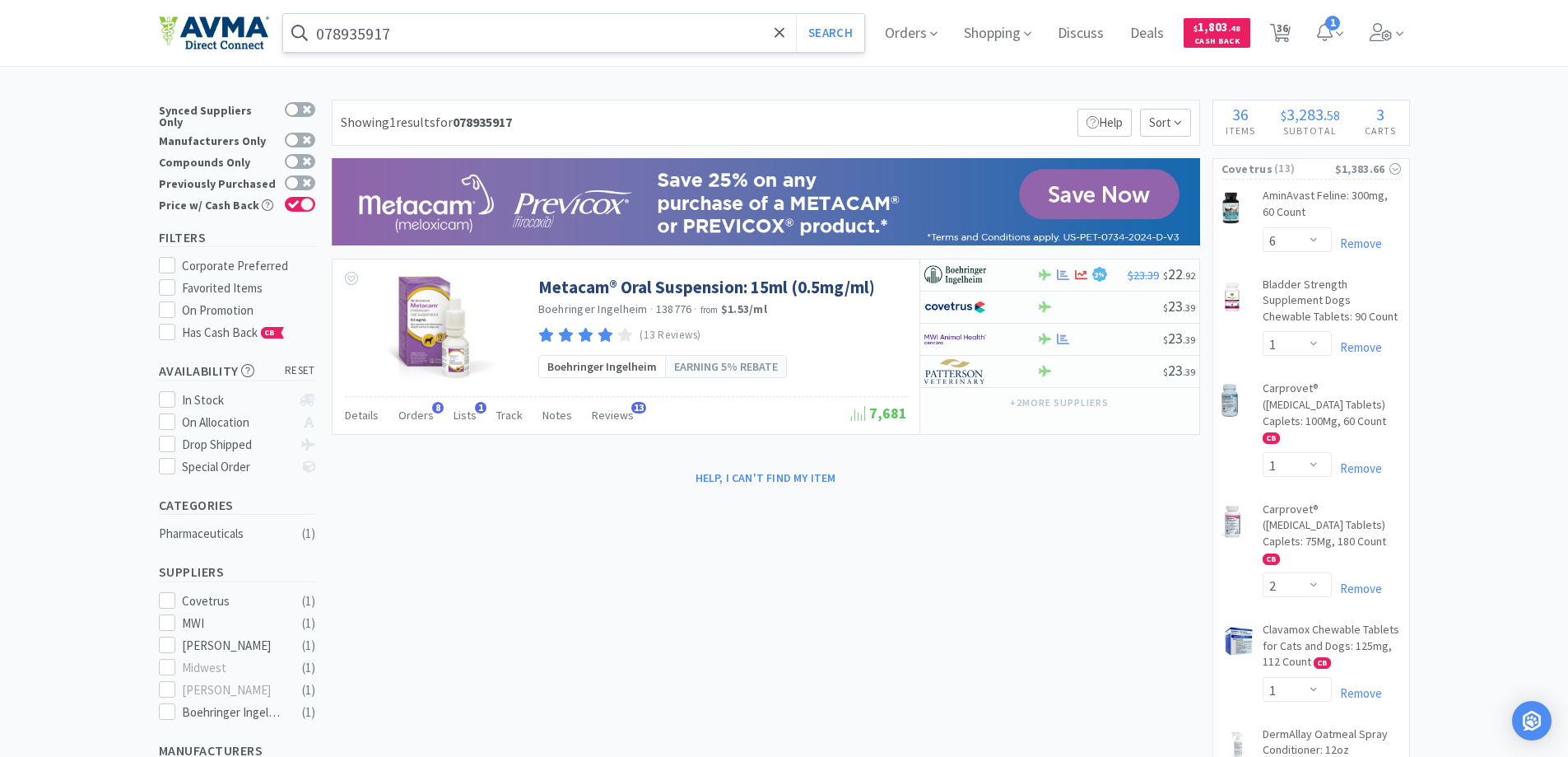
click at [484, 26] on input "078935917" at bounding box center [574, 33] width 582 height 38
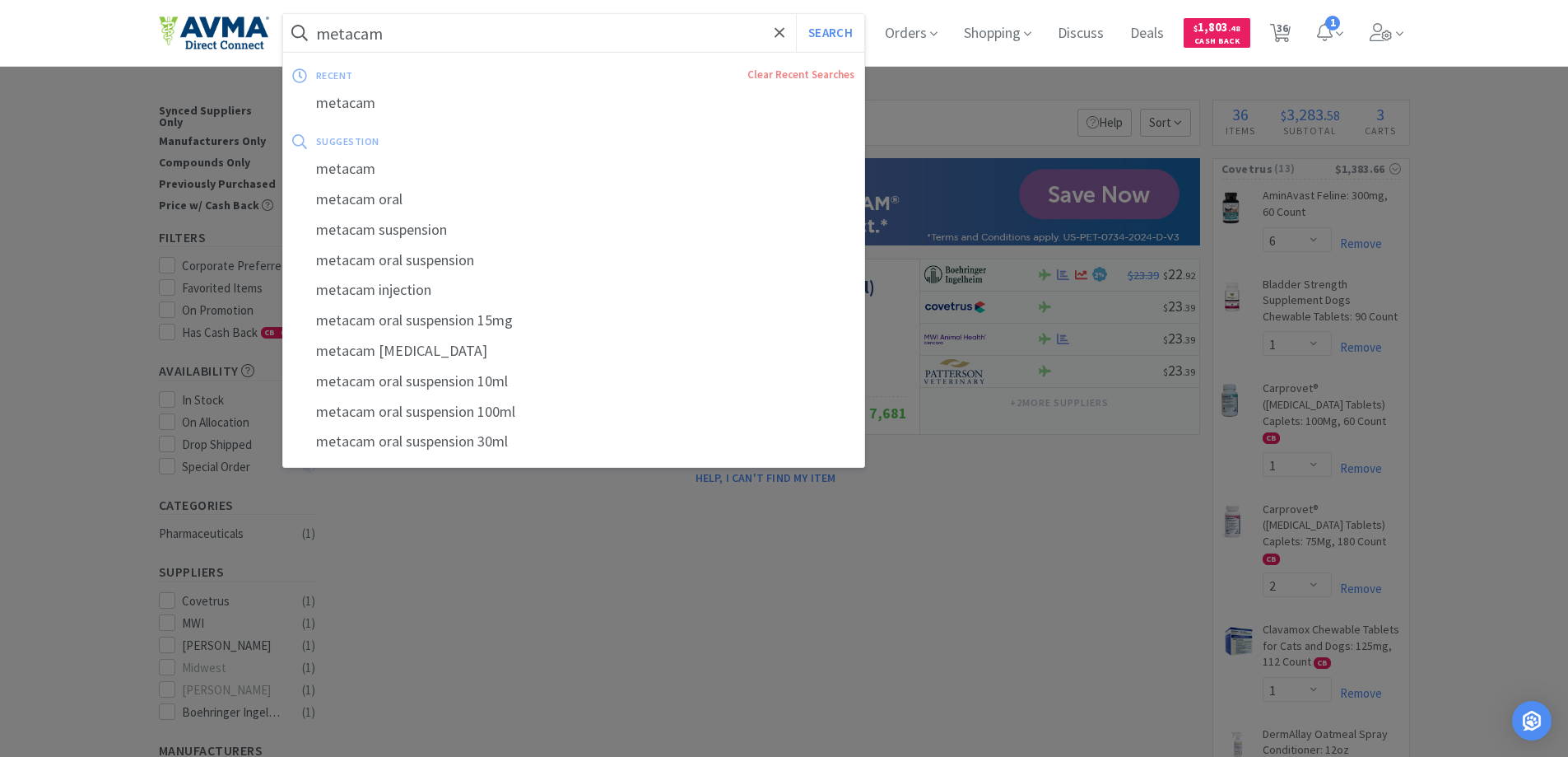
click at [796, 14] on button "Search" at bounding box center [830, 33] width 69 height 38
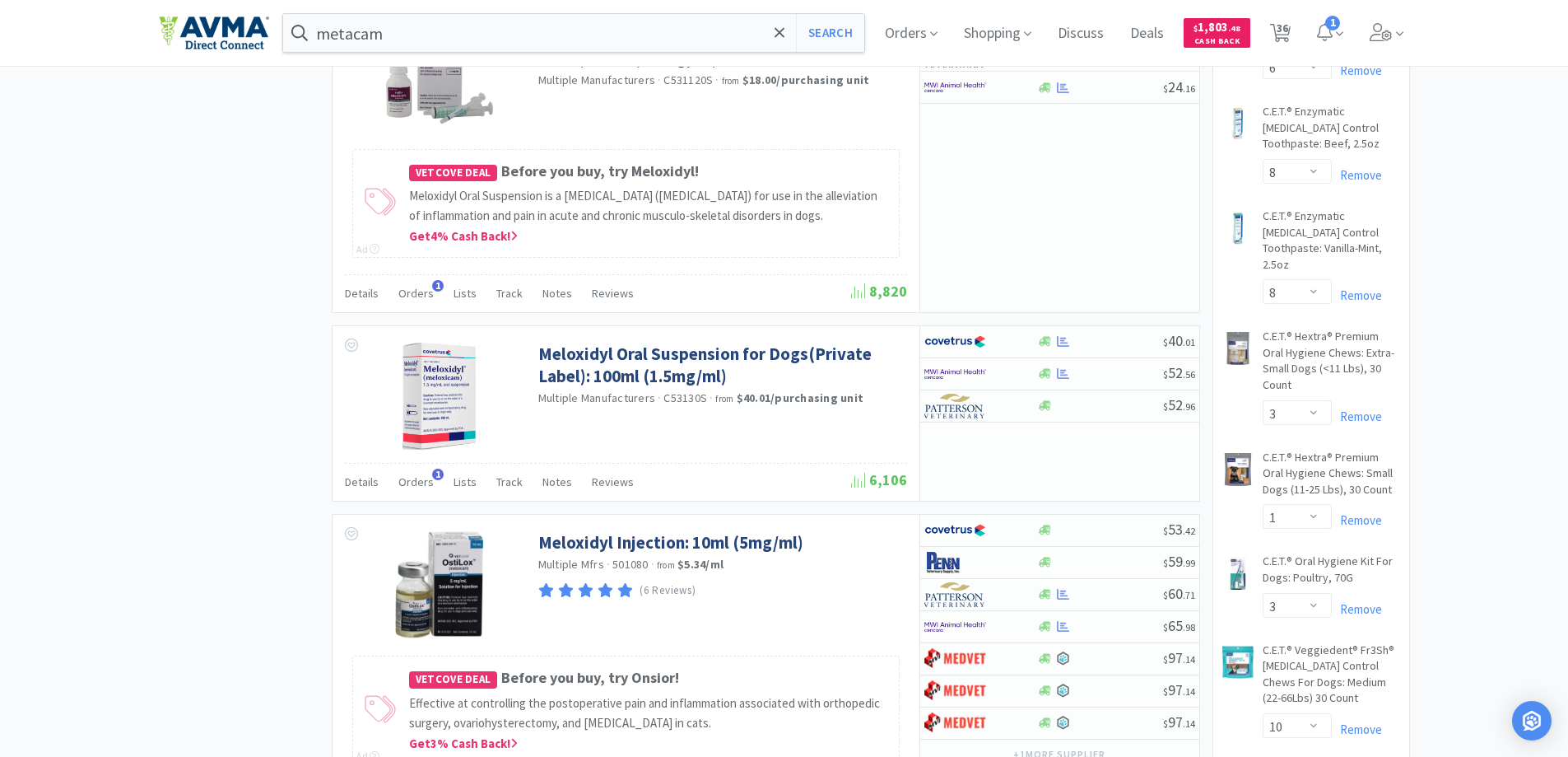
scroll to position [1565, 0]
